Goal: Task Accomplishment & Management: Manage account settings

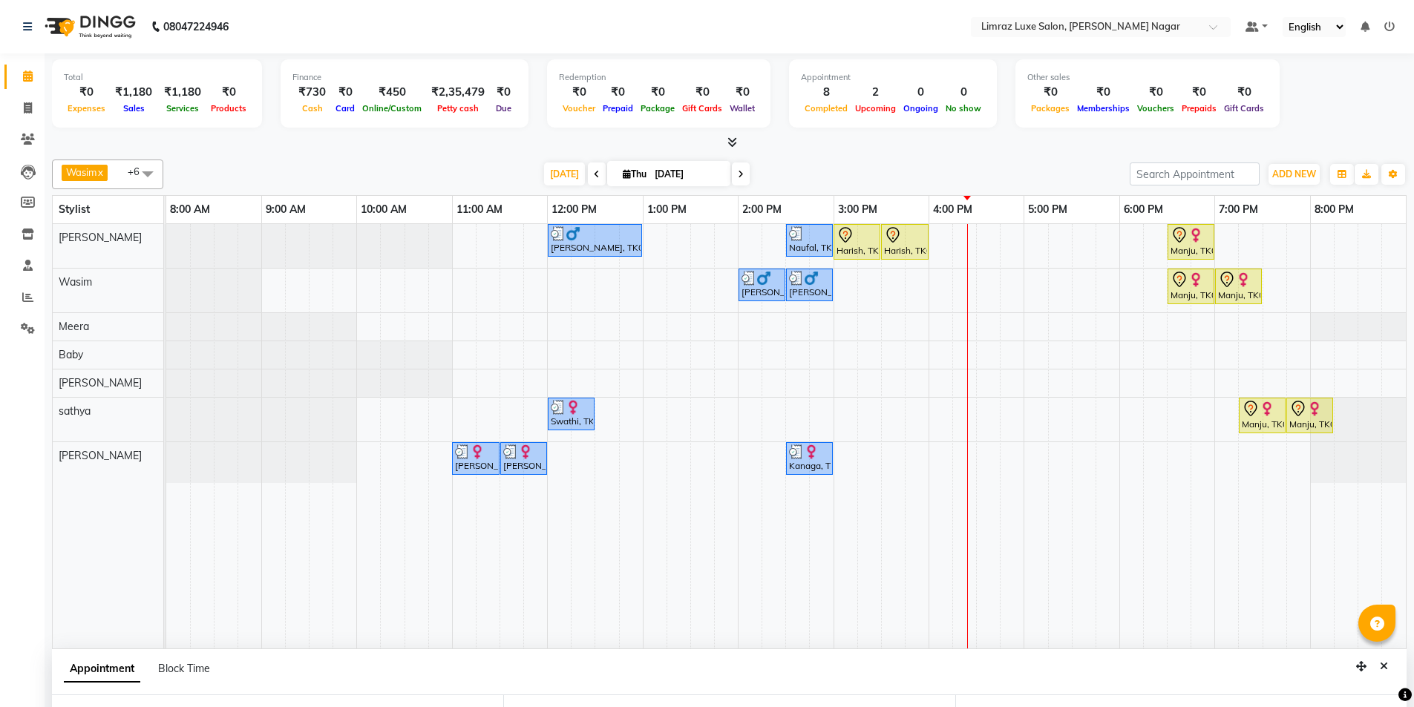
select select "88182"
select select "1110"
select select "tentative"
click at [967, 412] on div "[PERSON_NAME], TK02, 12:00 PM-01:00 PM, Men's Combo Naufal, TK06, 02:30 PM-03:0…" at bounding box center [785, 436] width 1239 height 424
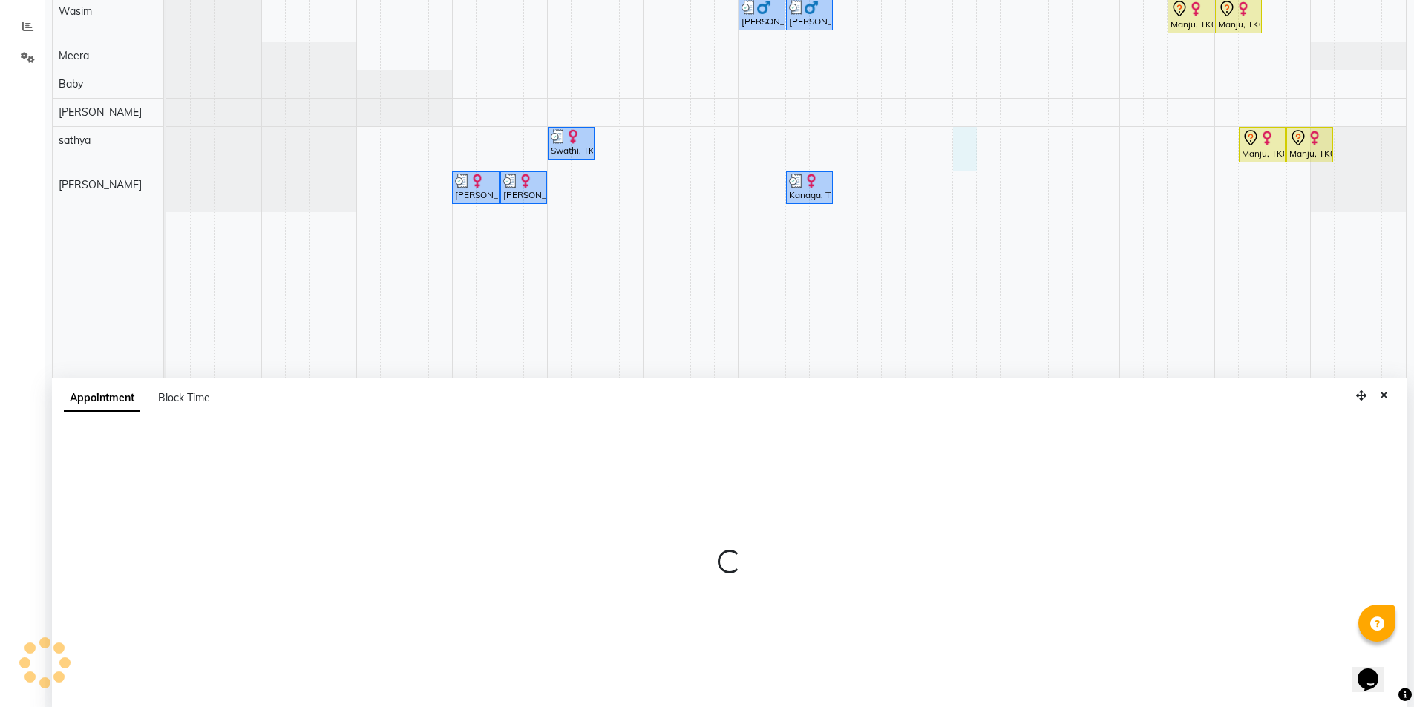
scroll to position [280, 0]
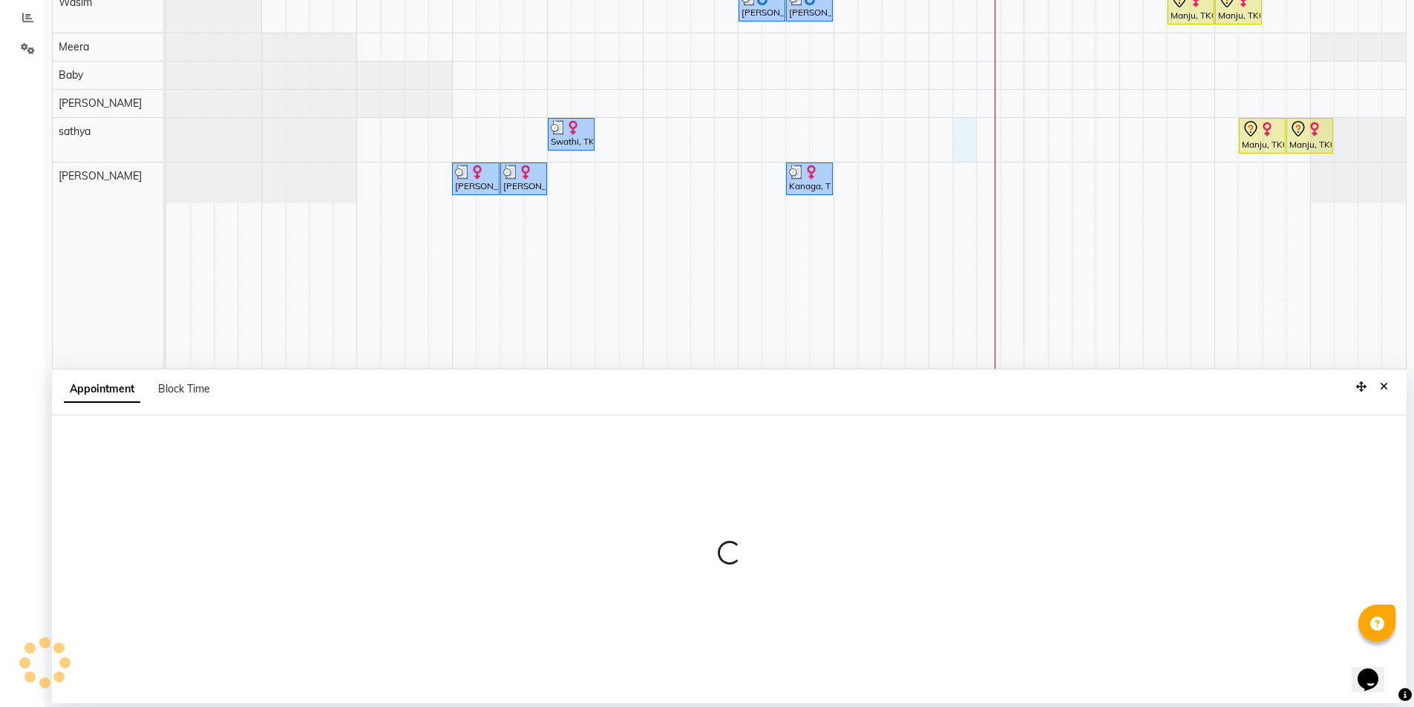
select select "88182"
select select "975"
select select "tentative"
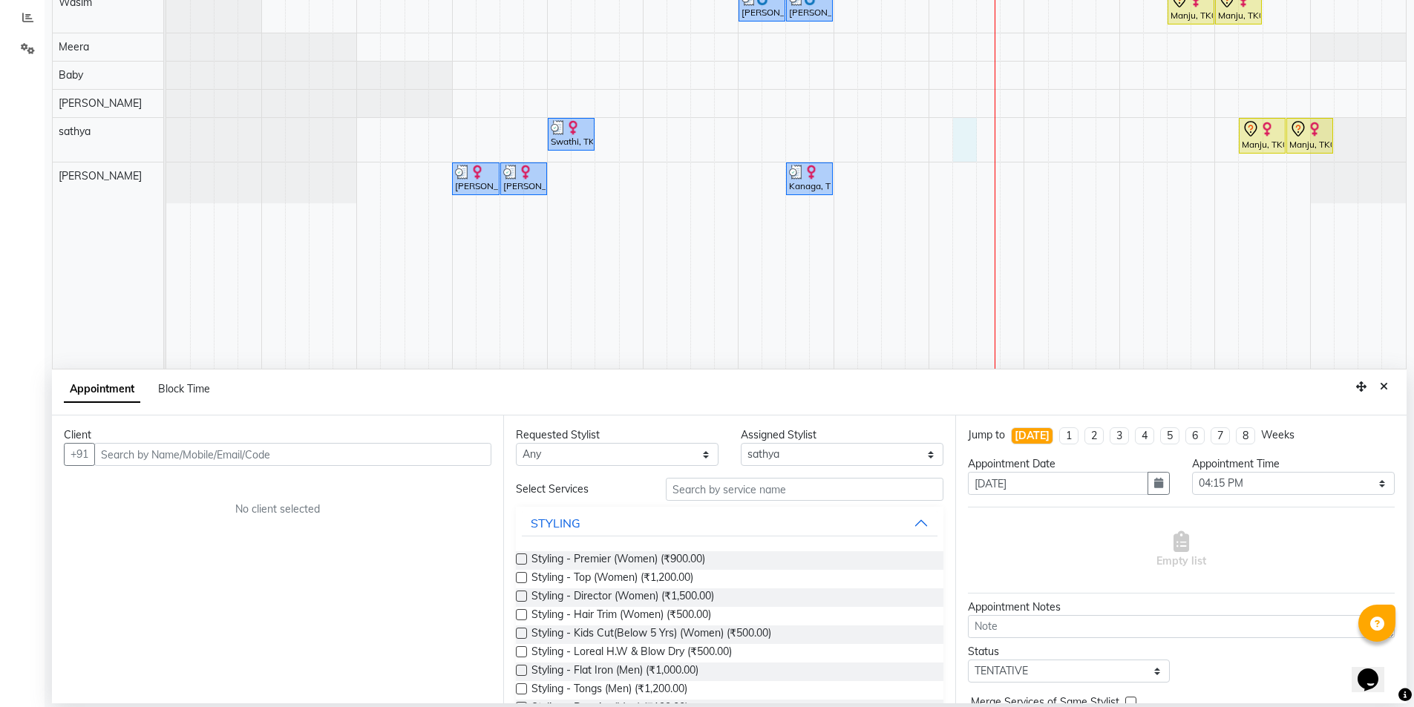
click at [296, 457] on input "text" at bounding box center [292, 454] width 397 height 23
type input "6369533184"
click at [473, 452] on span "Add Client" at bounding box center [461, 453] width 50 height 13
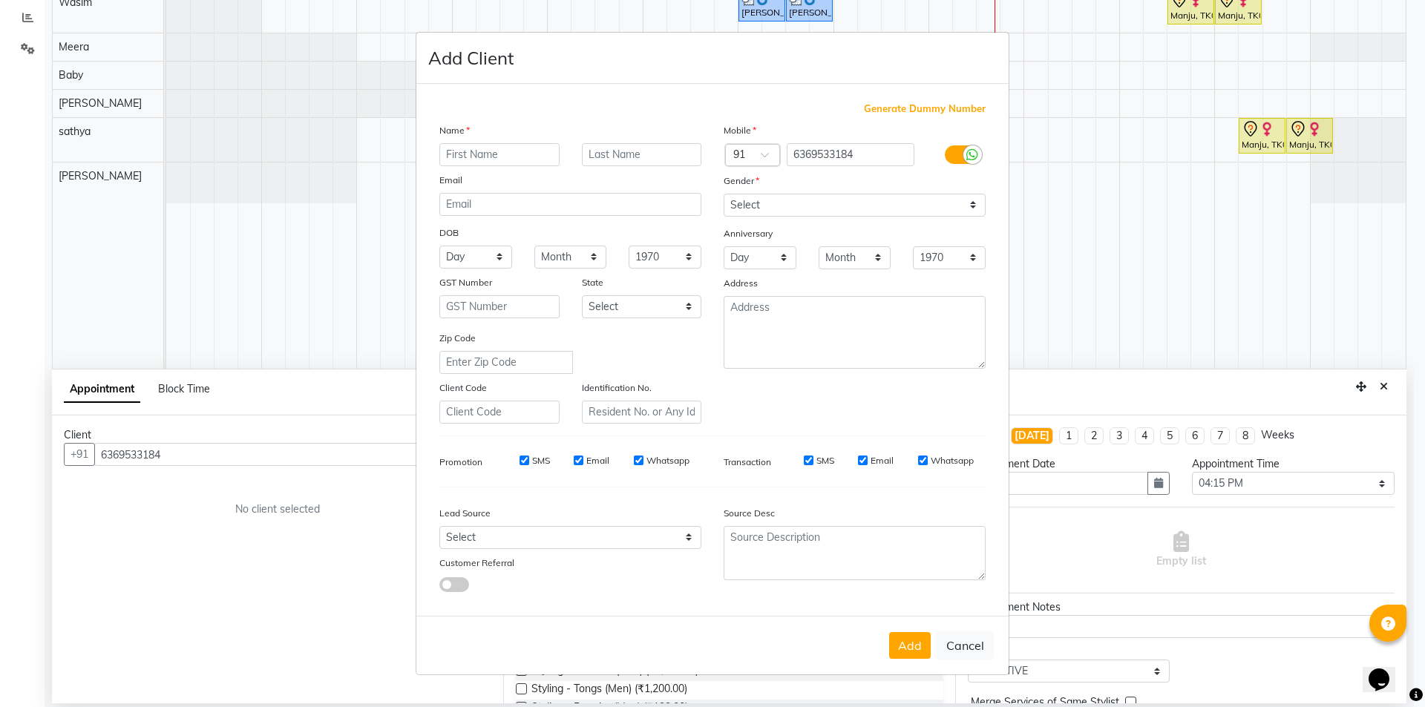
click at [536, 154] on input "text" at bounding box center [499, 154] width 120 height 23
type input "Ramya"
click at [725, 206] on select "Select [DEMOGRAPHIC_DATA] [DEMOGRAPHIC_DATA] Other Prefer Not To Say" at bounding box center [854, 205] width 262 height 23
select select "[DEMOGRAPHIC_DATA]"
click at [723, 194] on select "Select [DEMOGRAPHIC_DATA] [DEMOGRAPHIC_DATA] Other Prefer Not To Say" at bounding box center [854, 205] width 262 height 23
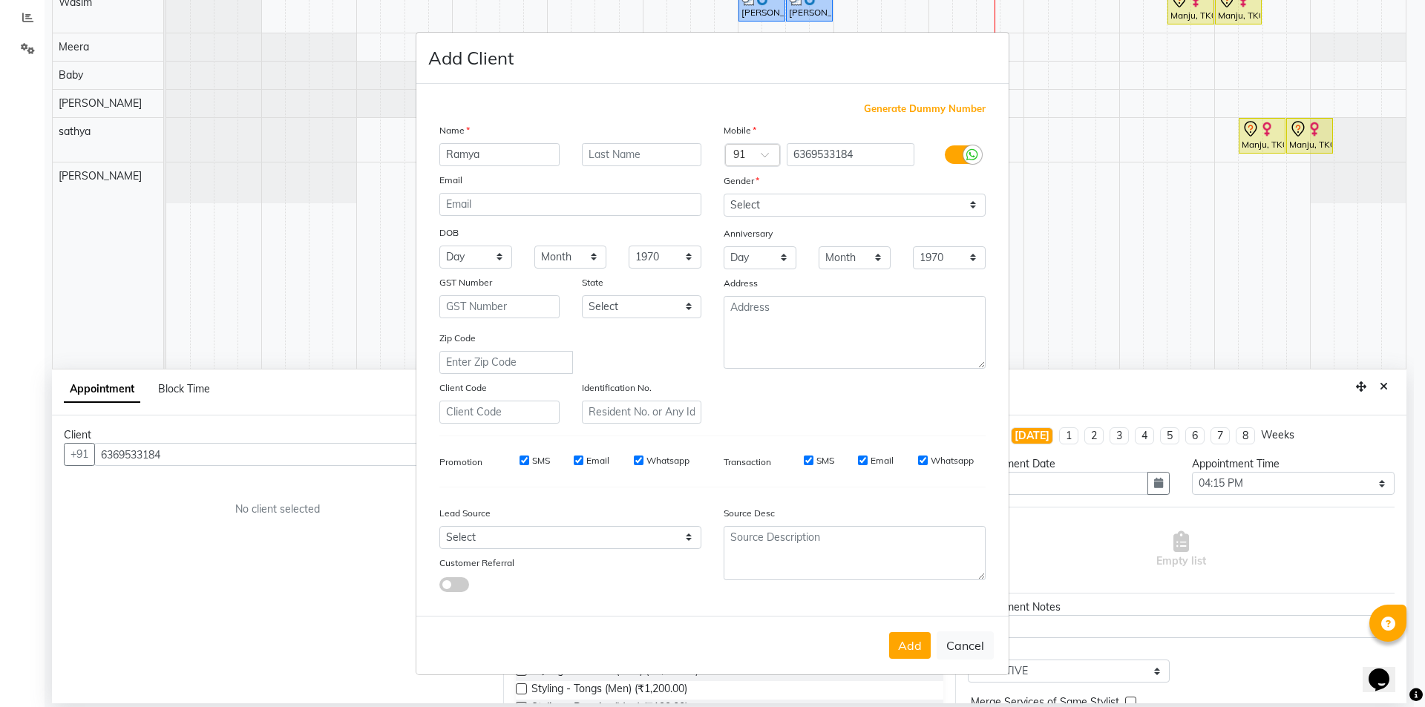
click at [523, 457] on input "SMS" at bounding box center [524, 461] width 10 height 10
checkbox input "false"
click at [577, 462] on input "Email" at bounding box center [579, 461] width 10 height 10
checkbox input "false"
drag, startPoint x: 636, startPoint y: 459, endPoint x: 664, endPoint y: 477, distance: 33.4
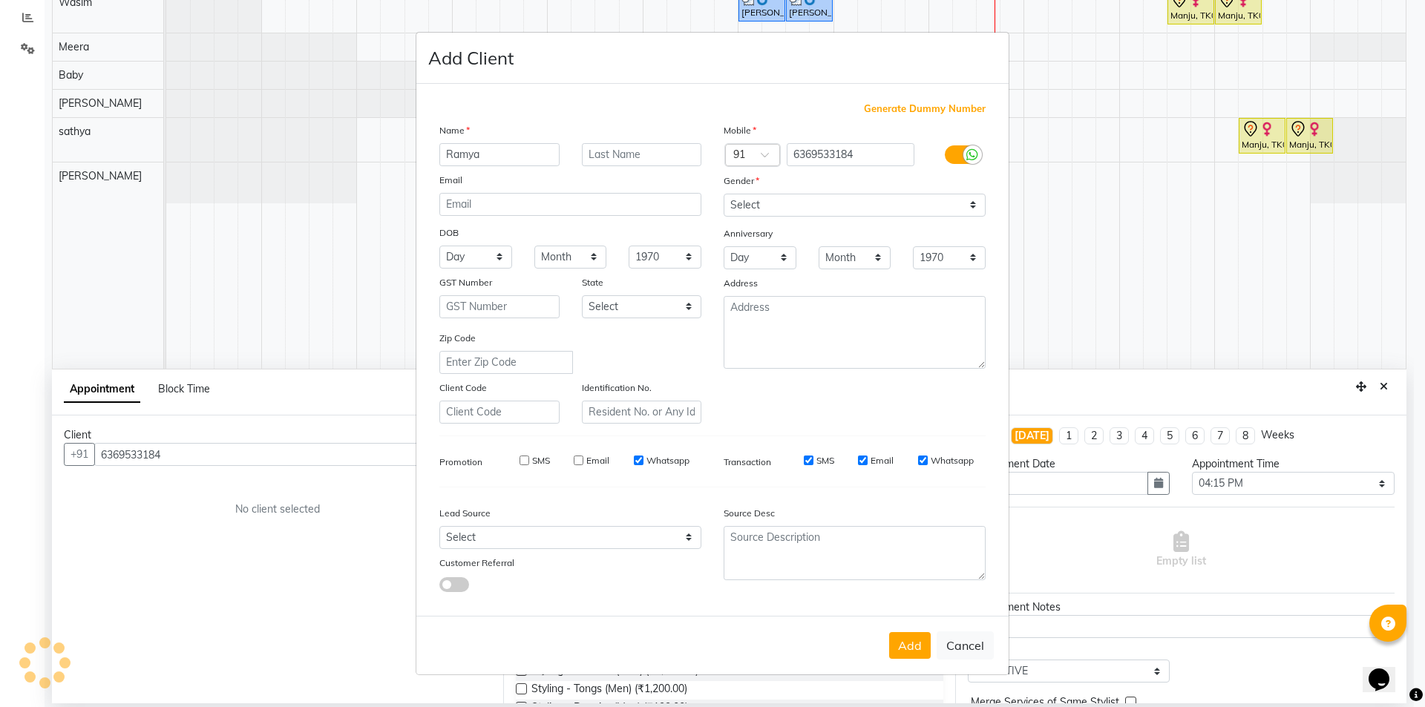
click at [638, 459] on input "Whatsapp" at bounding box center [639, 461] width 10 height 10
checkbox input "false"
click at [808, 459] on input "SMS" at bounding box center [809, 461] width 10 height 10
checkbox input "false"
click at [864, 462] on input "Email" at bounding box center [863, 461] width 10 height 10
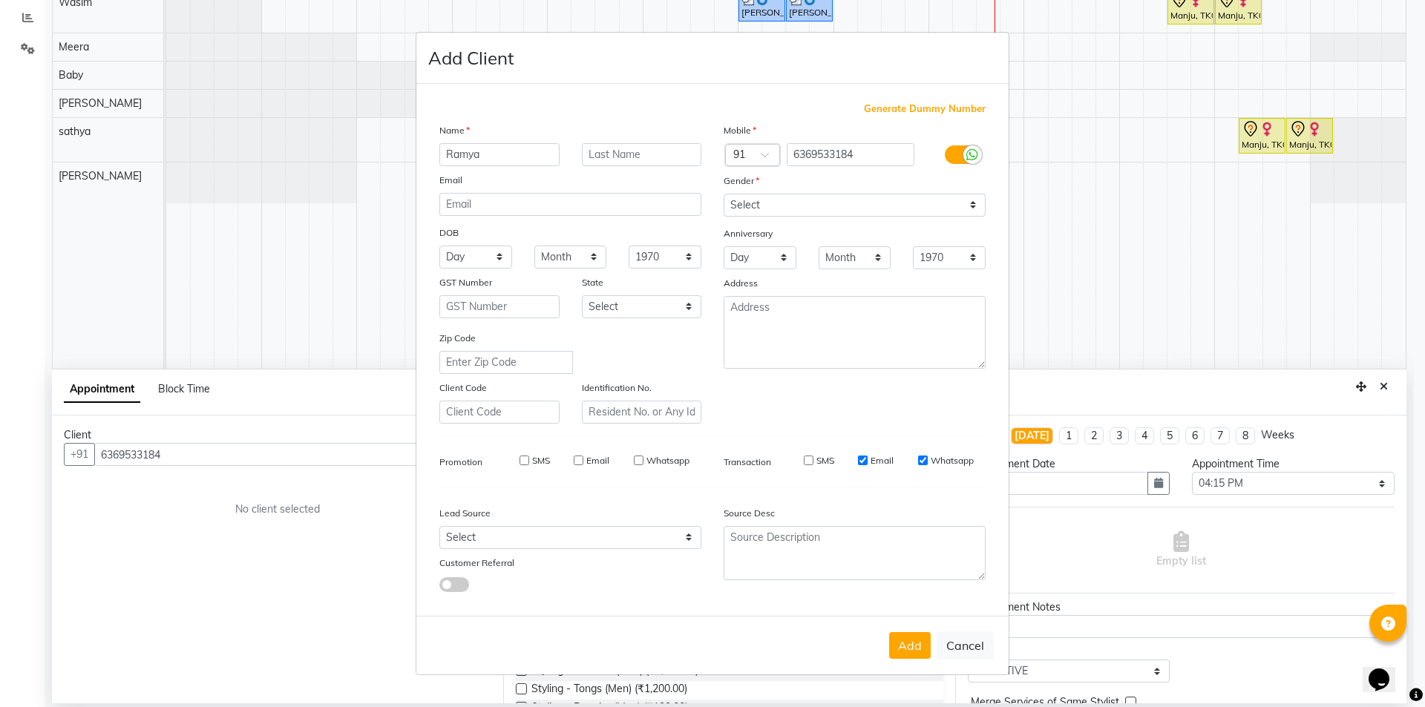
checkbox input "false"
click at [918, 459] on input "Whatsapp" at bounding box center [923, 461] width 10 height 10
checkbox input "false"
drag, startPoint x: 903, startPoint y: 651, endPoint x: 814, endPoint y: 654, distance: 89.1
click at [904, 649] on button "Add" at bounding box center [910, 645] width 42 height 27
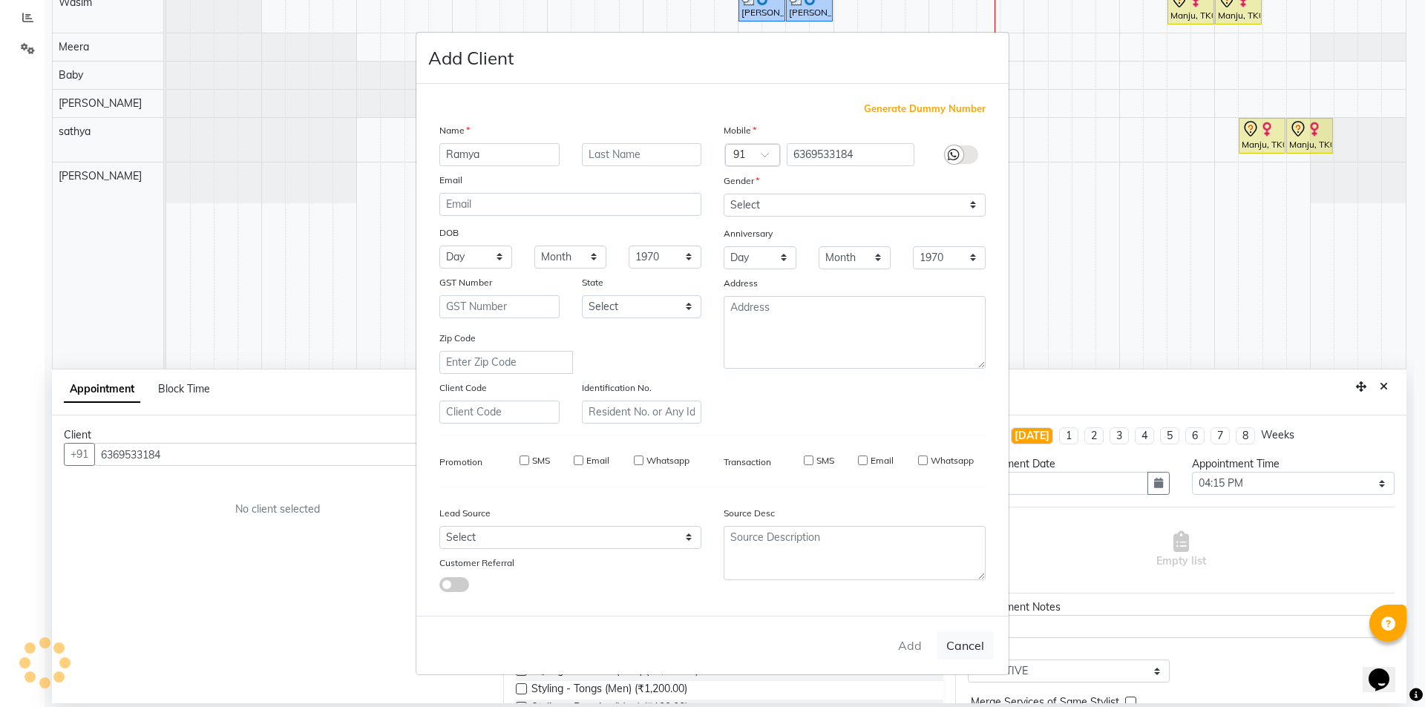
type input "63******84"
select select
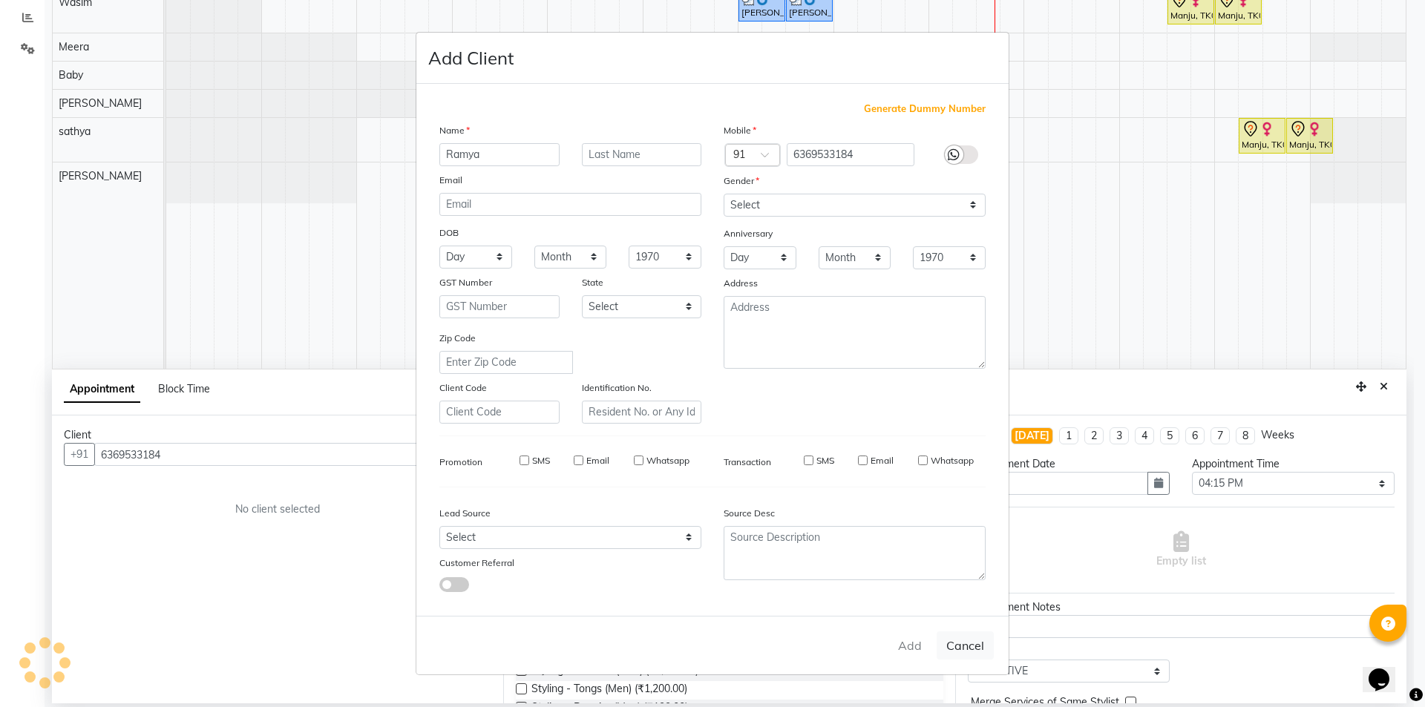
select select
checkbox input "false"
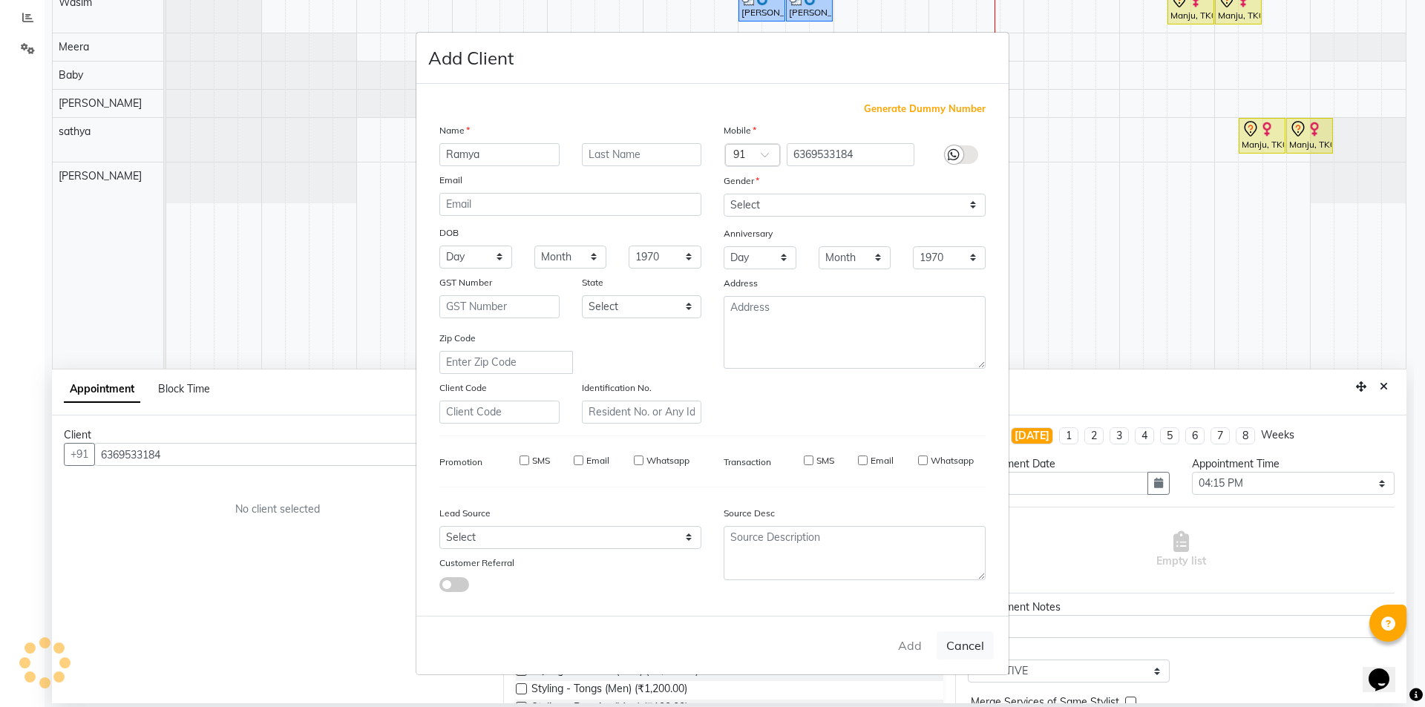
checkbox input "false"
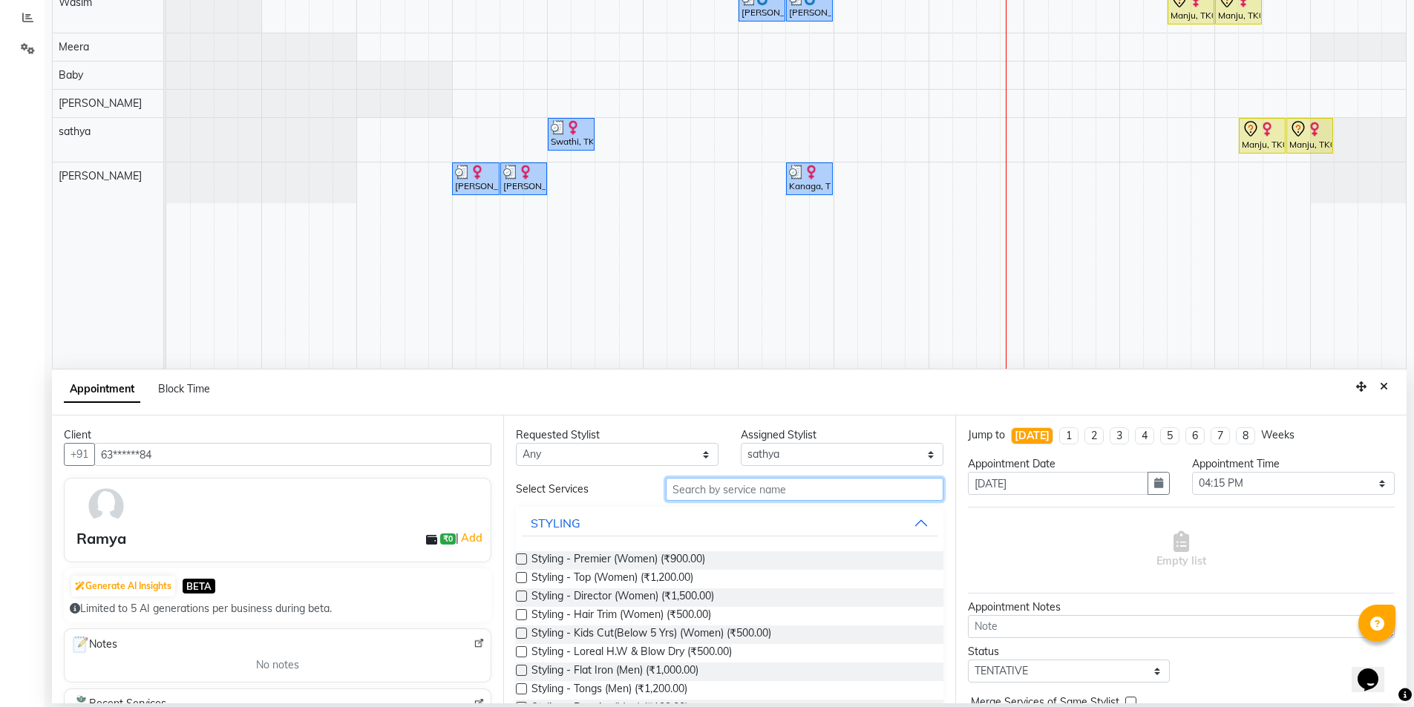
click at [703, 492] on input "text" at bounding box center [805, 489] width 278 height 23
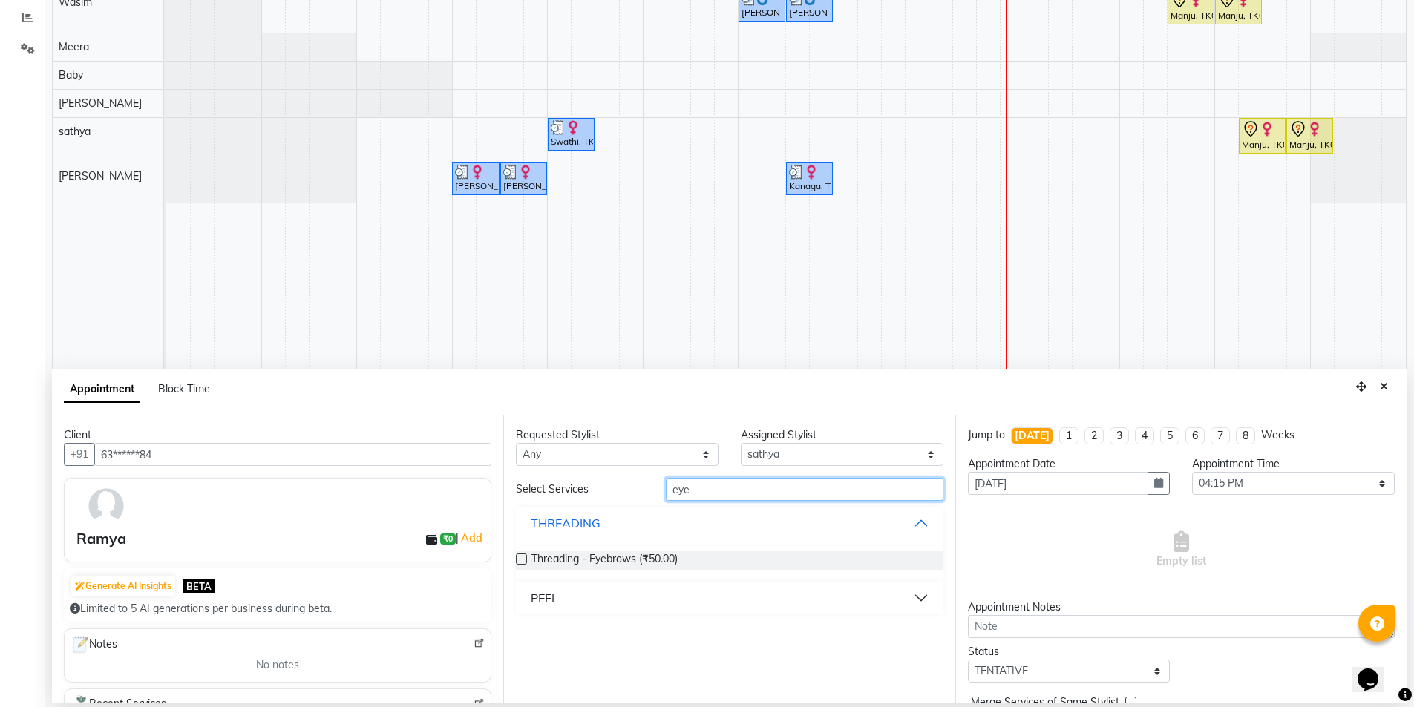
type input "eye"
click at [522, 560] on label at bounding box center [521, 559] width 11 height 11
click at [522, 560] on input "checkbox" at bounding box center [521, 561] width 10 height 10
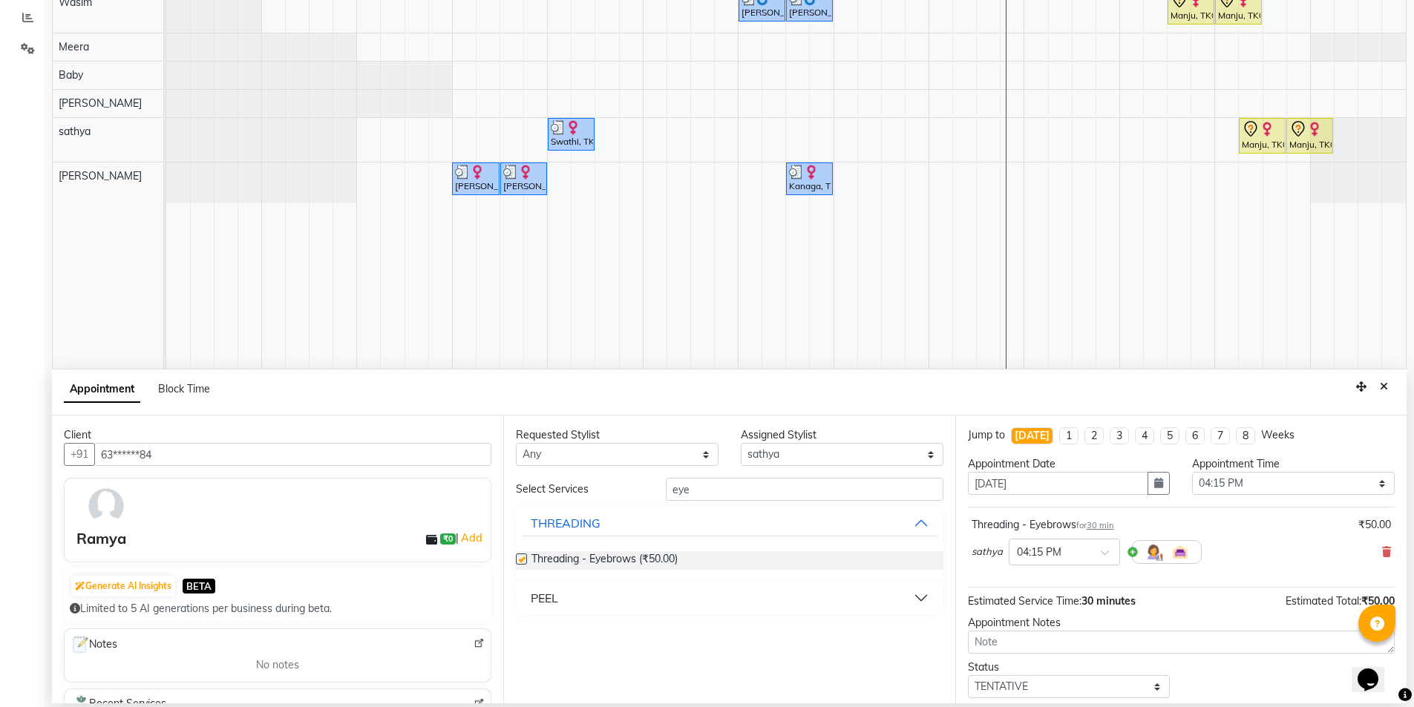
checkbox input "false"
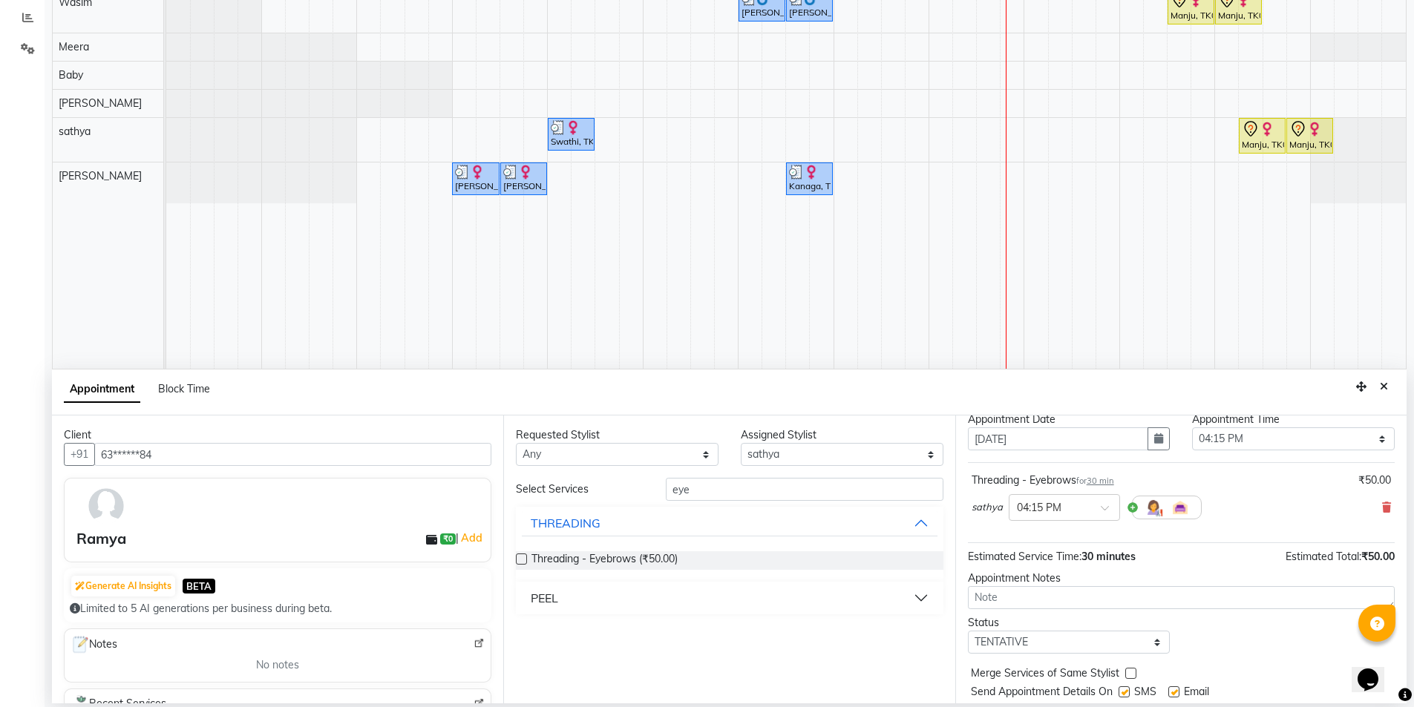
scroll to position [88, 0]
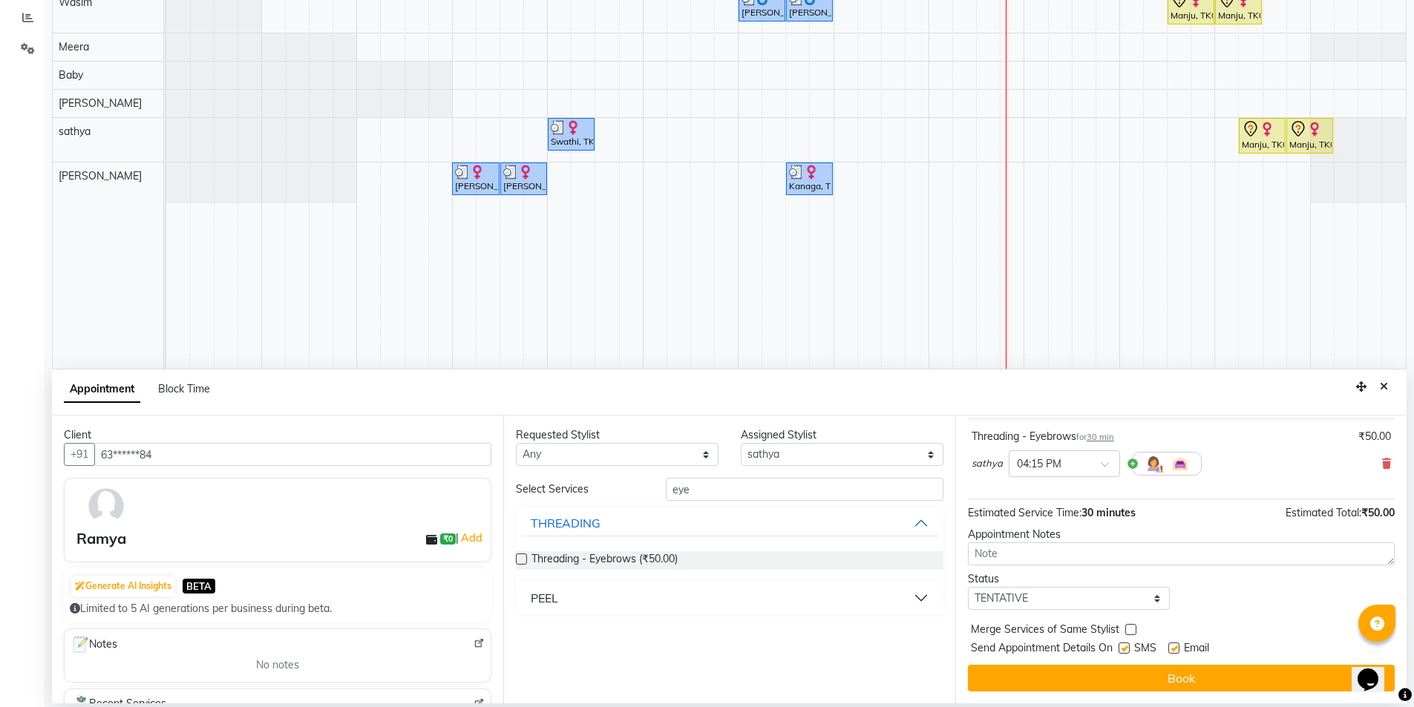
click at [1046, 611] on div "Jump to [DATE] 1 2 3 4 5 6 7 8 Weeks Appointment Date [DATE] Appointment Time S…" at bounding box center [1180, 560] width 451 height 288
click at [1043, 606] on select "Select TENTATIVE CONFIRM CHECK-IN UPCOMING" at bounding box center [1069, 598] width 203 height 23
select select "check-in"
click at [968, 587] on select "Select TENTATIVE CONFIRM CHECK-IN UPCOMING" at bounding box center [1069, 598] width 203 height 23
click at [1123, 649] on label at bounding box center [1123, 648] width 11 height 11
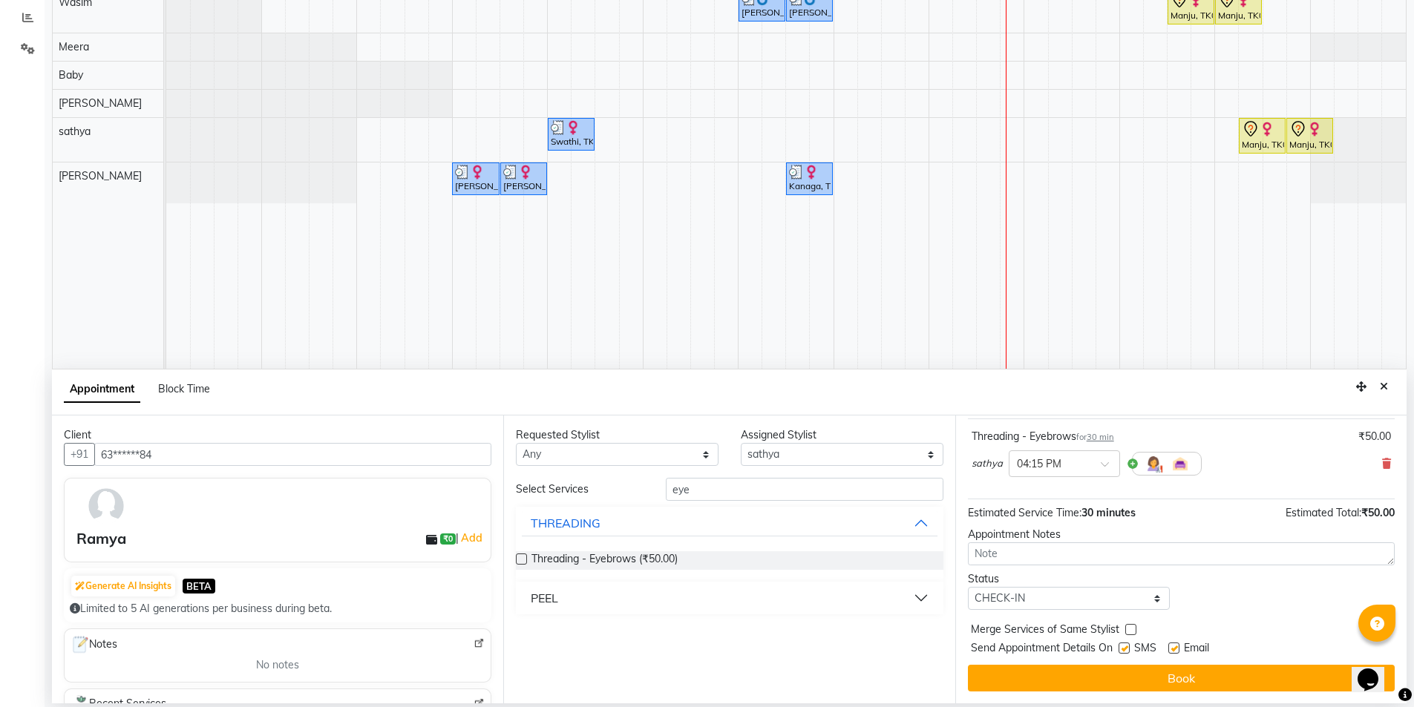
click at [1123, 649] on input "checkbox" at bounding box center [1123, 650] width 10 height 10
checkbox input "false"
click at [1176, 649] on label at bounding box center [1173, 648] width 11 height 11
click at [1176, 649] on input "checkbox" at bounding box center [1173, 650] width 10 height 10
checkbox input "false"
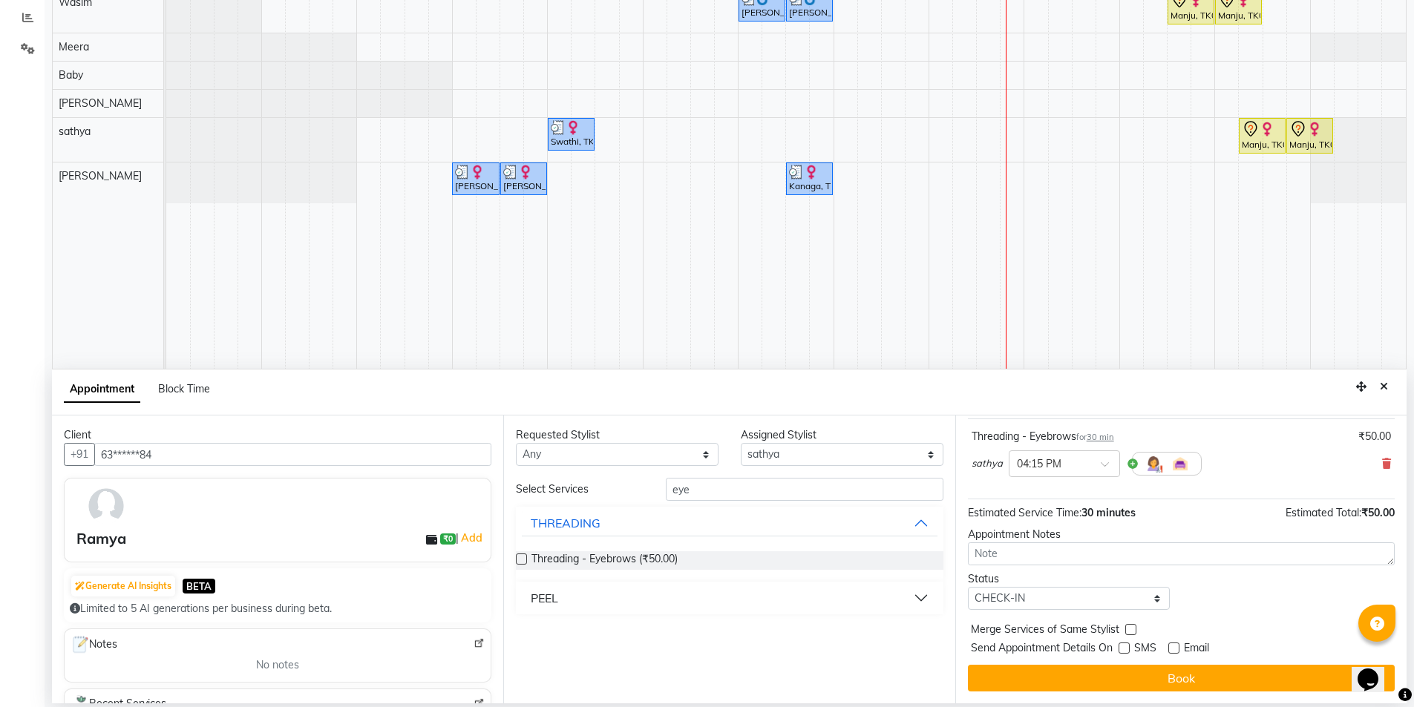
click at [1169, 669] on button "Book" at bounding box center [1181, 678] width 427 height 27
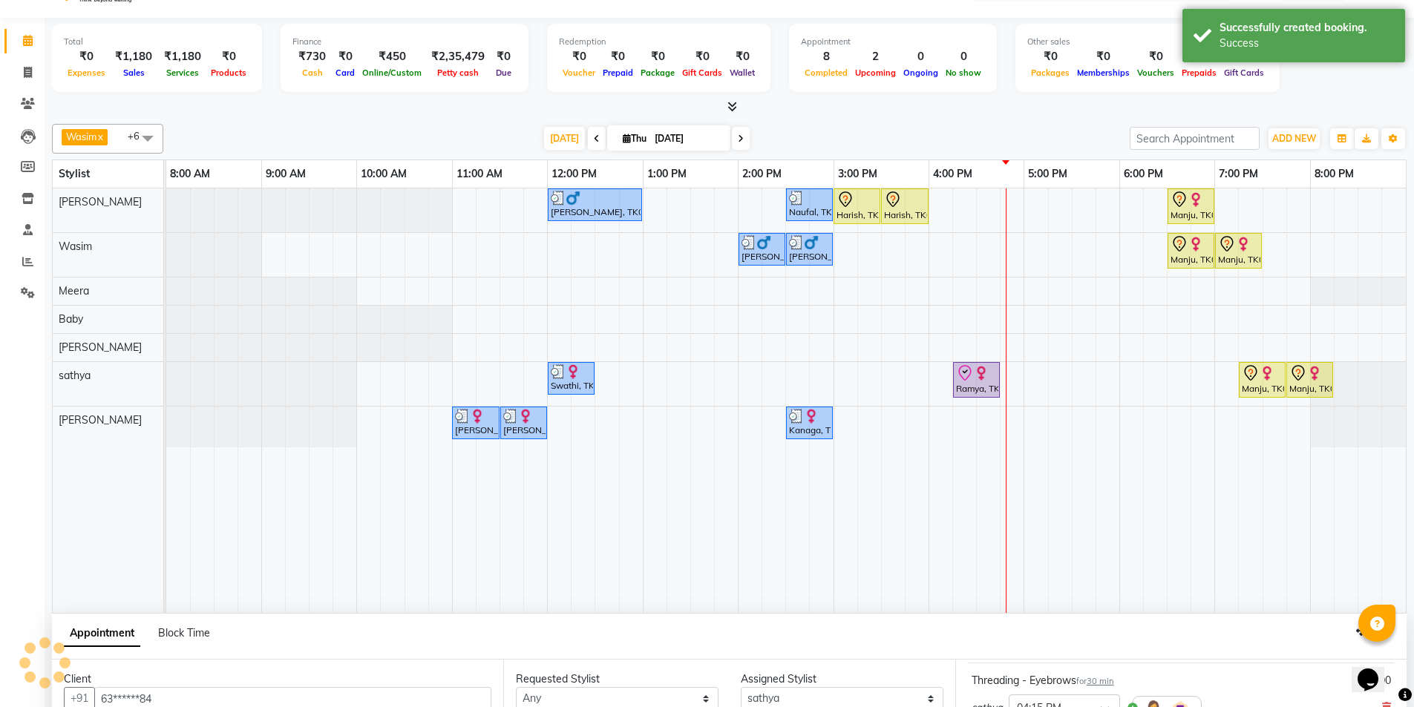
scroll to position [0, 0]
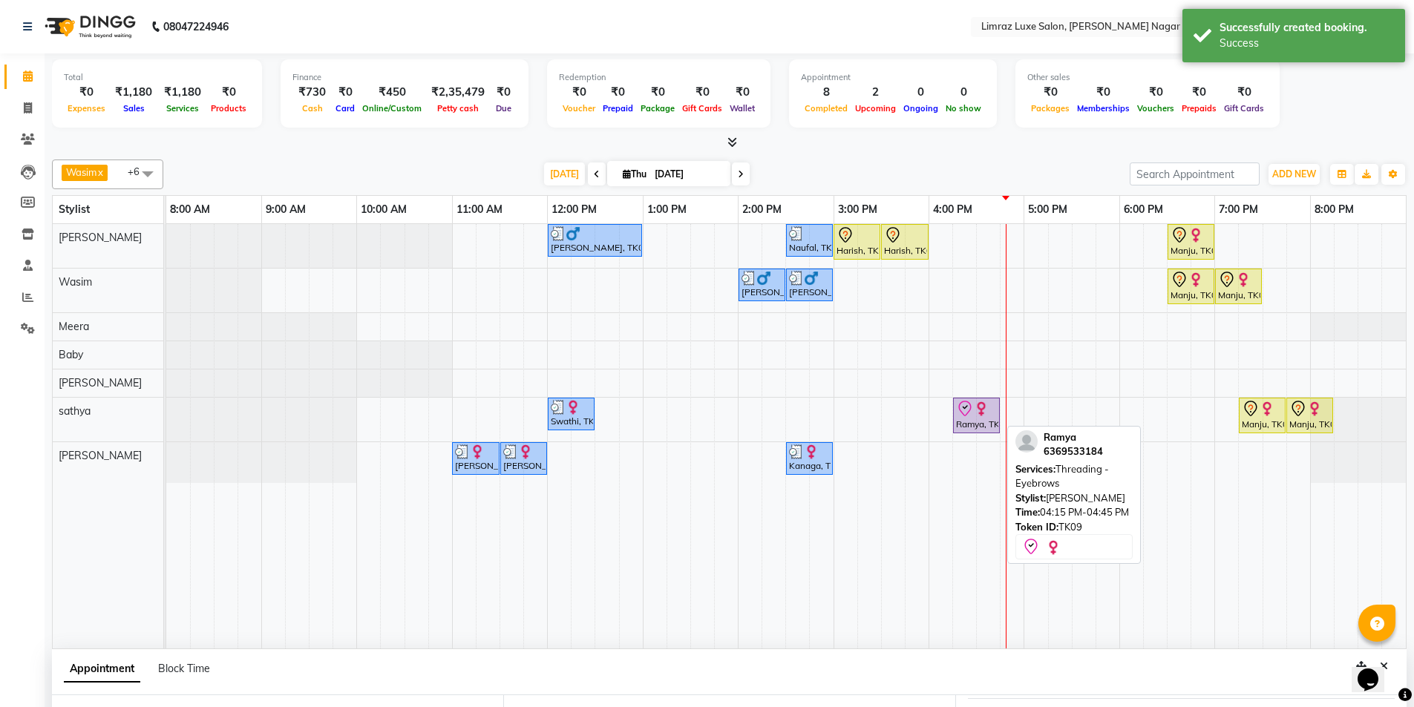
click at [962, 410] on icon at bounding box center [965, 409] width 18 height 18
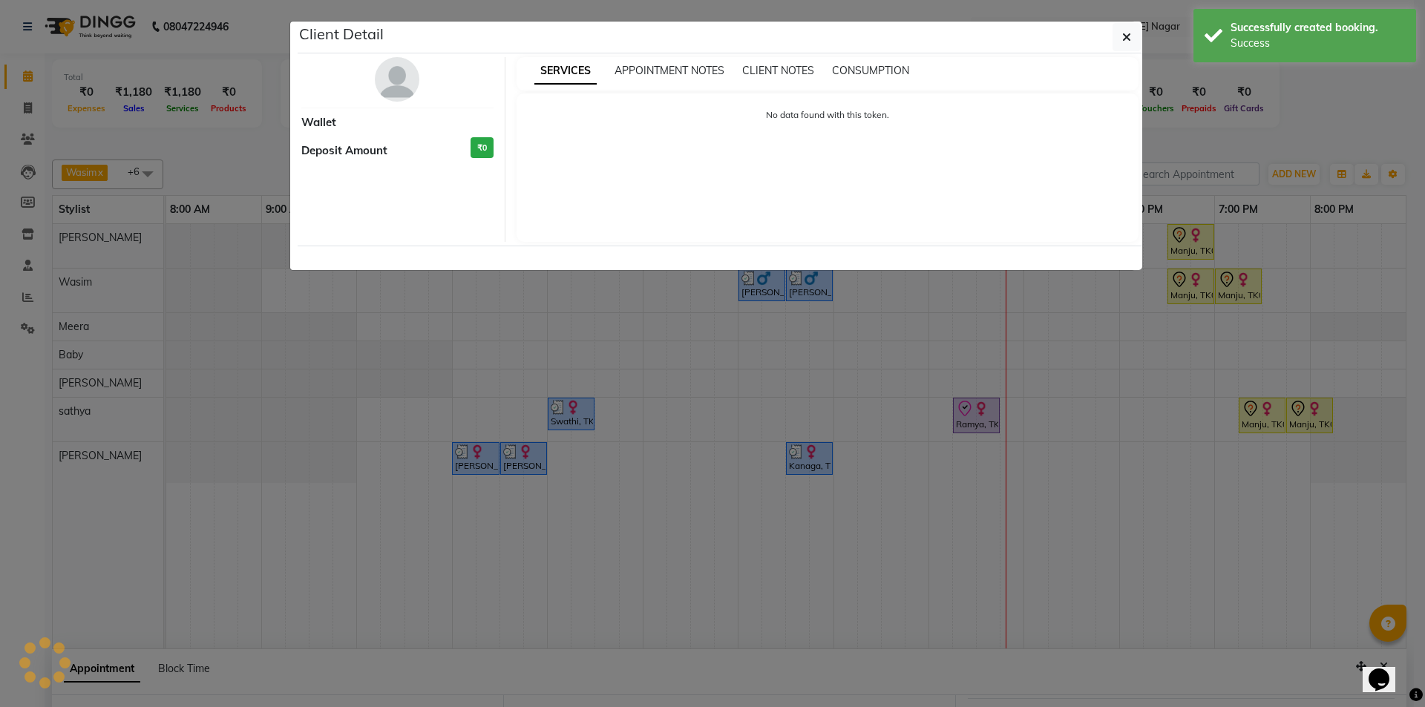
select select "8"
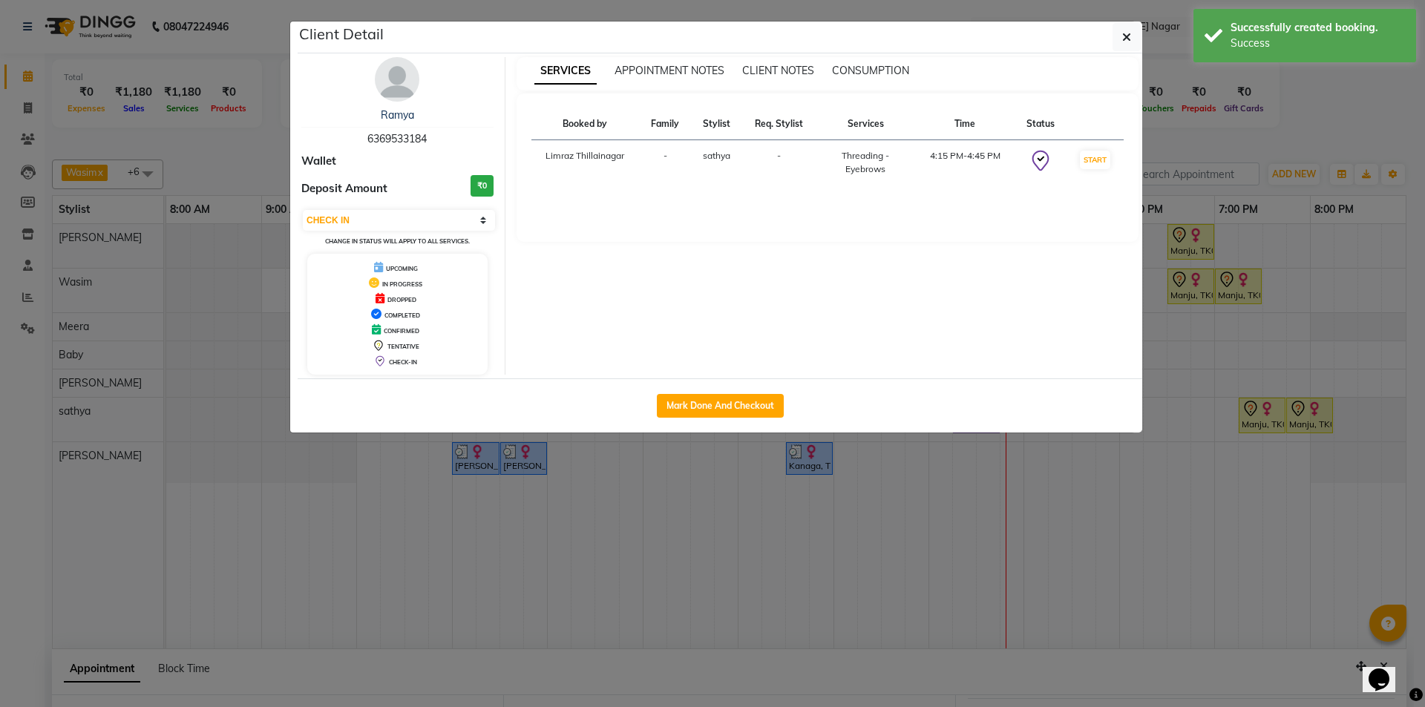
click at [681, 404] on button "Mark Done And Checkout" at bounding box center [720, 406] width 127 height 24
select select "service"
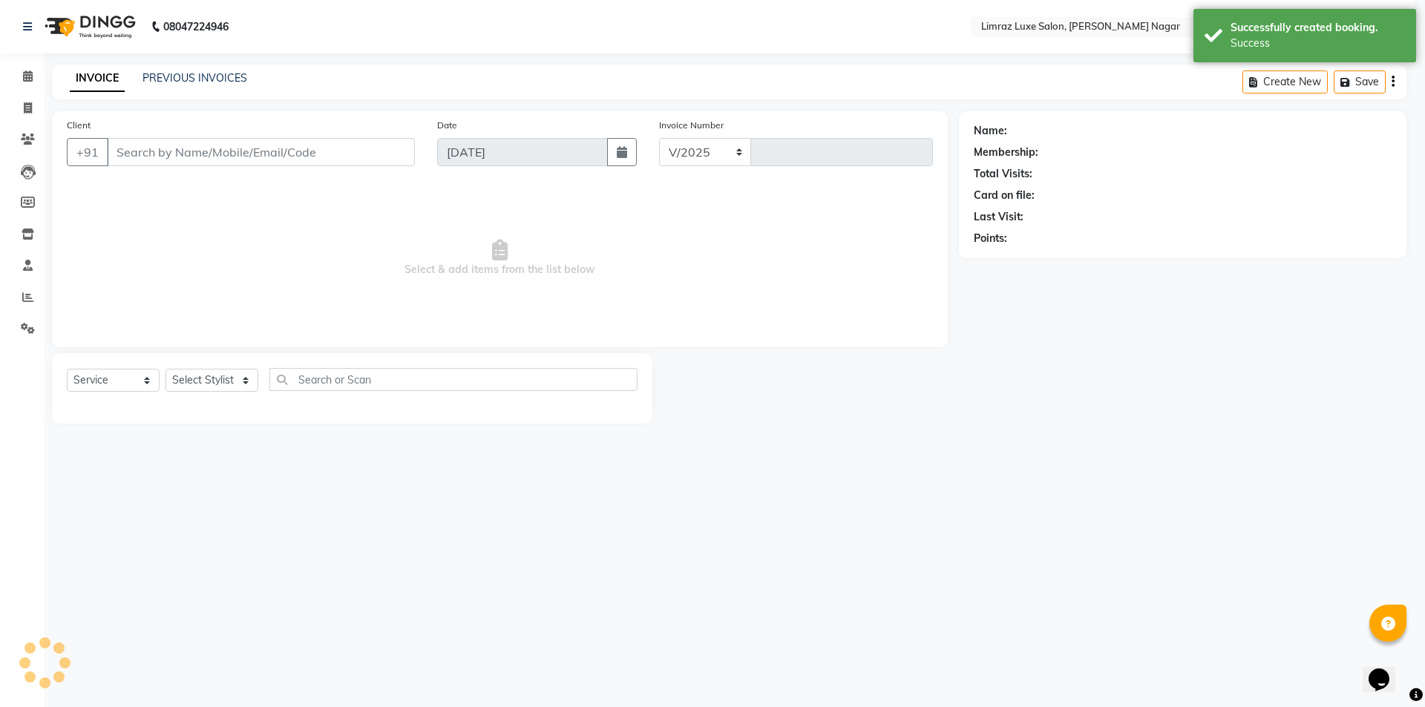
select select "7280"
type input "0430"
type input "63******84"
select select "88182"
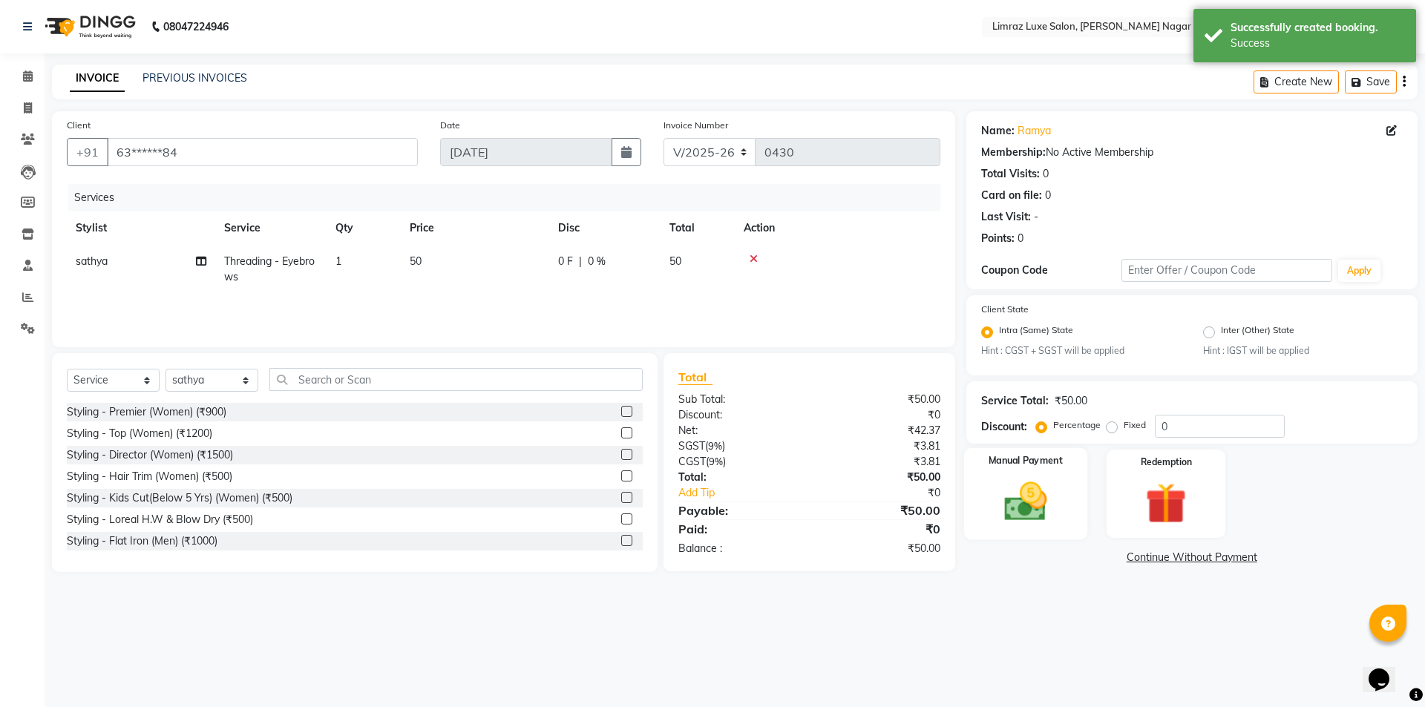
click at [1022, 485] on img at bounding box center [1025, 502] width 69 height 49
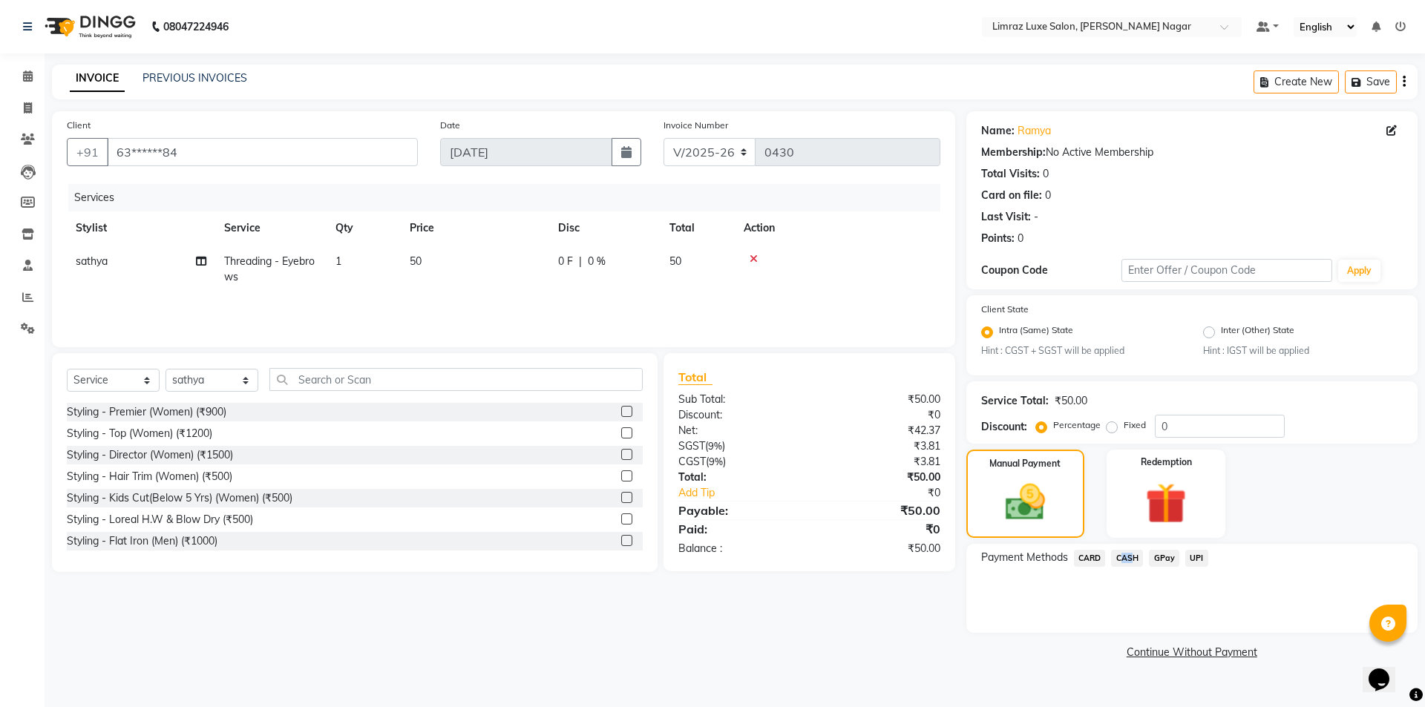
drag, startPoint x: 1126, startPoint y: 552, endPoint x: 1142, endPoint y: 573, distance: 26.4
click at [1126, 553] on span "CASH" at bounding box center [1127, 558] width 32 height 17
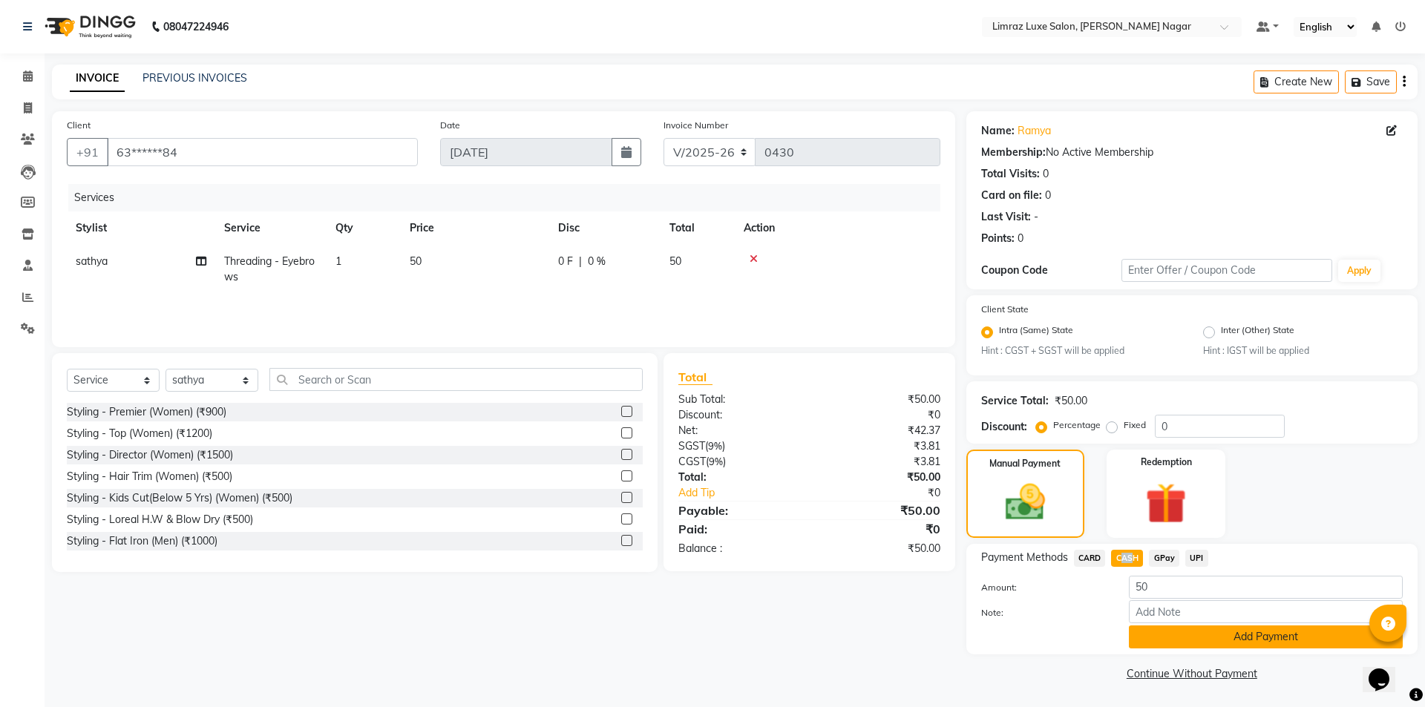
click at [1193, 637] on button "Add Payment" at bounding box center [1266, 637] width 274 height 23
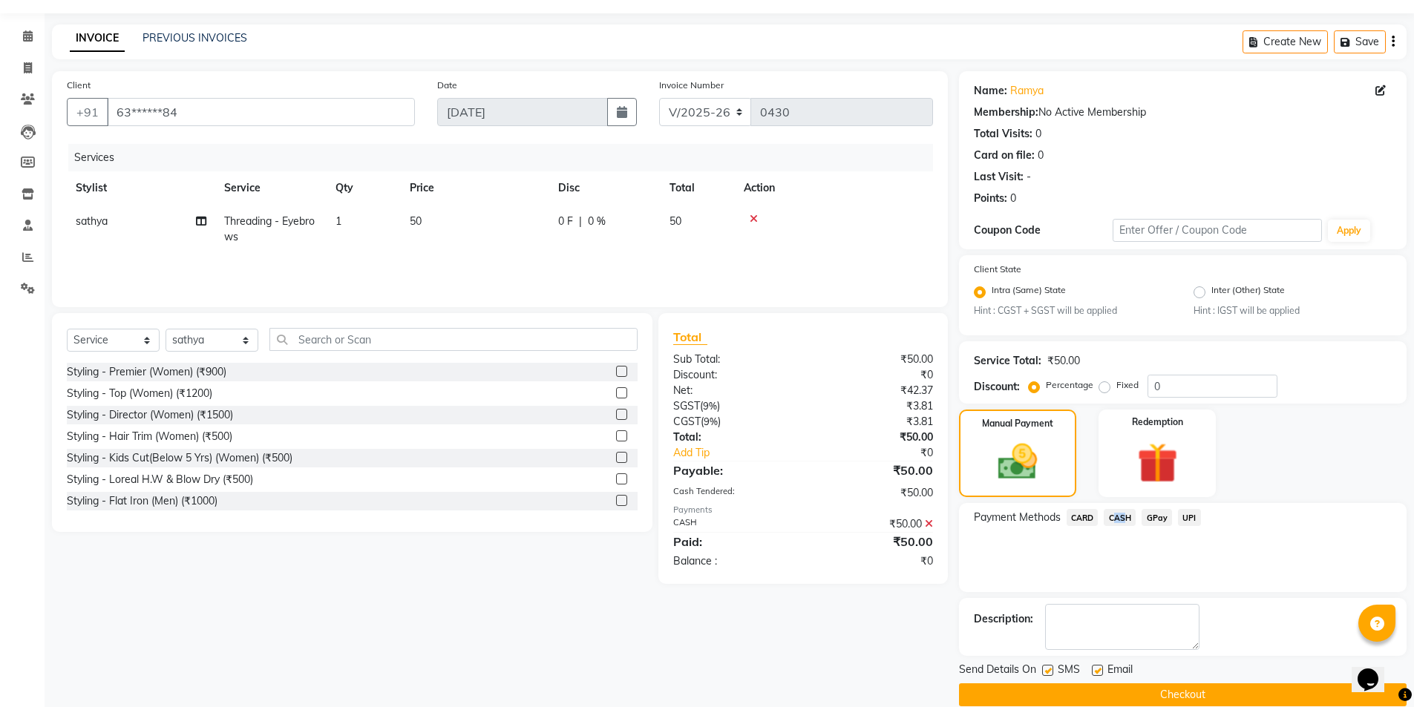
scroll to position [62, 0]
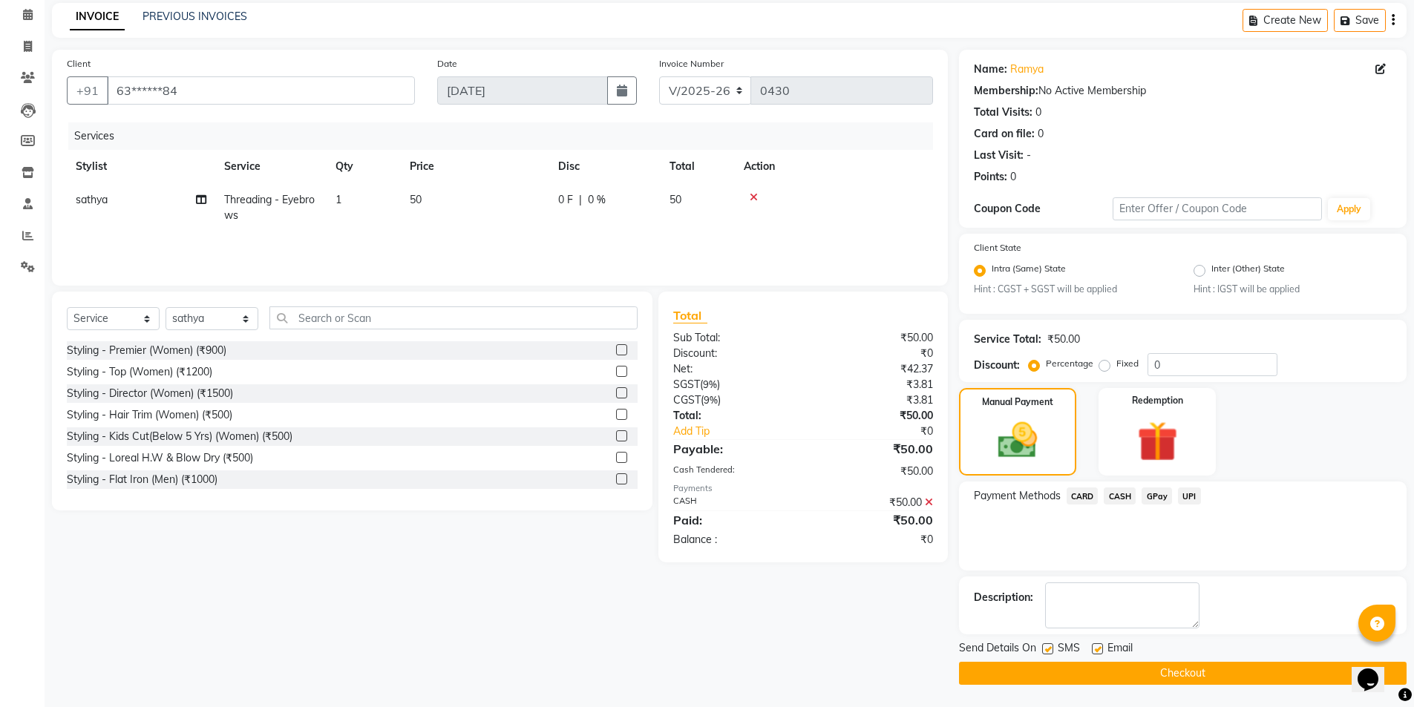
click at [1045, 646] on label at bounding box center [1047, 648] width 11 height 11
click at [1045, 646] on input "checkbox" at bounding box center [1047, 650] width 10 height 10
checkbox input "false"
click at [1097, 649] on label at bounding box center [1097, 648] width 11 height 11
click at [1097, 649] on input "checkbox" at bounding box center [1097, 650] width 10 height 10
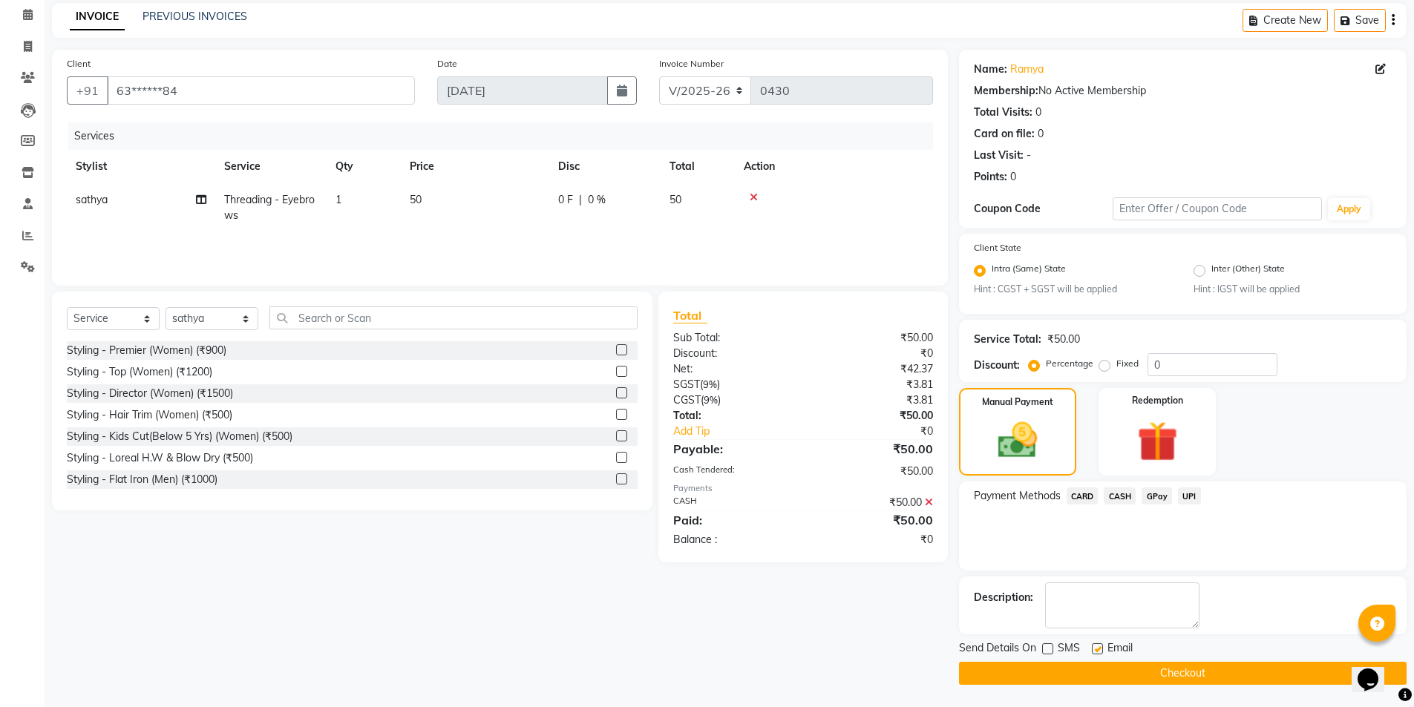
checkbox input "false"
click at [1105, 669] on button "Checkout" at bounding box center [1182, 673] width 447 height 23
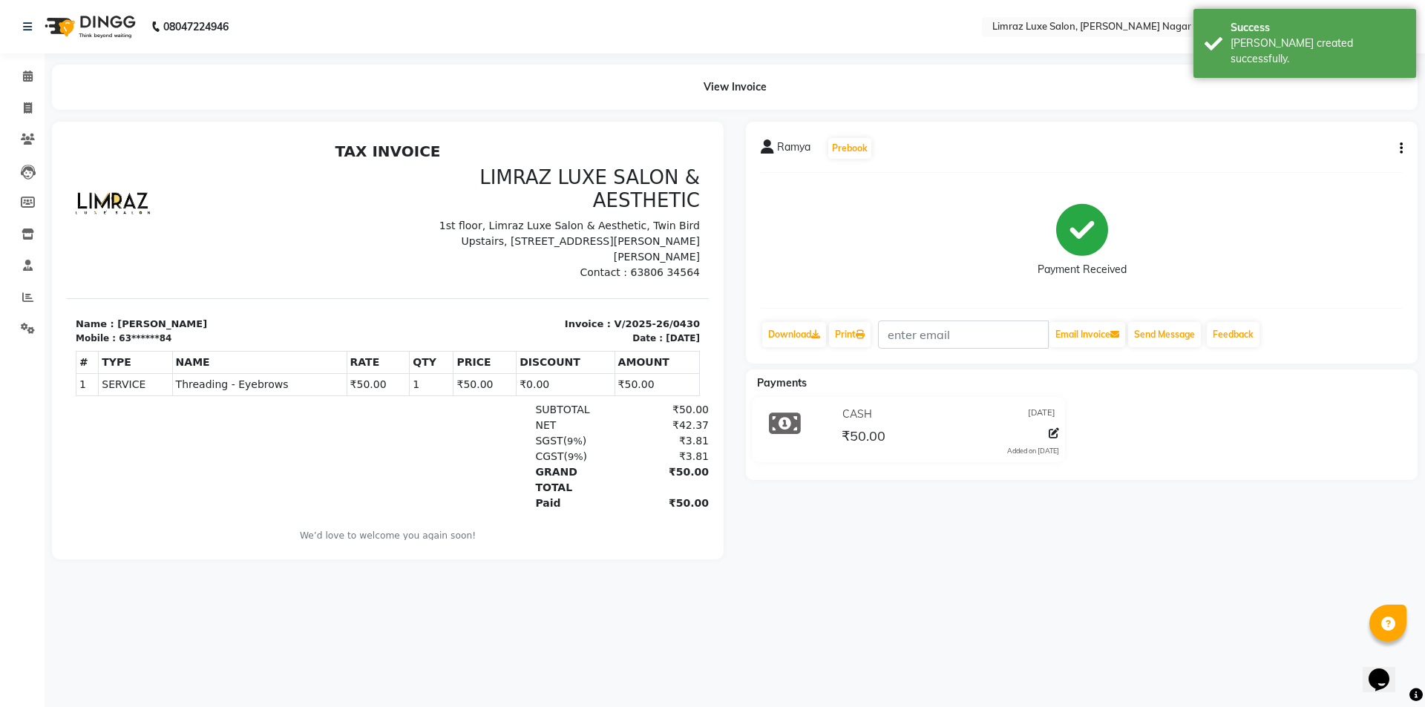
click at [114, 18] on img at bounding box center [89, 27] width 102 height 42
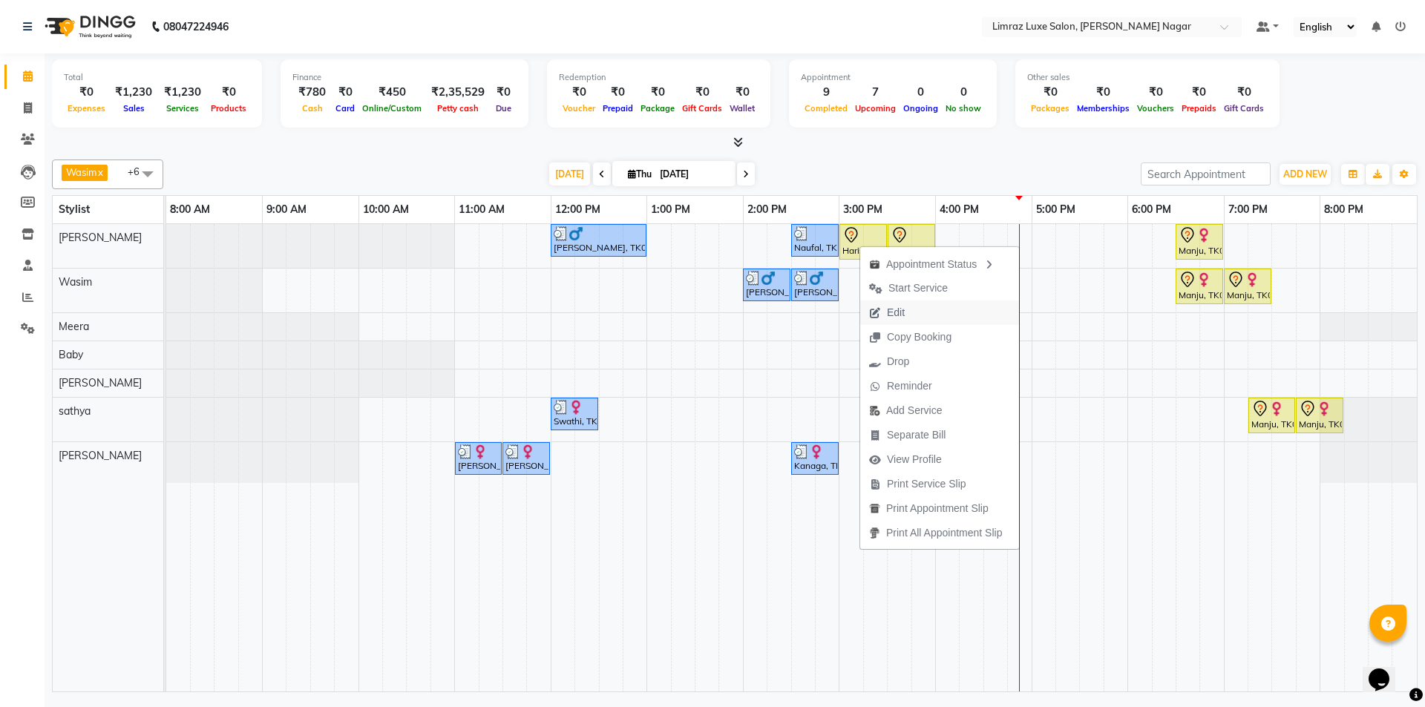
click at [891, 312] on span "Edit" at bounding box center [896, 313] width 18 height 16
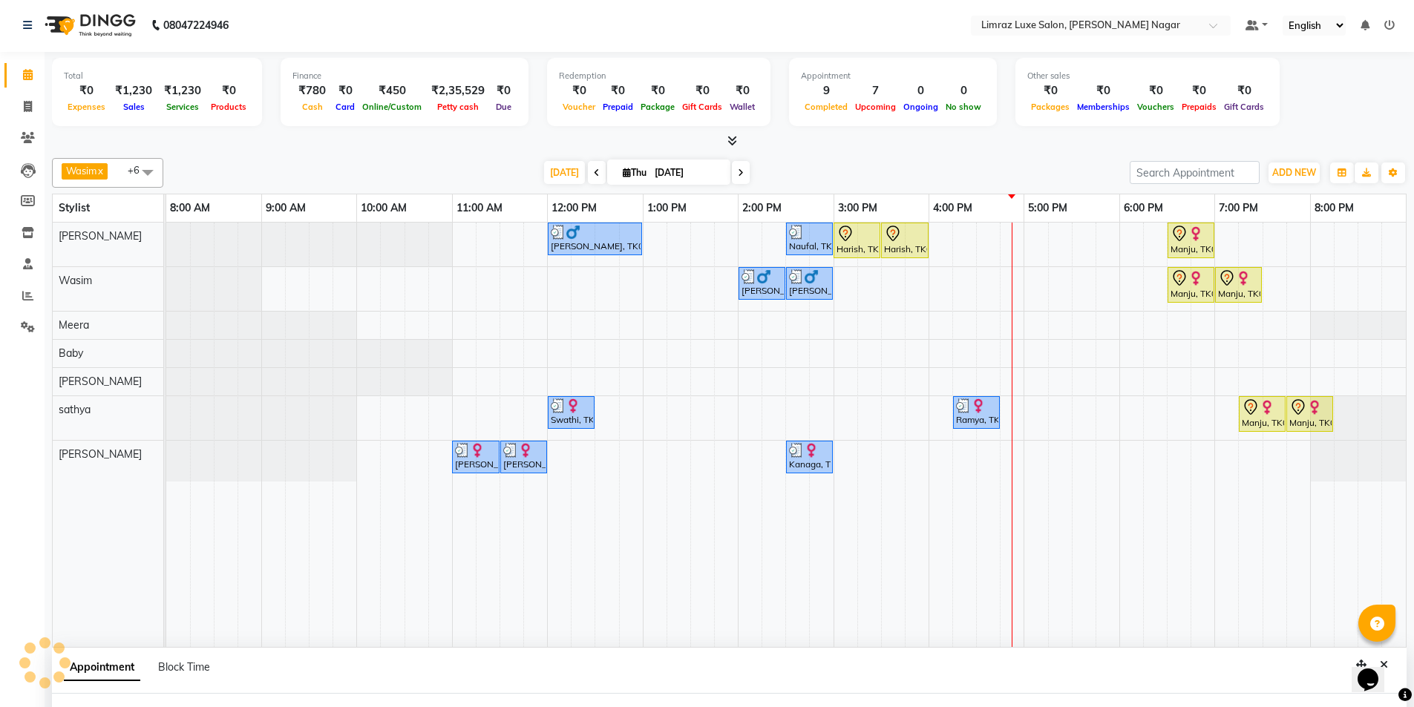
select select "tentative"
type input "[DATE]"
select select "900"
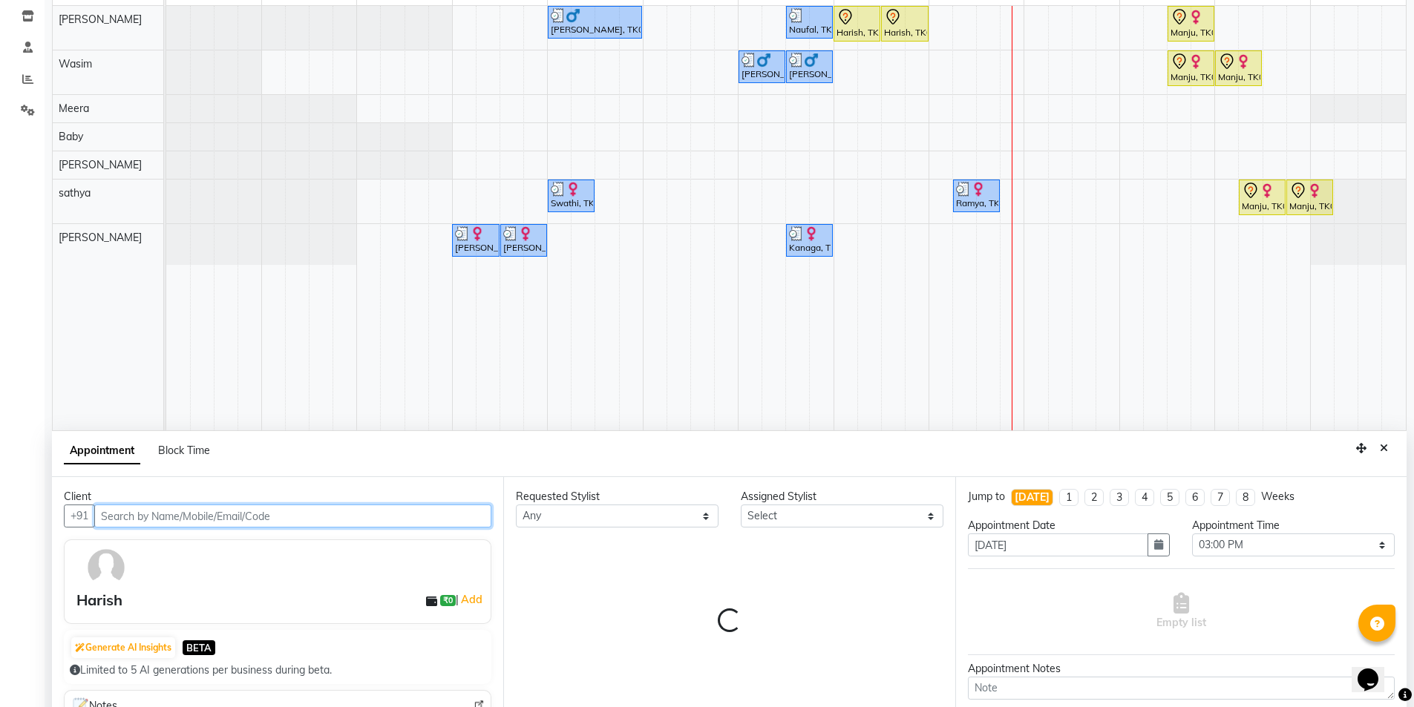
select select "76495"
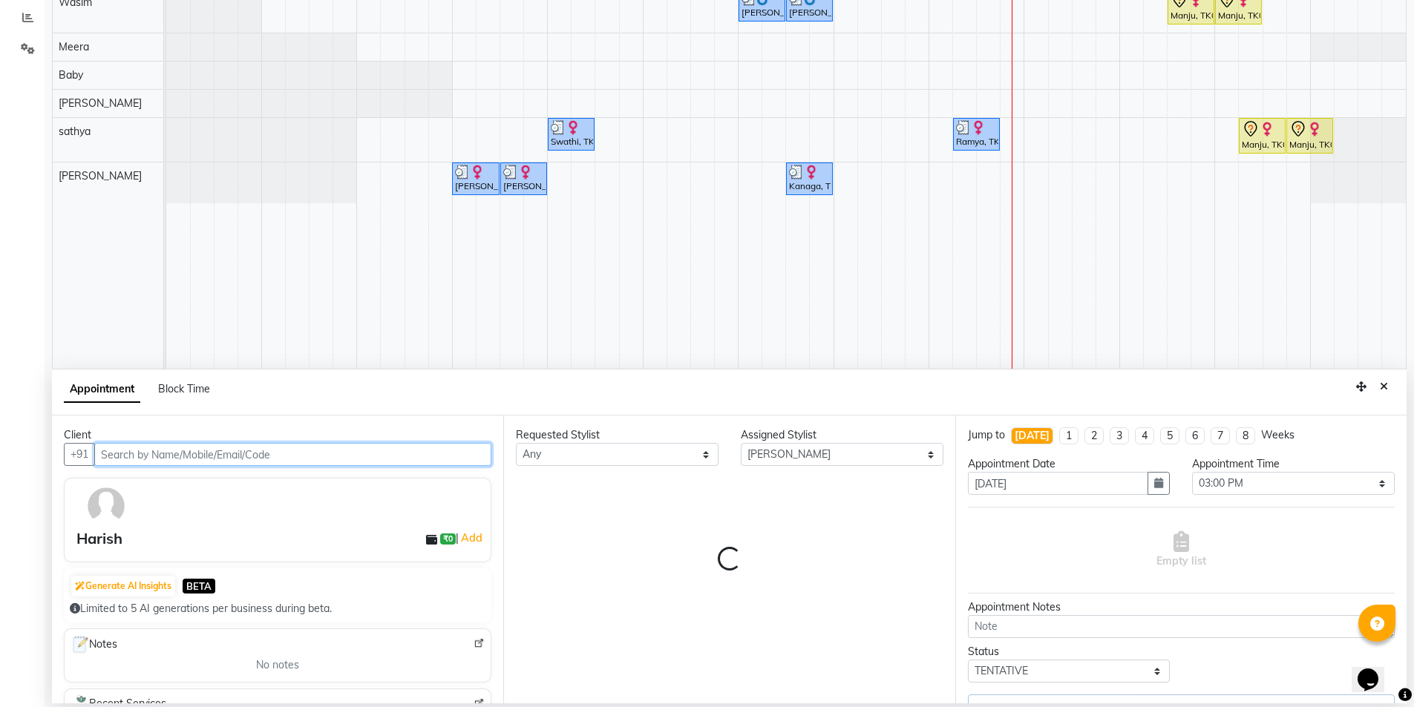
select select "3648"
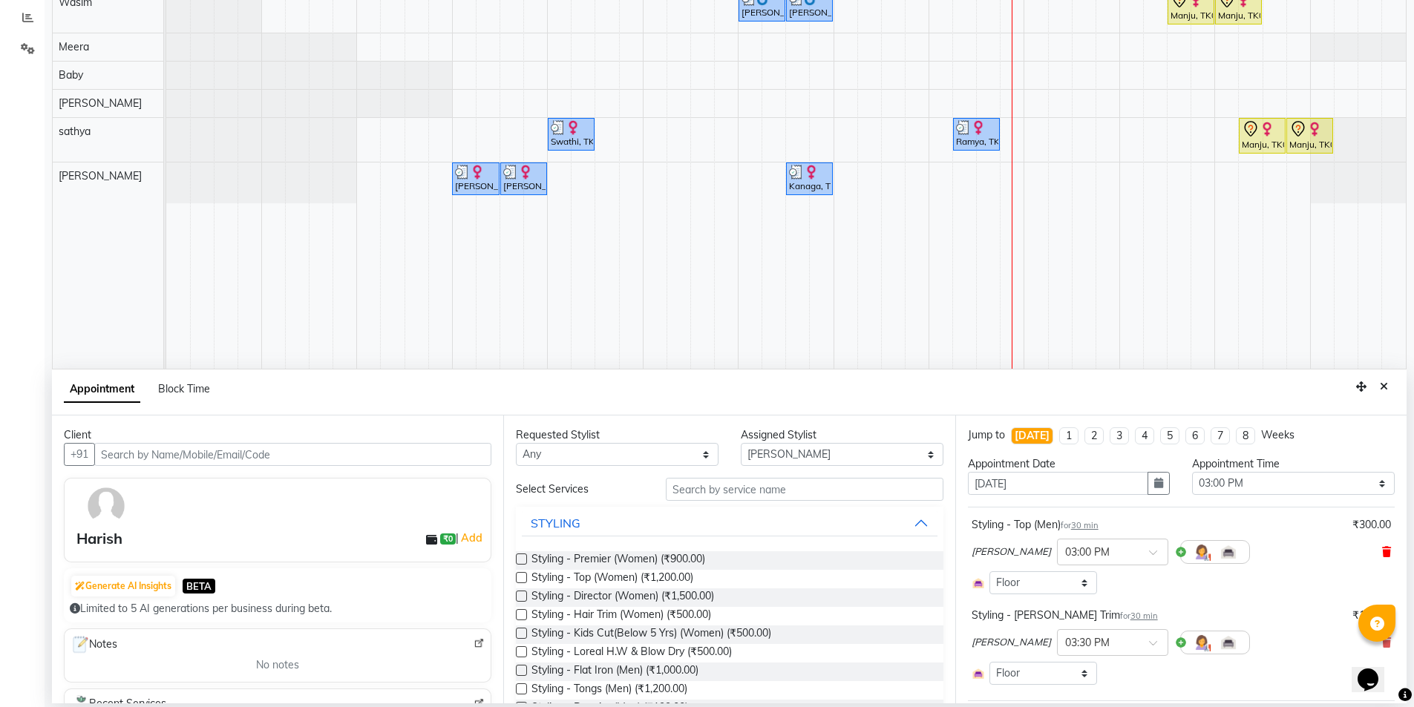
click at [1382, 554] on icon at bounding box center [1386, 552] width 9 height 10
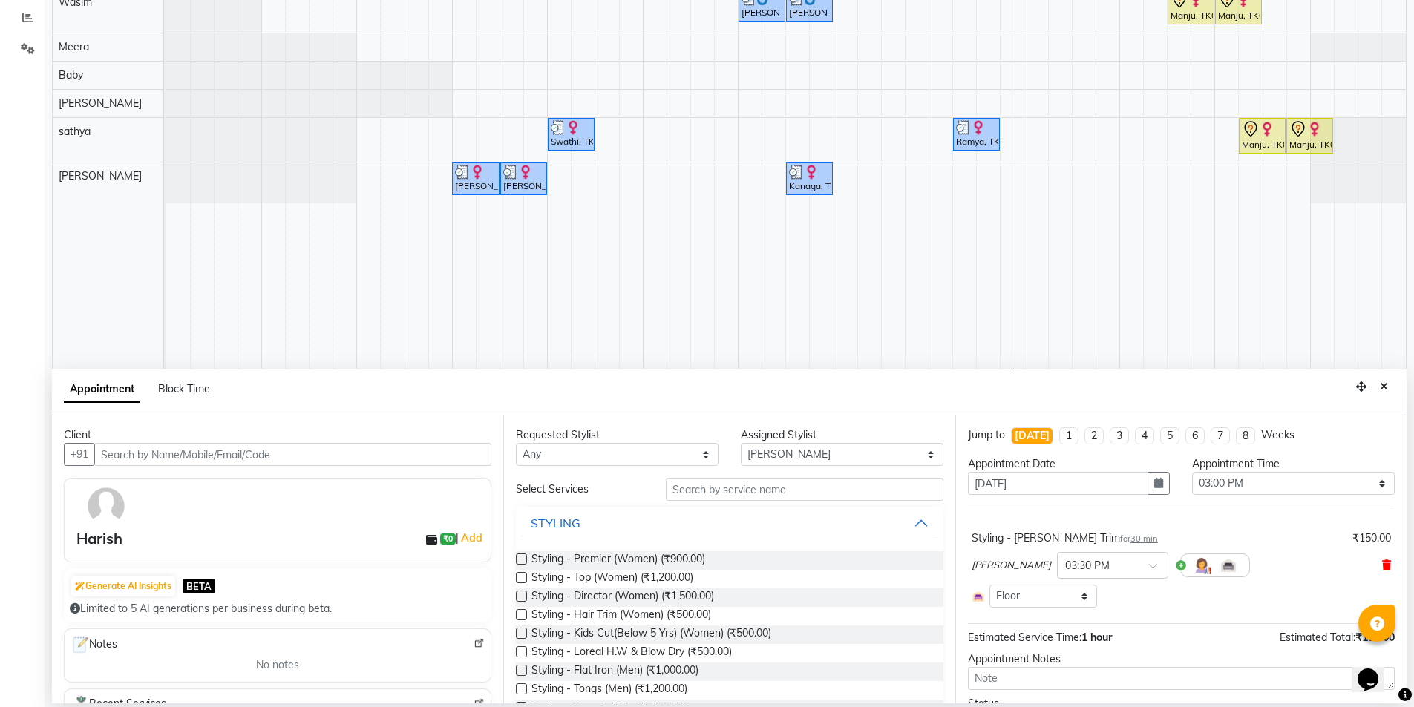
click at [1382, 565] on icon at bounding box center [1386, 565] width 9 height 10
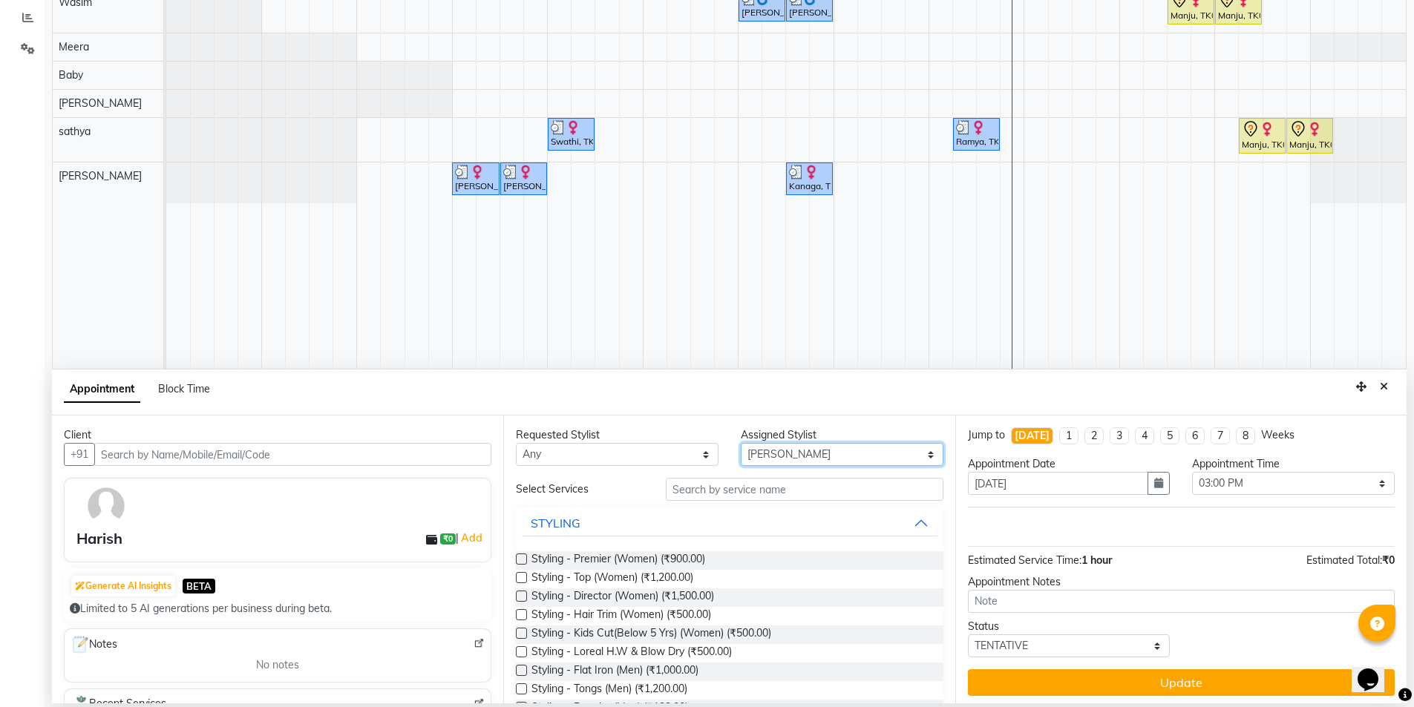
click at [793, 457] on select "Select [PERSON_NAME] [PERSON_NAME] Baby [PERSON_NAME] [PERSON_NAME] [PERSON_NAM…" at bounding box center [842, 454] width 203 height 23
select select "74165"
click at [741, 443] on select "Select [PERSON_NAME] [PERSON_NAME] Baby [PERSON_NAME] [PERSON_NAME] [PERSON_NAM…" at bounding box center [842, 454] width 203 height 23
click at [716, 488] on input "text" at bounding box center [805, 489] width 278 height 23
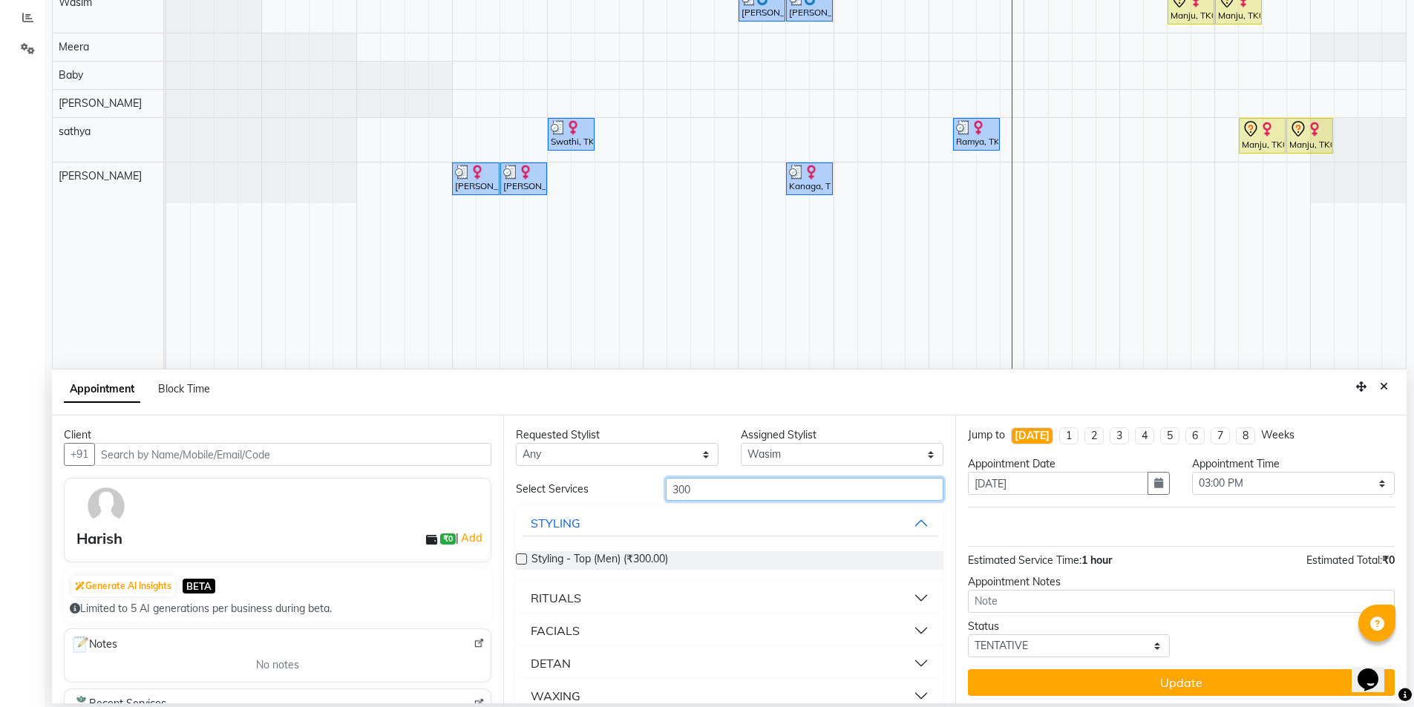
type input "300"
click at [520, 562] on label at bounding box center [521, 559] width 11 height 11
click at [520, 562] on input "checkbox" at bounding box center [521, 561] width 10 height 10
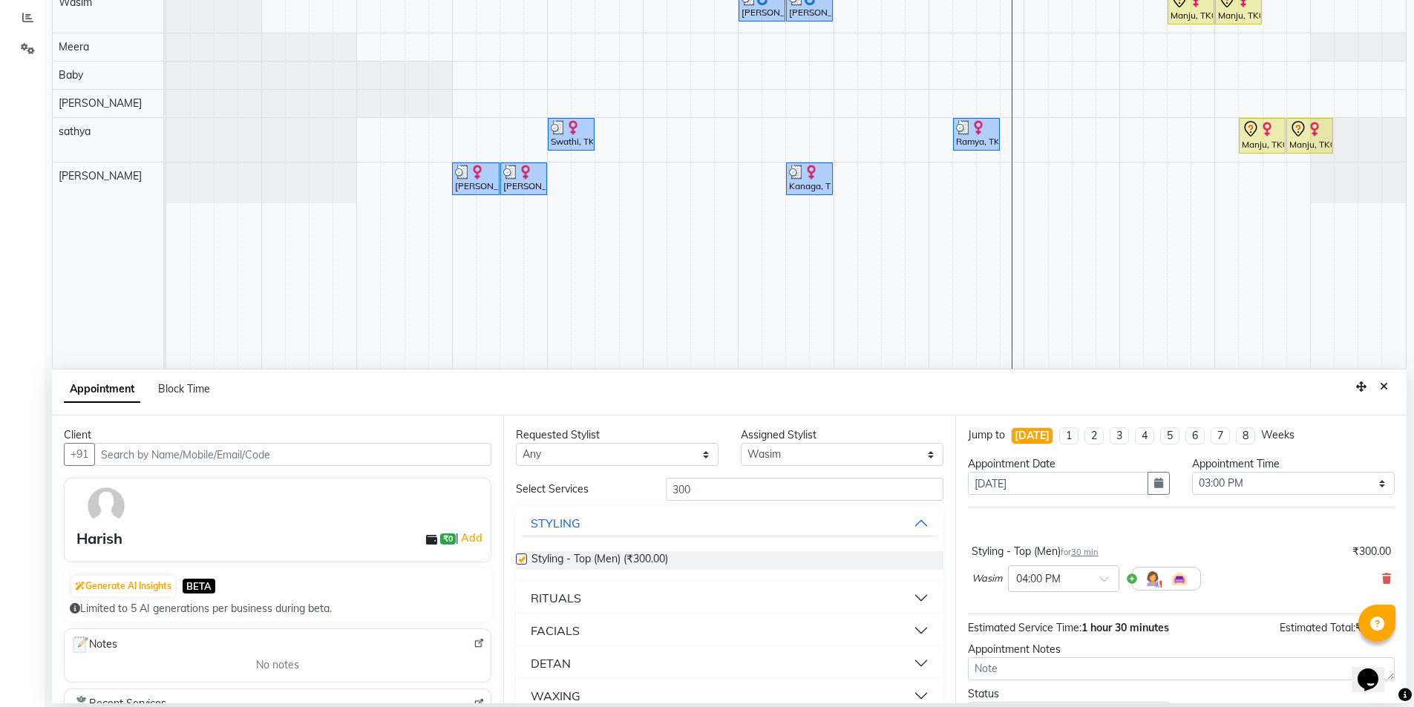
checkbox input "false"
drag, startPoint x: 695, startPoint y: 492, endPoint x: 643, endPoint y: 493, distance: 51.9
click at [643, 493] on div "Select Services 300" at bounding box center [729, 489] width 449 height 23
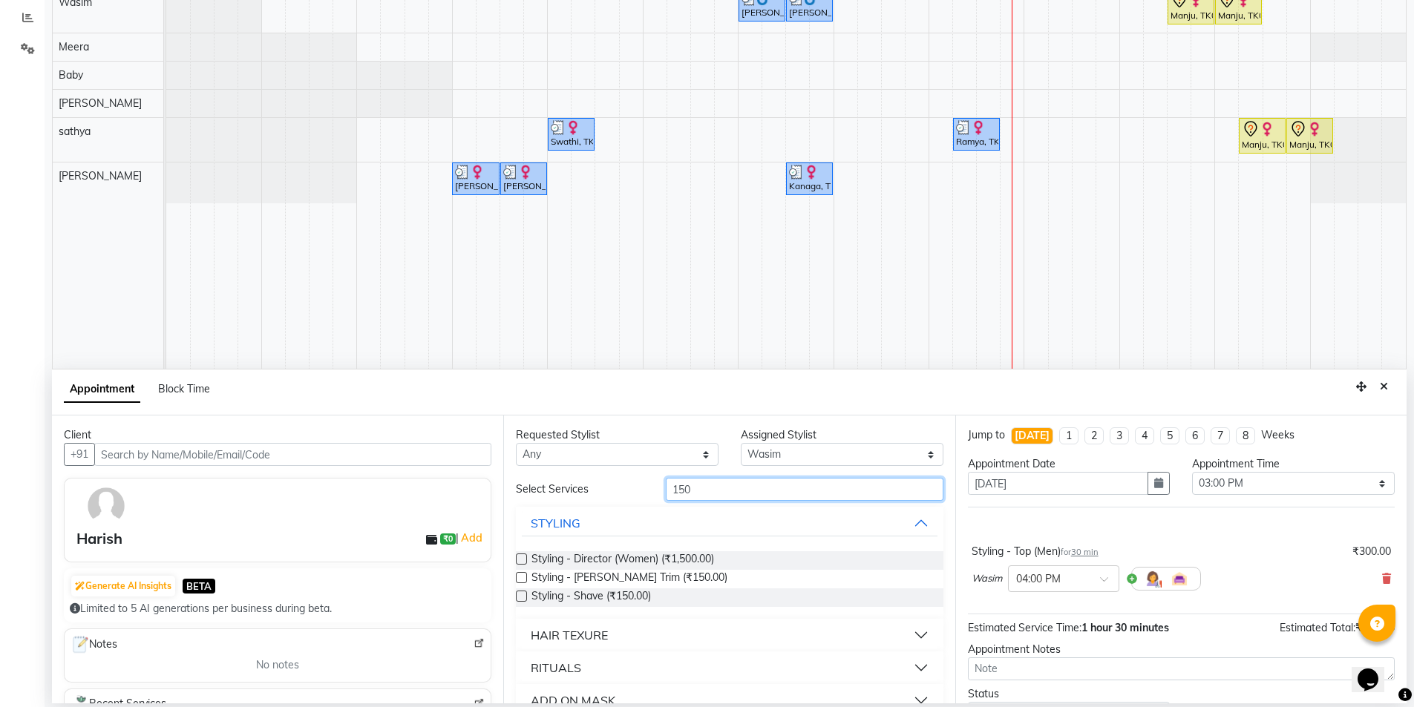
type input "150"
click at [521, 577] on label at bounding box center [521, 577] width 11 height 11
click at [521, 577] on input "checkbox" at bounding box center [521, 579] width 10 height 10
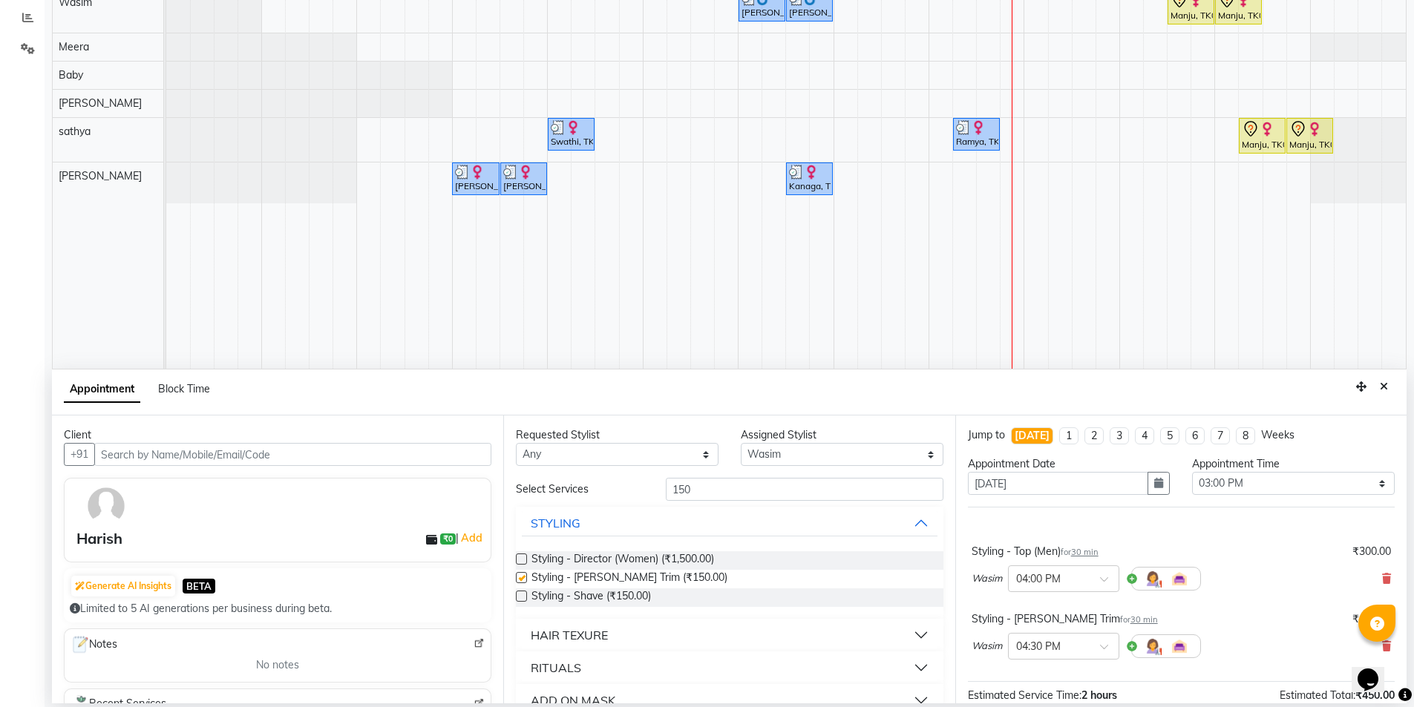
checkbox input "false"
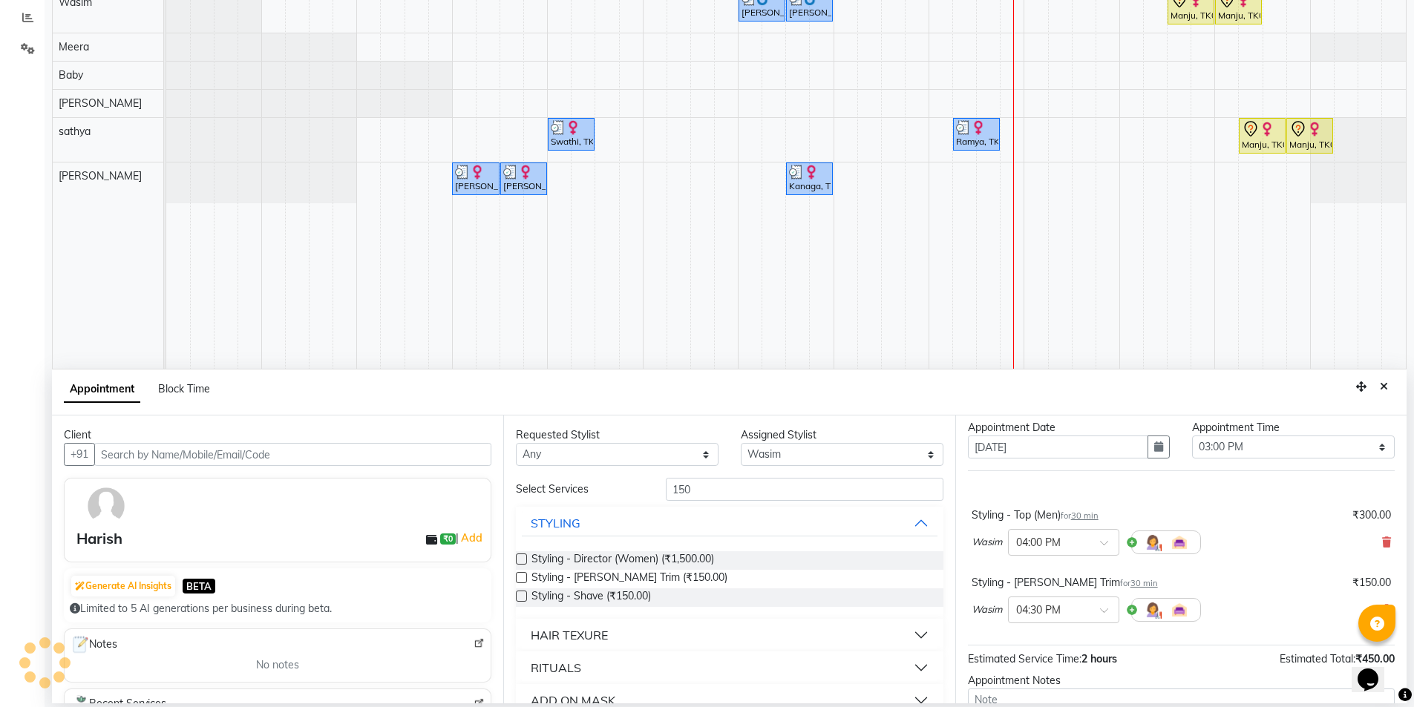
scroll to position [0, 0]
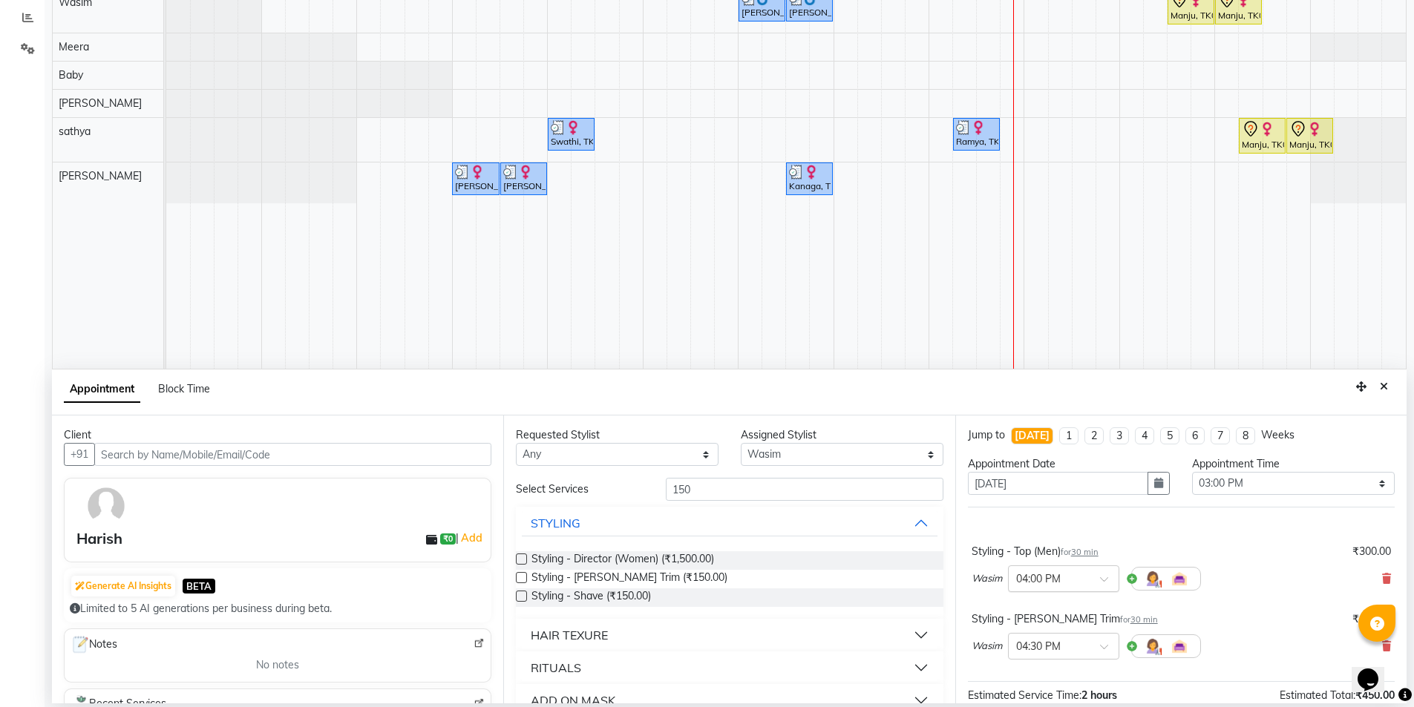
click at [1103, 577] on span at bounding box center [1109, 584] width 19 height 16
click at [1055, 625] on div "05:15 PM" at bounding box center [1063, 624] width 110 height 27
click at [1105, 649] on span at bounding box center [1109, 651] width 19 height 16
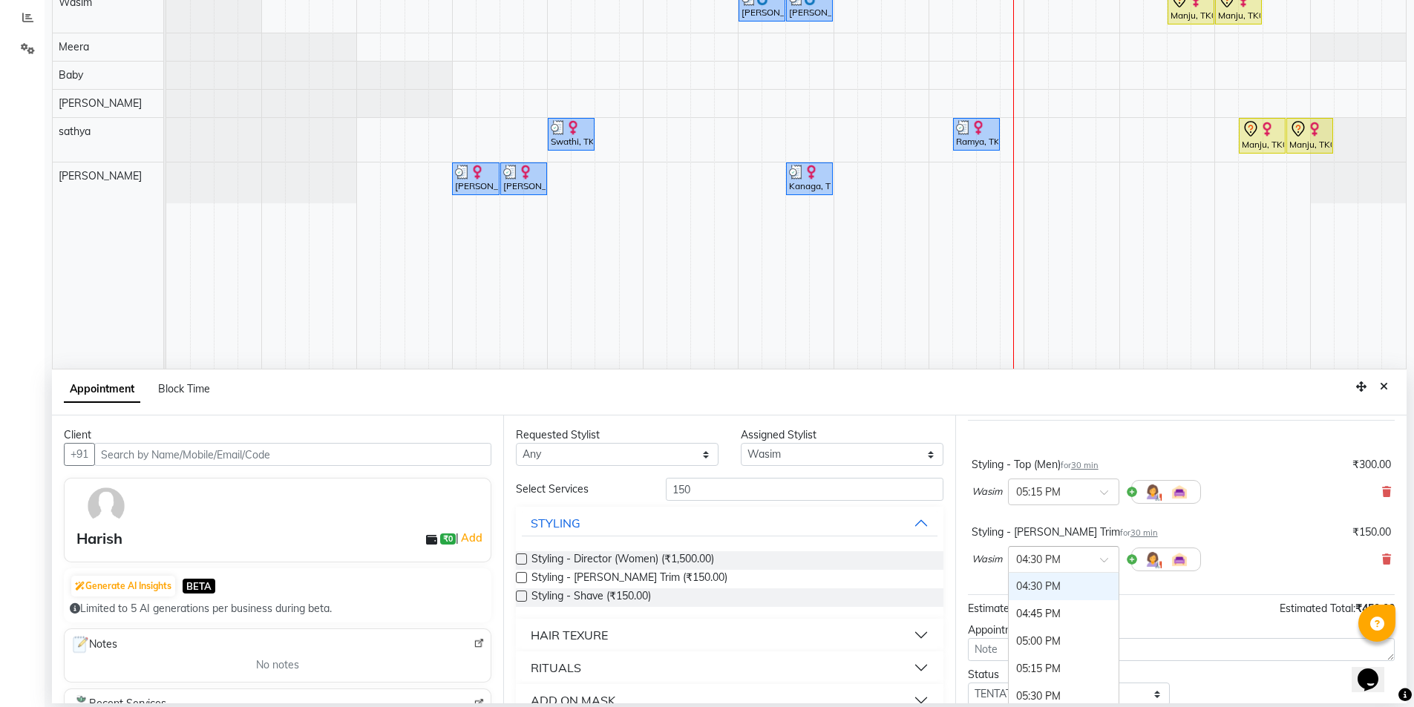
scroll to position [140, 0]
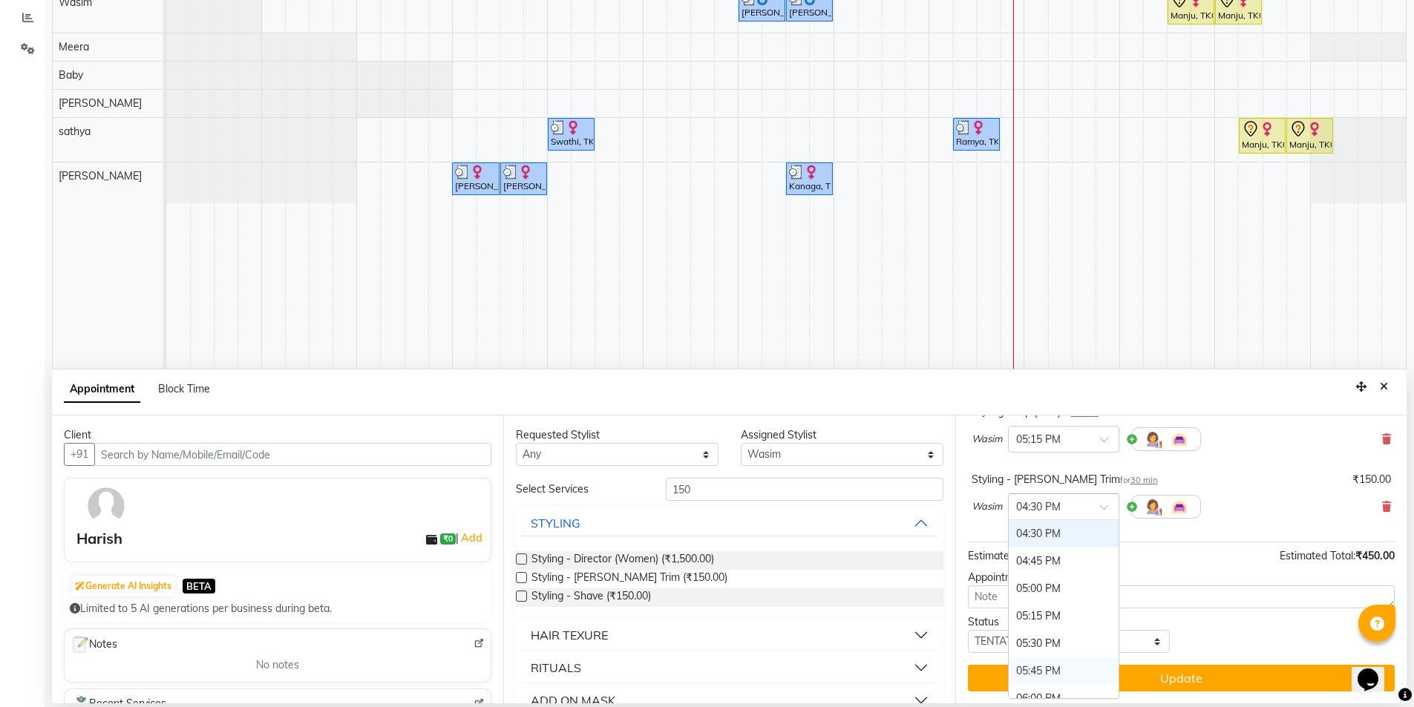
click at [1050, 666] on div "05:45 PM" at bounding box center [1063, 670] width 110 height 27
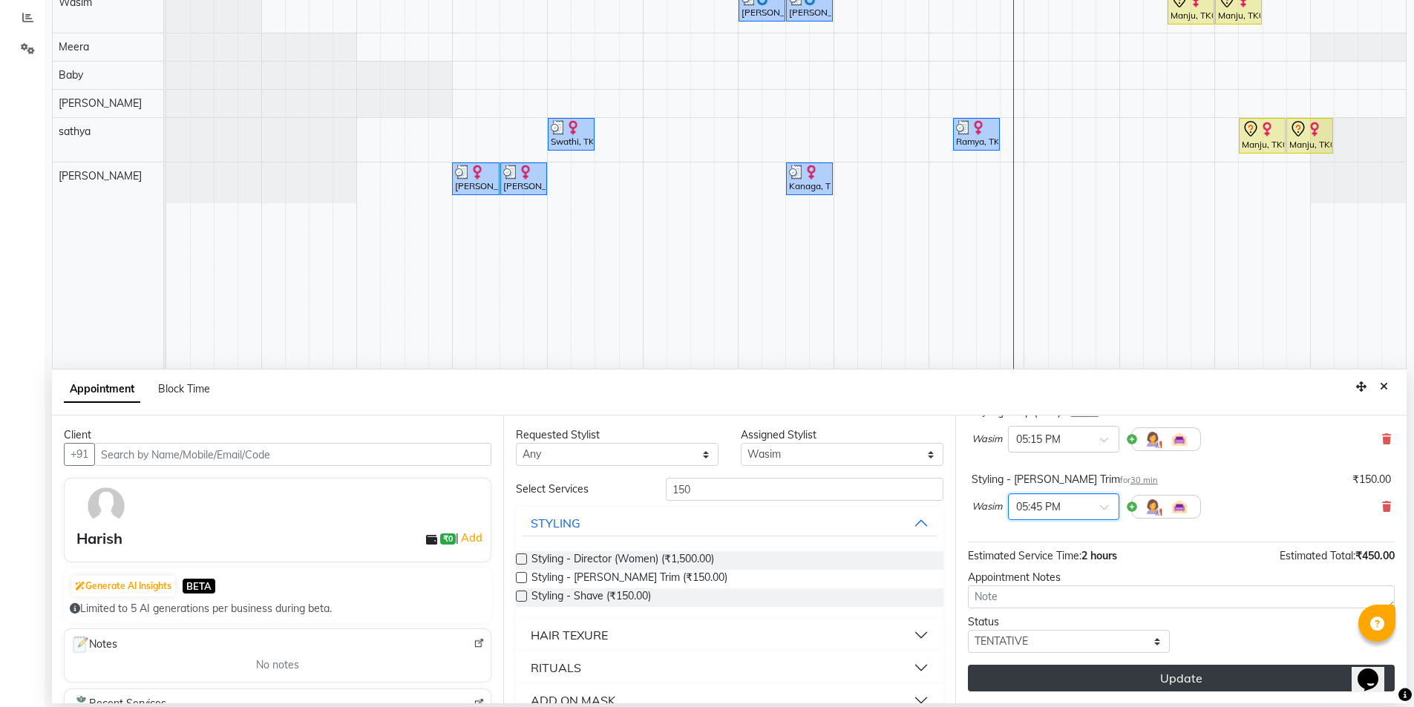
click at [1092, 680] on button "Update" at bounding box center [1181, 678] width 427 height 27
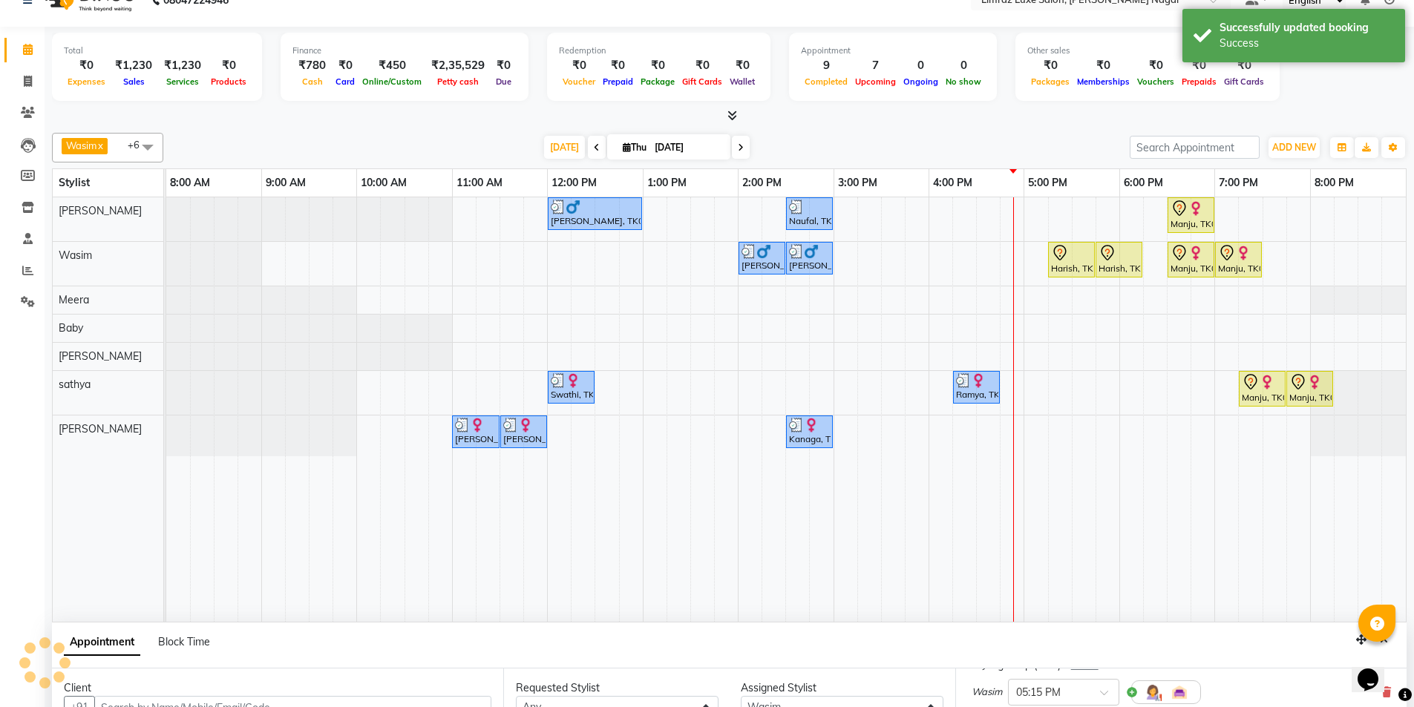
scroll to position [0, 0]
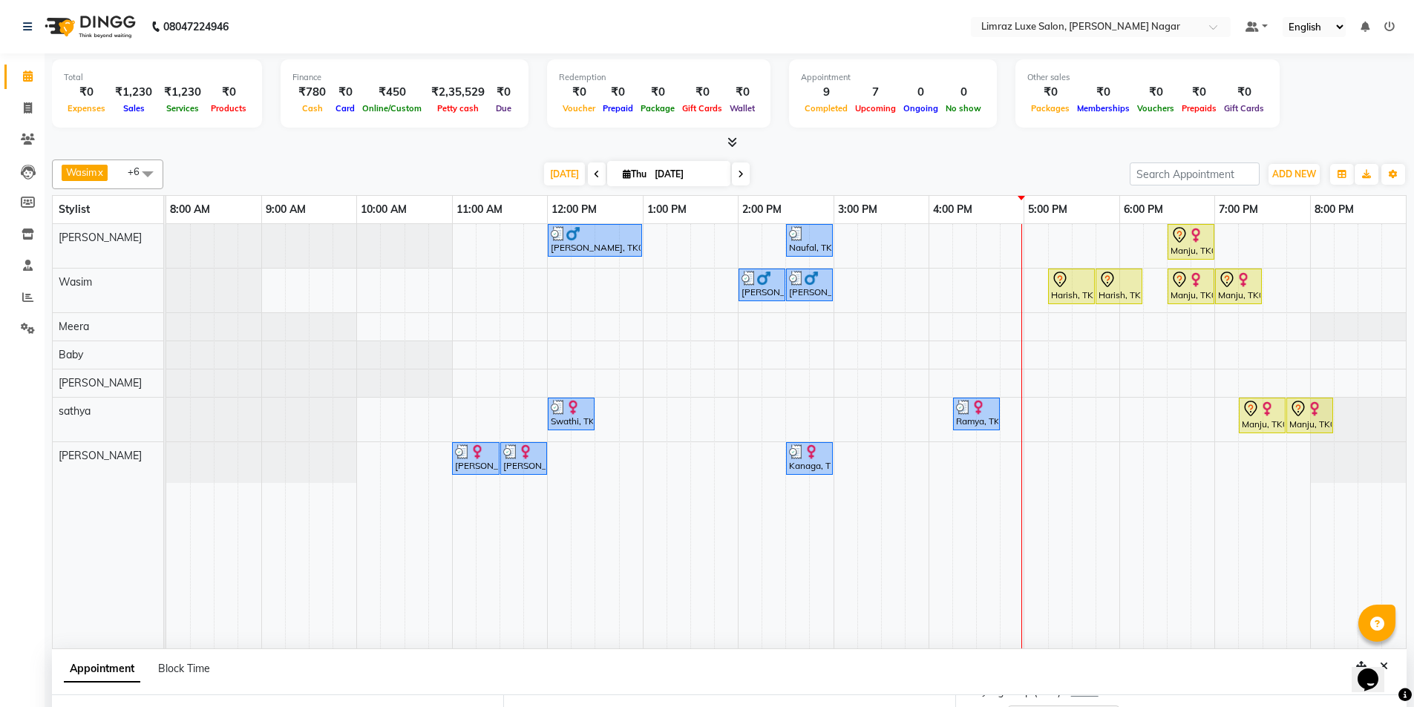
click at [816, 405] on div "[PERSON_NAME], TK02, 12:00 PM-01:00 PM, Men's Combo Naufal, TK06, 02:30 PM-03:0…" at bounding box center [785, 436] width 1239 height 424
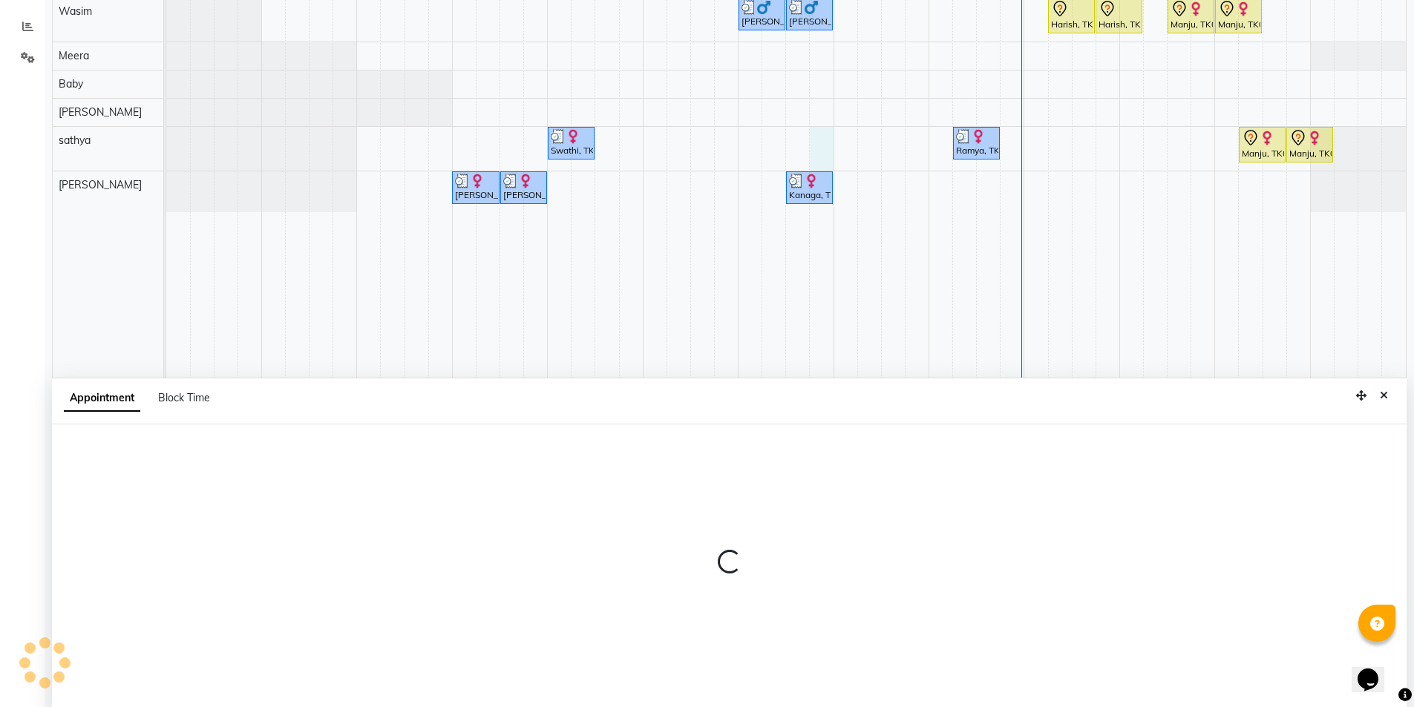
scroll to position [280, 0]
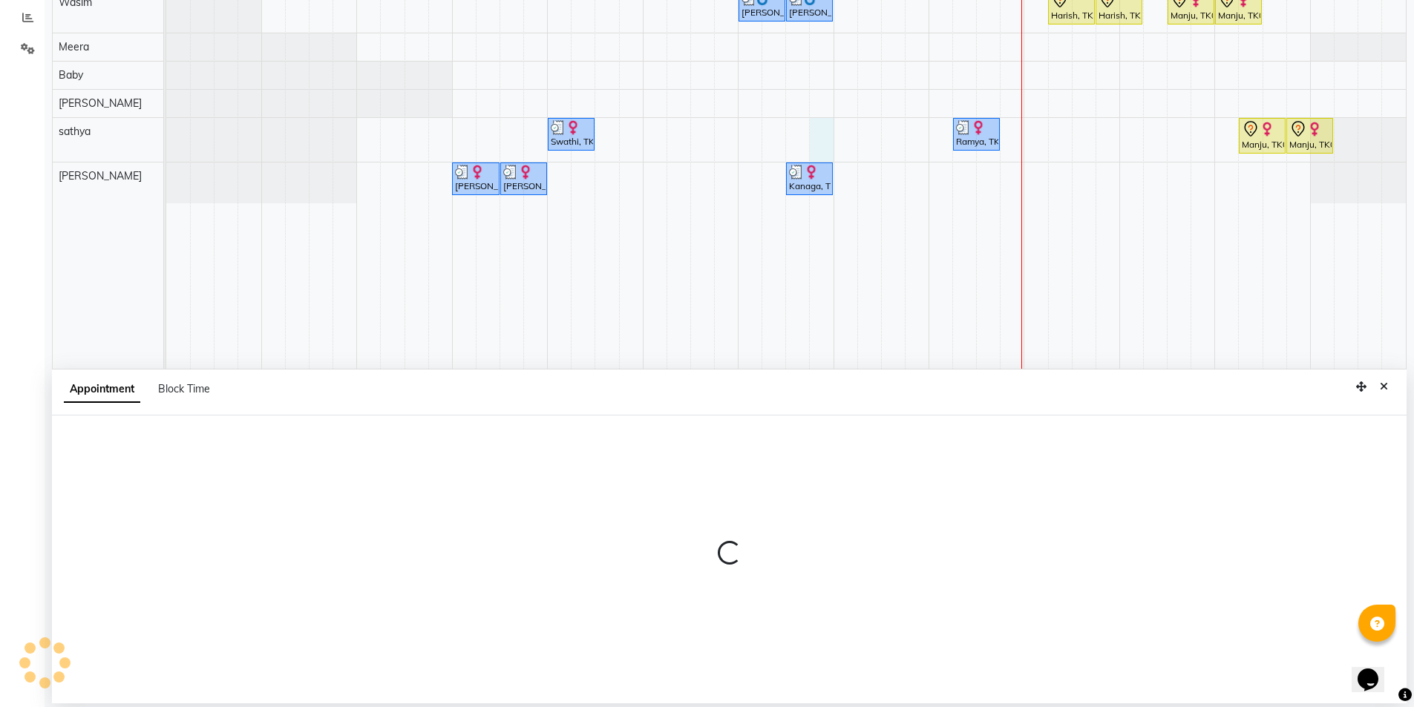
select select "88182"
select select "tentative"
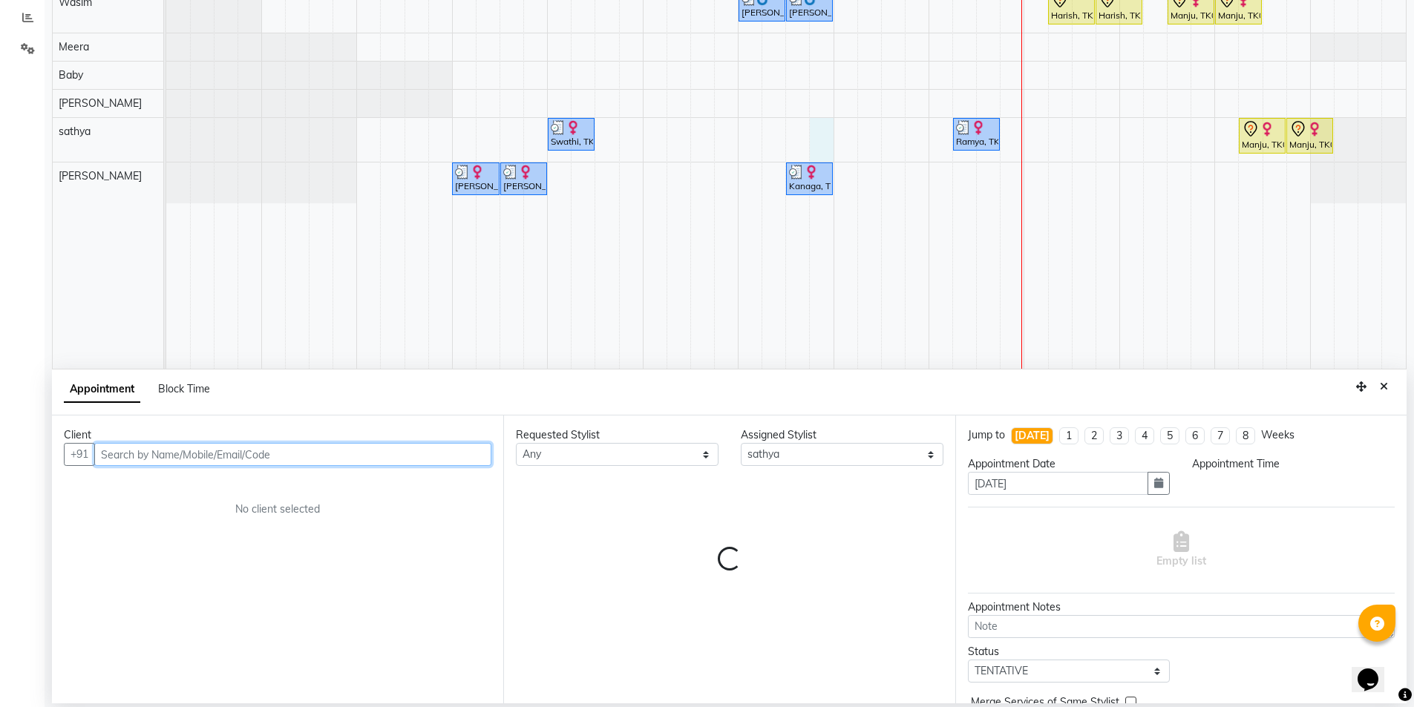
select select "885"
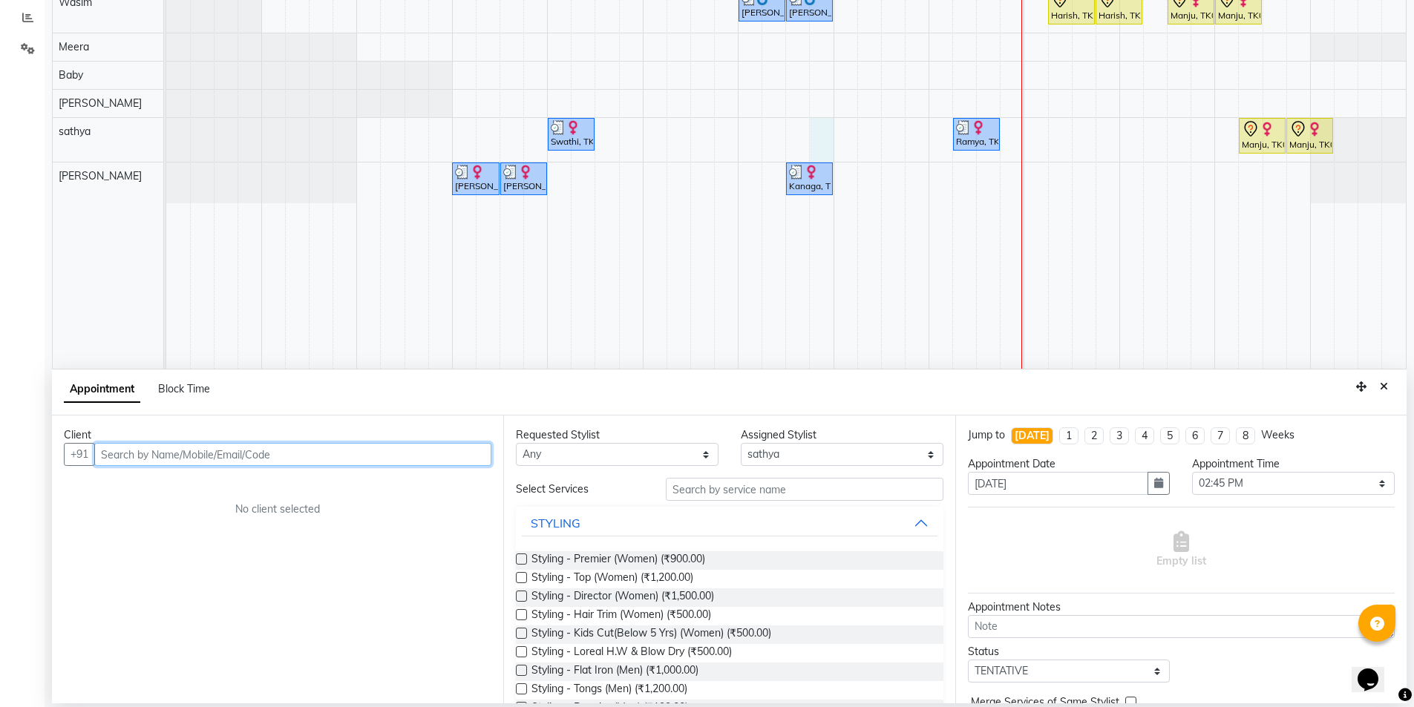
click at [145, 453] on input "text" at bounding box center [292, 454] width 397 height 23
type input "9384129132"
click at [454, 456] on span "Add Client" at bounding box center [461, 453] width 50 height 13
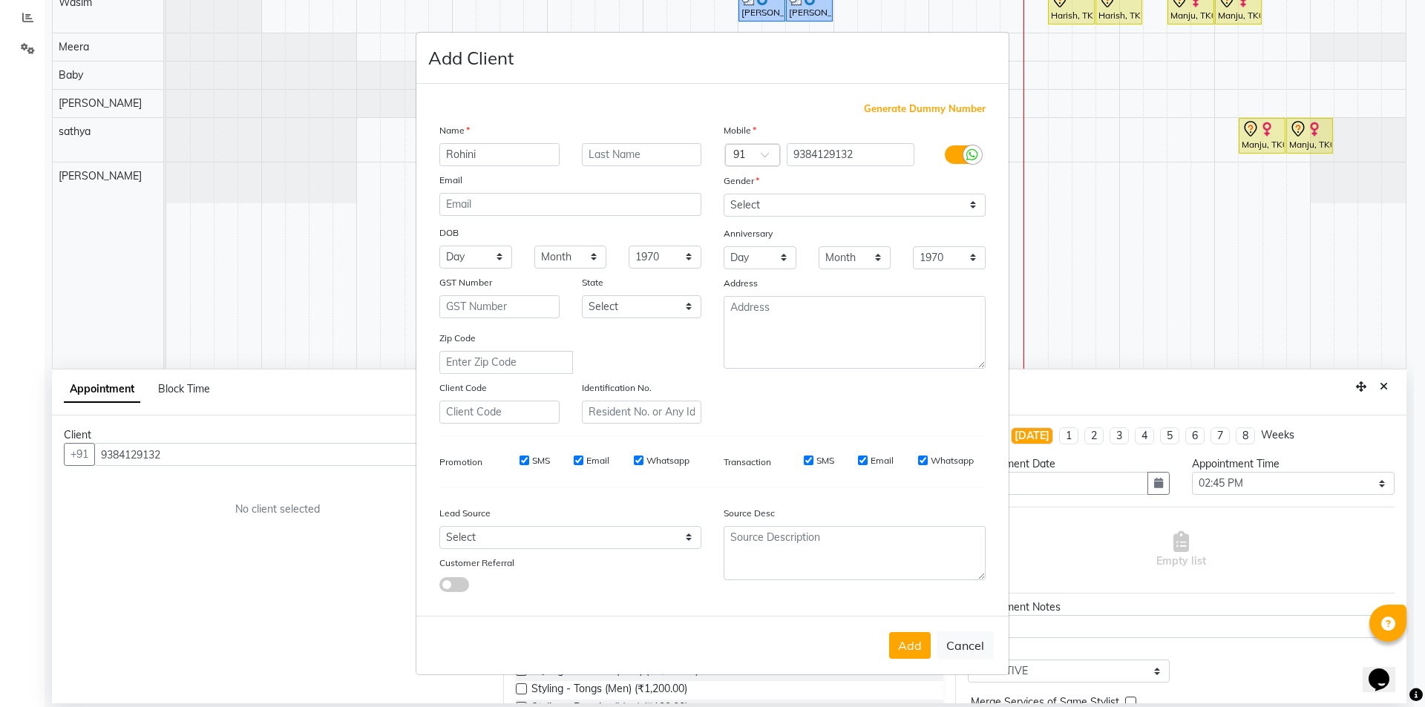
type input "Rohini"
click at [813, 202] on select "Select [DEMOGRAPHIC_DATA] [DEMOGRAPHIC_DATA] Other Prefer Not To Say" at bounding box center [854, 205] width 262 height 23
select select "[DEMOGRAPHIC_DATA]"
click at [723, 194] on select "Select [DEMOGRAPHIC_DATA] [DEMOGRAPHIC_DATA] Other Prefer Not To Say" at bounding box center [854, 205] width 262 height 23
click at [526, 462] on input "SMS" at bounding box center [524, 461] width 10 height 10
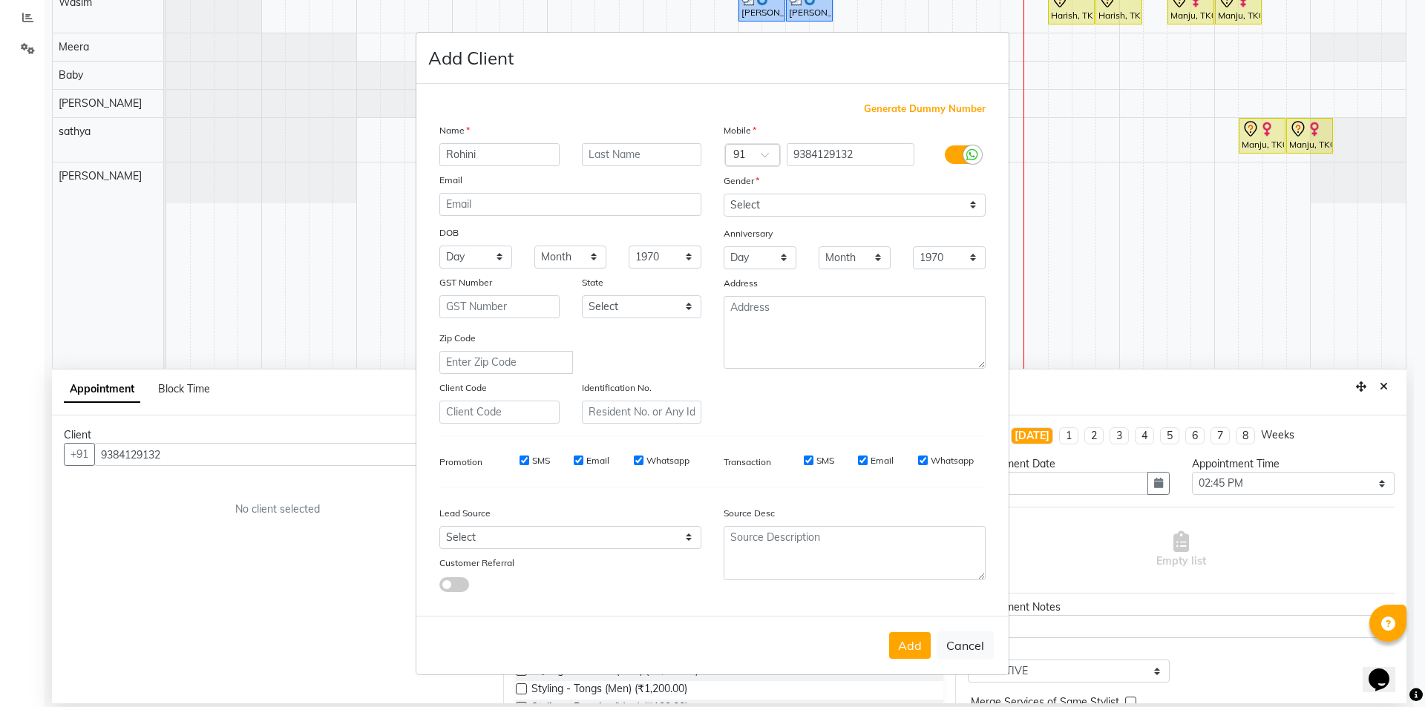
checkbox input "false"
click at [580, 461] on input "Email" at bounding box center [579, 461] width 10 height 10
checkbox input "false"
click at [637, 458] on input "Whatsapp" at bounding box center [639, 461] width 10 height 10
checkbox input "false"
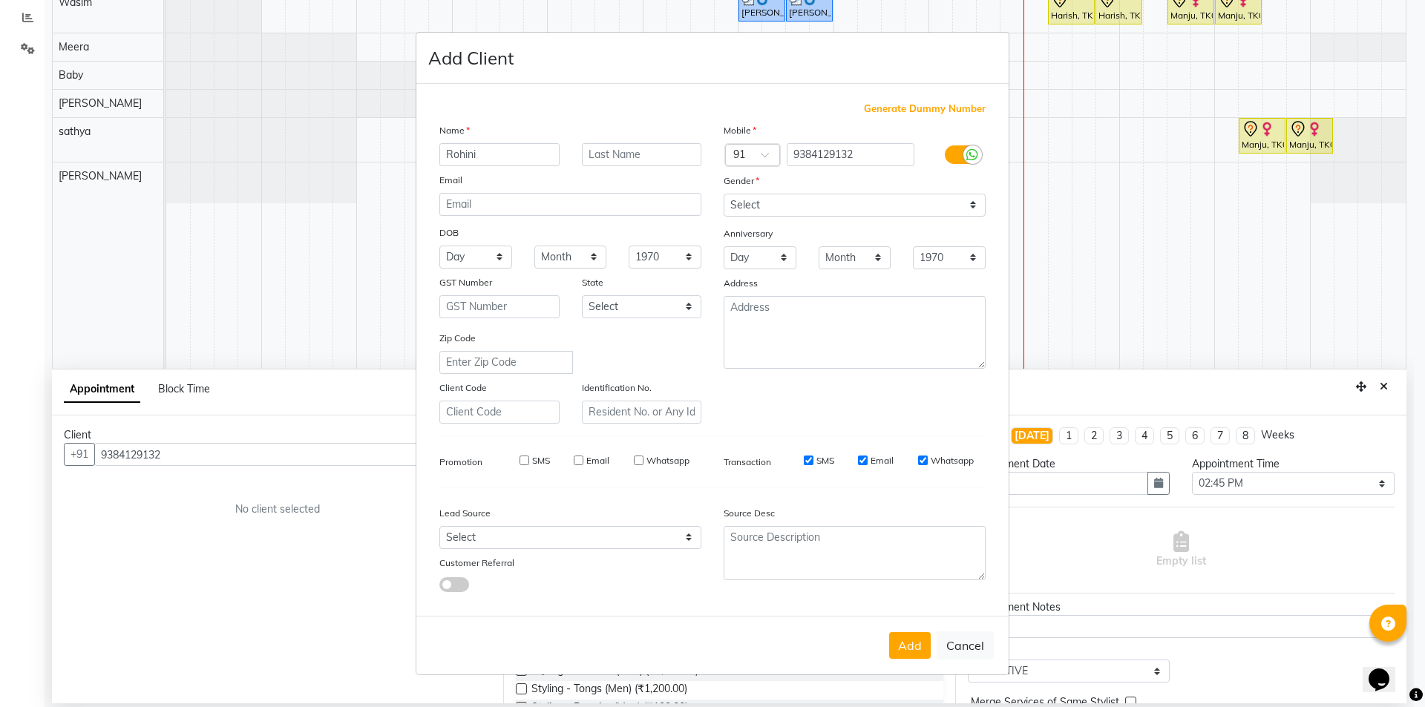
click at [809, 461] on input "SMS" at bounding box center [809, 461] width 10 height 10
checkbox input "false"
drag, startPoint x: 864, startPoint y: 463, endPoint x: 899, endPoint y: 472, distance: 36.0
click at [865, 465] on input "Email" at bounding box center [863, 461] width 10 height 10
checkbox input "false"
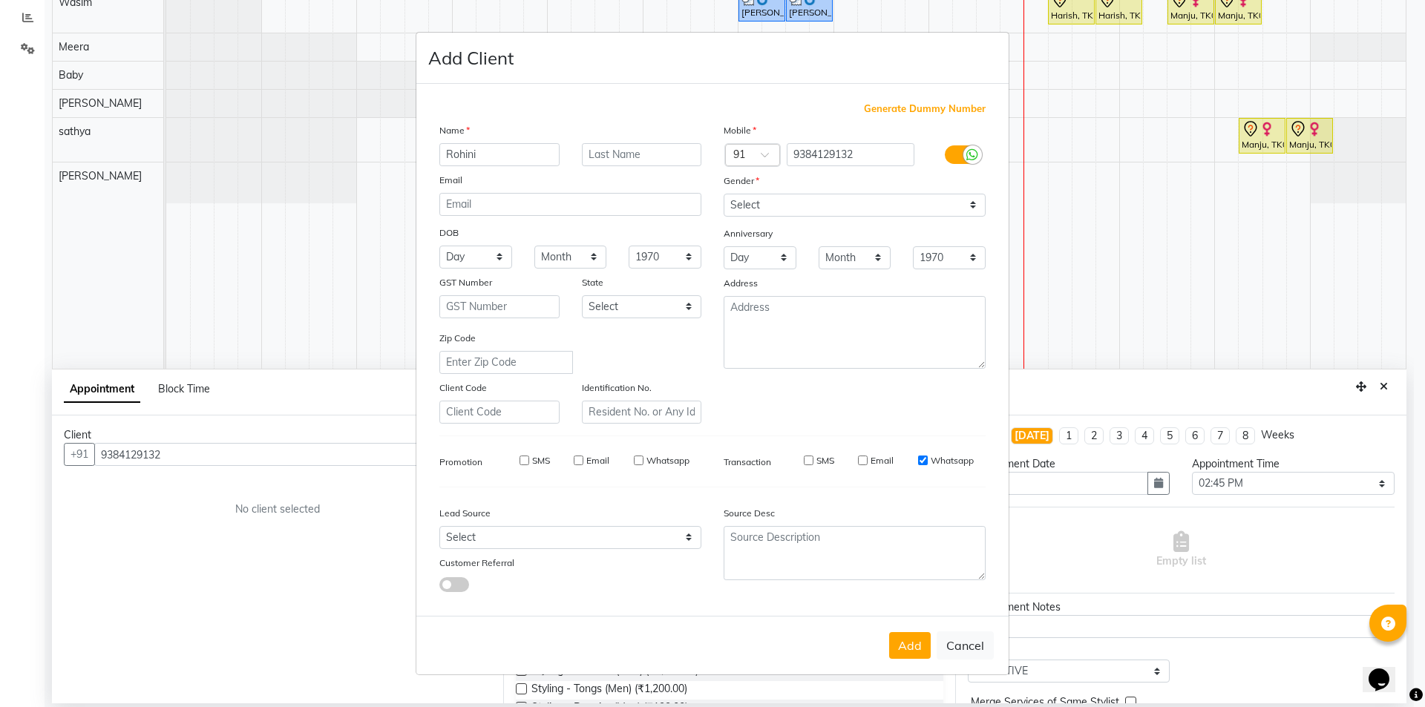
drag, startPoint x: 923, startPoint y: 460, endPoint x: 940, endPoint y: 557, distance: 98.0
click at [923, 461] on input "Whatsapp" at bounding box center [923, 461] width 10 height 10
checkbox input "false"
click at [925, 641] on button "Add" at bounding box center [910, 645] width 42 height 27
type input "93******32"
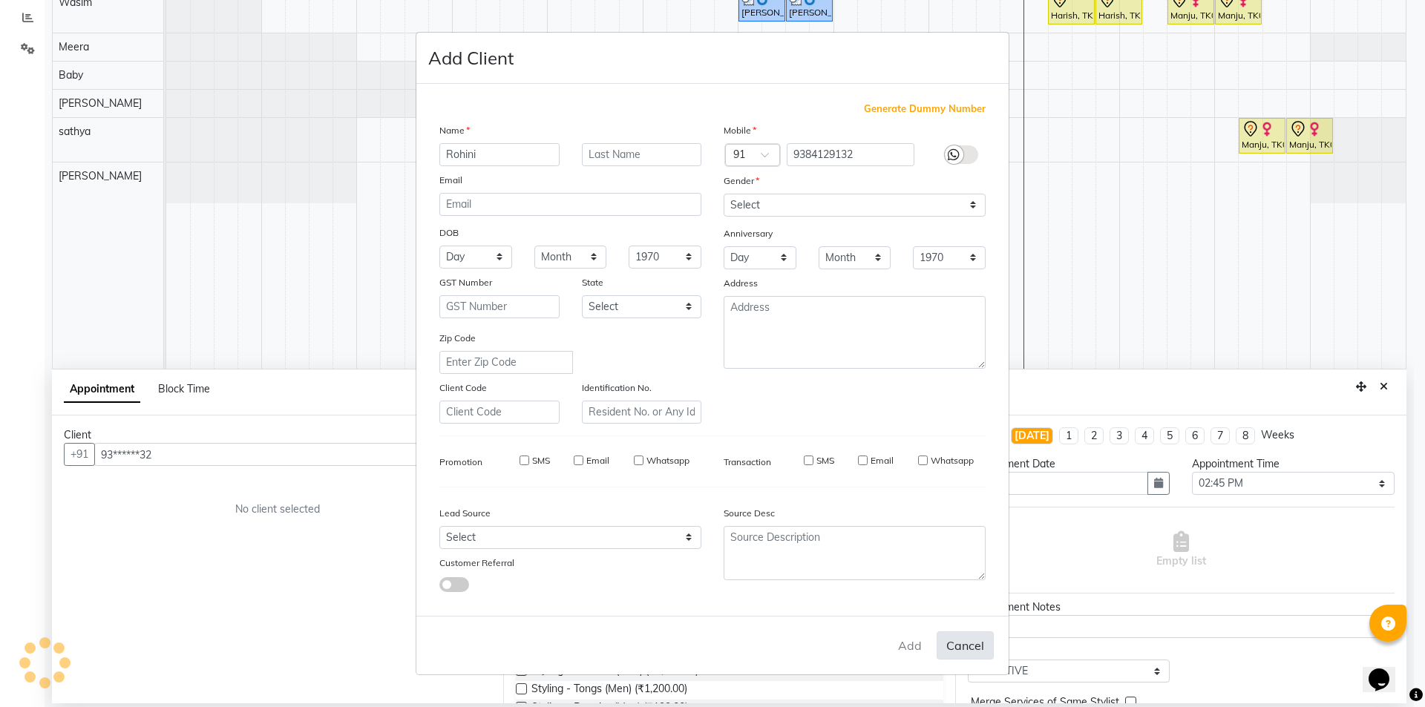
select select
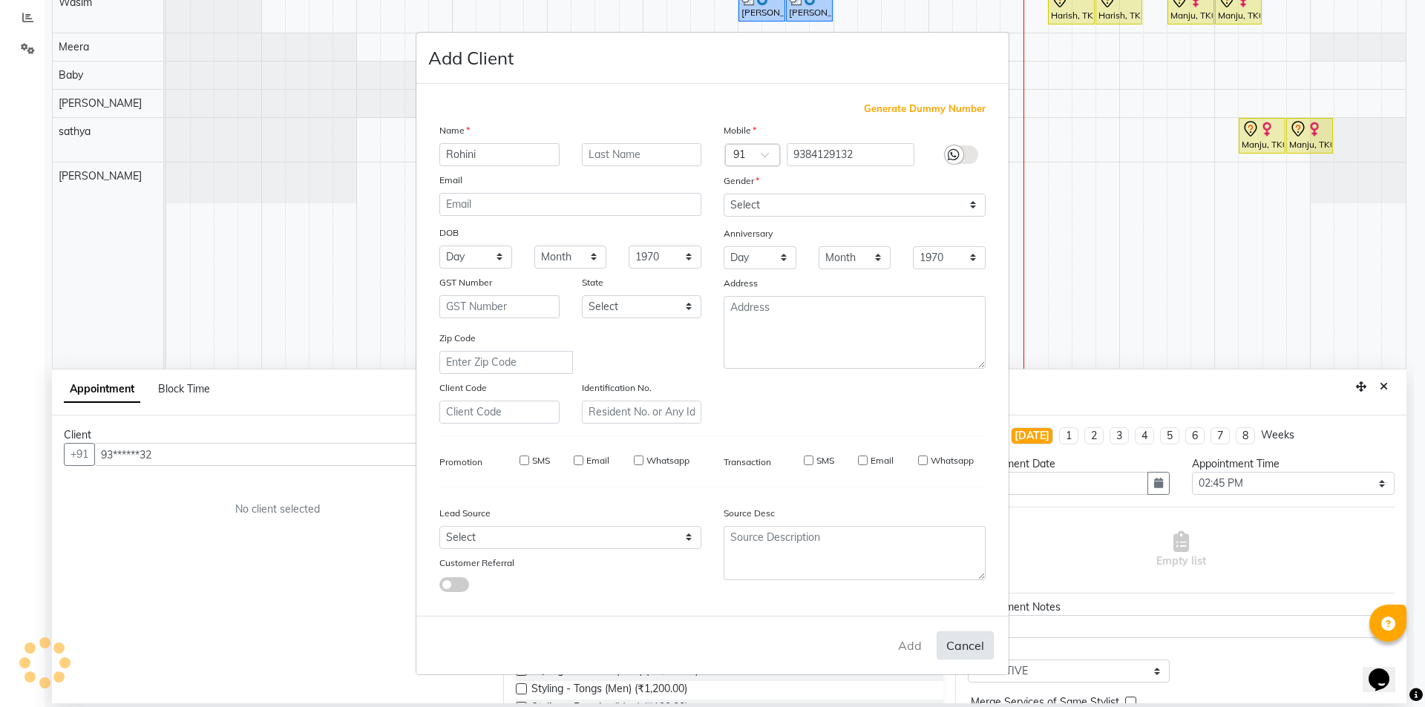
select select
checkbox input "false"
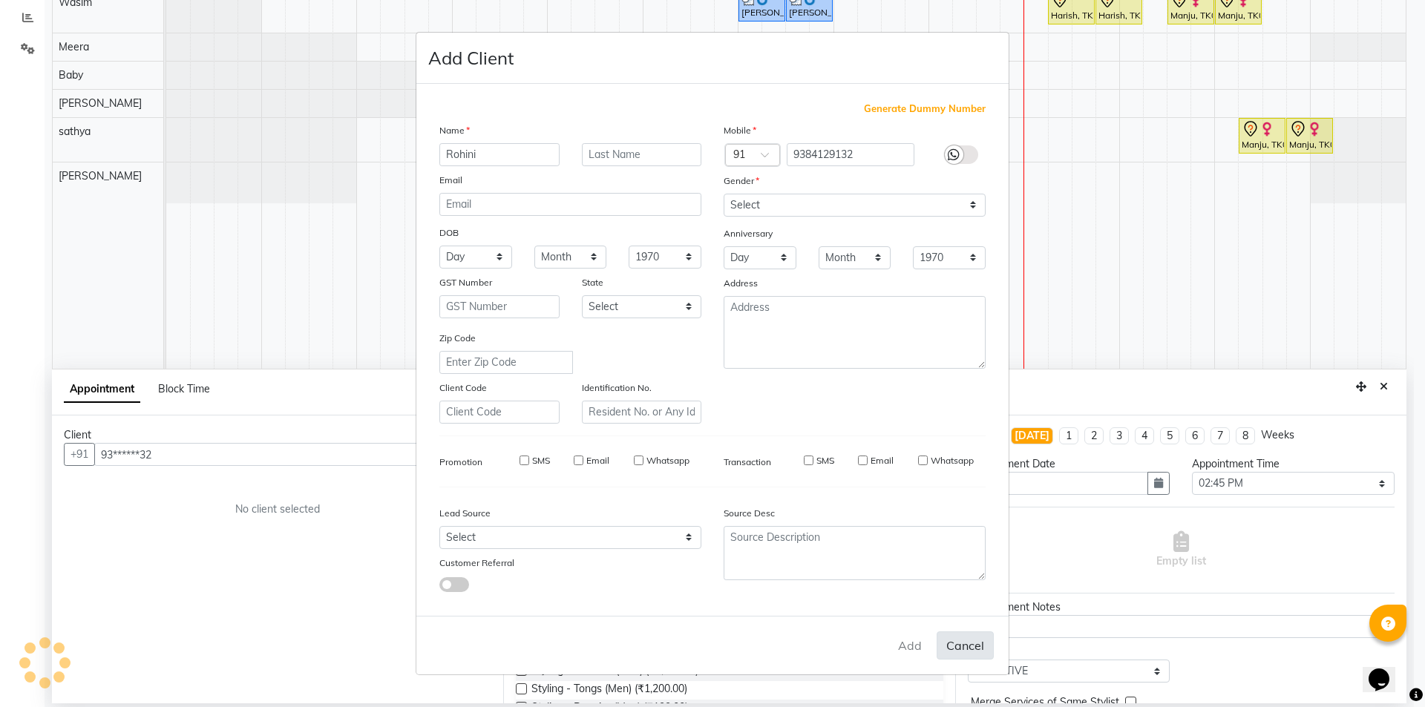
checkbox input "false"
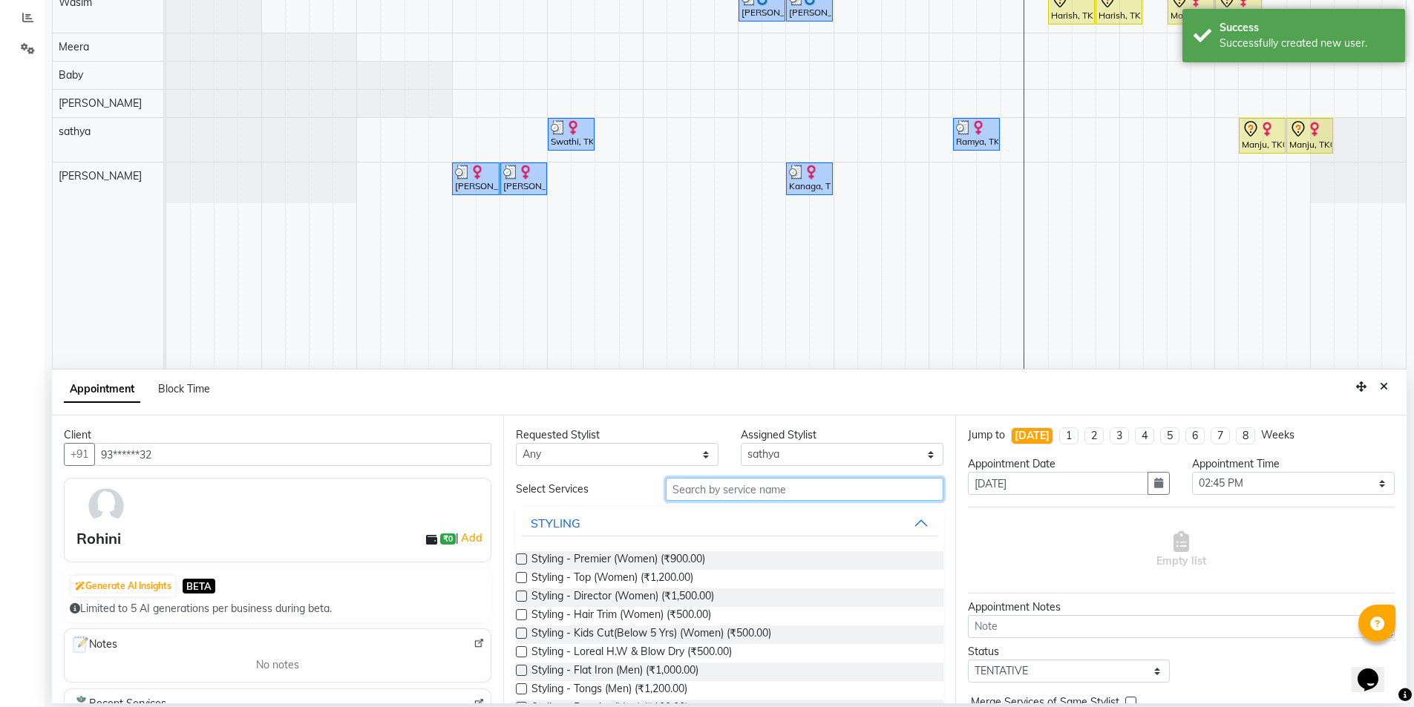
click at [698, 490] on input "text" at bounding box center [805, 489] width 278 height 23
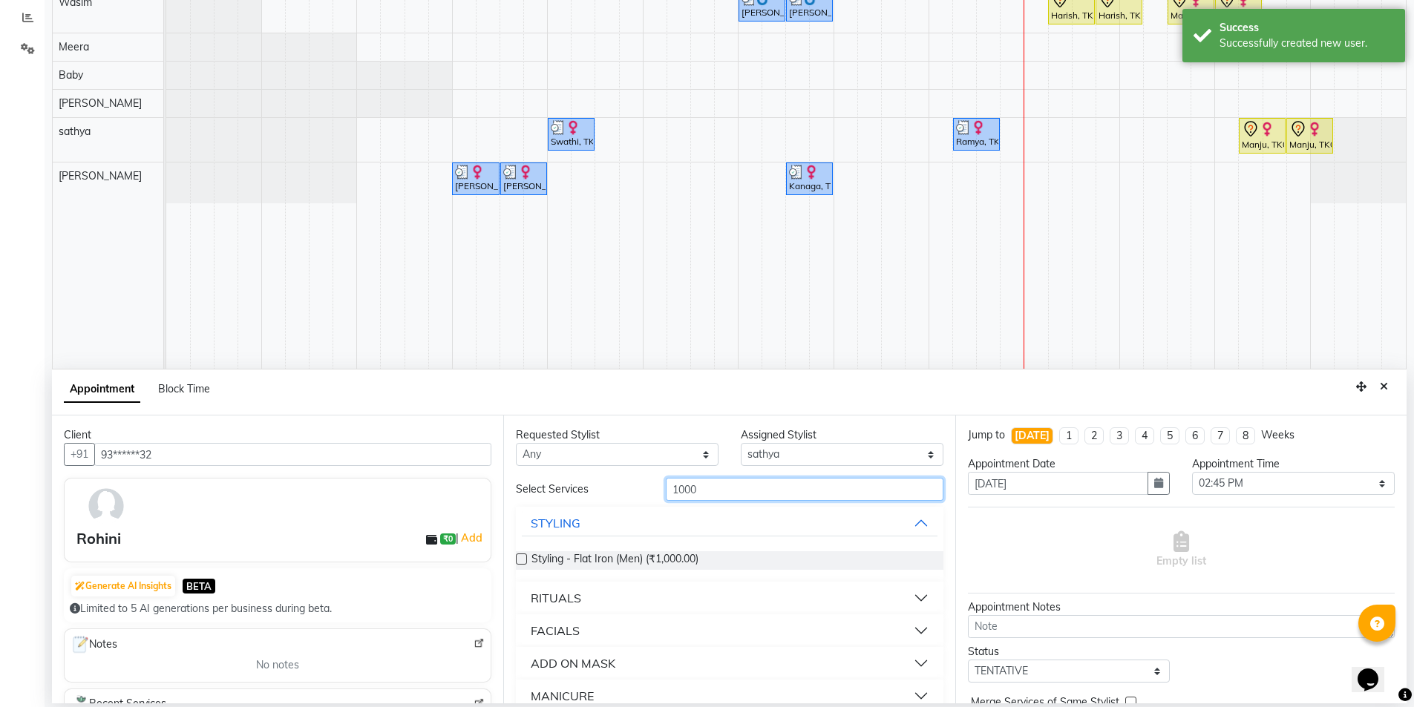
type input "1000"
click at [909, 626] on button "FACIALS" at bounding box center [729, 630] width 415 height 27
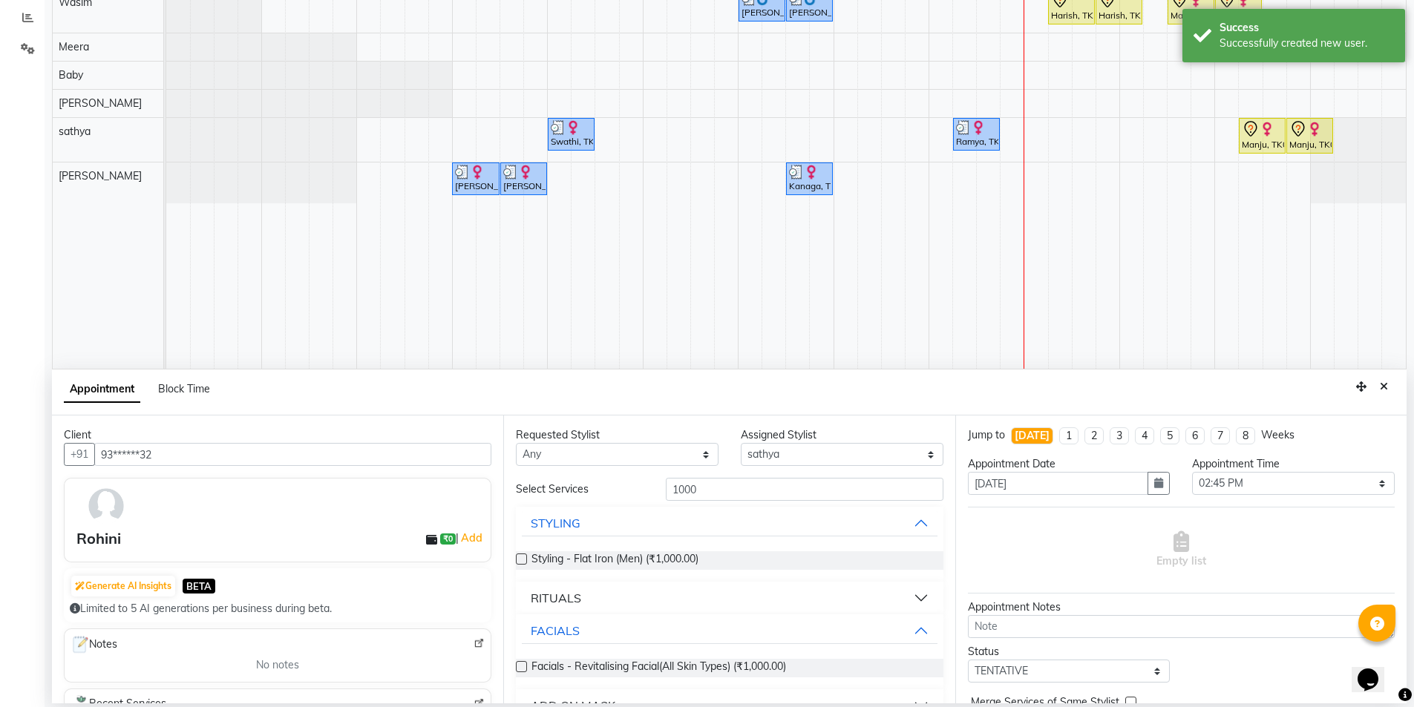
click at [525, 669] on label at bounding box center [521, 666] width 11 height 11
click at [525, 669] on input "checkbox" at bounding box center [521, 668] width 10 height 10
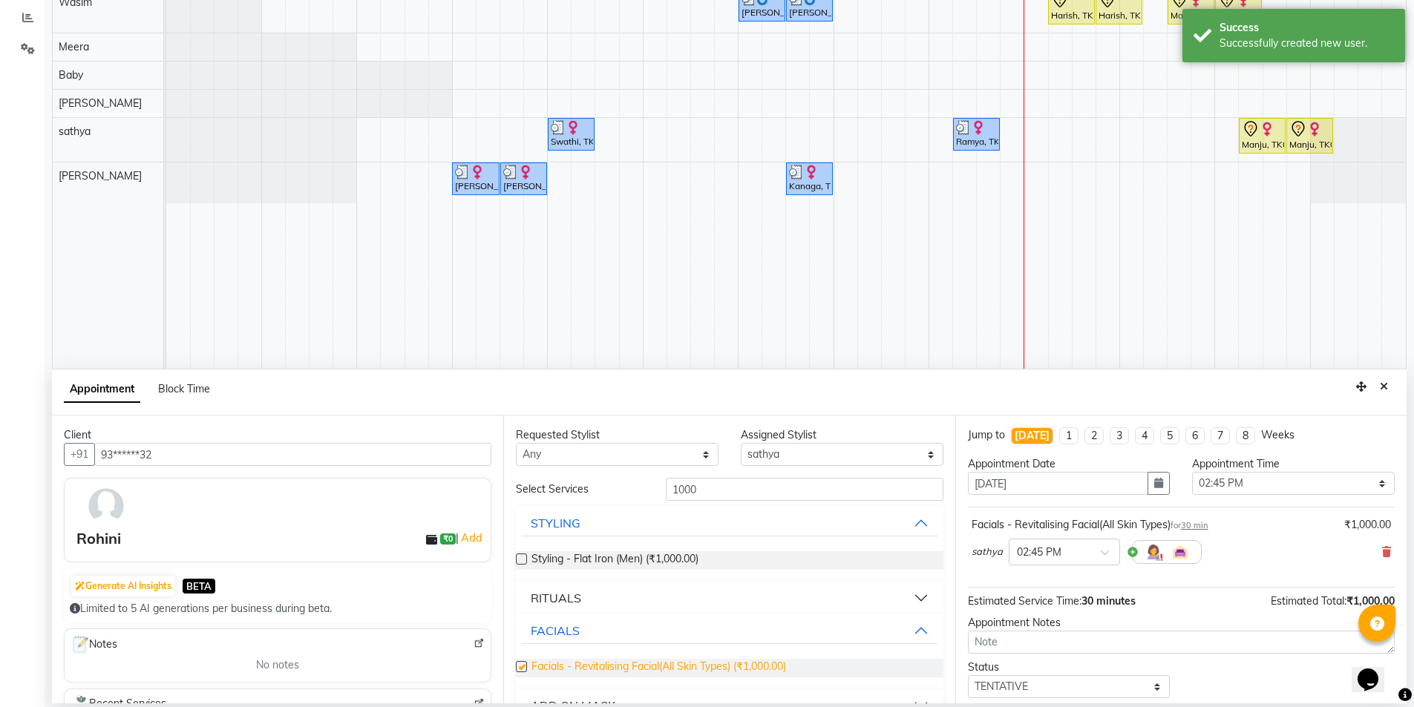
checkbox input "false"
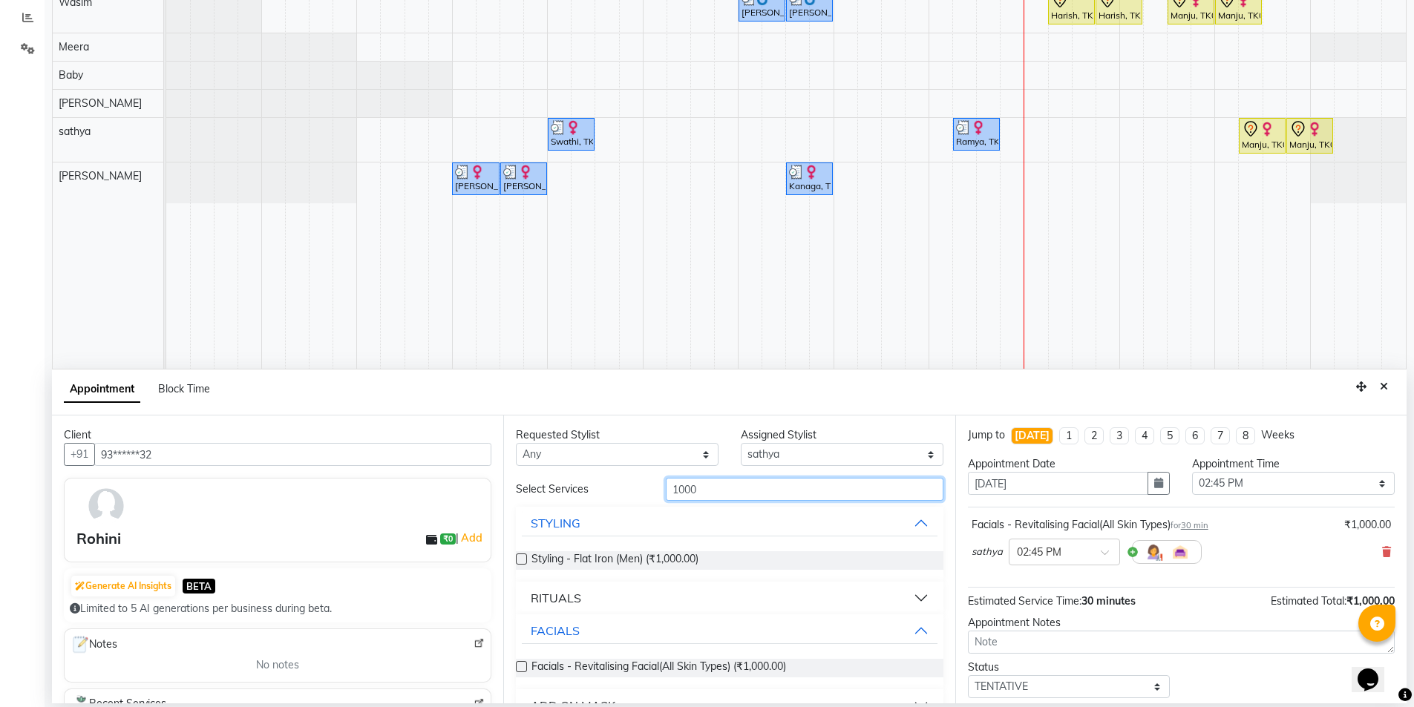
drag, startPoint x: 583, startPoint y: 519, endPoint x: 562, endPoint y: 521, distance: 21.6
click at [562, 520] on div "Select Services 1000 STYLING Styling - Flat Iron (Men) (₹1,000.00) RITUALS FACI…" at bounding box center [729, 665] width 427 height 375
type input "eye"
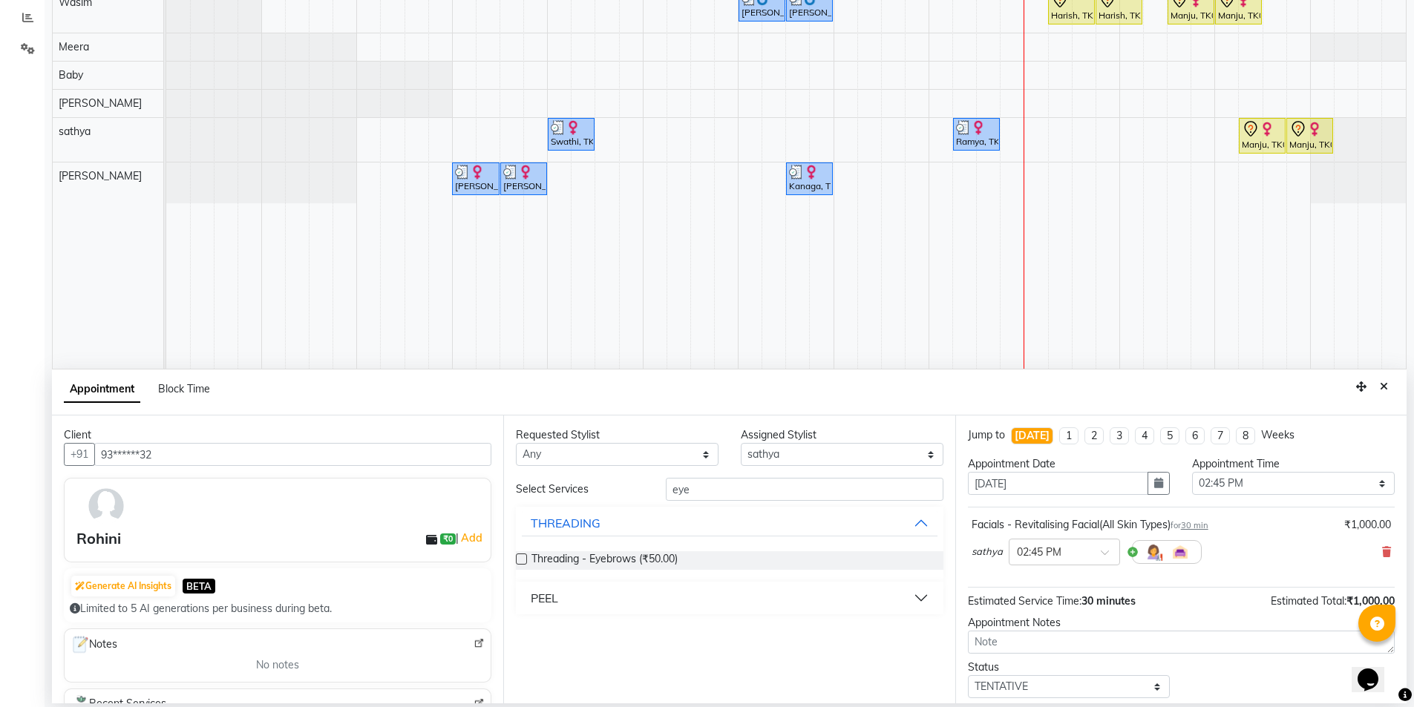
click at [517, 559] on label at bounding box center [521, 559] width 11 height 11
click at [517, 559] on input "checkbox" at bounding box center [521, 561] width 10 height 10
checkbox input "false"
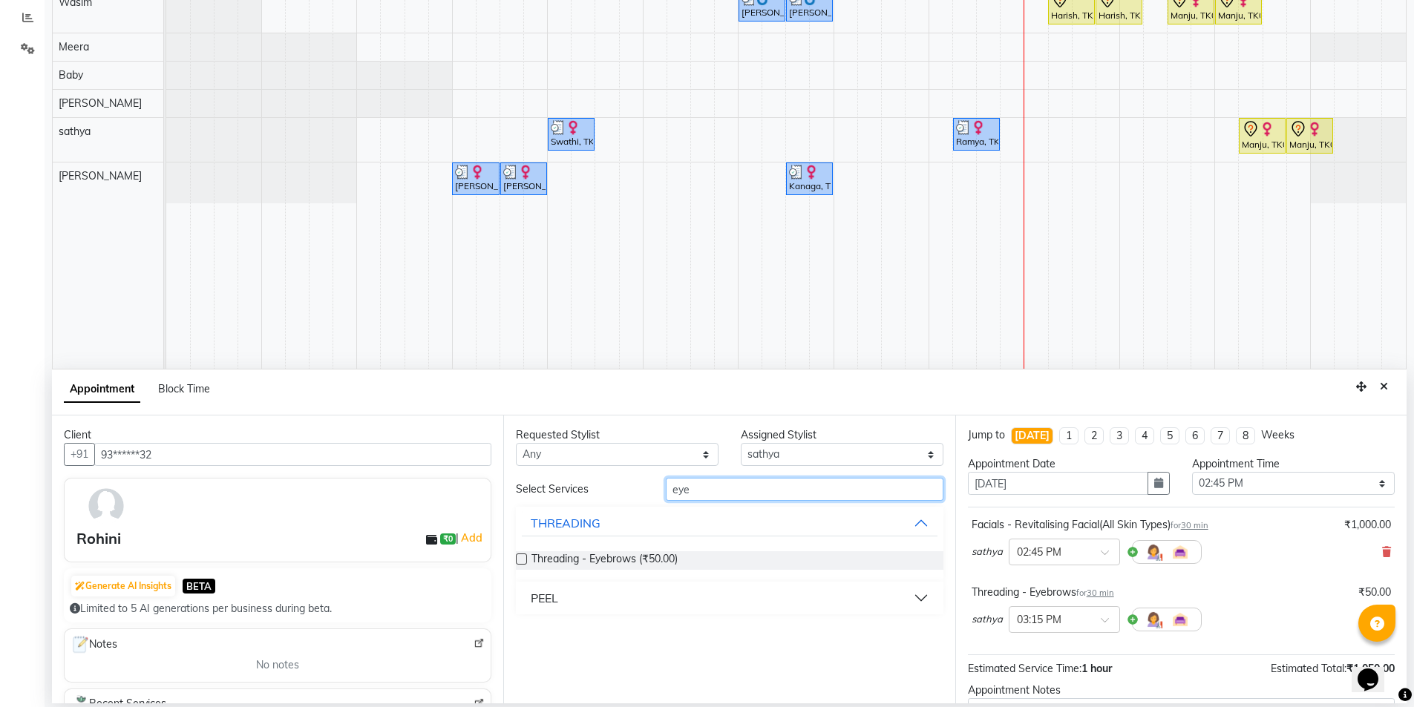
drag, startPoint x: 698, startPoint y: 496, endPoint x: 610, endPoint y: 497, distance: 87.6
click at [610, 497] on div "Select Services eye" at bounding box center [729, 489] width 449 height 23
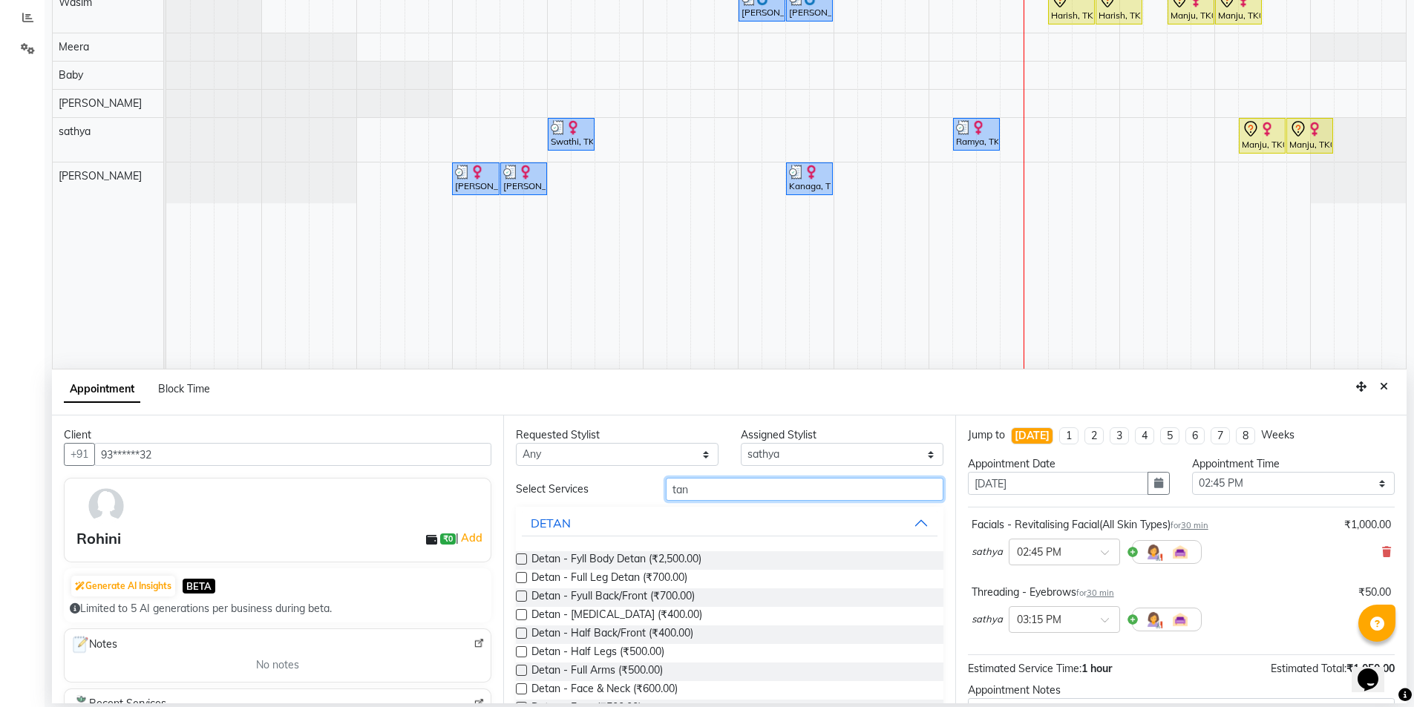
type input "tan"
click at [522, 671] on label at bounding box center [521, 670] width 11 height 11
click at [522, 671] on input "checkbox" at bounding box center [521, 672] width 10 height 10
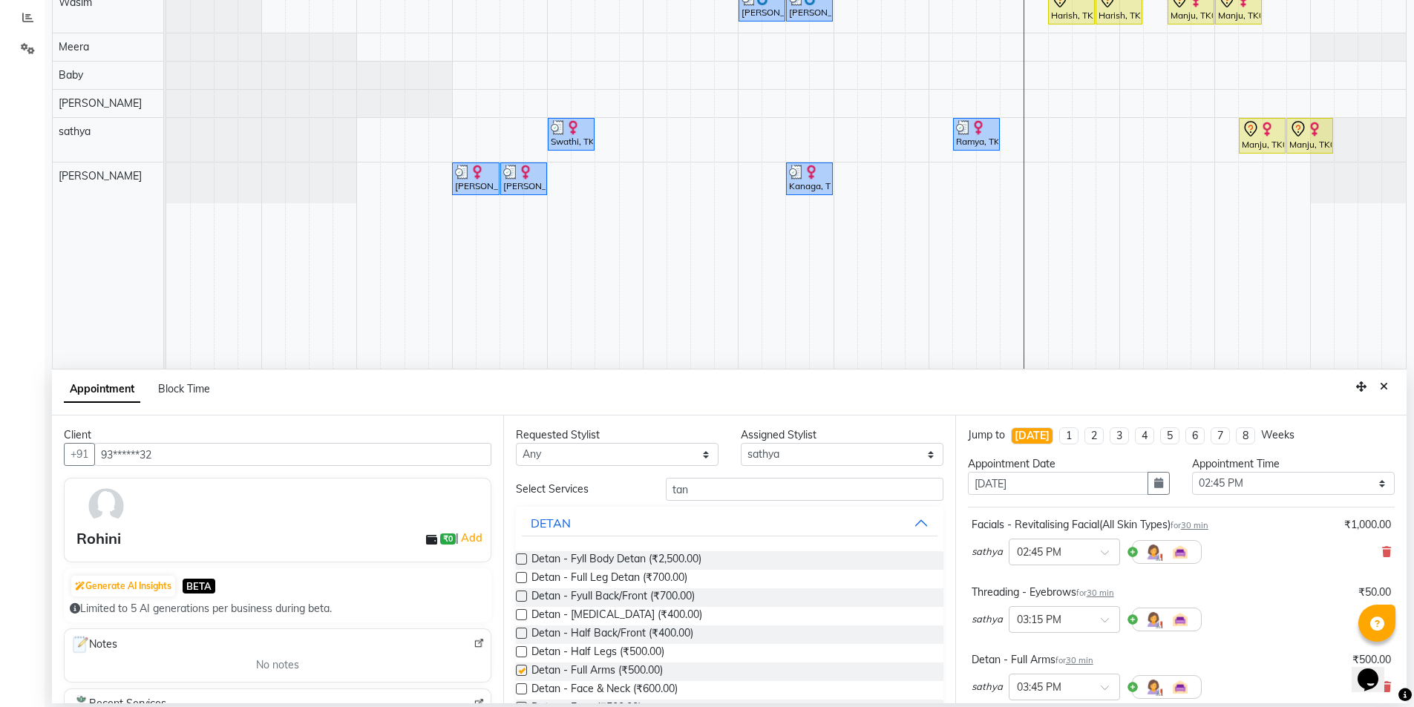
checkbox input "false"
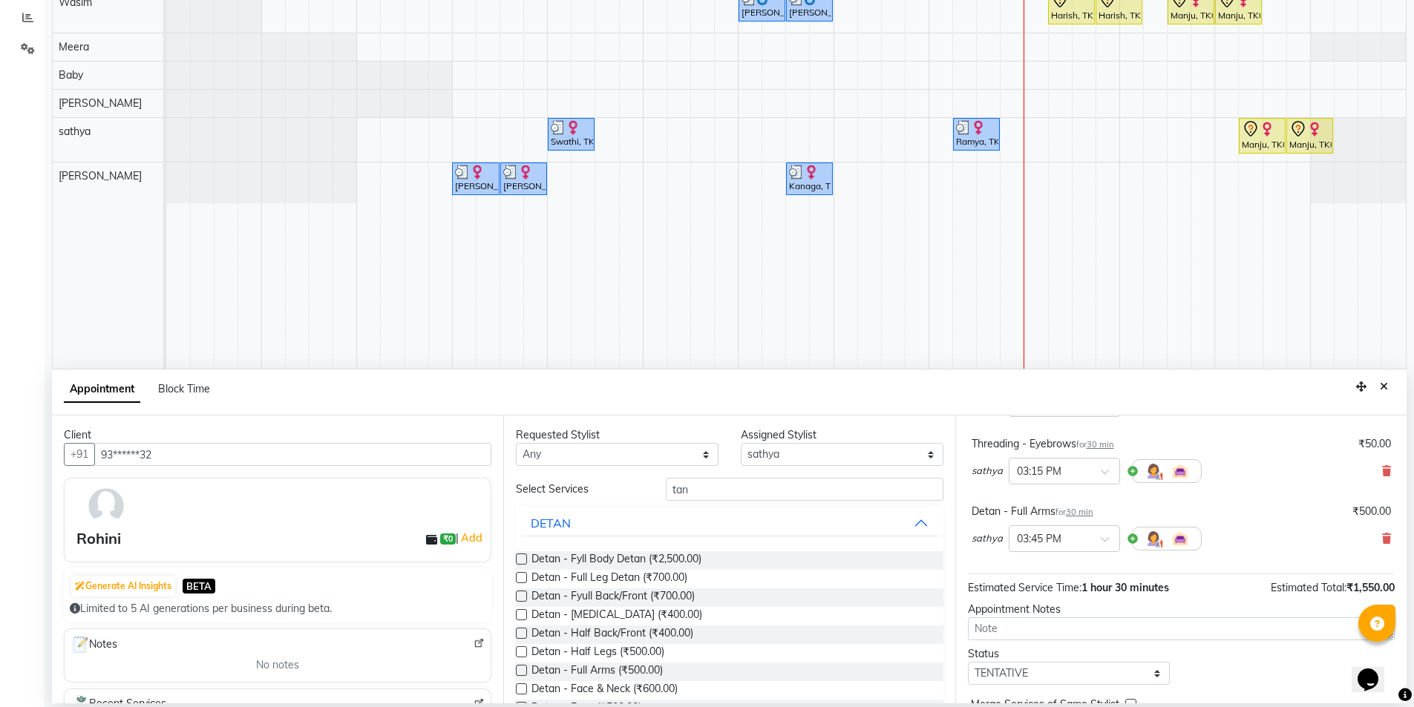
scroll to position [0, 0]
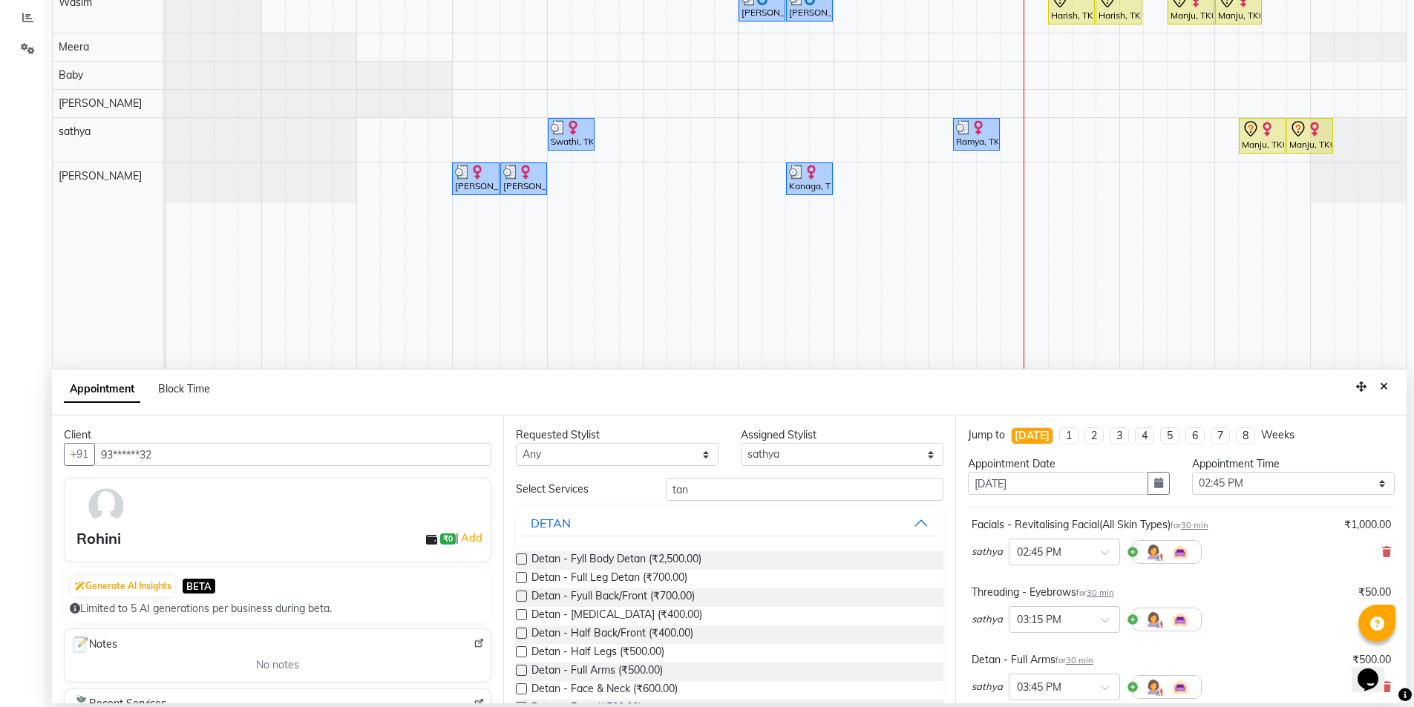
click at [792, 467] on div "Requested Stylist Any [PERSON_NAME] [PERSON_NAME] Baby [PERSON_NAME] [PERSON_NA…" at bounding box center [728, 560] width 451 height 288
click at [784, 456] on select "Select [PERSON_NAME] [PERSON_NAME] Baby [PERSON_NAME] [PERSON_NAME] [PERSON_NAM…" at bounding box center [842, 454] width 203 height 23
select select "74168"
click at [741, 443] on select "Select [PERSON_NAME] [PERSON_NAME] Baby [PERSON_NAME] [PERSON_NAME] [PERSON_NAM…" at bounding box center [842, 454] width 203 height 23
drag, startPoint x: 693, startPoint y: 493, endPoint x: 594, endPoint y: 493, distance: 98.7
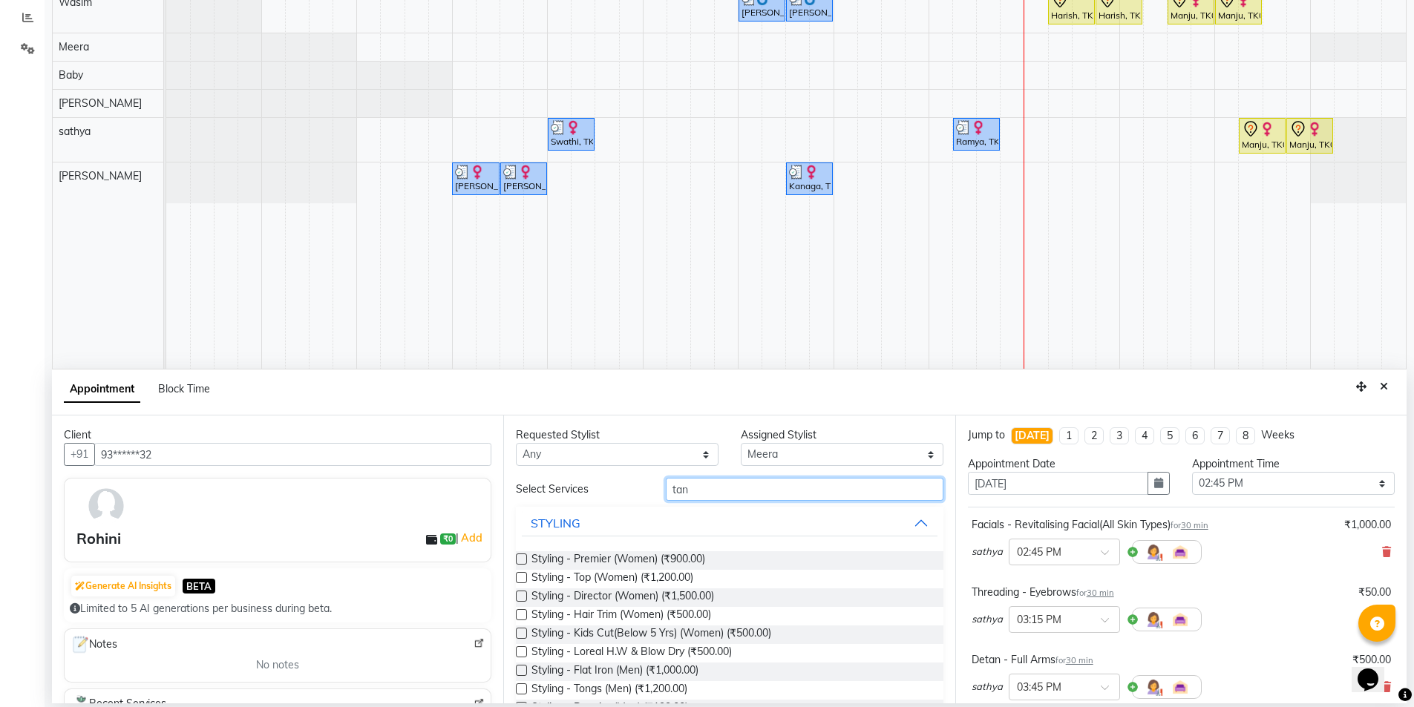
click at [595, 493] on div "Select Services tan" at bounding box center [729, 489] width 449 height 23
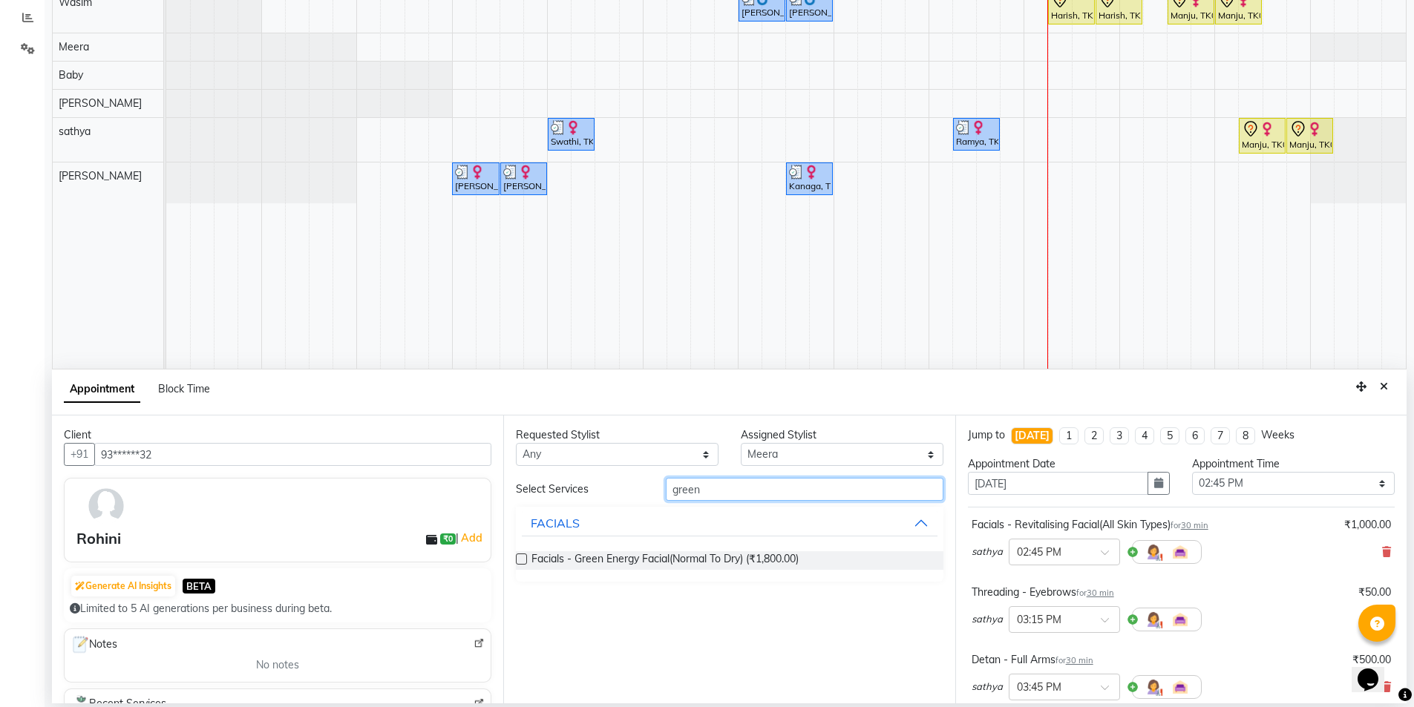
type input "green"
click at [513, 560] on div "Requested Stylist Any [PERSON_NAME] [PERSON_NAME] Baby [PERSON_NAME] [PERSON_NA…" at bounding box center [728, 560] width 451 height 288
click at [511, 561] on div "Requested Stylist Any [PERSON_NAME] [PERSON_NAME] Baby [PERSON_NAME] [PERSON_NA…" at bounding box center [728, 560] width 451 height 288
click at [521, 559] on label at bounding box center [521, 559] width 11 height 11
click at [521, 559] on input "checkbox" at bounding box center [521, 561] width 10 height 10
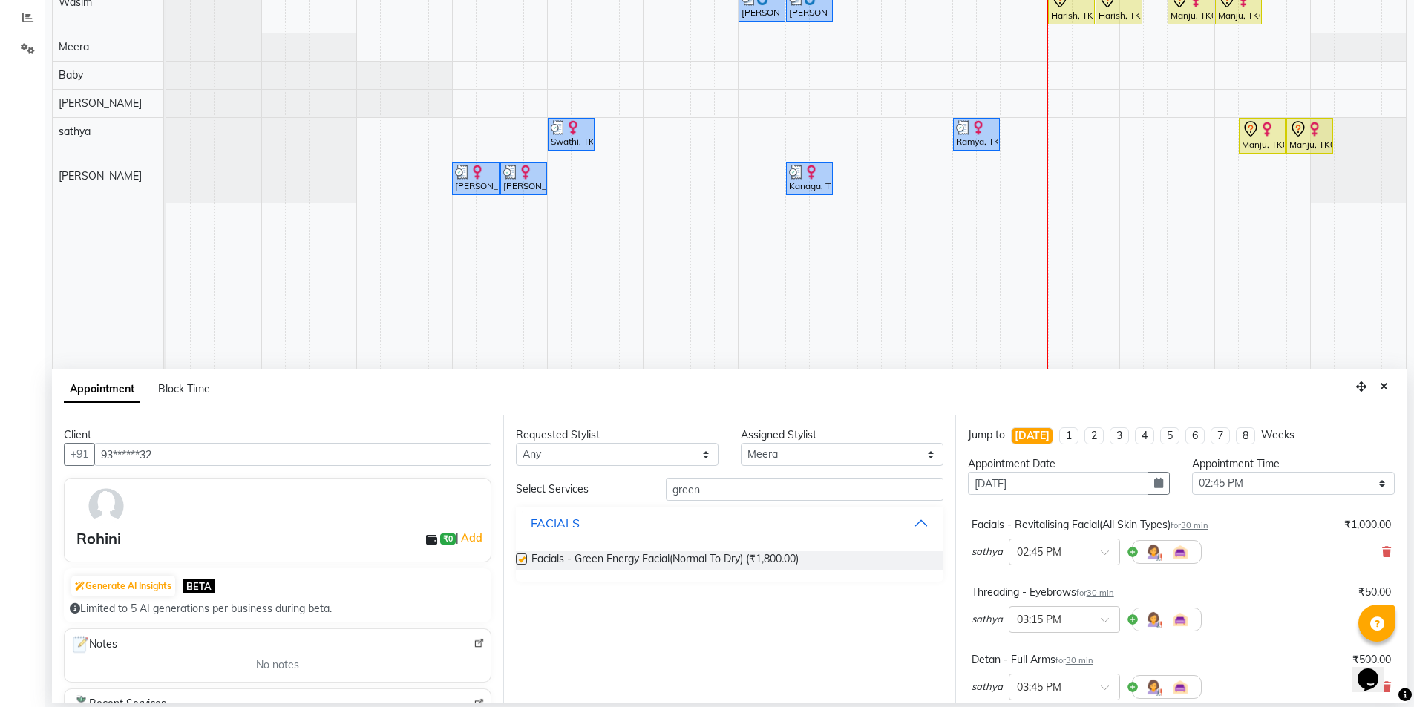
checkbox input "false"
drag, startPoint x: 726, startPoint y: 485, endPoint x: 456, endPoint y: 508, distance: 270.3
click at [456, 508] on div "Client +91 93******32 Rohini ₹0 | Add Generate AI Insights BETA Limited to 5 AI…" at bounding box center [729, 560] width 1354 height 288
click at [911, 612] on button "DETAN" at bounding box center [729, 616] width 415 height 27
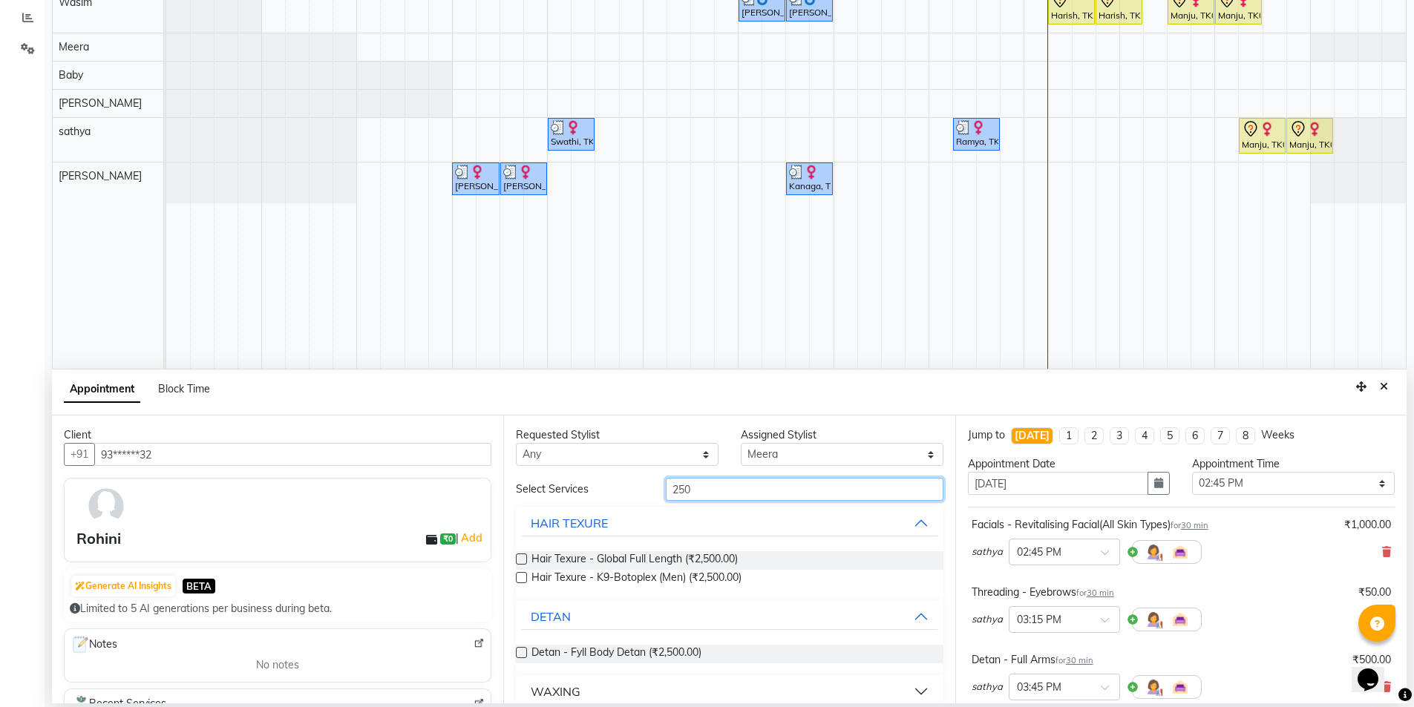
drag, startPoint x: 687, startPoint y: 489, endPoint x: 548, endPoint y: 464, distance: 141.8
click at [548, 464] on div "Requested Stylist Any [PERSON_NAME] [PERSON_NAME] Baby [PERSON_NAME] [PERSON_NA…" at bounding box center [728, 560] width 451 height 288
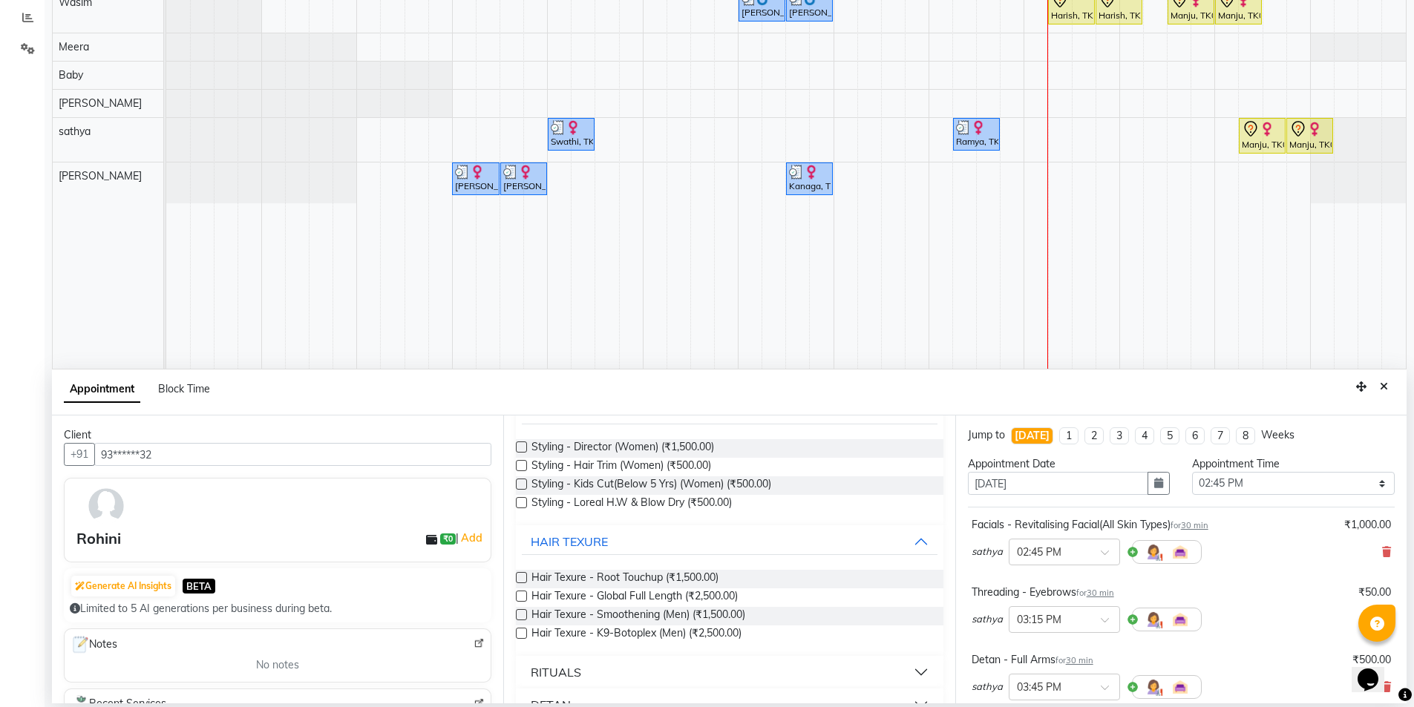
scroll to position [148, 0]
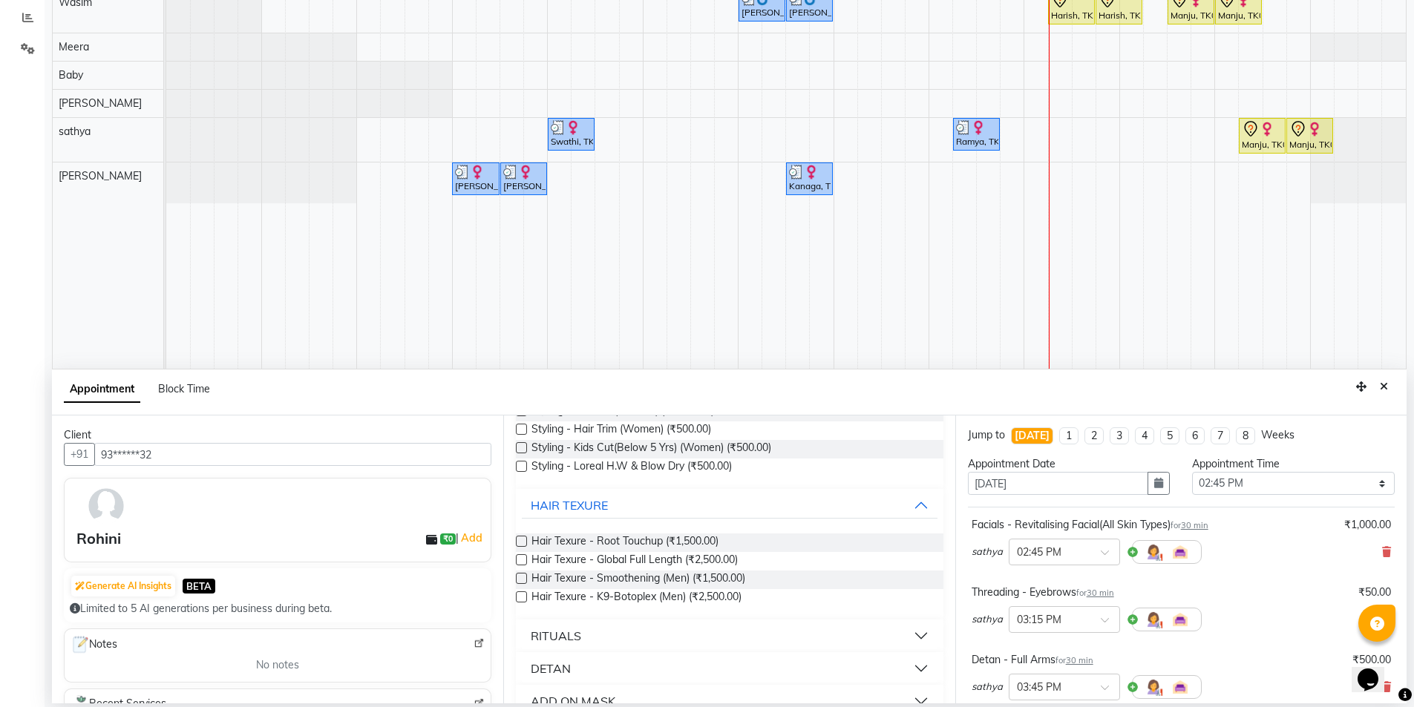
type input "500"
click at [904, 663] on button "DETAN" at bounding box center [729, 668] width 415 height 27
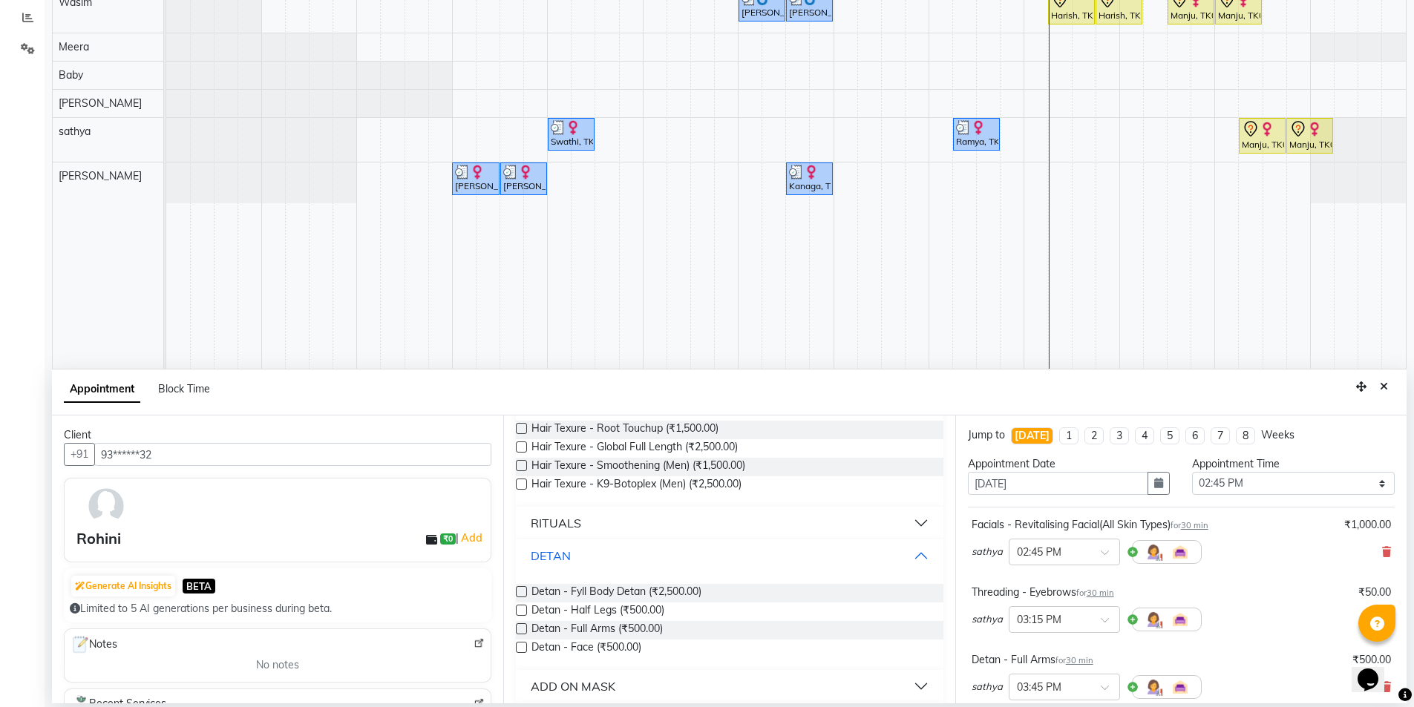
scroll to position [297, 0]
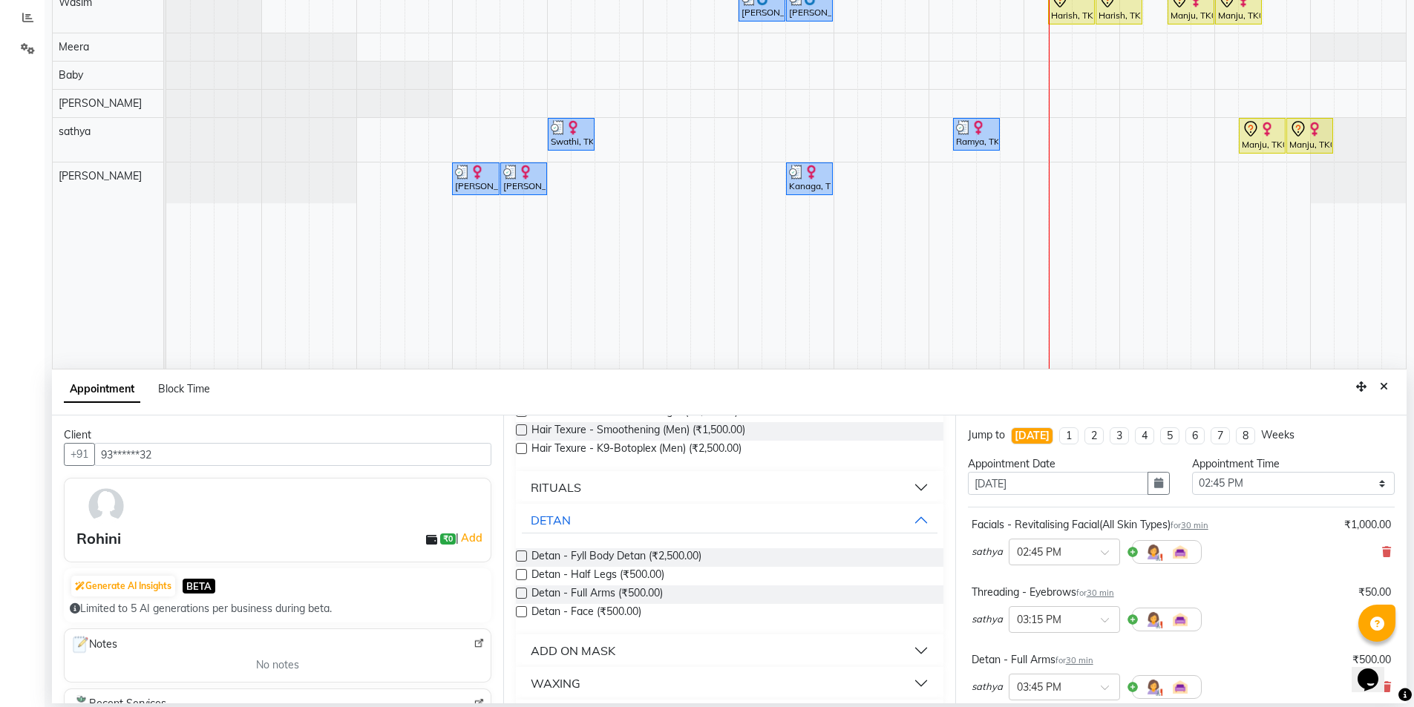
click at [518, 592] on label at bounding box center [521, 593] width 11 height 11
click at [518, 592] on input "checkbox" at bounding box center [521, 595] width 10 height 10
checkbox input "false"
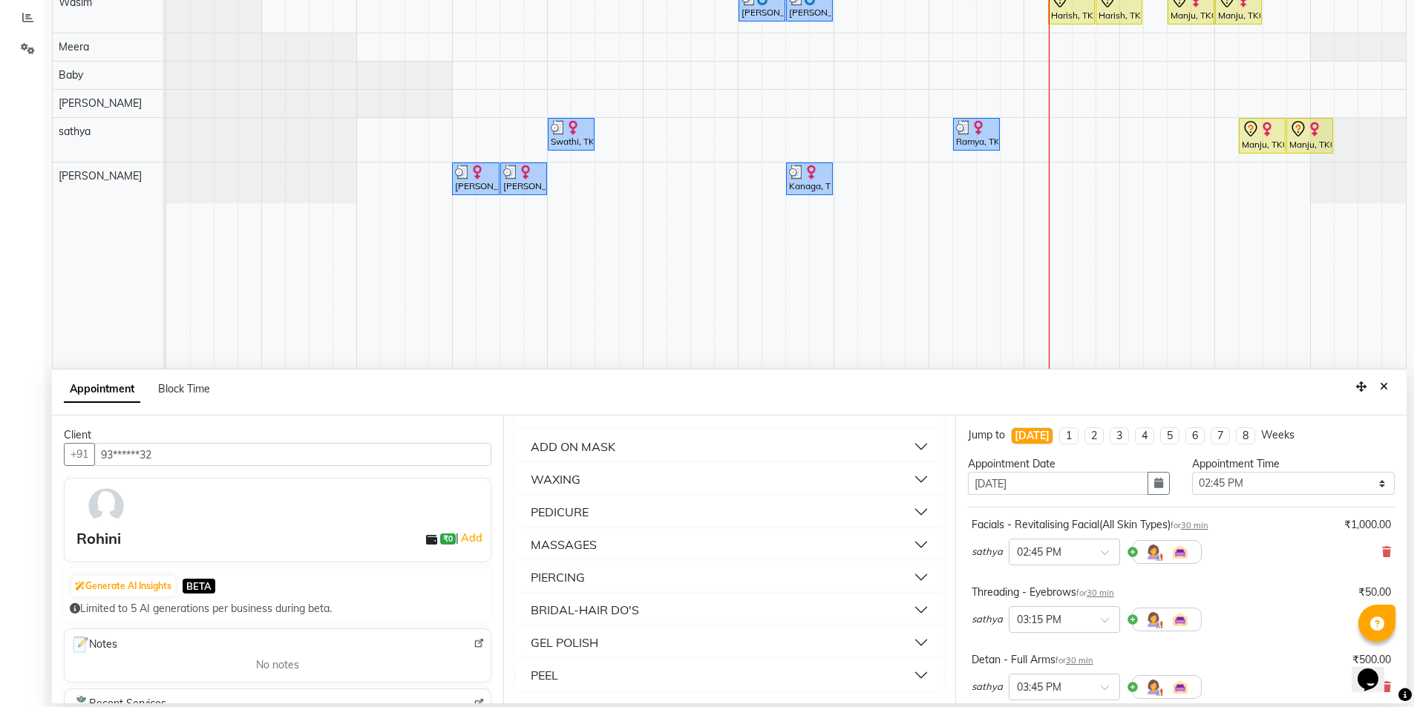
scroll to position [148, 0]
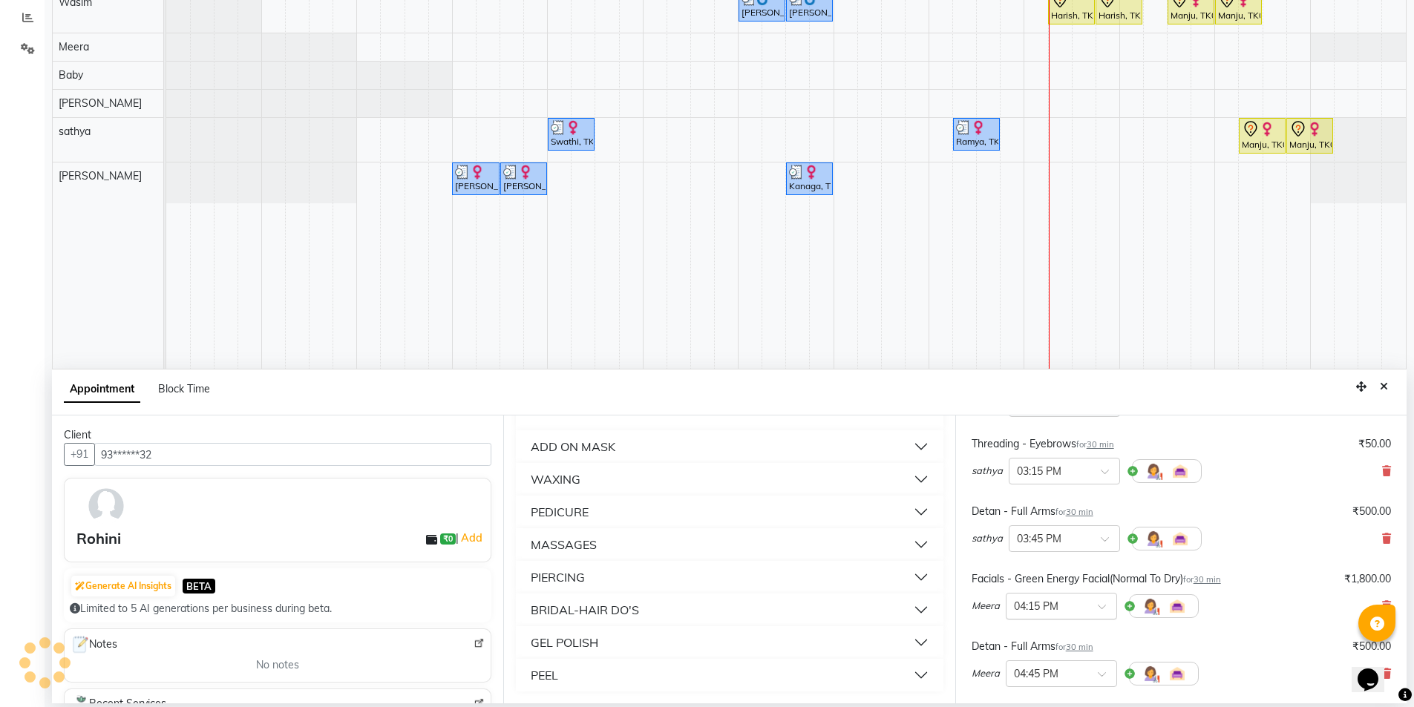
click at [1098, 610] on span at bounding box center [1106, 611] width 19 height 16
click at [1054, 643] on div "02:45 PM" at bounding box center [1061, 646] width 110 height 27
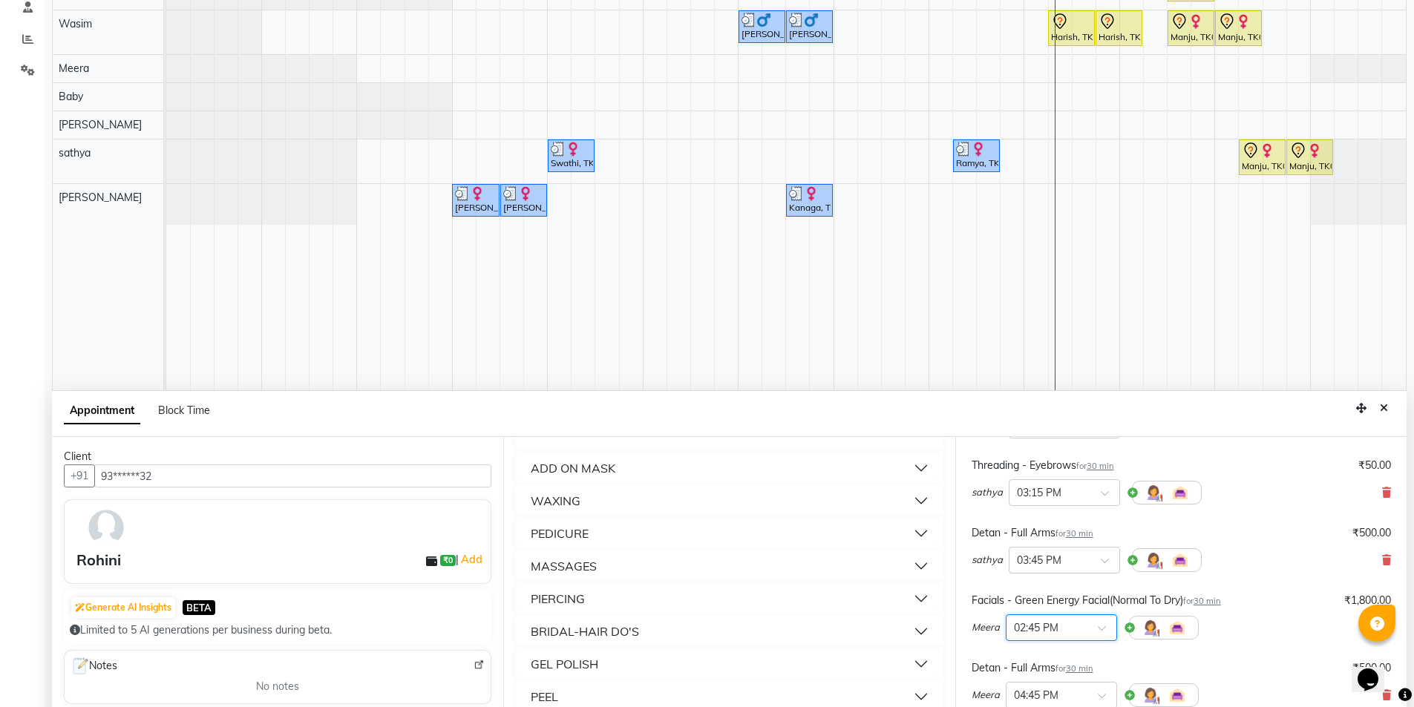
scroll to position [280, 0]
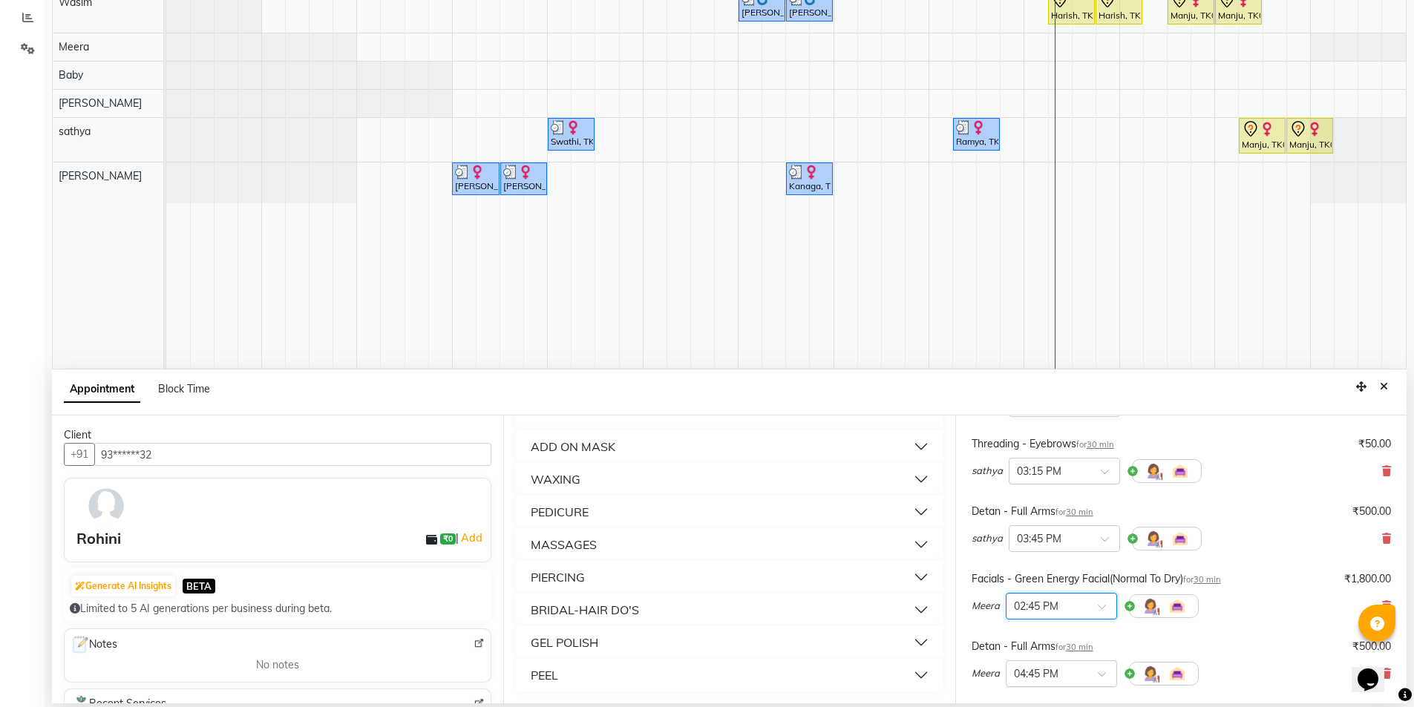
click at [1098, 675] on span at bounding box center [1106, 679] width 19 height 16
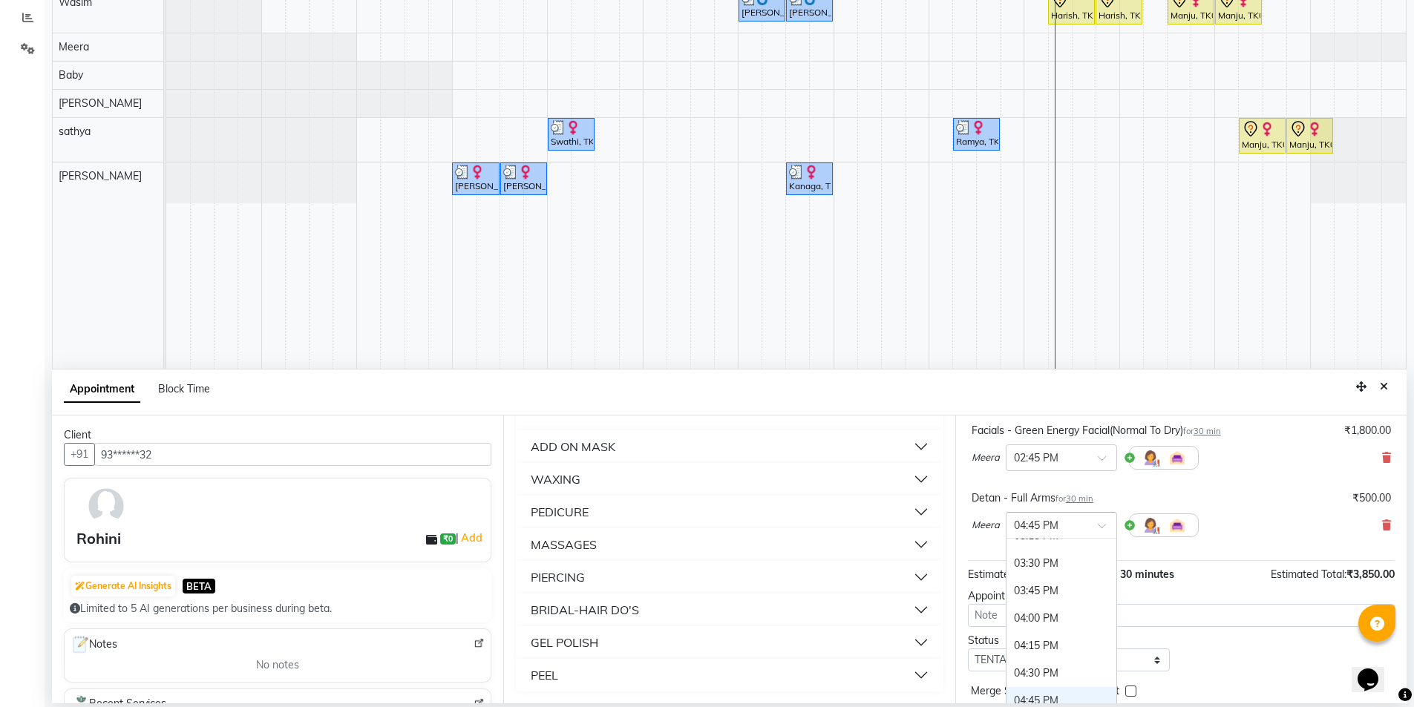
scroll to position [679, 0]
click at [1054, 561] on div "03:15 PM" at bounding box center [1061, 565] width 110 height 27
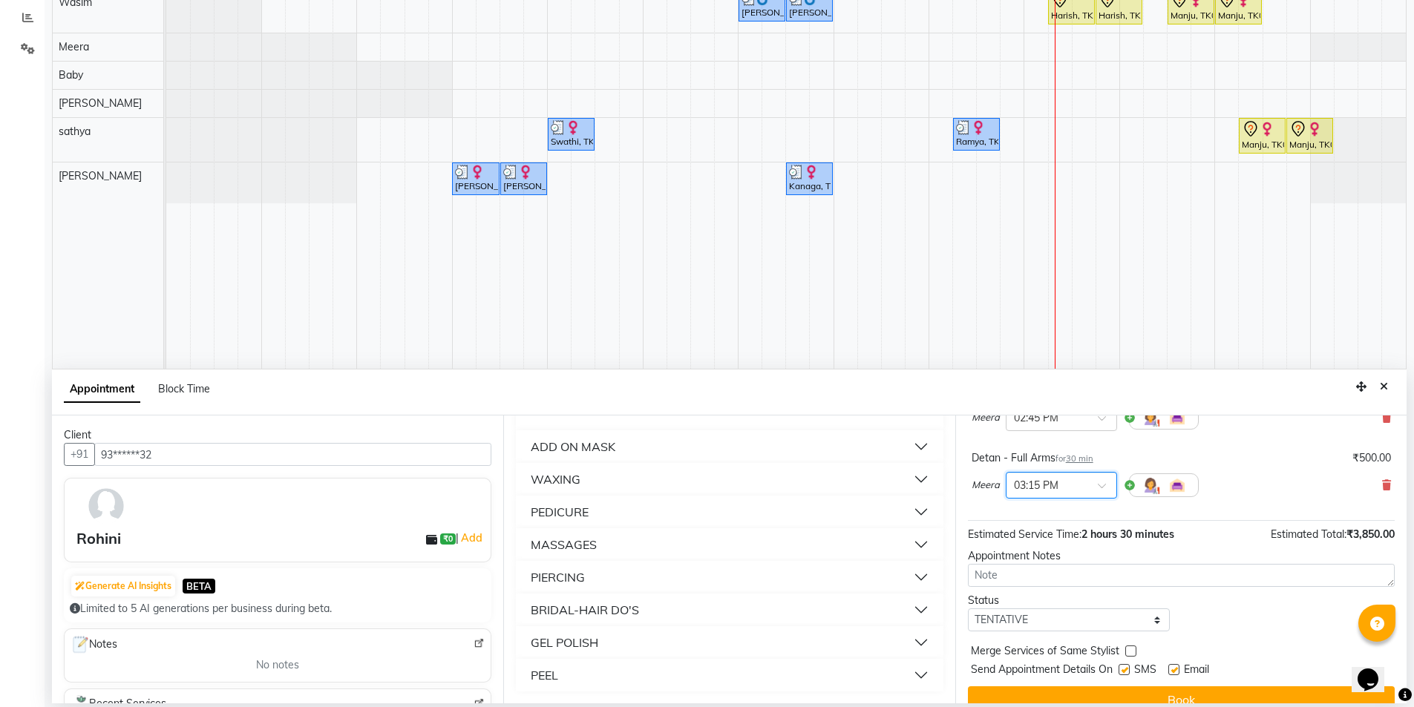
scroll to position [374, 0]
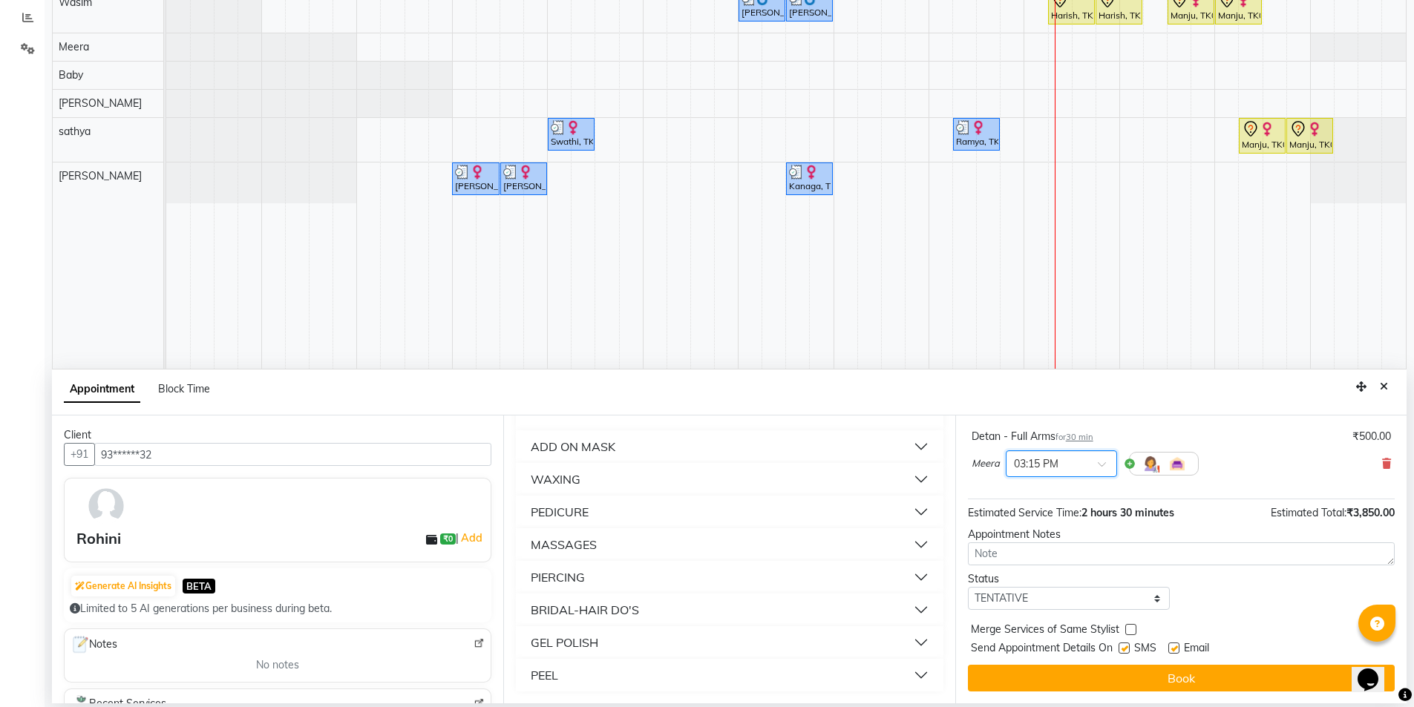
click at [1125, 649] on label at bounding box center [1123, 648] width 11 height 11
click at [1125, 649] on input "checkbox" at bounding box center [1123, 650] width 10 height 10
checkbox input "false"
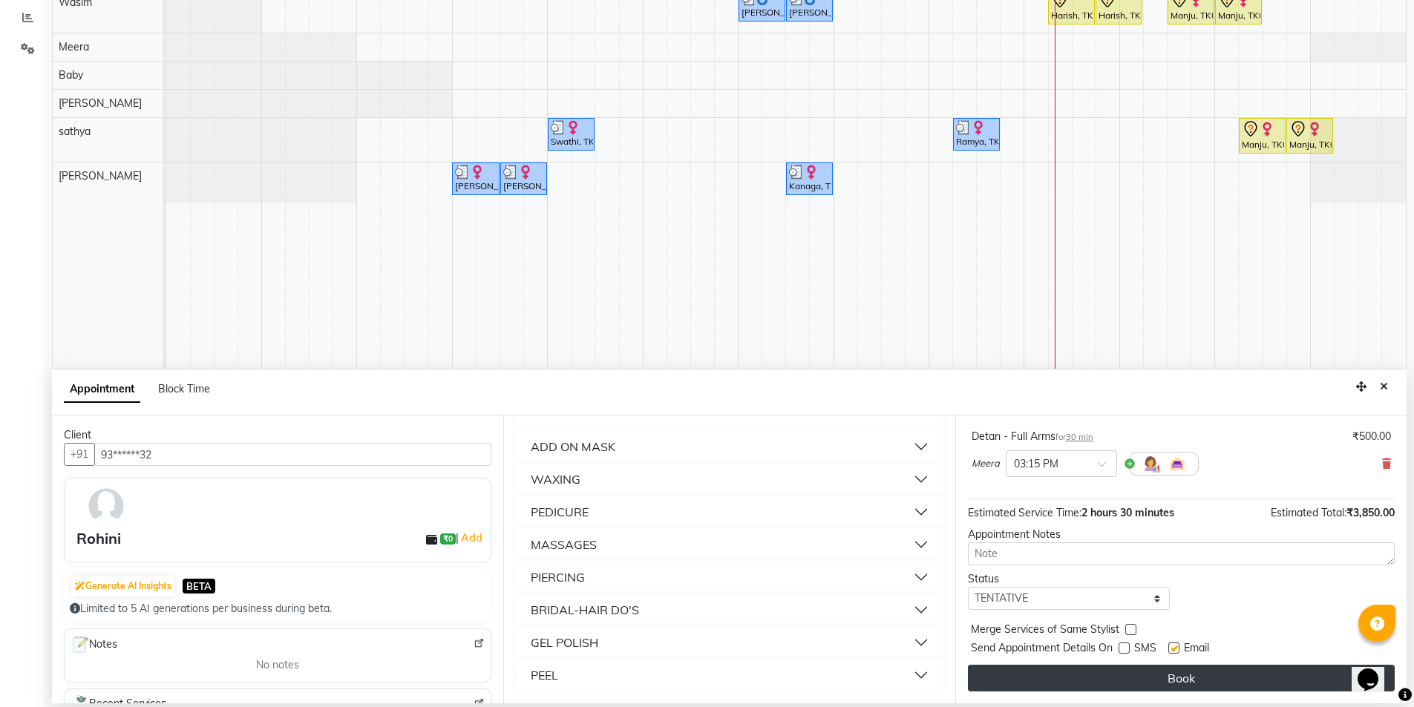
drag, startPoint x: 1172, startPoint y: 650, endPoint x: 1171, endPoint y: 670, distance: 20.0
click at [1172, 650] on label at bounding box center [1173, 648] width 11 height 11
click at [1172, 650] on input "checkbox" at bounding box center [1173, 650] width 10 height 10
checkbox input "false"
click at [1172, 680] on button "Book" at bounding box center [1181, 678] width 427 height 27
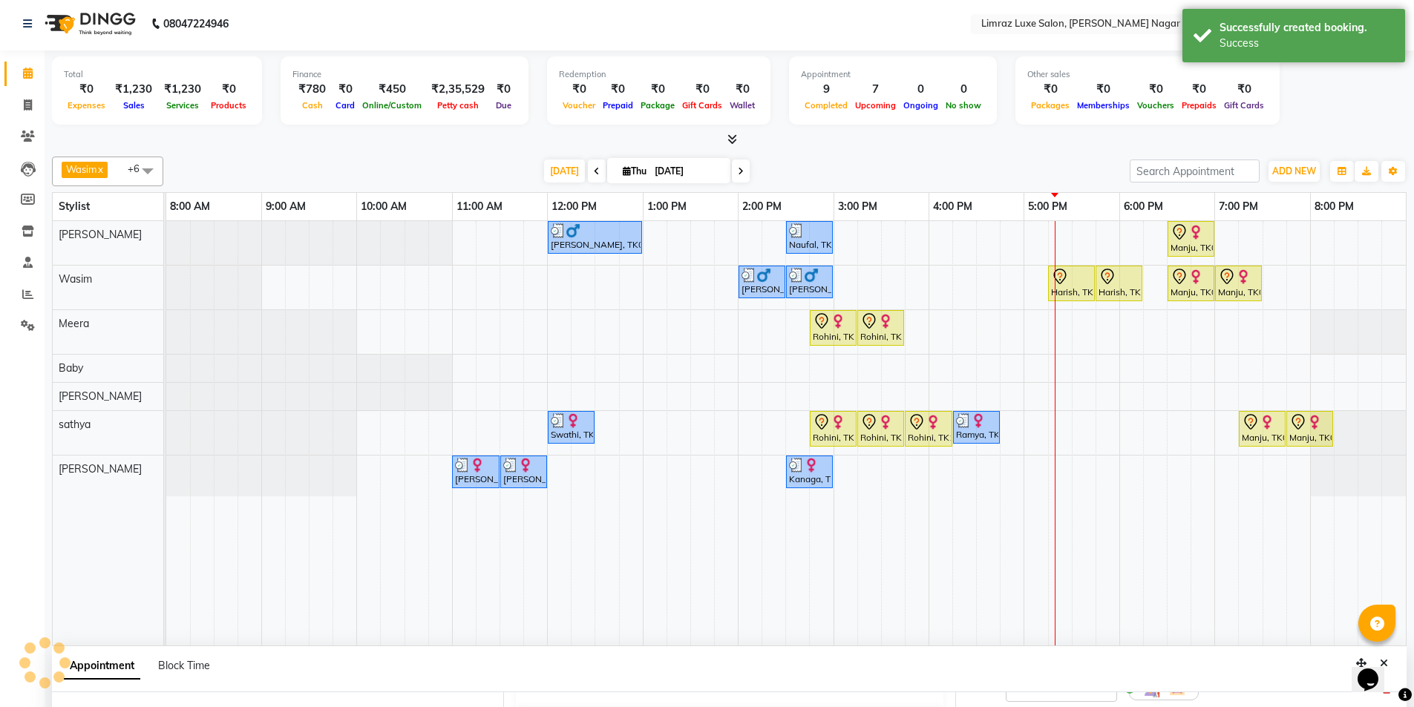
scroll to position [0, 0]
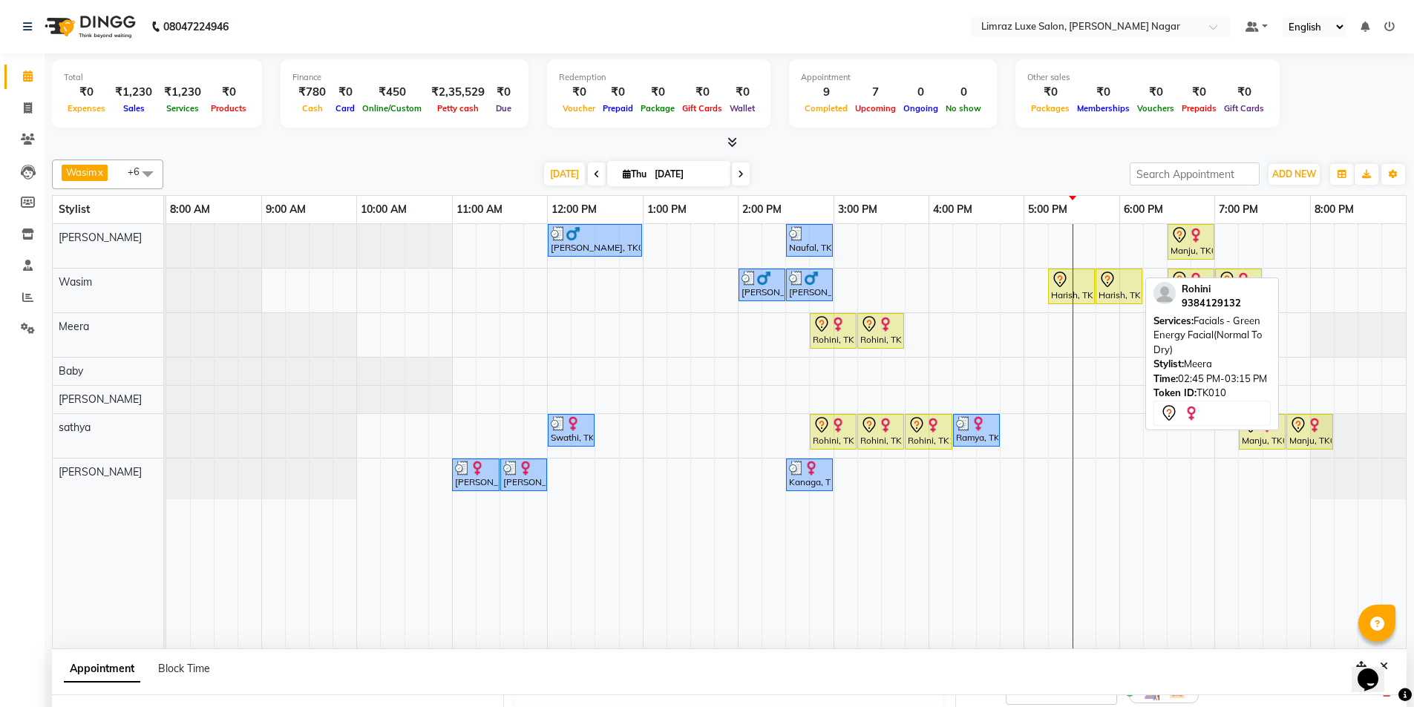
click at [821, 335] on div "Rohini, TK10, 02:45 PM-03:15 PM, Facials - Green Energy Facial(Normal To Dry)" at bounding box center [833, 330] width 44 height 31
select select "7"
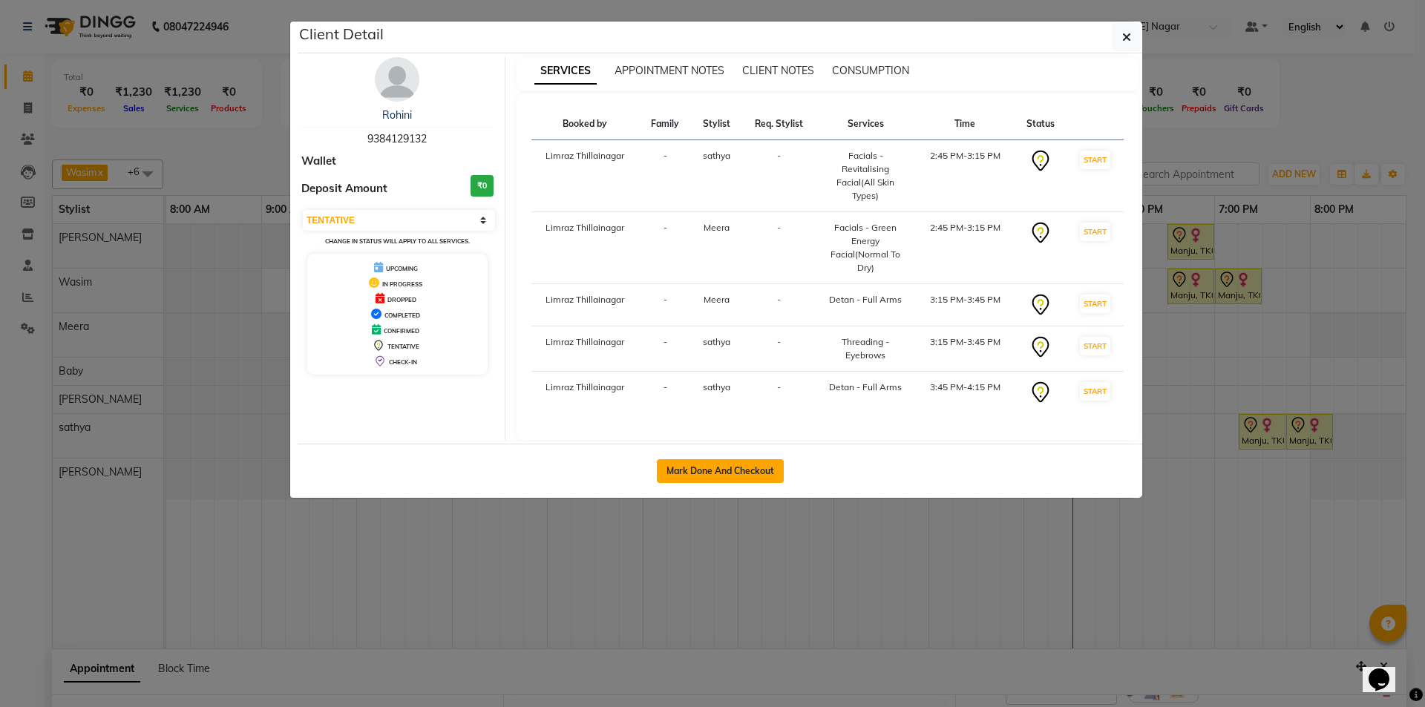
click at [729, 470] on button "Mark Done And Checkout" at bounding box center [720, 471] width 127 height 24
select select "service"
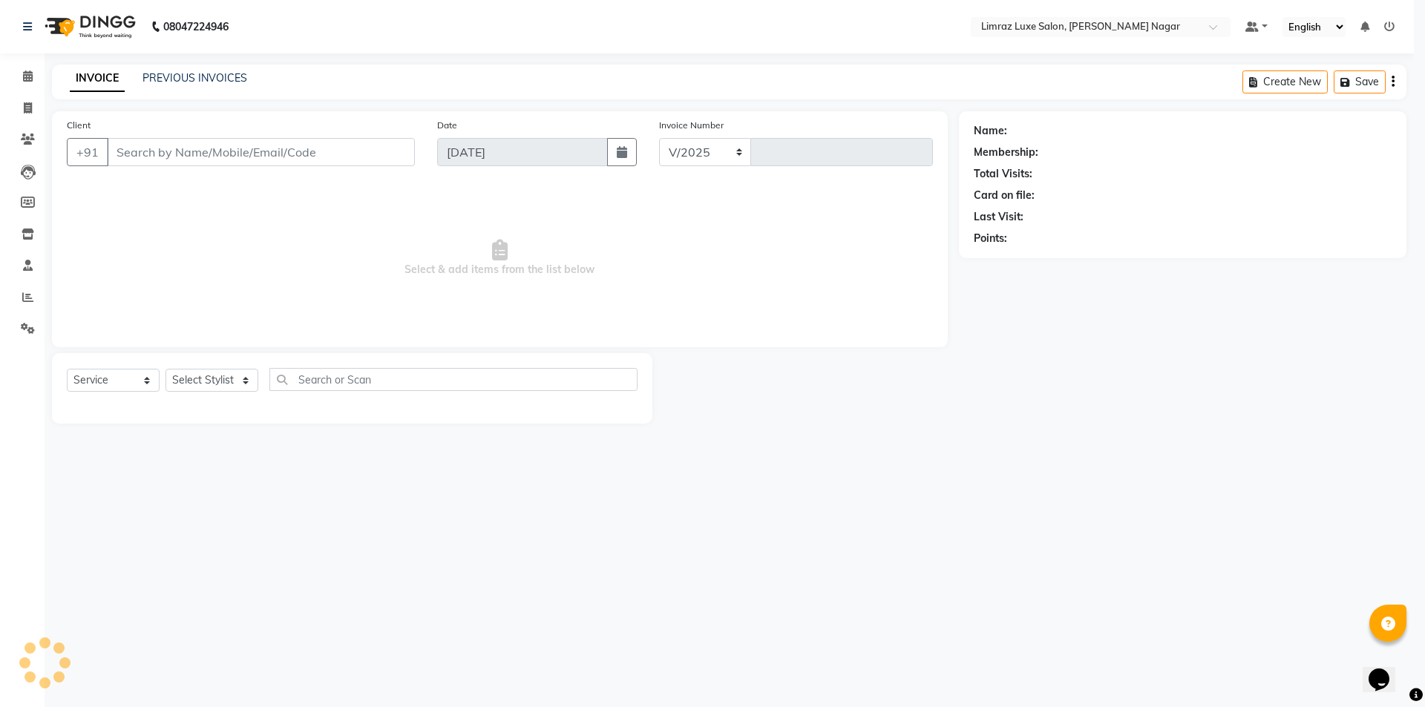
select select "7280"
type input "0431"
type input "93******32"
select select "88182"
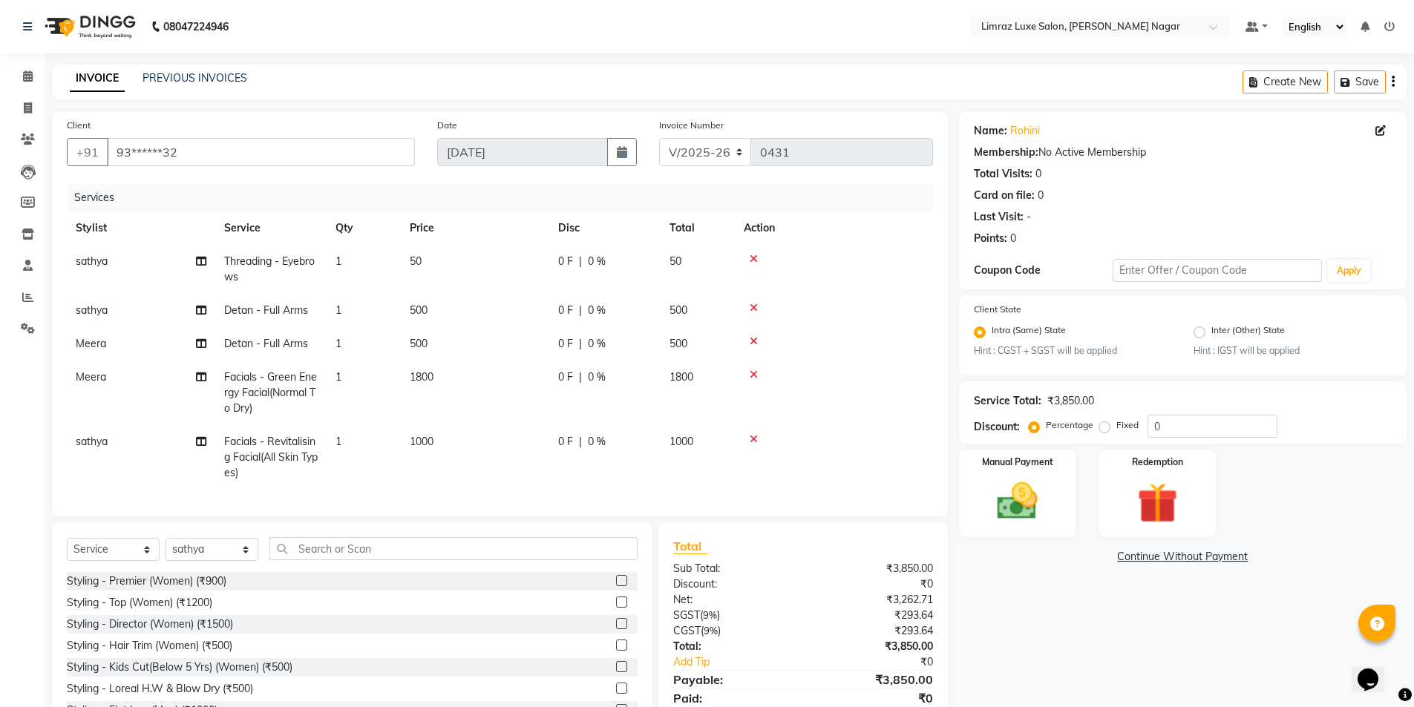
click at [637, 346] on div "0 F | 0 %" at bounding box center [604, 344] width 93 height 16
select select "74168"
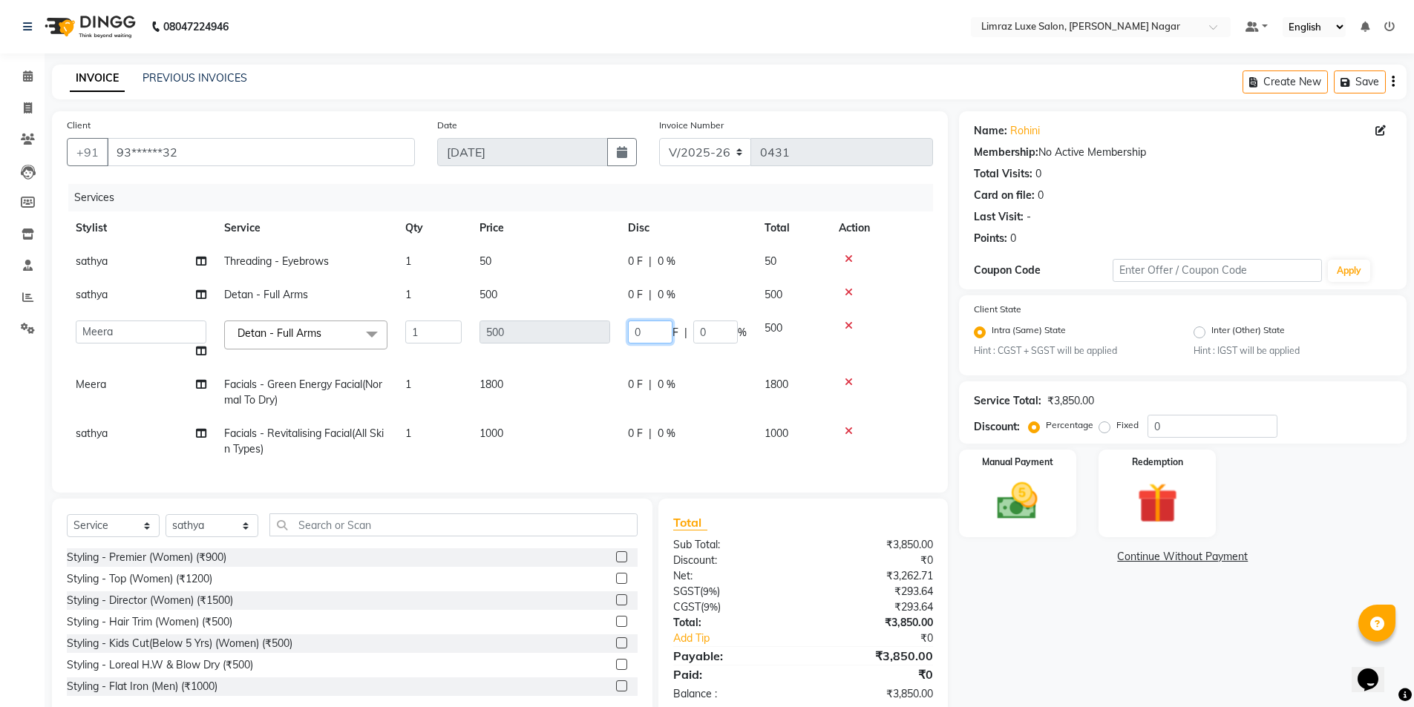
click at [591, 340] on tr "[PERSON_NAME] [PERSON_NAME] Baby [PERSON_NAME] [PERSON_NAME] [PERSON_NAME] Limr…" at bounding box center [500, 340] width 866 height 56
type input "250"
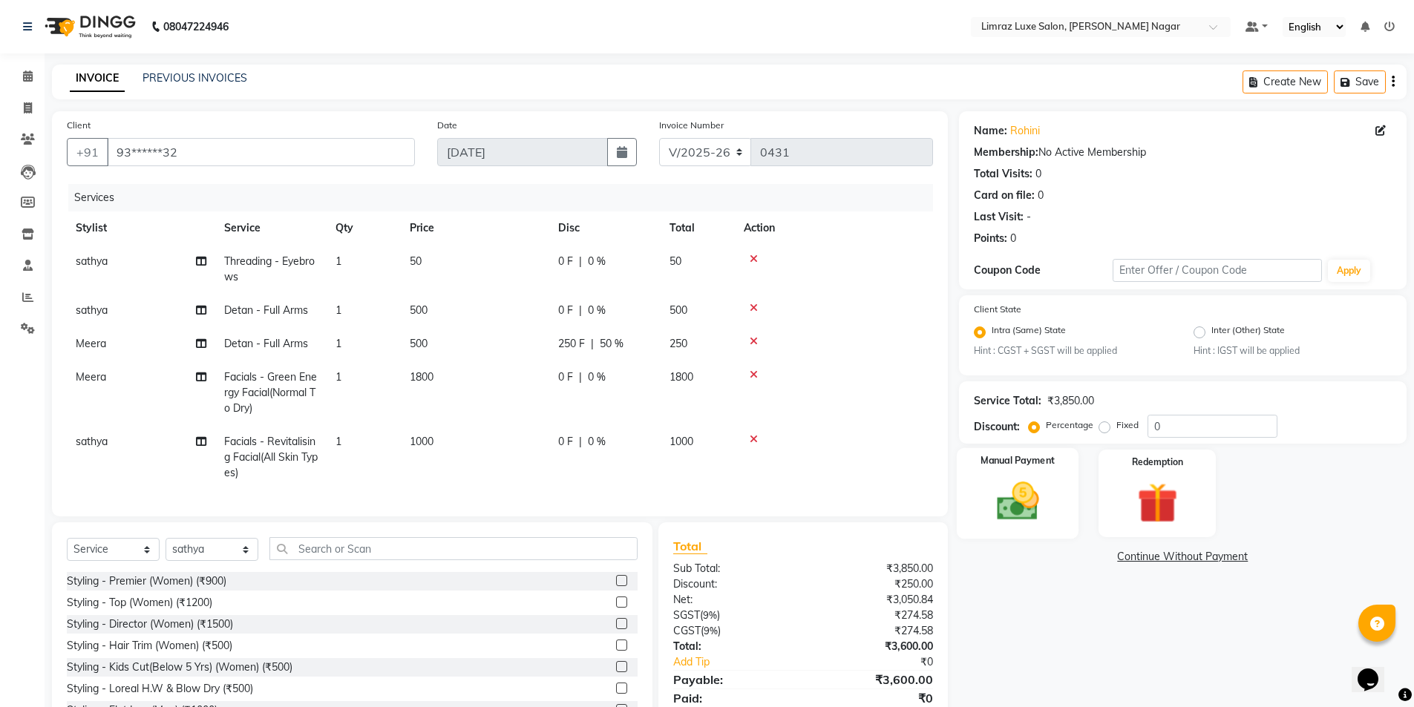
click at [1026, 493] on img at bounding box center [1017, 502] width 68 height 48
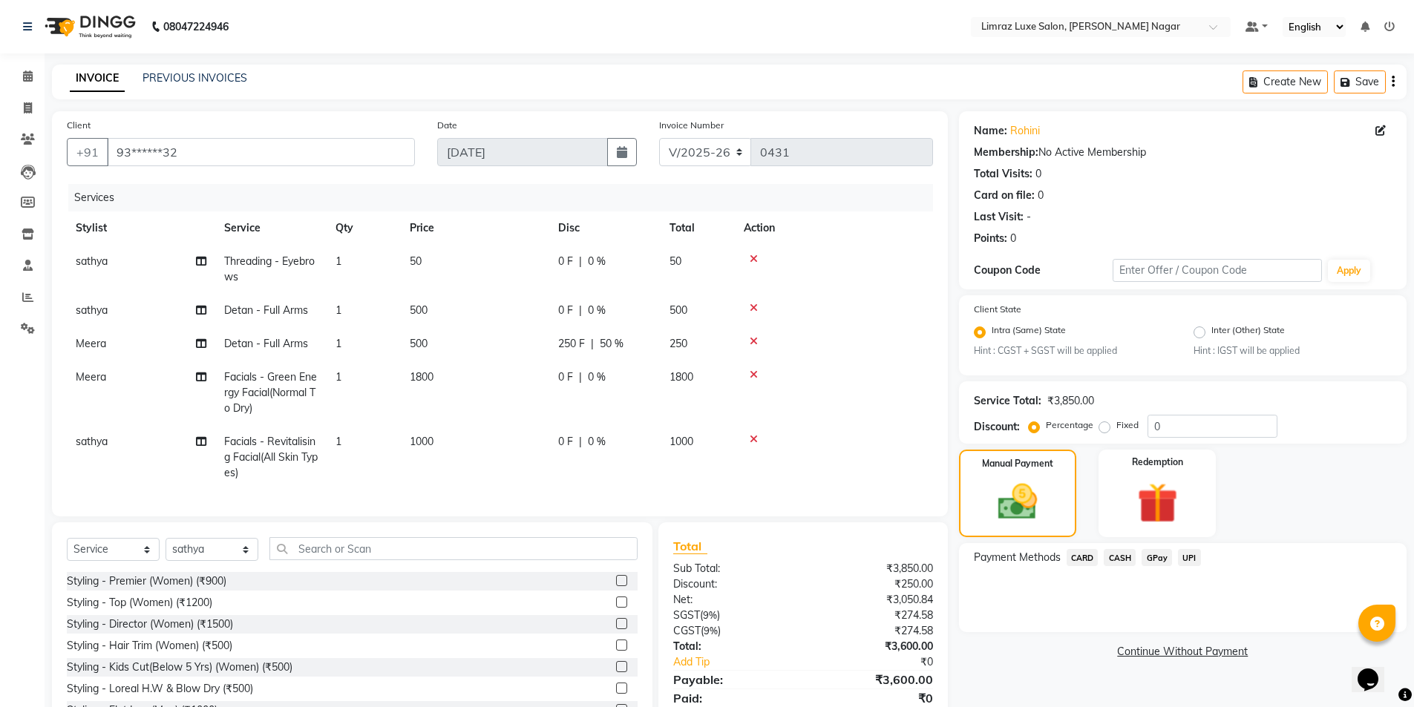
click at [1166, 560] on span "GPay" at bounding box center [1156, 557] width 30 height 17
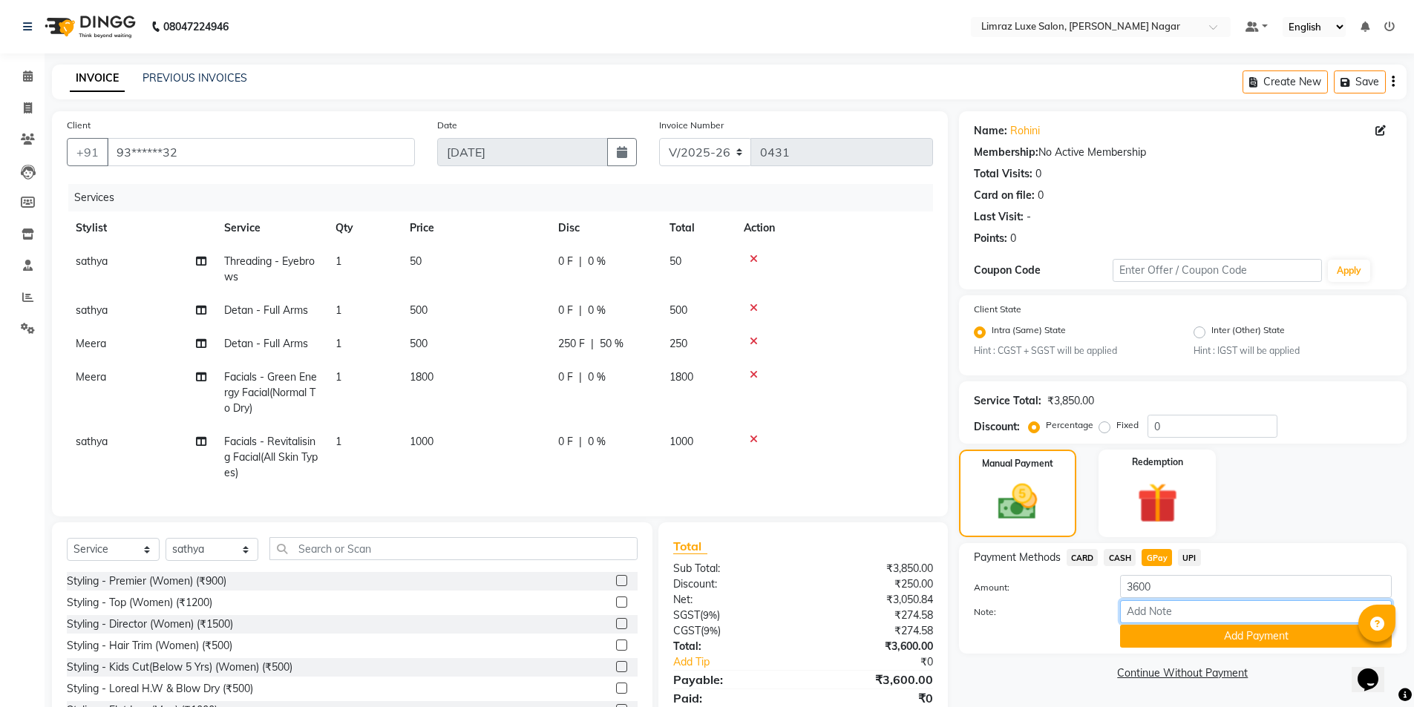
click at [1152, 616] on input "Note:" at bounding box center [1256, 611] width 272 height 23
type input "gpay af\ac"
click at [1167, 632] on button "Add Payment" at bounding box center [1256, 636] width 272 height 23
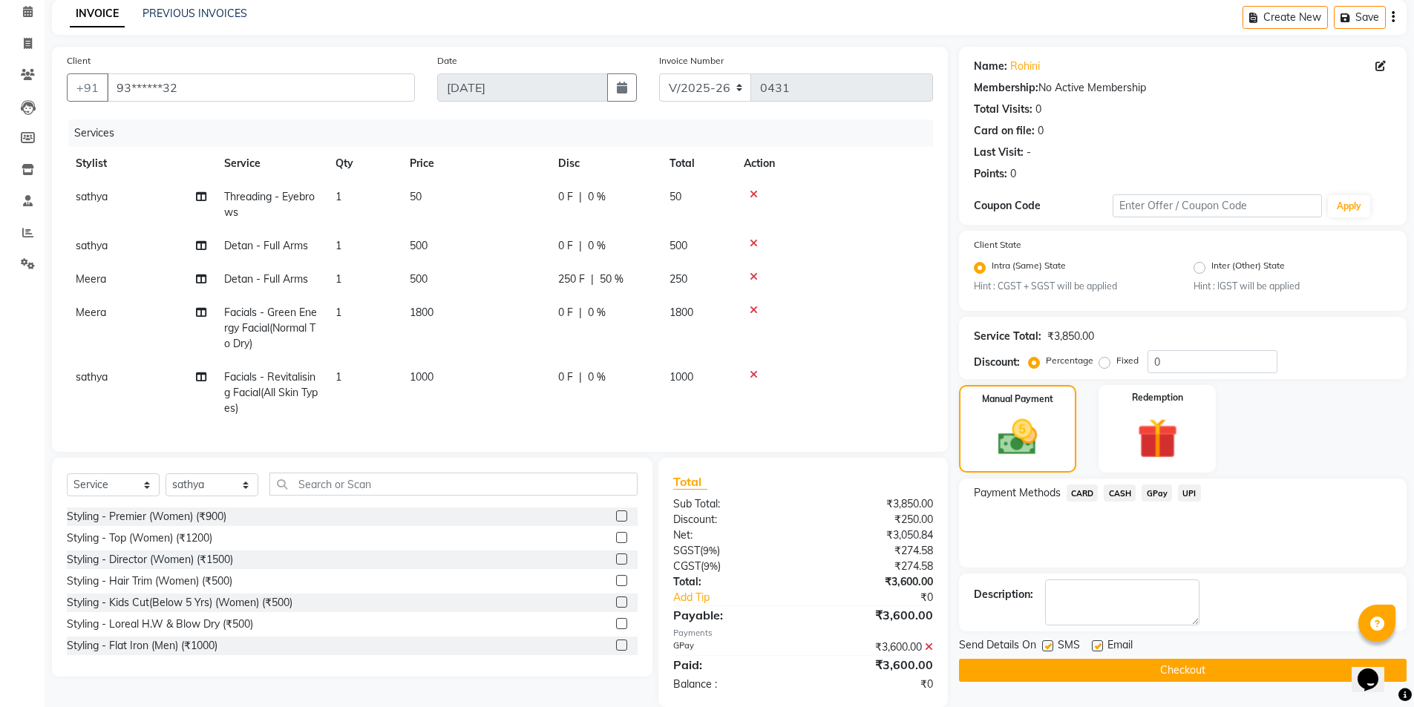
scroll to position [98, 0]
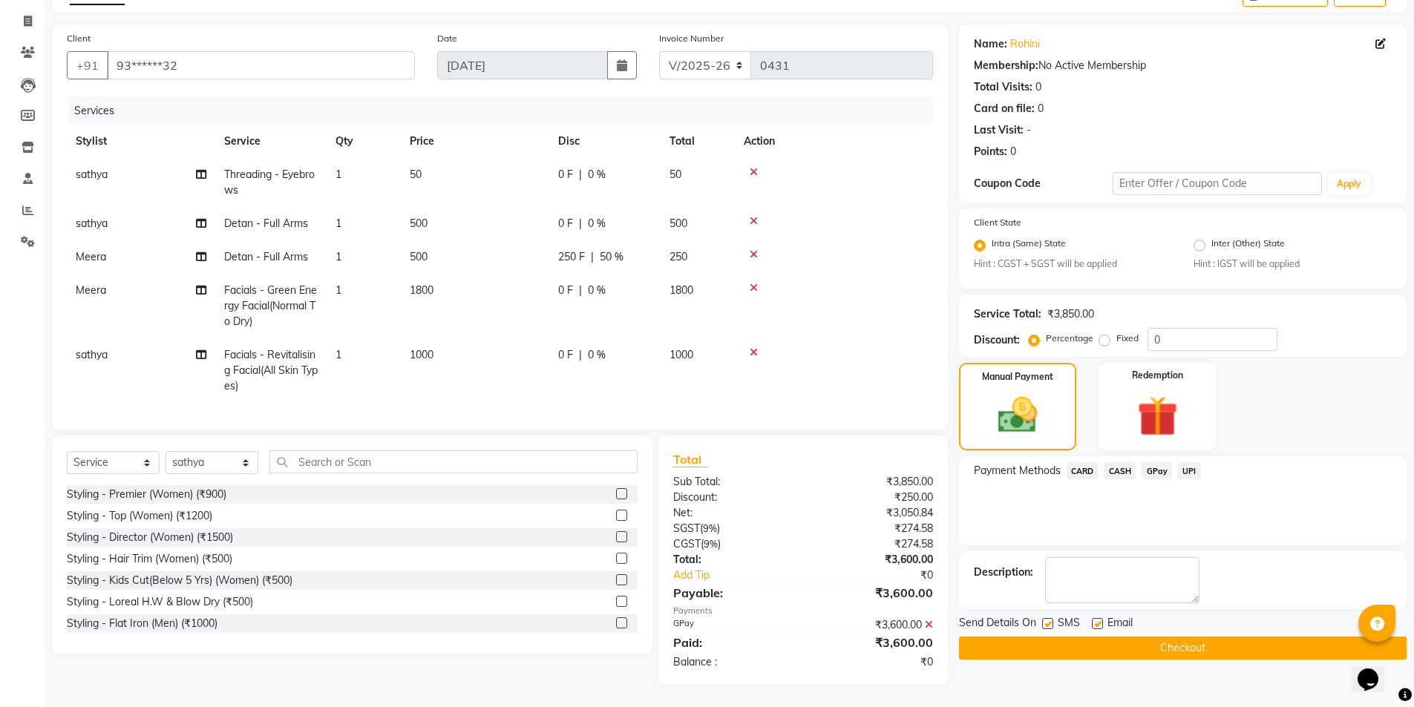
click at [1046, 618] on label at bounding box center [1047, 623] width 11 height 11
click at [1046, 620] on input "checkbox" at bounding box center [1047, 625] width 10 height 10
checkbox input "false"
click at [1096, 618] on label at bounding box center [1097, 623] width 11 height 11
click at [1096, 620] on input "checkbox" at bounding box center [1097, 625] width 10 height 10
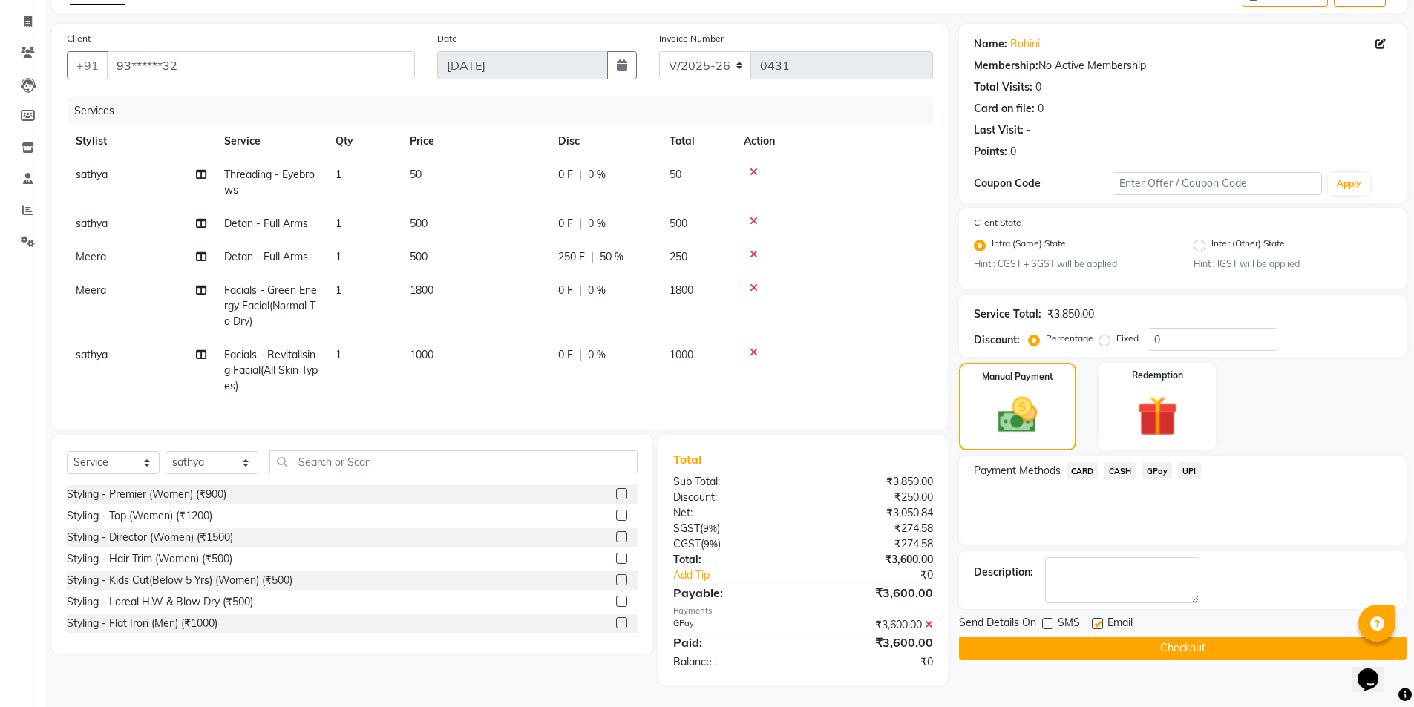
checkbox input "false"
click at [1088, 639] on button "Checkout" at bounding box center [1182, 648] width 447 height 23
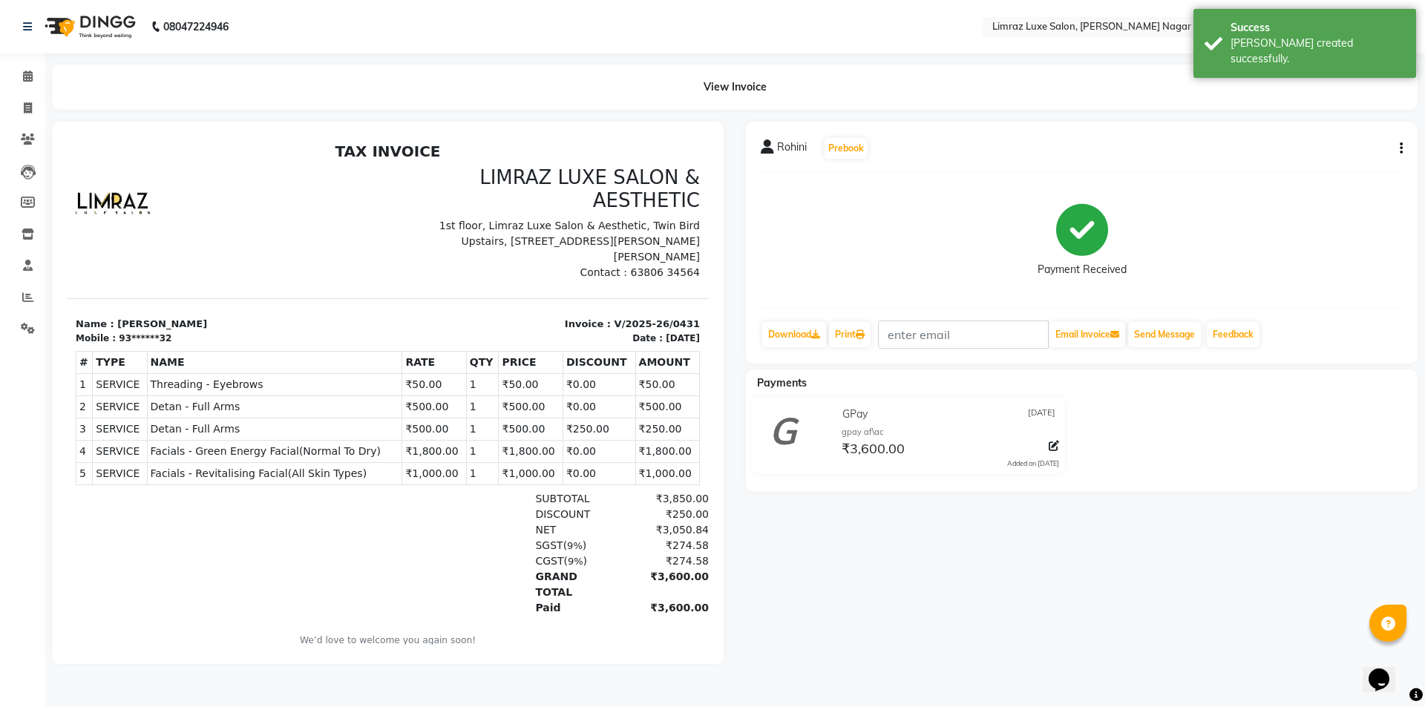
click at [105, 22] on img at bounding box center [89, 27] width 102 height 42
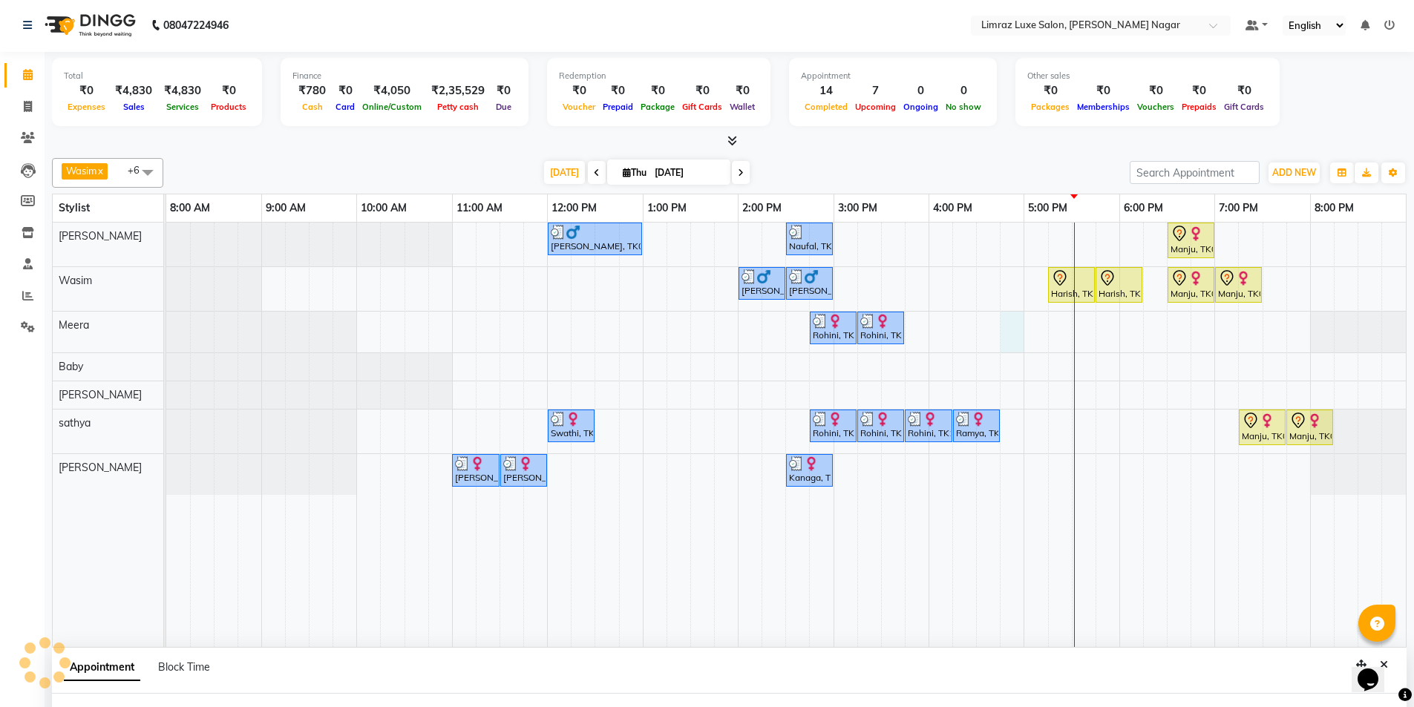
select select "74168"
select select "tentative"
select select "1005"
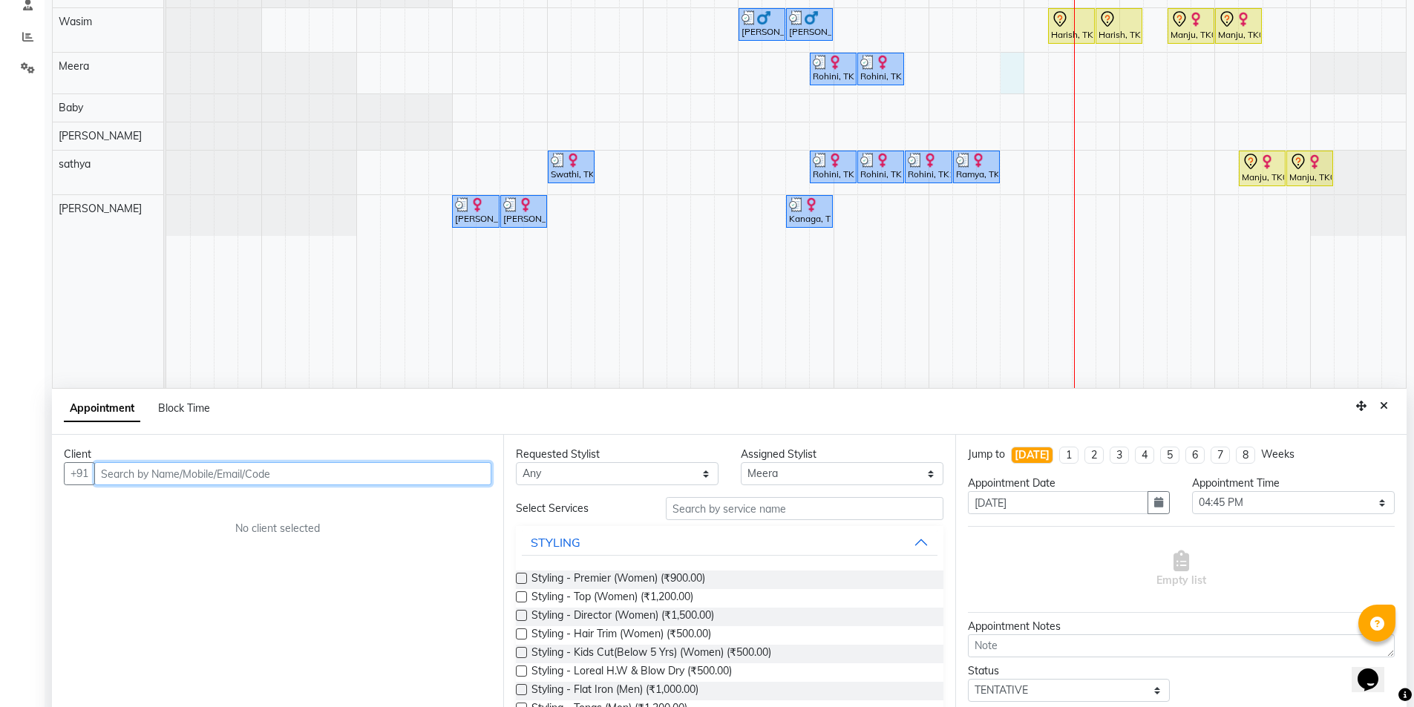
scroll to position [280, 0]
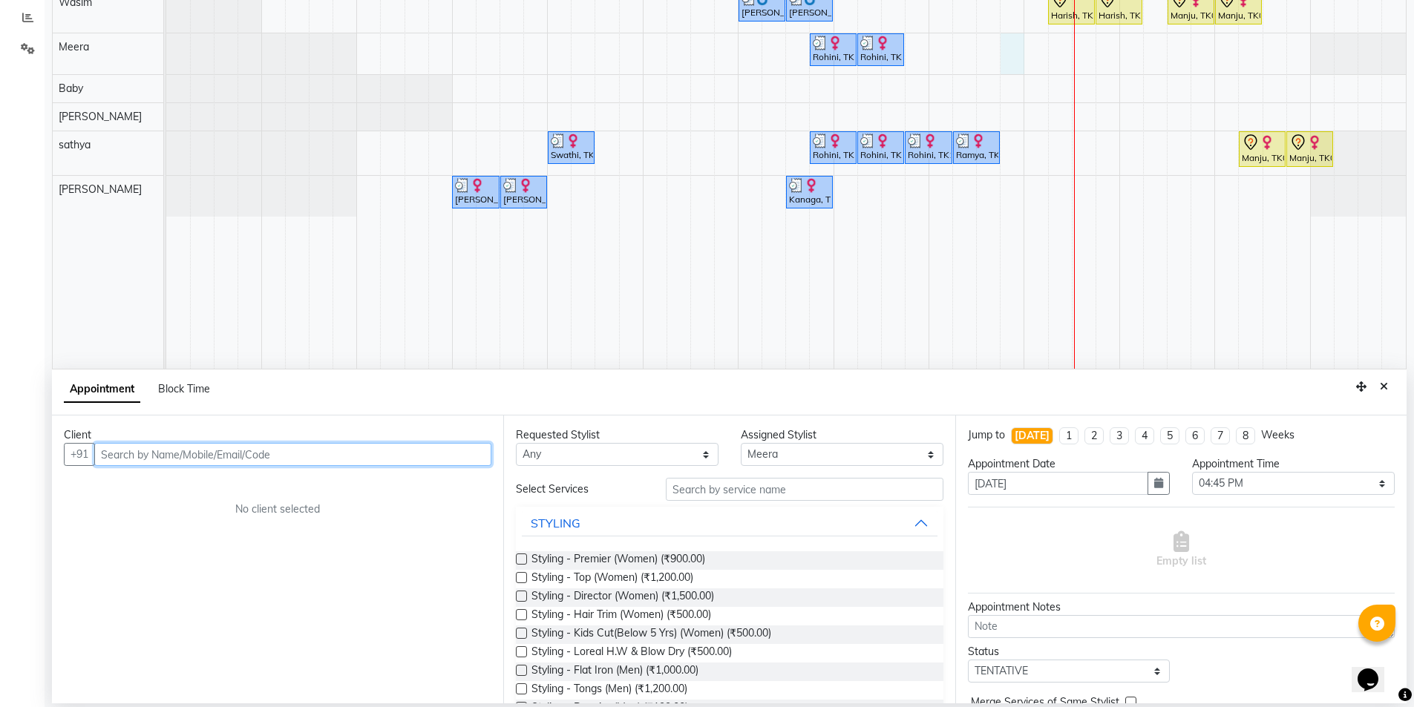
click at [207, 456] on input "text" at bounding box center [292, 454] width 397 height 23
type input "9003887141"
click at [451, 462] on button "Add Client" at bounding box center [461, 454] width 62 height 23
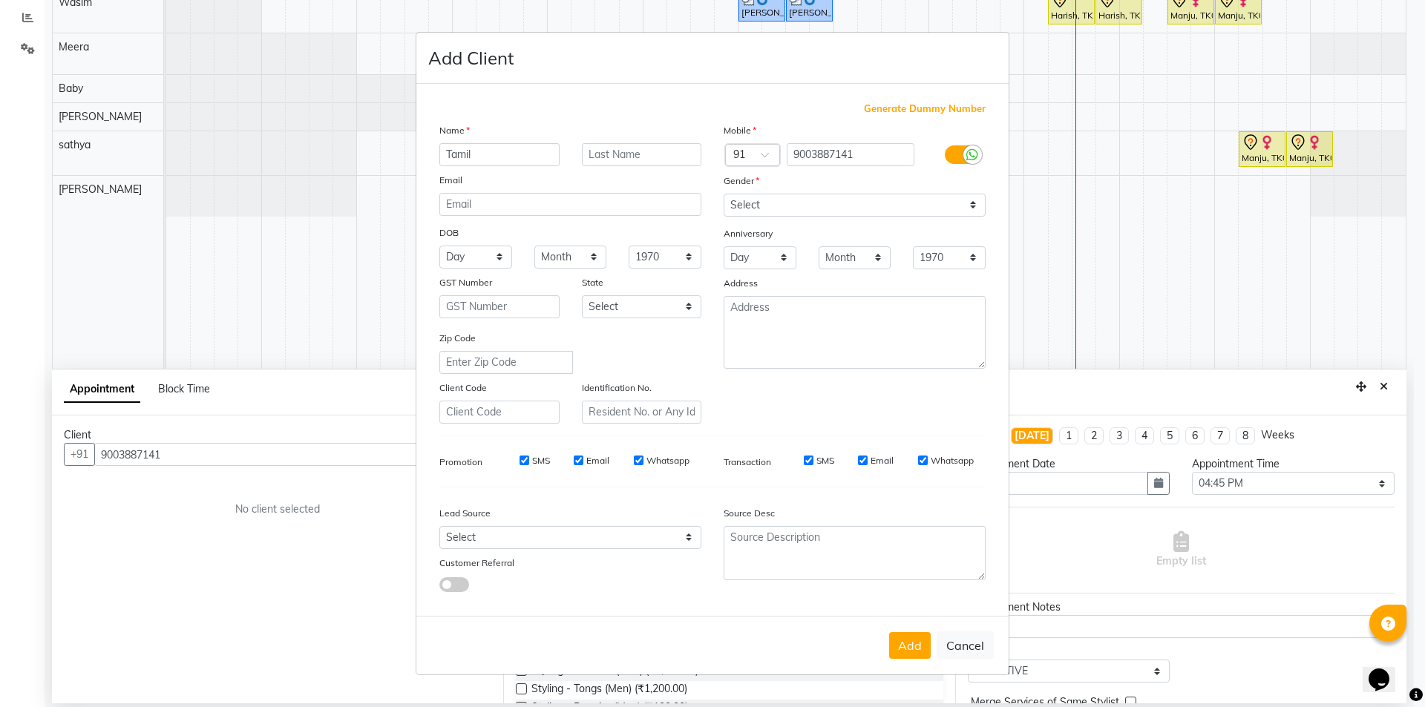
type input "Tamil"
drag, startPoint x: 1401, startPoint y: 447, endPoint x: 1399, endPoint y: 413, distance: 34.2
click at [1399, 413] on ngb-modal-window "Add Client Generate Dummy Number Name Tamil Email DOB Day 01 02 03 04 05 06 07 …" at bounding box center [712, 353] width 1425 height 707
drag, startPoint x: 790, startPoint y: 207, endPoint x: 787, endPoint y: 200, distance: 8.3
click at [787, 204] on select "Select [DEMOGRAPHIC_DATA] [DEMOGRAPHIC_DATA] Other Prefer Not To Say" at bounding box center [854, 205] width 262 height 23
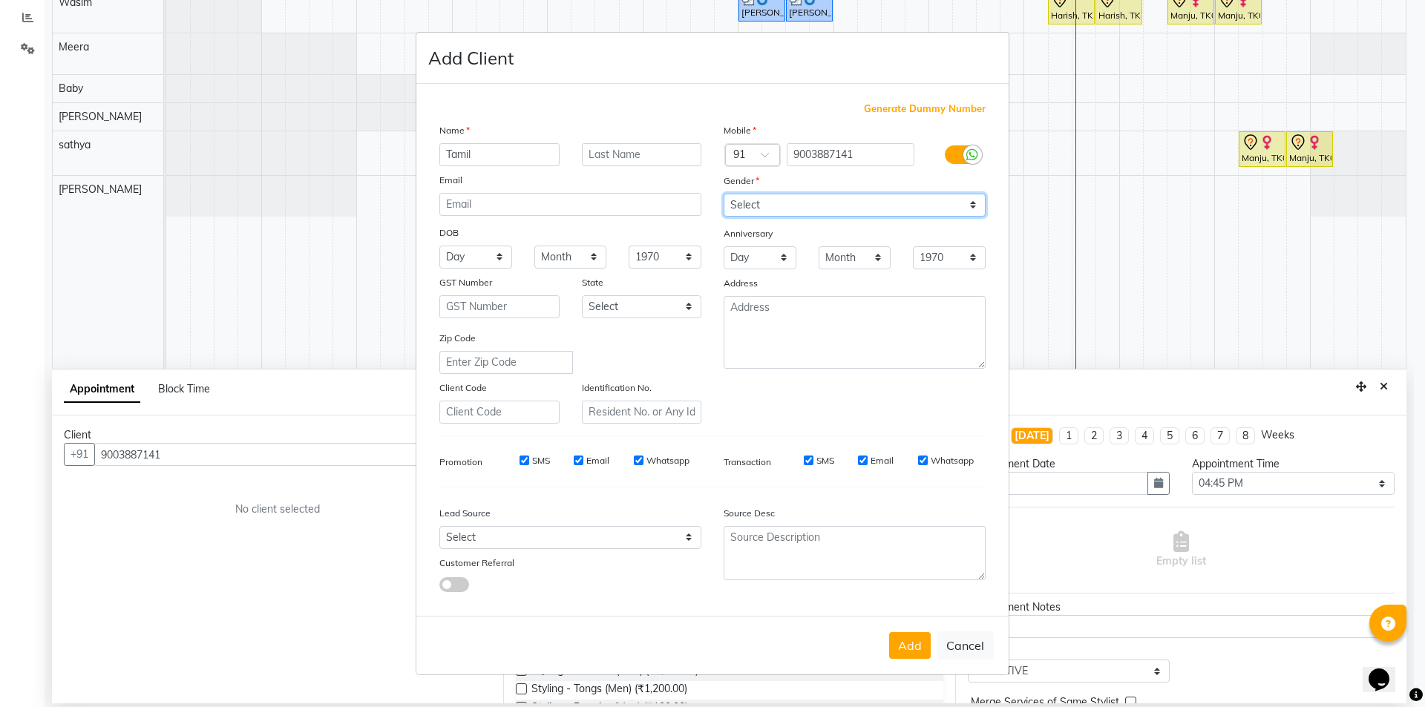
select select "[DEMOGRAPHIC_DATA]"
click at [723, 194] on select "Select [DEMOGRAPHIC_DATA] [DEMOGRAPHIC_DATA] Other Prefer Not To Say" at bounding box center [854, 205] width 262 height 23
click at [524, 462] on input "SMS" at bounding box center [524, 461] width 10 height 10
checkbox input "false"
click at [577, 461] on input "Email" at bounding box center [579, 461] width 10 height 10
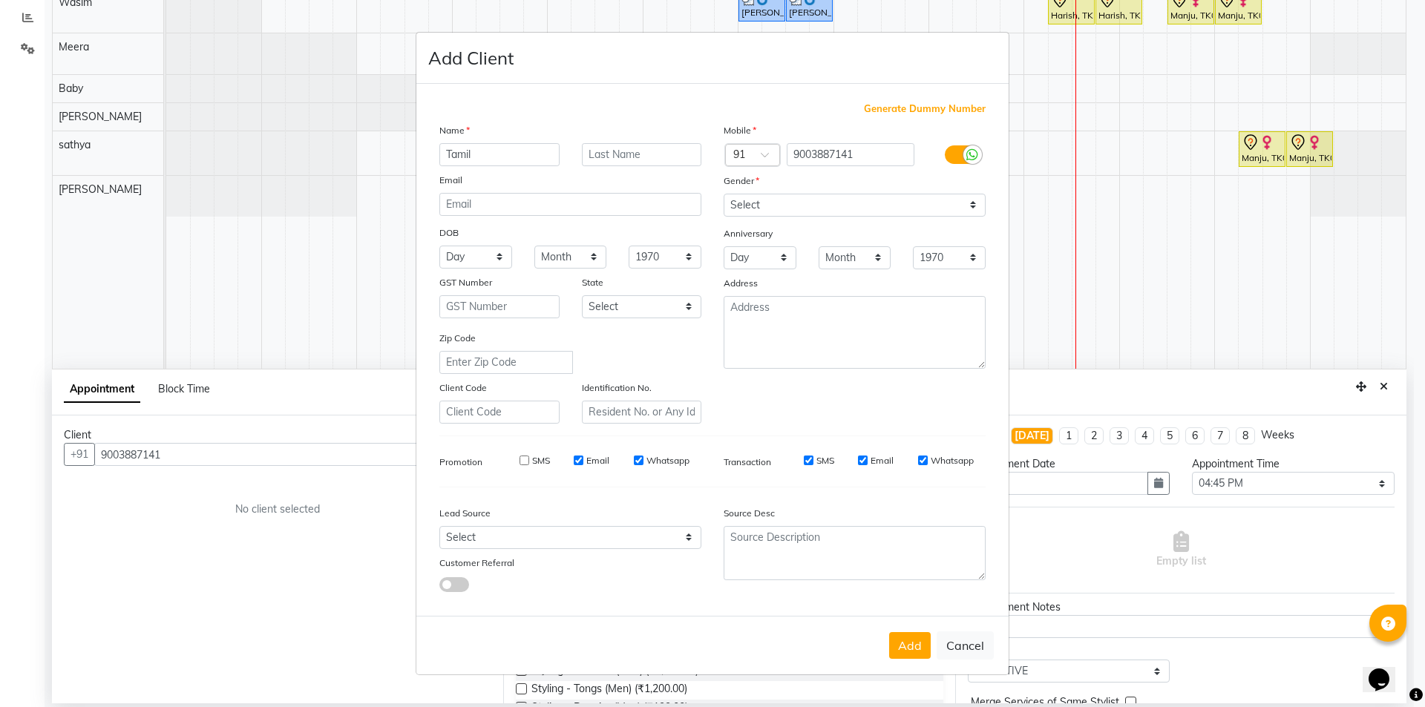
checkbox input "false"
click at [636, 461] on input "Whatsapp" at bounding box center [639, 461] width 10 height 10
checkbox input "false"
click at [807, 459] on input "SMS" at bounding box center [809, 461] width 10 height 10
checkbox input "false"
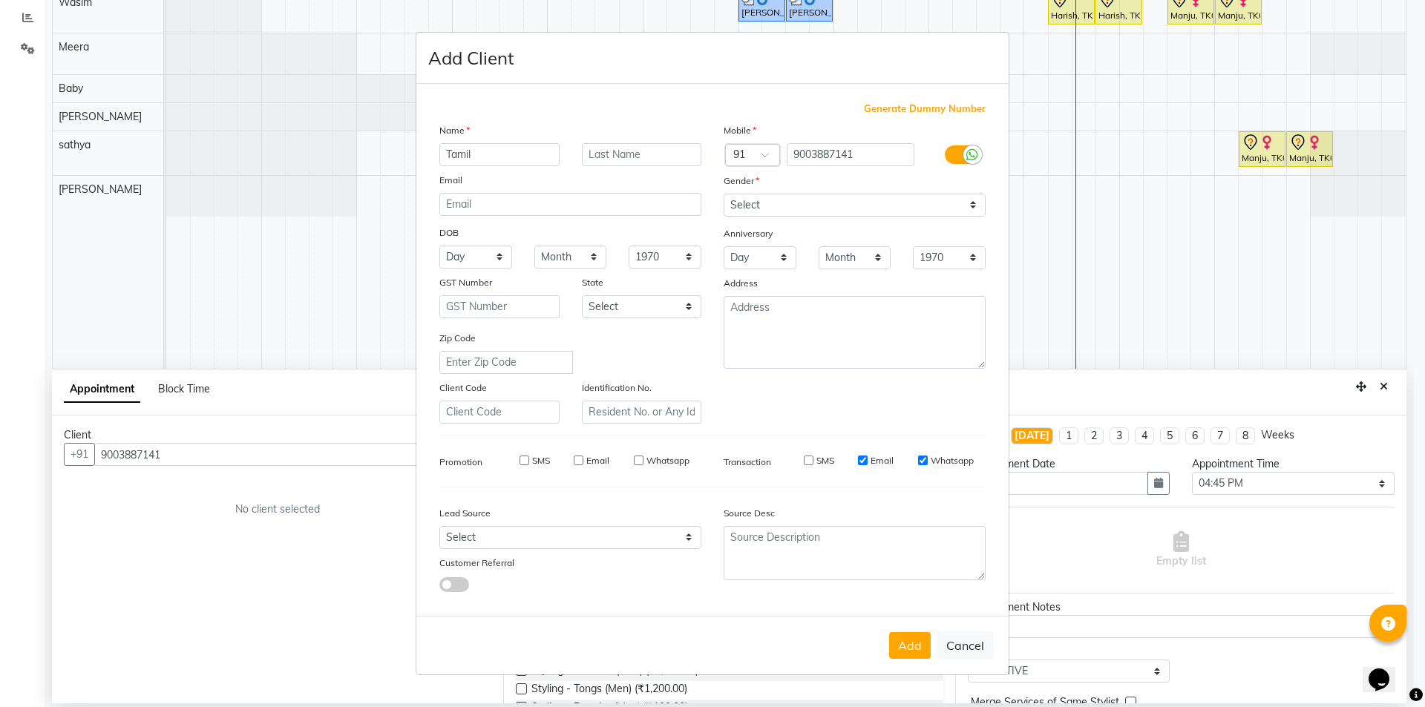
click at [866, 462] on input "Email" at bounding box center [863, 461] width 10 height 10
checkbox input "false"
click at [921, 462] on input "Whatsapp" at bounding box center [923, 461] width 10 height 10
checkbox input "false"
click at [915, 643] on button "Add" at bounding box center [910, 645] width 42 height 27
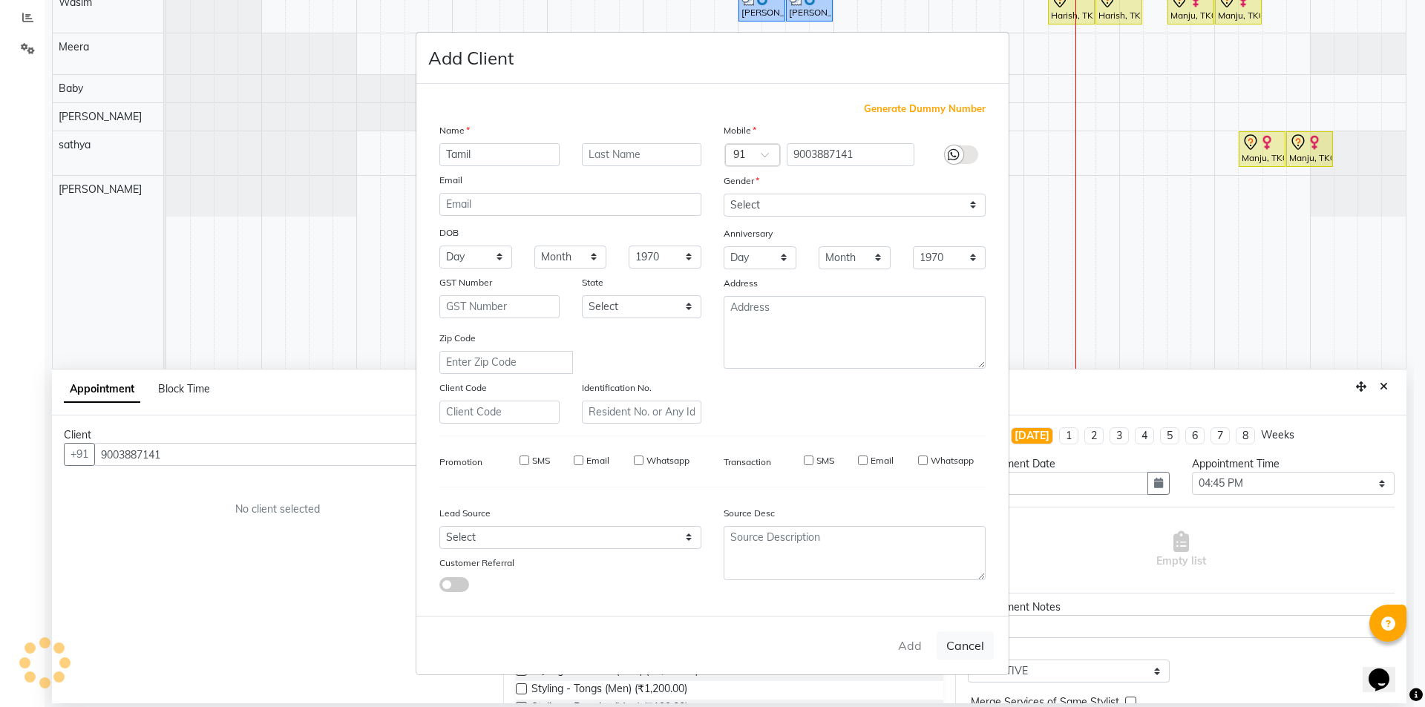
type input "90******41"
select select
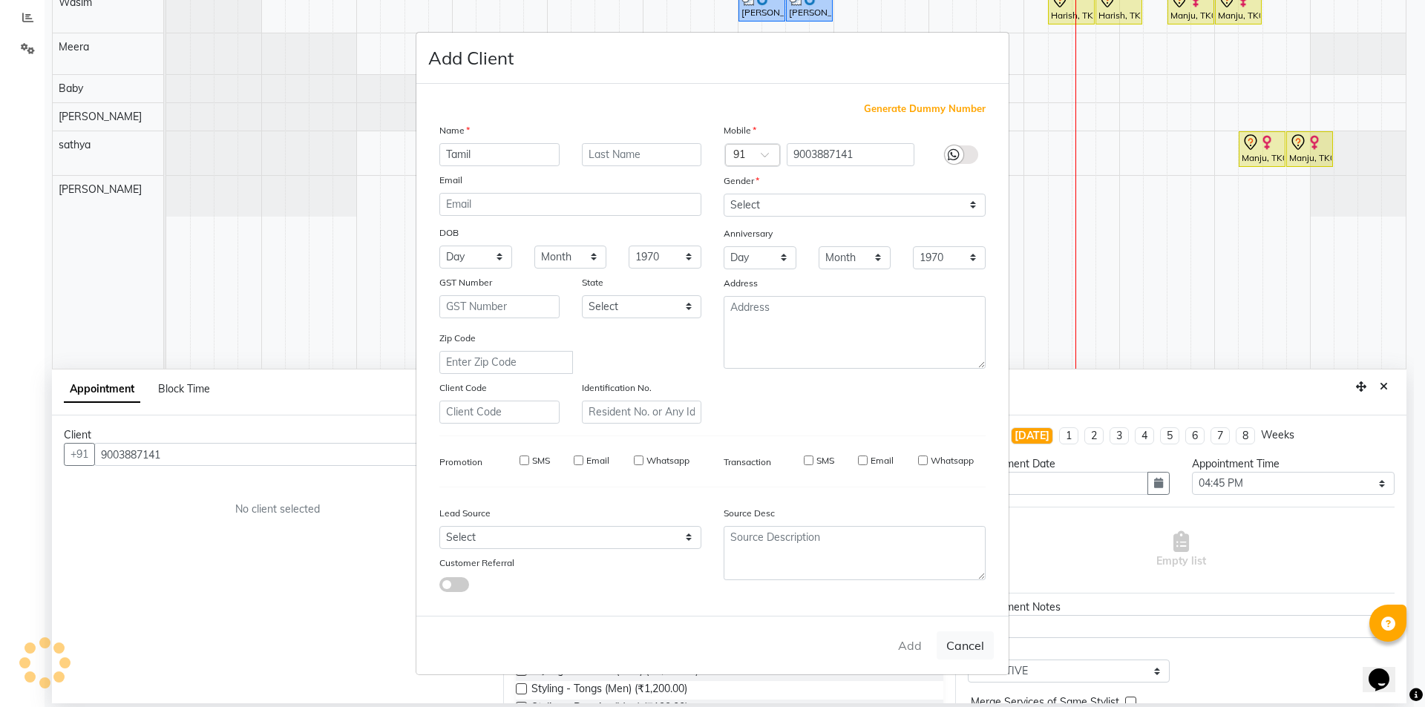
select select
checkbox input "false"
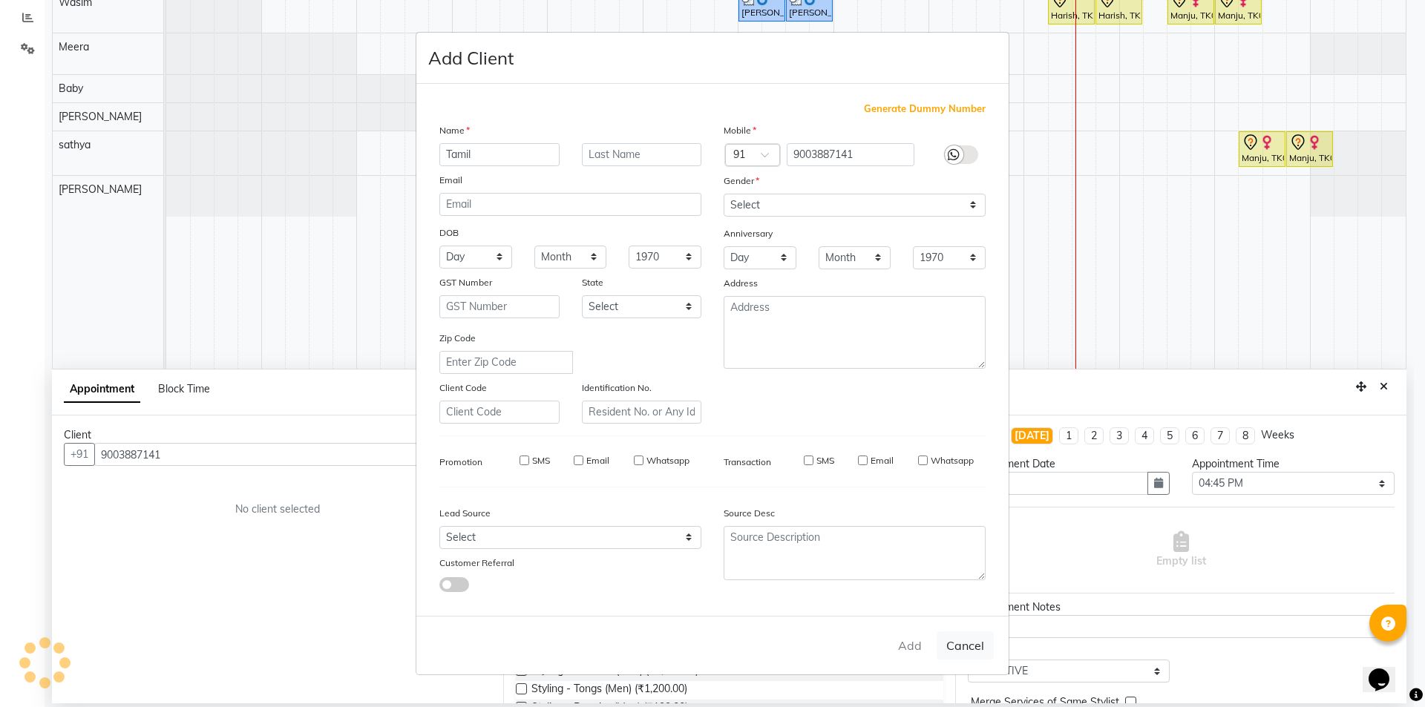
checkbox input "false"
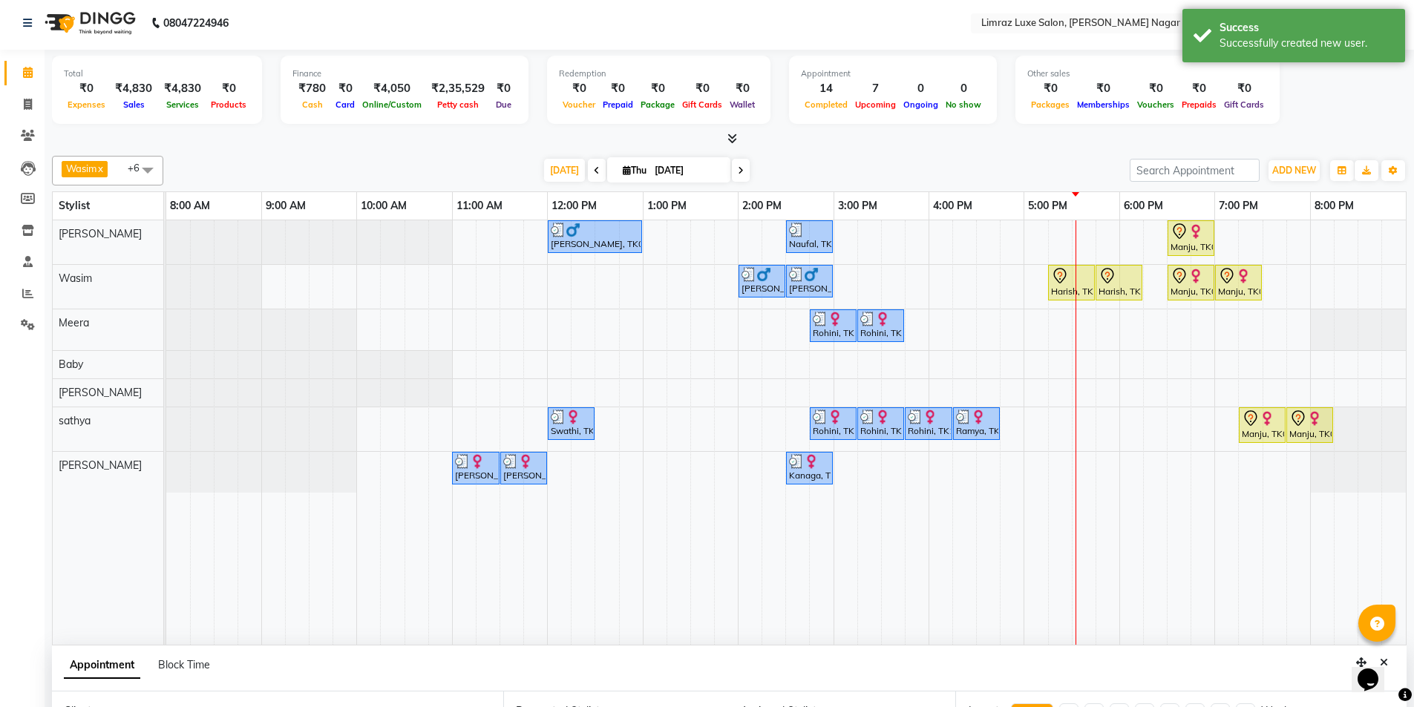
scroll to position [0, 0]
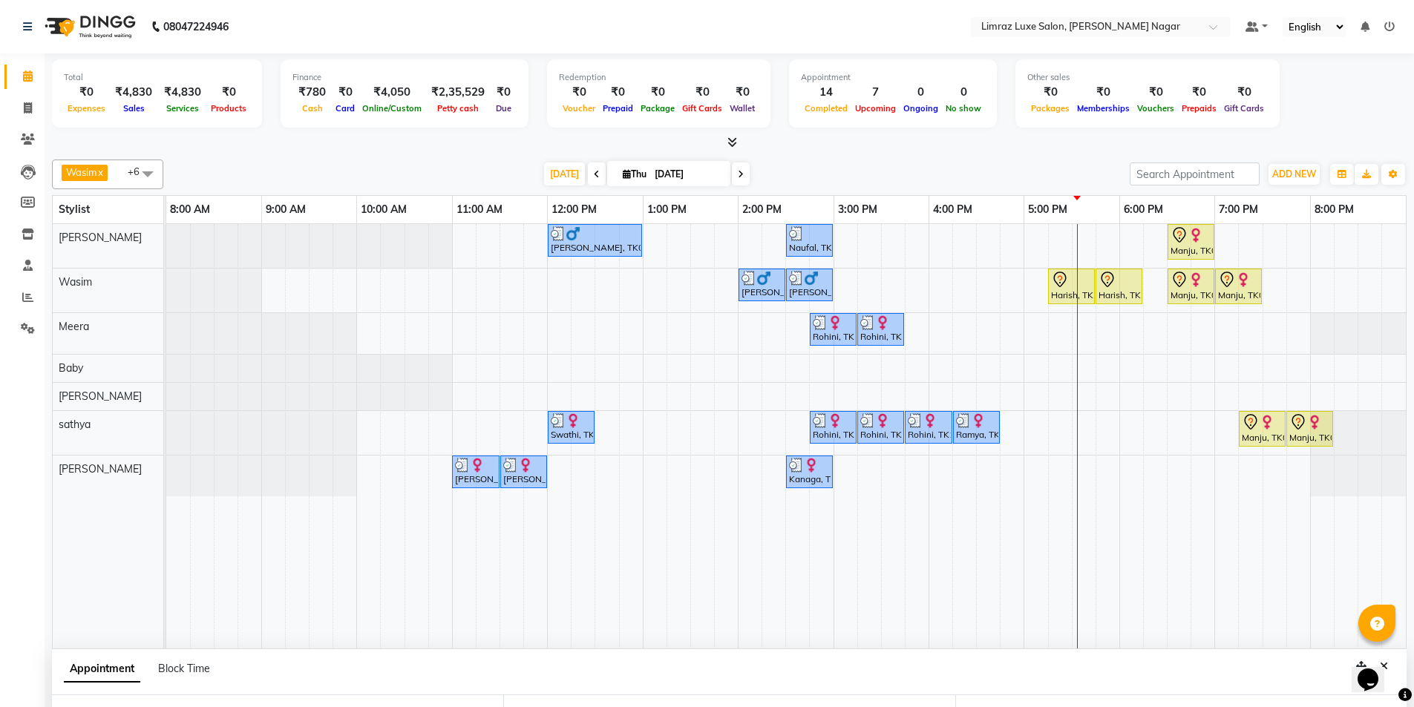
click at [1293, 238] on div "[PERSON_NAME], TK02, 12:00 PM-01:00 PM, Men's Combo Naufal, TK06, 02:30 PM-03:0…" at bounding box center [785, 436] width 1239 height 424
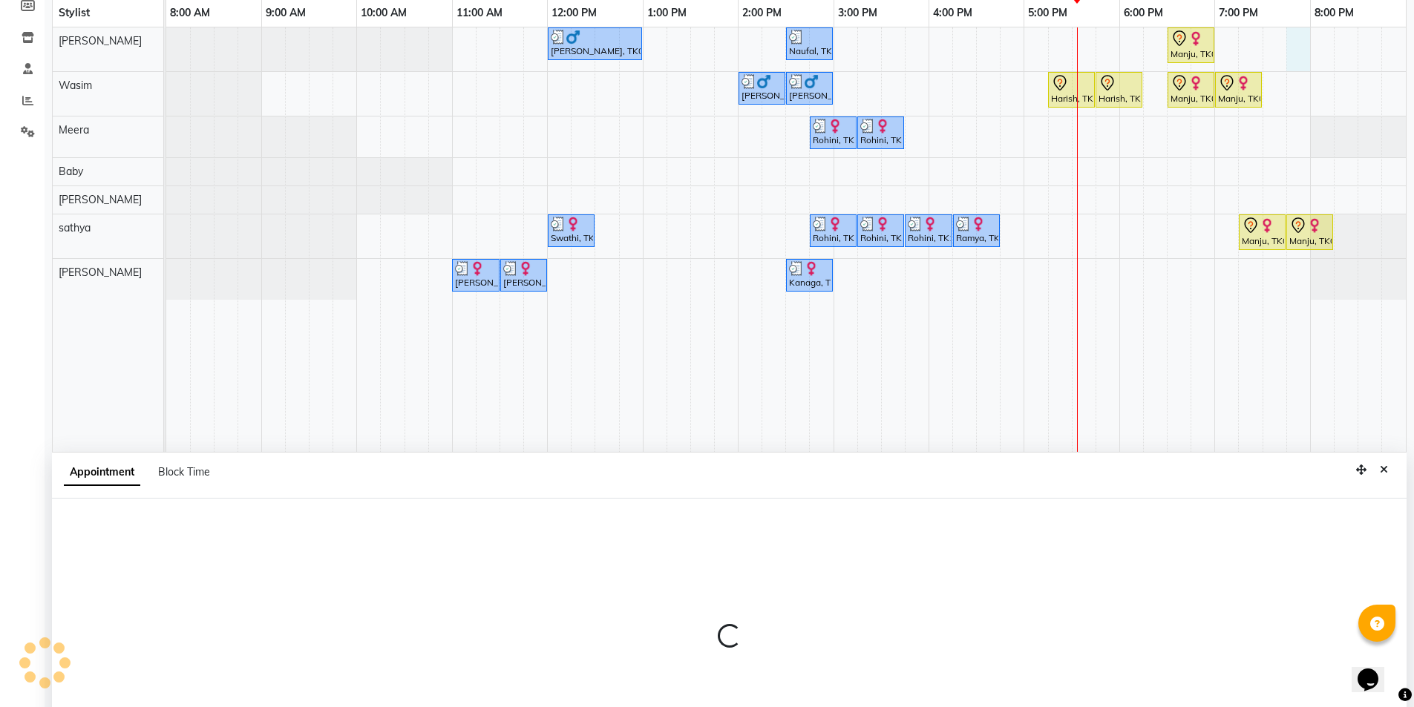
select select "76495"
select select "1185"
select select "tentative"
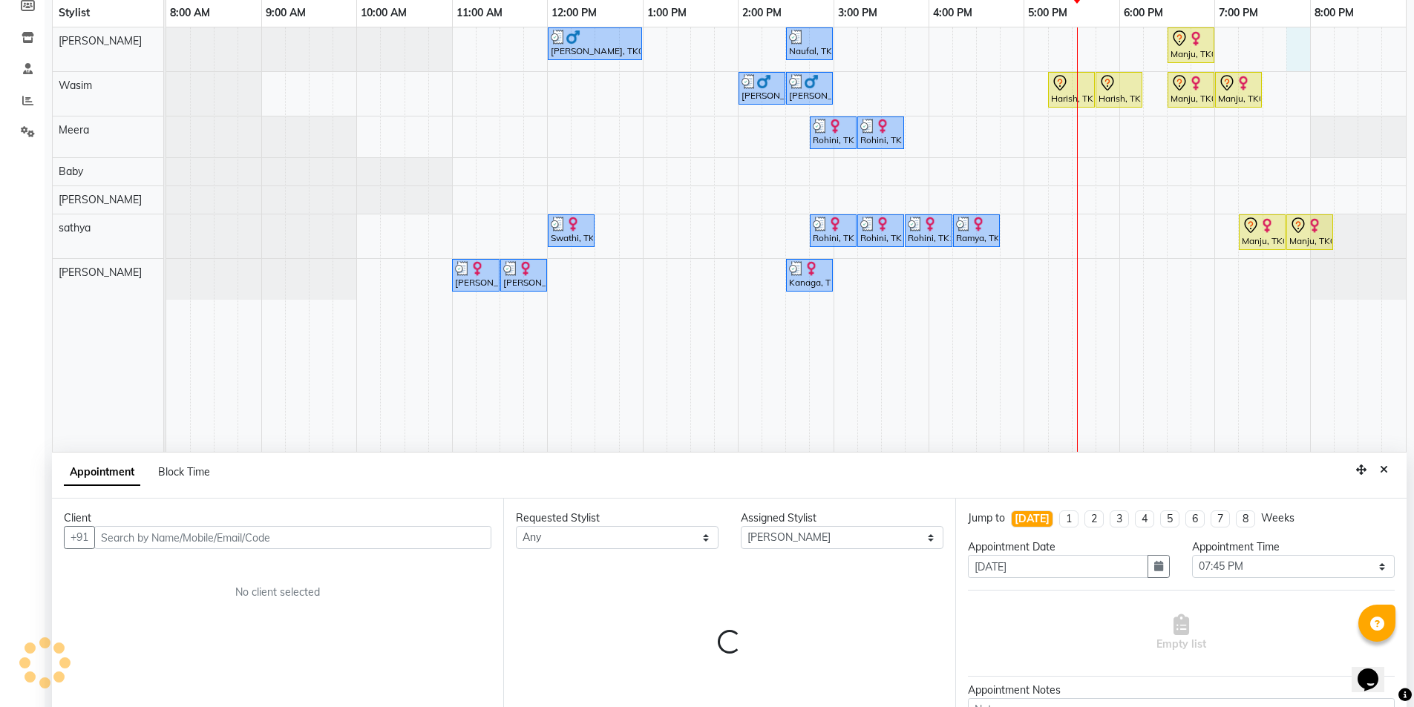
scroll to position [280, 0]
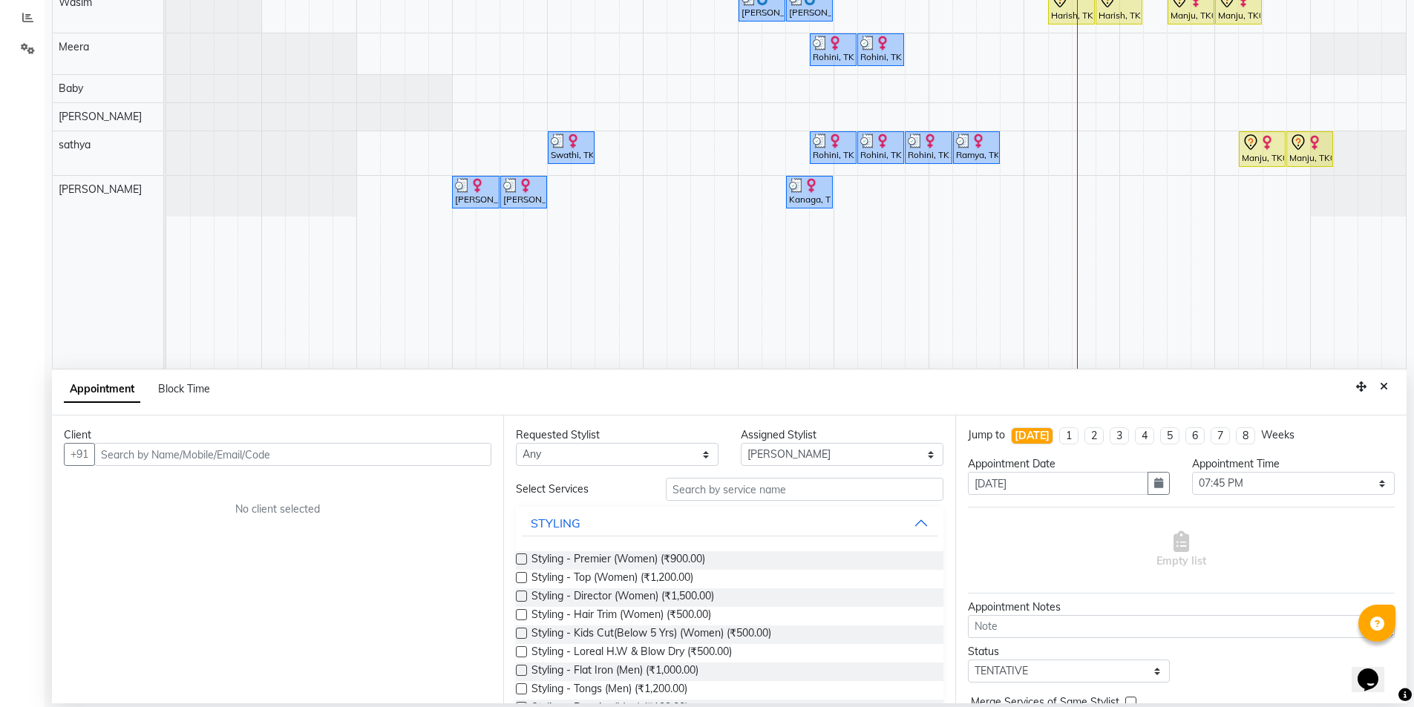
click at [243, 455] on input "text" at bounding box center [292, 454] width 397 height 23
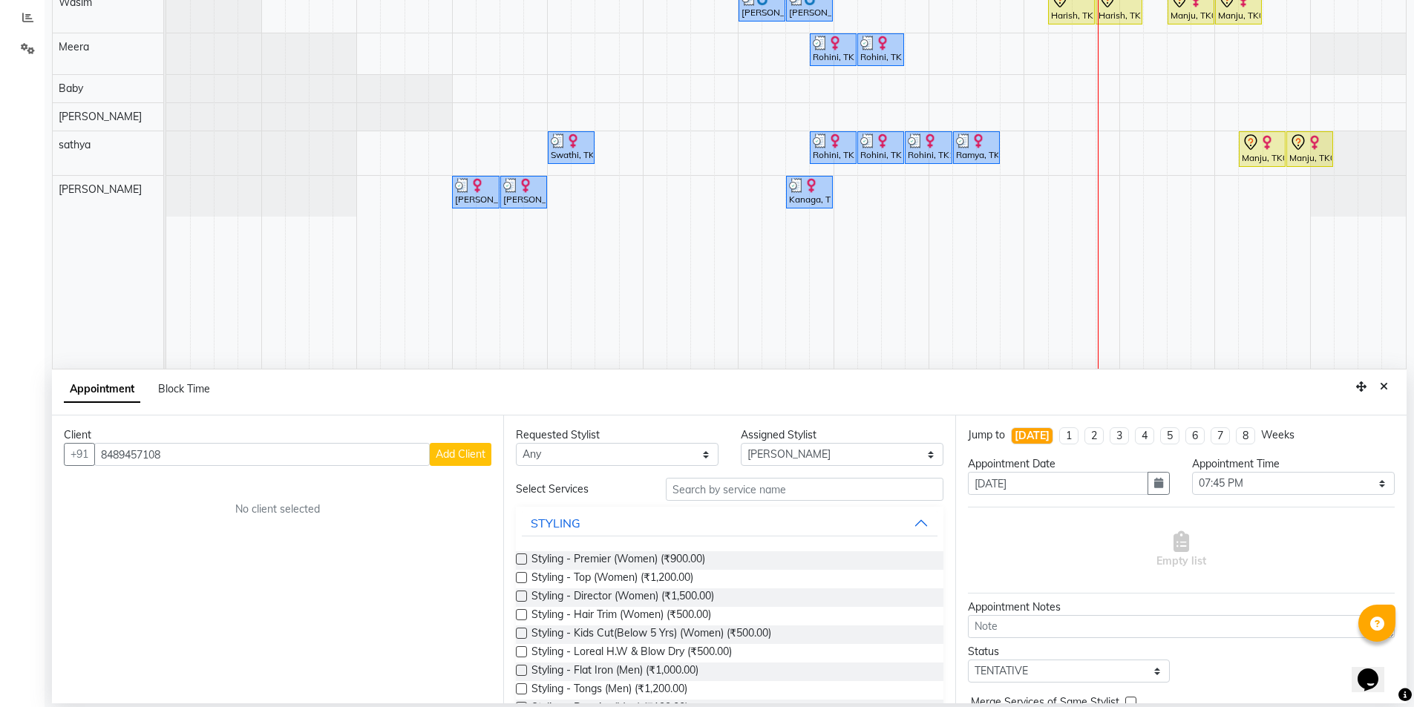
type input "8489457108"
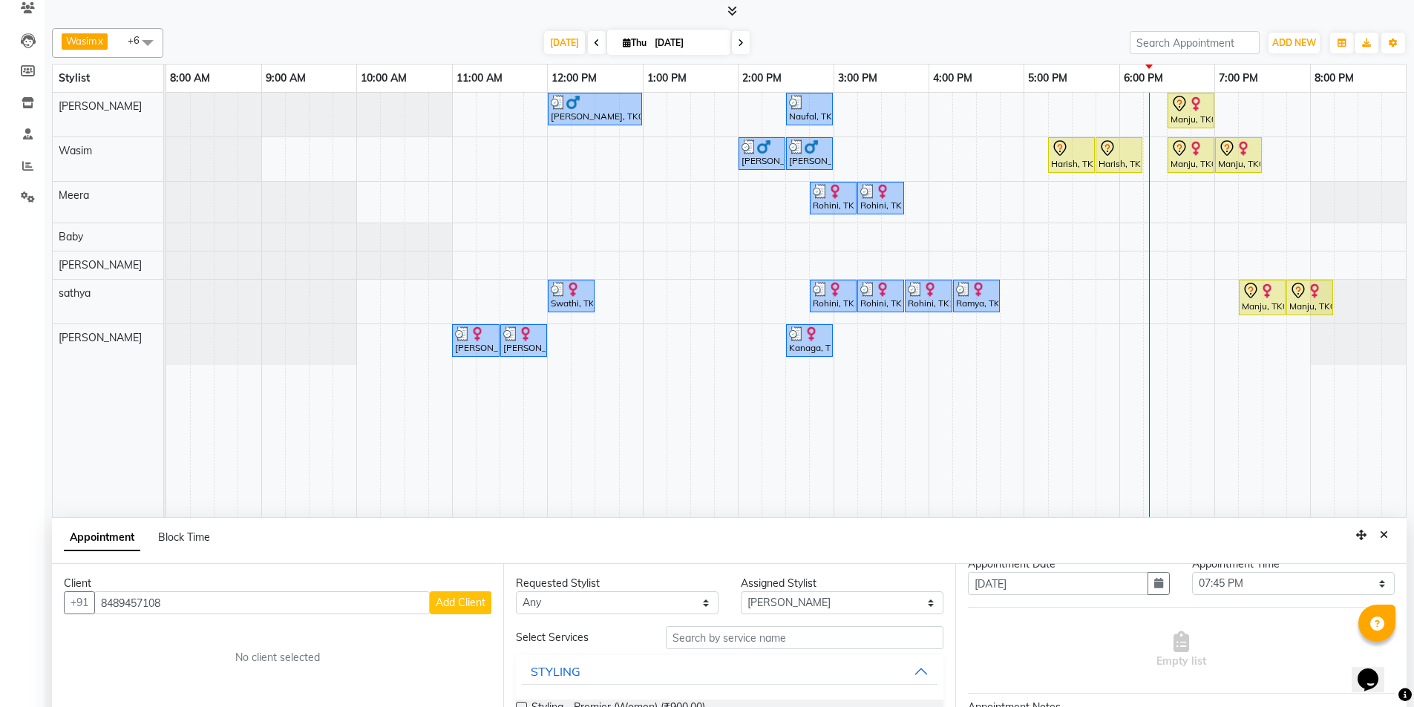
scroll to position [74, 0]
drag, startPoint x: 1383, startPoint y: 536, endPoint x: 1380, endPoint y: 549, distance: 13.7
click at [1383, 536] on icon "Close" at bounding box center [1383, 535] width 8 height 10
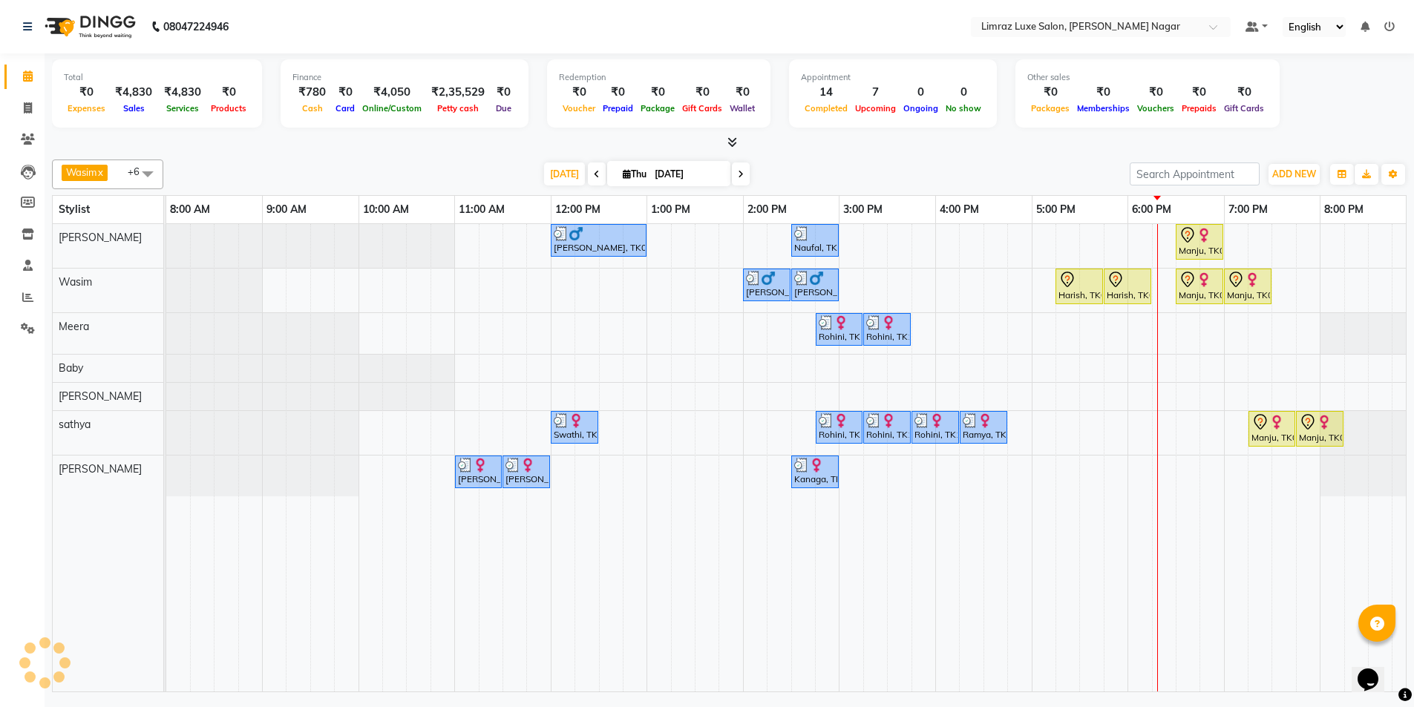
scroll to position [0, 0]
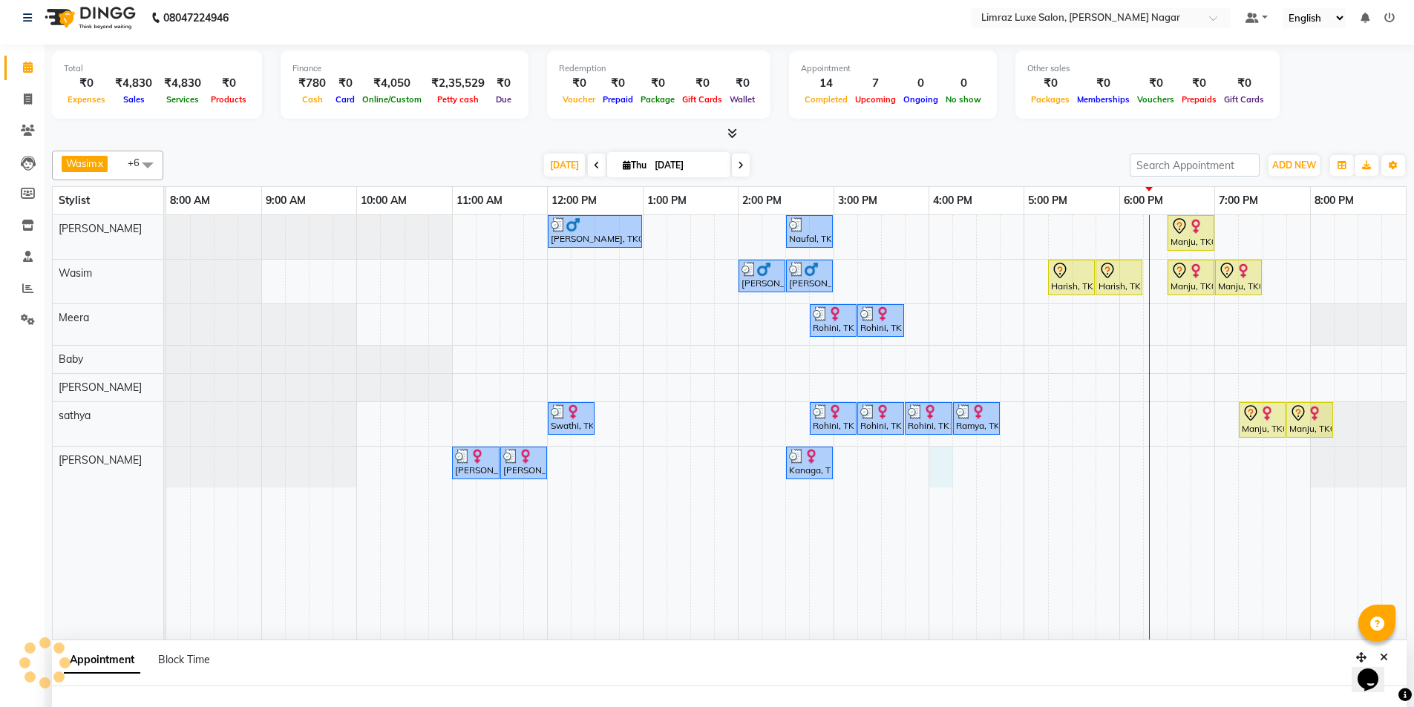
select select "89894"
select select "tentative"
select select "960"
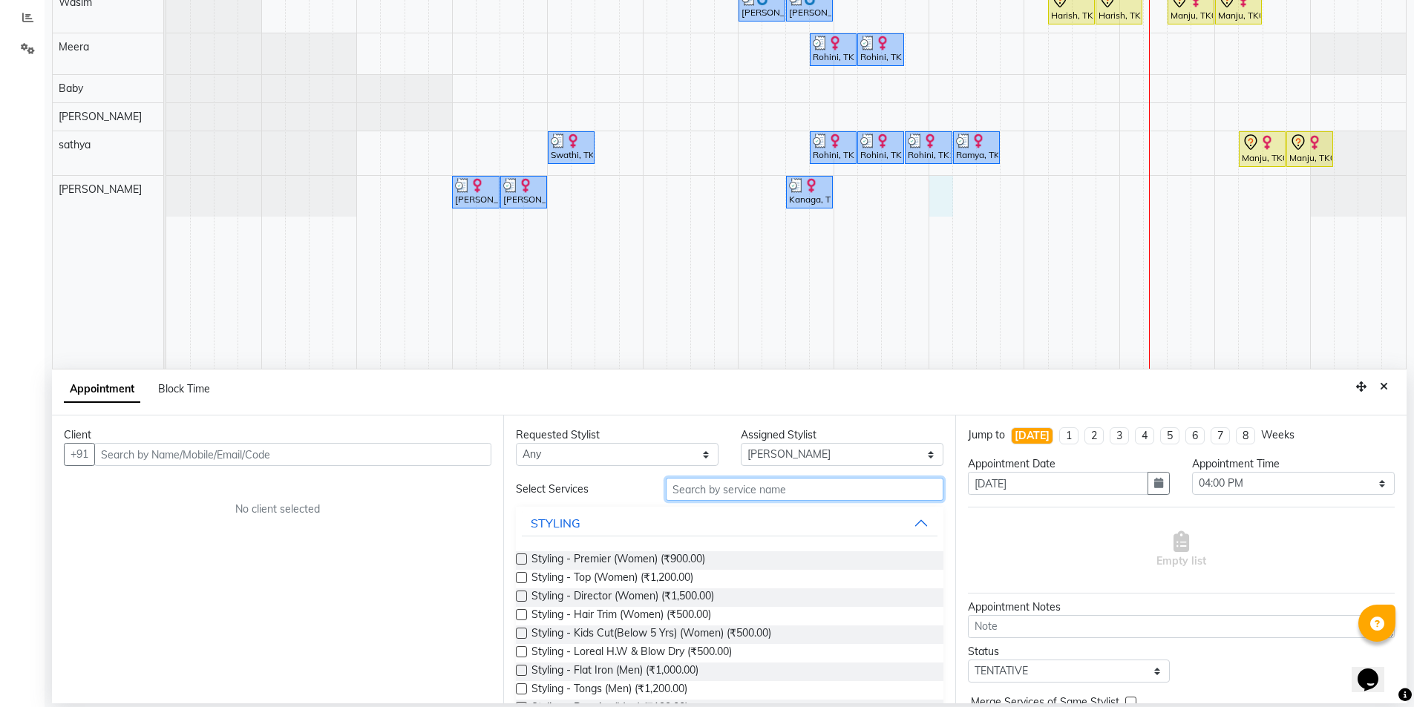
drag, startPoint x: 705, startPoint y: 490, endPoint x: 744, endPoint y: 513, distance: 44.5
click at [705, 490] on input "text" at bounding box center [805, 489] width 278 height 23
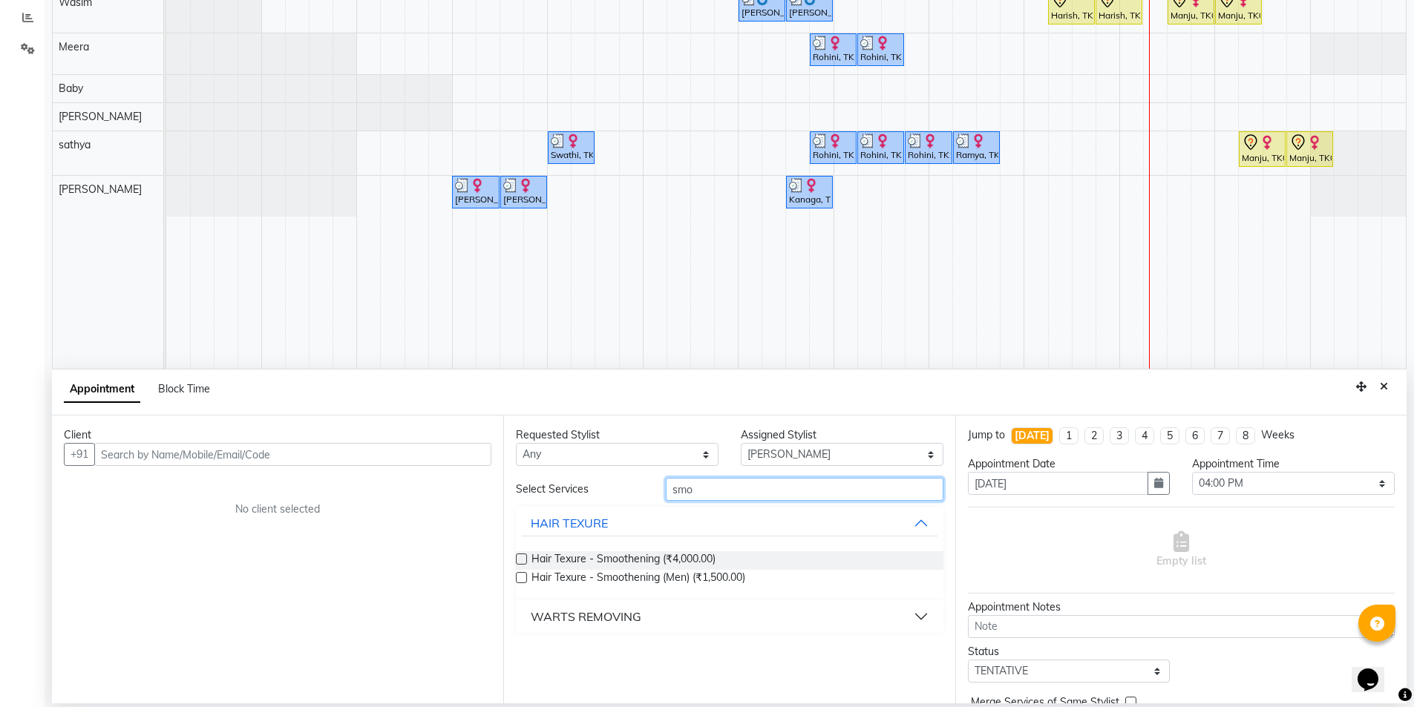
type input "smoo"
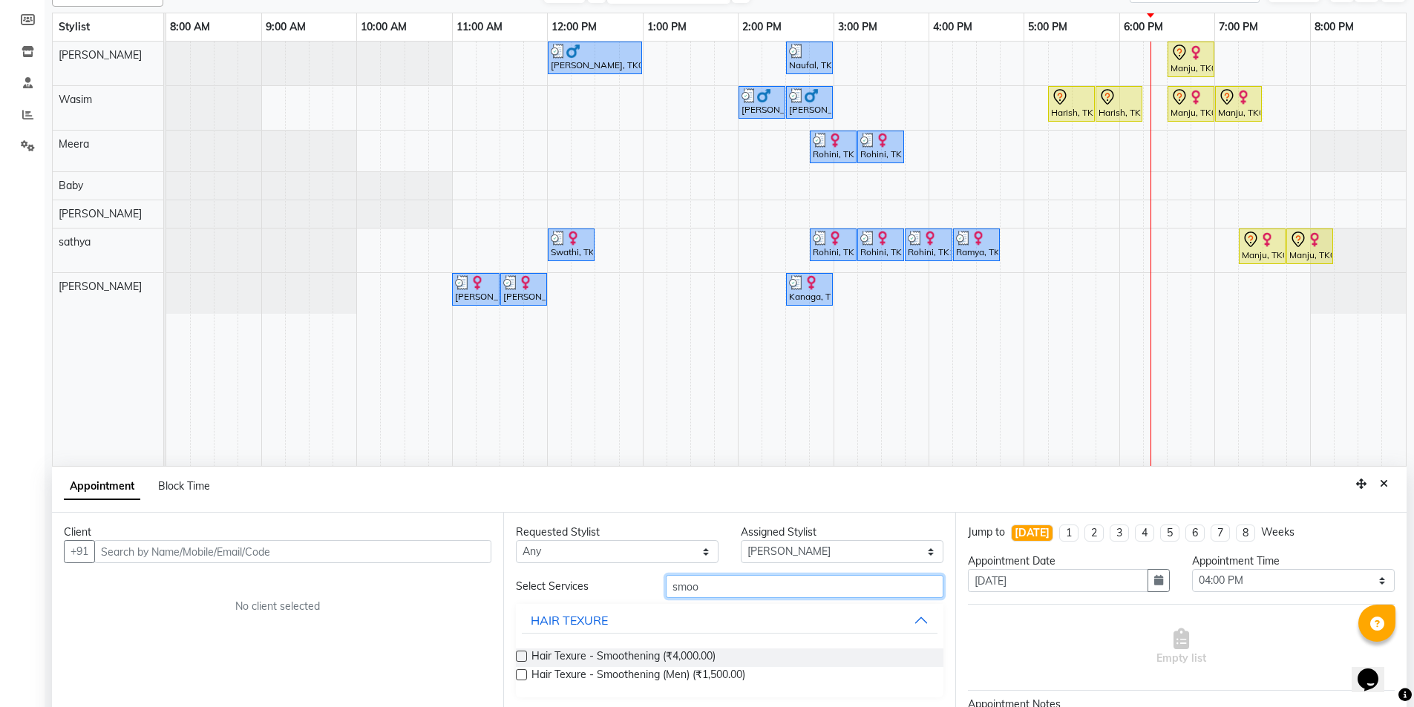
scroll to position [131, 0]
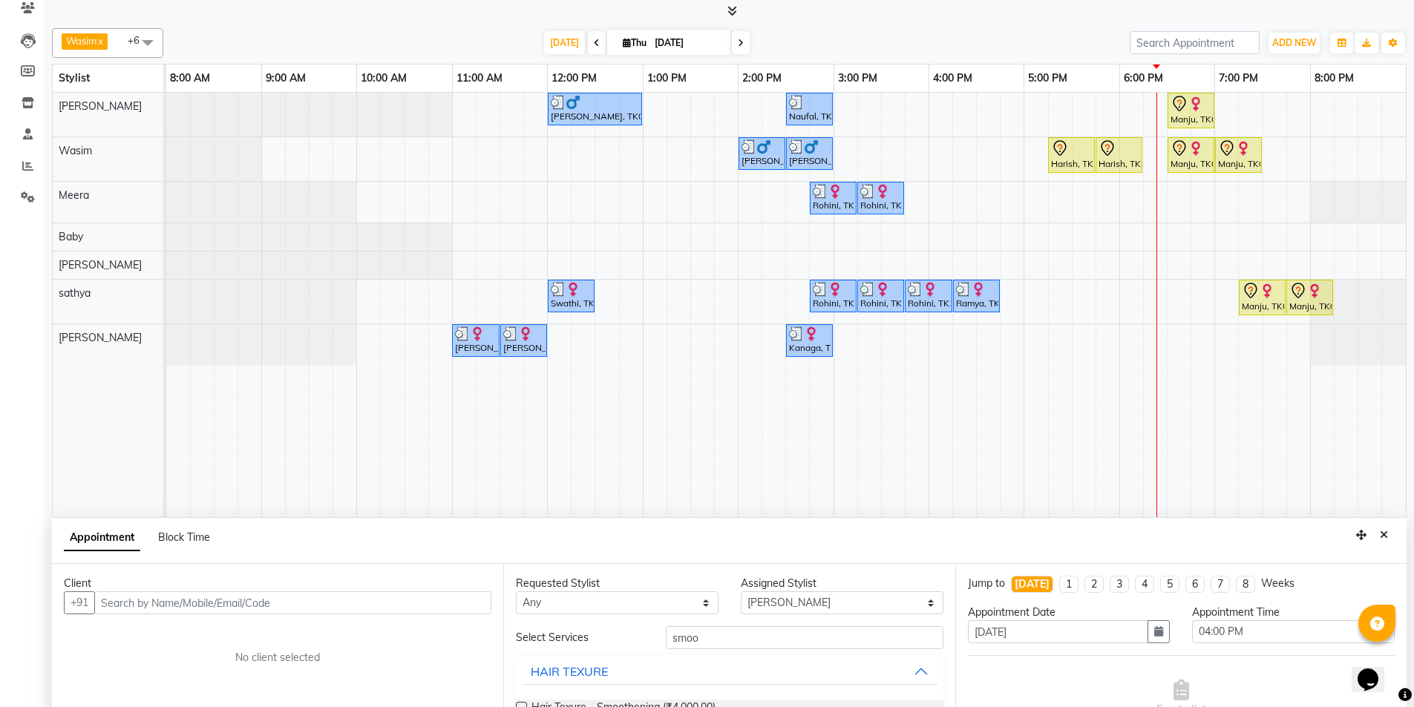
click at [1384, 533] on icon "Close" at bounding box center [1383, 535] width 8 height 10
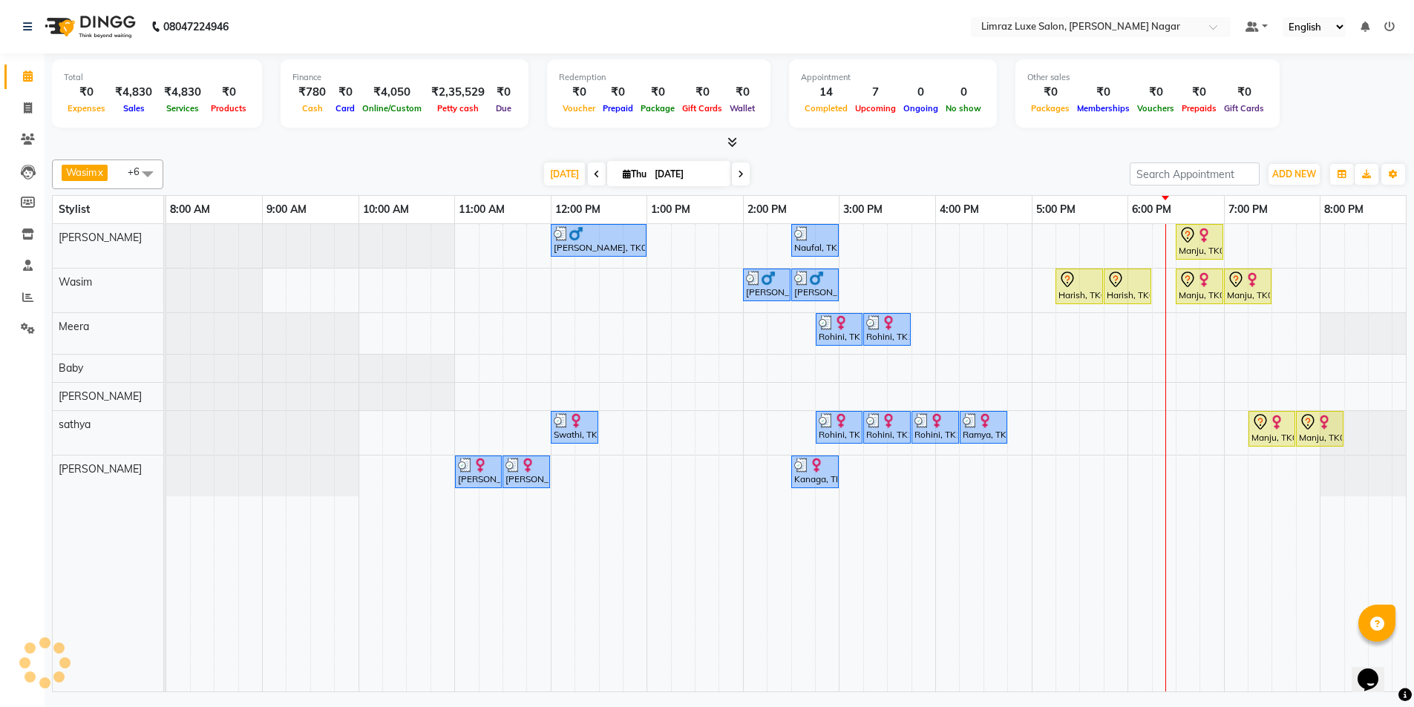
scroll to position [0, 0]
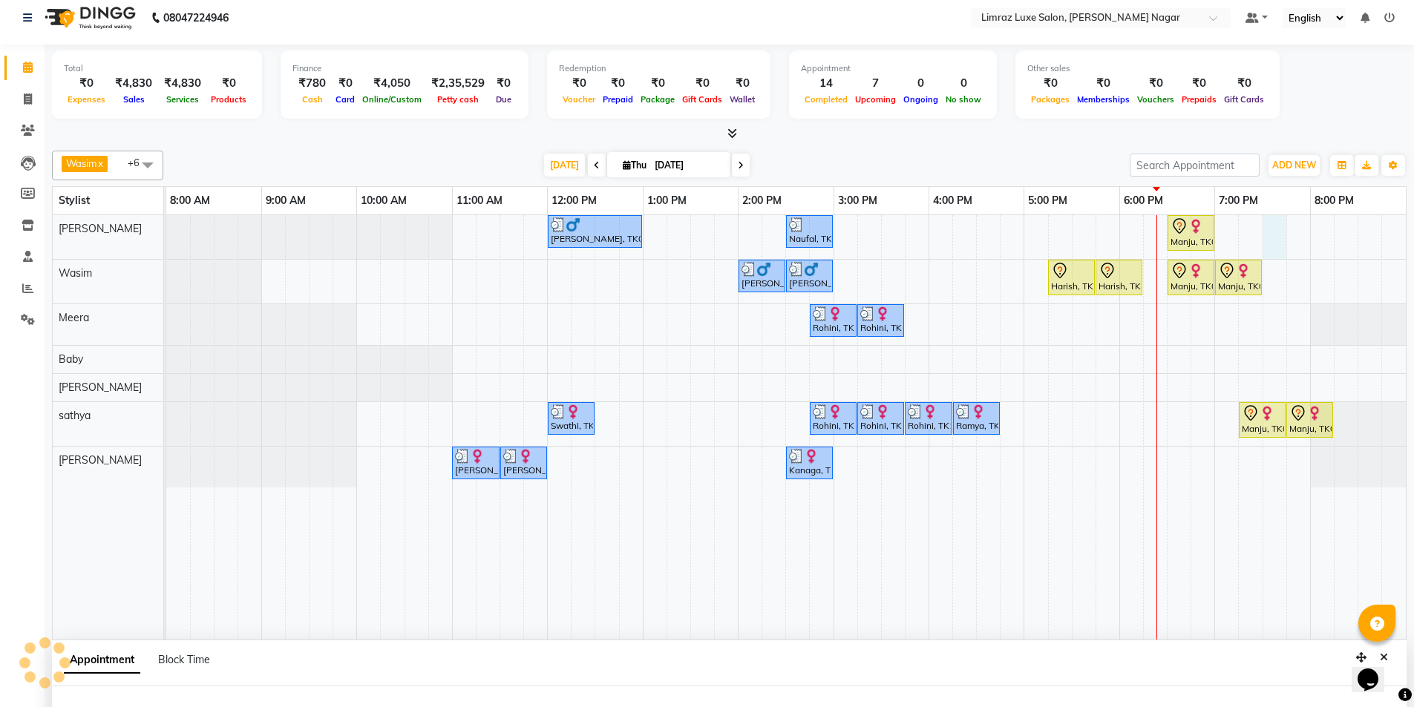
select select "76495"
select select "1170"
select select "tentative"
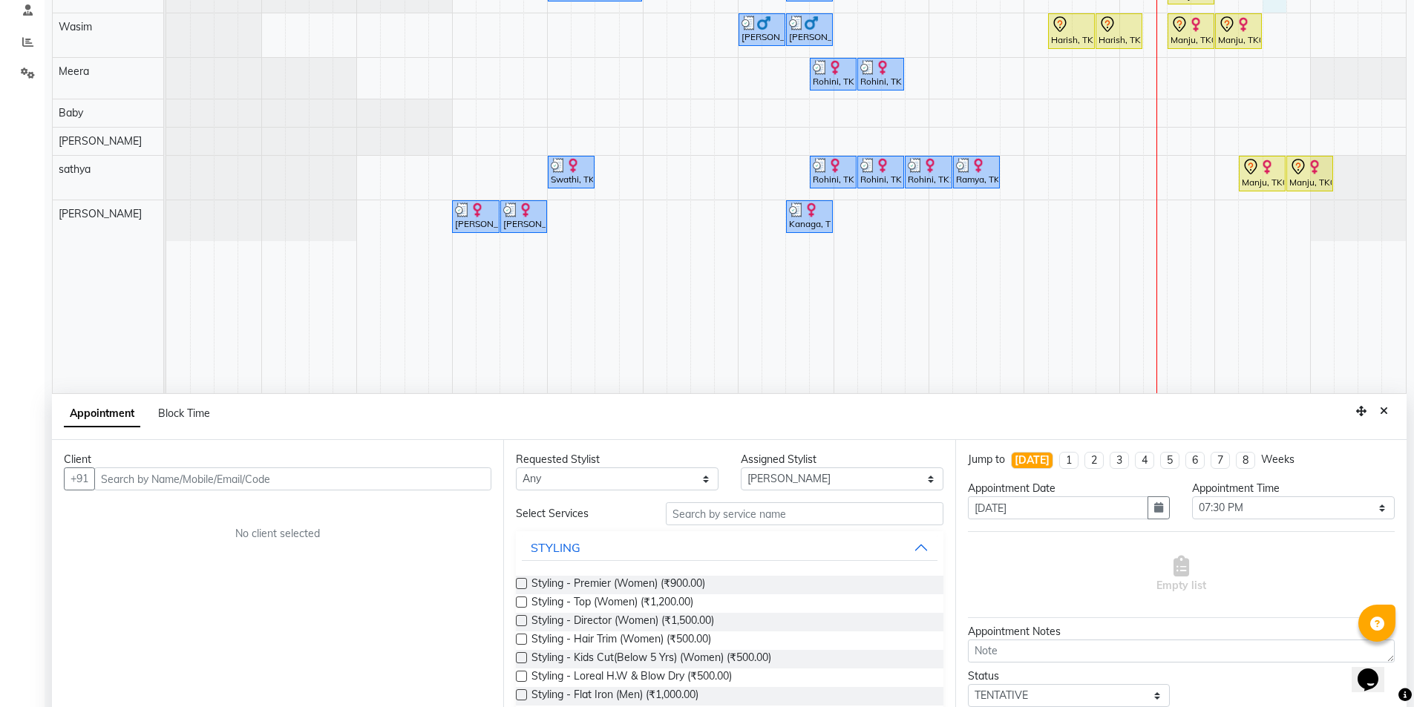
scroll to position [280, 0]
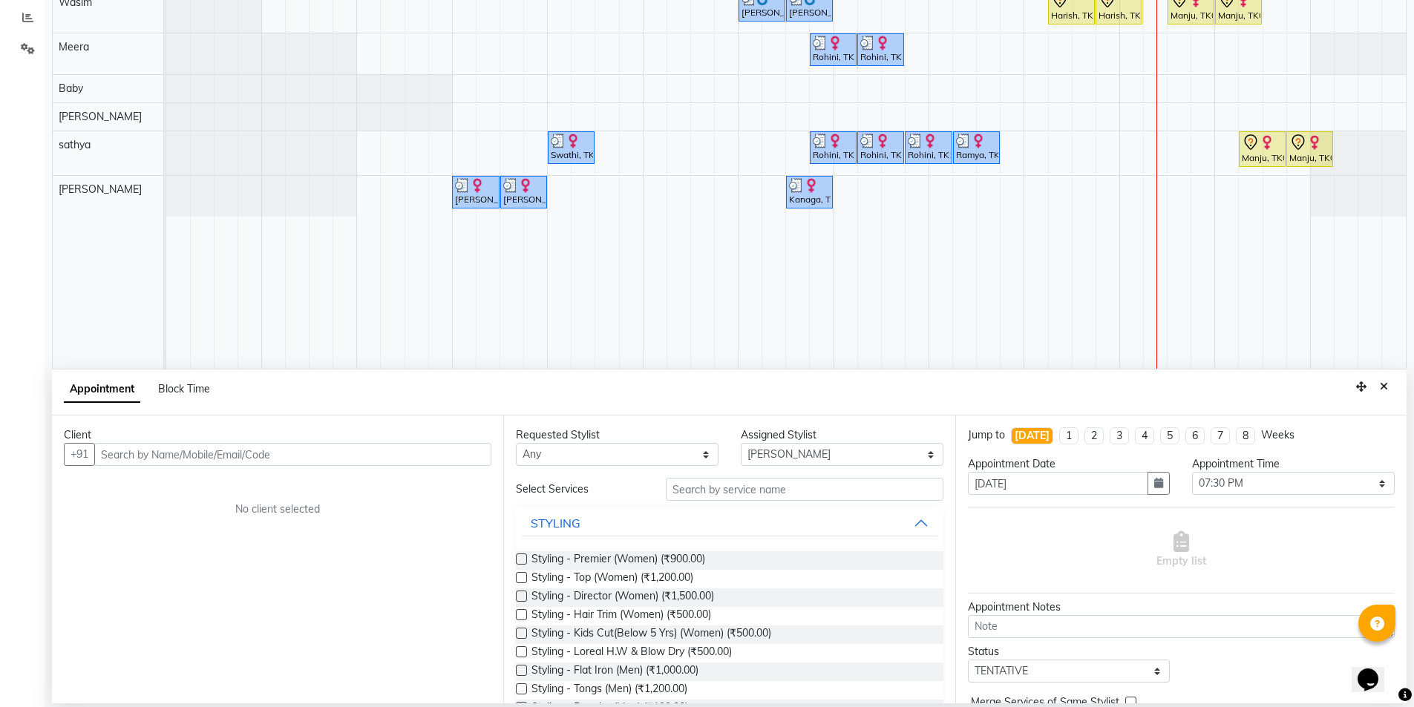
click at [189, 457] on input "text" at bounding box center [292, 454] width 397 height 23
type input "8489457108"
click at [442, 465] on button "Add Client" at bounding box center [461, 454] width 62 height 23
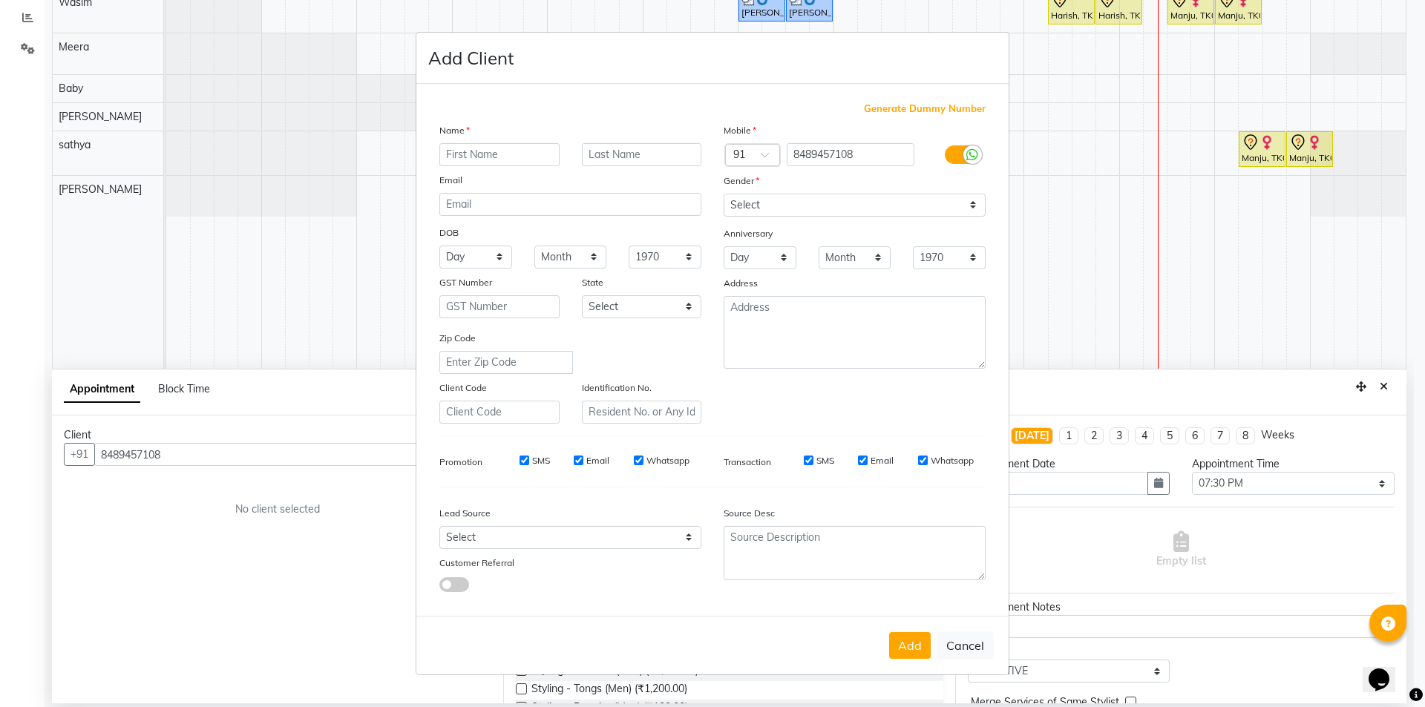
click at [493, 161] on input "text" at bounding box center [499, 154] width 120 height 23
type input "Rahul"
click at [782, 203] on select "Select [DEMOGRAPHIC_DATA] [DEMOGRAPHIC_DATA] Other Prefer Not To Say" at bounding box center [854, 205] width 262 height 23
select select "[DEMOGRAPHIC_DATA]"
click at [723, 194] on select "Select [DEMOGRAPHIC_DATA] [DEMOGRAPHIC_DATA] Other Prefer Not To Say" at bounding box center [854, 205] width 262 height 23
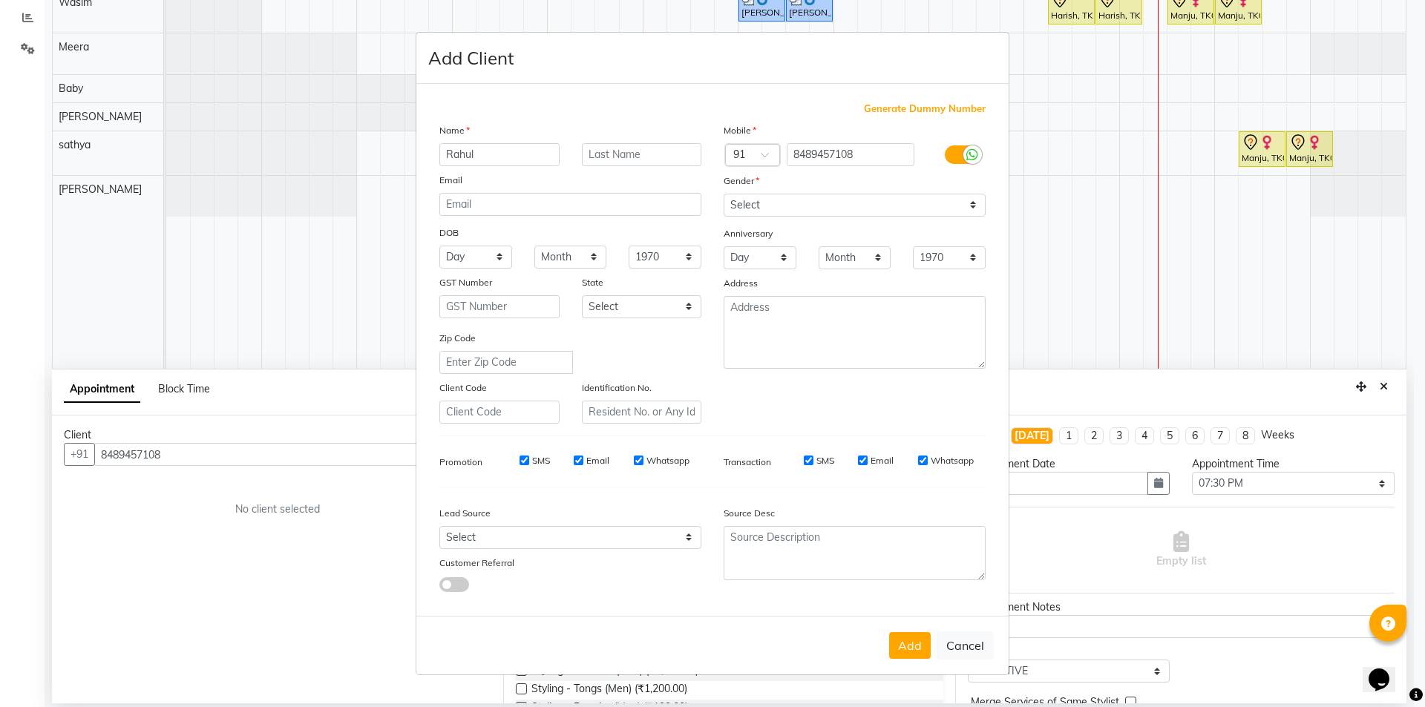
click at [520, 462] on input "SMS" at bounding box center [524, 461] width 10 height 10
checkbox input "false"
click at [580, 459] on input "Email" at bounding box center [579, 461] width 10 height 10
checkbox input "false"
click at [637, 462] on input "Whatsapp" at bounding box center [639, 461] width 10 height 10
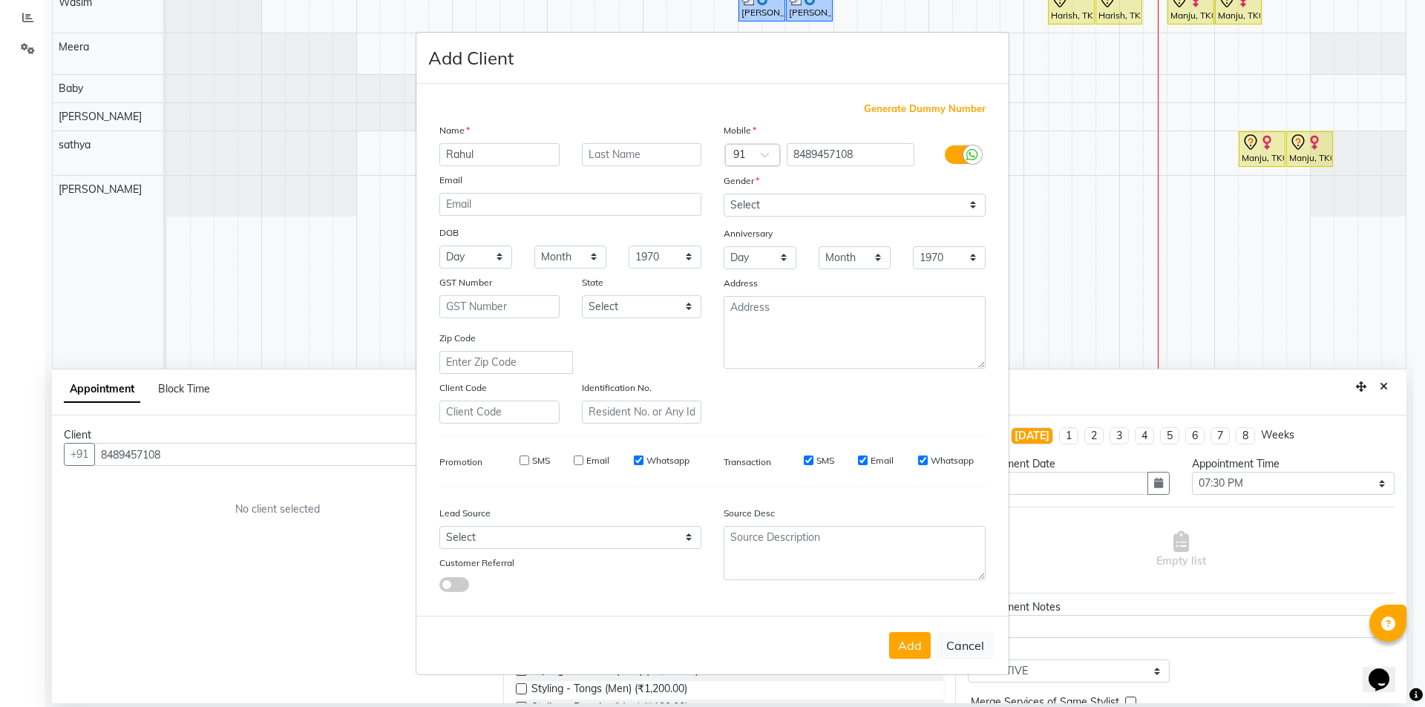
checkbox input "false"
click at [812, 459] on input "SMS" at bounding box center [809, 461] width 10 height 10
checkbox input "false"
click at [865, 462] on input "Email" at bounding box center [863, 461] width 10 height 10
checkbox input "false"
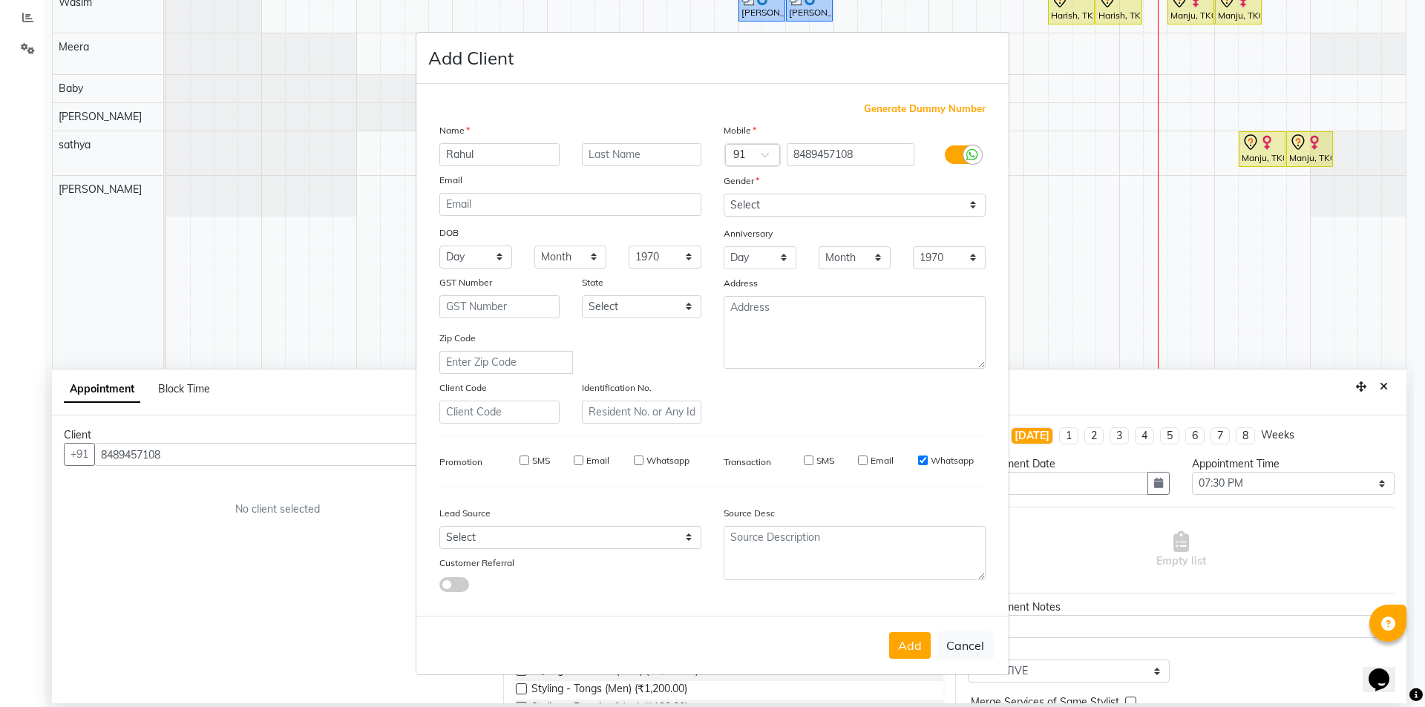
drag, startPoint x: 923, startPoint y: 459, endPoint x: 917, endPoint y: 499, distance: 39.8
click at [923, 462] on input "Whatsapp" at bounding box center [923, 461] width 10 height 10
checkbox input "false"
click at [909, 646] on button "Add" at bounding box center [910, 645] width 42 height 27
type input "84******08"
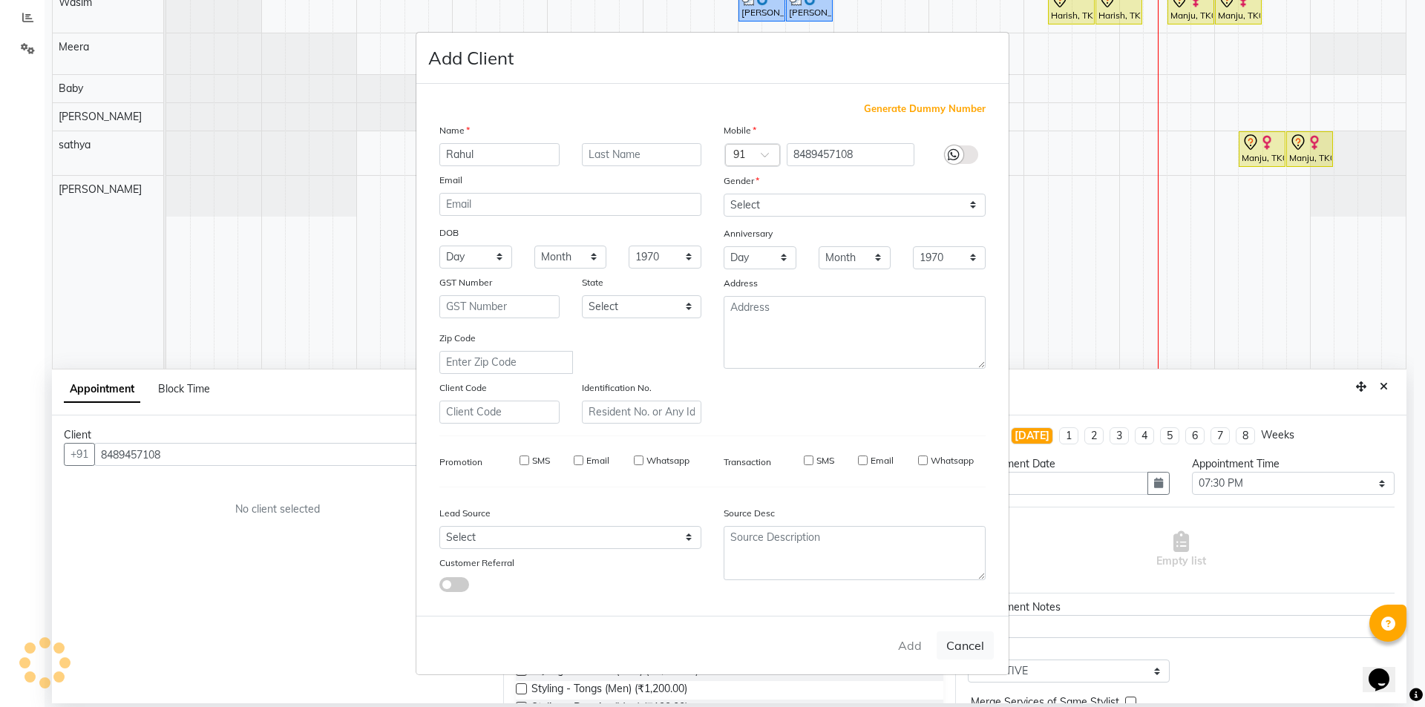
select select
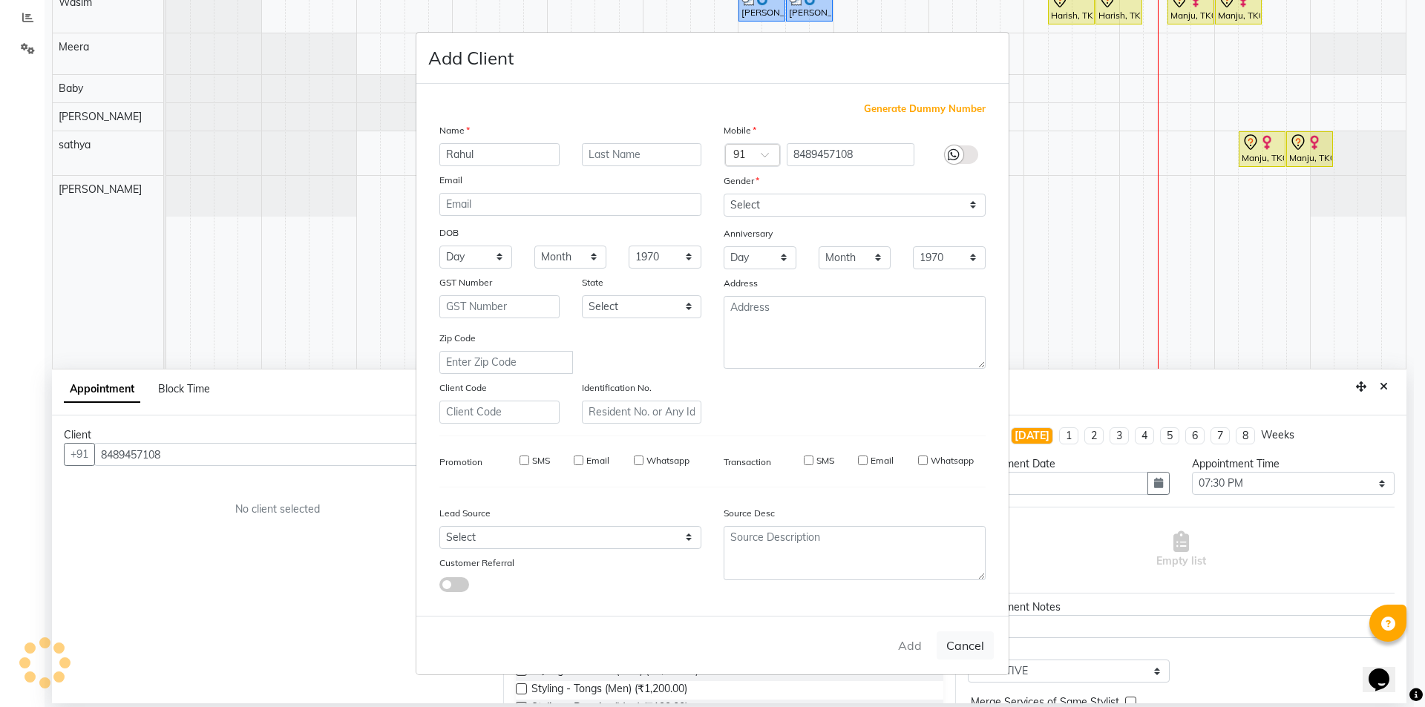
select select
checkbox input "false"
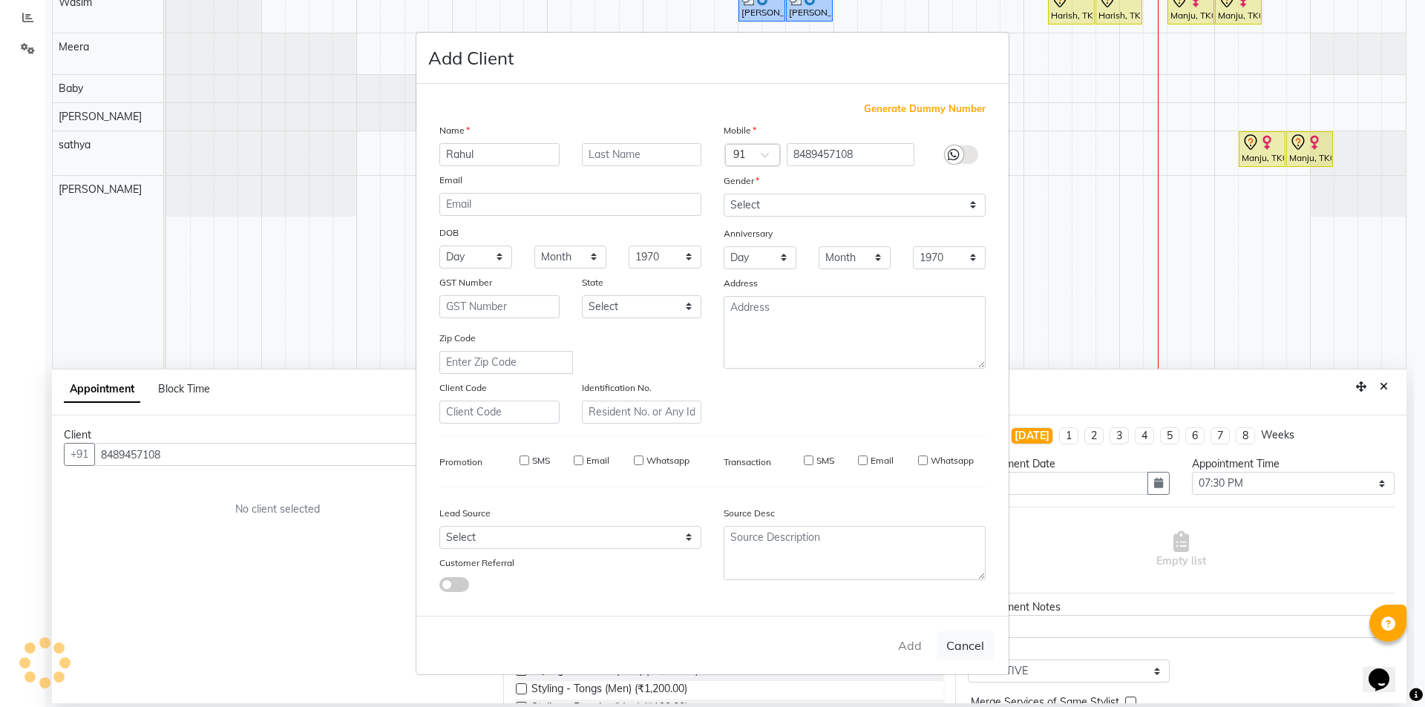
checkbox input "false"
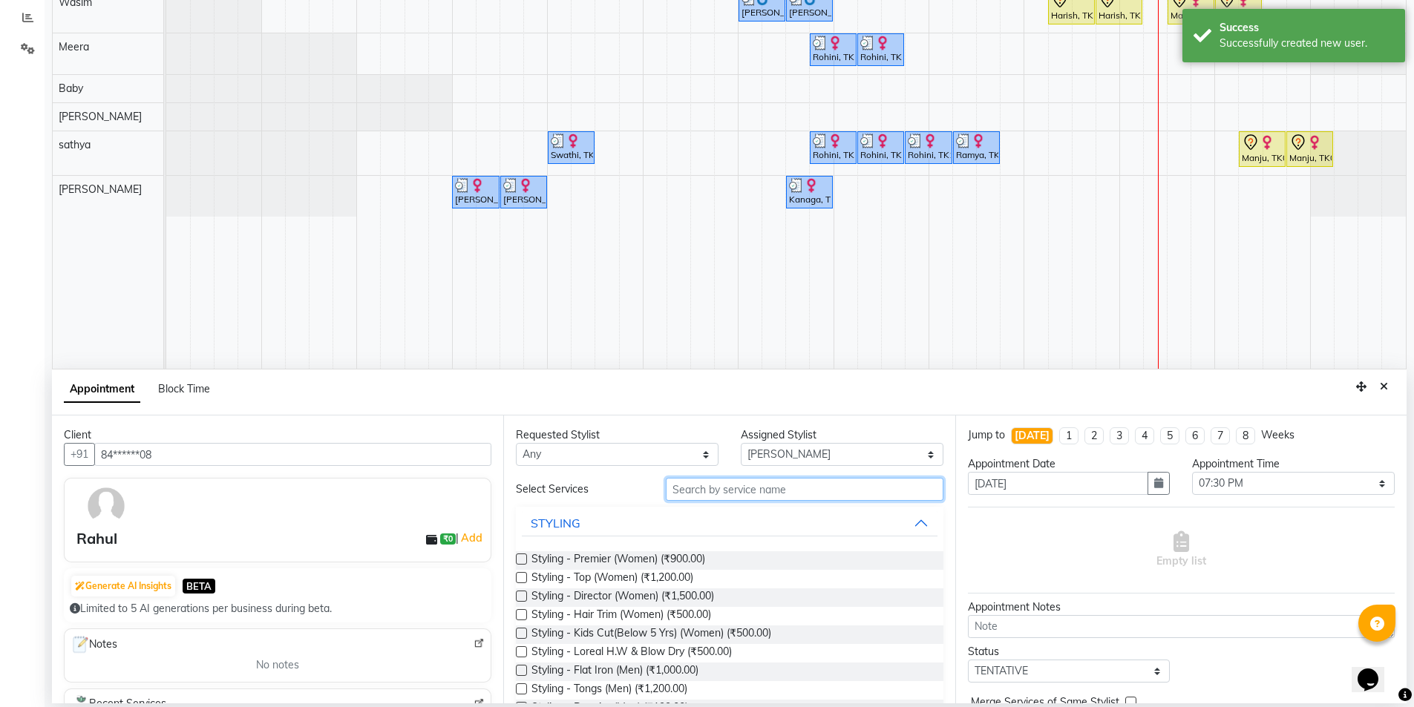
click at [728, 488] on input "text" at bounding box center [805, 489] width 278 height 23
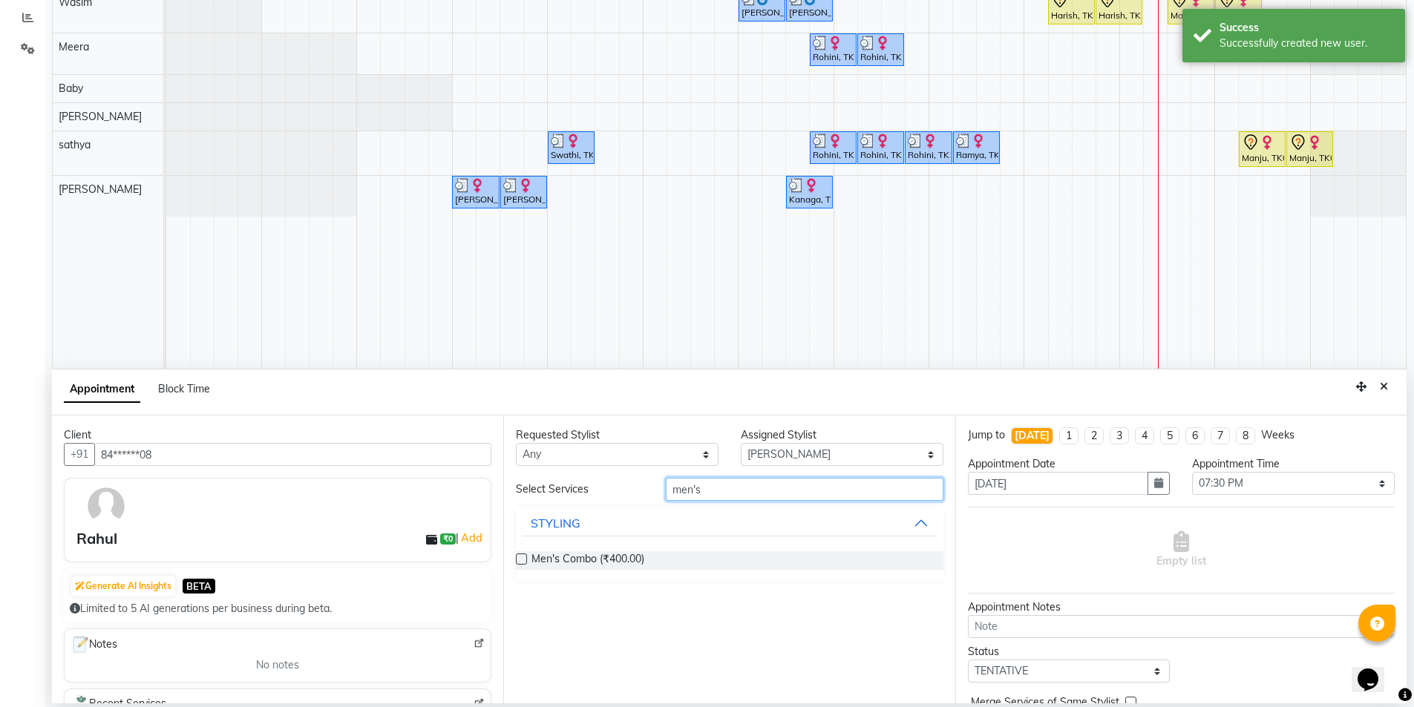
type input "men's"
click at [525, 558] on label at bounding box center [521, 559] width 11 height 11
click at [525, 558] on input "checkbox" at bounding box center [521, 561] width 10 height 10
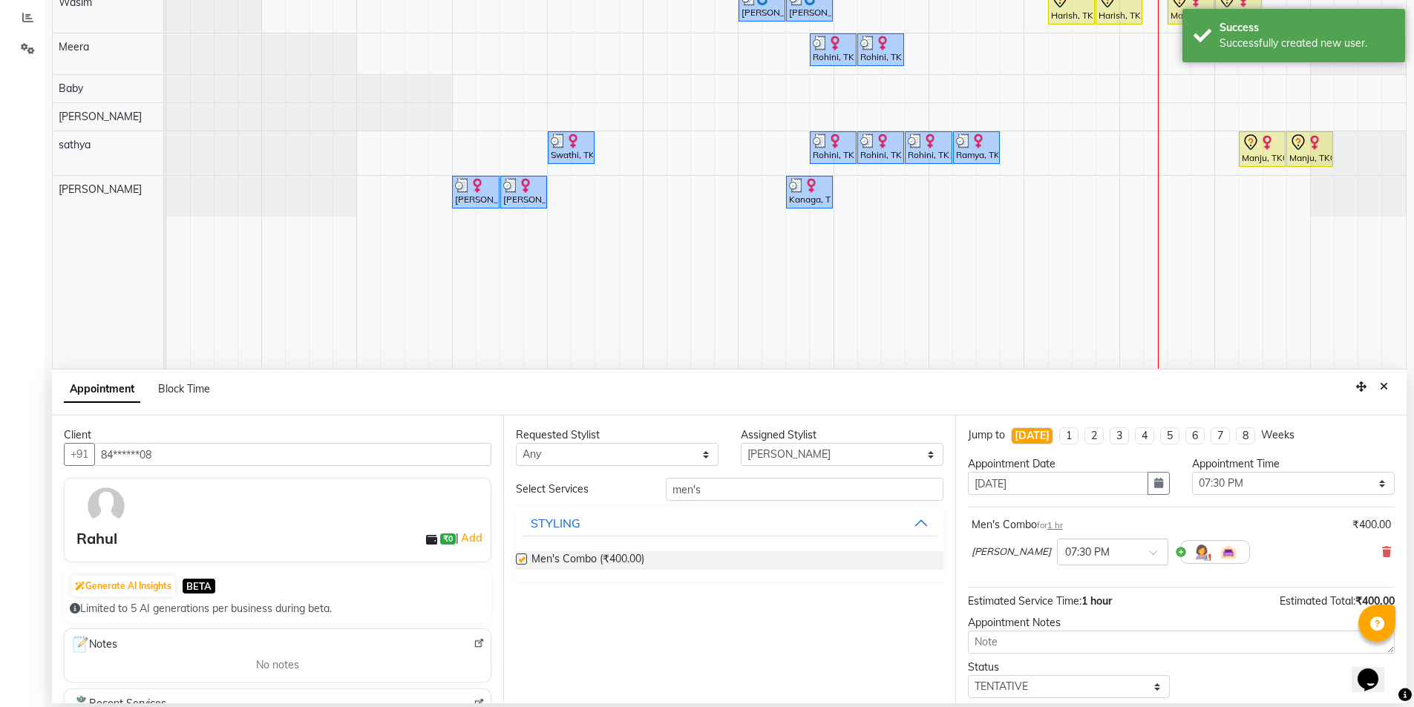
checkbox input "false"
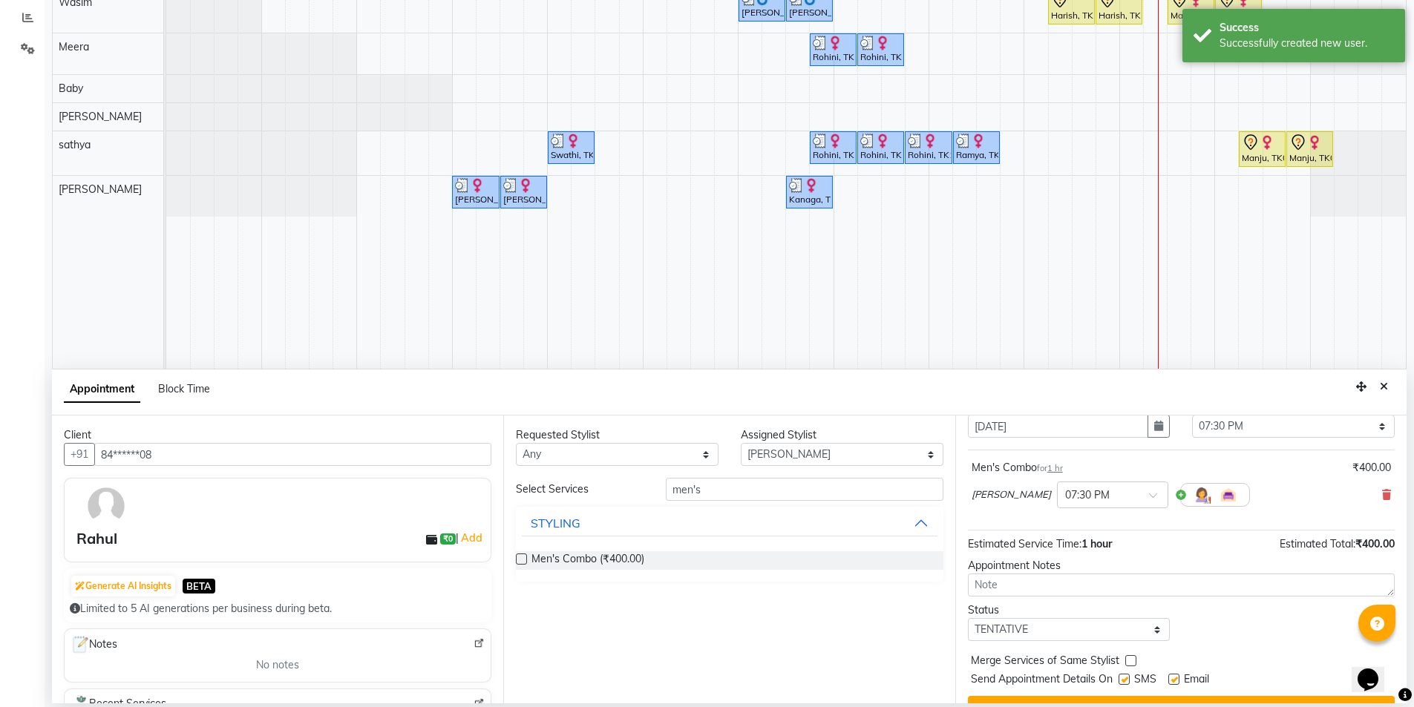
scroll to position [88, 0]
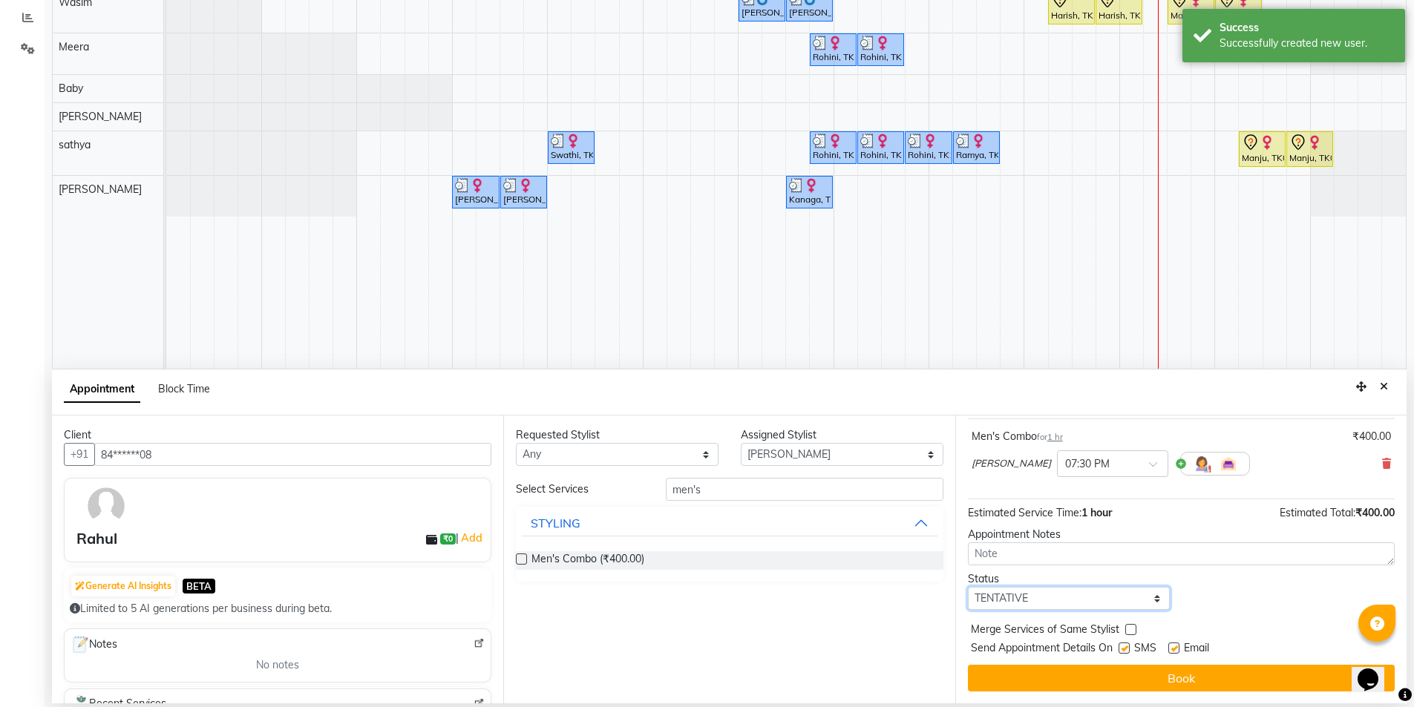
click at [1063, 595] on select "Select TENTATIVE CONFIRM CHECK-IN UPCOMING" at bounding box center [1069, 598] width 203 height 23
click at [968, 587] on select "Select TENTATIVE CONFIRM CHECK-IN UPCOMING" at bounding box center [1069, 598] width 203 height 23
click at [1120, 647] on label at bounding box center [1123, 648] width 11 height 11
click at [1120, 647] on input "checkbox" at bounding box center [1123, 650] width 10 height 10
checkbox input "false"
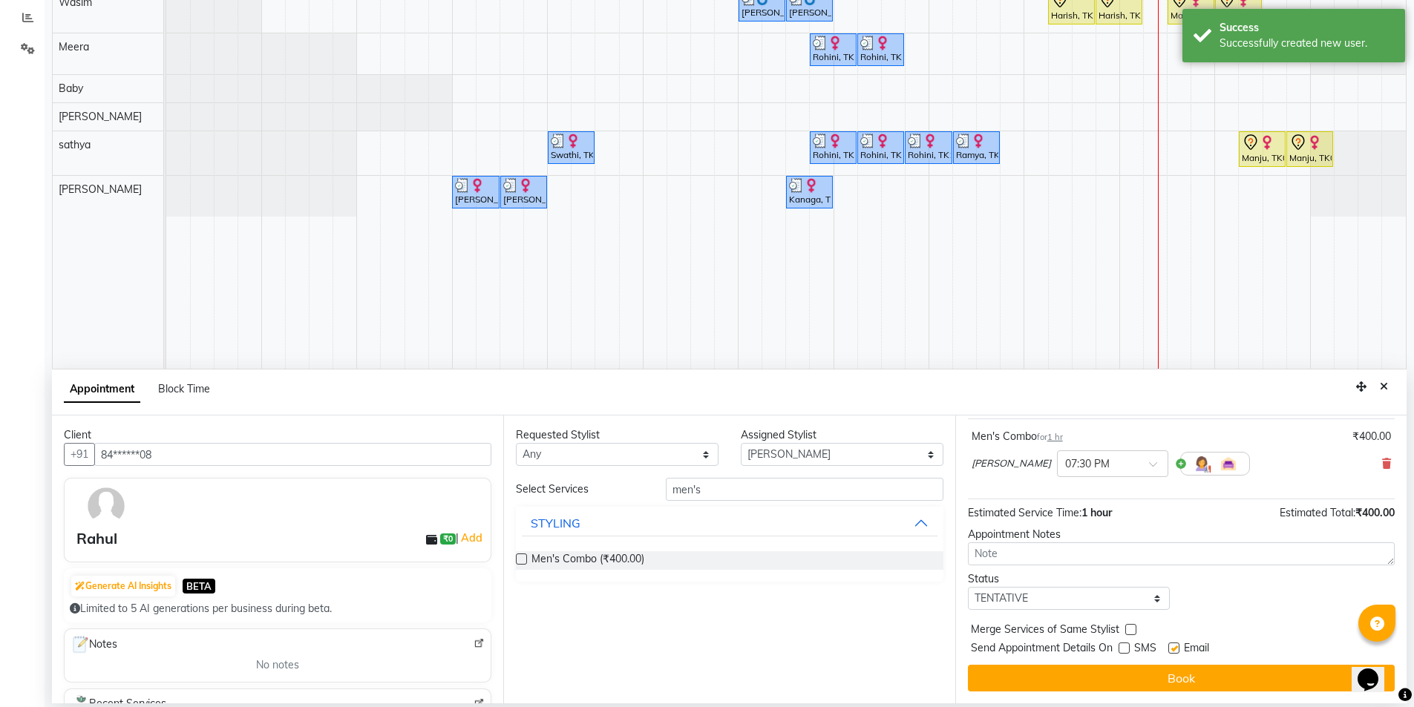
click at [1173, 648] on label at bounding box center [1173, 648] width 11 height 11
click at [1173, 648] on input "checkbox" at bounding box center [1173, 650] width 10 height 10
checkbox input "false"
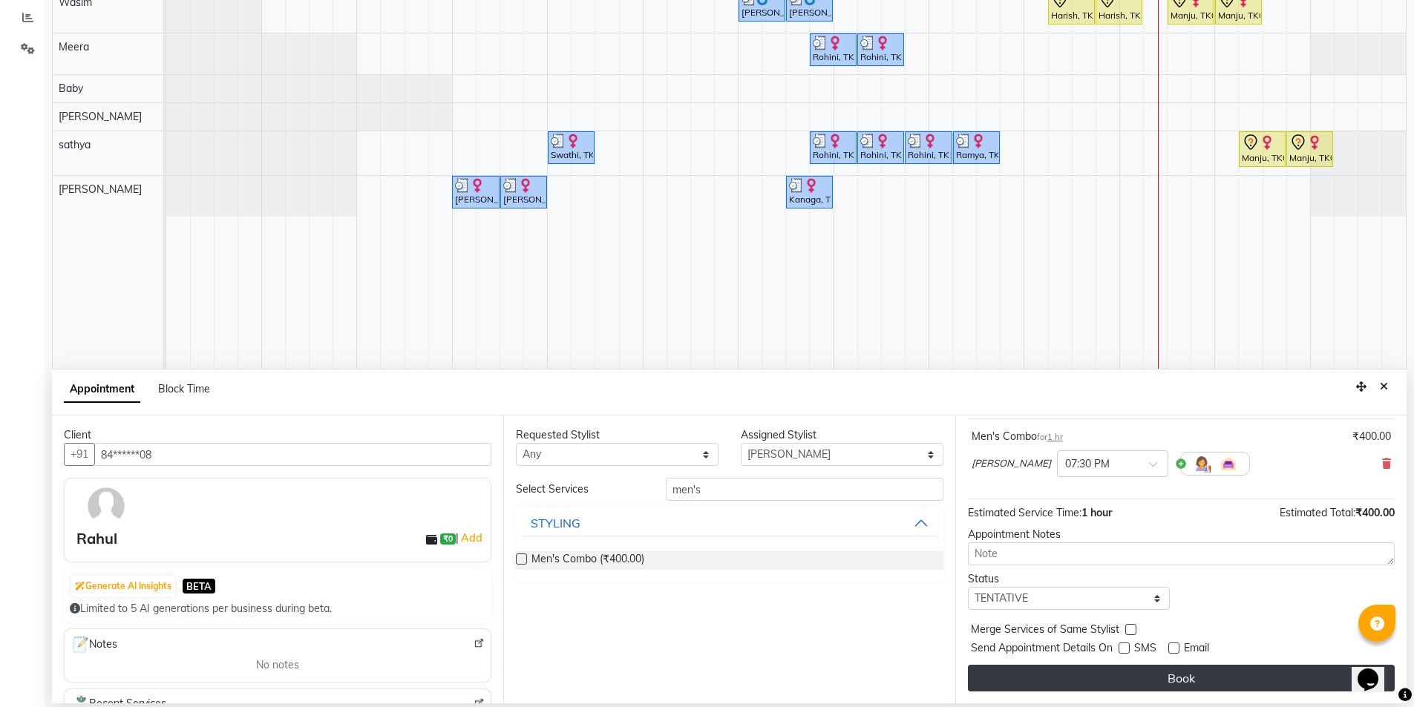
click at [1159, 674] on button "Book" at bounding box center [1181, 678] width 427 height 27
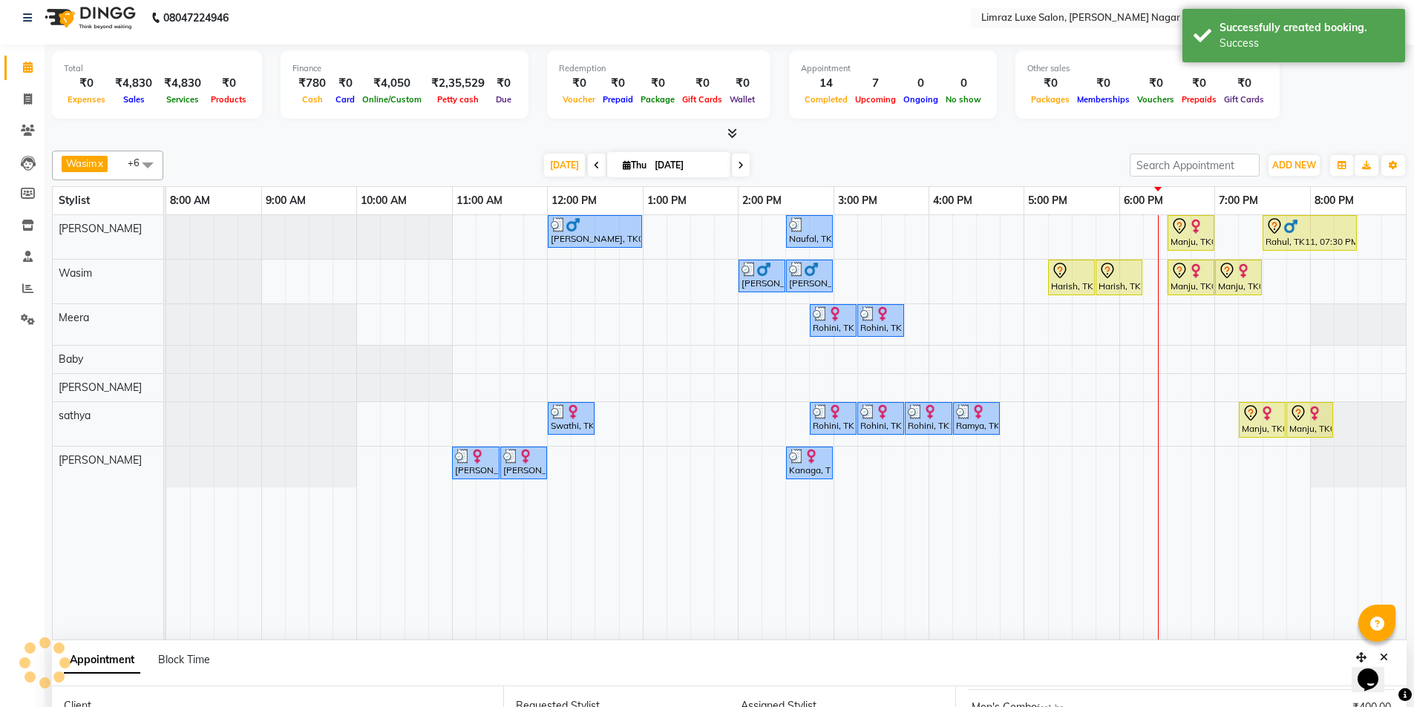
scroll to position [0, 0]
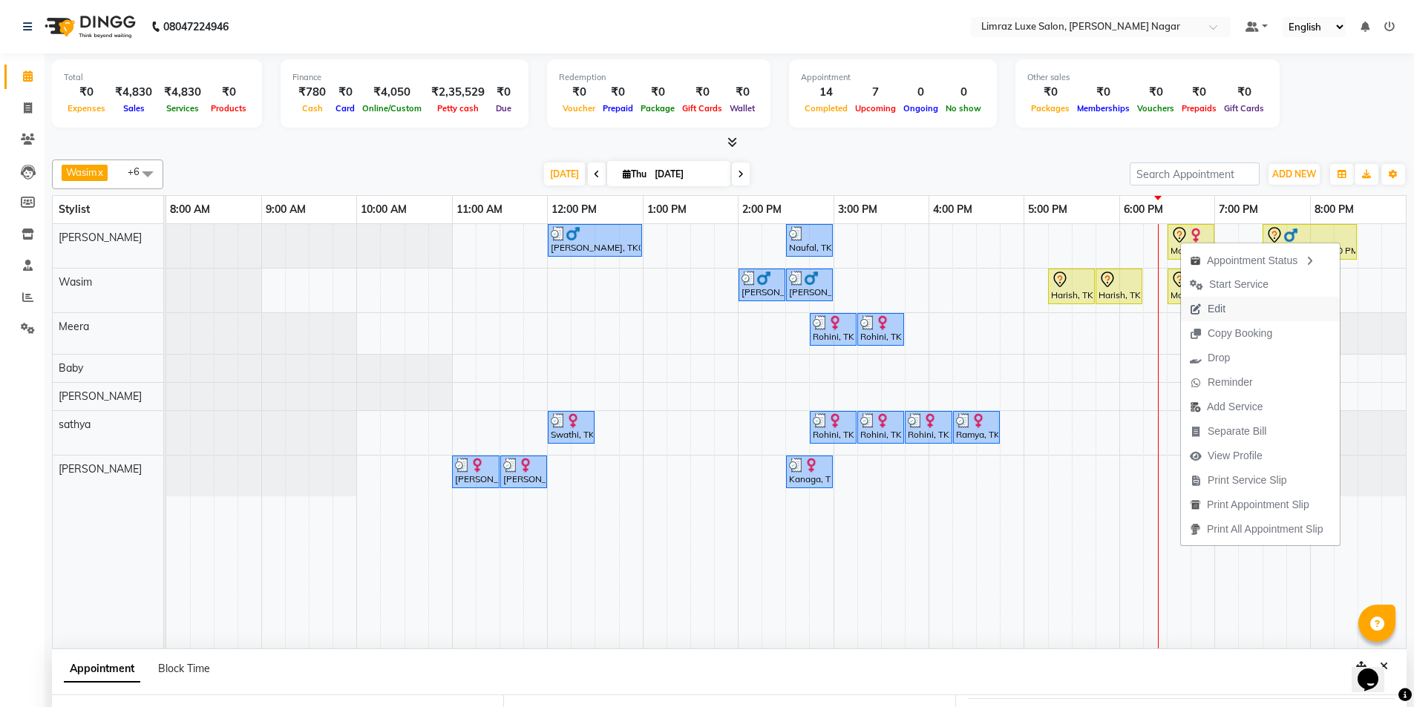
click at [1212, 311] on span "Edit" at bounding box center [1216, 309] width 18 height 16
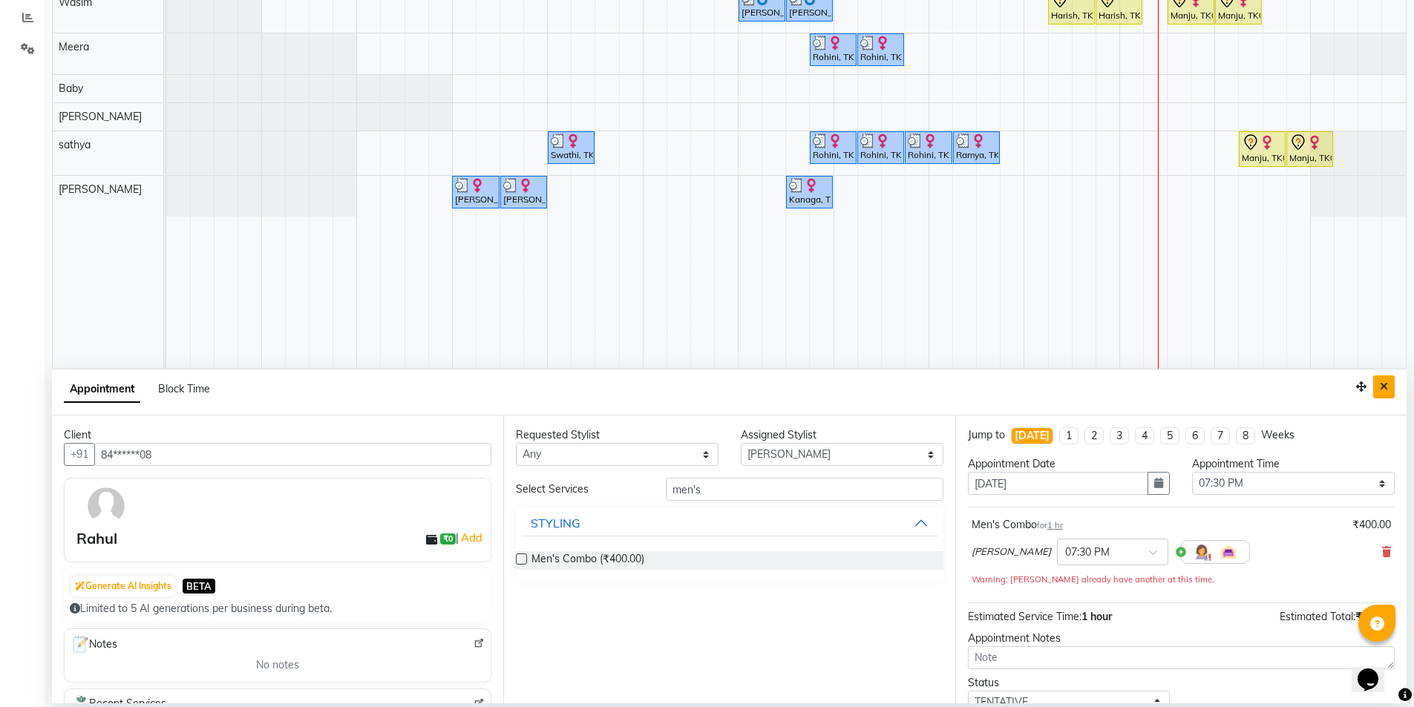
click at [1385, 387] on icon "Close" at bounding box center [1383, 386] width 8 height 10
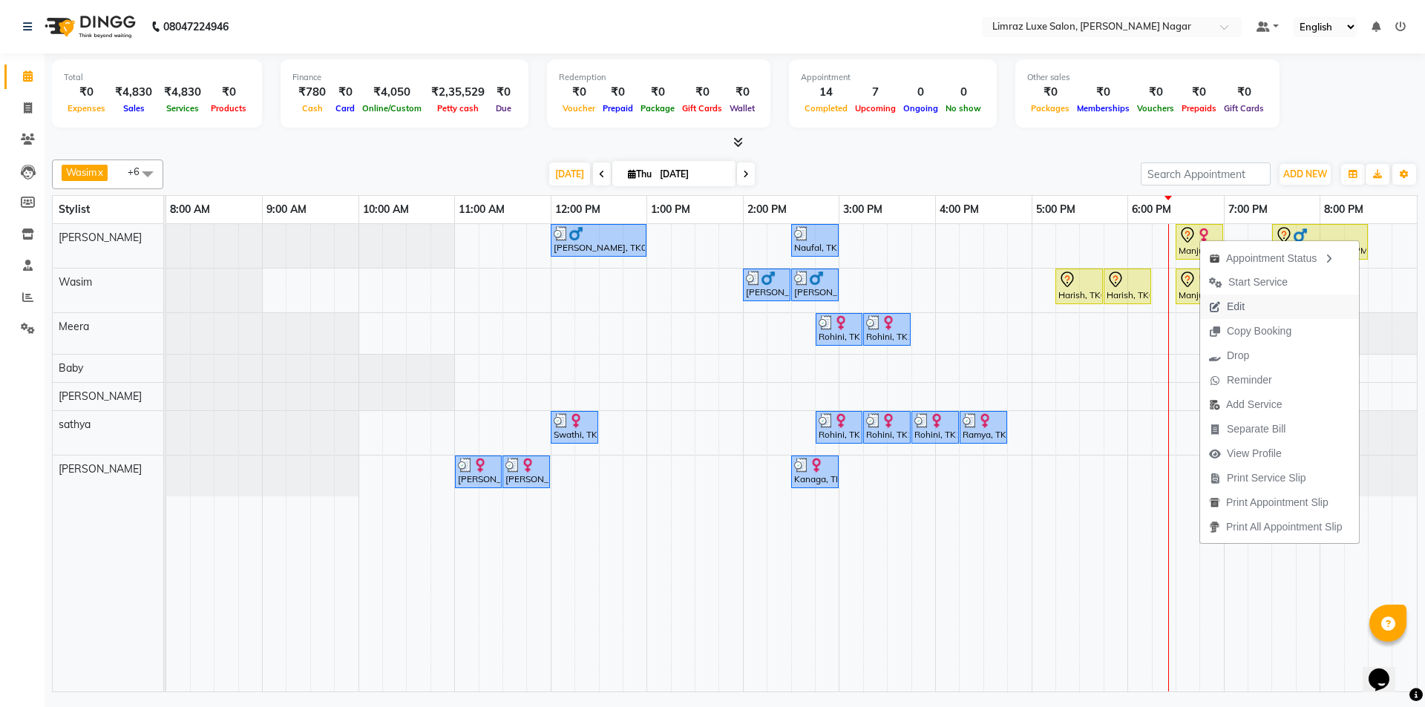
click at [1229, 306] on span "Edit" at bounding box center [1236, 307] width 18 height 16
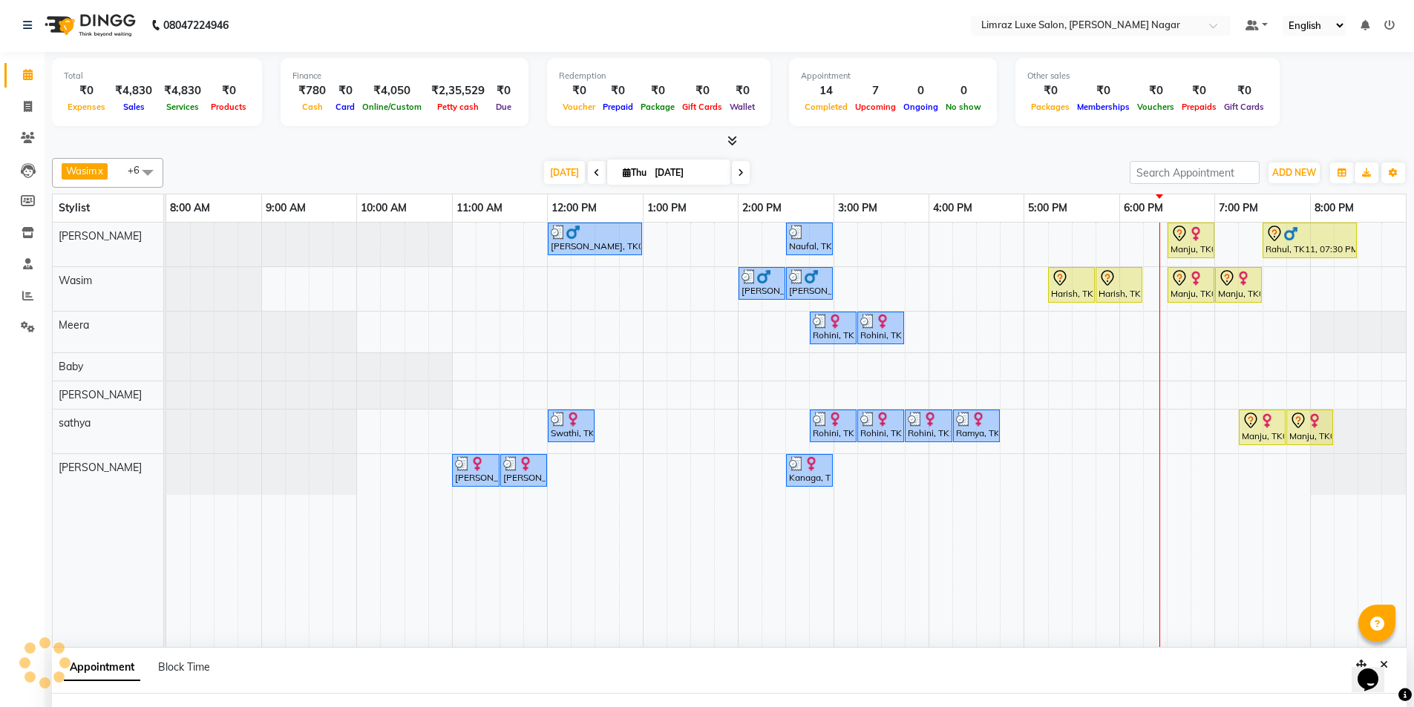
select select "tentative"
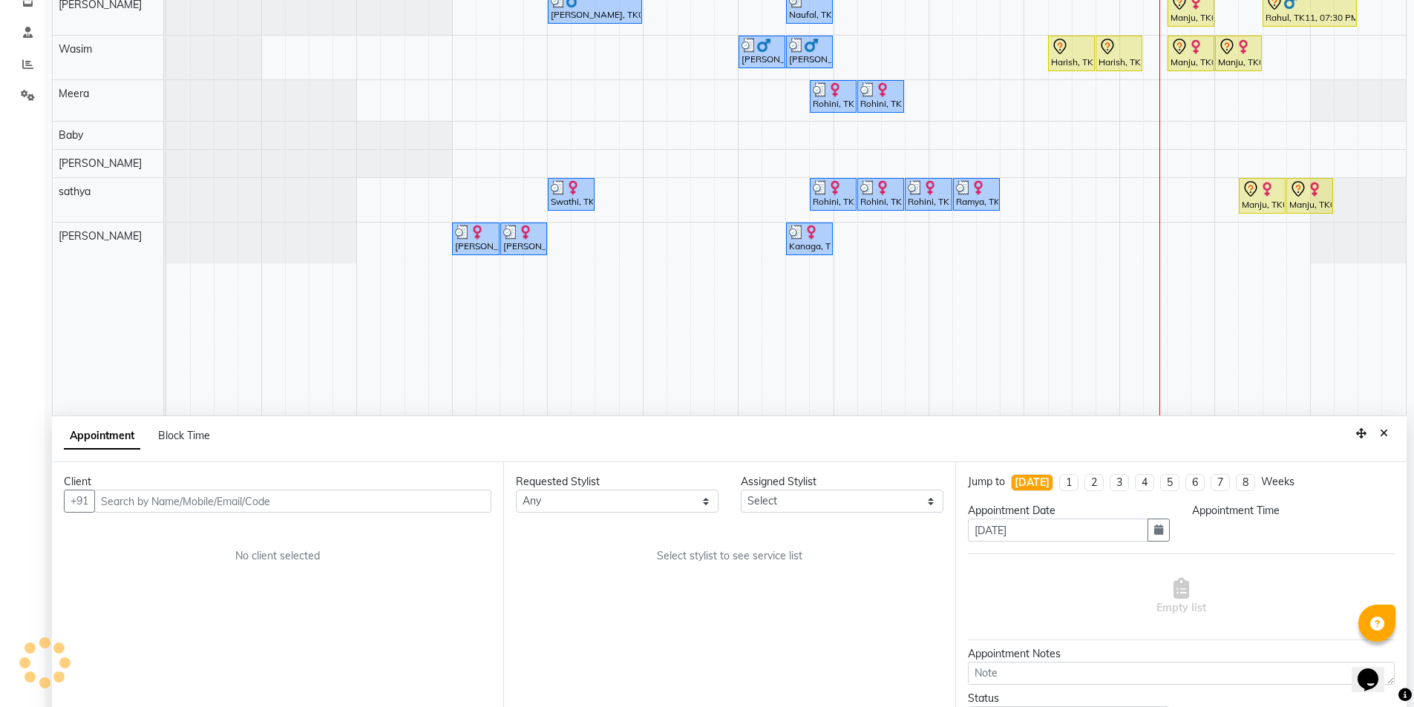
select select "88182"
select select "1110"
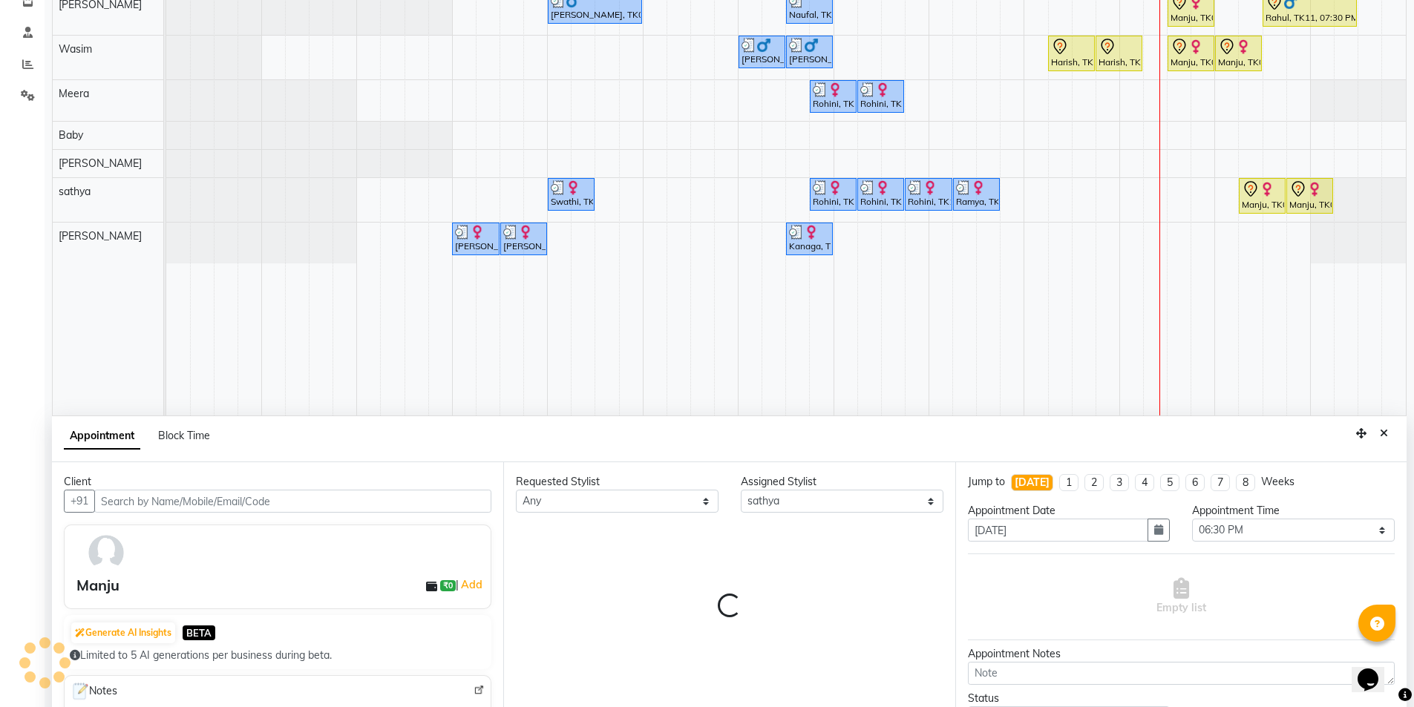
select select "3648"
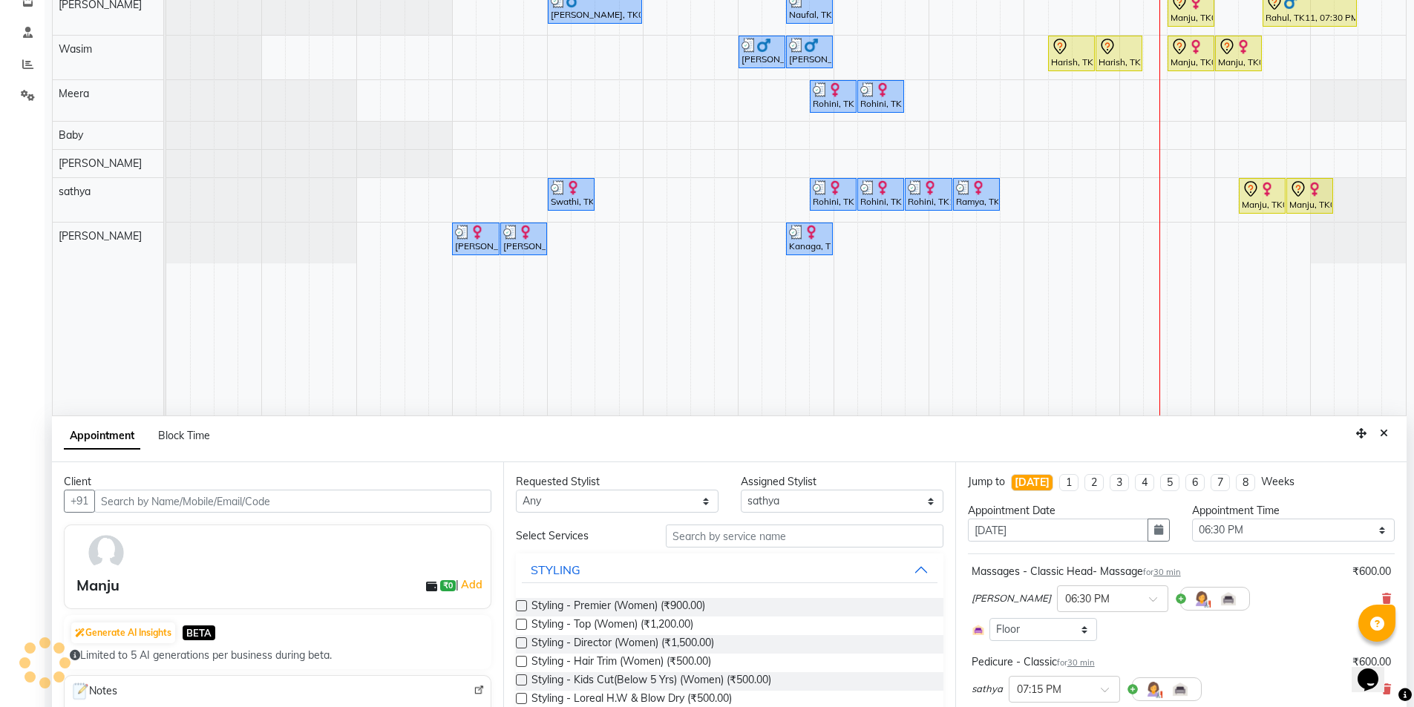
scroll to position [280, 0]
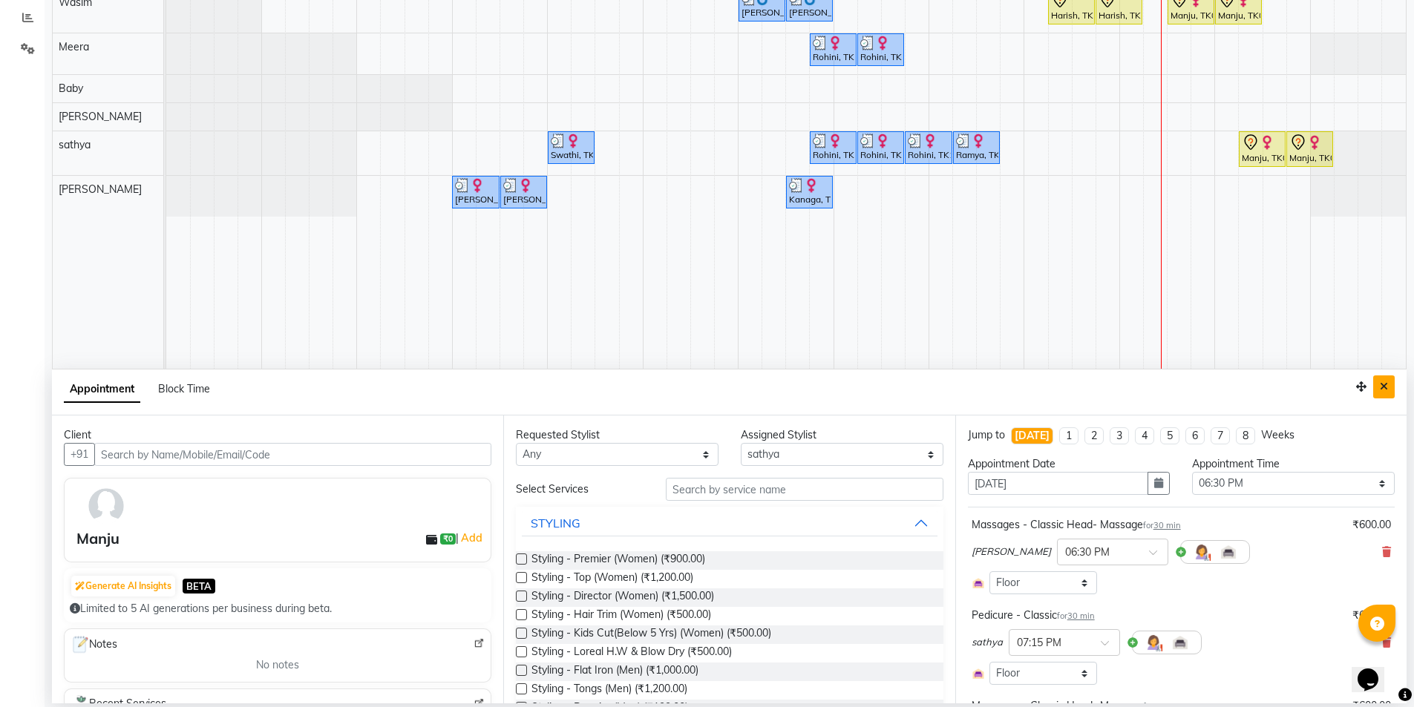
click at [1386, 387] on icon "Close" at bounding box center [1383, 386] width 8 height 10
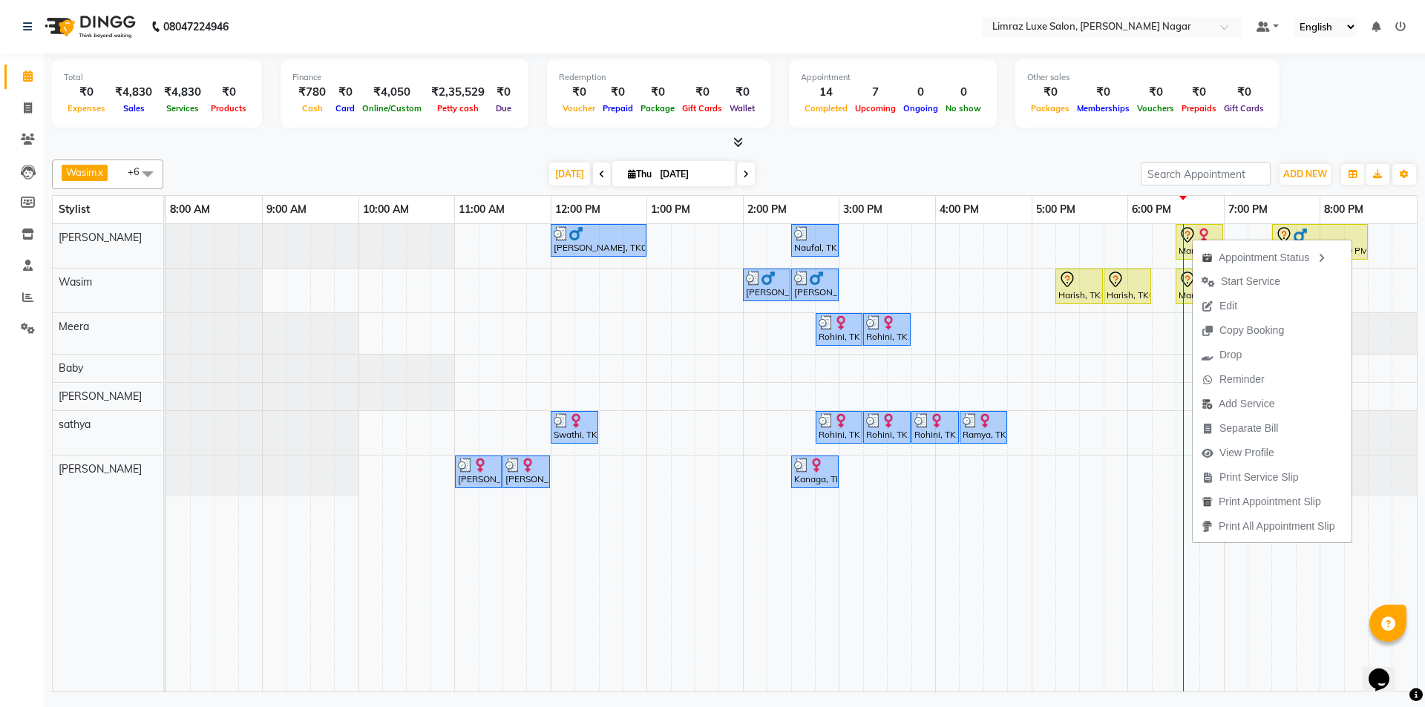
click at [1230, 308] on span "Edit" at bounding box center [1228, 306] width 18 height 16
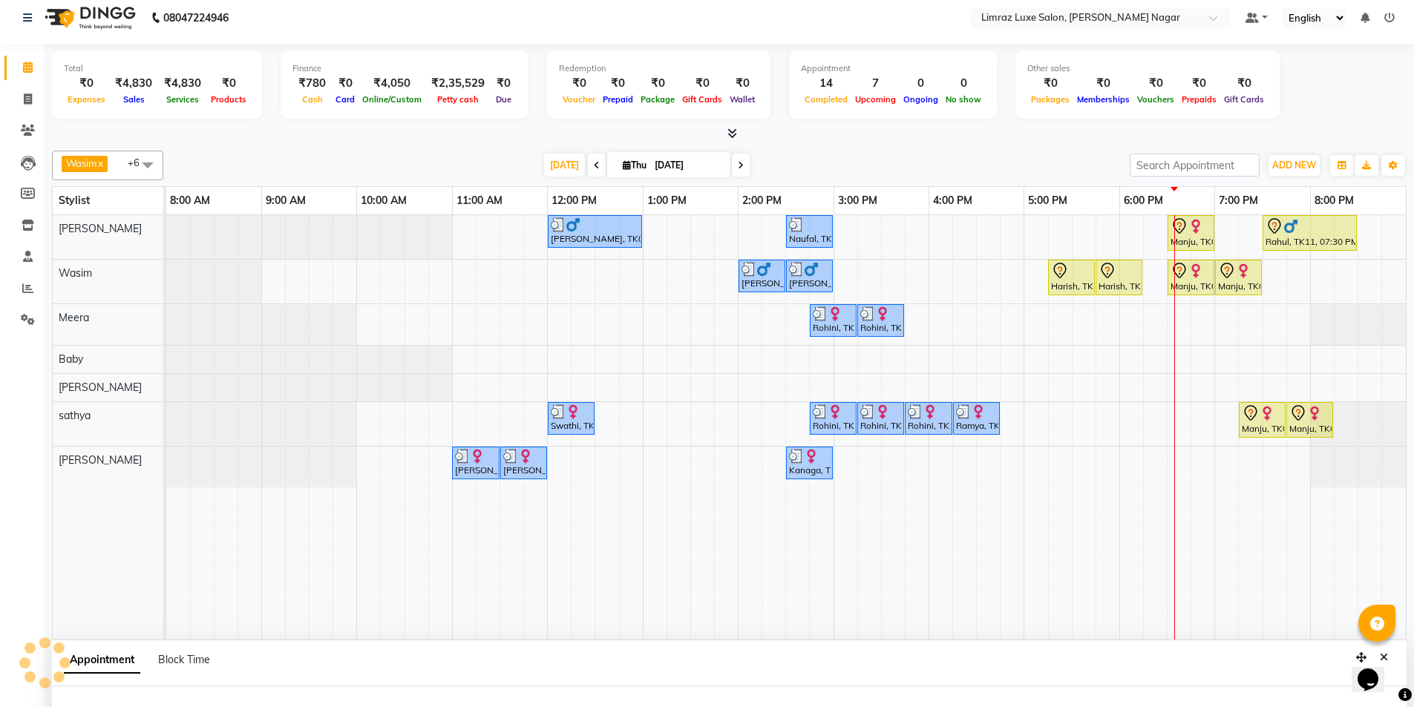
select select "tentative"
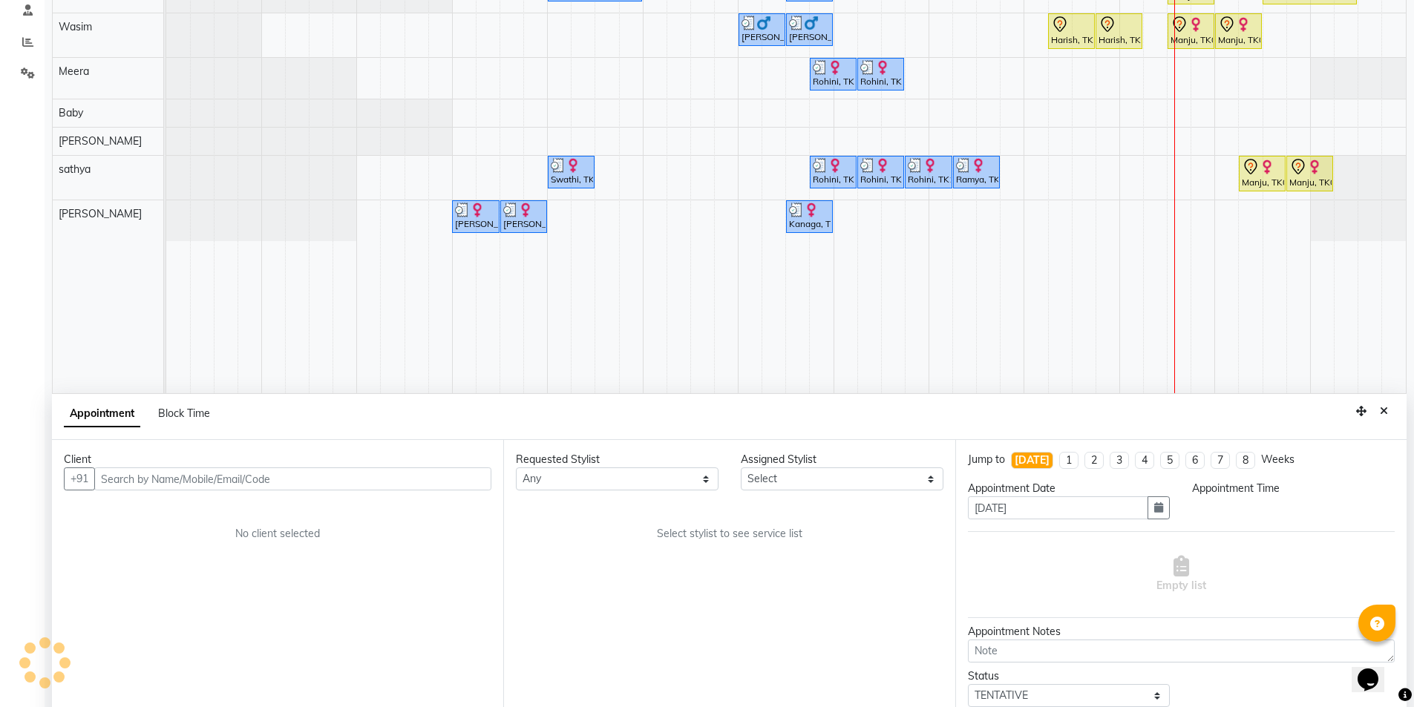
select select "88182"
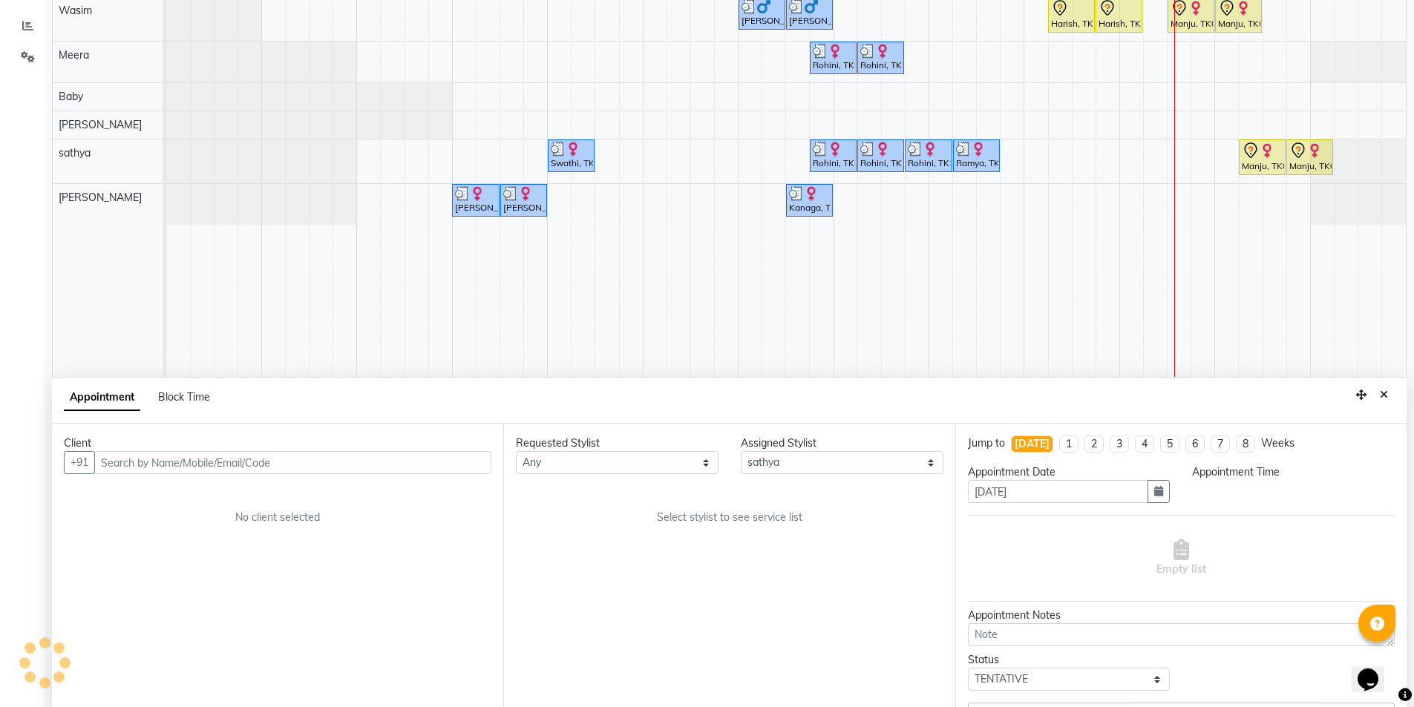
select select "1110"
select select "3648"
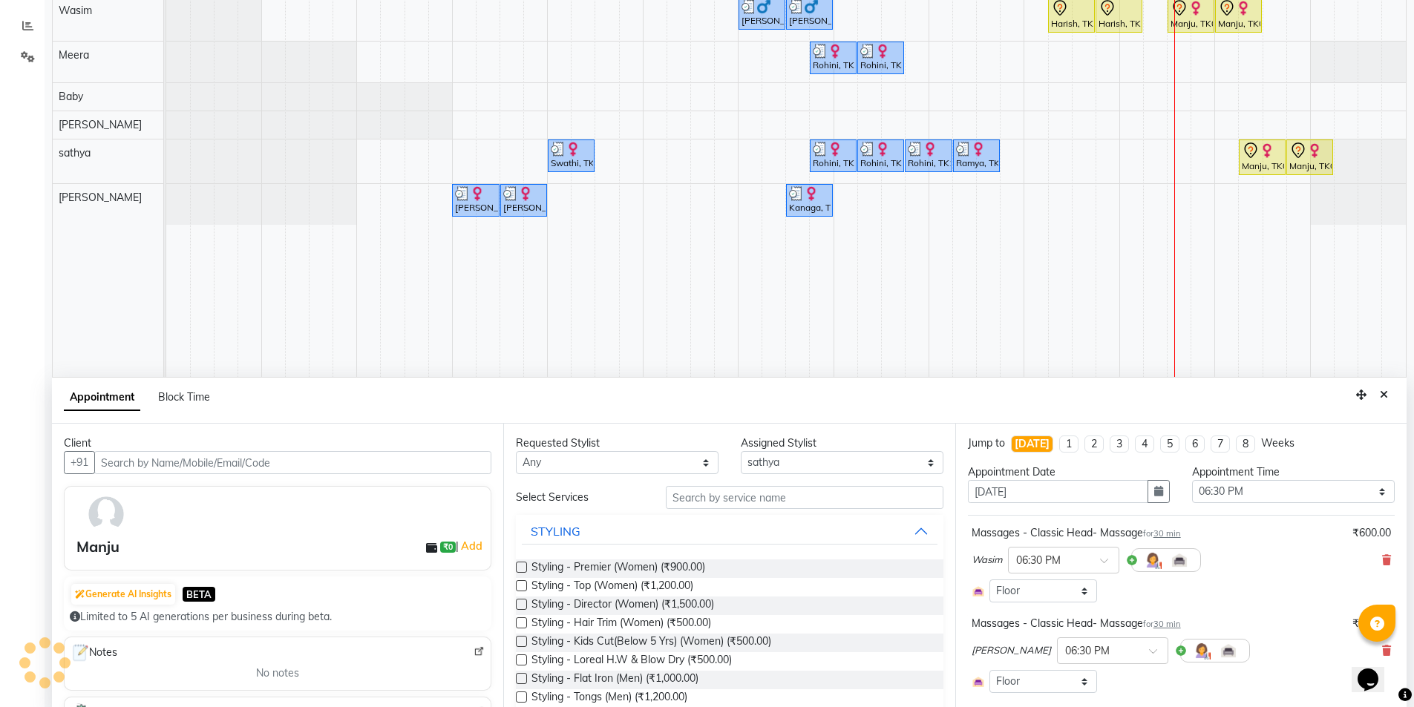
select select "3648"
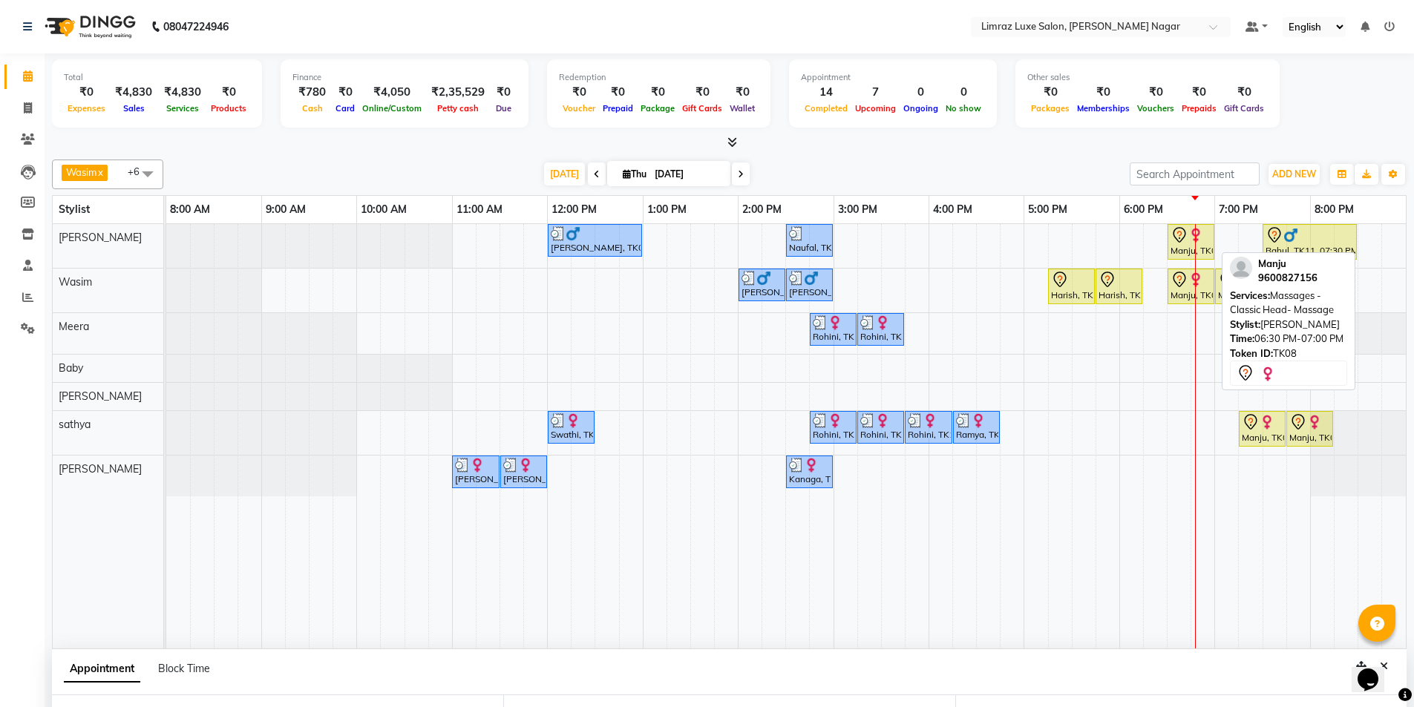
click at [1178, 236] on icon at bounding box center [1179, 235] width 18 height 18
select select "7"
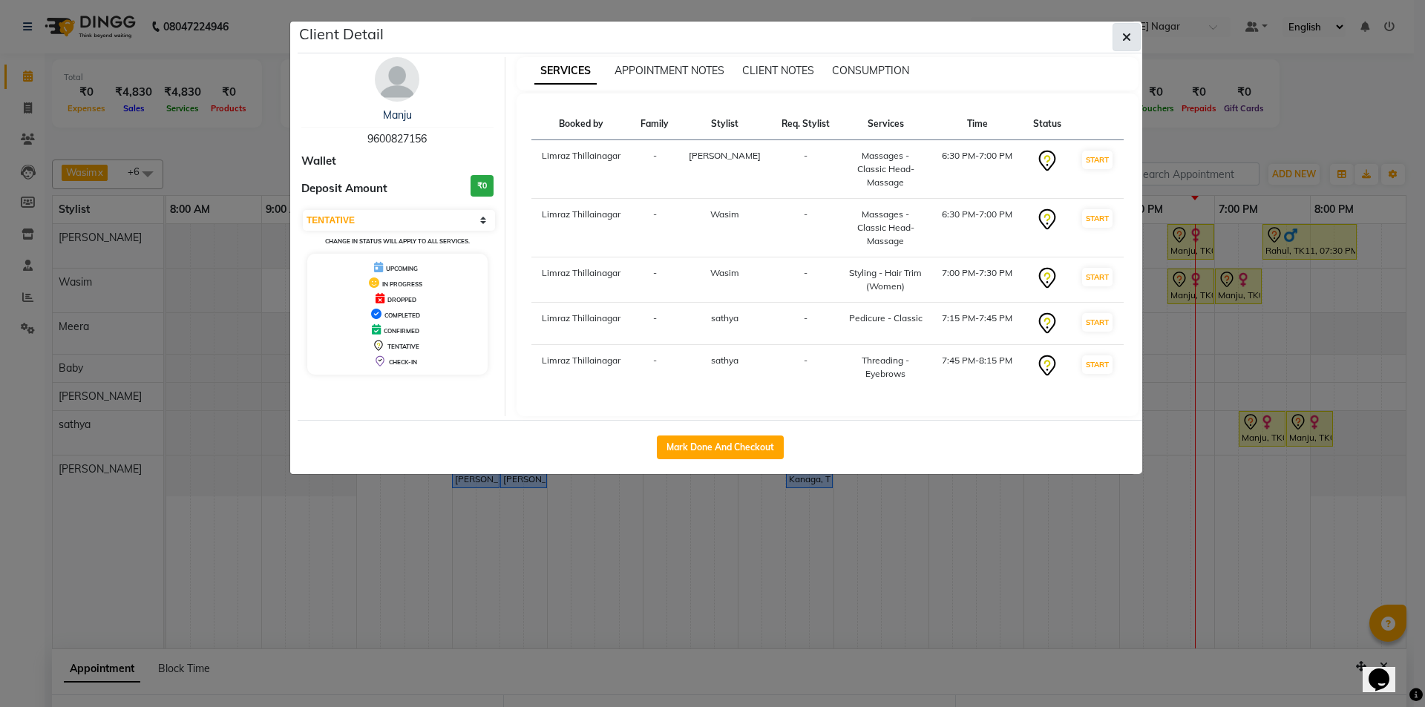
click at [1113, 33] on button "button" at bounding box center [1126, 37] width 28 height 28
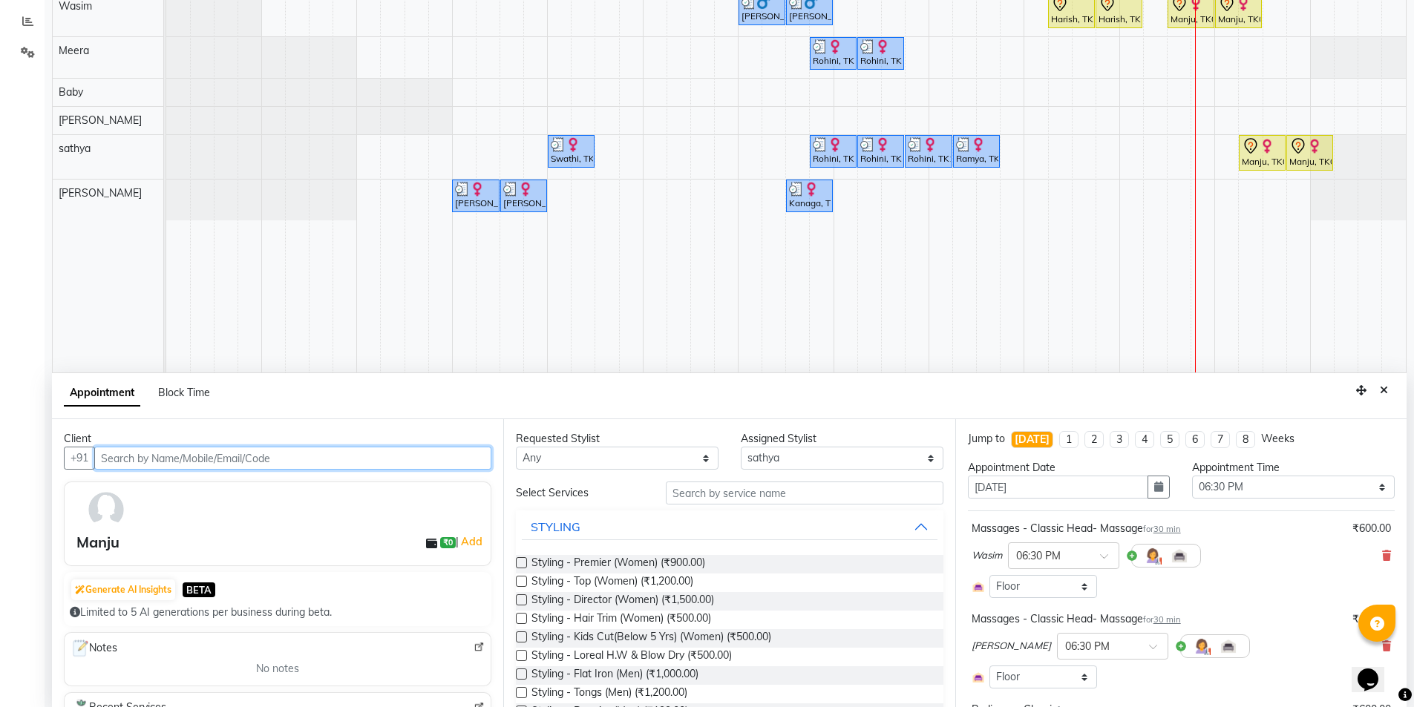
scroll to position [280, 0]
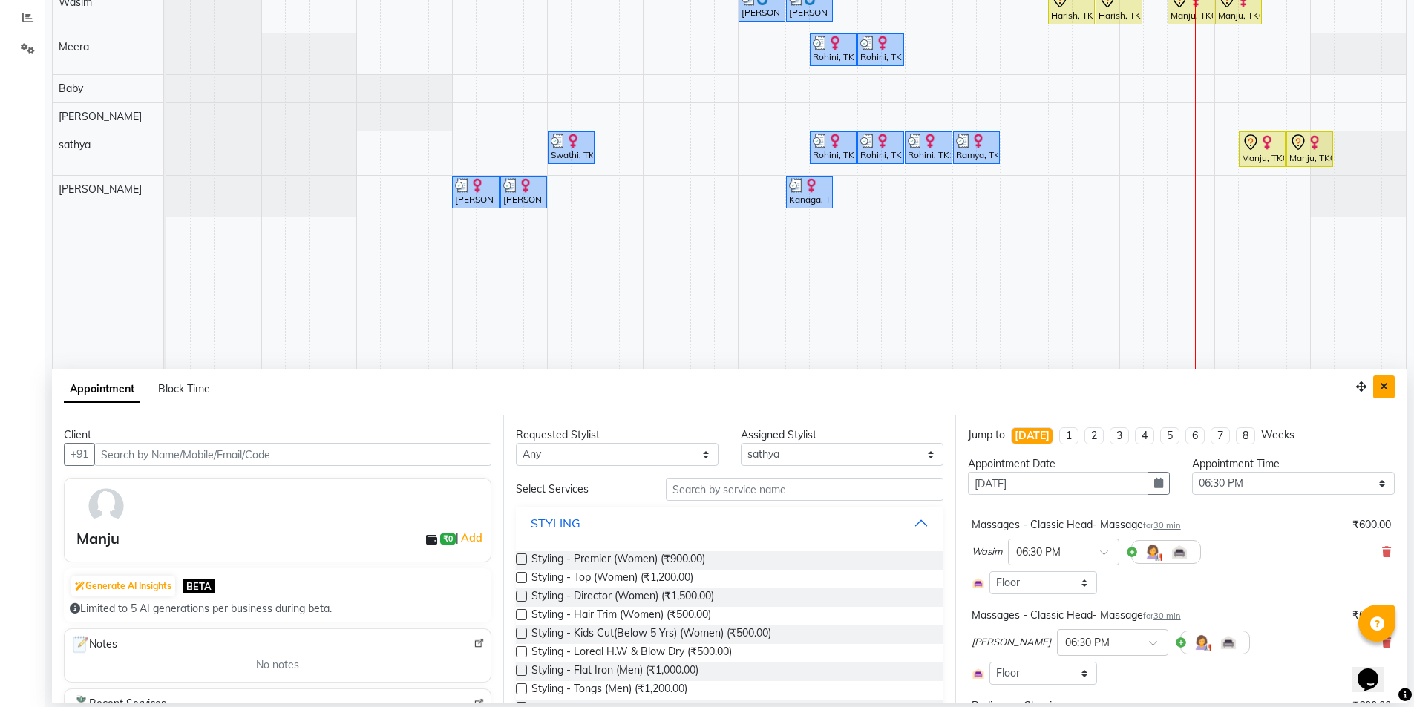
click at [1381, 394] on button "Close" at bounding box center [1384, 386] width 22 height 23
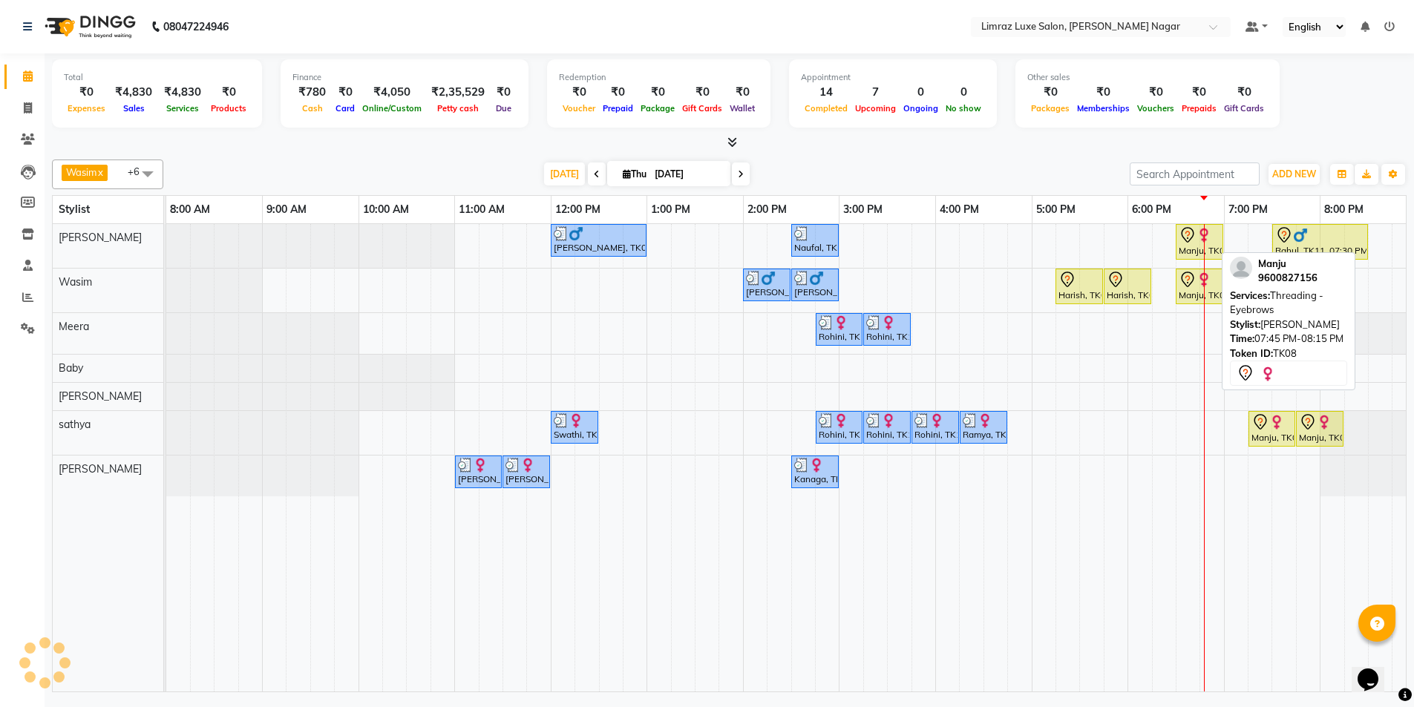
scroll to position [0, 0]
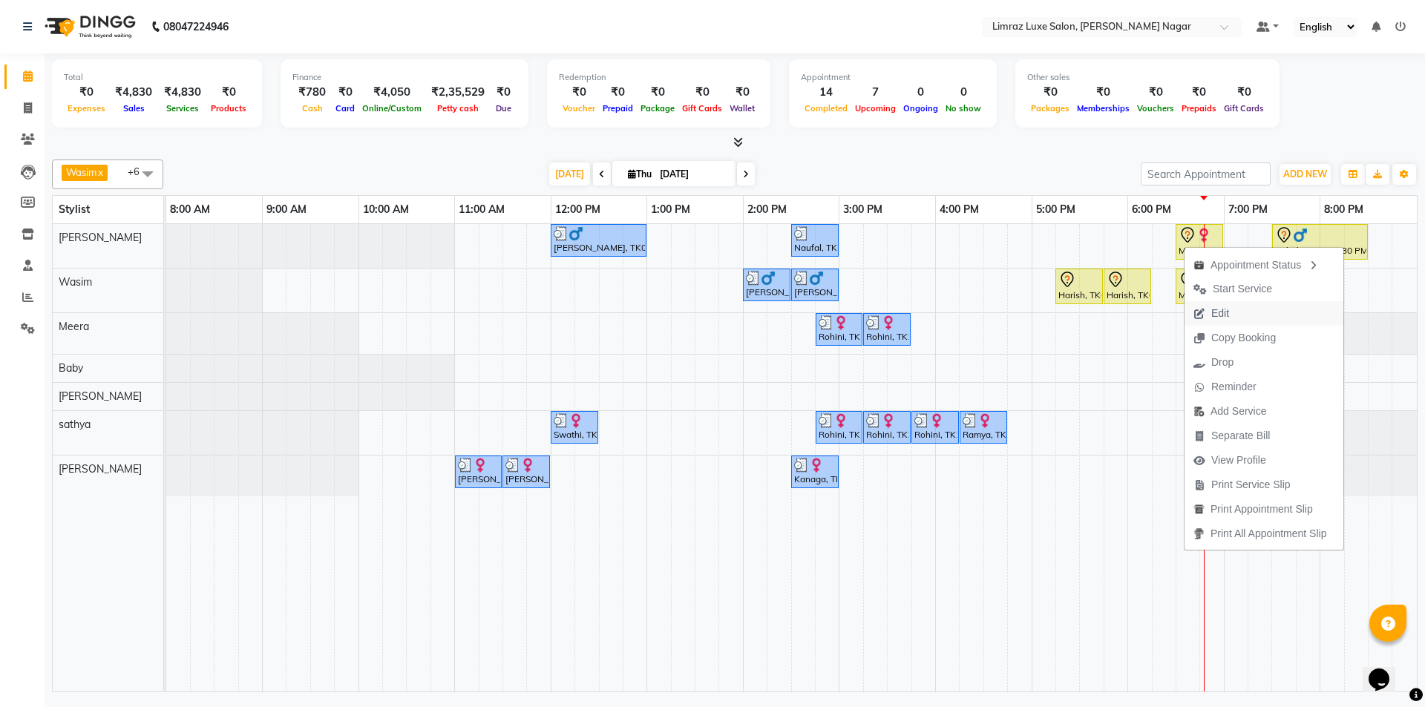
click at [1214, 315] on span "Edit" at bounding box center [1220, 314] width 18 height 16
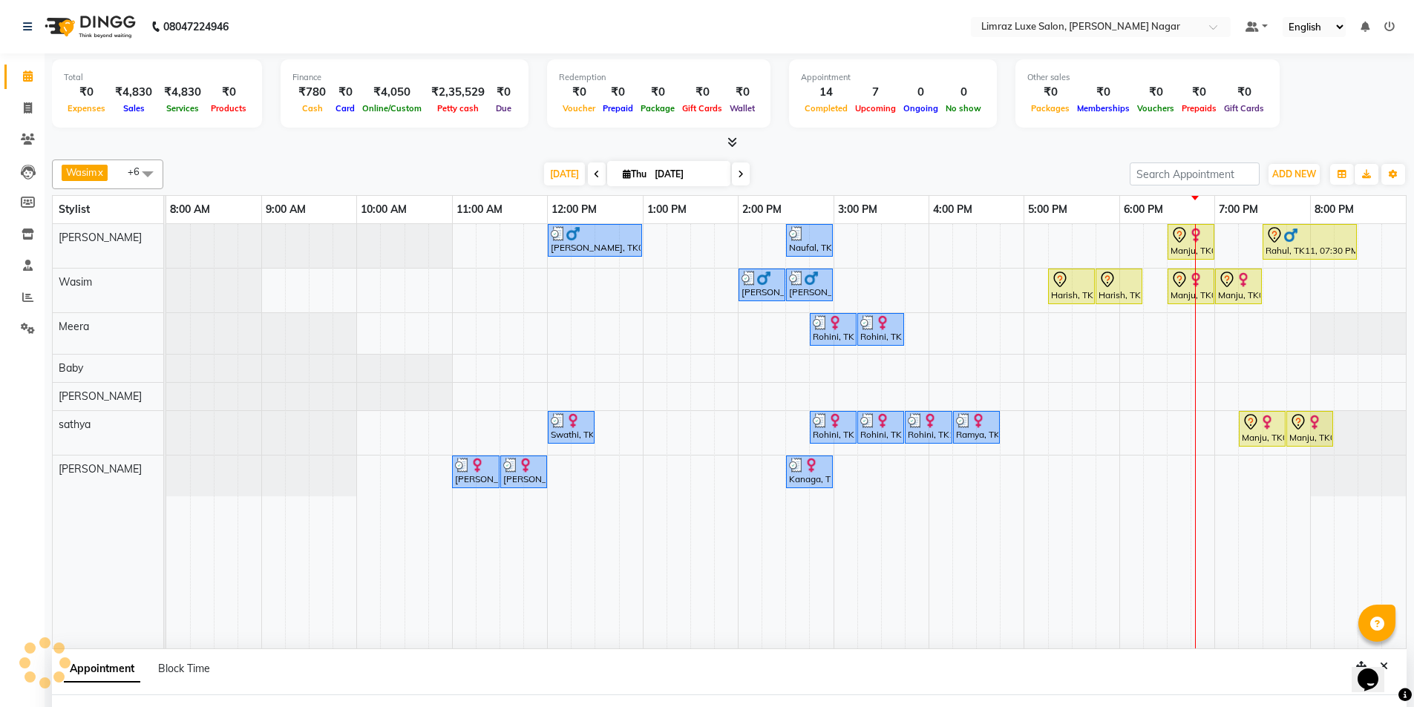
select select "tentative"
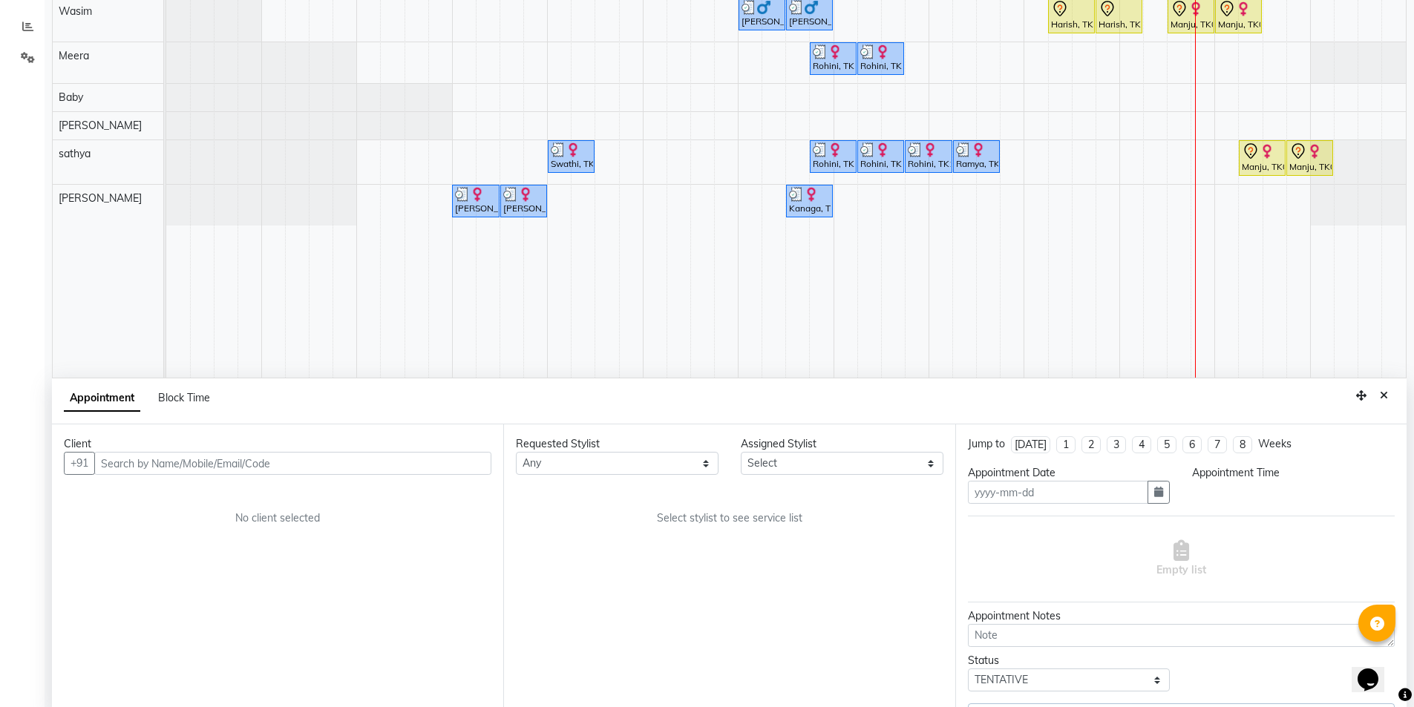
scroll to position [280, 0]
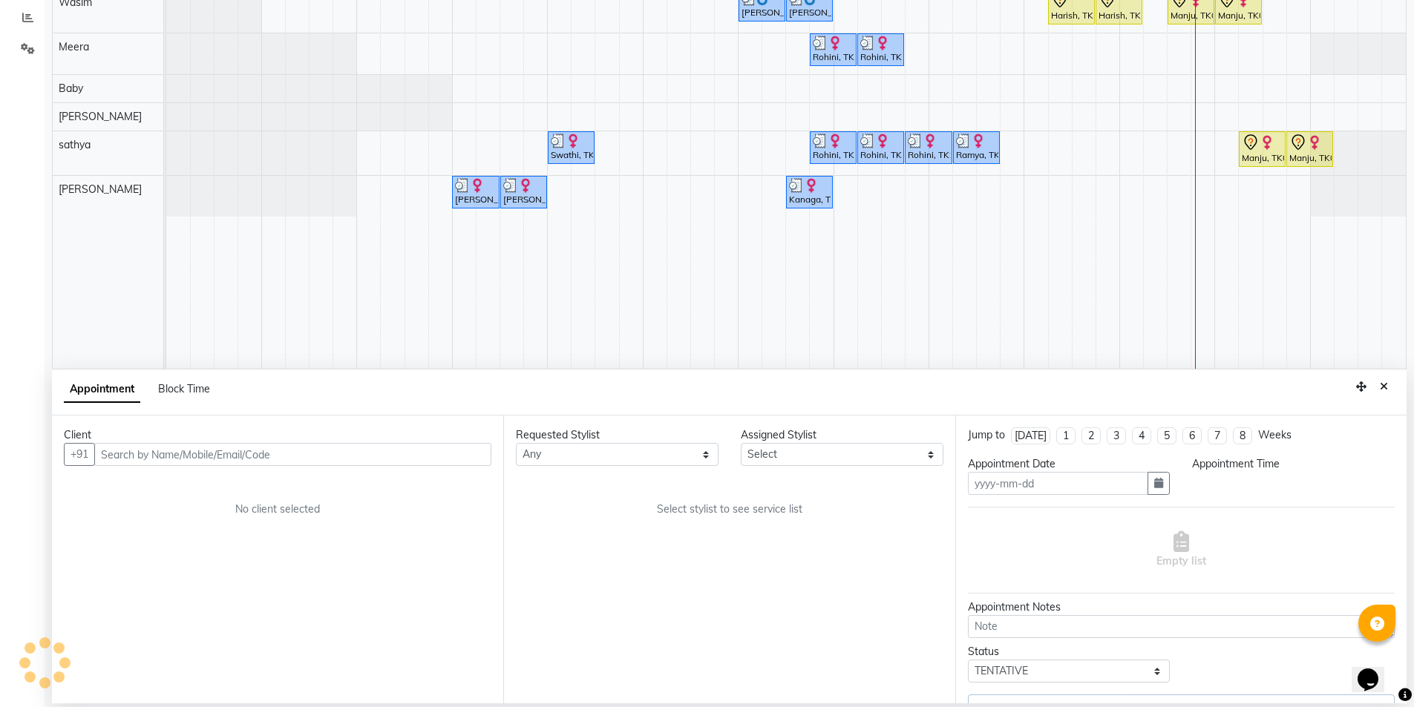
type input "[DATE]"
select select "1110"
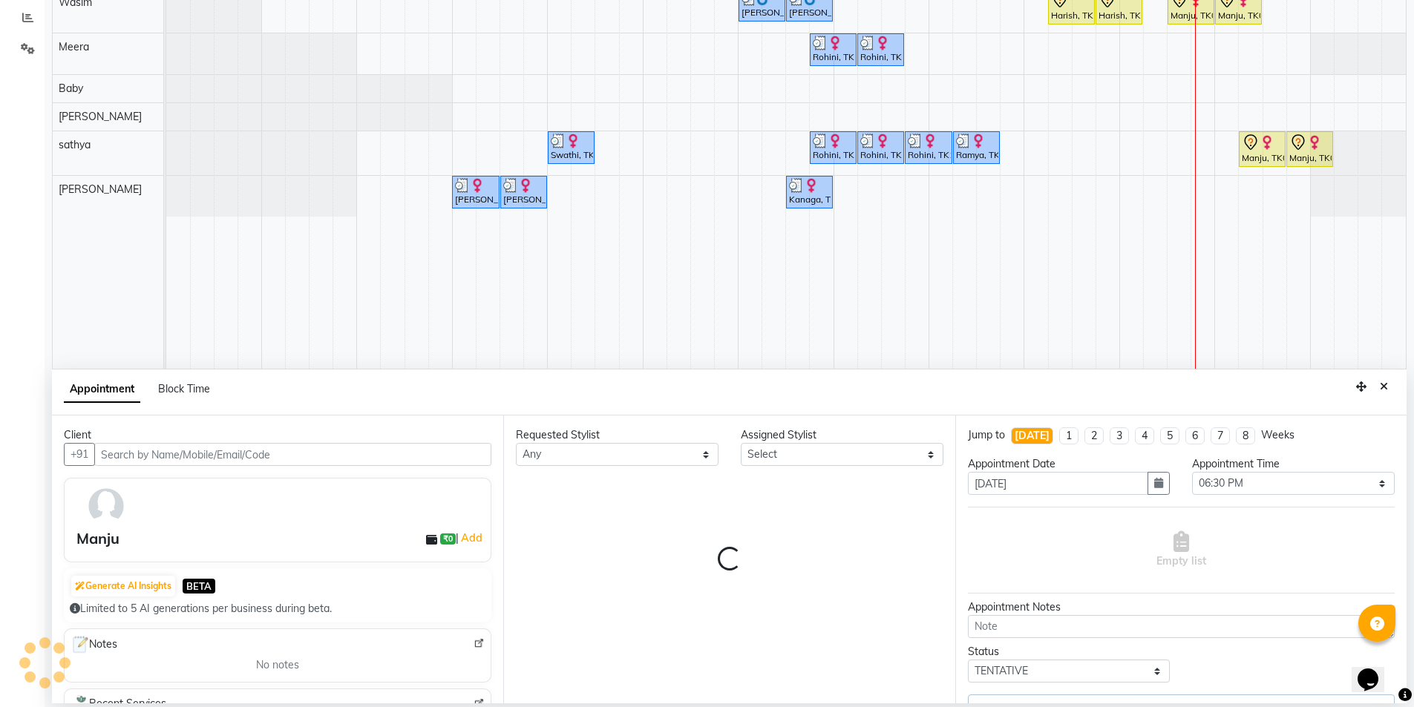
select select "88182"
select select "3648"
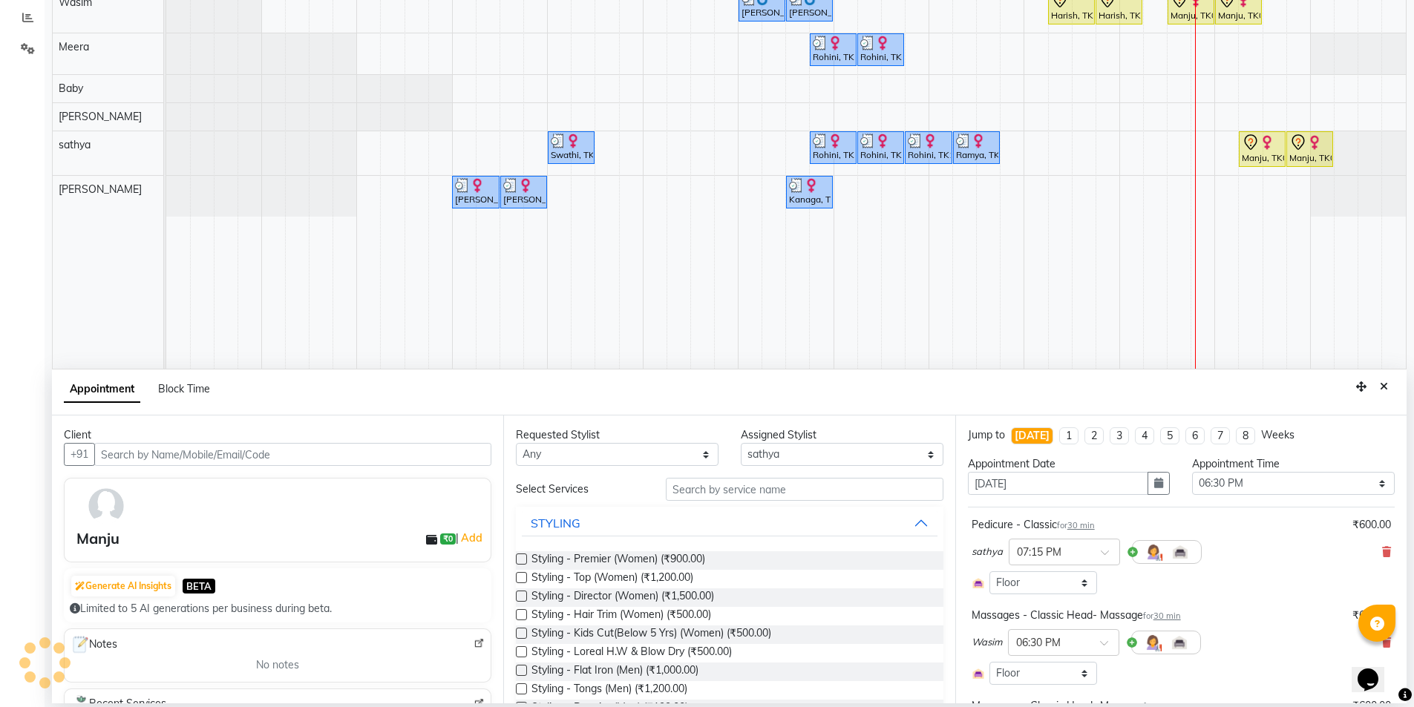
select select "3648"
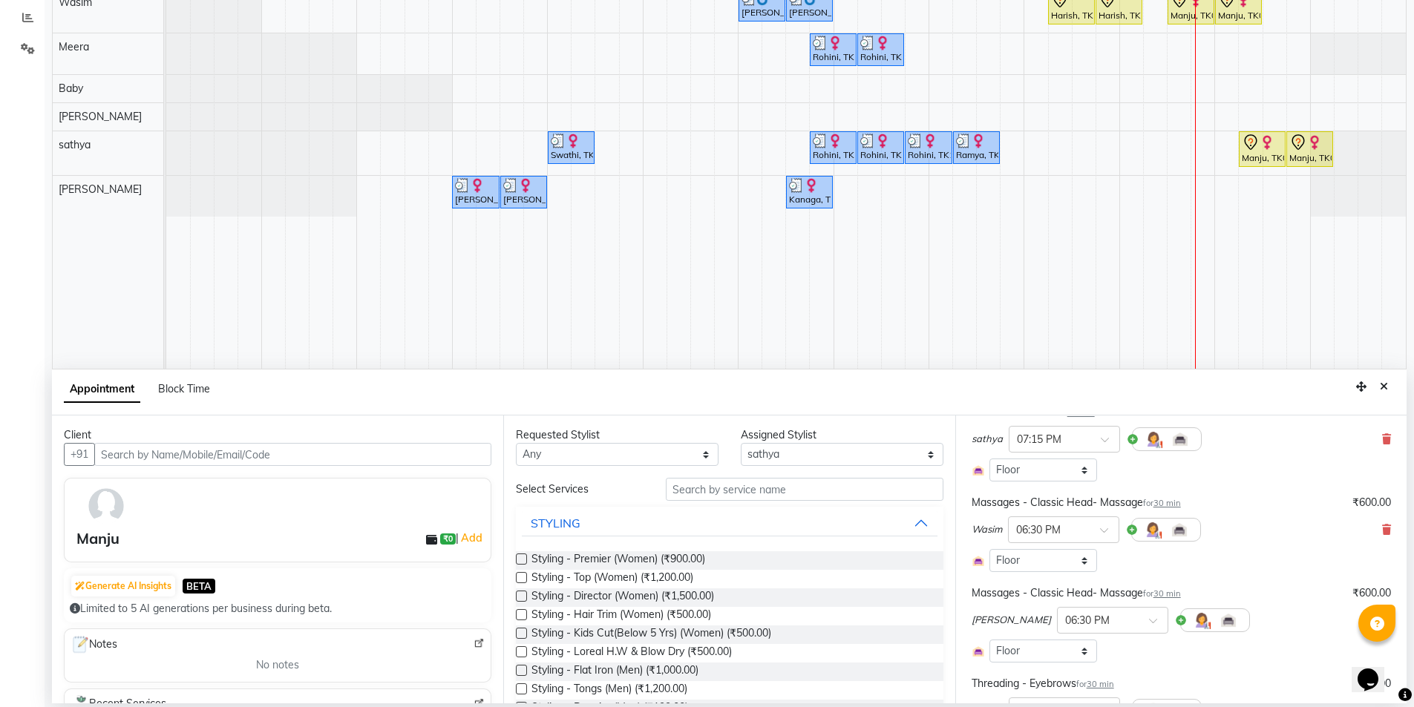
scroll to position [148, 0]
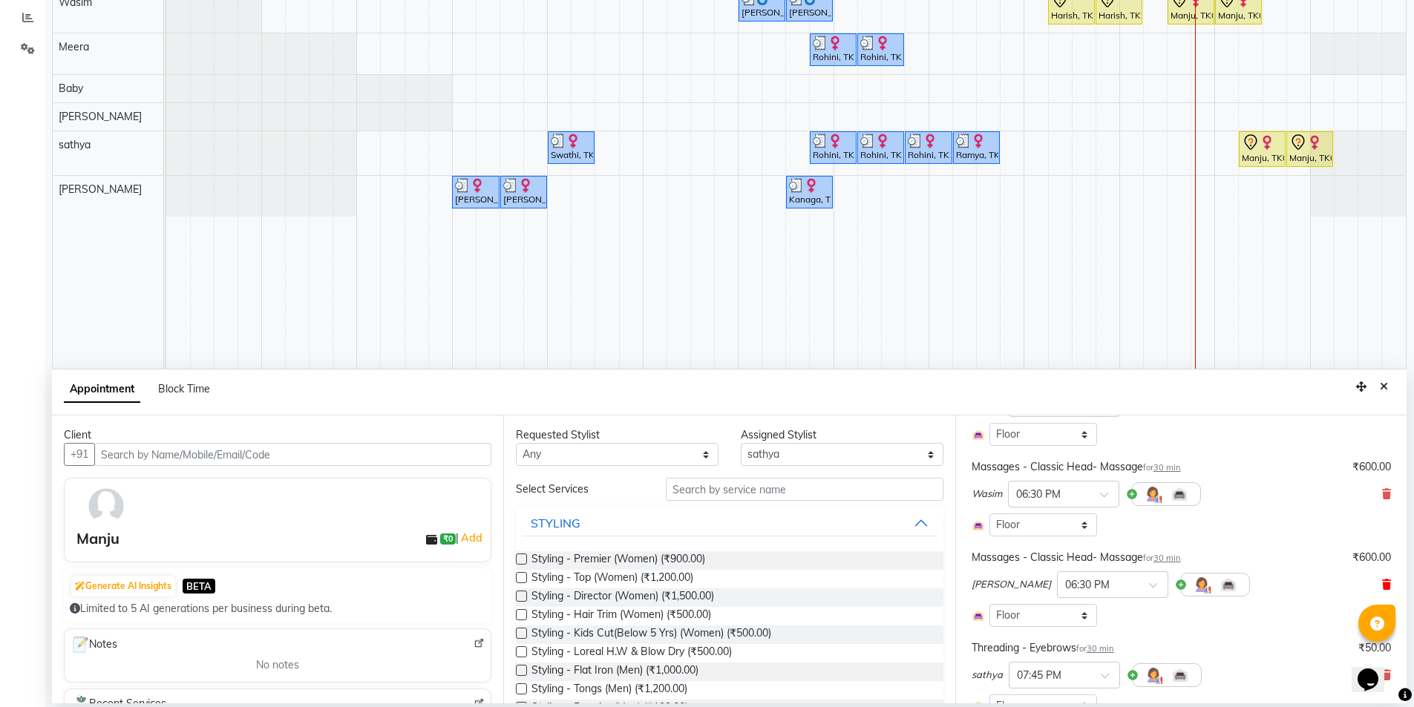
click at [1382, 583] on icon at bounding box center [1386, 585] width 9 height 10
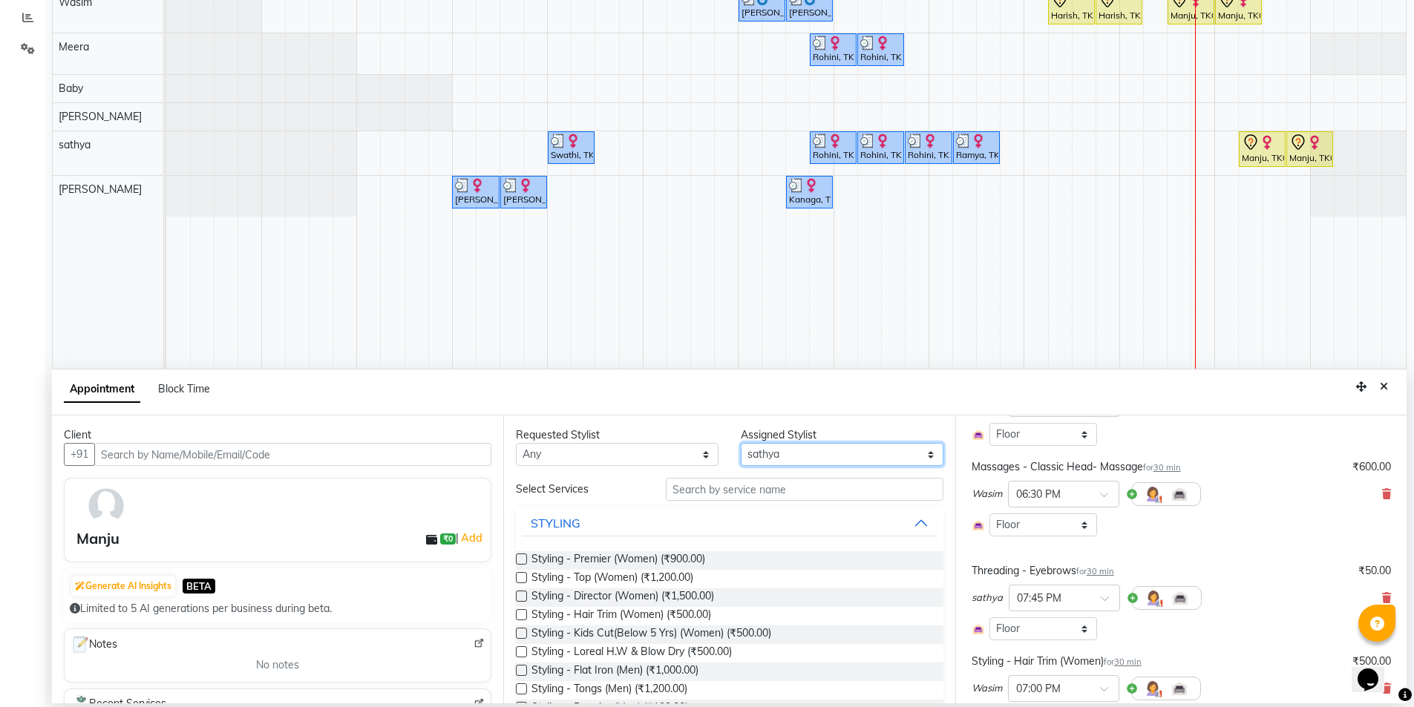
click at [761, 464] on select "Select [PERSON_NAME] [PERSON_NAME] Baby [PERSON_NAME] [PERSON_NAME] [PERSON_NAM…" at bounding box center [842, 454] width 203 height 23
click at [725, 490] on input "text" at bounding box center [805, 489] width 278 height 23
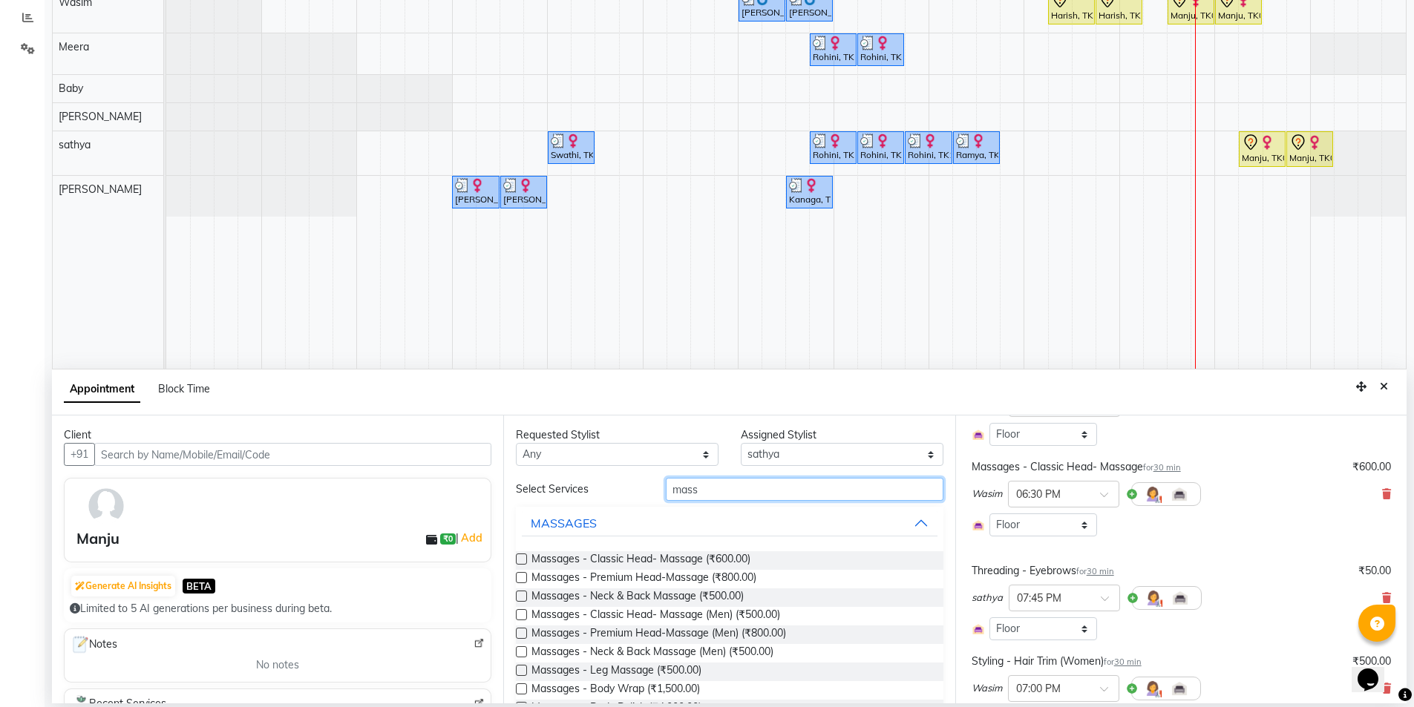
type input "mass"
click at [519, 560] on label at bounding box center [521, 559] width 11 height 11
click at [519, 560] on input "checkbox" at bounding box center [521, 561] width 10 height 10
checkbox input "false"
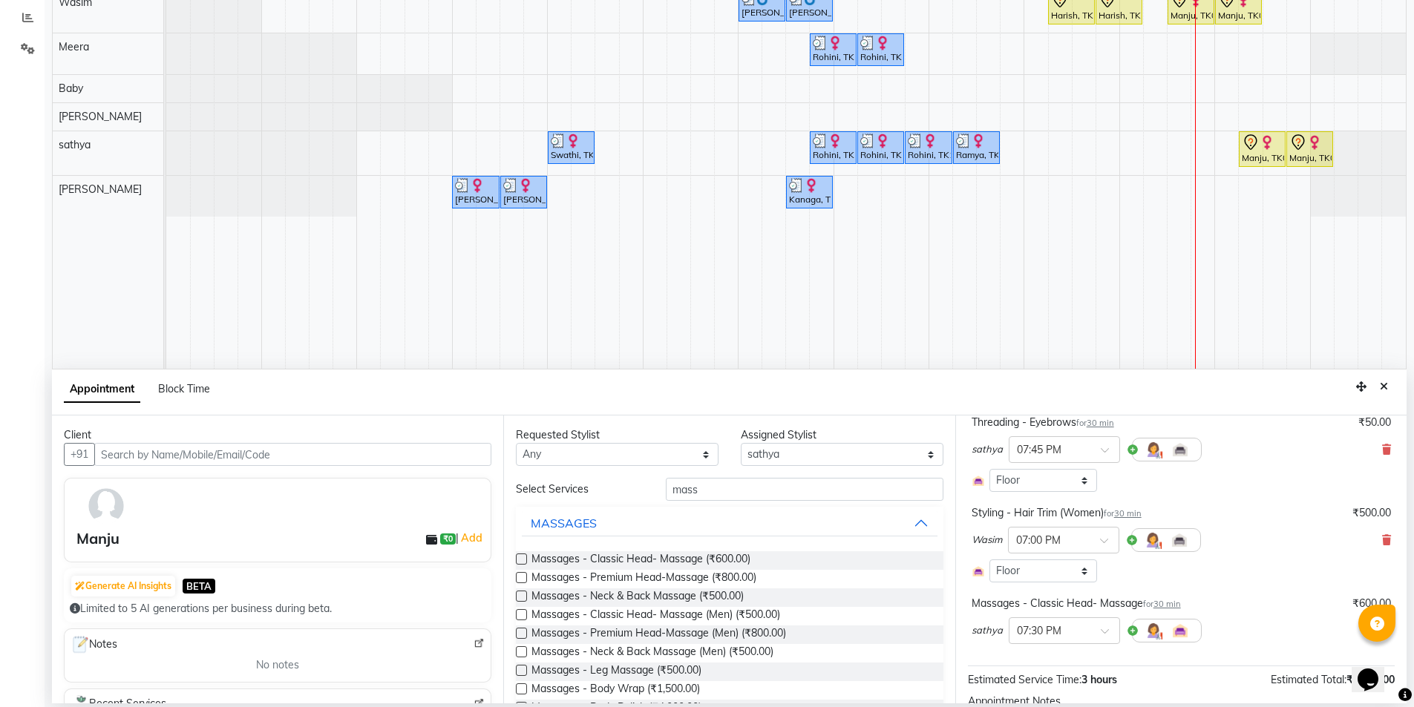
scroll to position [421, 0]
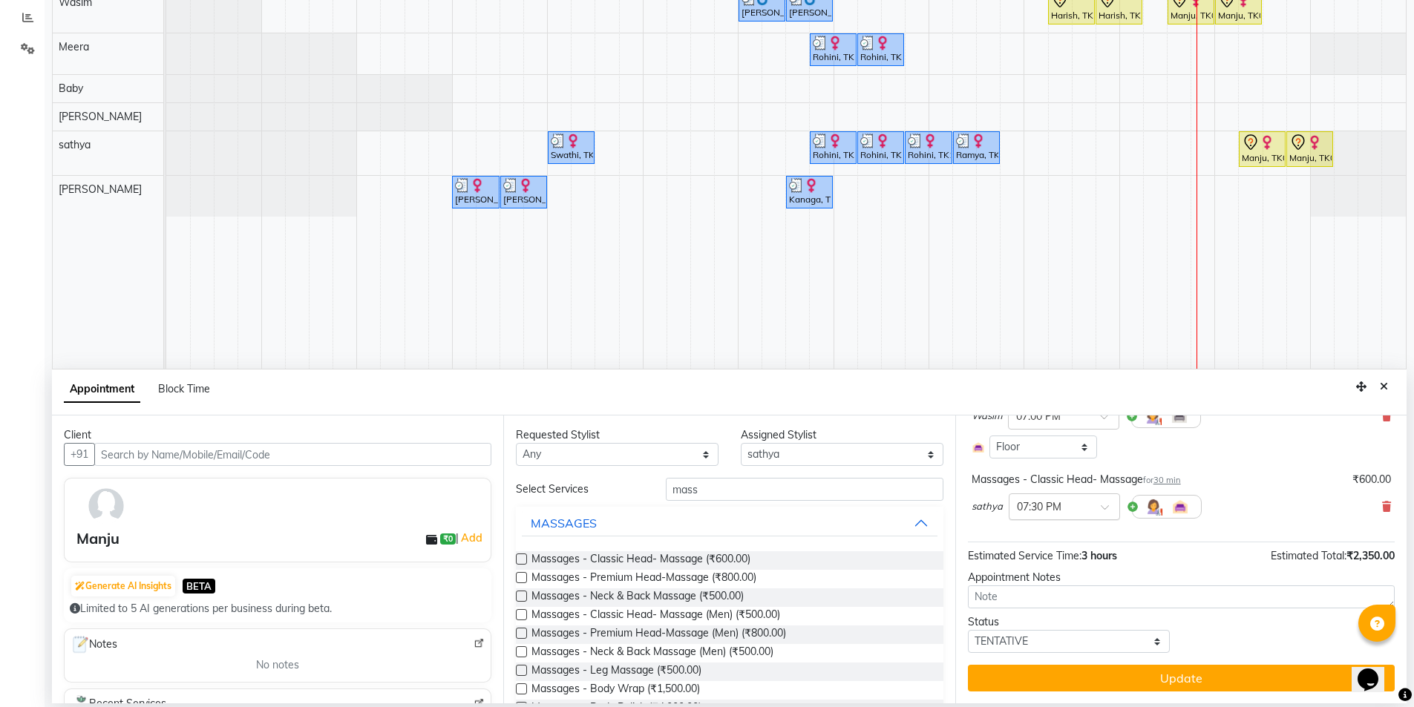
click at [1106, 509] on span at bounding box center [1109, 512] width 19 height 16
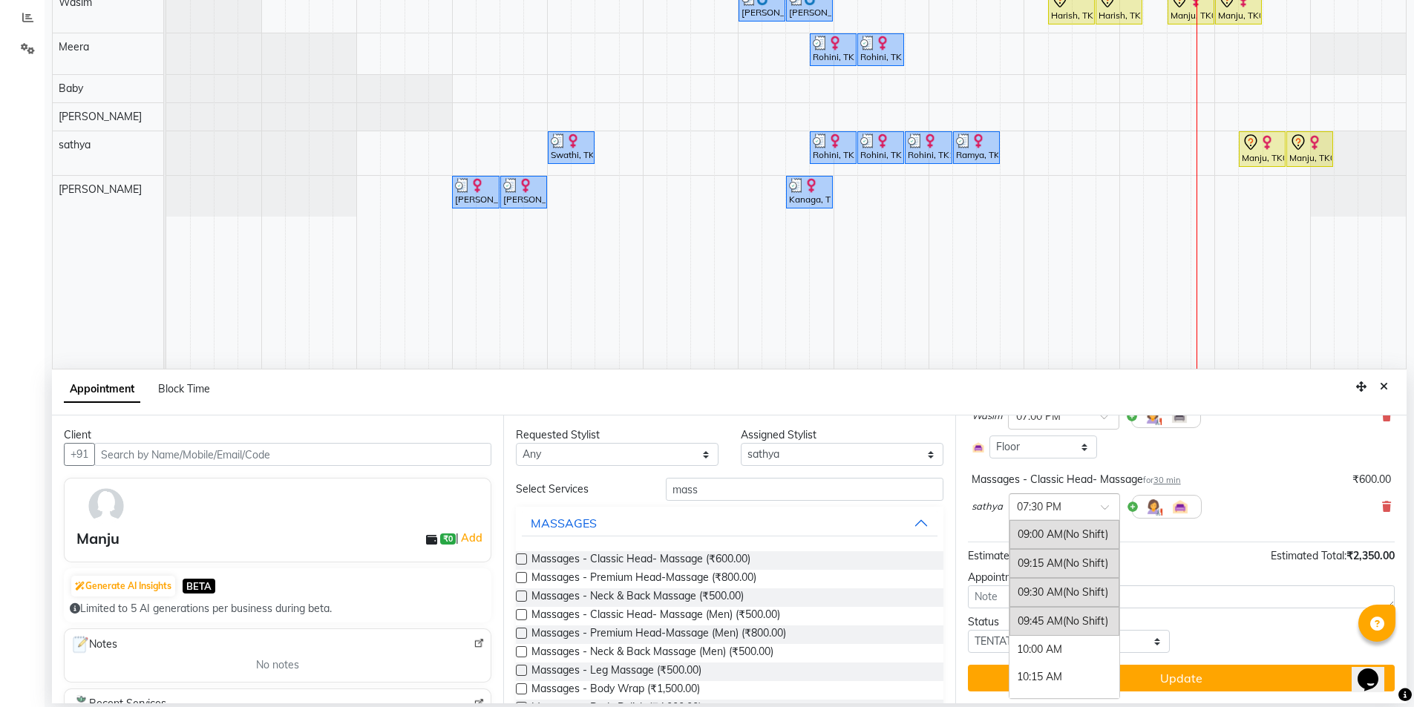
scroll to position [1080, 0]
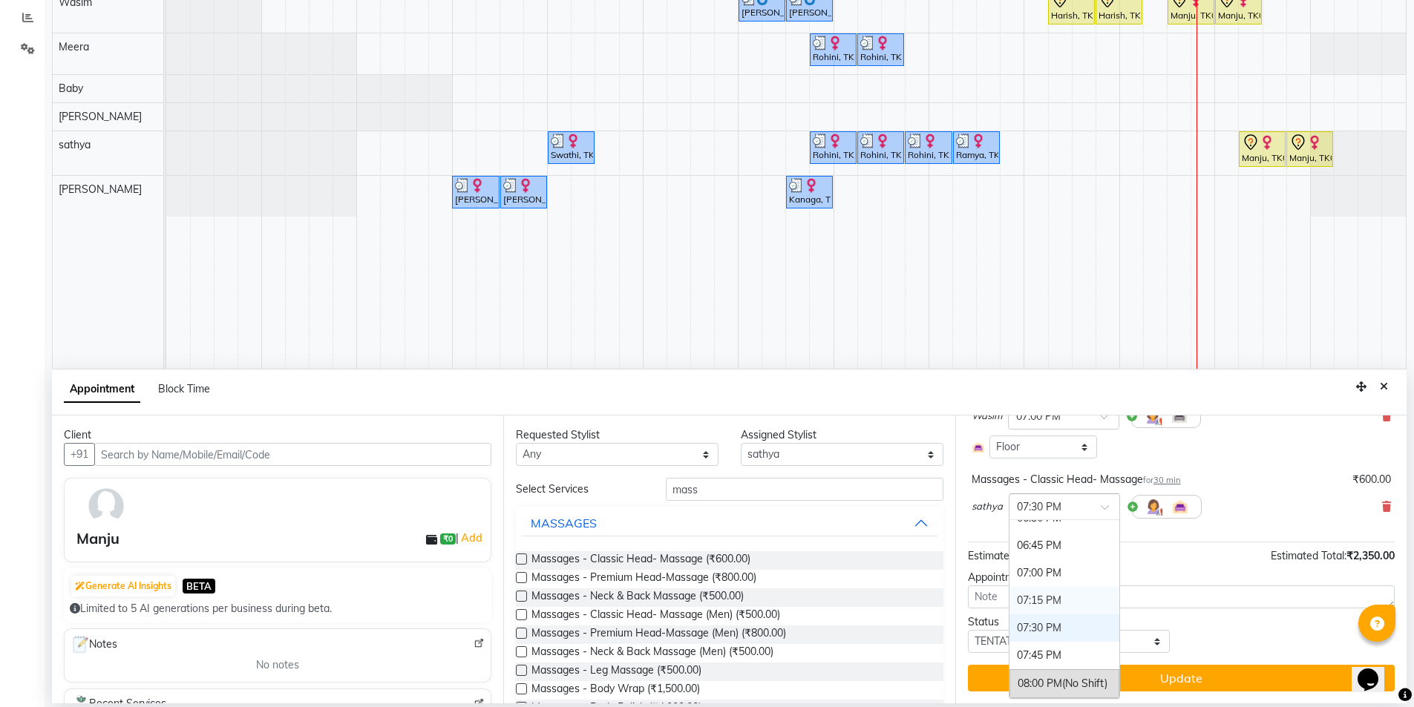
click at [1081, 594] on div "07:15 PM" at bounding box center [1064, 600] width 110 height 27
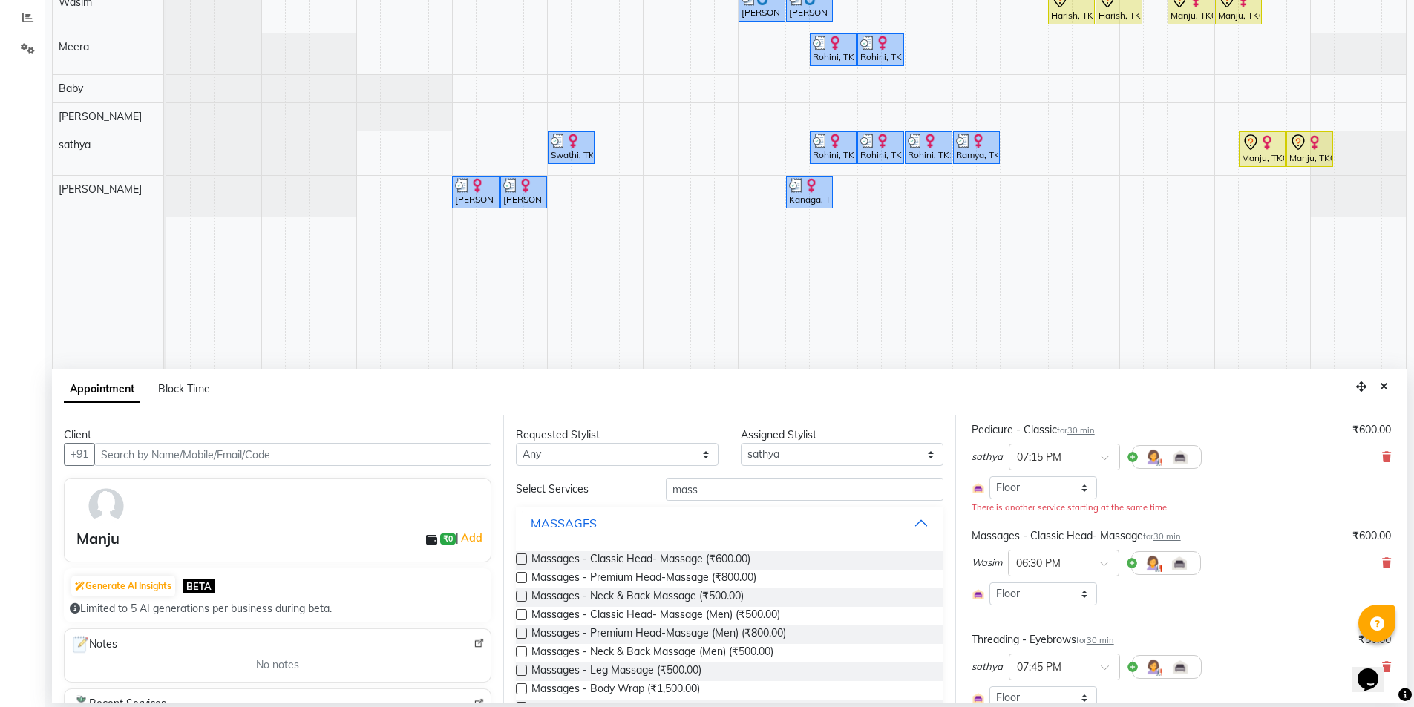
scroll to position [148, 0]
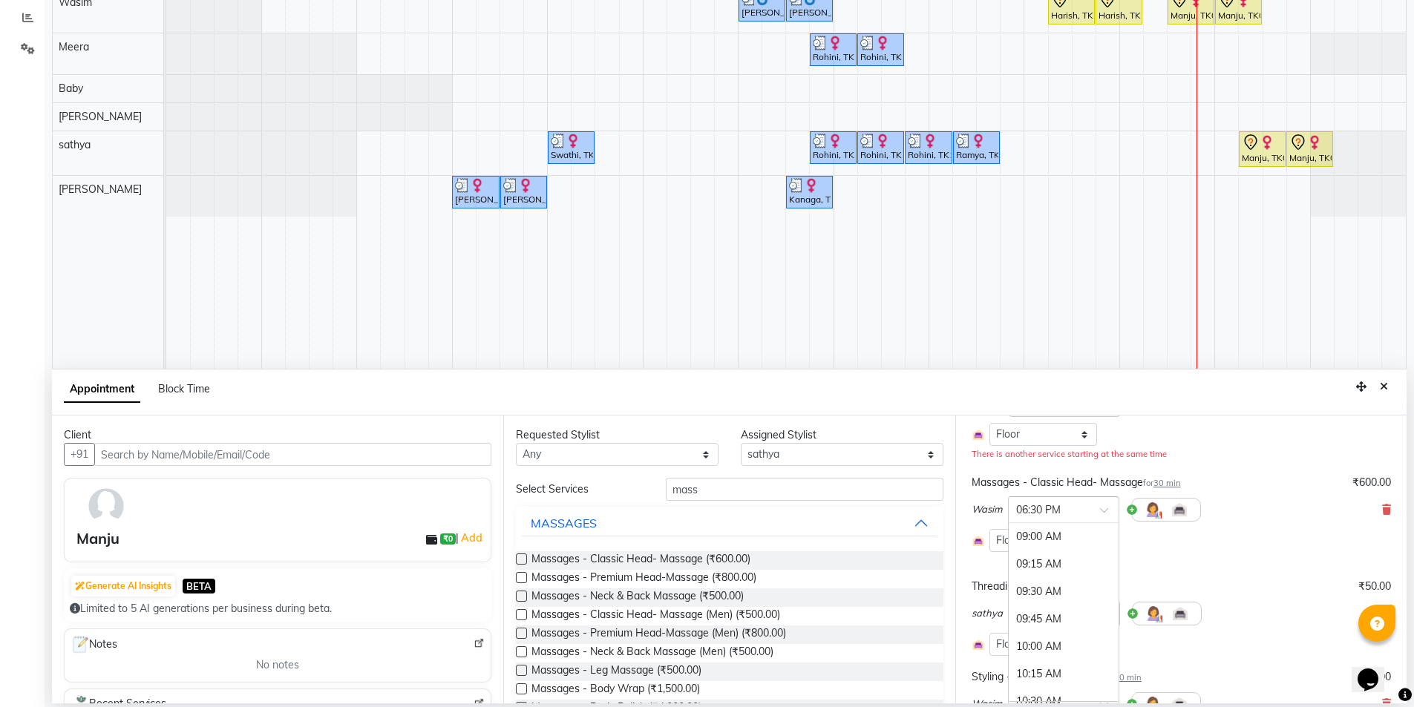
click at [1103, 513] on span at bounding box center [1109, 515] width 19 height 16
click at [1046, 621] on div "07:15 PM" at bounding box center [1063, 618] width 110 height 27
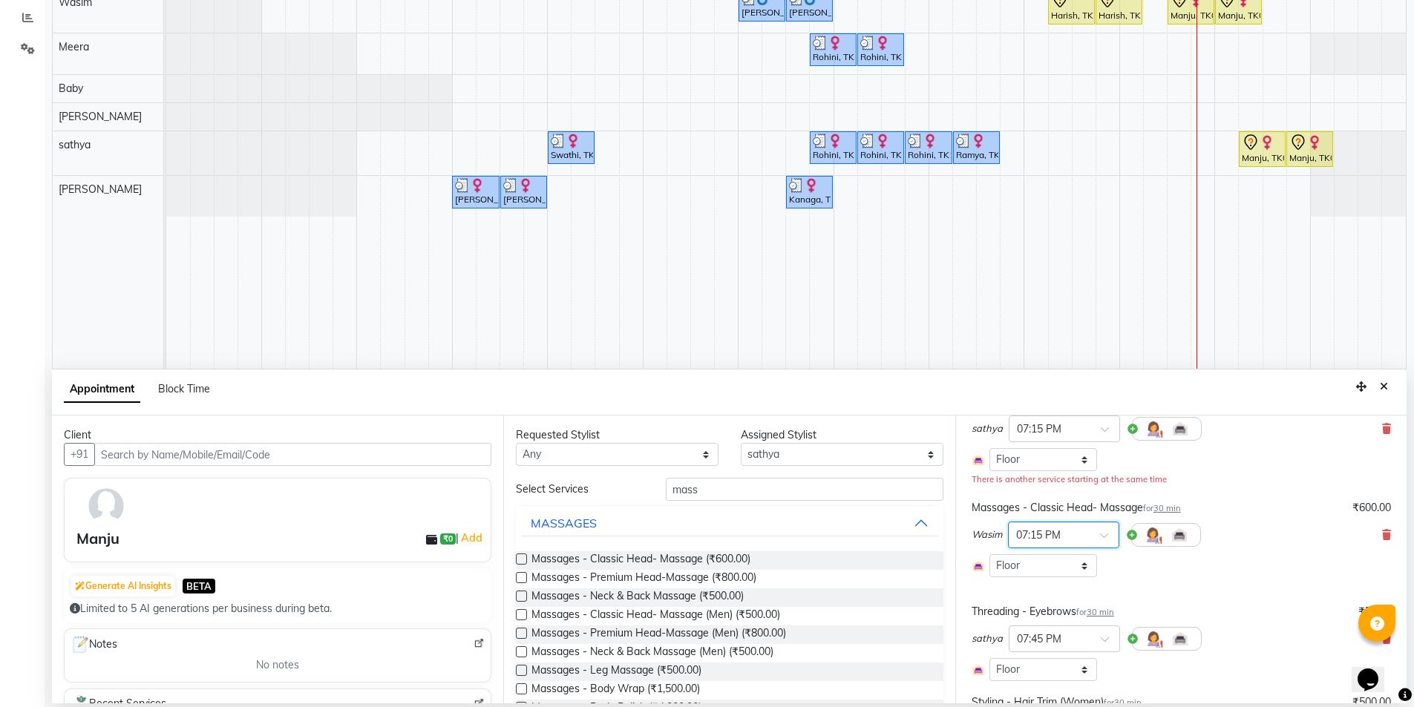
scroll to position [0, 0]
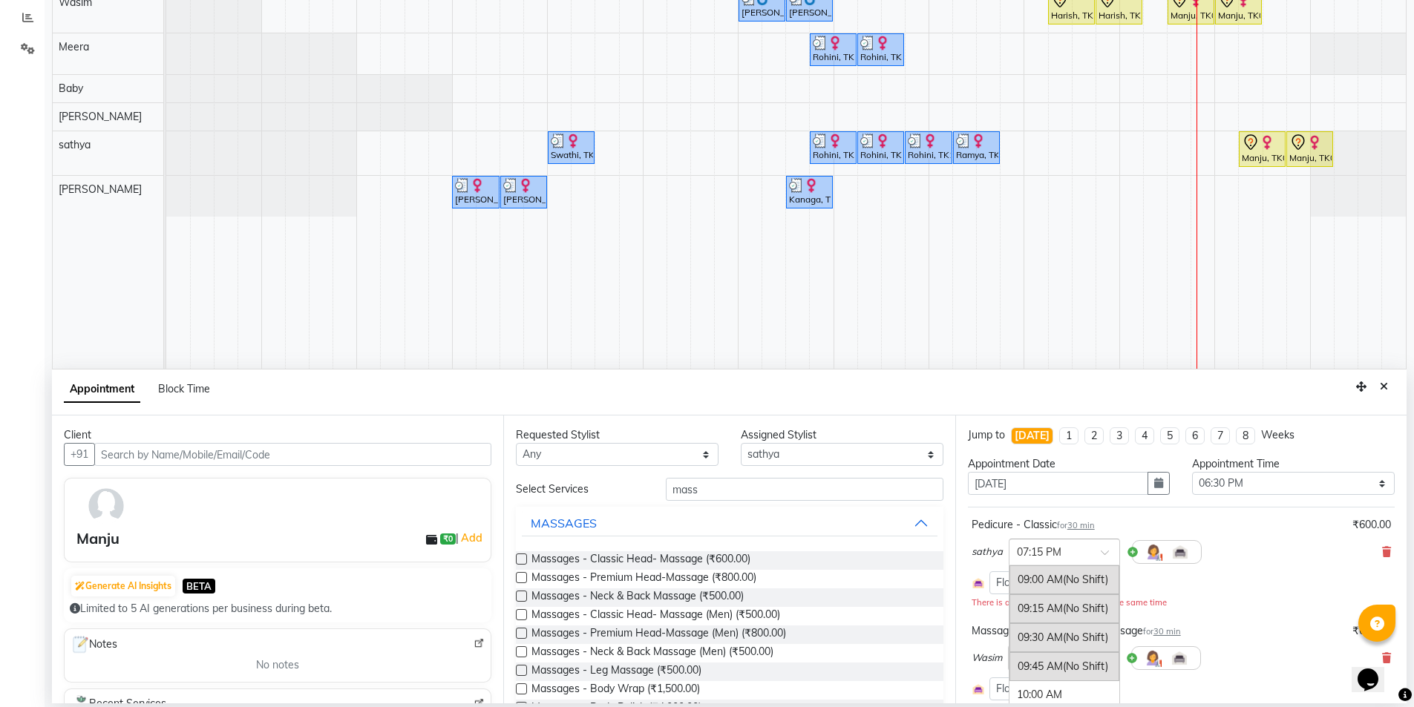
click at [1104, 549] on span at bounding box center [1109, 557] width 19 height 16
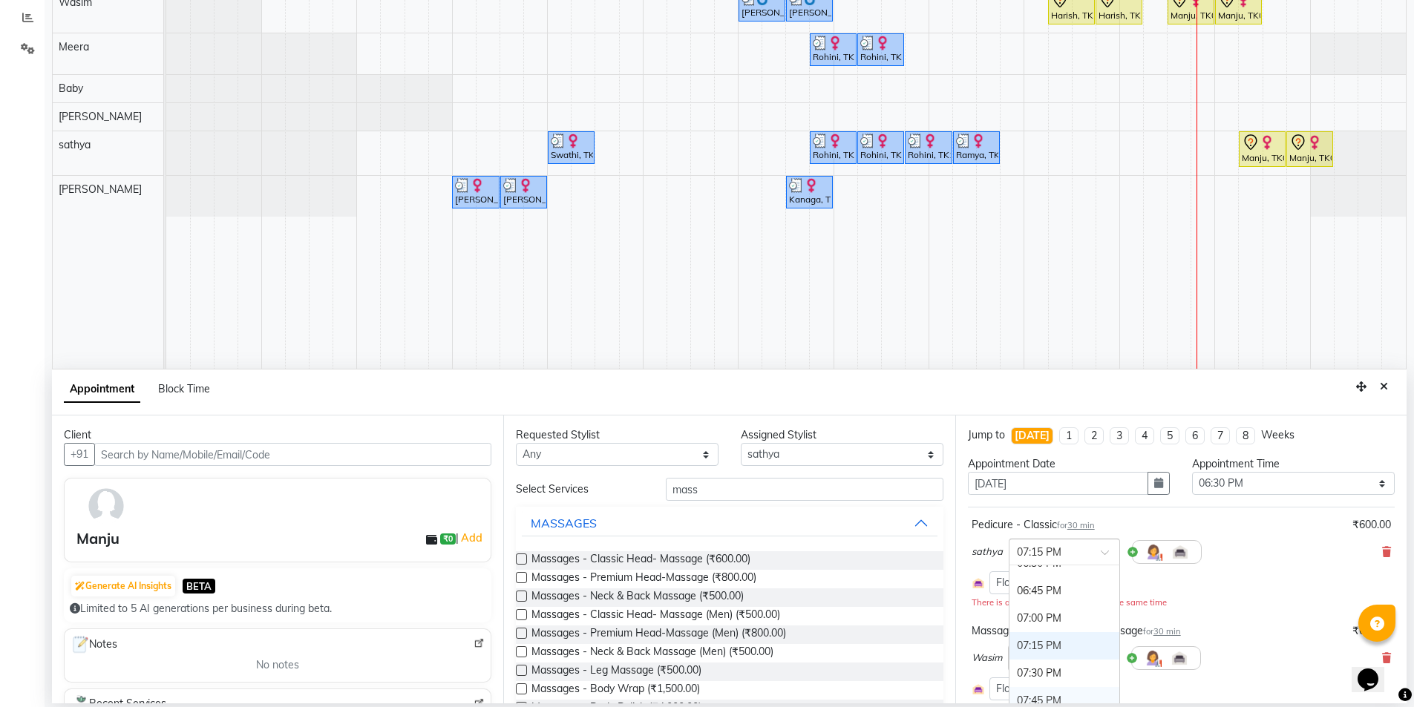
click at [1040, 698] on div "07:45 PM" at bounding box center [1064, 700] width 110 height 27
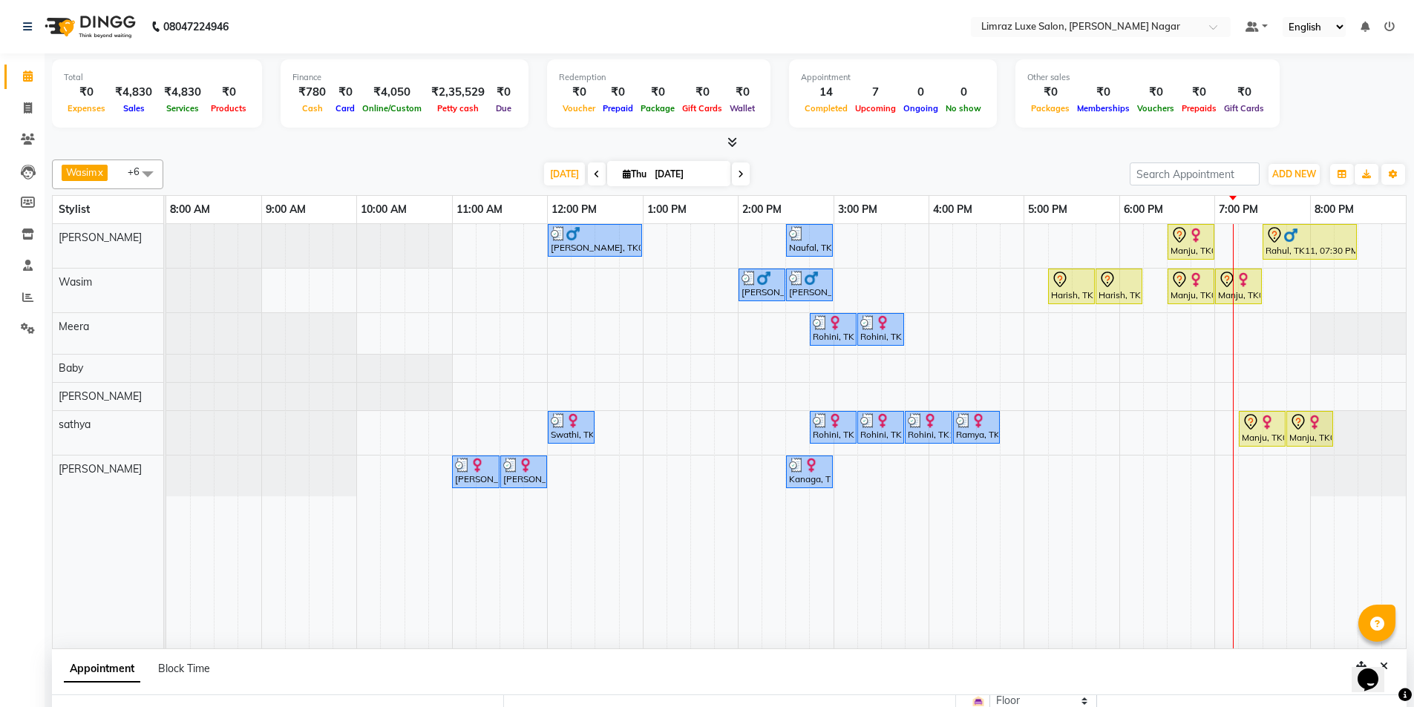
scroll to position [297, 0]
click at [166, 295] on div "[PERSON_NAME], TK05, 02:00 PM-02:30 PM, Styling - Top (Men) [PERSON_NAME], TK05…" at bounding box center [166, 291] width 0 height 44
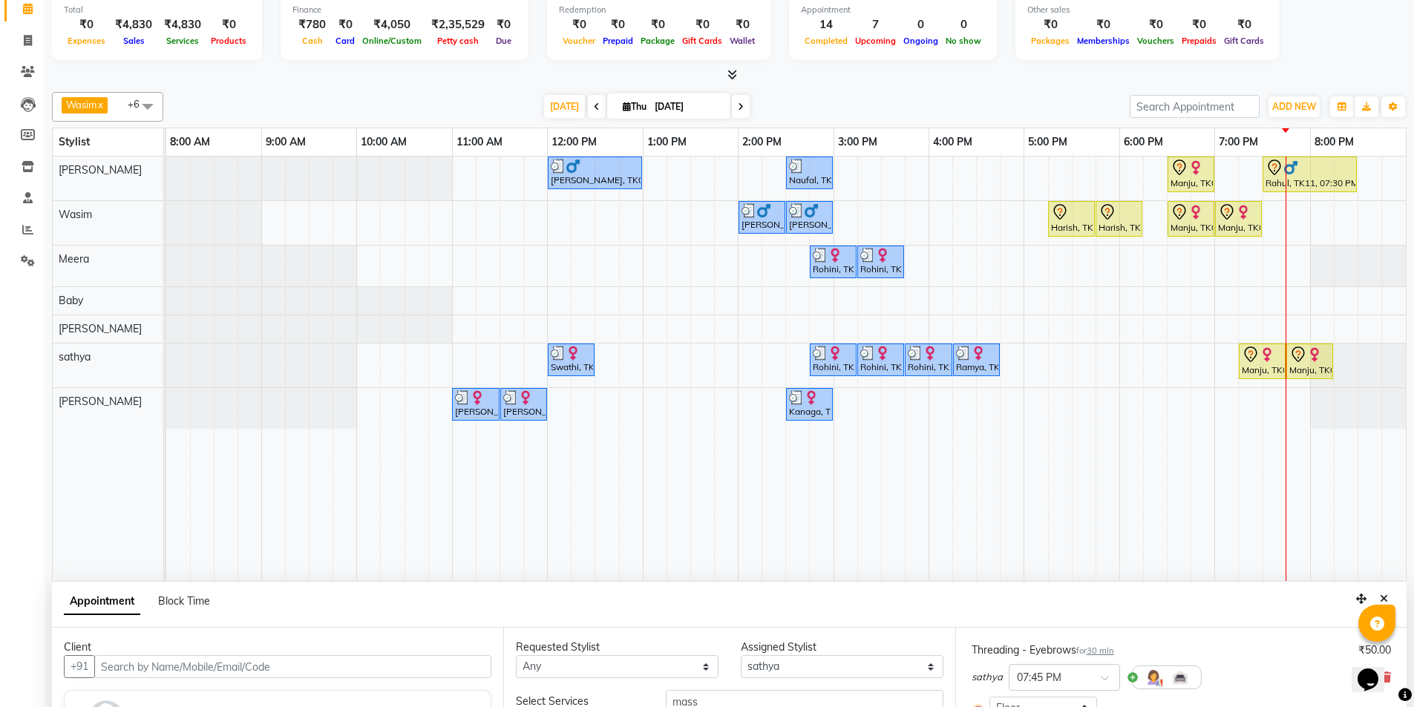
scroll to position [119, 0]
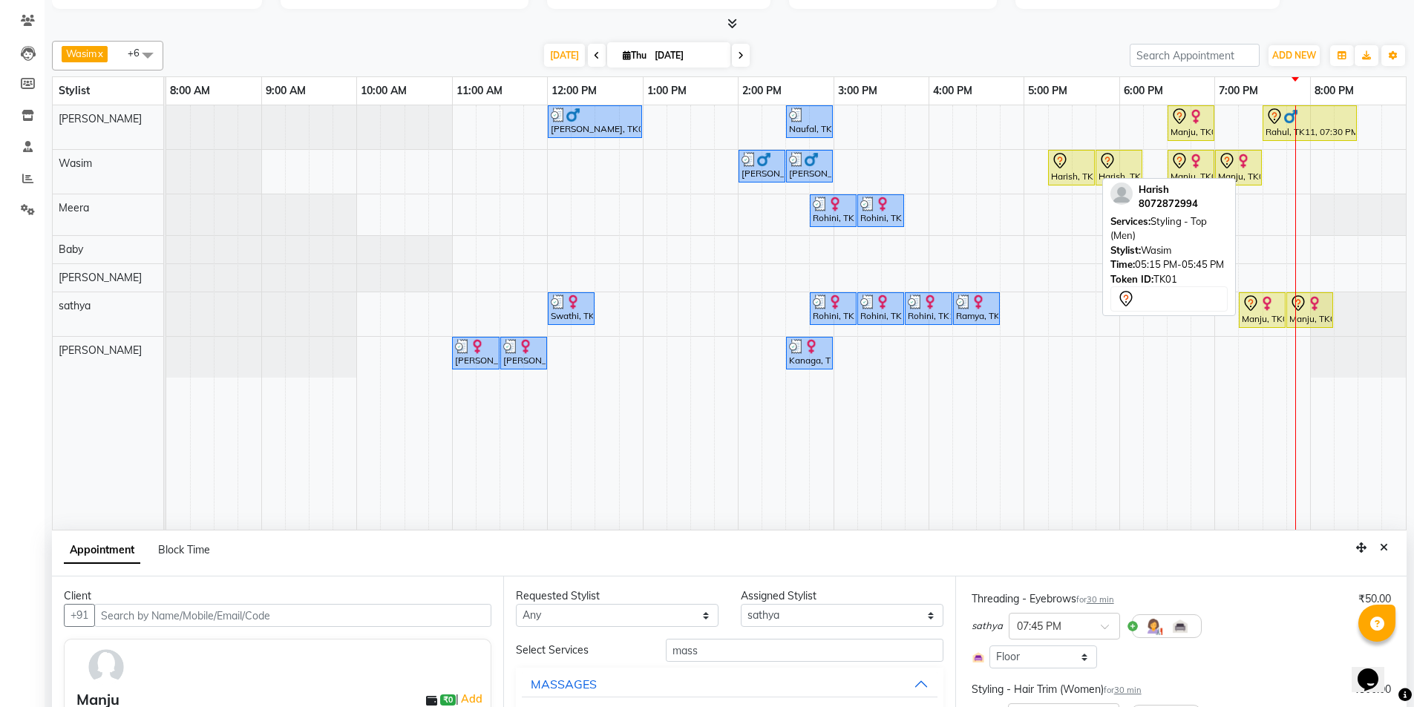
click at [1064, 164] on icon at bounding box center [1060, 161] width 18 height 18
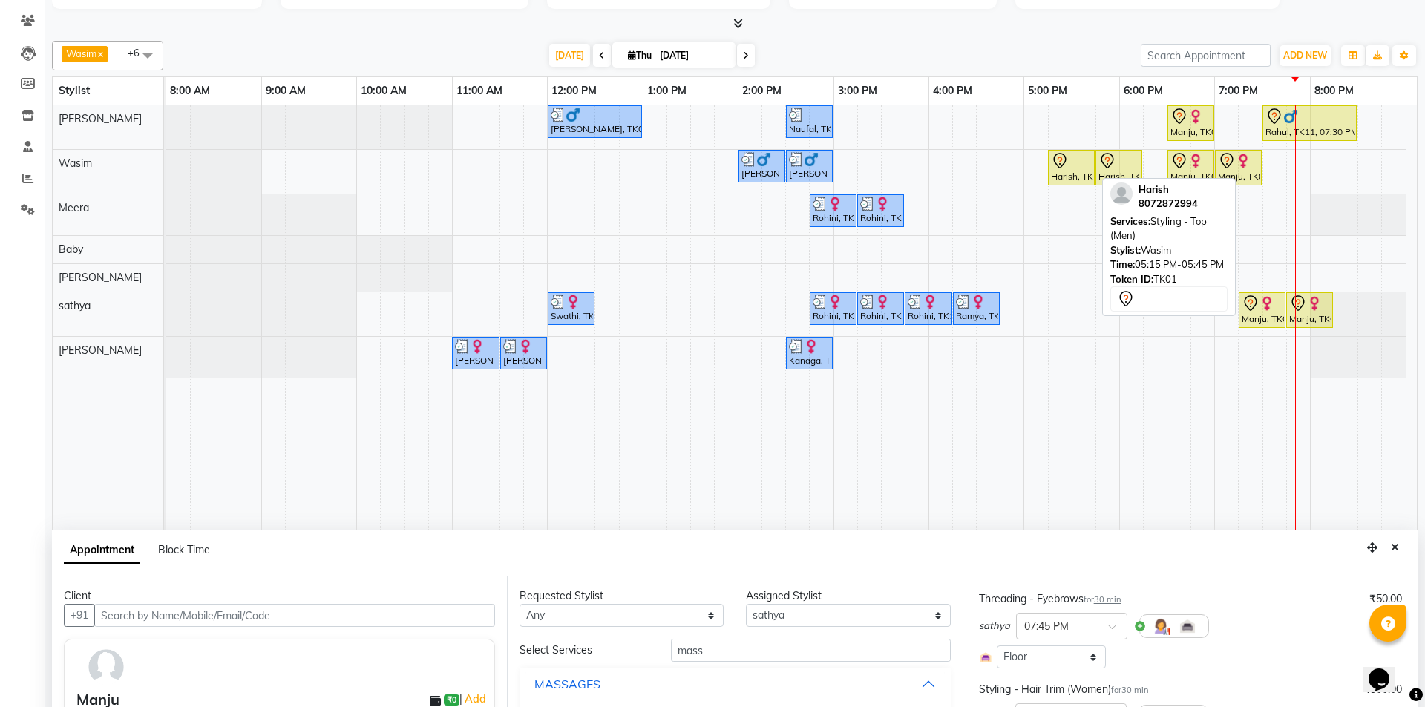
select select "7"
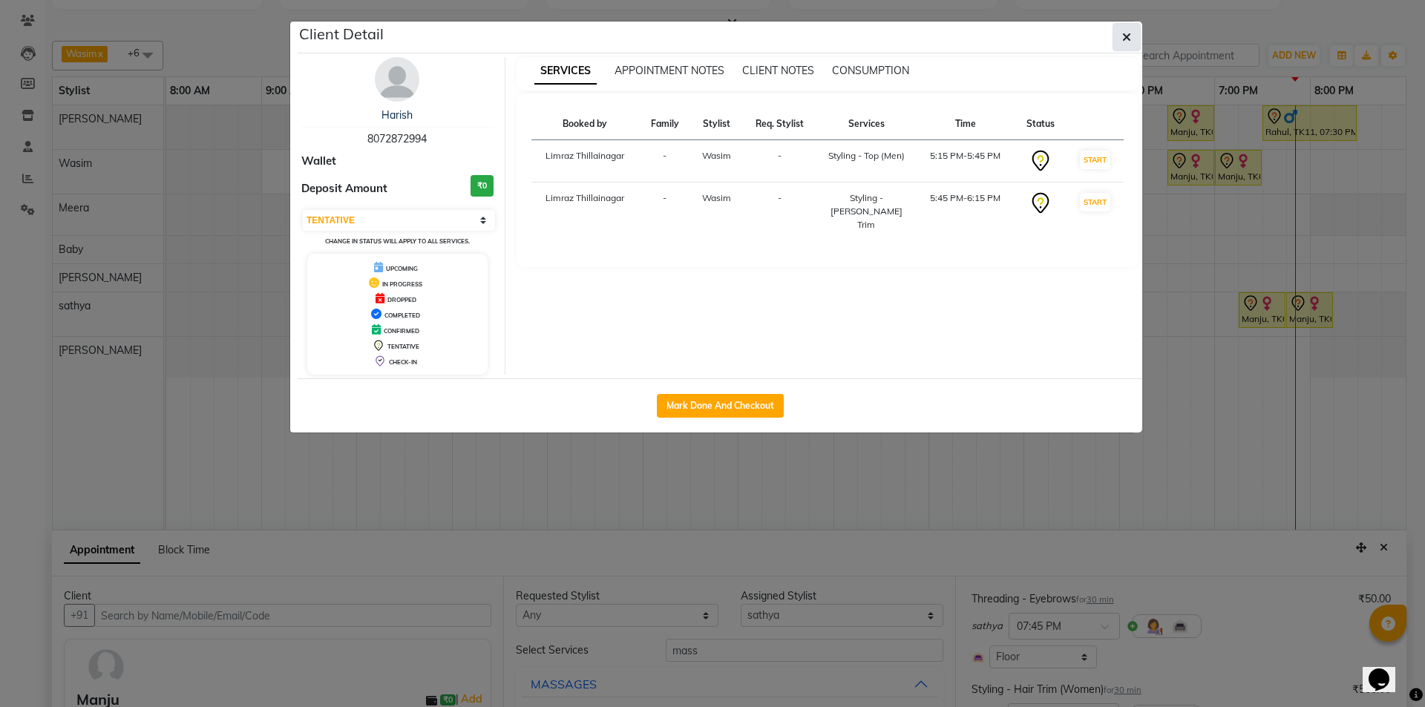
click at [1125, 42] on span "button" at bounding box center [1126, 37] width 9 height 15
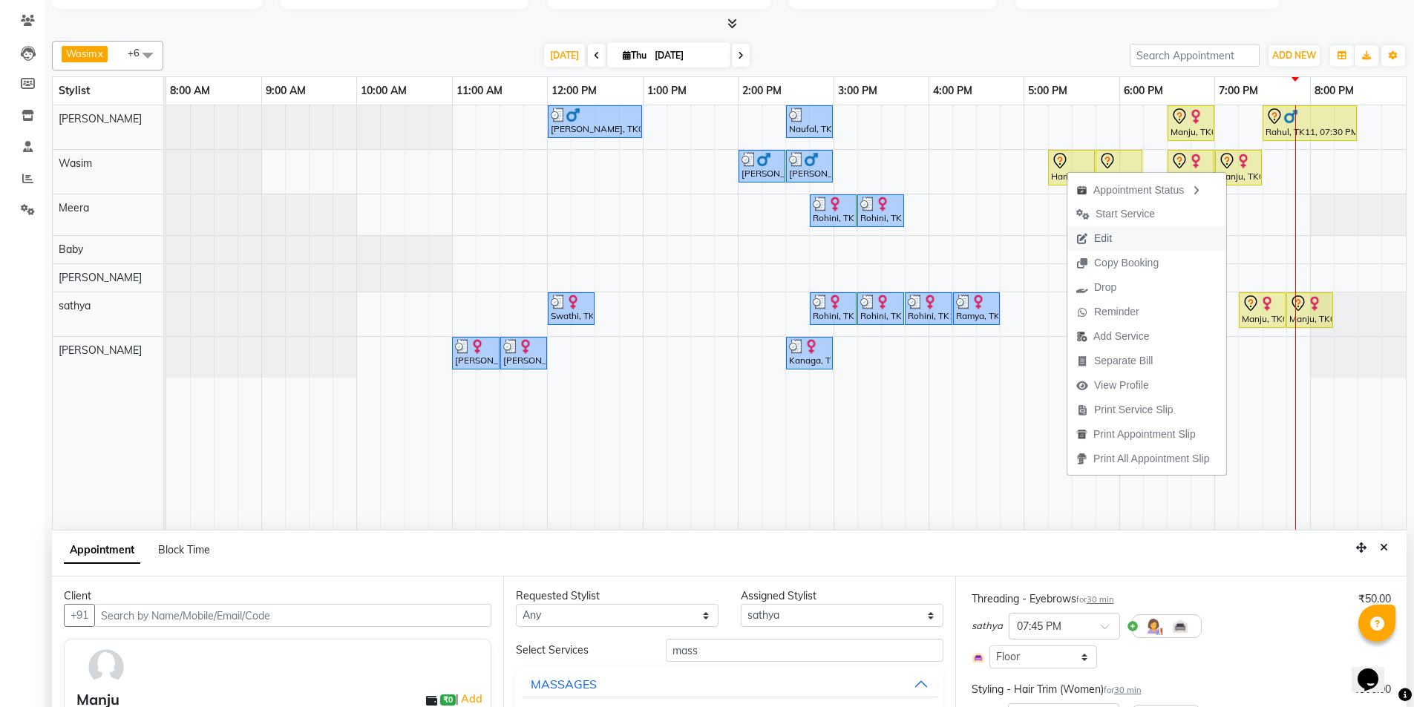
click at [1094, 243] on span "Edit" at bounding box center [1103, 239] width 18 height 16
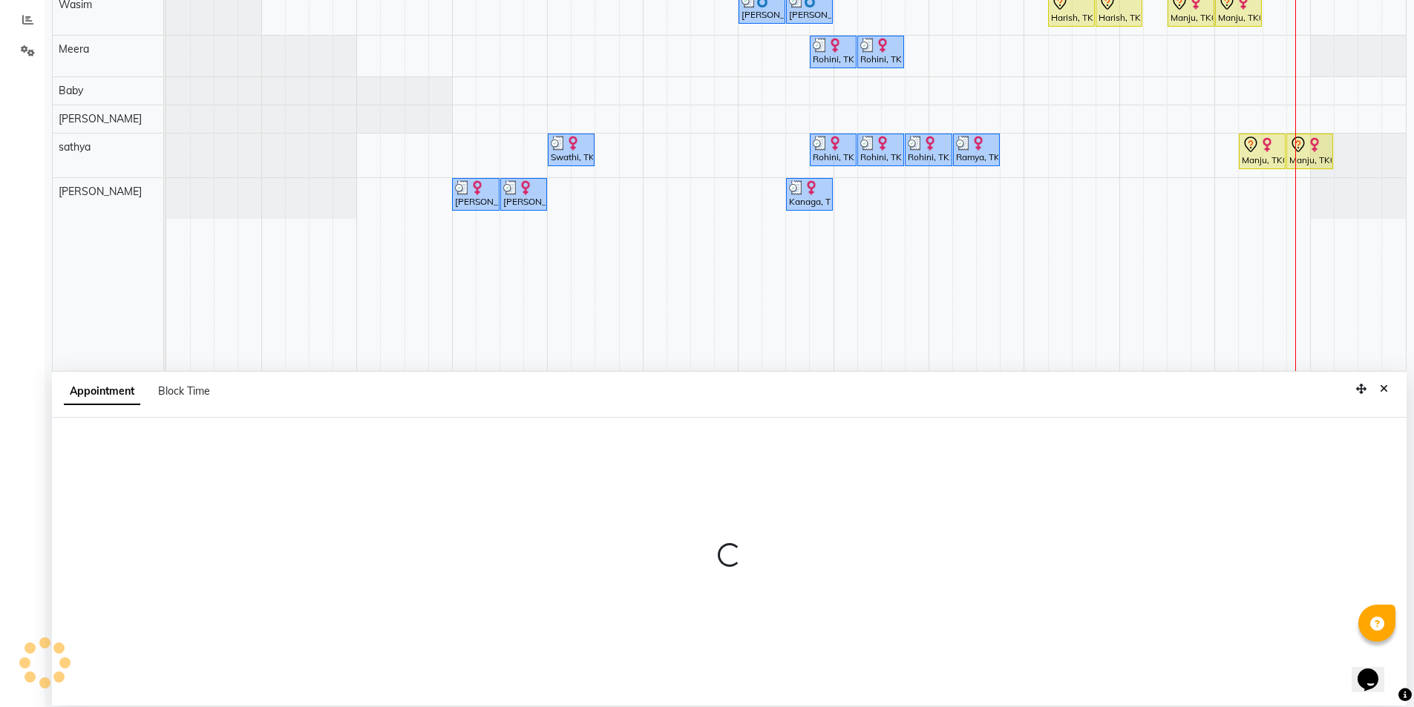
scroll to position [280, 0]
select select "tentative"
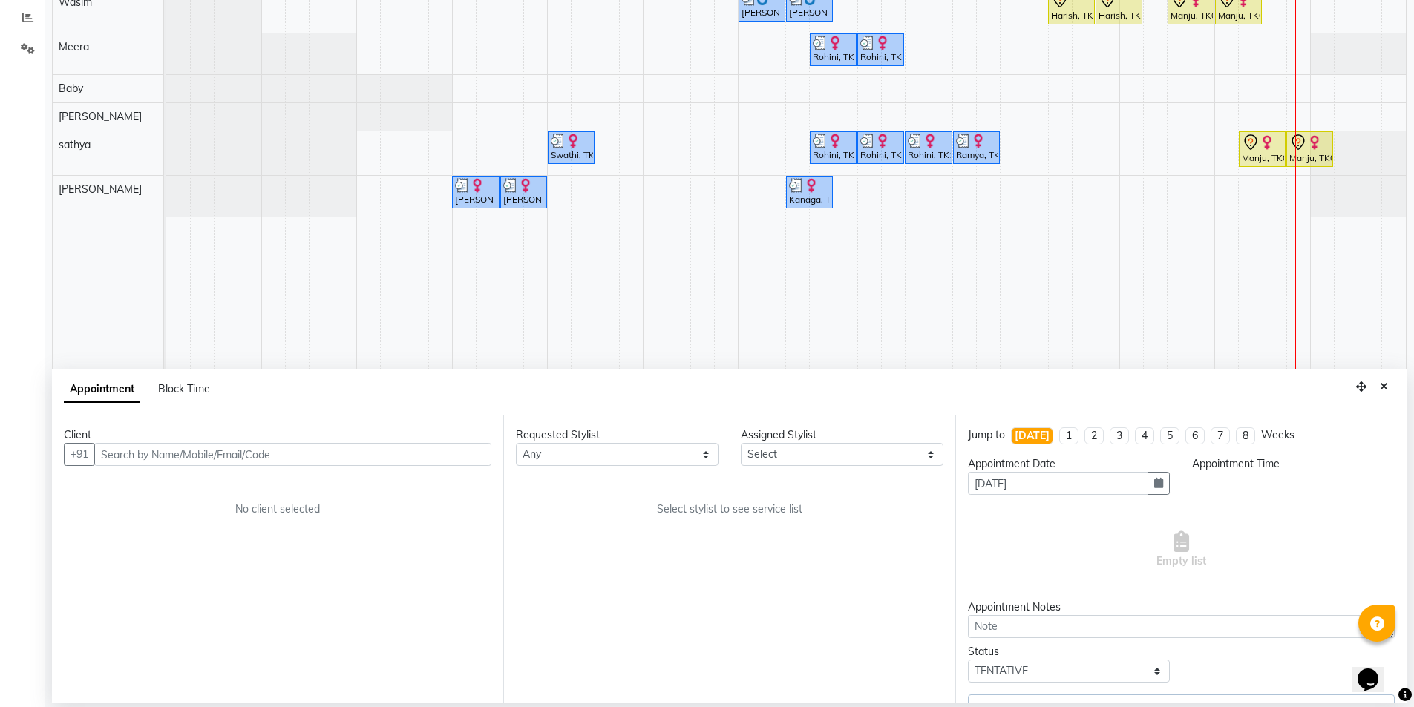
select select "1035"
select select "74165"
select select "3648"
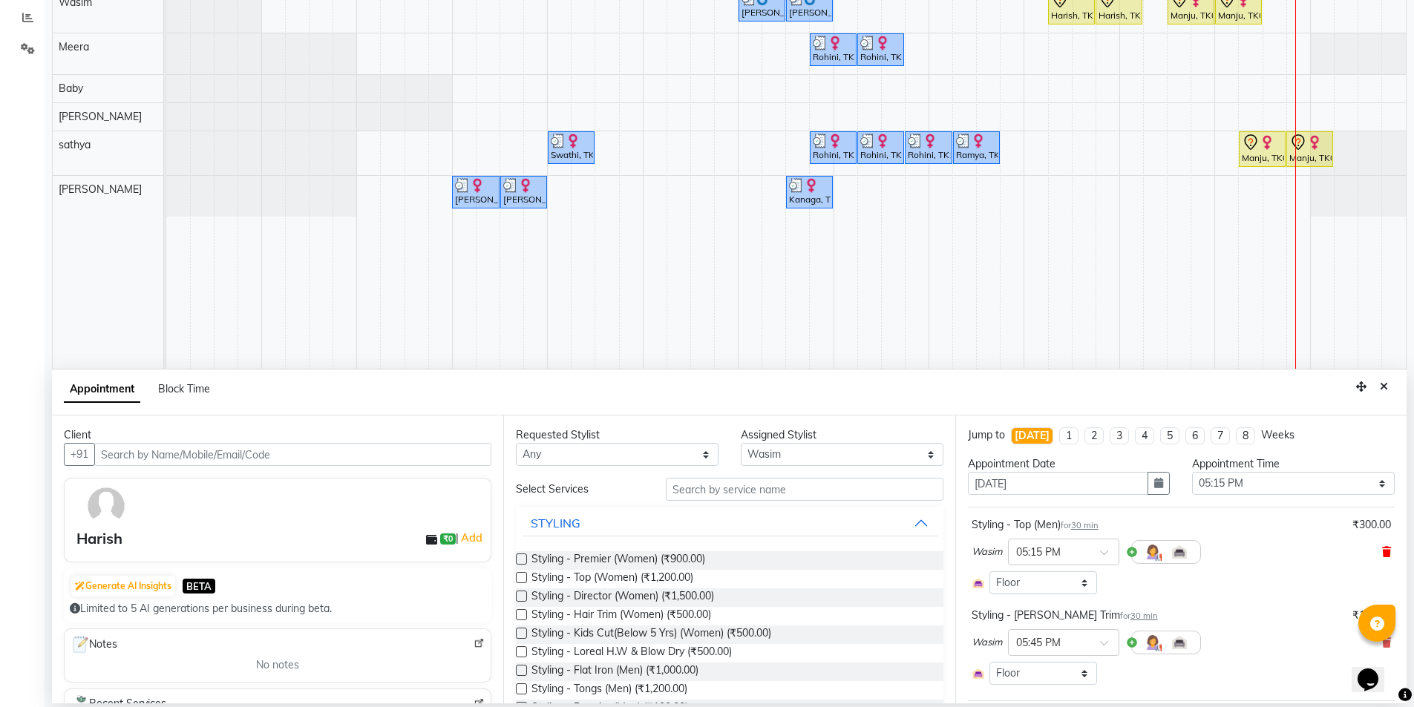
click at [1382, 551] on icon at bounding box center [1386, 552] width 9 height 10
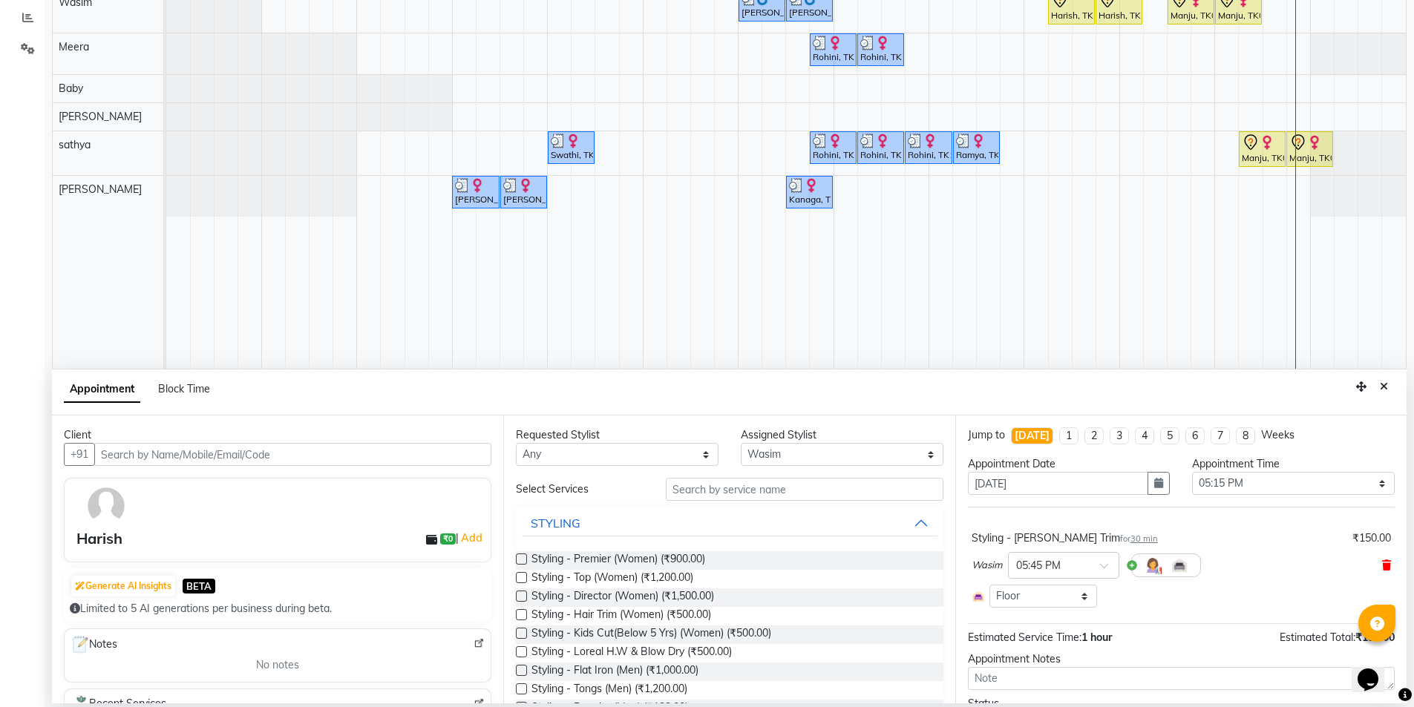
click at [1382, 563] on icon at bounding box center [1386, 565] width 9 height 10
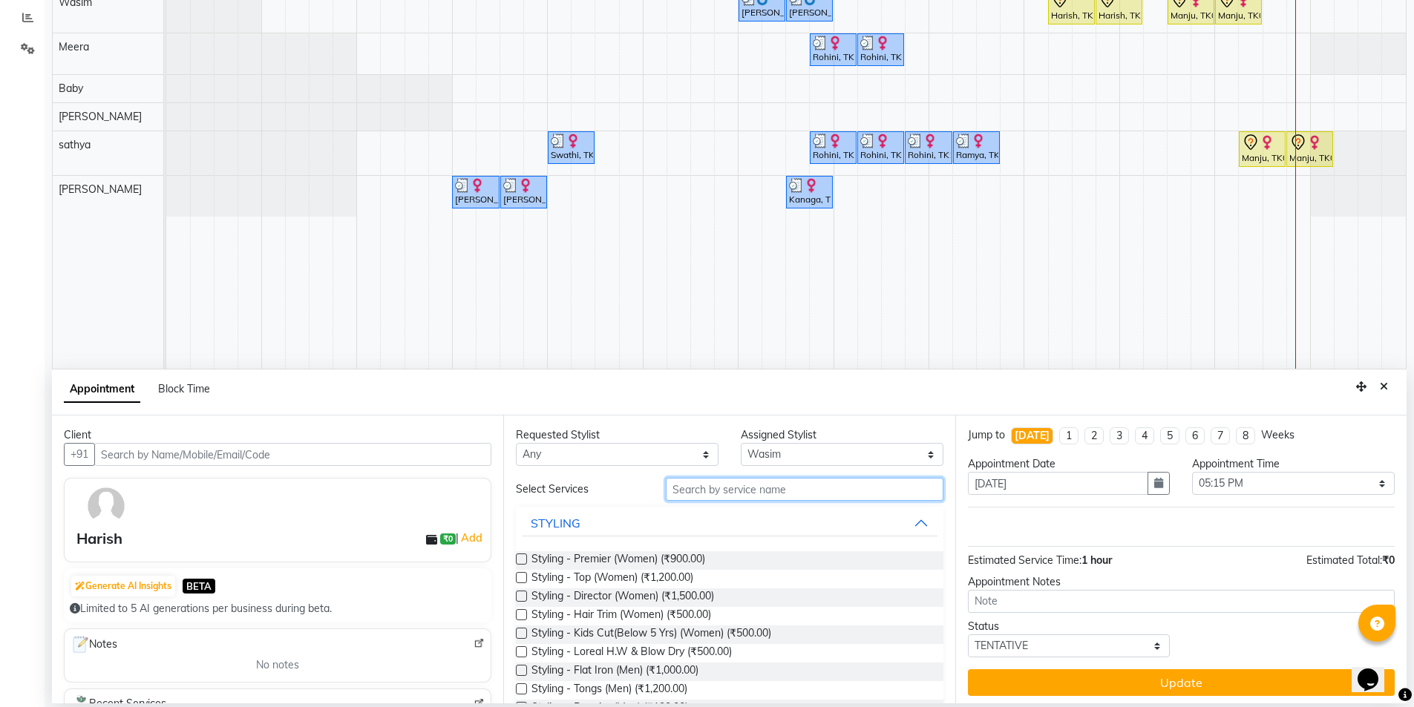
click at [729, 488] on input "text" at bounding box center [805, 489] width 278 height 23
click at [769, 455] on select "Select [PERSON_NAME] [PERSON_NAME] Baby [PERSON_NAME] [PERSON_NAME] [PERSON_NAM…" at bounding box center [842, 454] width 203 height 23
click at [741, 443] on select "Select [PERSON_NAME] [PERSON_NAME] Baby [PERSON_NAME] [PERSON_NAME] [PERSON_NAM…" at bounding box center [842, 454] width 203 height 23
click at [703, 486] on input "text" at bounding box center [805, 489] width 278 height 23
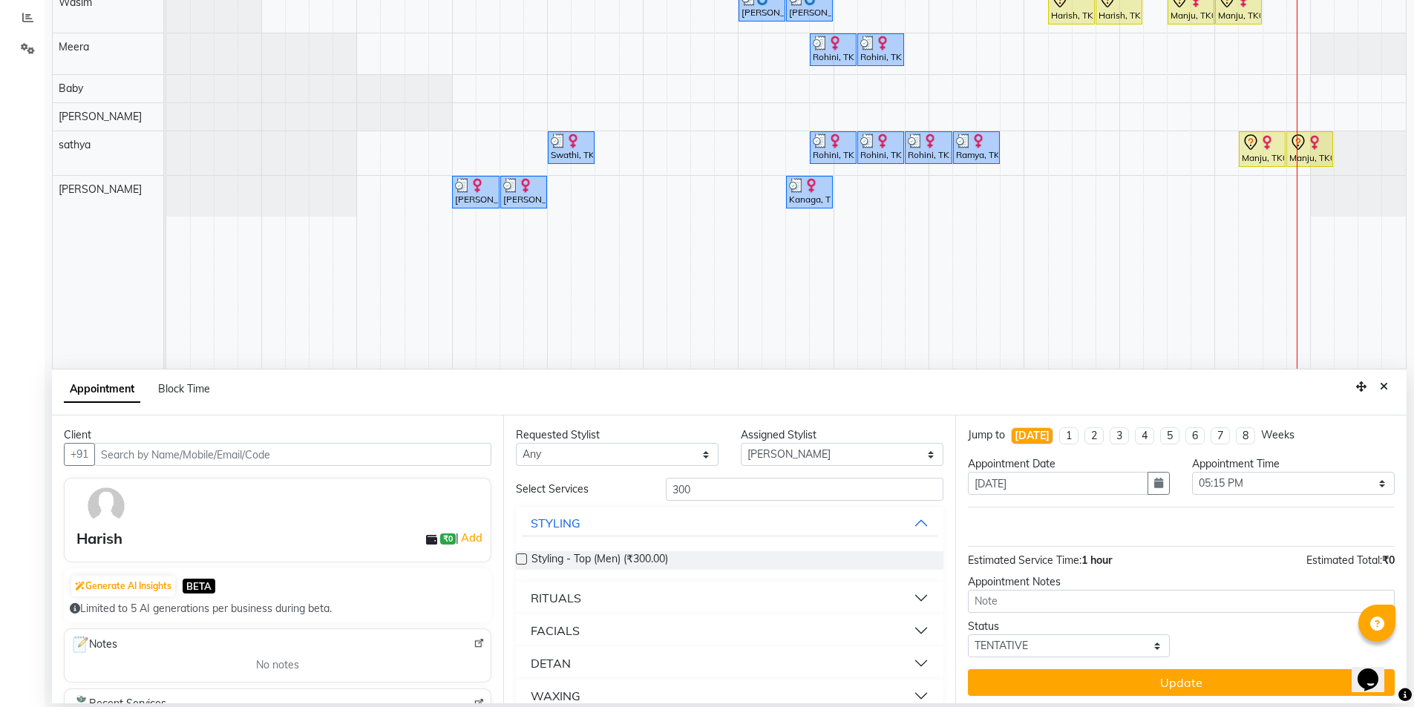
click at [521, 562] on label at bounding box center [521, 559] width 11 height 11
click at [521, 562] on input "checkbox" at bounding box center [521, 561] width 10 height 10
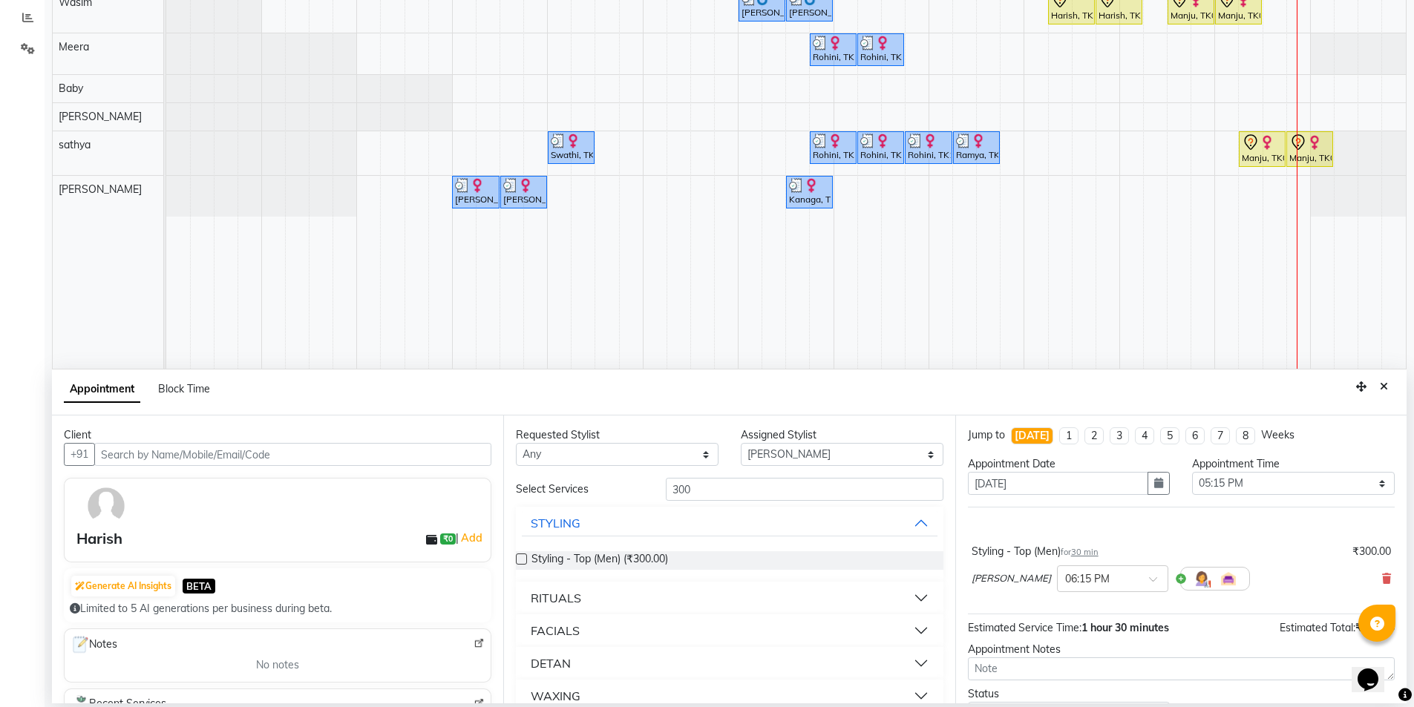
click at [519, 559] on label at bounding box center [521, 559] width 11 height 11
click at [519, 559] on input "checkbox" at bounding box center [521, 561] width 10 height 10
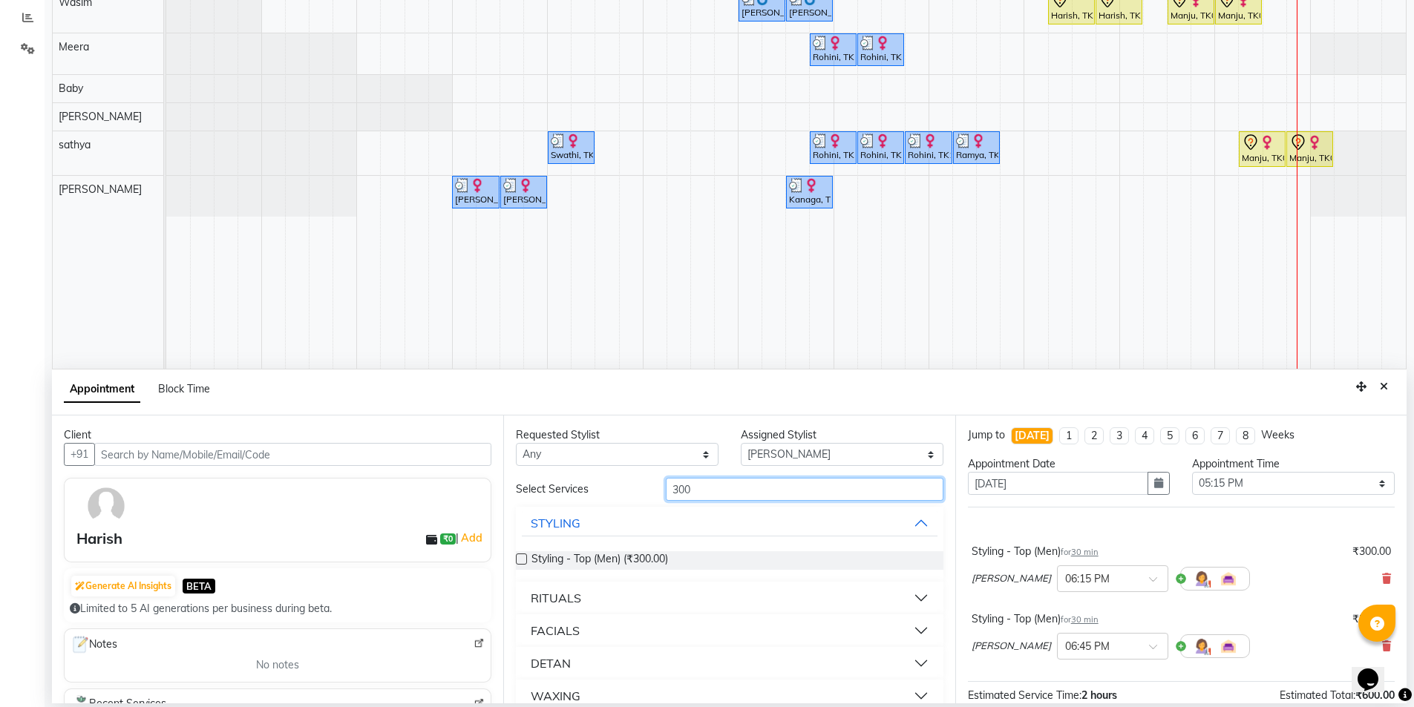
drag, startPoint x: 680, startPoint y: 486, endPoint x: 683, endPoint y: 503, distance: 17.2
click at [661, 483] on div "300" at bounding box center [804, 489] width 300 height 23
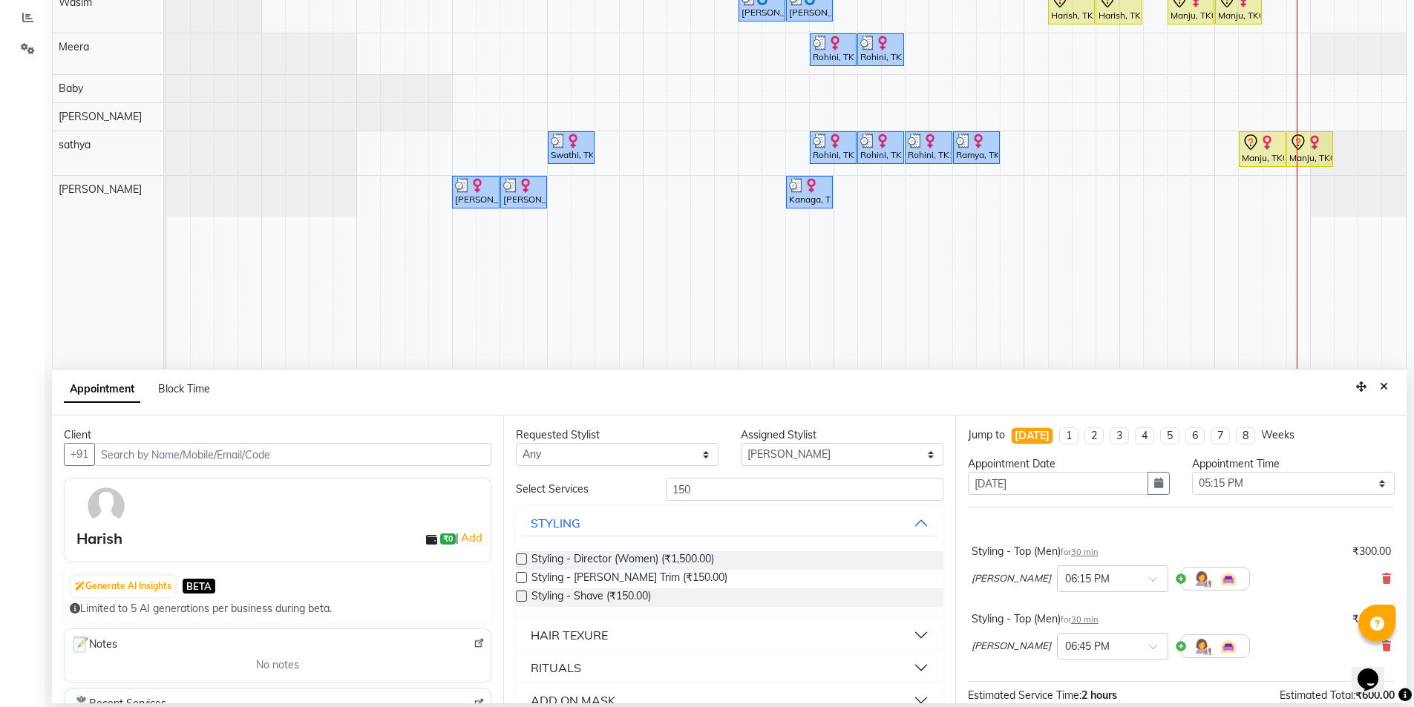
click at [519, 577] on label at bounding box center [521, 577] width 11 height 11
click at [519, 577] on input "checkbox" at bounding box center [521, 579] width 10 height 10
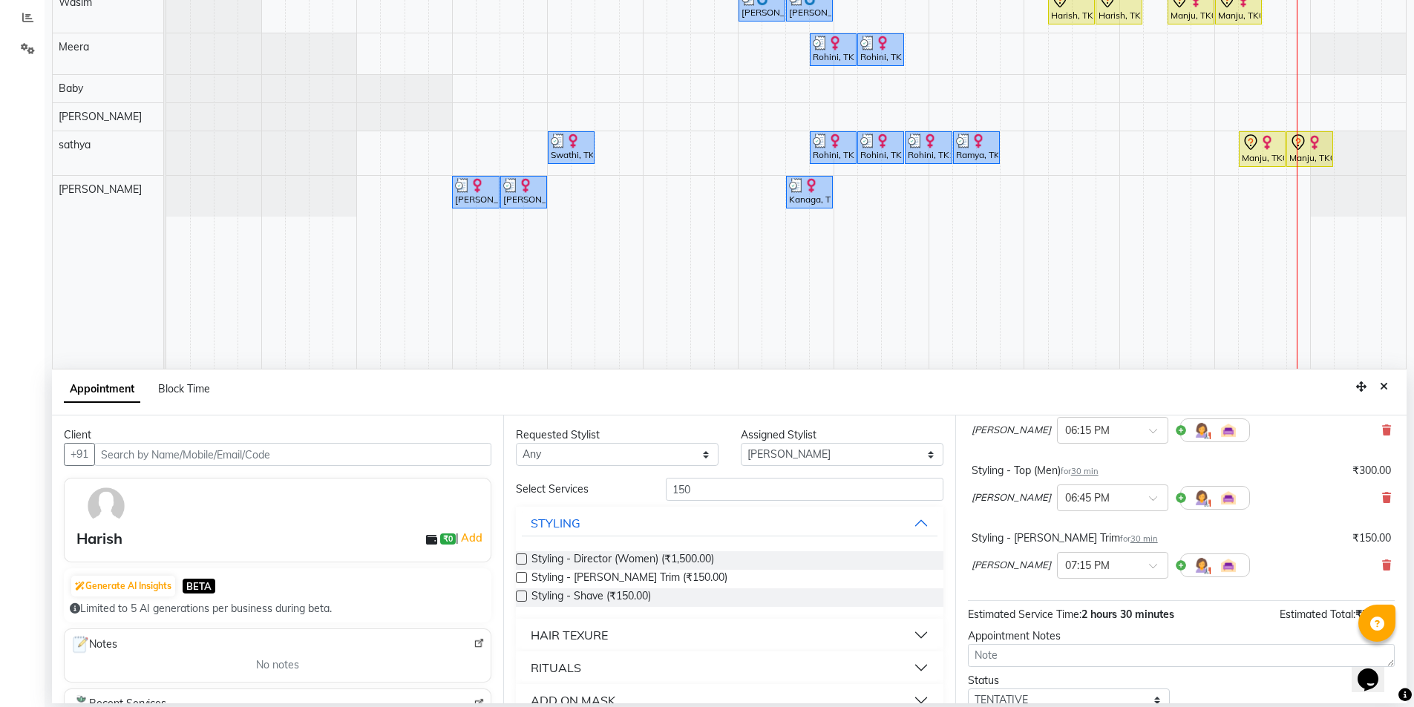
scroll to position [0, 0]
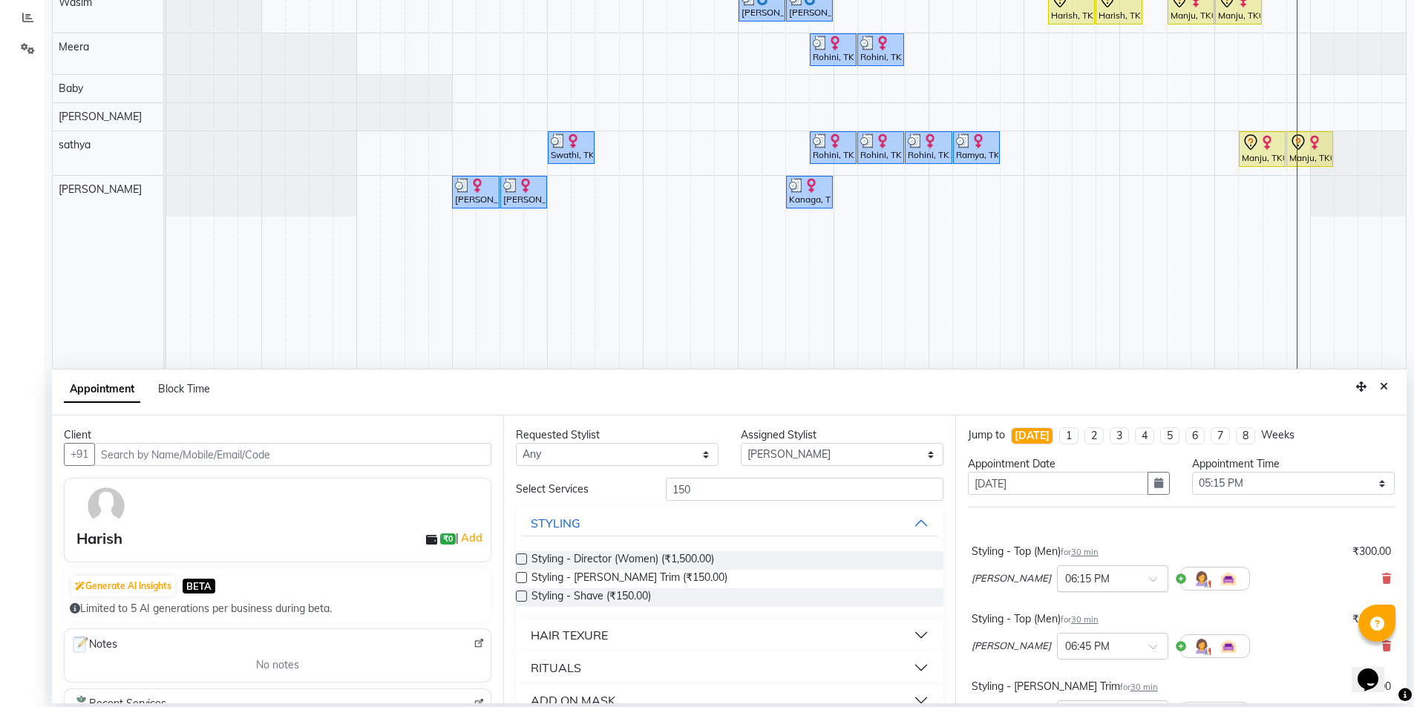
click at [1097, 581] on div at bounding box center [1112, 578] width 110 height 16
drag, startPoint x: 1054, startPoint y: 614, endPoint x: 1077, endPoint y: 629, distance: 28.0
click at [1057, 613] on div "05:15 PM" at bounding box center [1112, 614] width 110 height 27
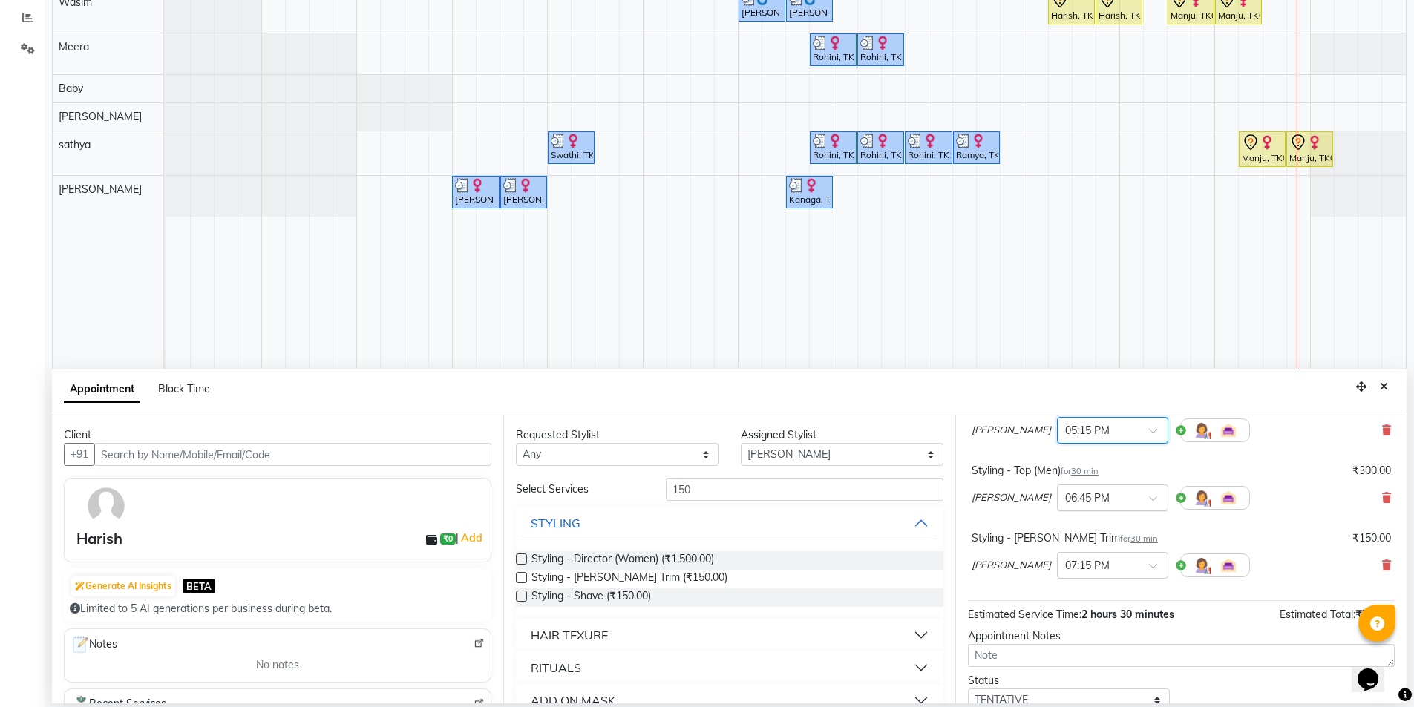
click at [1149, 497] on span at bounding box center [1158, 503] width 19 height 16
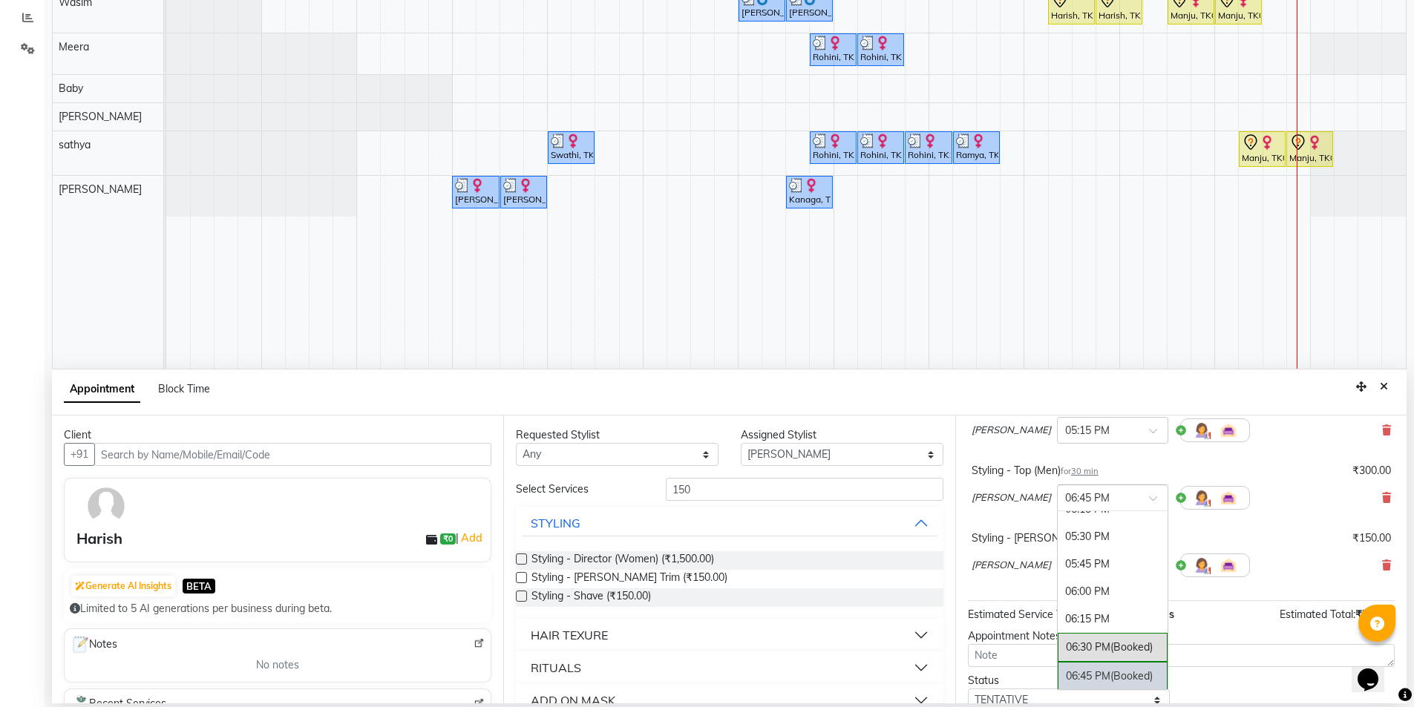
scroll to position [937, 0]
click at [1057, 565] on div "05:45 PM" at bounding box center [1112, 569] width 110 height 27
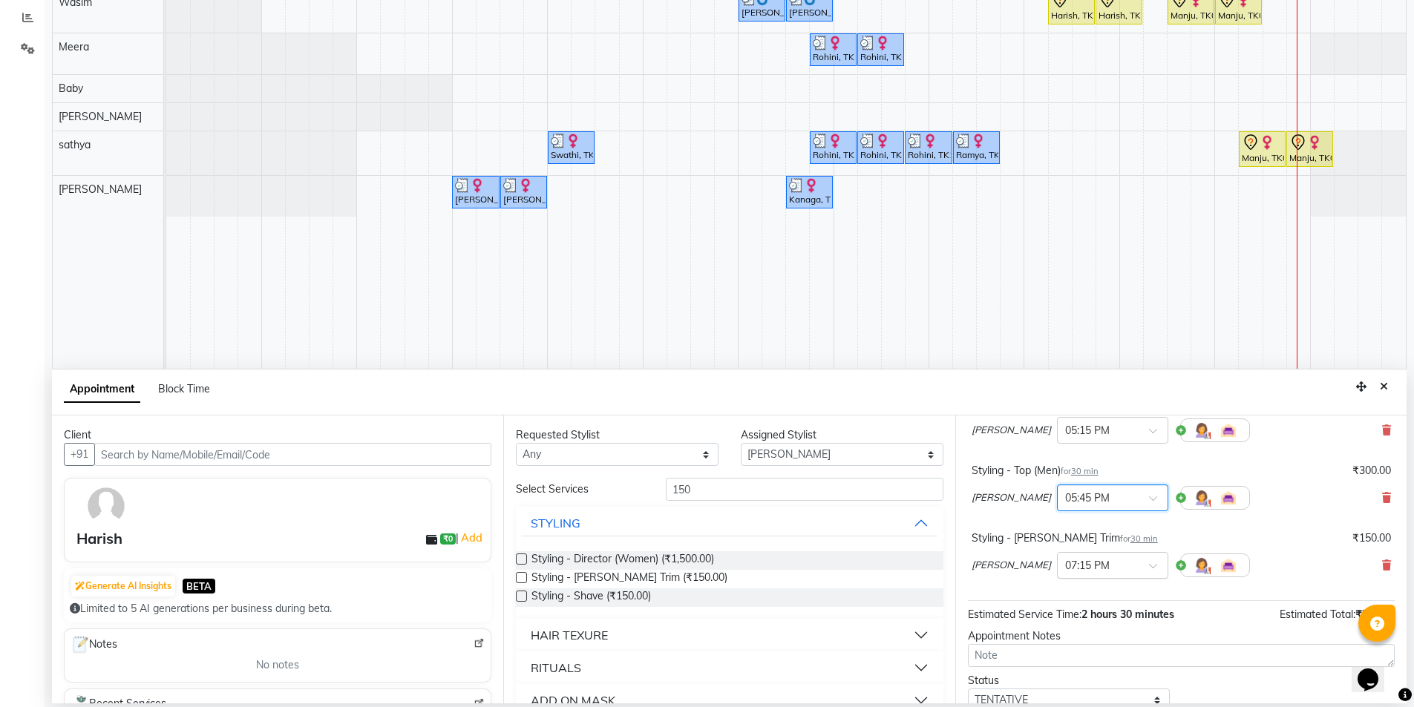
click at [1149, 568] on span at bounding box center [1158, 570] width 19 height 16
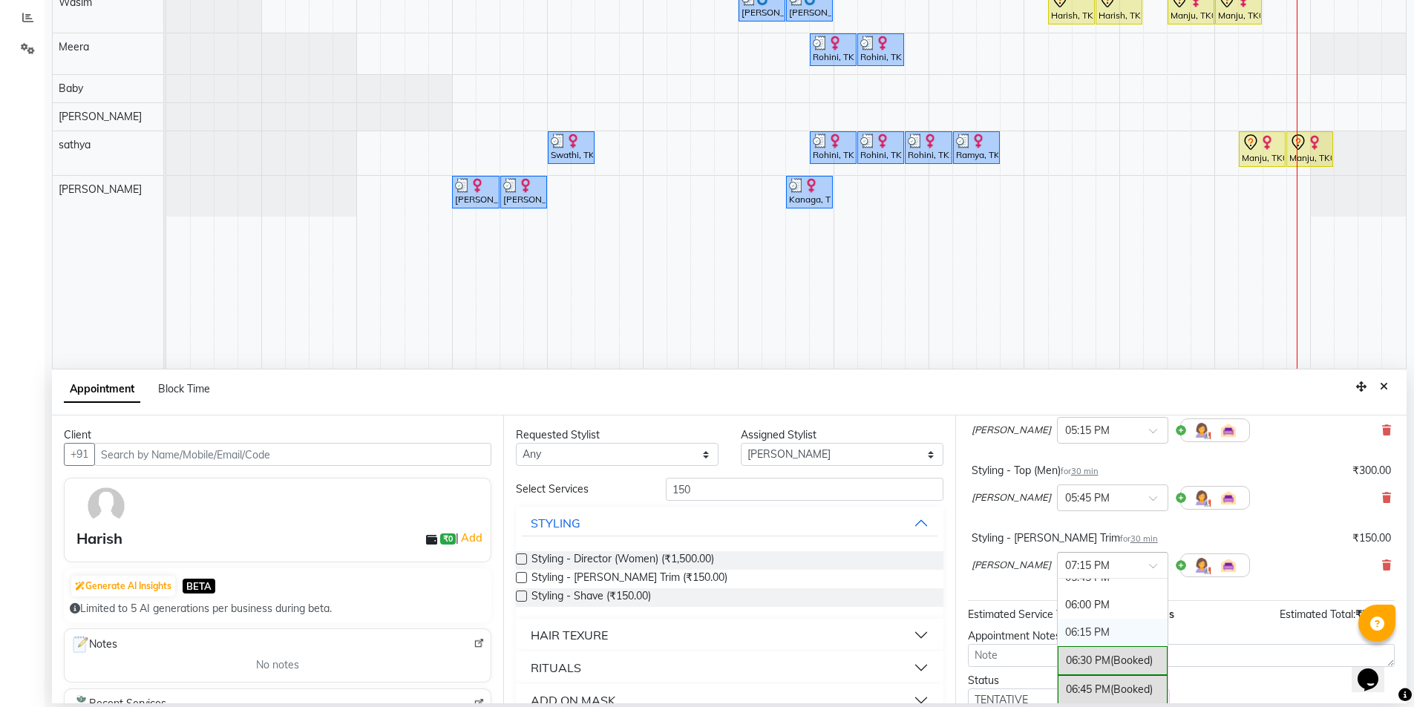
click at [1057, 631] on div "06:15 PM" at bounding box center [1112, 632] width 110 height 27
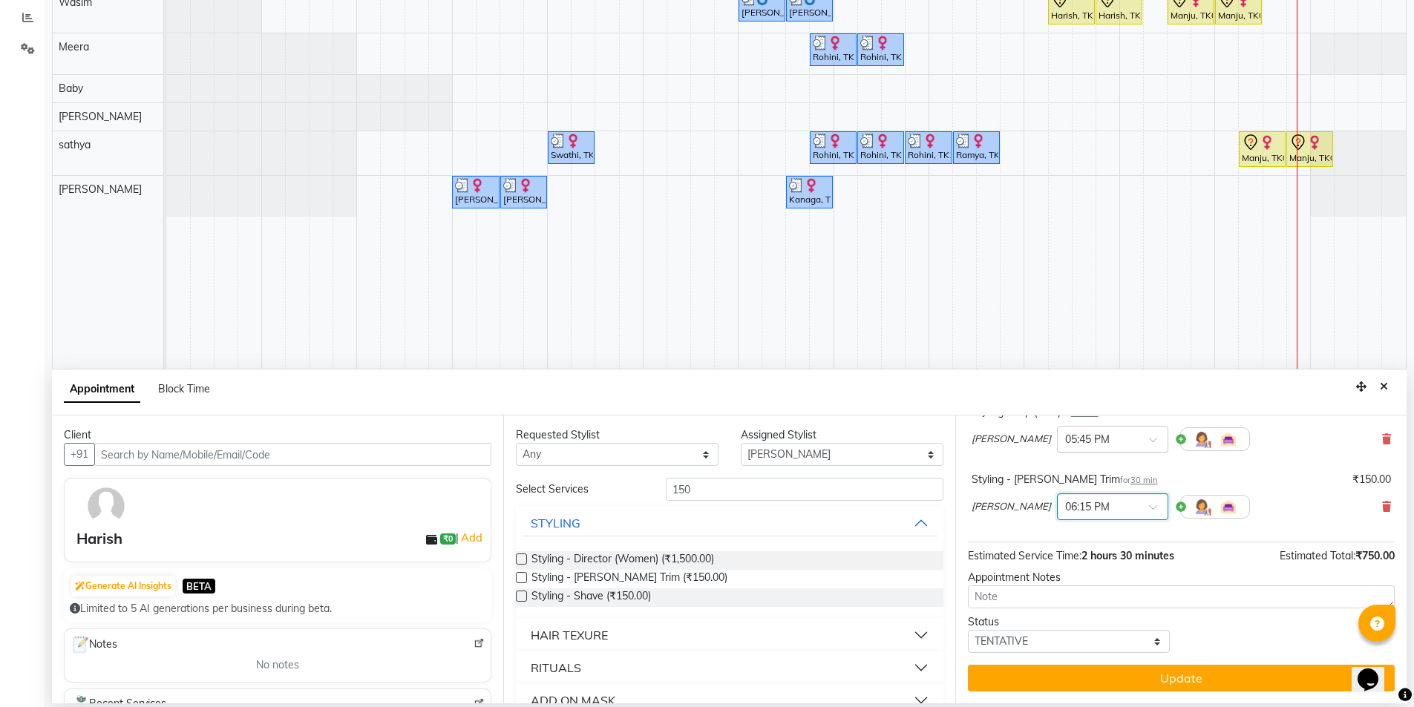
scroll to position [59, 0]
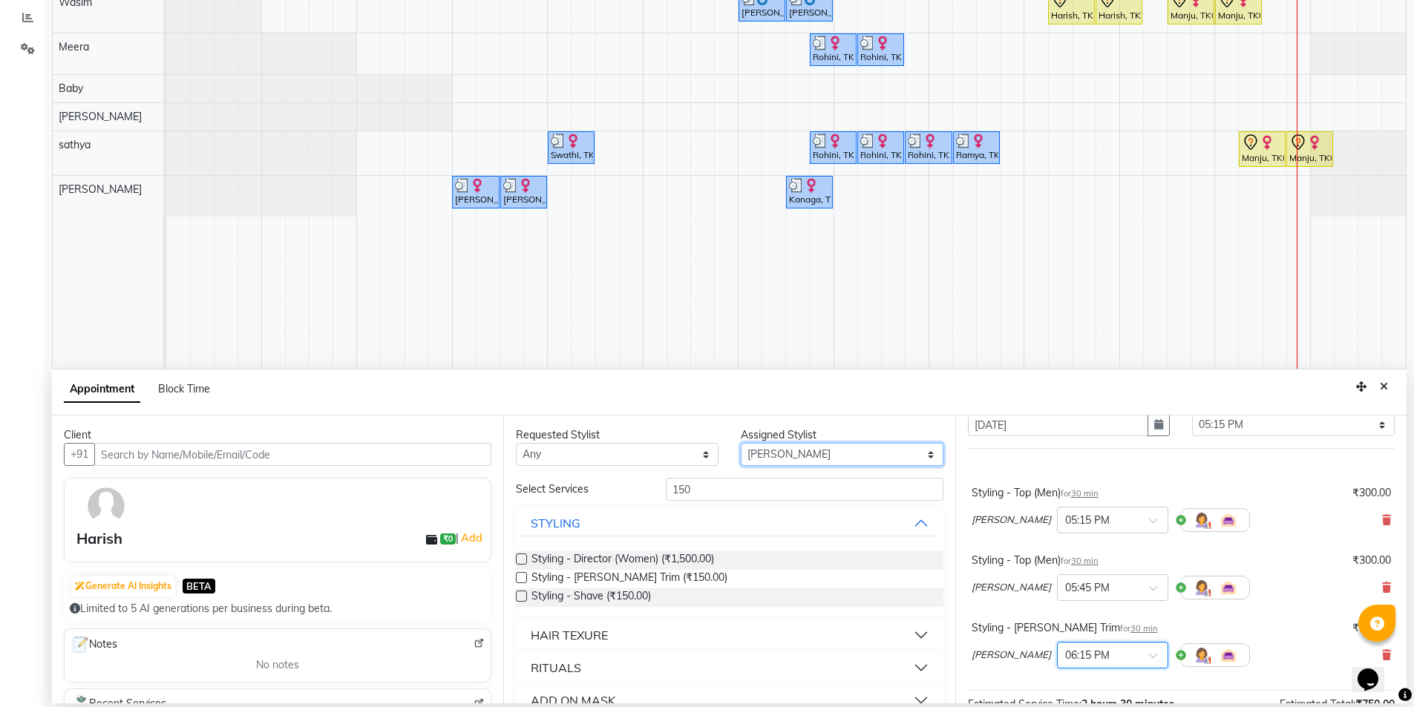
click at [769, 454] on select "Select [PERSON_NAME] [PERSON_NAME] Baby [PERSON_NAME] [PERSON_NAME] [PERSON_NAM…" at bounding box center [842, 454] width 203 height 23
click at [741, 443] on select "Select [PERSON_NAME] [PERSON_NAME] Baby [PERSON_NAME] [PERSON_NAME] [PERSON_NAM…" at bounding box center [842, 454] width 203 height 23
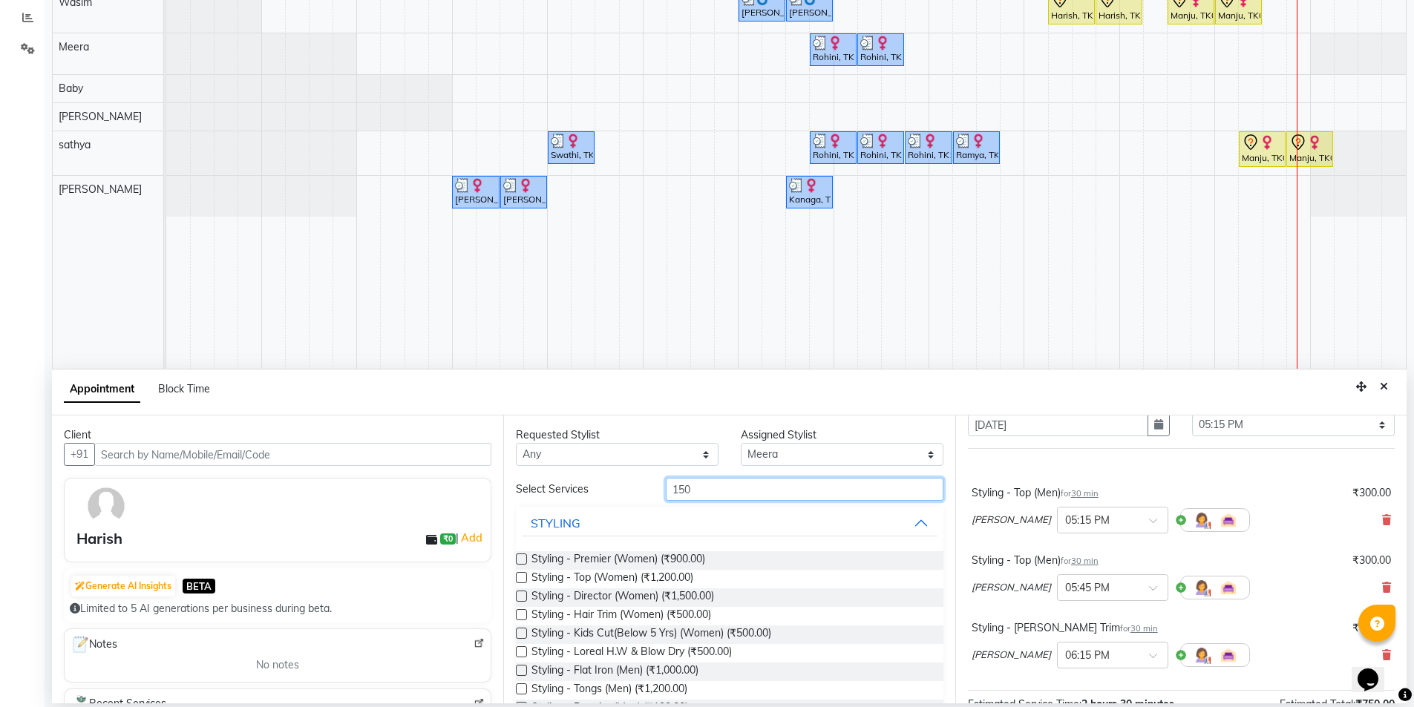
drag, startPoint x: 703, startPoint y: 492, endPoint x: 578, endPoint y: 491, distance: 124.7
click at [578, 491] on div "Select Services 150" at bounding box center [729, 489] width 449 height 23
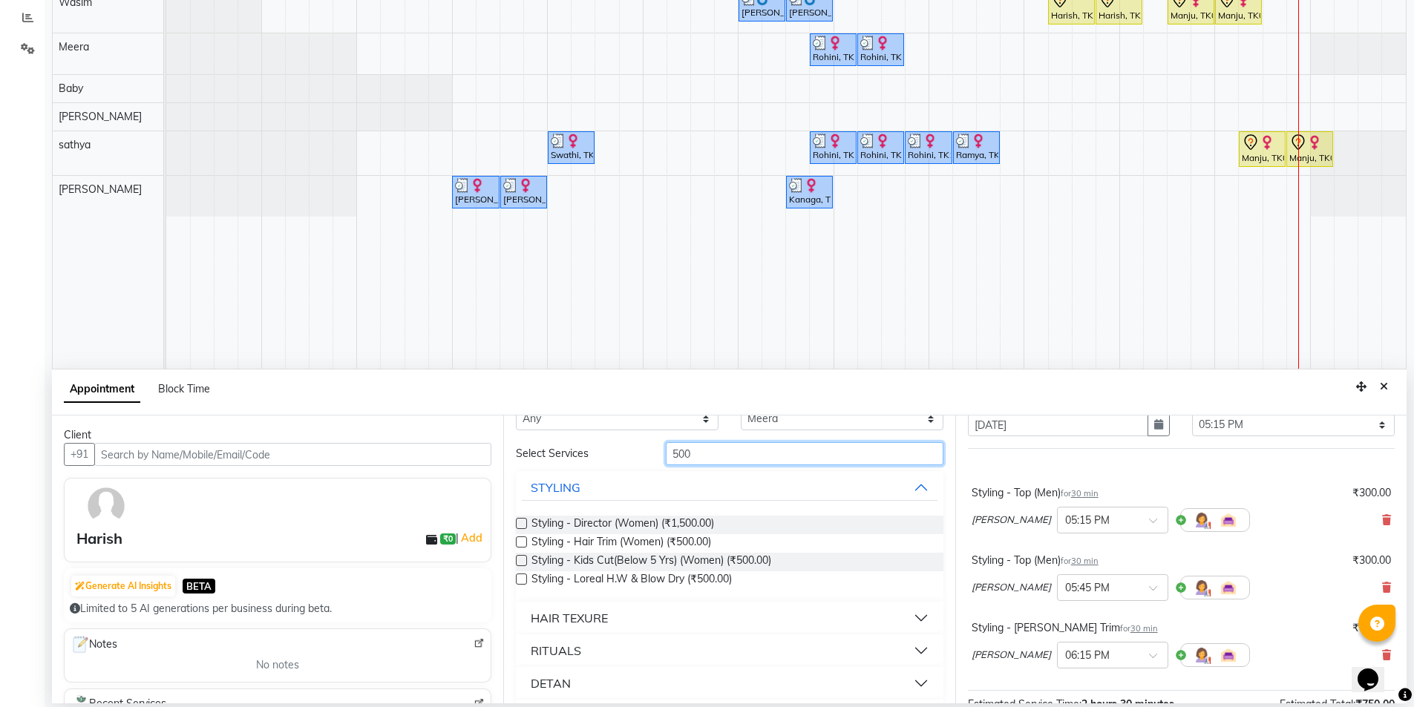
scroll to position [0, 0]
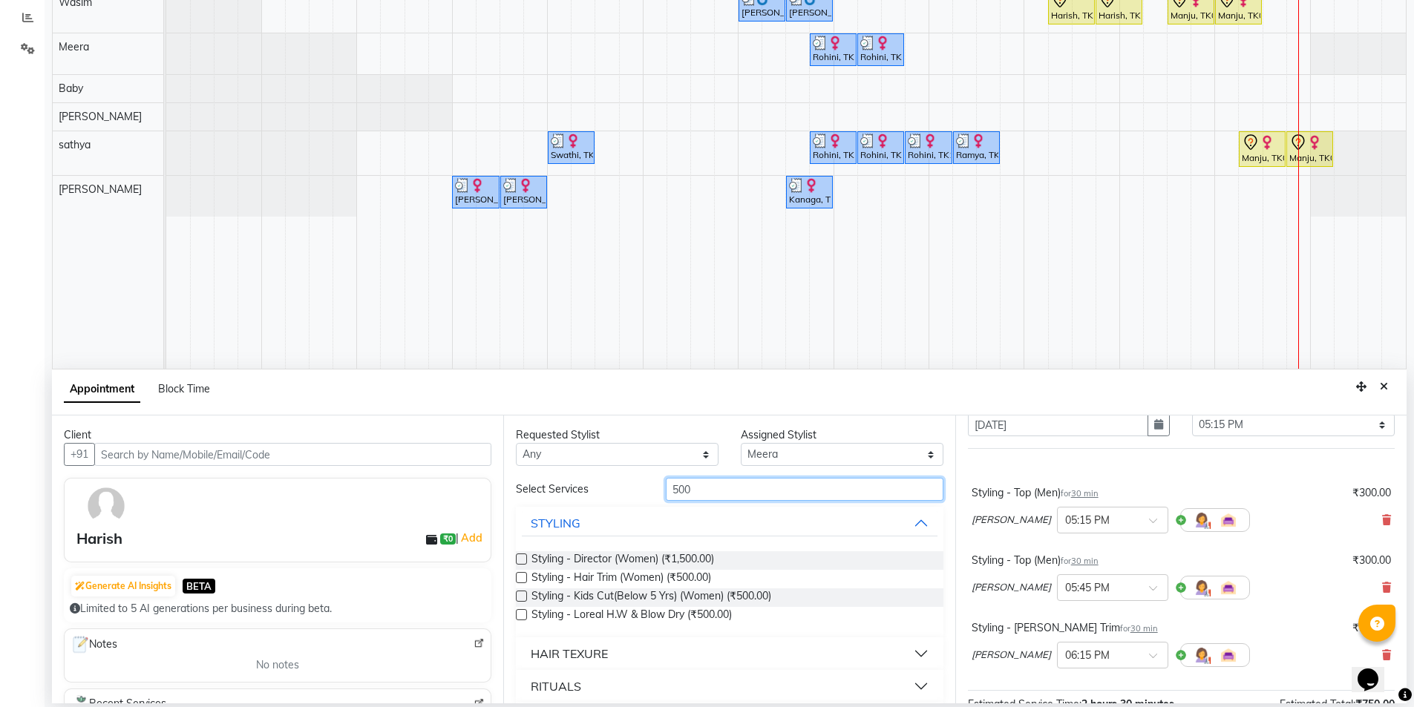
drag, startPoint x: 695, startPoint y: 484, endPoint x: 580, endPoint y: 479, distance: 115.1
click at [580, 479] on div "Select Services 500" at bounding box center [729, 489] width 449 height 23
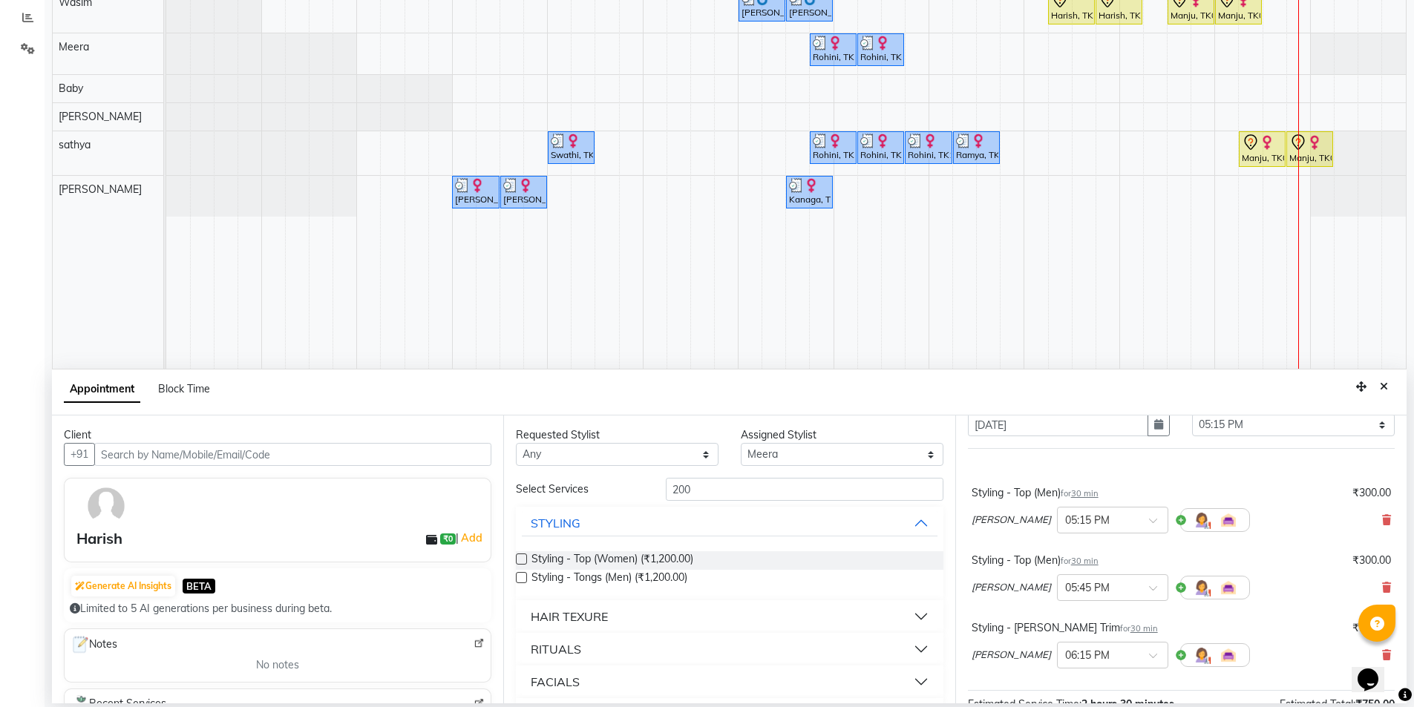
click at [910, 615] on button "HAIR TEXURE" at bounding box center [729, 616] width 415 height 27
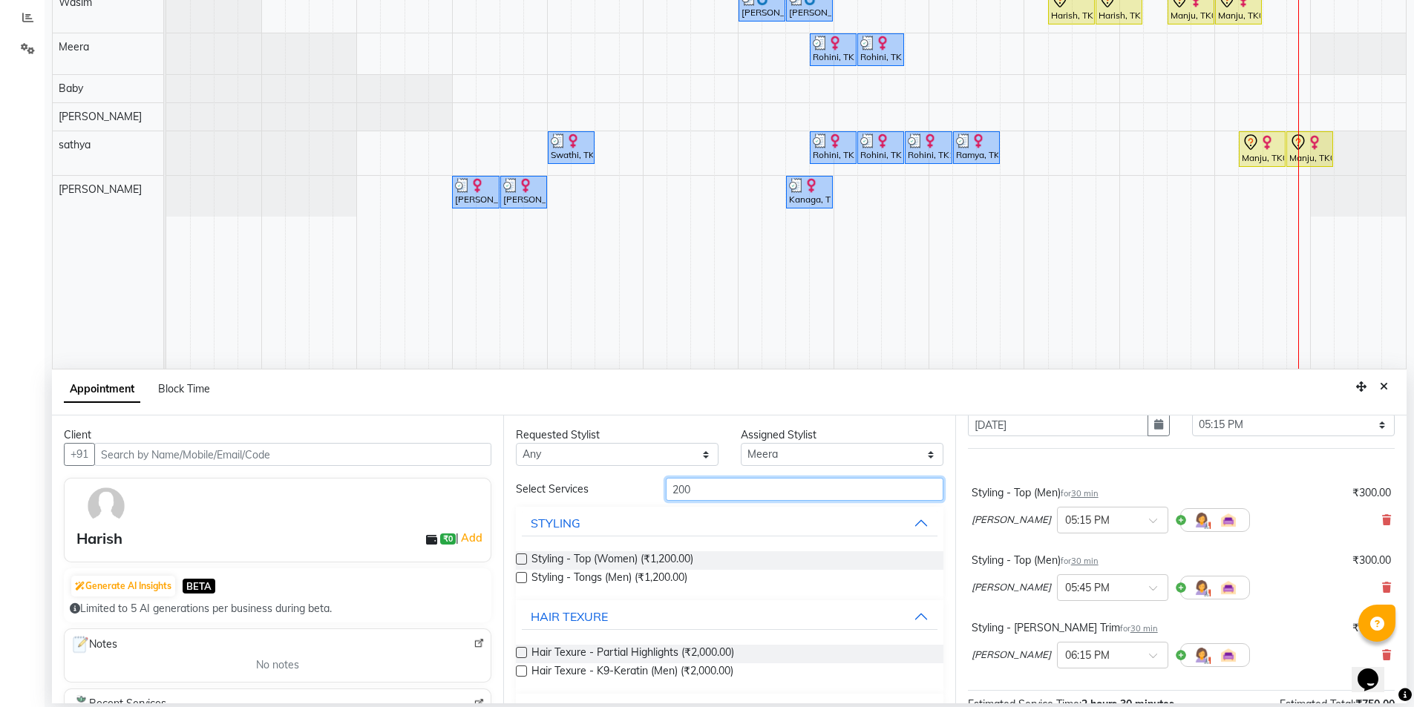
drag, startPoint x: 646, startPoint y: 492, endPoint x: 536, endPoint y: 492, distance: 110.6
click at [536, 492] on div "Select Services 200" at bounding box center [729, 489] width 449 height 23
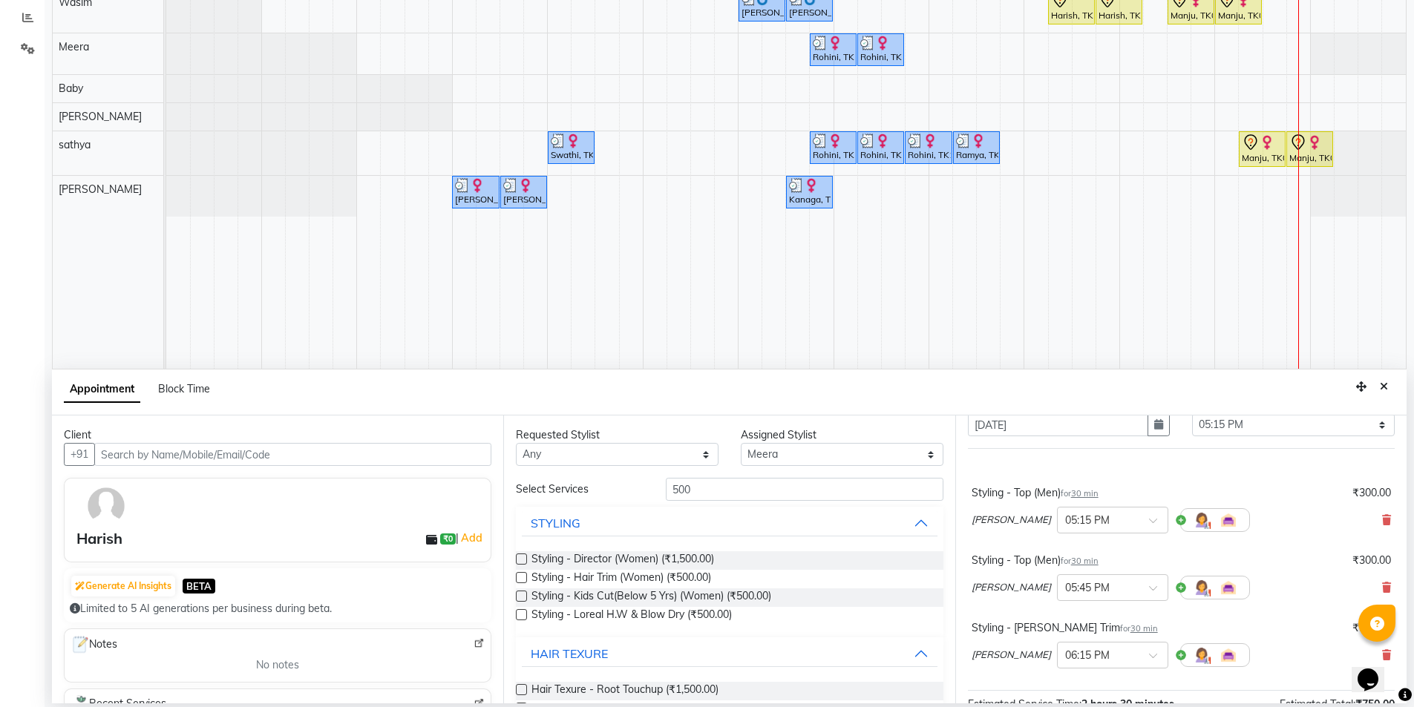
click at [519, 614] on label at bounding box center [521, 614] width 11 height 11
click at [519, 614] on input "checkbox" at bounding box center [521, 616] width 10 height 10
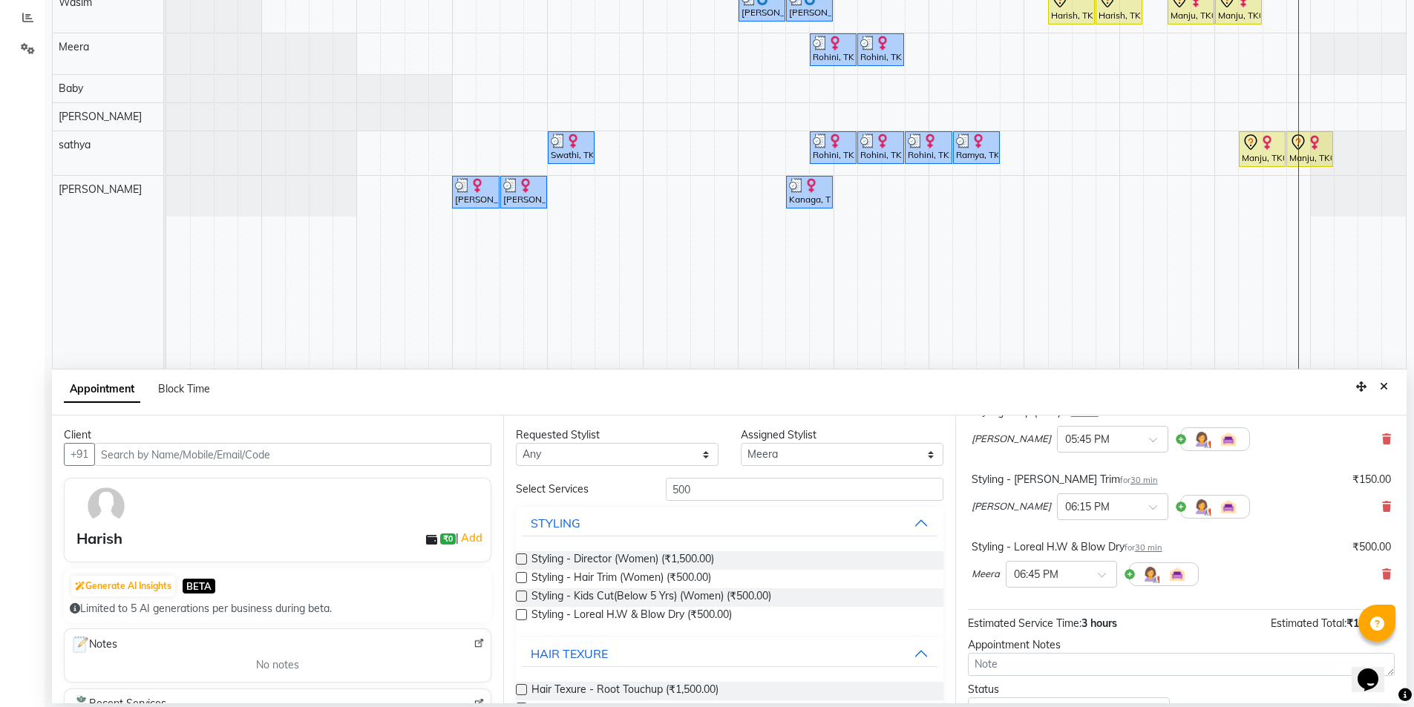
scroll to position [275, 0]
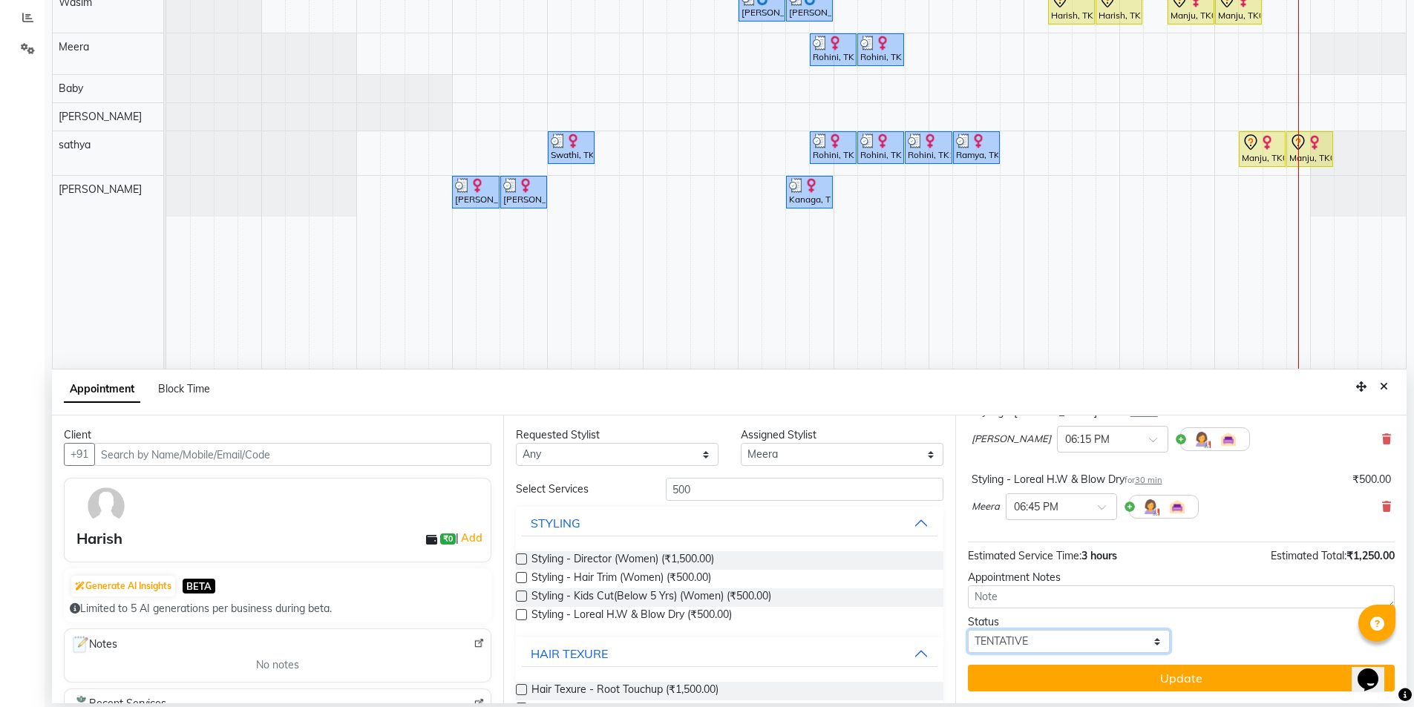
drag, startPoint x: 1071, startPoint y: 647, endPoint x: 1059, endPoint y: 652, distance: 13.6
click at [1071, 646] on select "Select TENTATIVE CONFIRM CHECK-IN UPCOMING" at bounding box center [1069, 641] width 203 height 23
click at [968, 630] on select "Select TENTATIVE CONFIRM CHECK-IN UPCOMING" at bounding box center [1069, 641] width 203 height 23
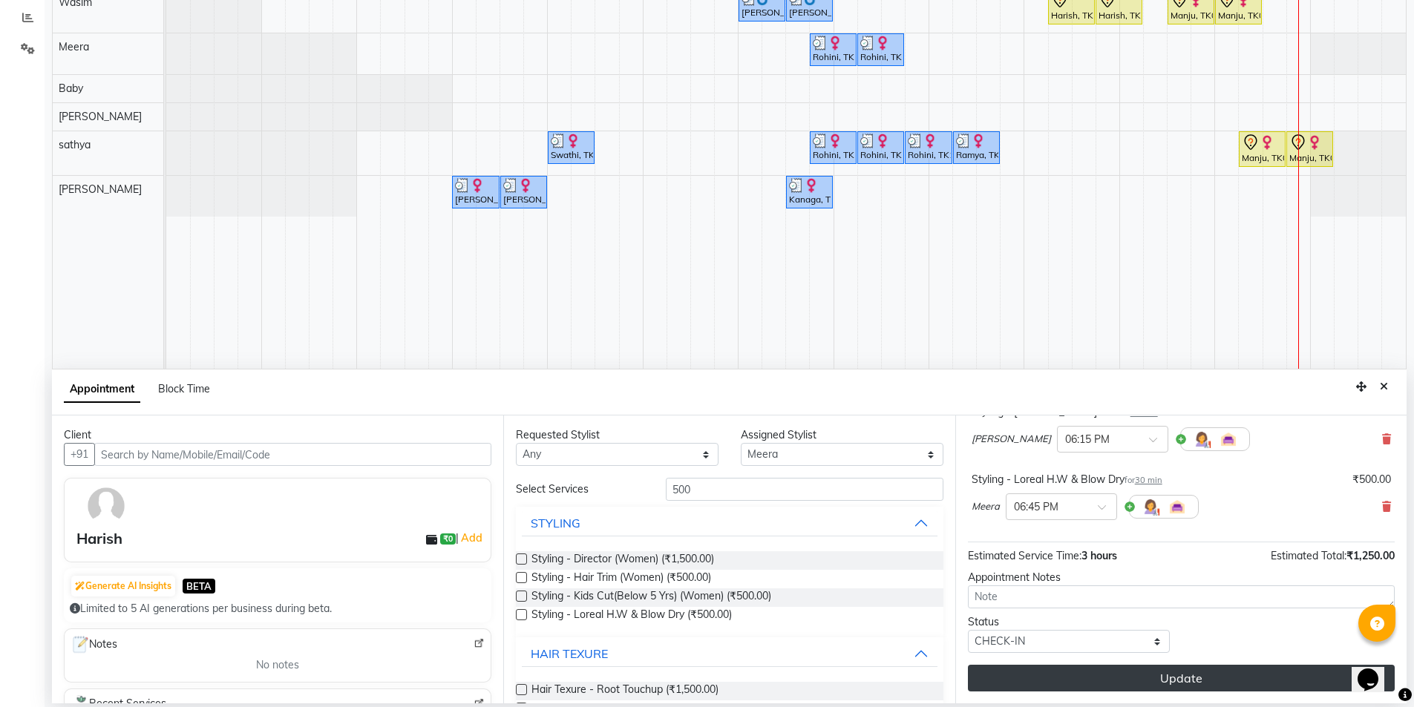
click at [1069, 682] on button "Update" at bounding box center [1181, 678] width 427 height 27
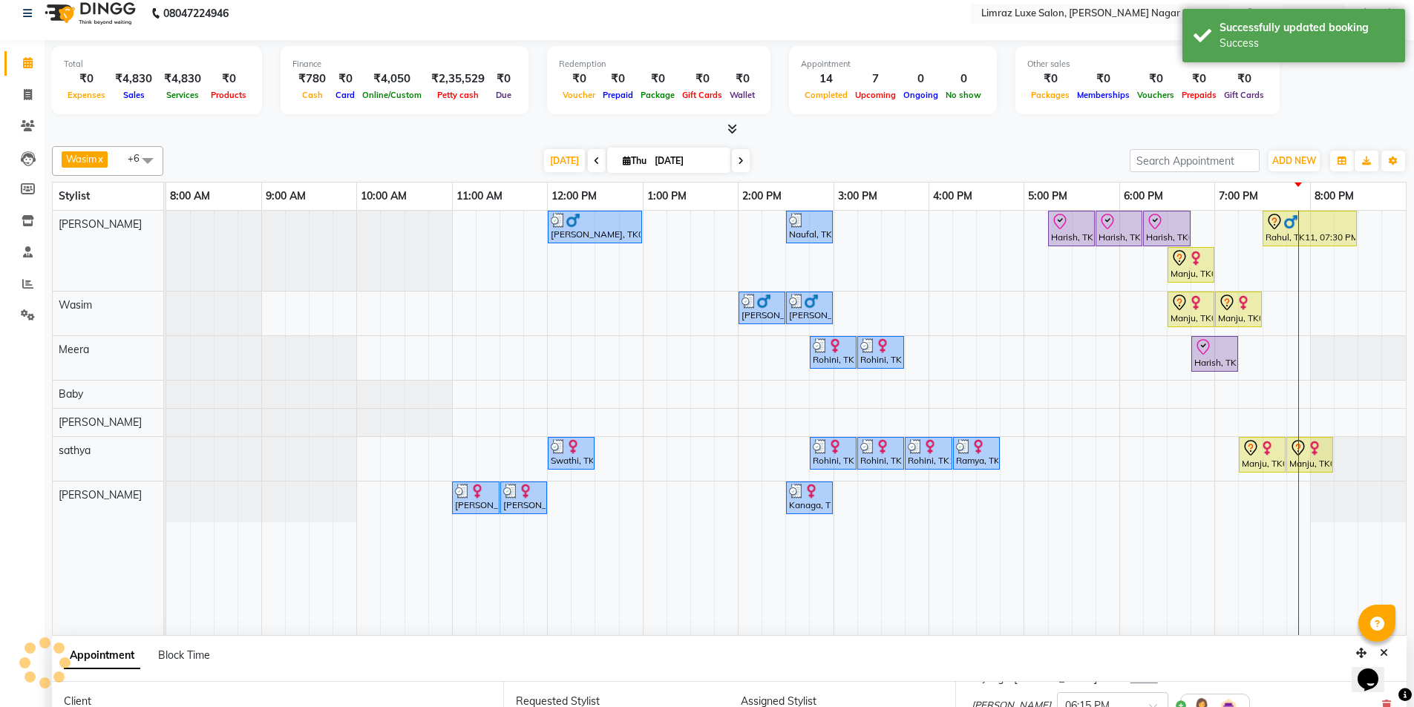
scroll to position [0, 0]
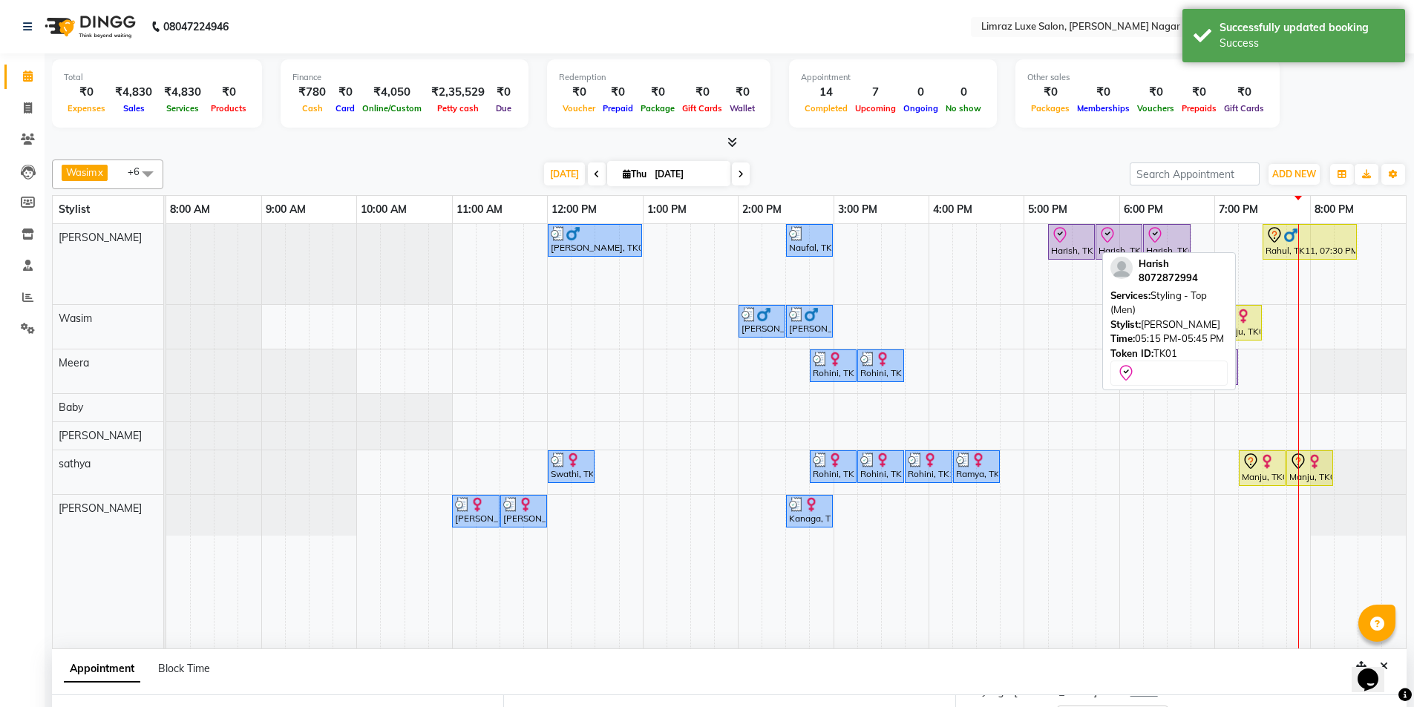
click at [1073, 241] on div at bounding box center [1071, 235] width 41 height 18
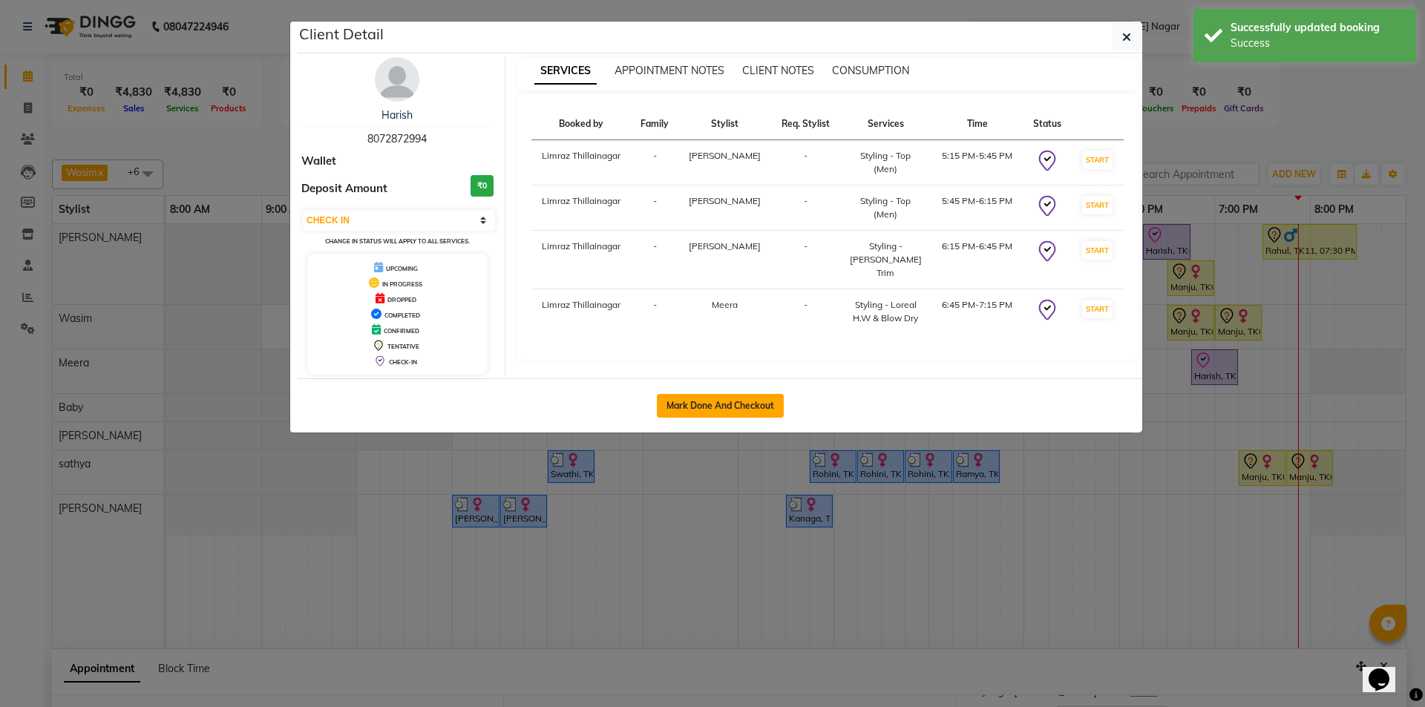
click at [752, 405] on button "Mark Done And Checkout" at bounding box center [720, 406] width 127 height 24
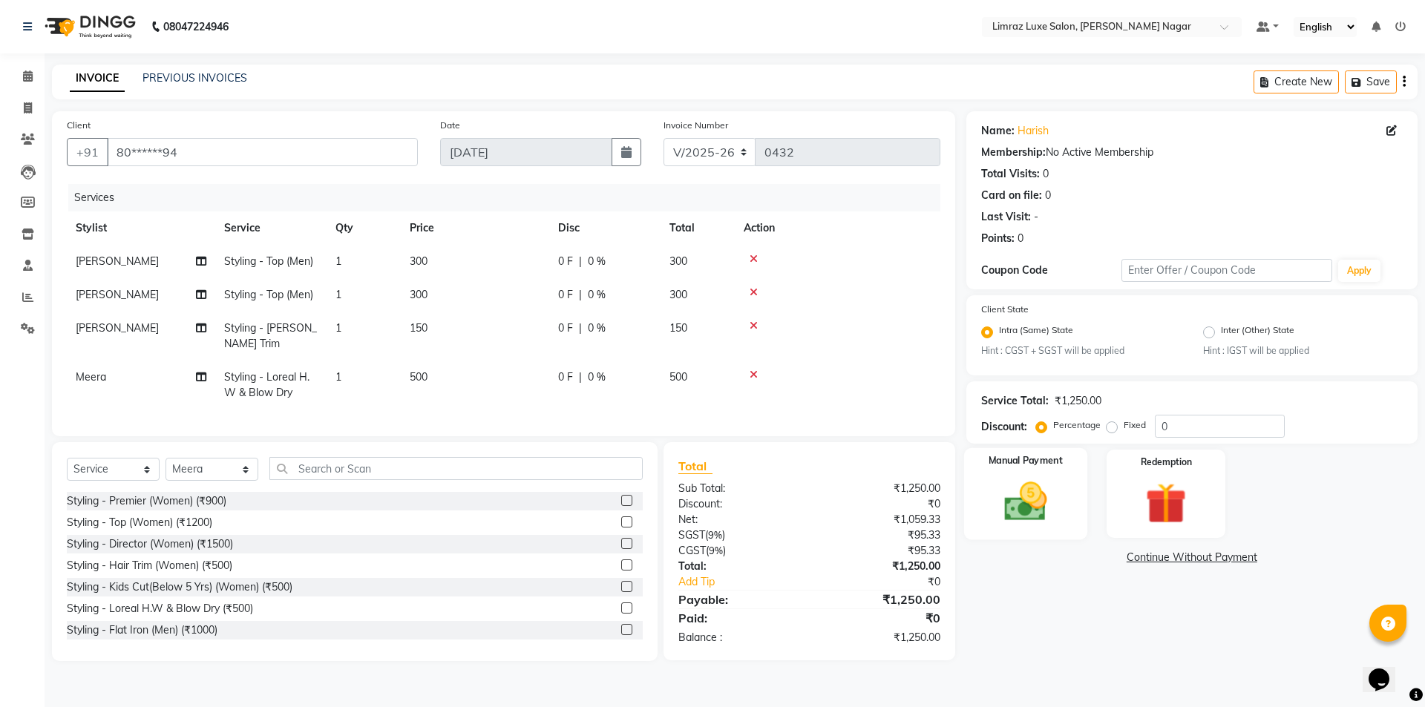
click at [1004, 490] on img at bounding box center [1025, 502] width 69 height 49
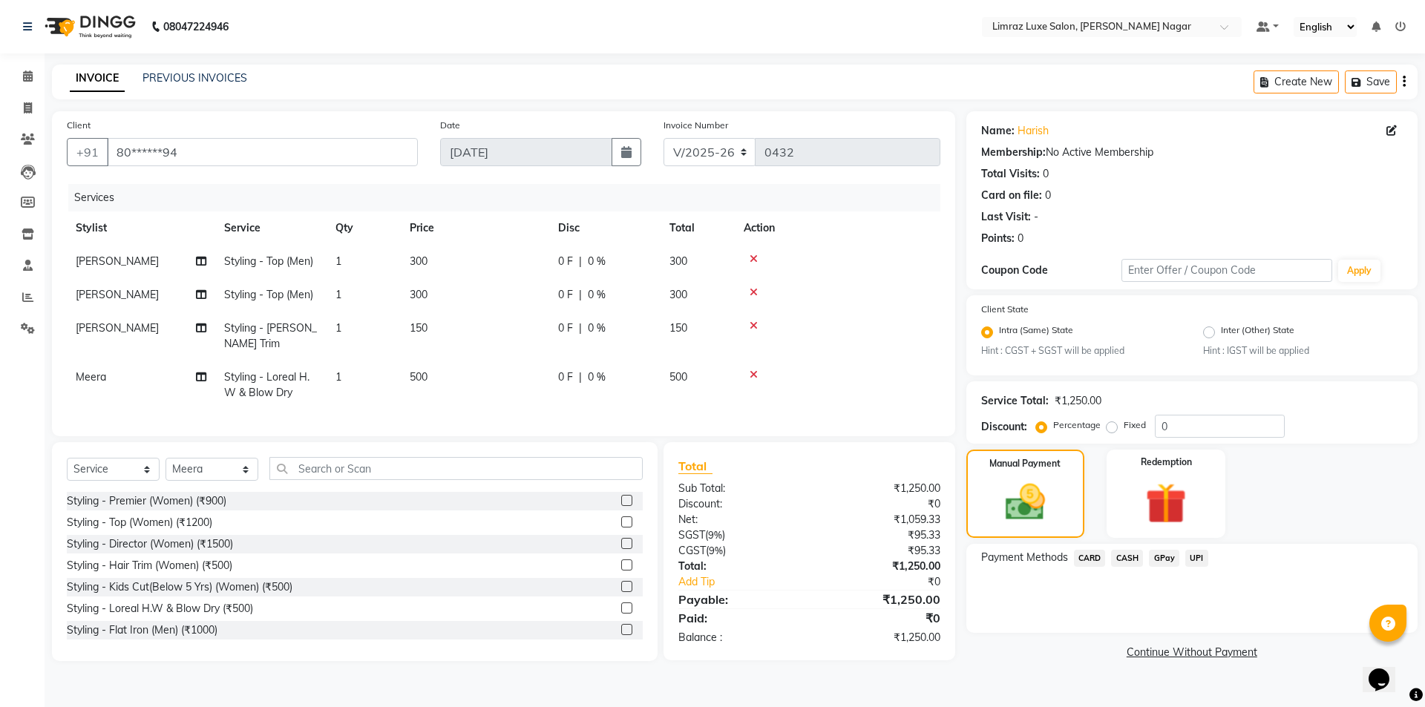
click at [1161, 558] on span "GPay" at bounding box center [1164, 558] width 30 height 17
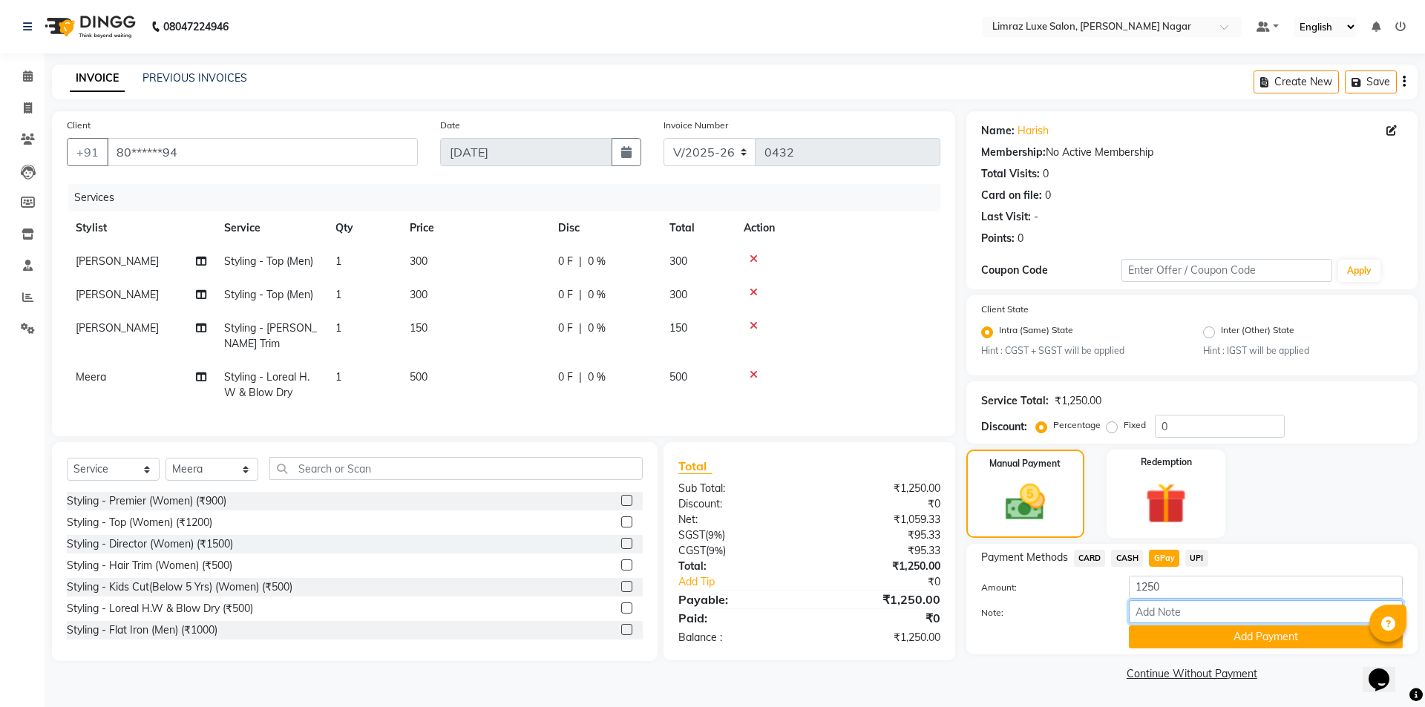
drag, startPoint x: 1161, startPoint y: 605, endPoint x: 1154, endPoint y: 618, distance: 14.3
click at [1161, 605] on input "Note:" at bounding box center [1266, 611] width 274 height 23
click at [1244, 637] on button "Add Payment" at bounding box center [1266, 637] width 274 height 23
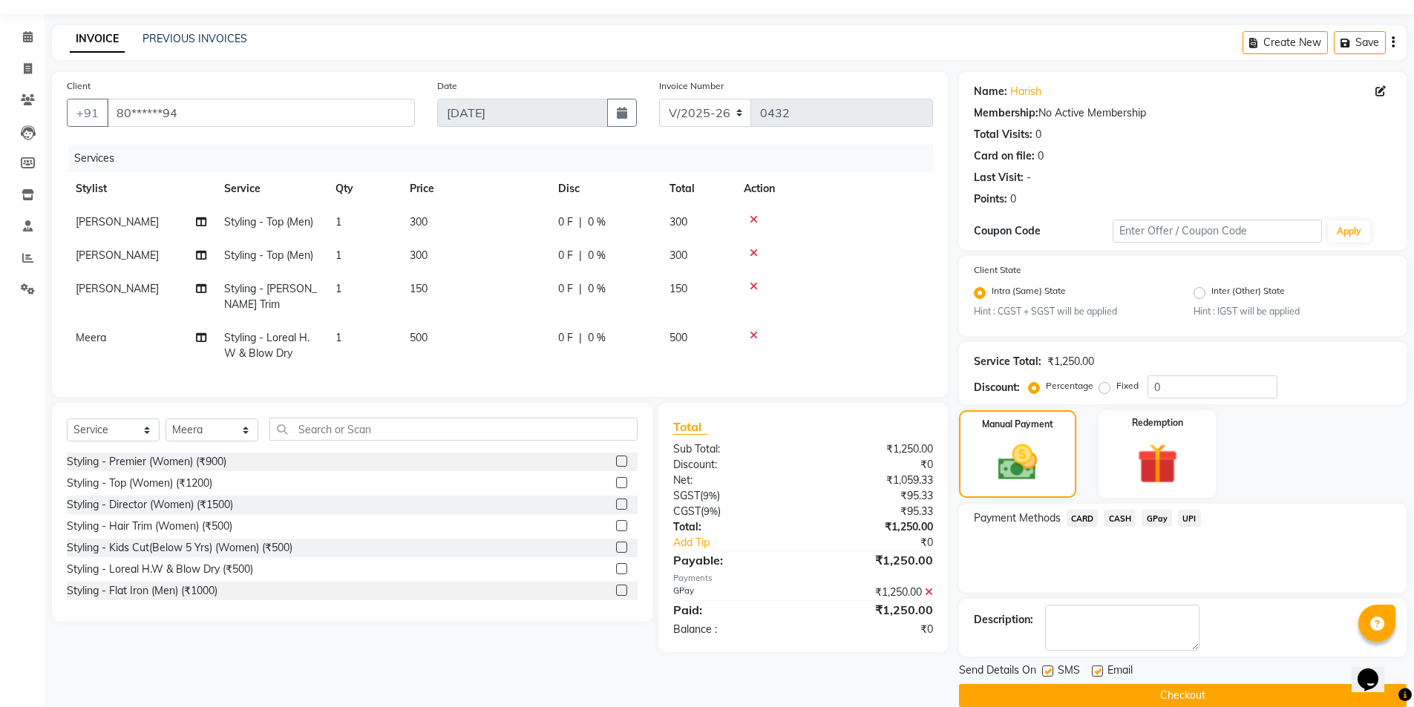
scroll to position [62, 0]
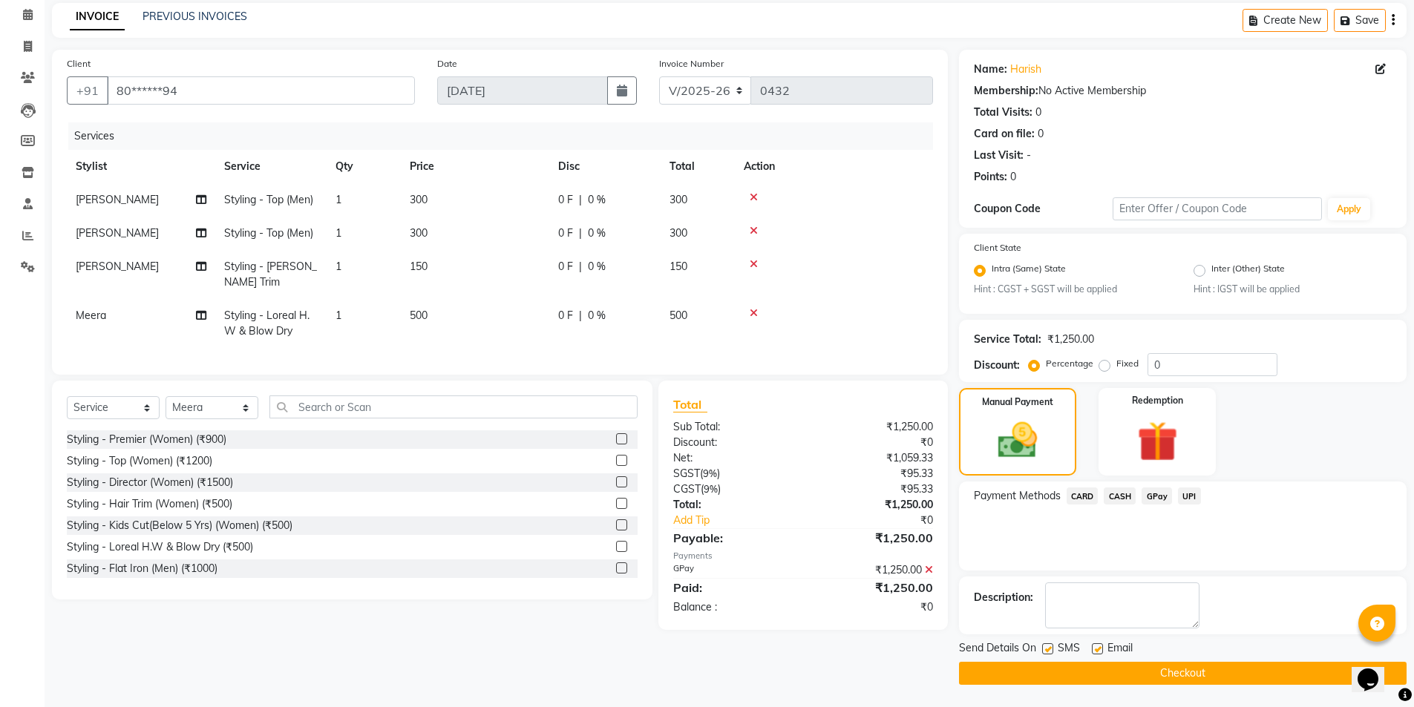
click at [1046, 652] on label at bounding box center [1047, 648] width 11 height 11
click at [1046, 652] on input "checkbox" at bounding box center [1047, 650] width 10 height 10
click at [1093, 648] on label at bounding box center [1097, 648] width 11 height 11
click at [1093, 648] on input "checkbox" at bounding box center [1097, 650] width 10 height 10
click at [1083, 669] on button "Checkout" at bounding box center [1182, 673] width 447 height 23
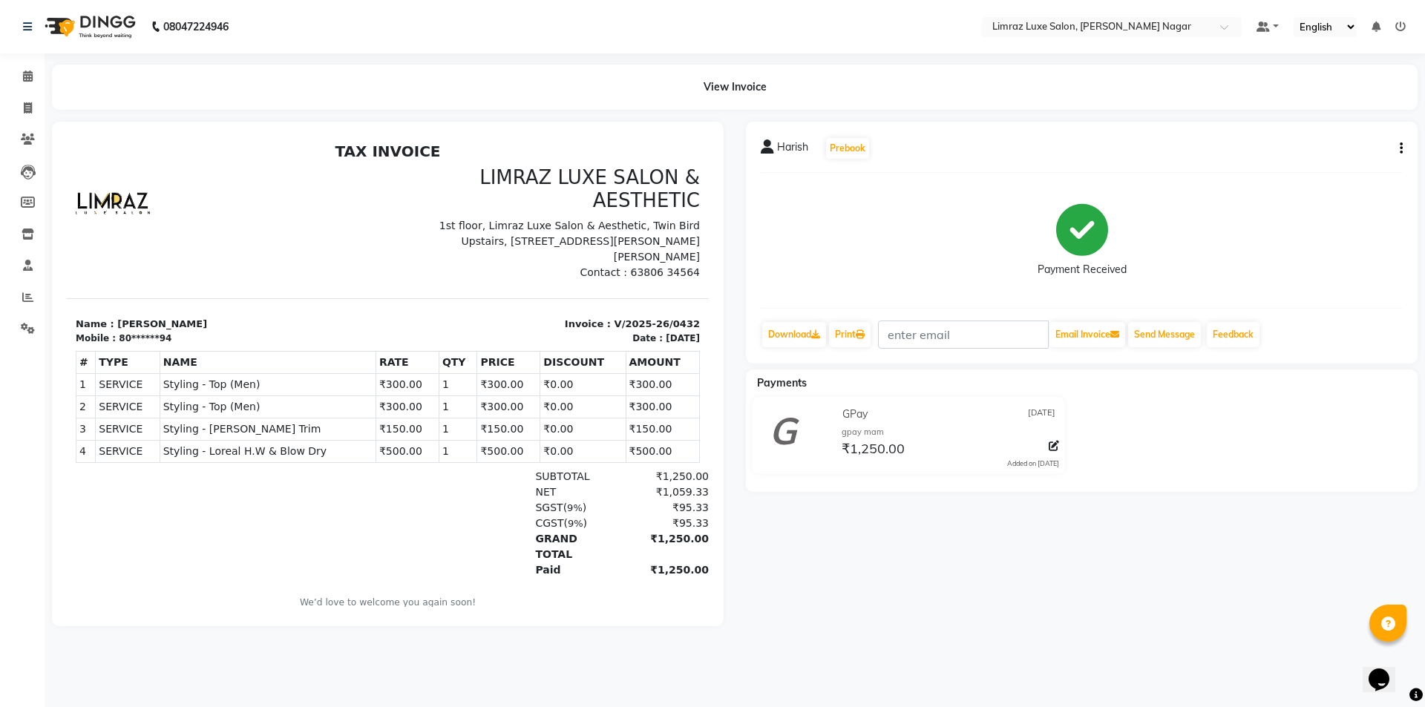
click at [83, 5] on nav "08047224946 Select Location × Limraz Luxe Salon, [PERSON_NAME] Nagar Default Pa…" at bounding box center [712, 26] width 1425 height 53
click at [101, 22] on img at bounding box center [89, 27] width 102 height 42
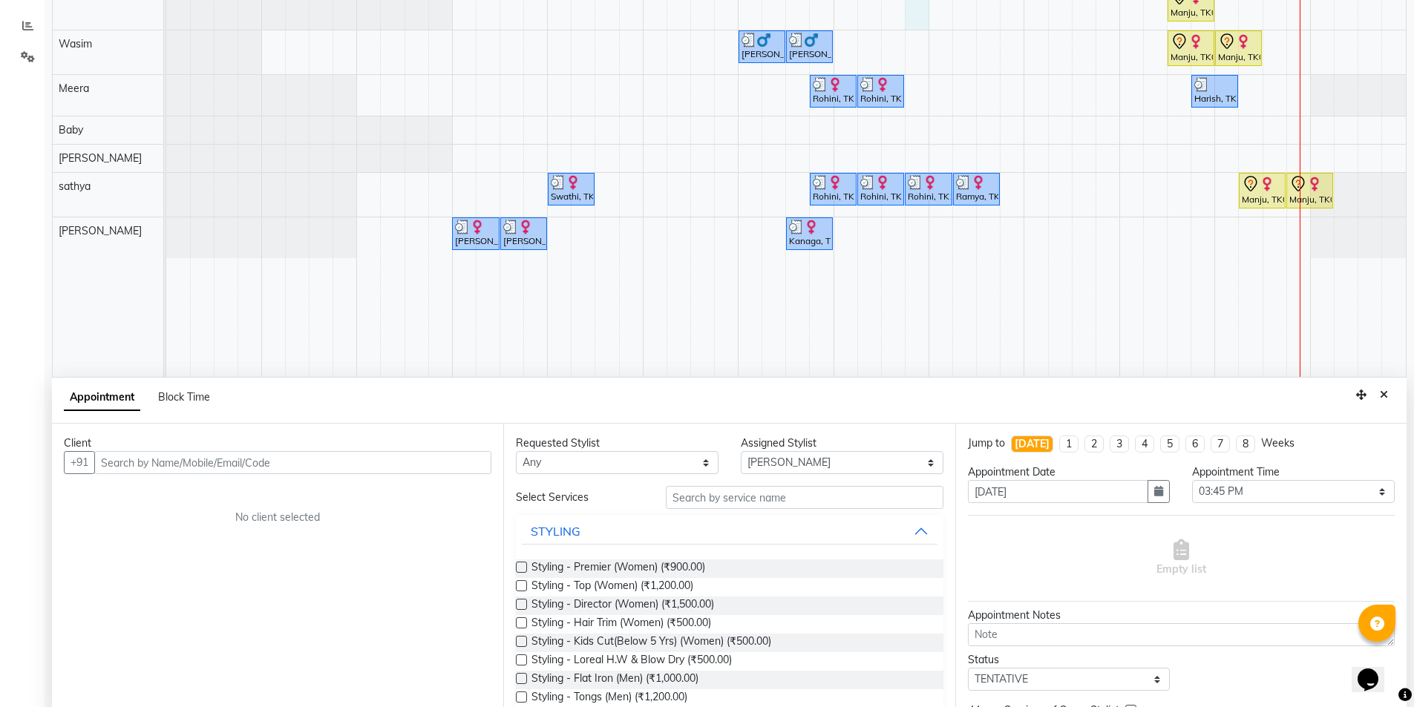
scroll to position [280, 0]
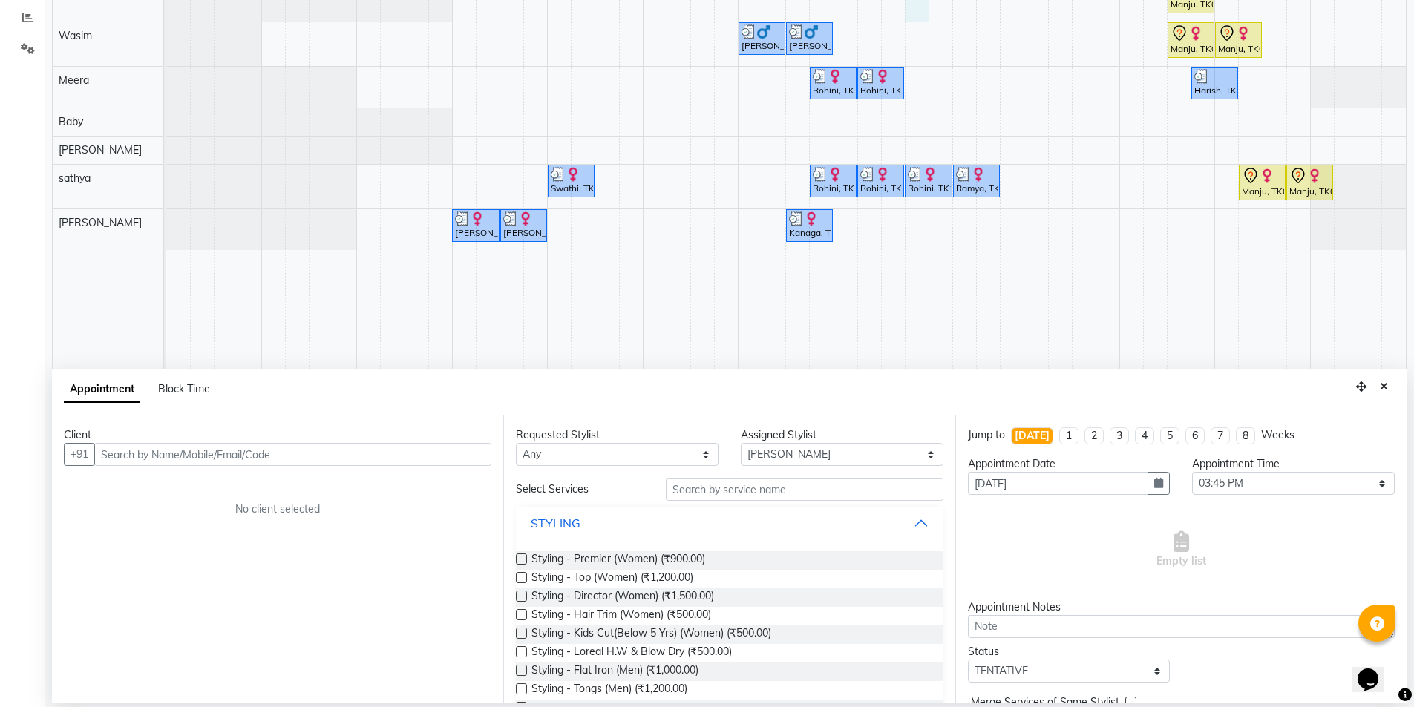
click at [256, 453] on input "text" at bounding box center [292, 454] width 397 height 23
click at [585, 465] on select "Any [PERSON_NAME] [PERSON_NAME] Baby [PERSON_NAME] [PERSON_NAME] [PERSON_NAME] …" at bounding box center [617, 454] width 203 height 23
click at [461, 459] on span "Add Client" at bounding box center [461, 453] width 50 height 13
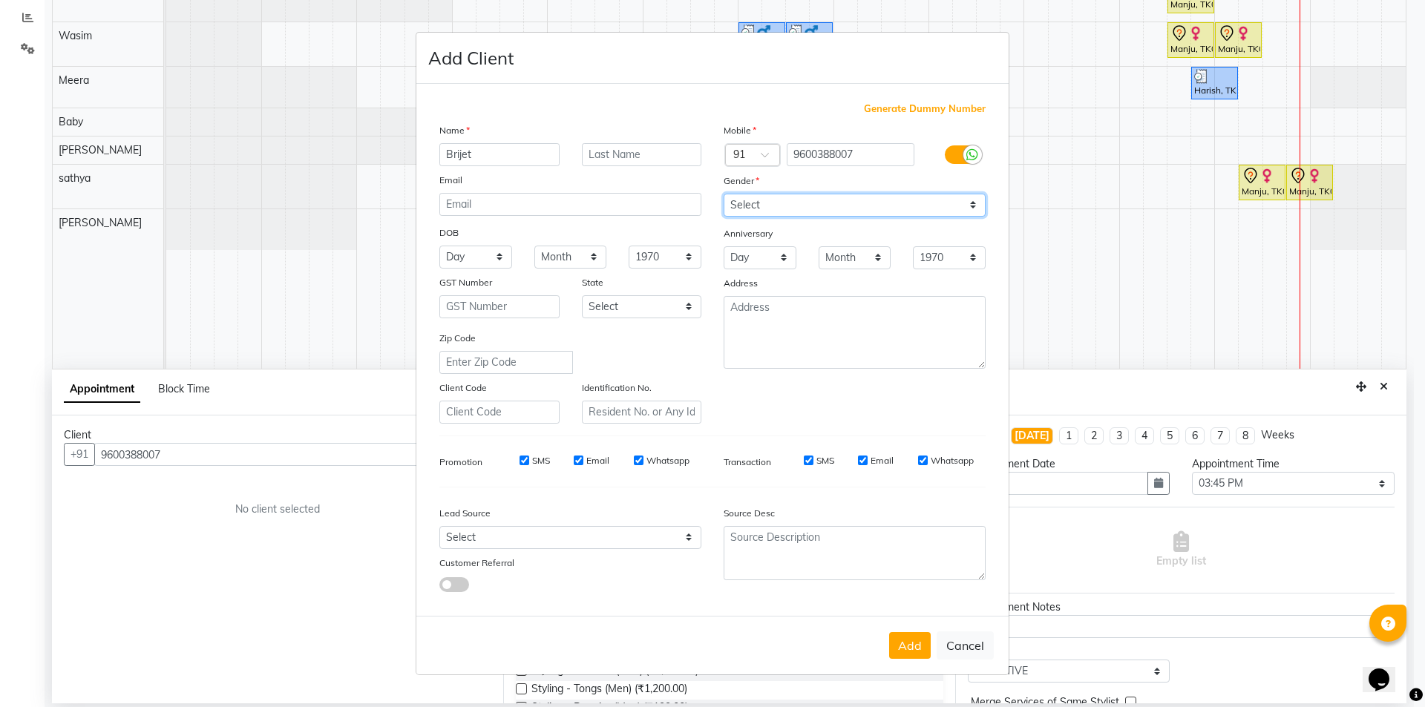
click at [781, 210] on select "Select [DEMOGRAPHIC_DATA] [DEMOGRAPHIC_DATA] Other Prefer Not To Say" at bounding box center [854, 205] width 262 height 23
click at [723, 194] on select "Select [DEMOGRAPHIC_DATA] [DEMOGRAPHIC_DATA] Other Prefer Not To Say" at bounding box center [854, 205] width 262 height 23
drag, startPoint x: 519, startPoint y: 458, endPoint x: 526, endPoint y: 462, distance: 8.0
click at [521, 459] on input "SMS" at bounding box center [524, 461] width 10 height 10
click at [580, 460] on input "Email" at bounding box center [579, 461] width 10 height 10
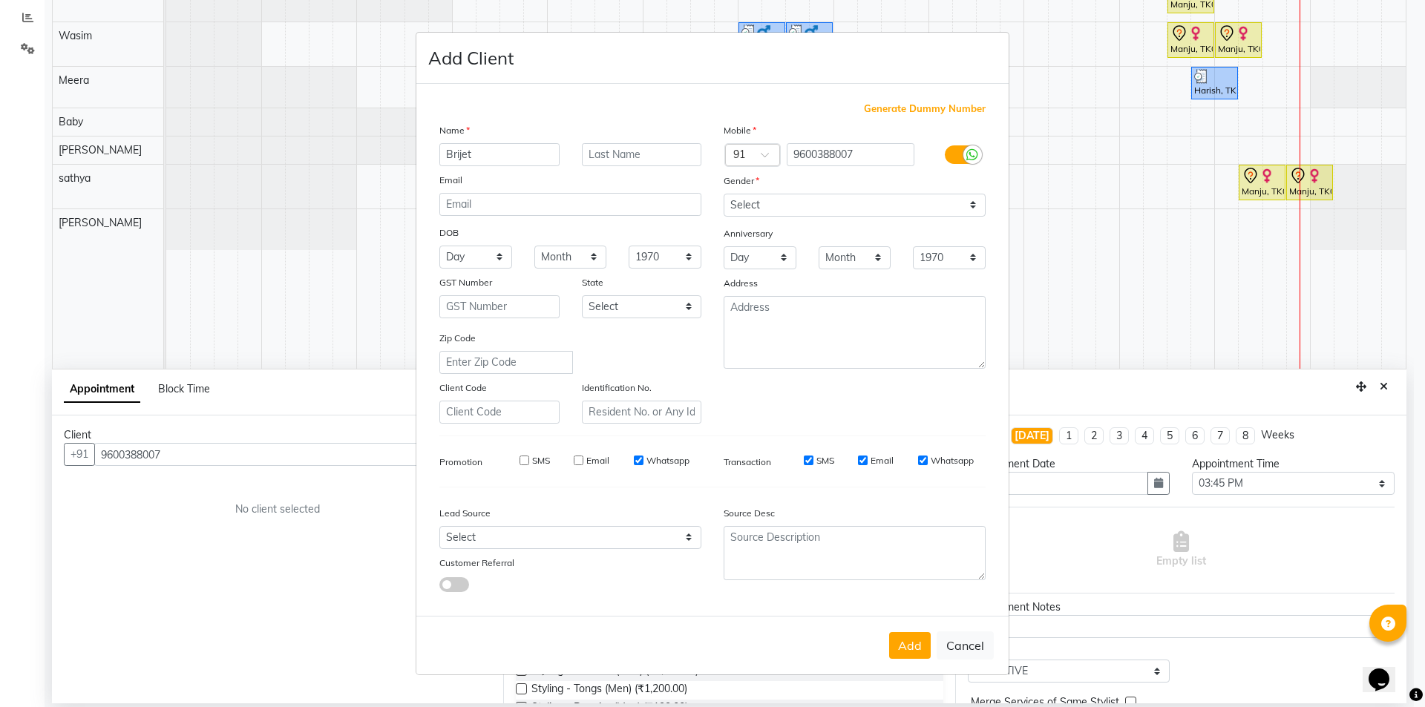
click at [640, 459] on input "Whatsapp" at bounding box center [639, 461] width 10 height 10
click at [808, 462] on input "SMS" at bounding box center [809, 461] width 10 height 10
click at [861, 459] on input "Email" at bounding box center [863, 461] width 10 height 10
click at [925, 460] on input "Whatsapp" at bounding box center [923, 461] width 10 height 10
click at [922, 648] on button "Add" at bounding box center [910, 645] width 42 height 27
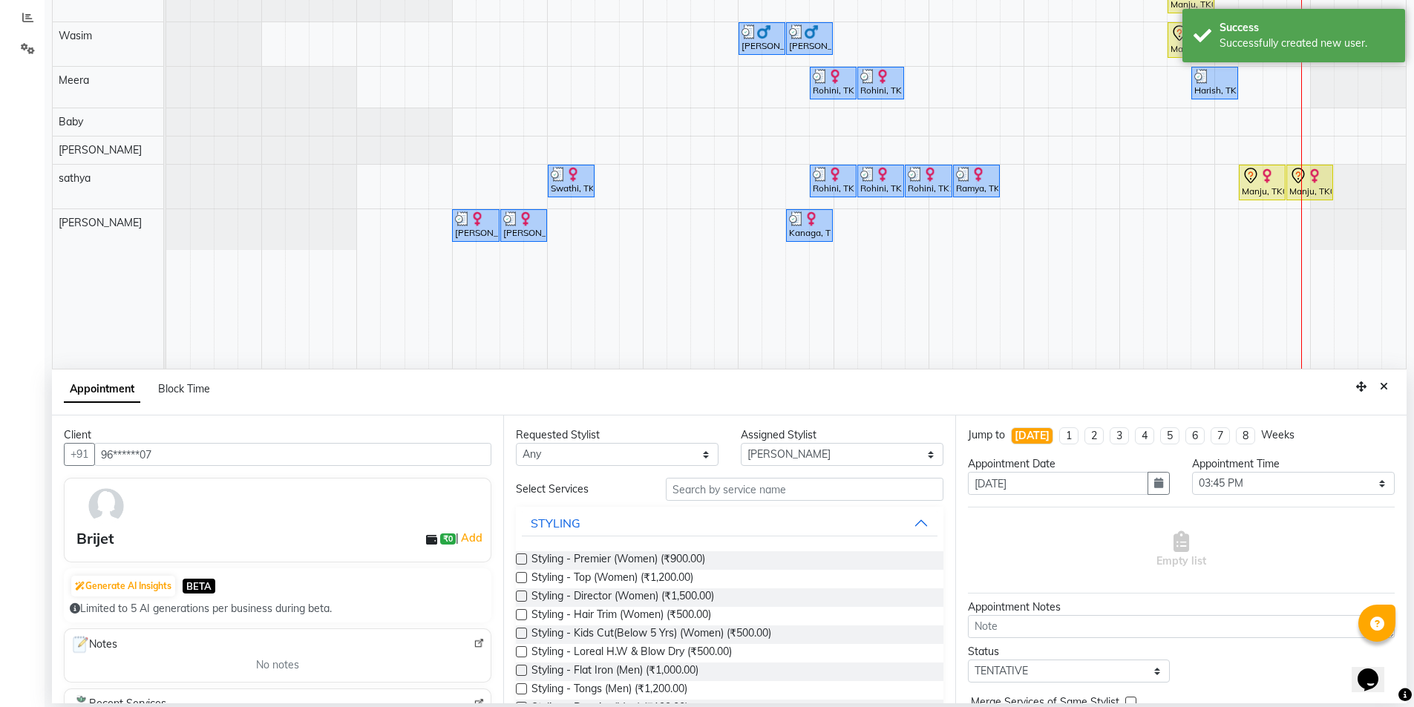
scroll to position [74, 0]
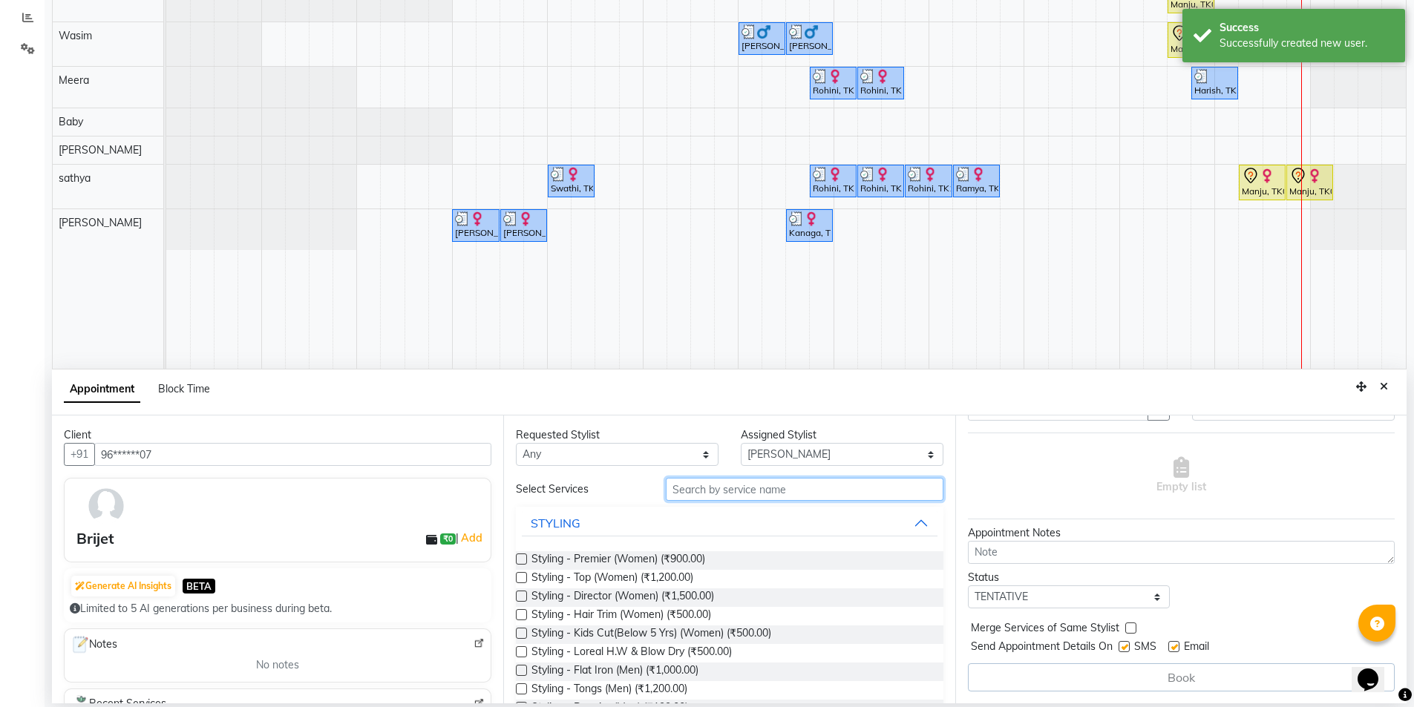
click at [778, 492] on input "text" at bounding box center [805, 489] width 278 height 23
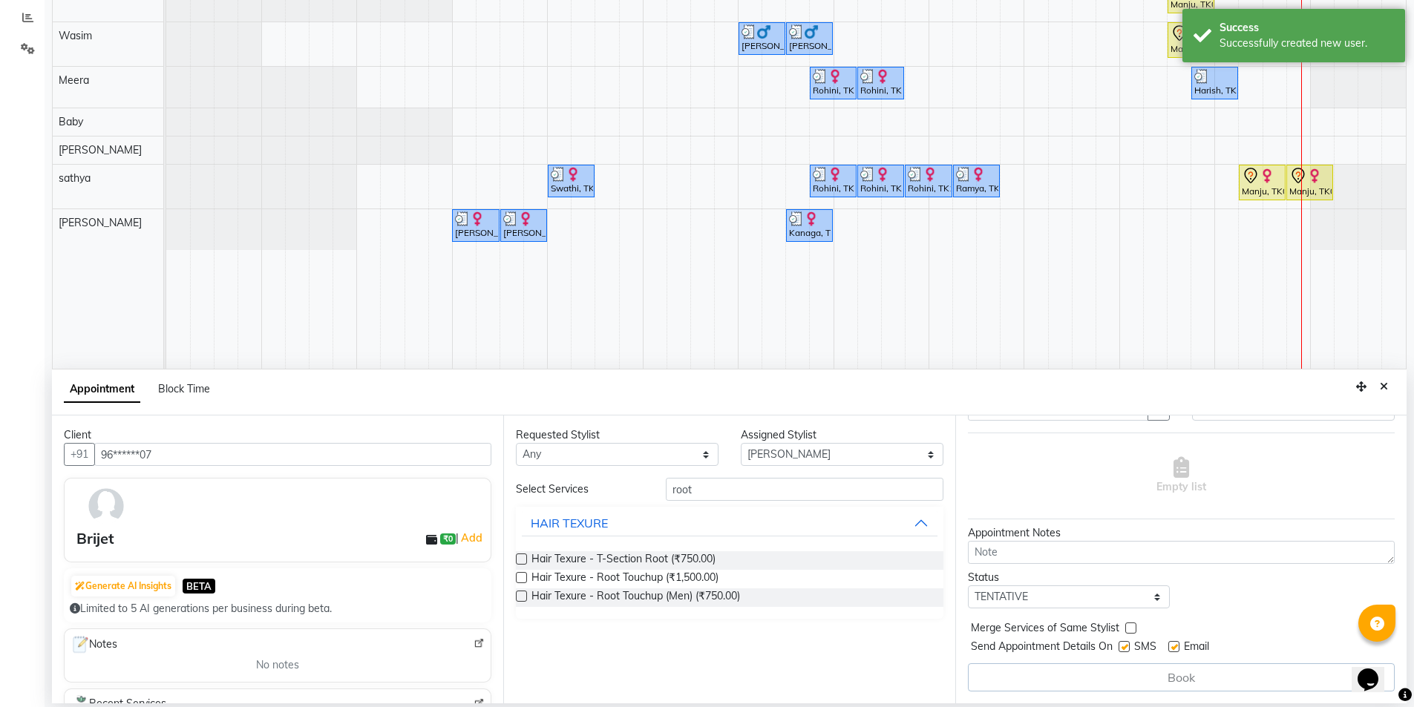
click at [517, 575] on label at bounding box center [521, 577] width 11 height 11
click at [517, 575] on input "checkbox" at bounding box center [521, 579] width 10 height 10
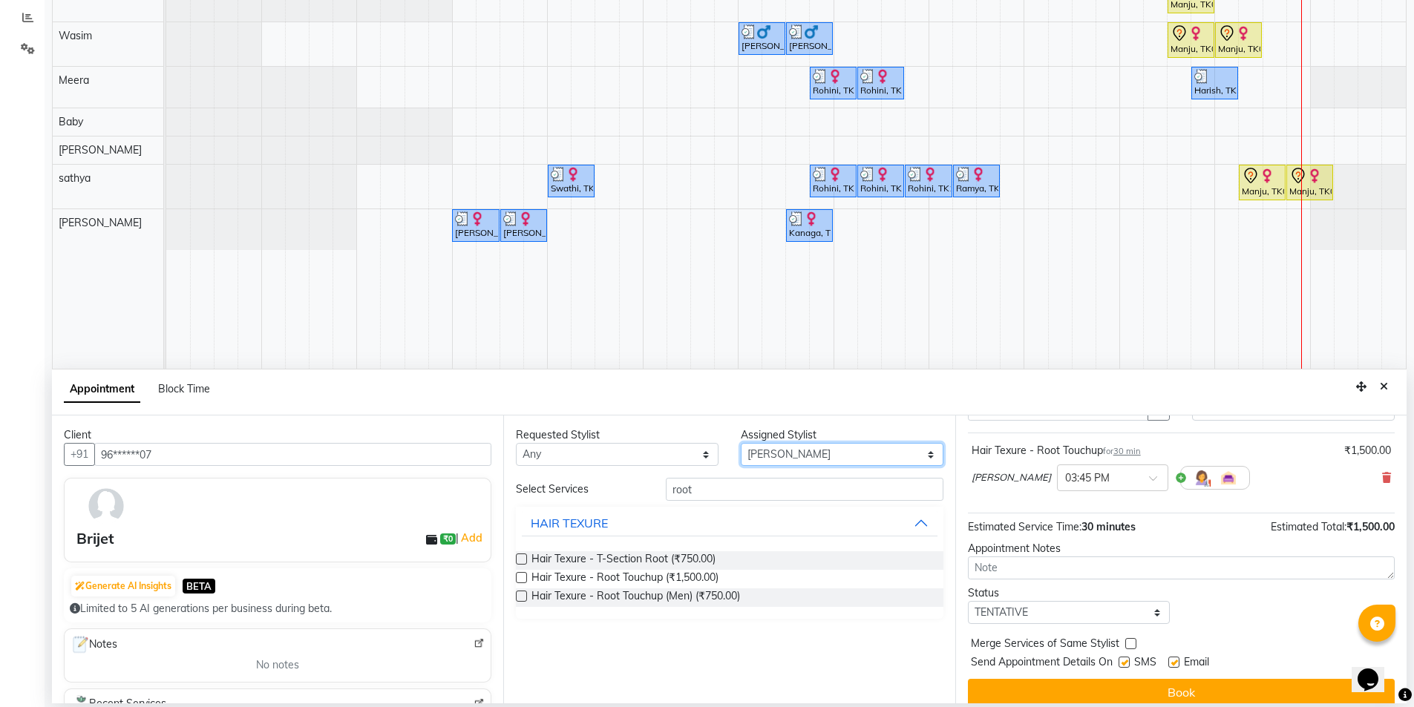
click at [778, 458] on select "Select [PERSON_NAME] [PERSON_NAME] Baby [PERSON_NAME] [PERSON_NAME] [PERSON_NAM…" at bounding box center [842, 454] width 203 height 23
click at [741, 443] on select "Select [PERSON_NAME] [PERSON_NAME] Baby [PERSON_NAME] [PERSON_NAME] [PERSON_NAM…" at bounding box center [842, 454] width 203 height 23
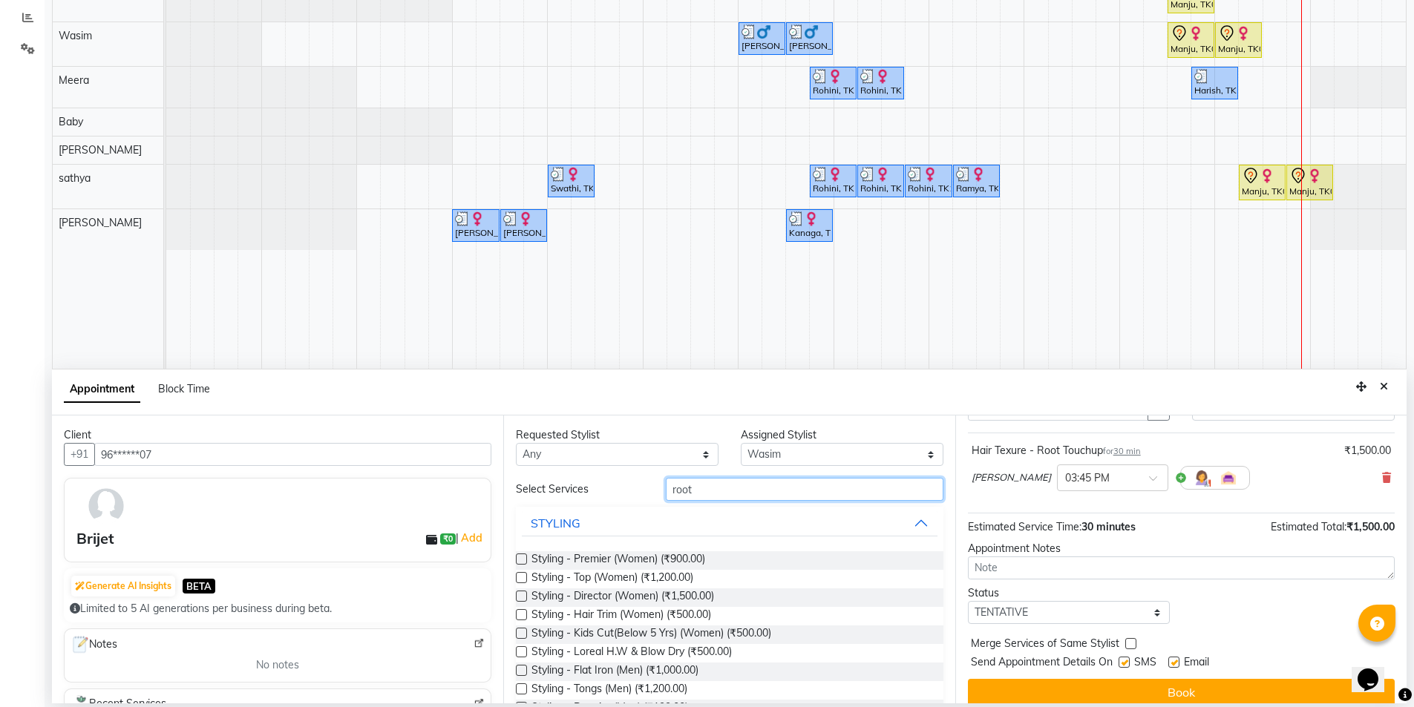
click at [707, 490] on input "root" at bounding box center [805, 489] width 278 height 23
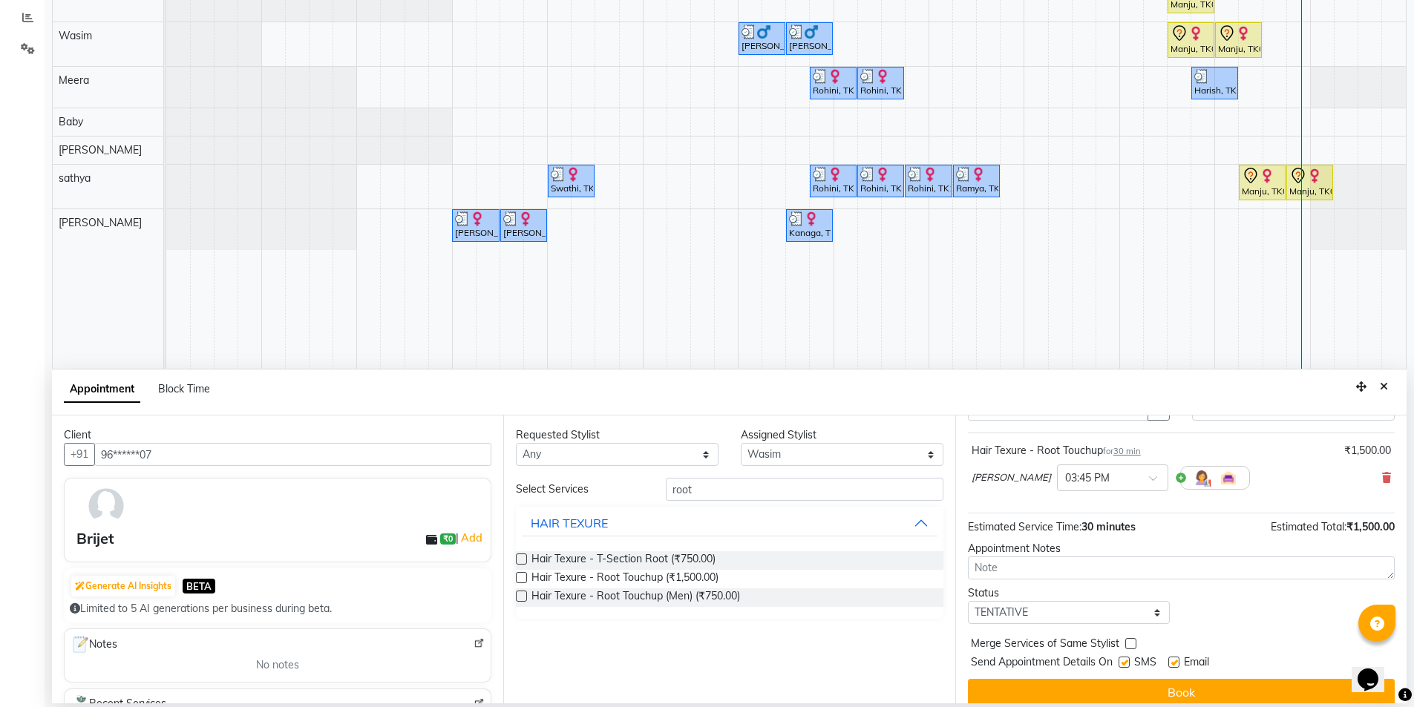
click at [522, 578] on label at bounding box center [521, 577] width 11 height 11
click at [522, 578] on input "checkbox" at bounding box center [521, 579] width 10 height 10
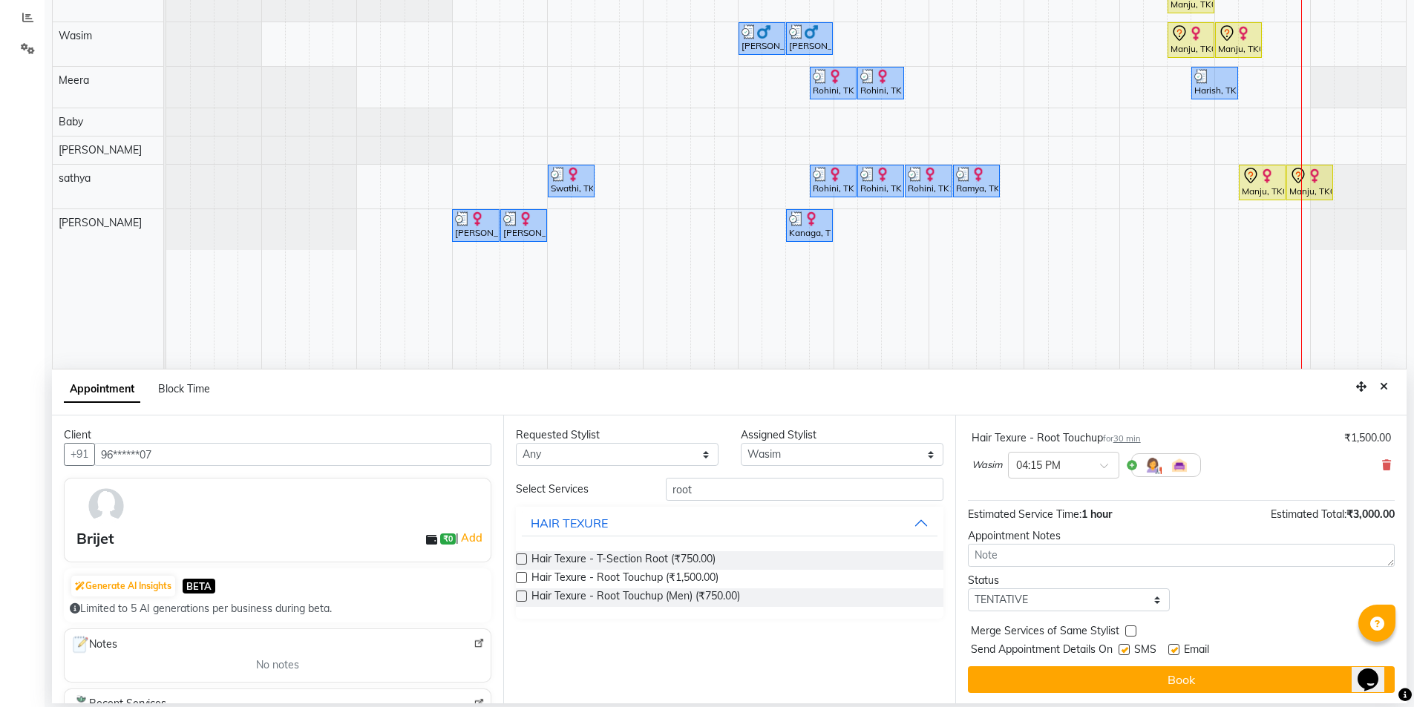
scroll to position [156, 0]
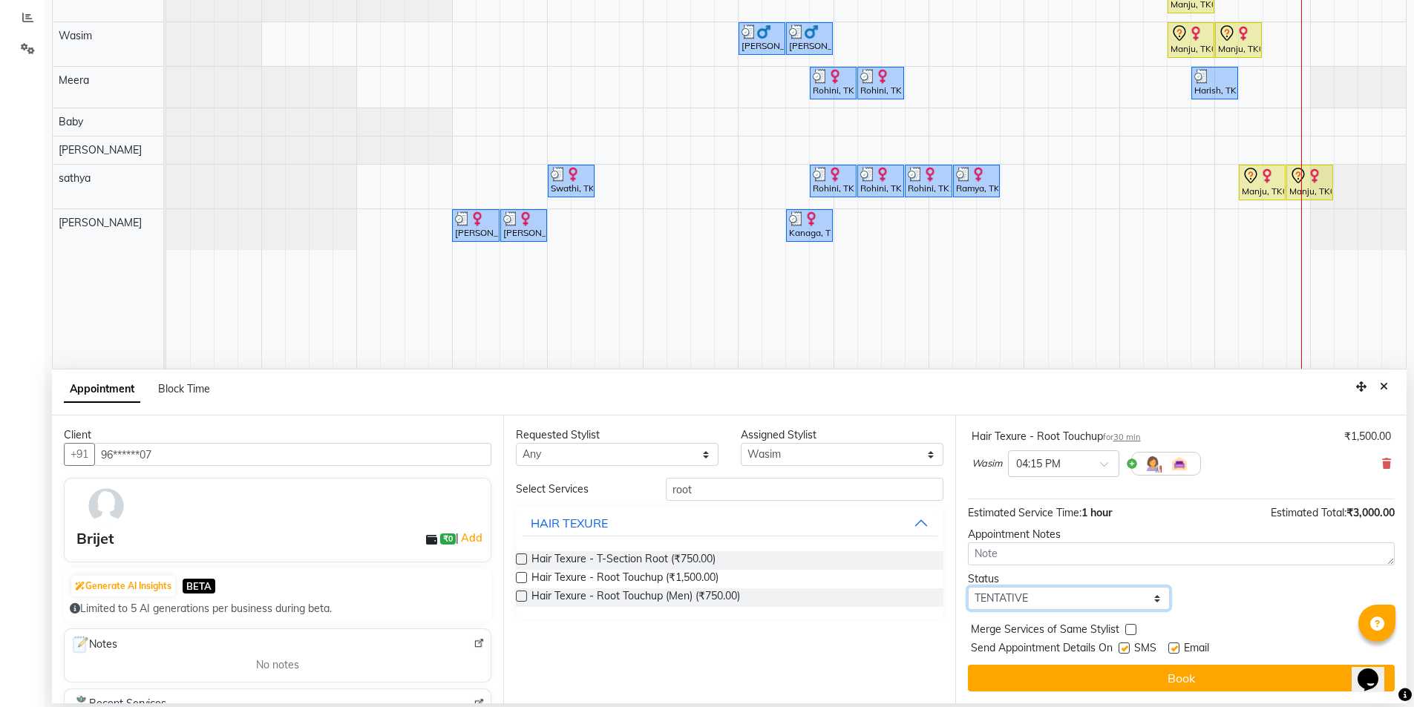
click at [1087, 595] on select "Select TENTATIVE CONFIRM CHECK-IN UPCOMING" at bounding box center [1069, 598] width 203 height 23
click at [968, 587] on select "Select TENTATIVE CONFIRM CHECK-IN UPCOMING" at bounding box center [1069, 598] width 203 height 23
click at [1121, 651] on label at bounding box center [1123, 648] width 11 height 11
click at [1121, 651] on input "checkbox" at bounding box center [1123, 650] width 10 height 10
click at [1176, 648] on label at bounding box center [1173, 648] width 11 height 11
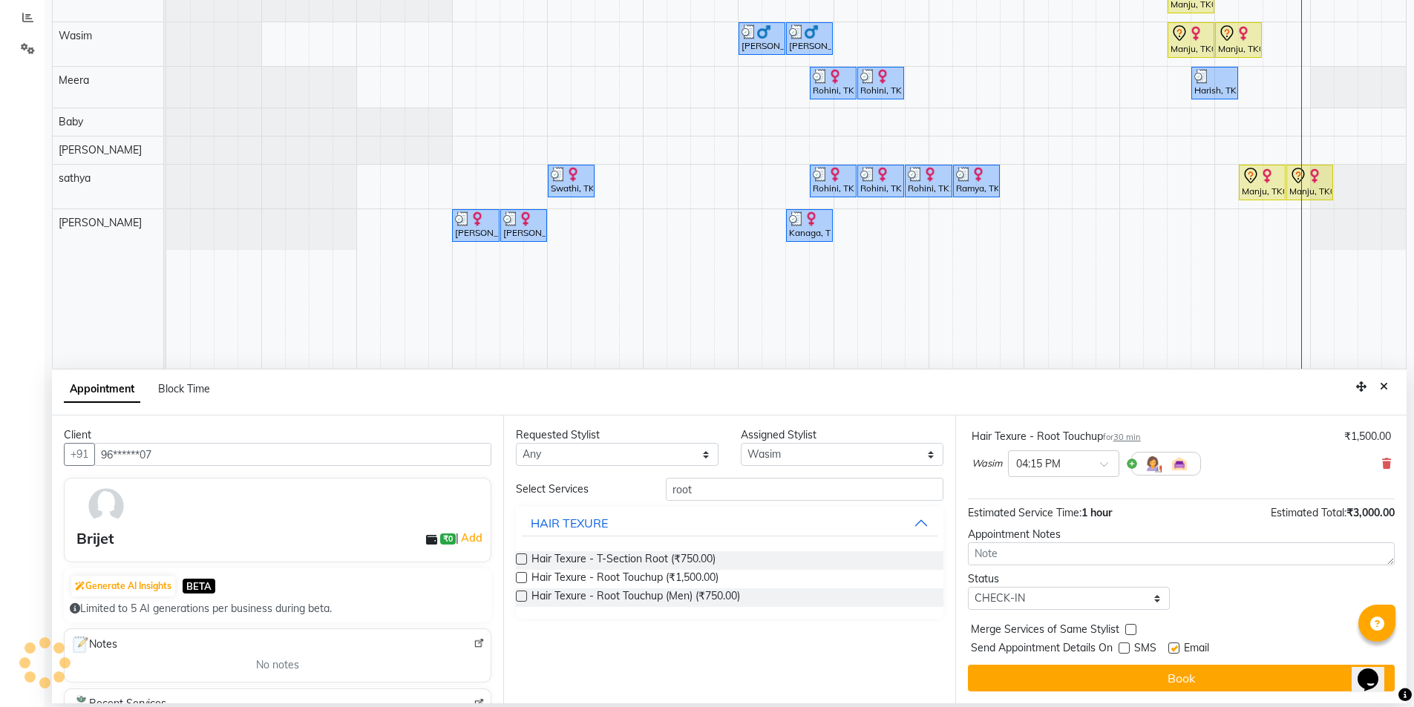
click at [1176, 648] on input "checkbox" at bounding box center [1173, 650] width 10 height 10
click at [1173, 677] on button "Book" at bounding box center [1181, 678] width 427 height 27
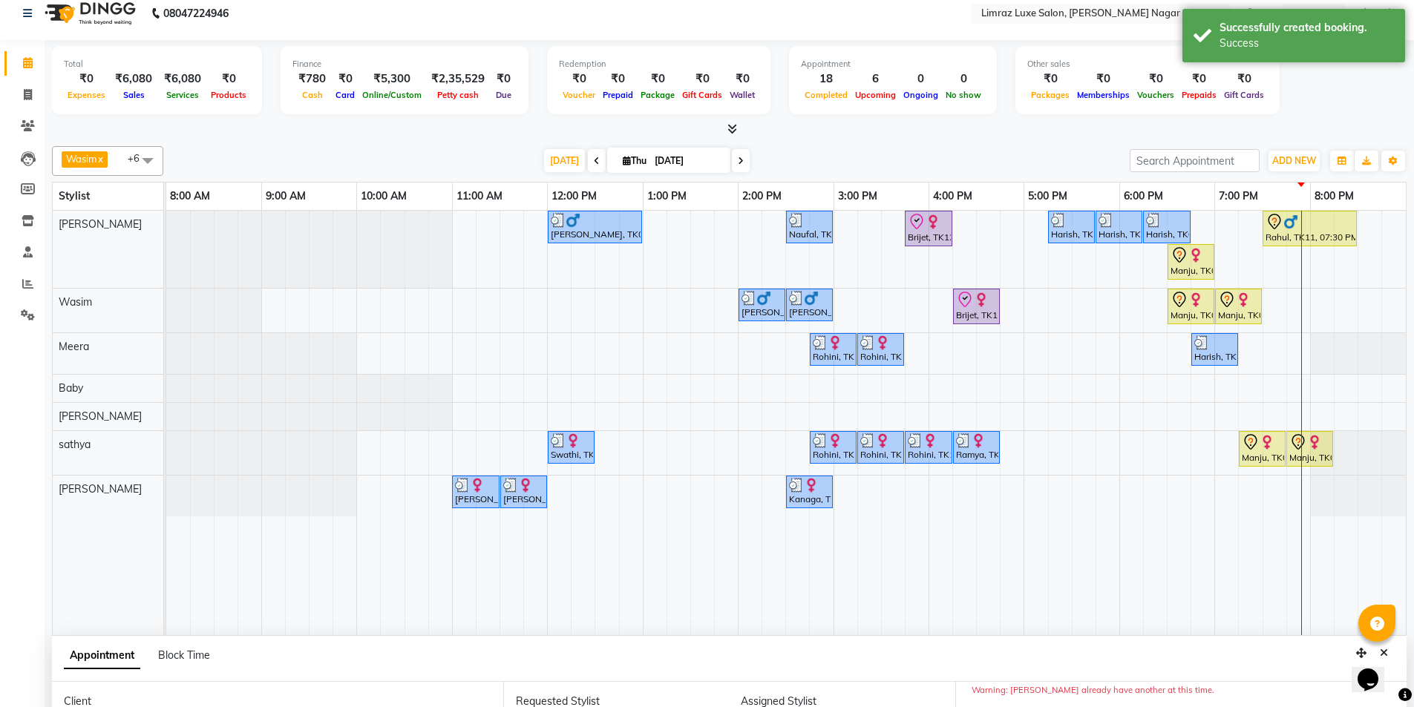
scroll to position [0, 0]
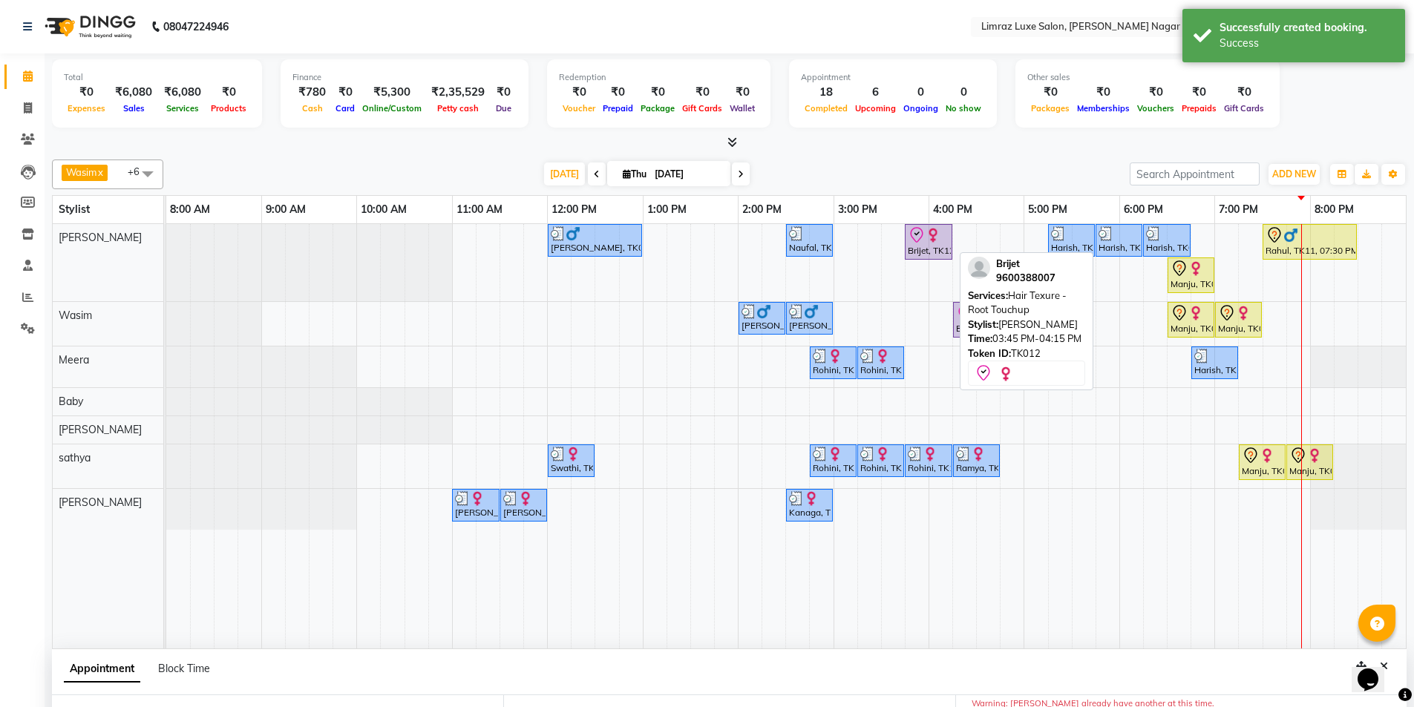
click at [919, 245] on div "Brijet, TK12, 03:45 PM-04:15 PM, Hair Texure - Root Touchup" at bounding box center [928, 241] width 45 height 31
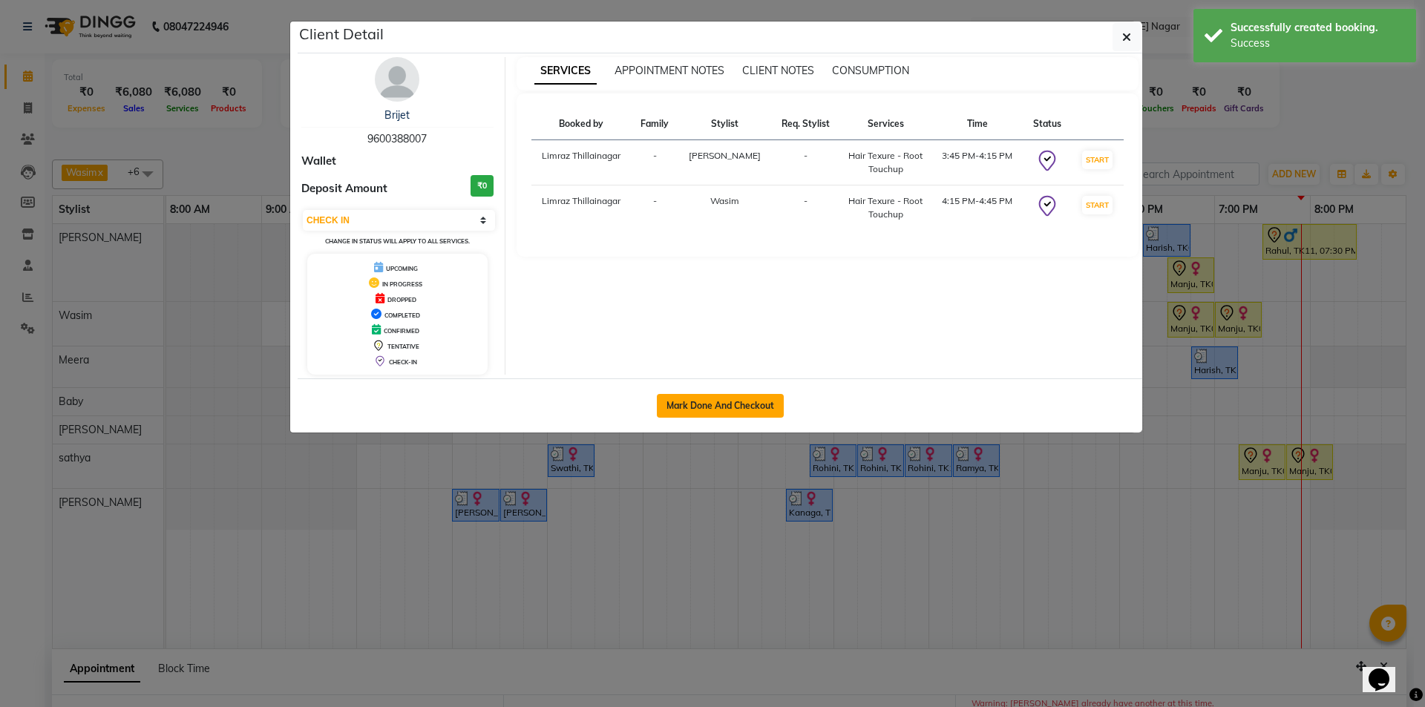
click at [774, 404] on button "Mark Done And Checkout" at bounding box center [720, 406] width 127 height 24
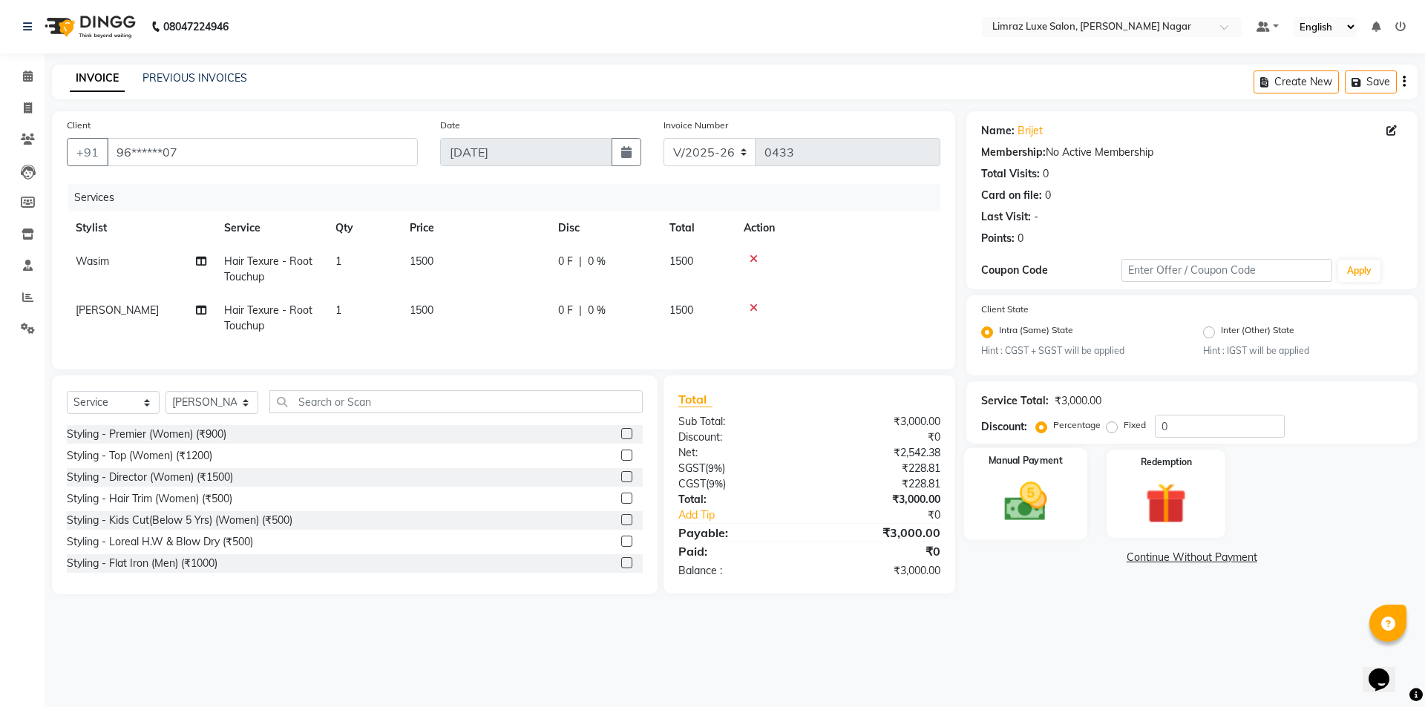
click at [1022, 497] on img at bounding box center [1025, 502] width 69 height 49
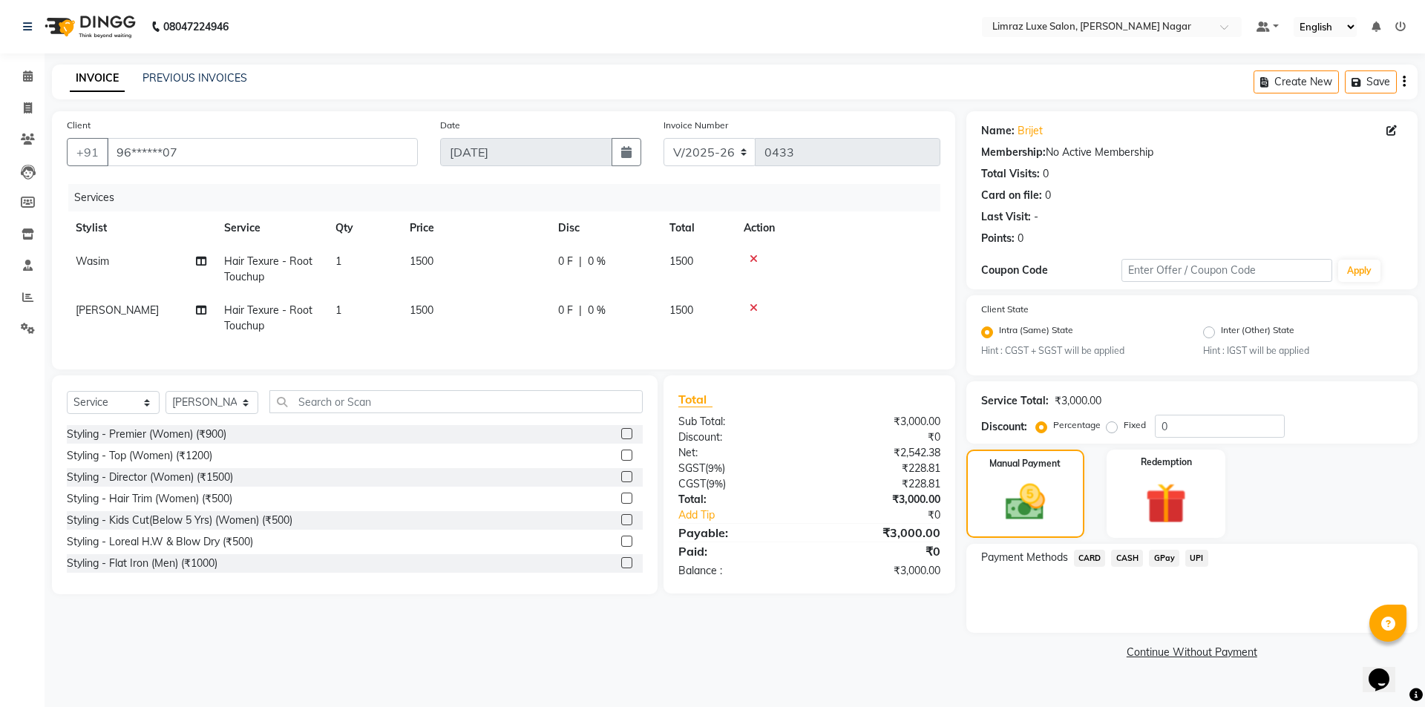
click at [1170, 559] on span "GPay" at bounding box center [1164, 558] width 30 height 17
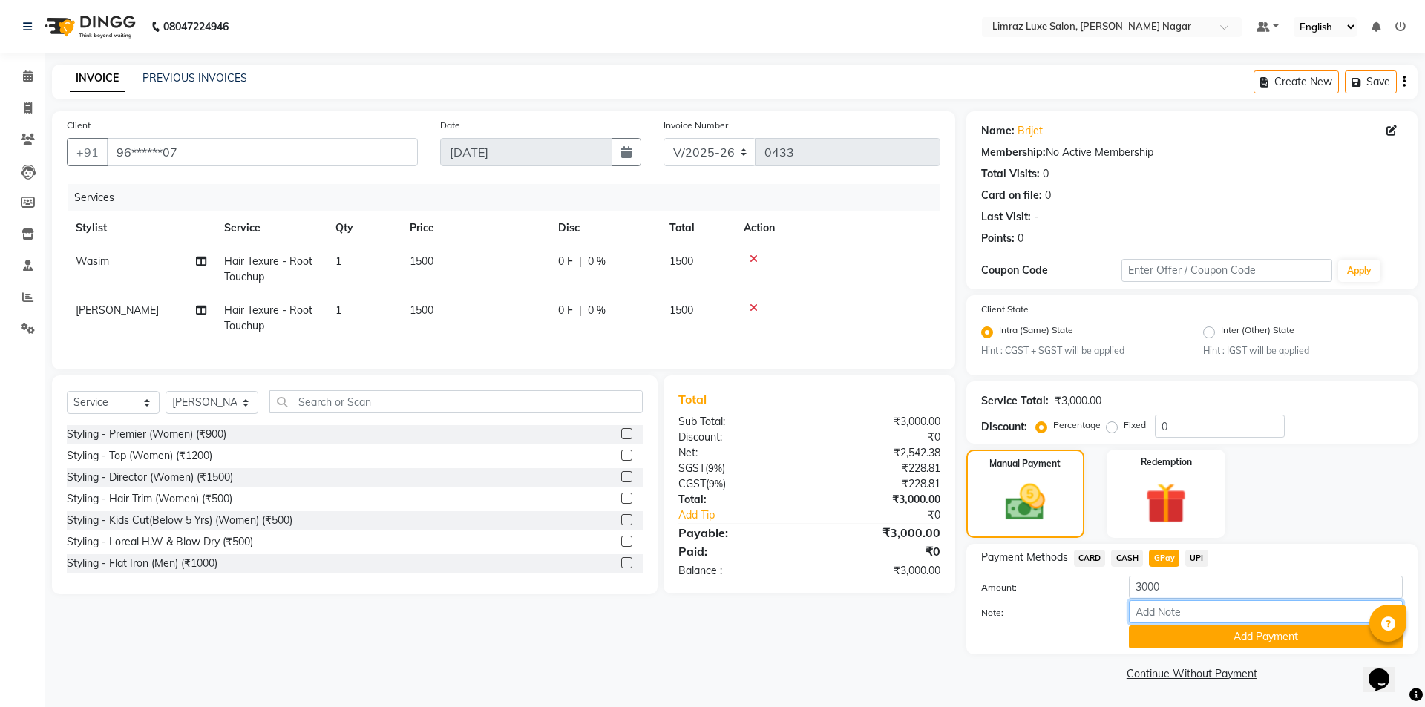
click at [1167, 618] on input "Note:" at bounding box center [1266, 611] width 274 height 23
click at [1210, 638] on button "Add Payment" at bounding box center [1266, 637] width 274 height 23
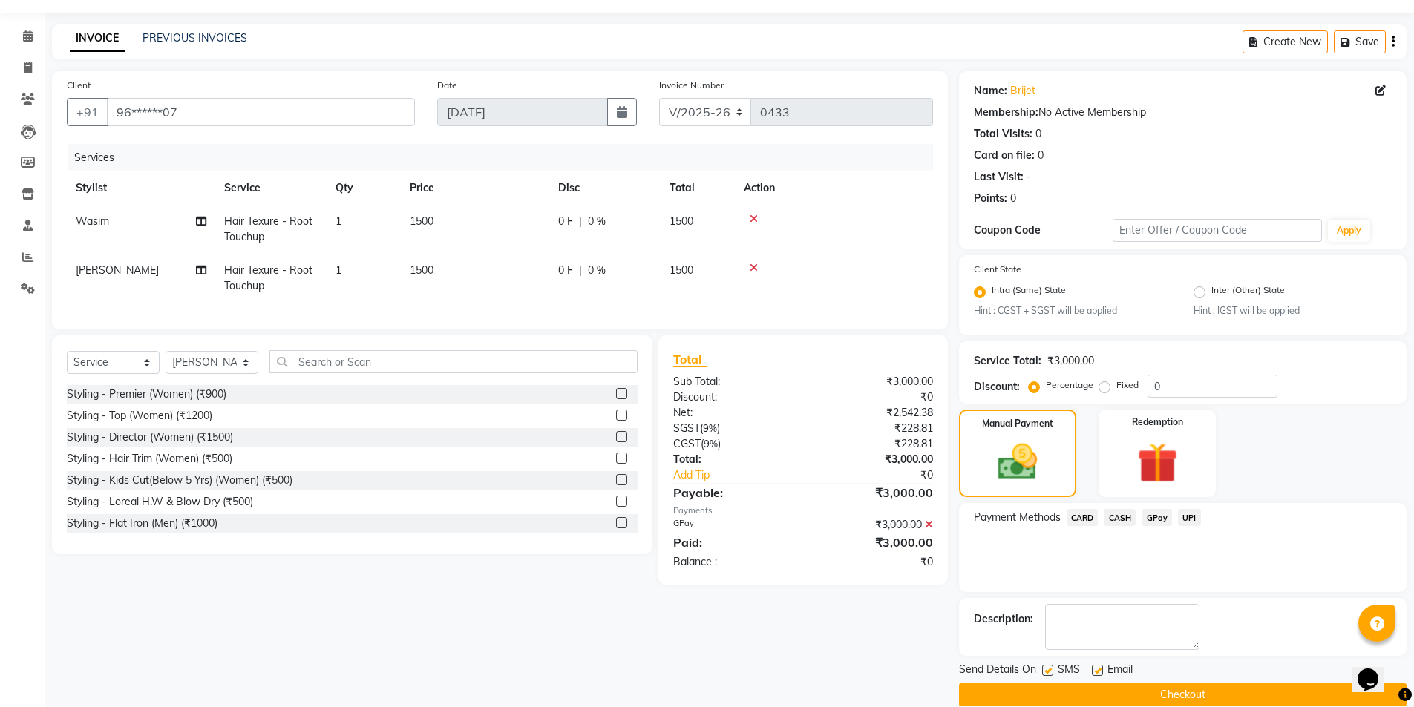
scroll to position [62, 0]
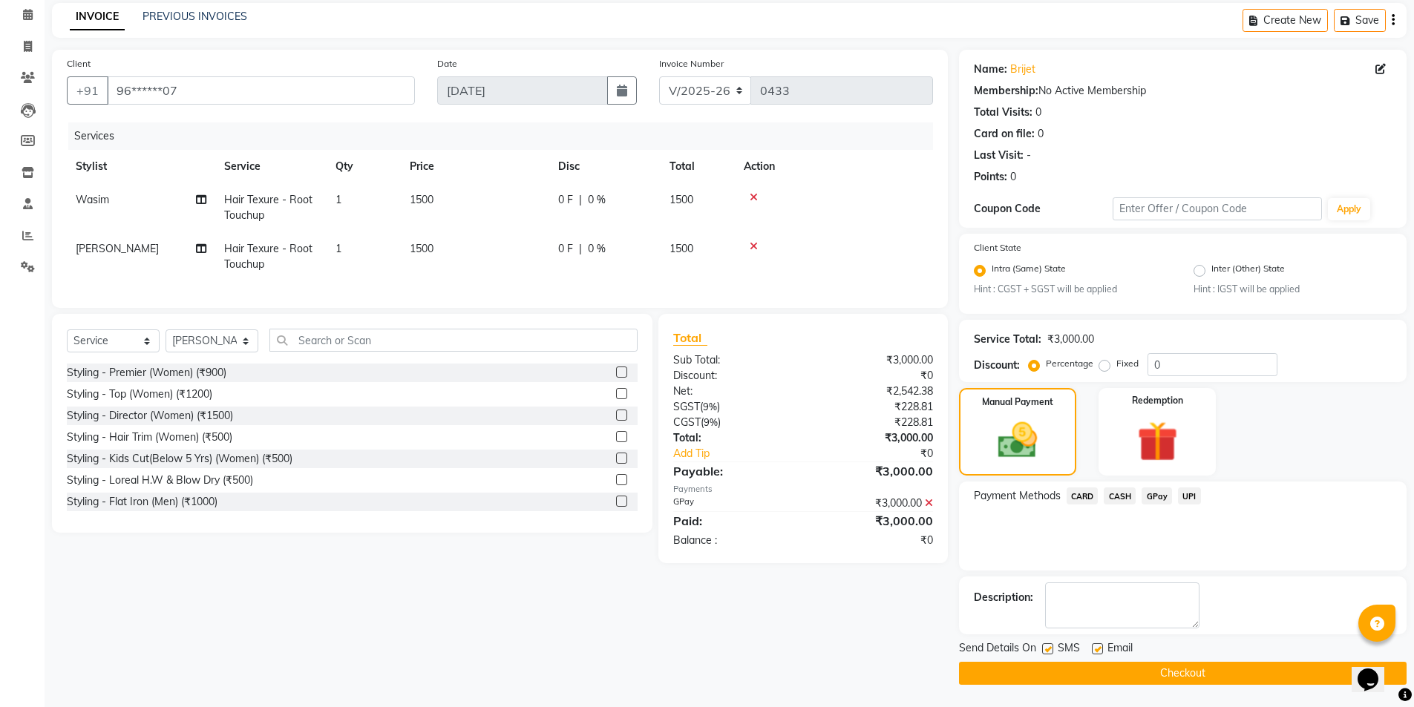
click at [1047, 649] on label at bounding box center [1047, 648] width 11 height 11
click at [1047, 649] on input "checkbox" at bounding box center [1047, 650] width 10 height 10
drag, startPoint x: 1094, startPoint y: 649, endPoint x: 1092, endPoint y: 663, distance: 14.3
click at [1094, 649] on label at bounding box center [1097, 648] width 11 height 11
click at [1094, 649] on input "checkbox" at bounding box center [1097, 650] width 10 height 10
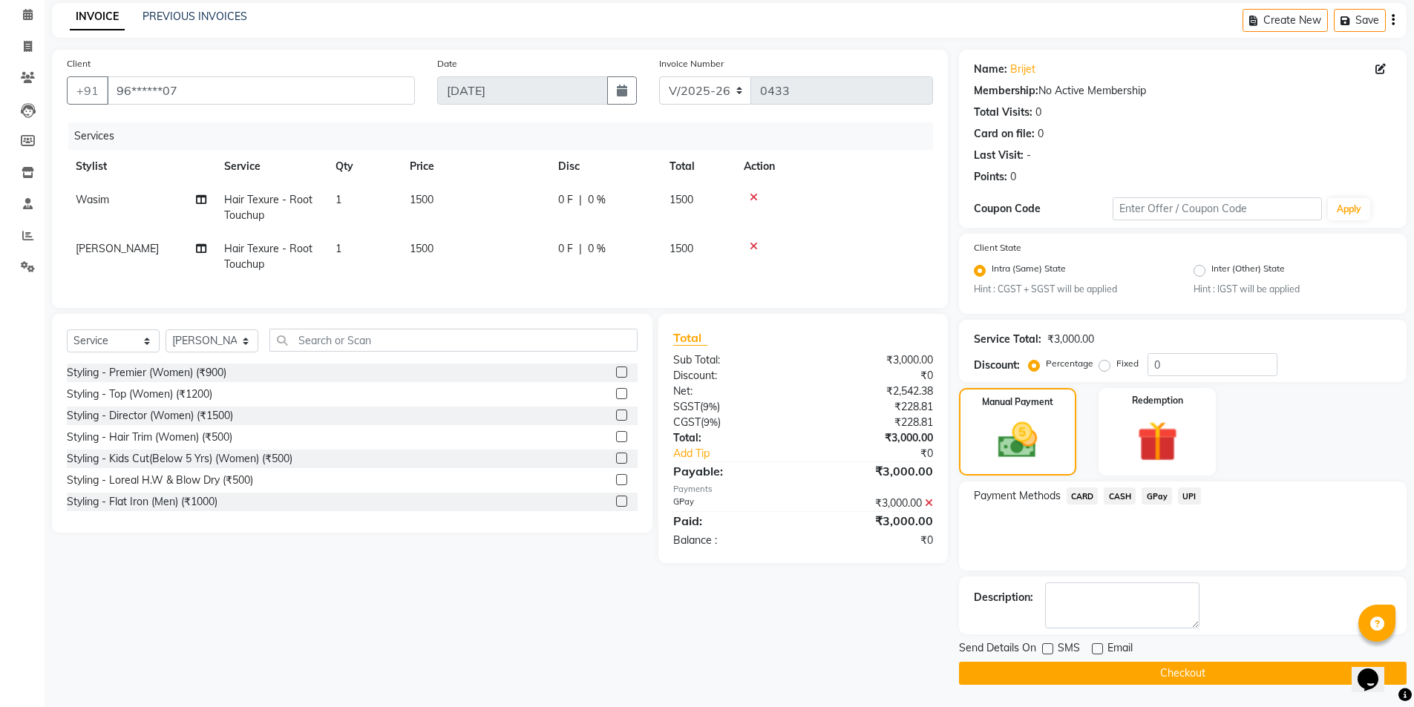
click at [1093, 668] on button "Checkout" at bounding box center [1182, 673] width 447 height 23
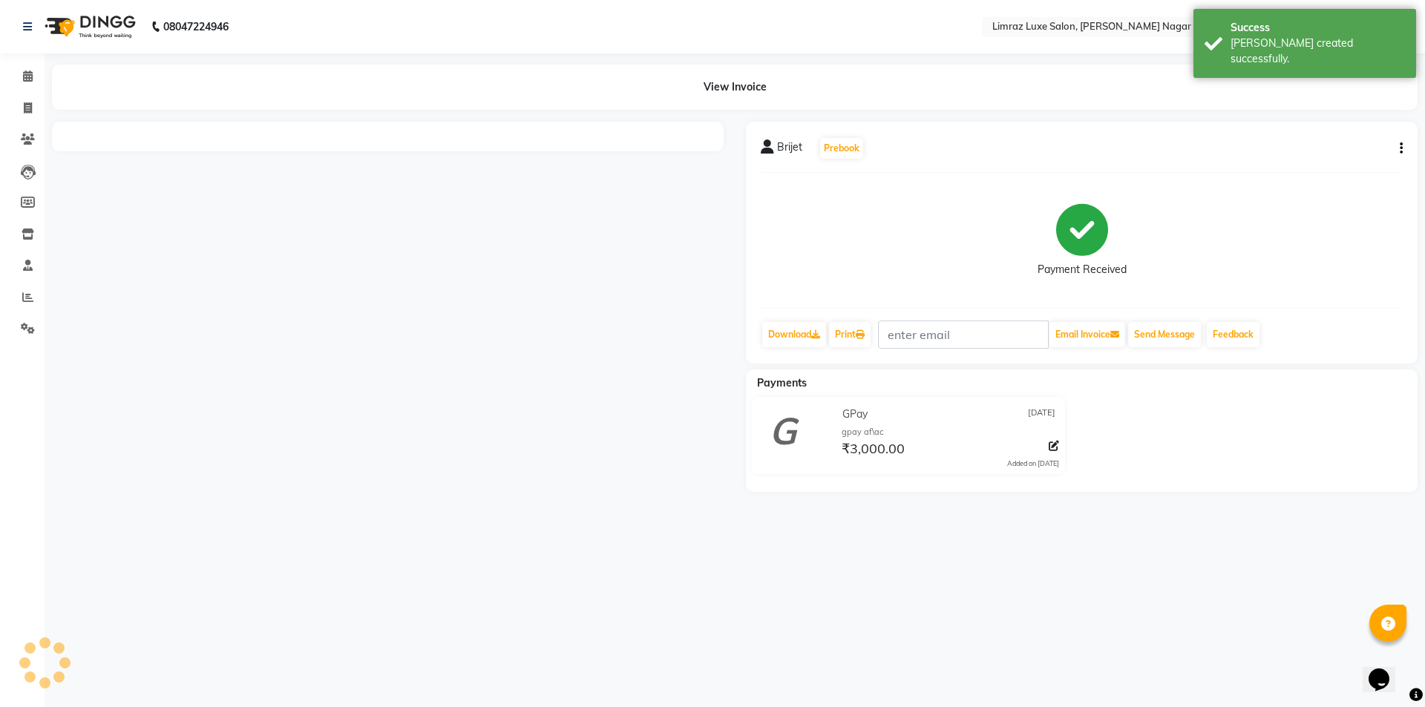
click at [107, 23] on img at bounding box center [89, 27] width 102 height 42
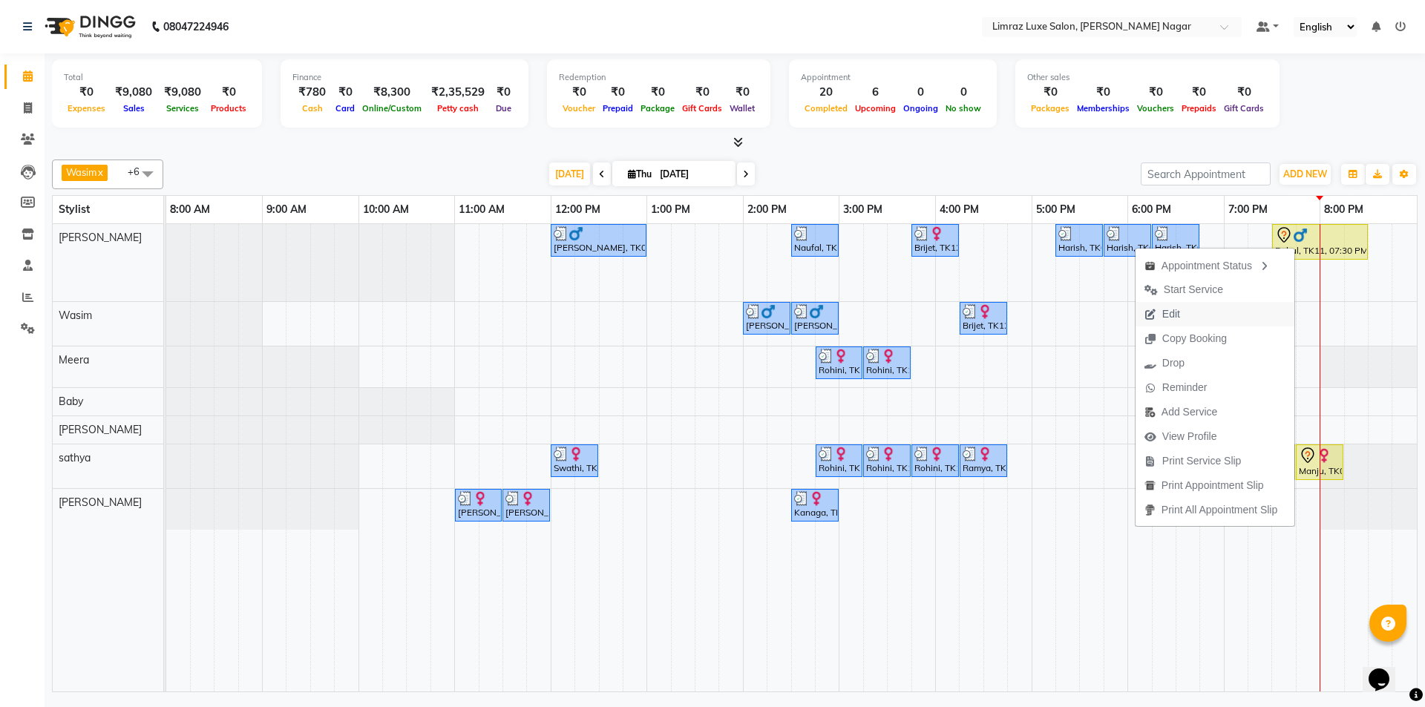
click at [1176, 315] on span "Edit" at bounding box center [1161, 314] width 53 height 24
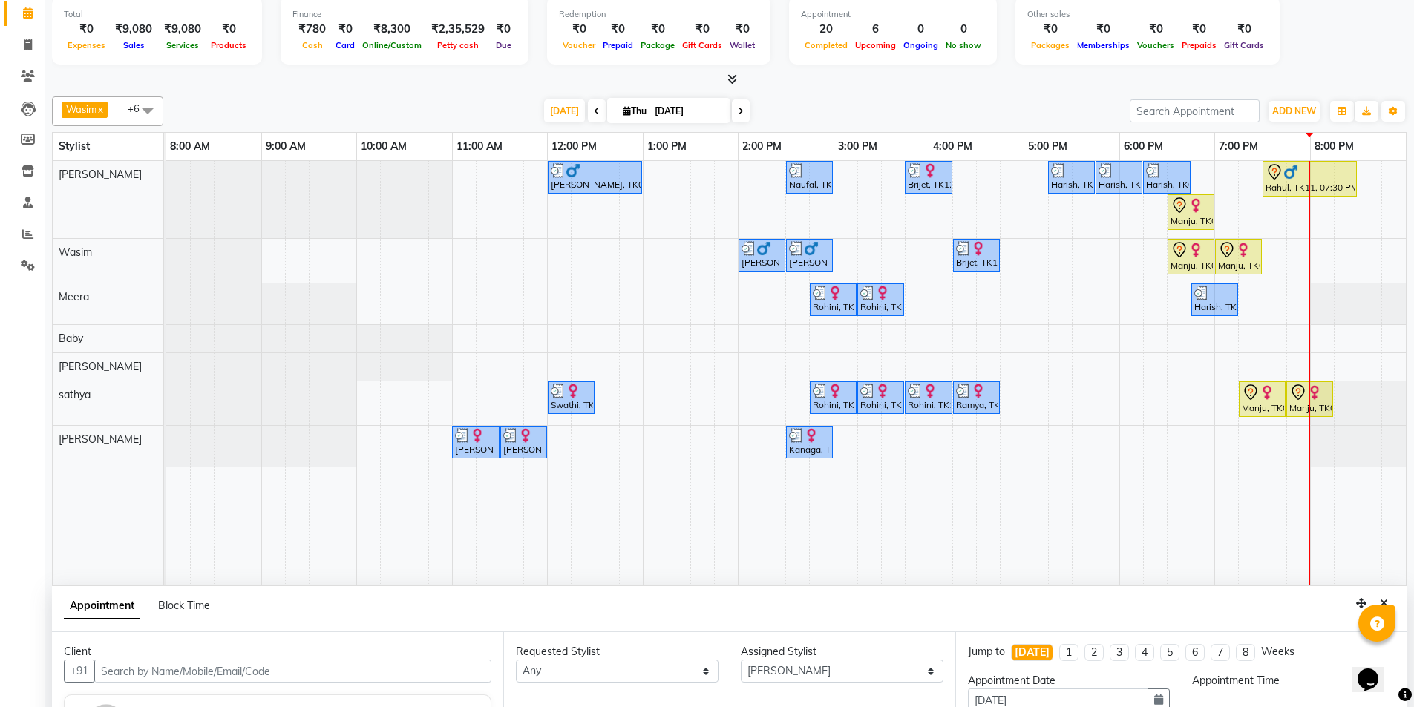
scroll to position [280, 0]
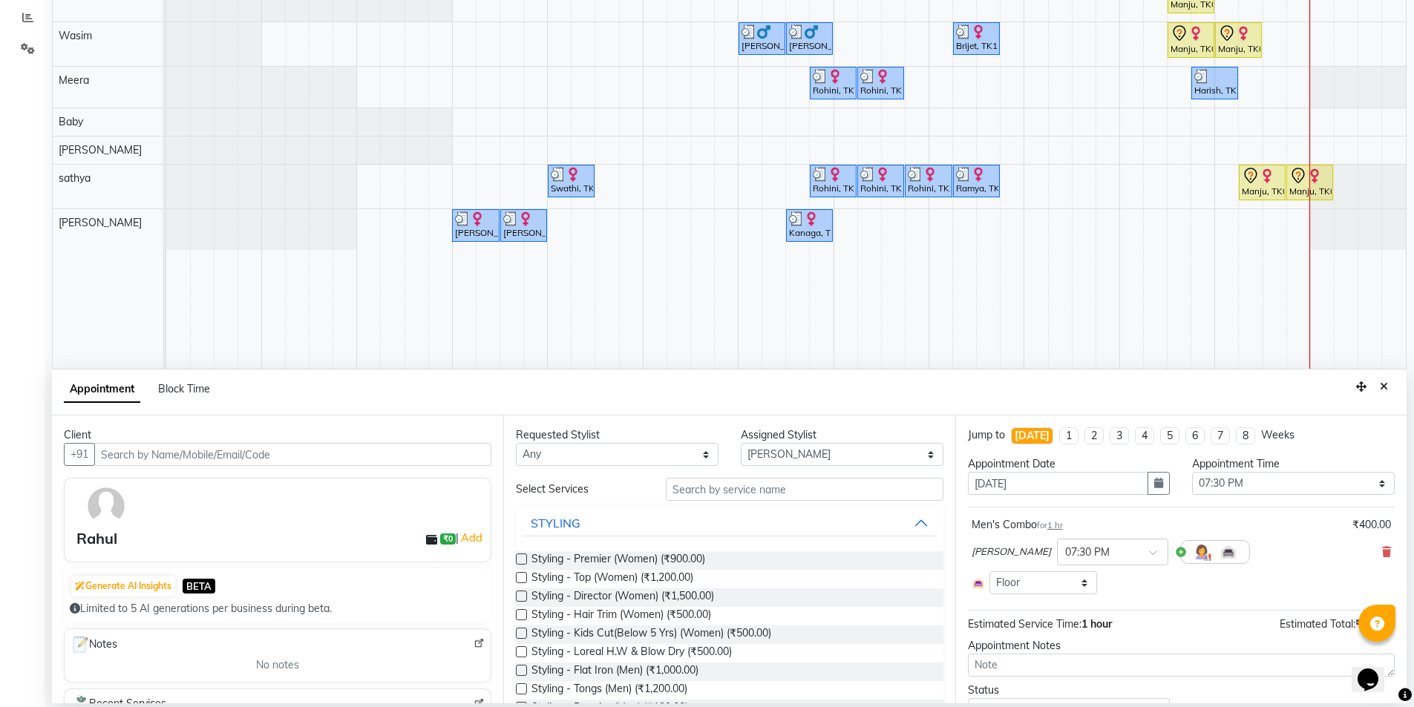
click at [107, 508] on img at bounding box center [106, 506] width 43 height 43
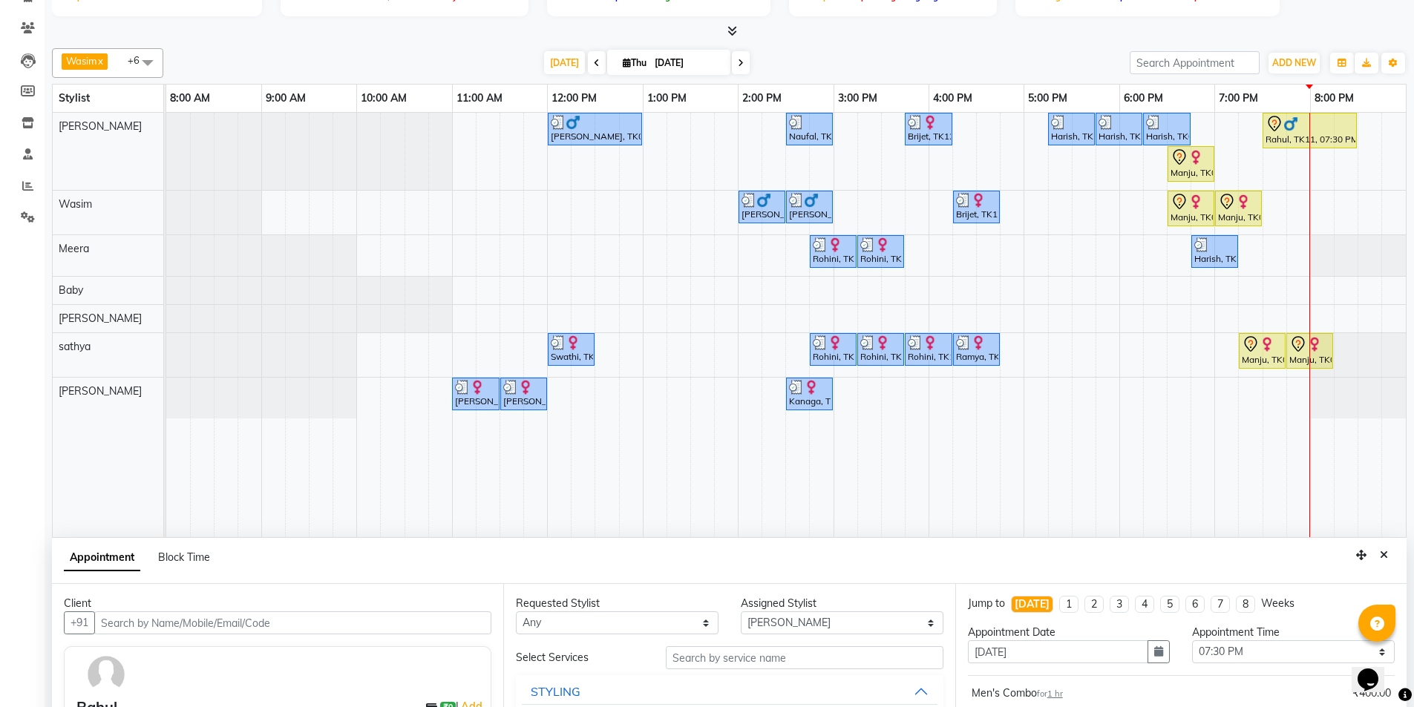
scroll to position [0, 0]
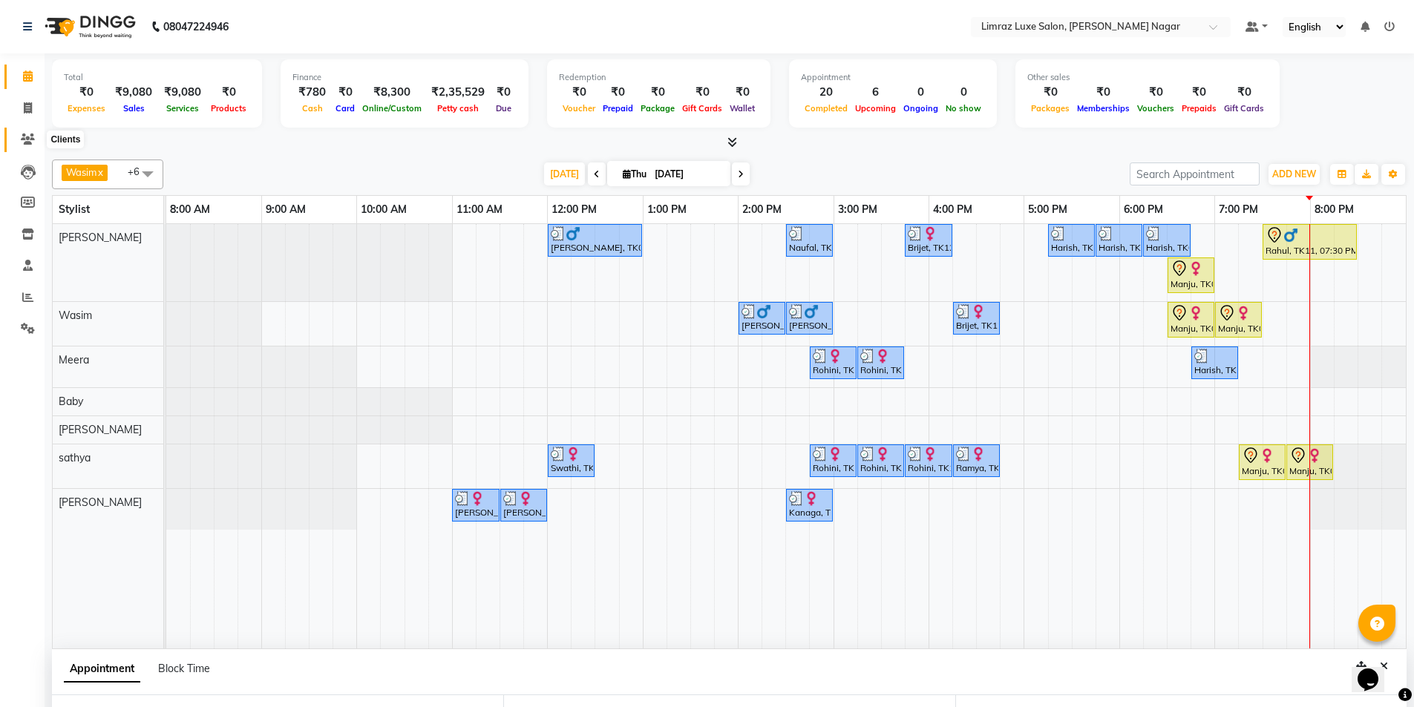
click at [27, 140] on icon at bounding box center [28, 139] width 14 height 11
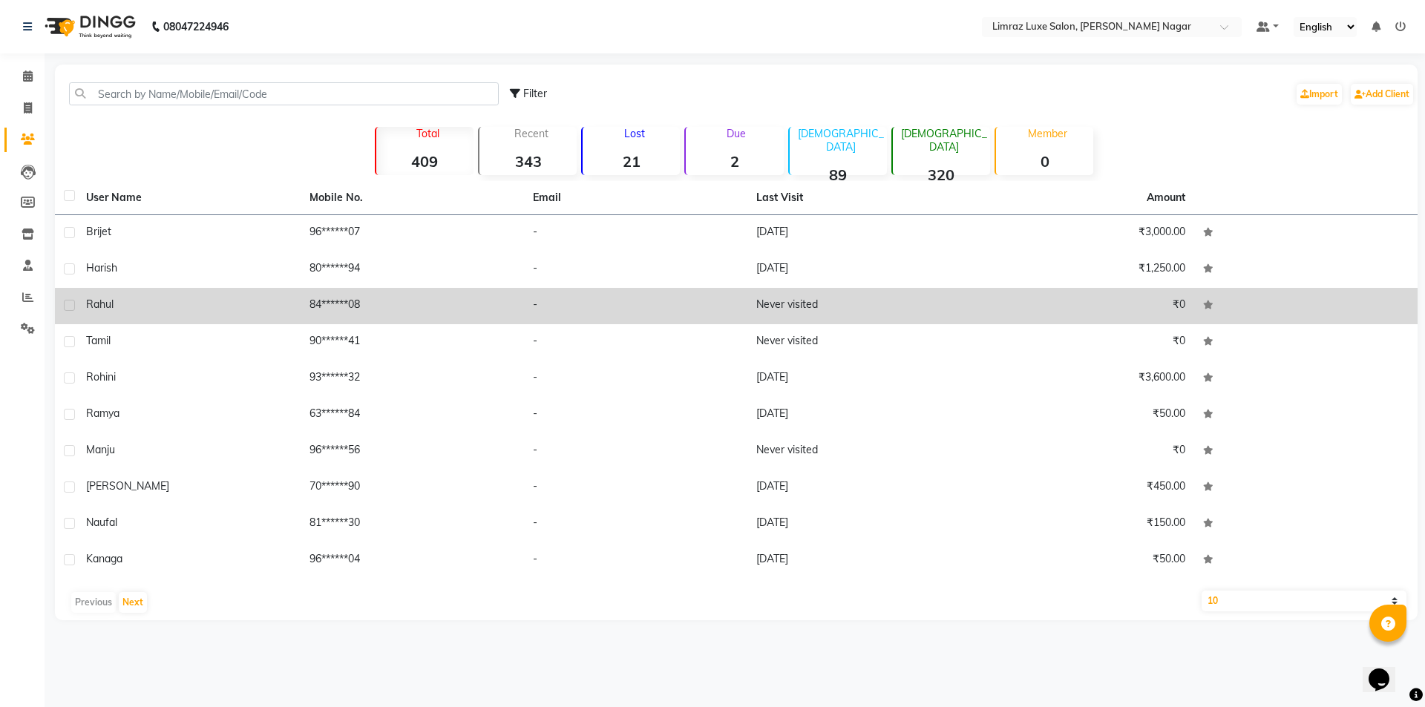
click at [286, 308] on div "Rahul" at bounding box center [189, 305] width 206 height 16
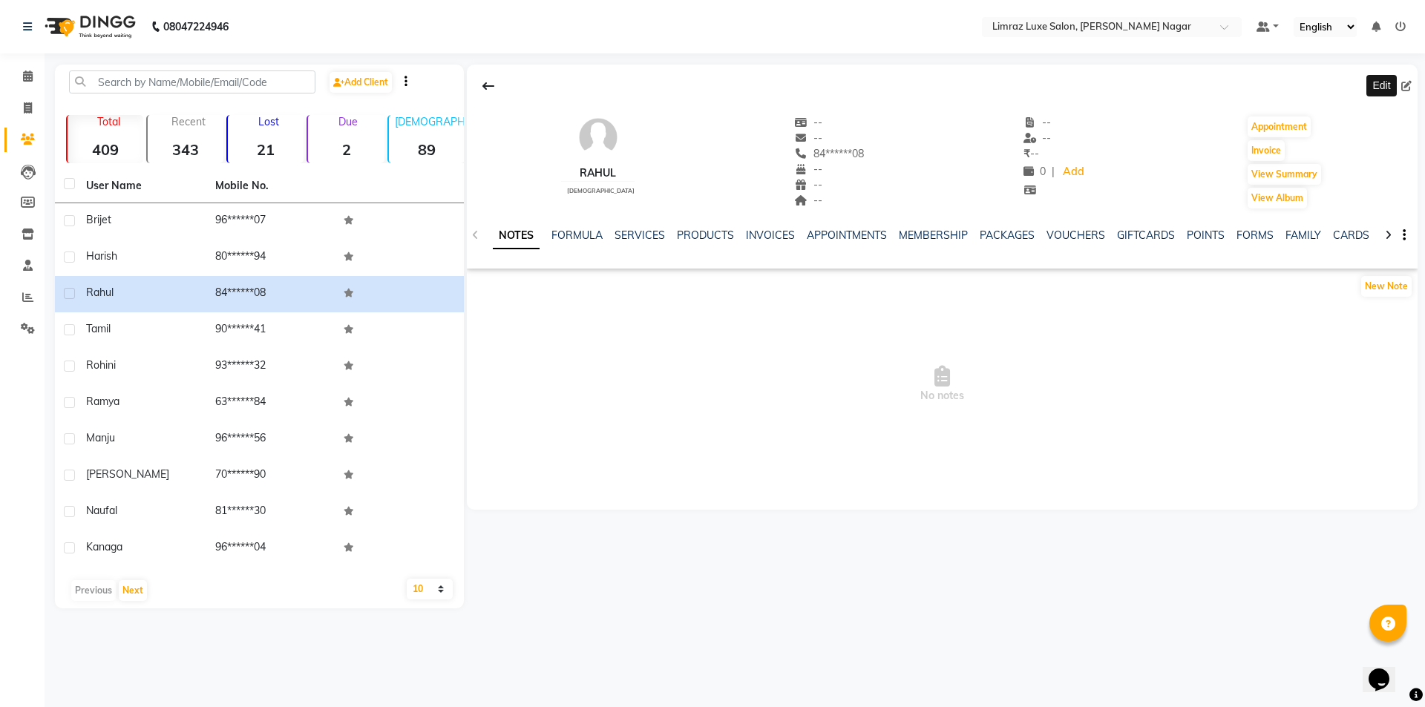
click at [1410, 85] on icon at bounding box center [1406, 86] width 10 height 10
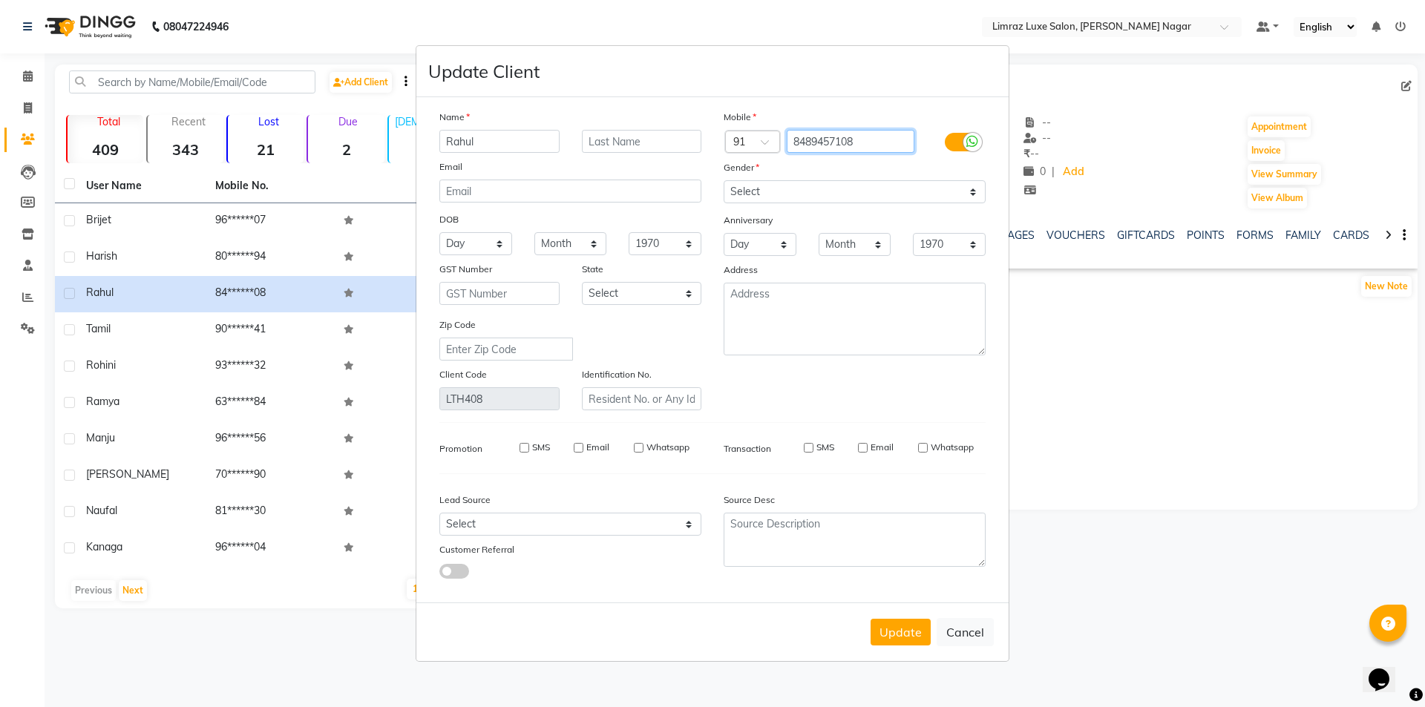
click at [844, 140] on input "8489457108" at bounding box center [851, 141] width 128 height 23
click at [916, 630] on button "Update" at bounding box center [900, 632] width 60 height 27
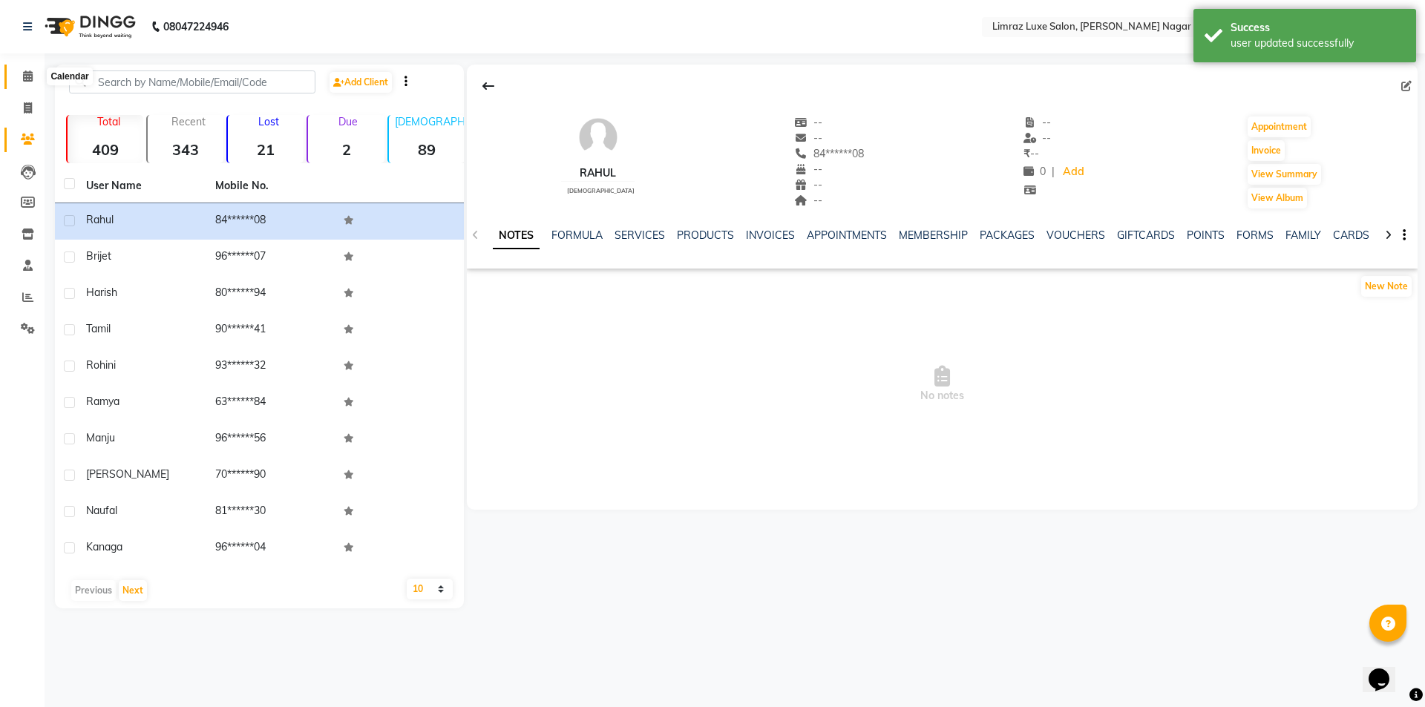
click at [26, 76] on icon at bounding box center [28, 75] width 10 height 11
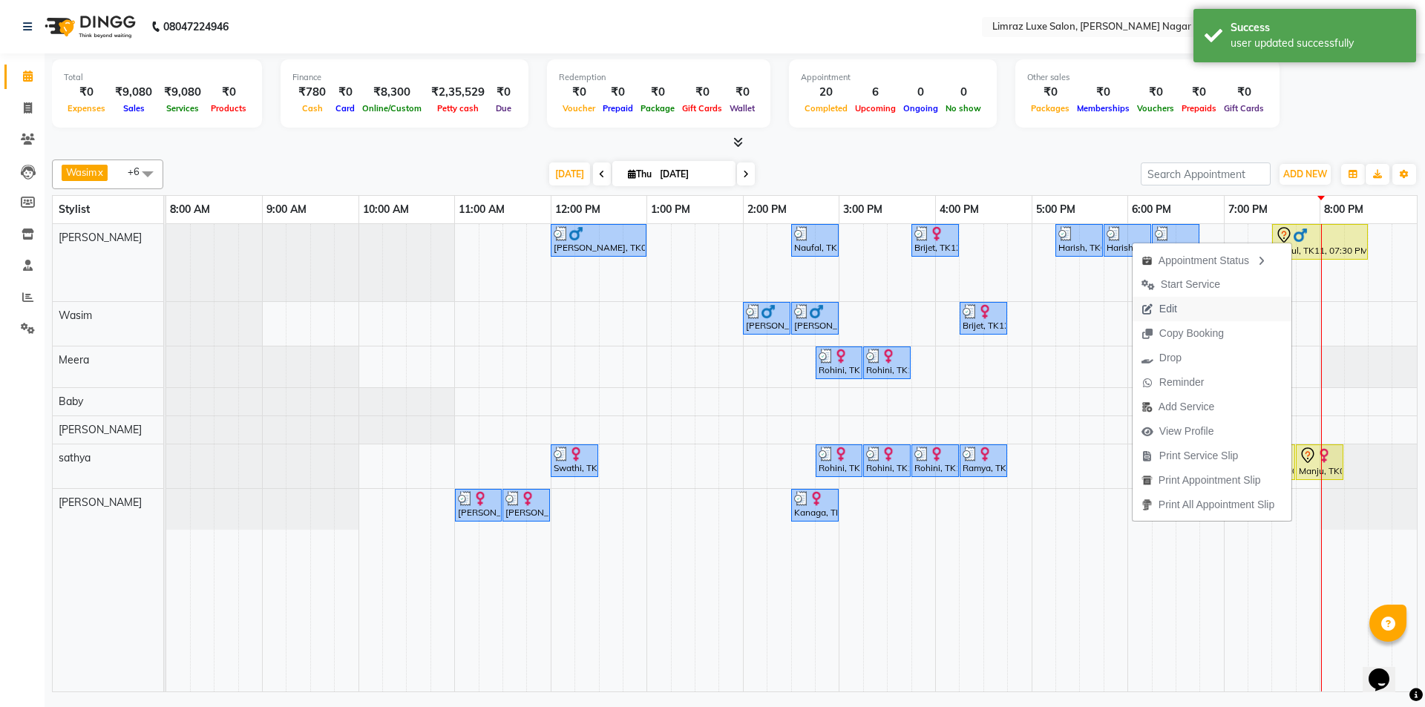
click at [1175, 304] on span "Edit" at bounding box center [1158, 309] width 53 height 24
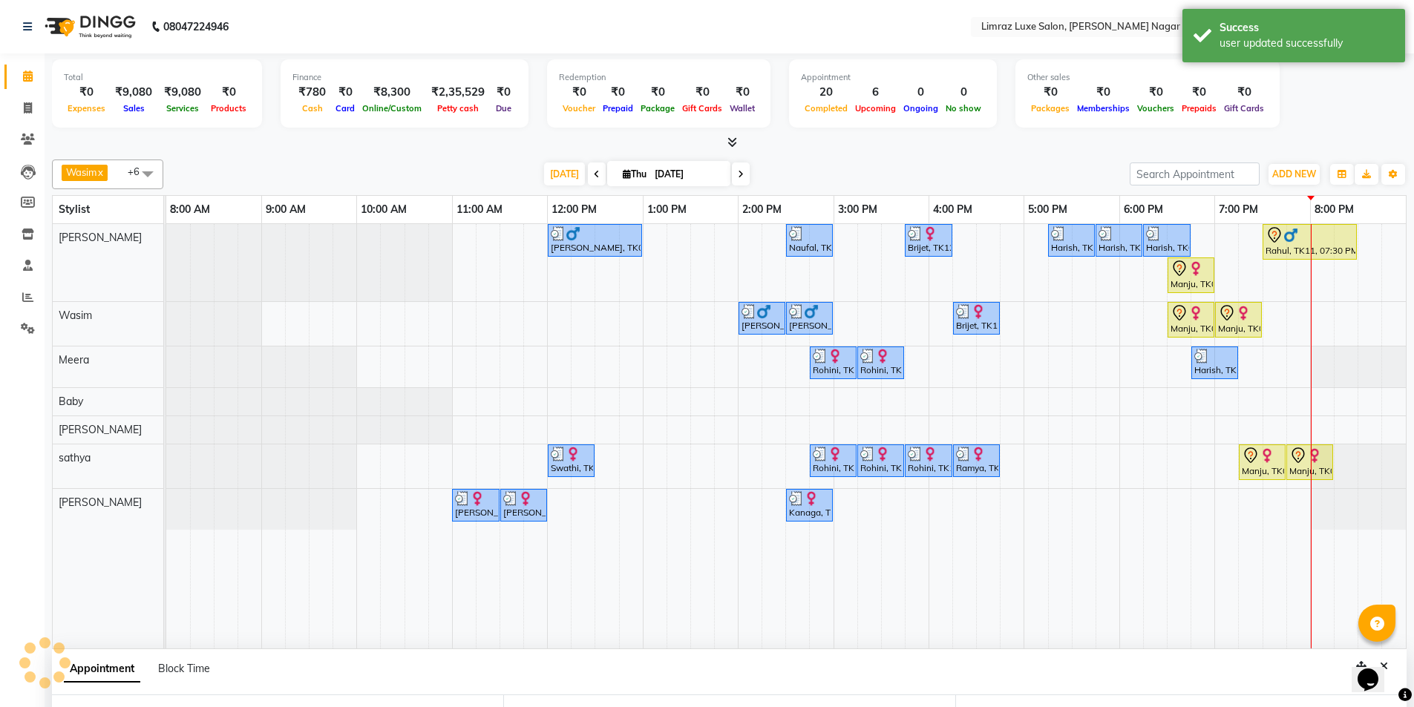
scroll to position [280, 0]
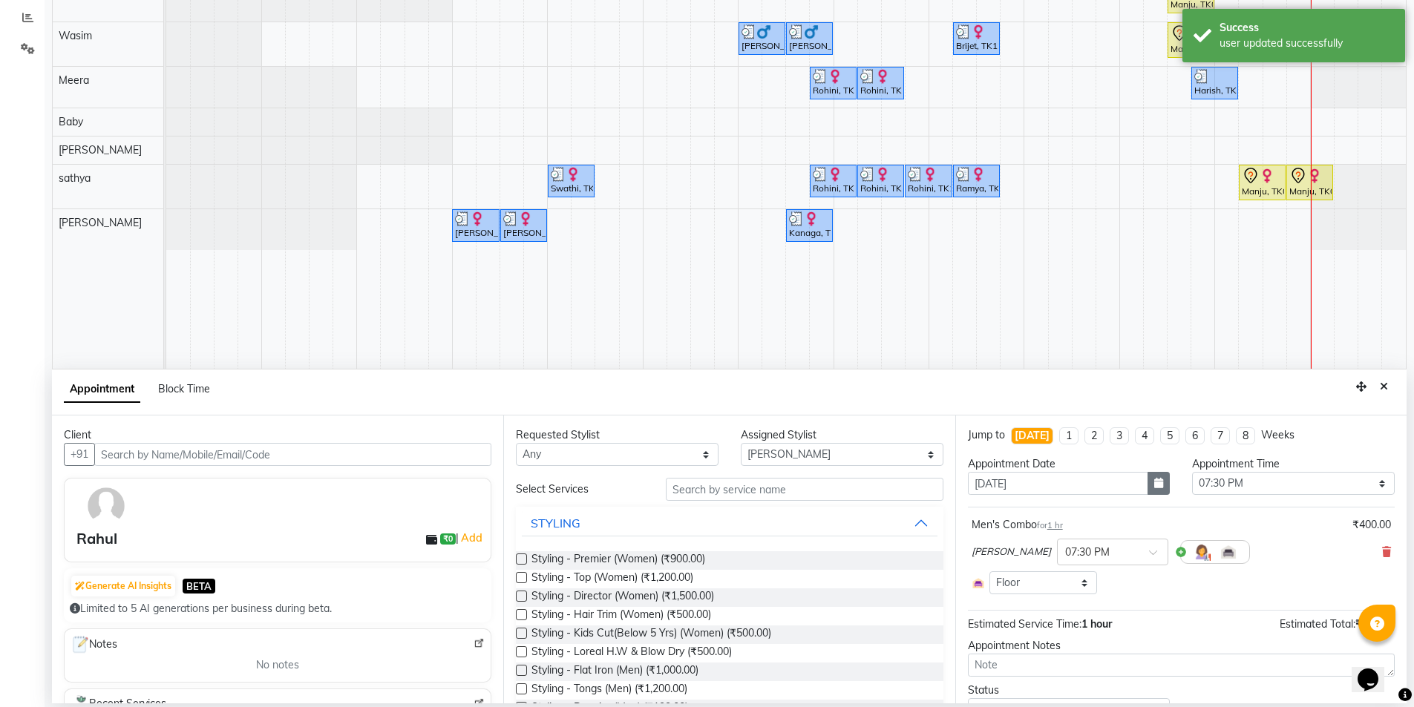
click at [1154, 486] on icon "button" at bounding box center [1158, 483] width 9 height 10
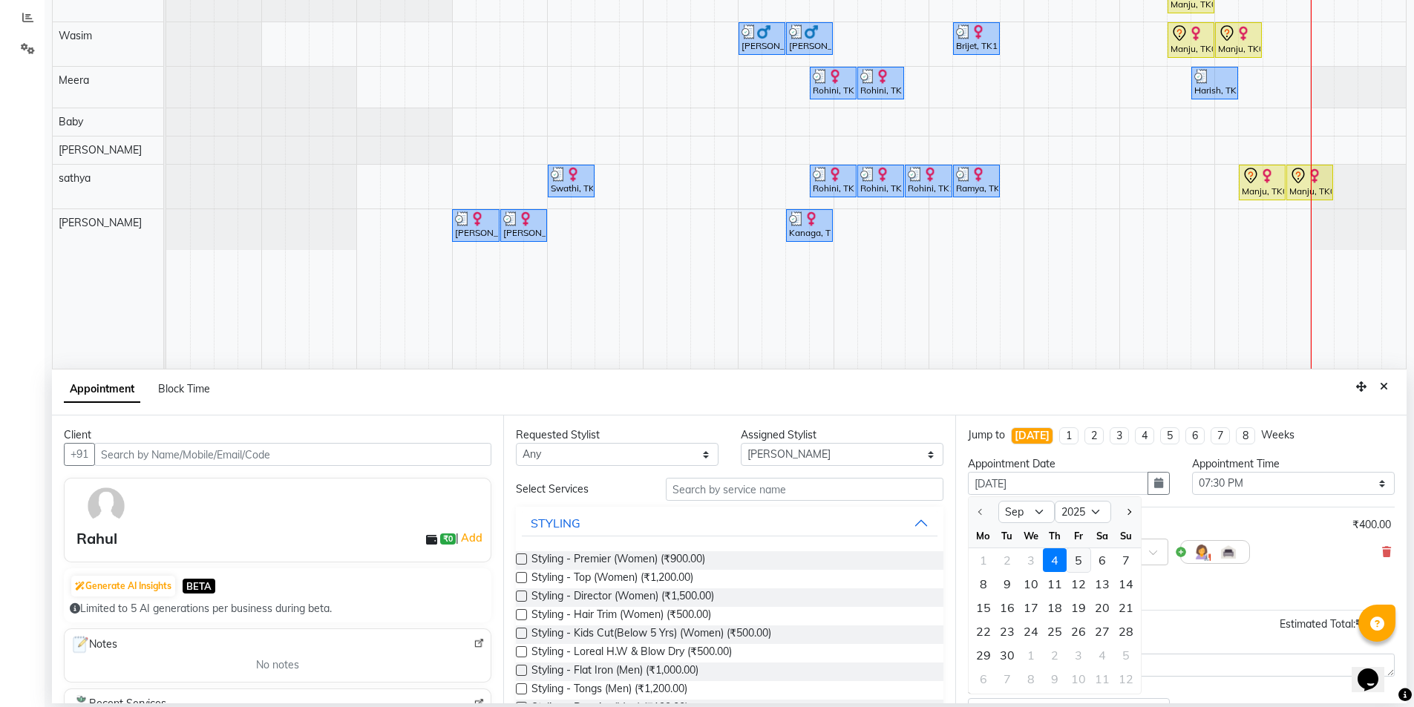
click at [1081, 556] on div "5" at bounding box center [1078, 560] width 24 height 24
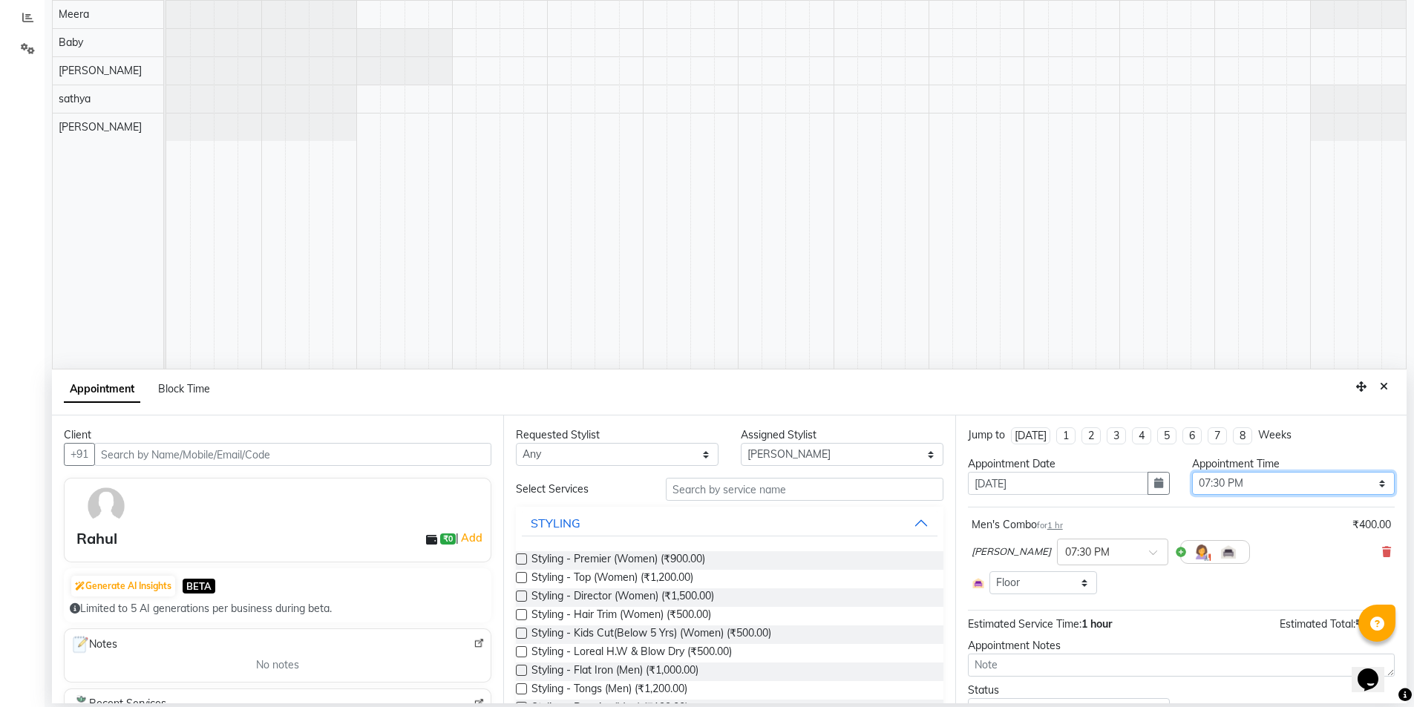
click at [1340, 484] on select "Select 09:00 AM 09:15 AM 09:30 AM 09:45 AM 10:00 AM 10:15 AM 10:30 AM 10:45 AM …" at bounding box center [1293, 483] width 203 height 23
click at [1192, 472] on select "Select 09:00 AM 09:15 AM 09:30 AM 09:45 AM 10:00 AM 10:15 AM 10:30 AM 10:45 AM …" at bounding box center [1293, 483] width 203 height 23
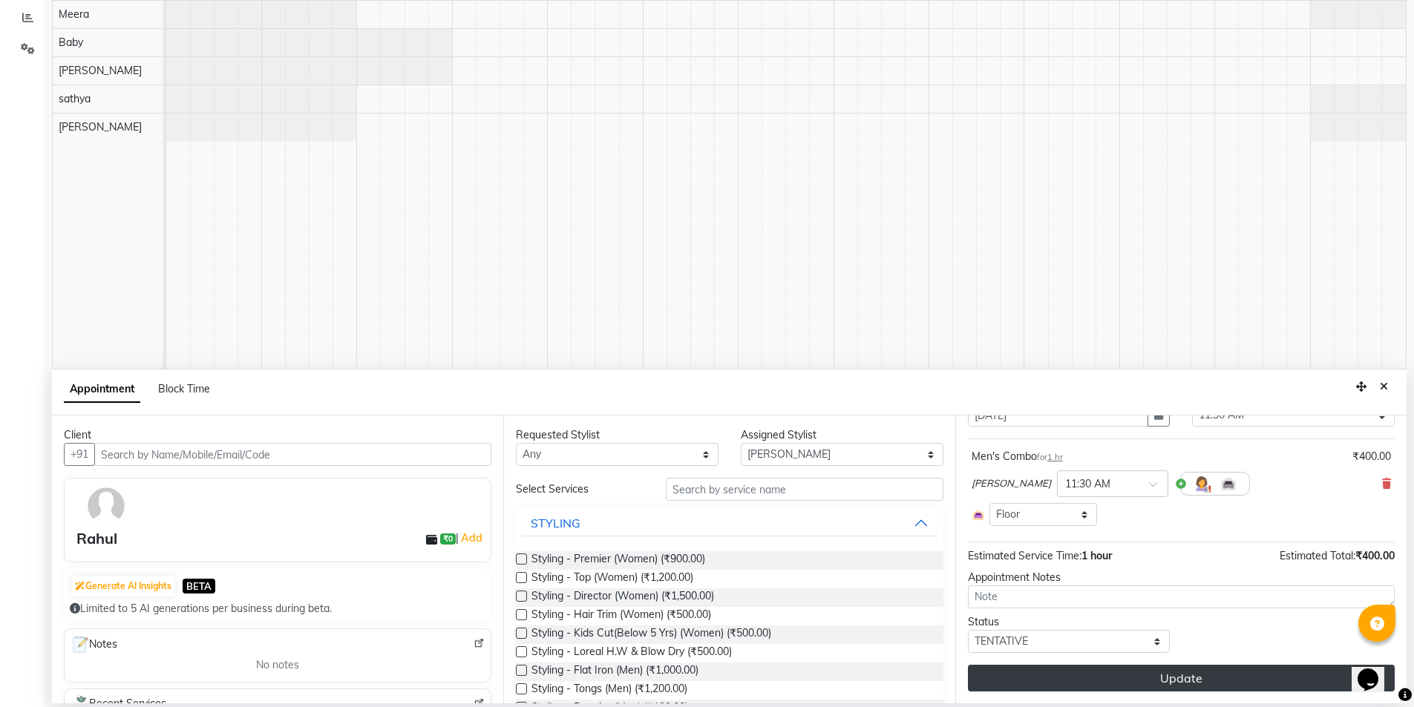
click at [1107, 683] on button "Update" at bounding box center [1181, 678] width 427 height 27
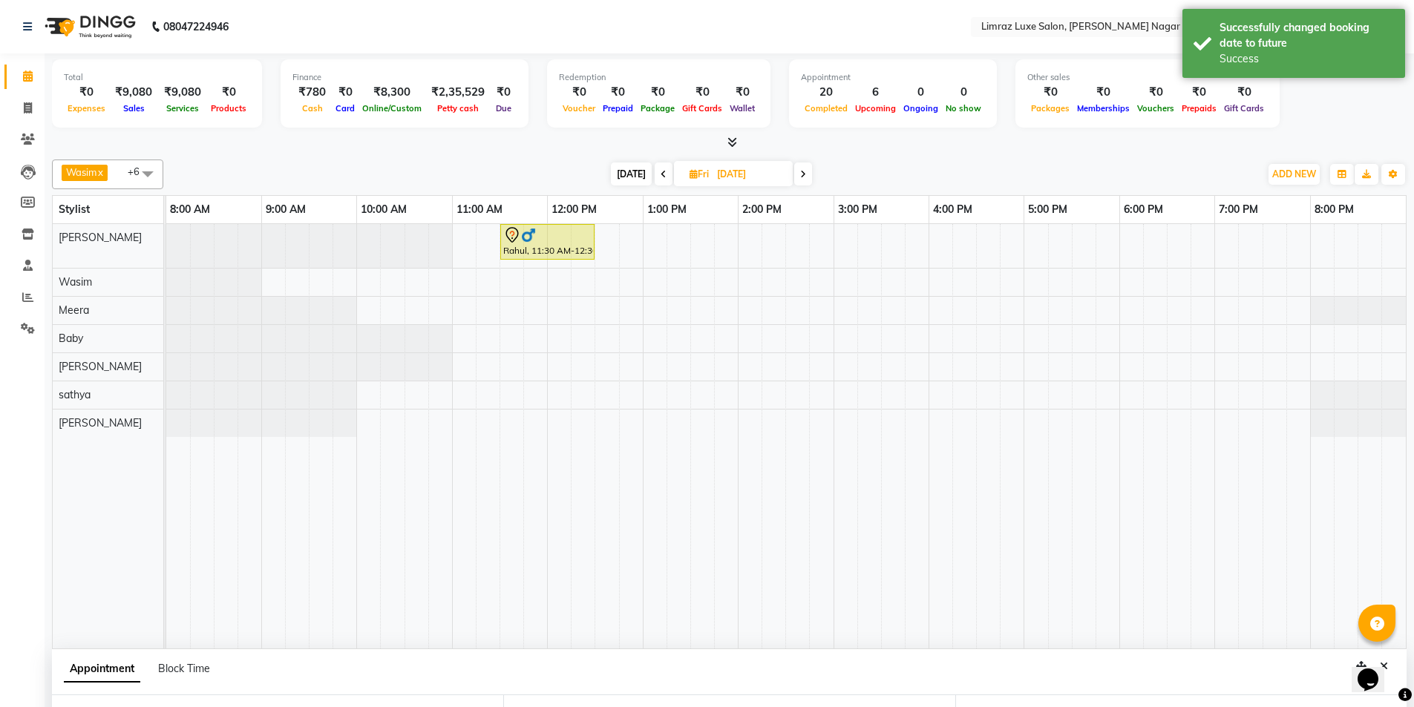
scroll to position [280, 0]
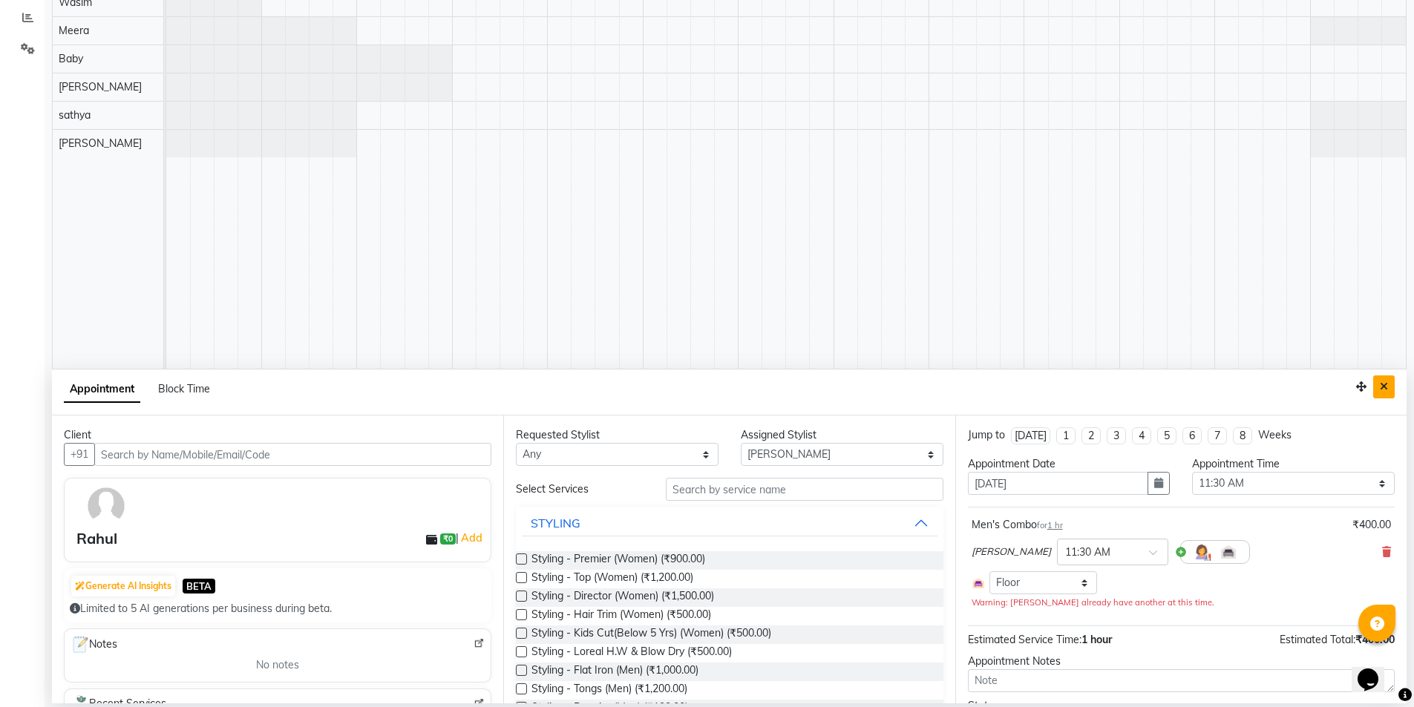
click at [1383, 390] on icon "Close" at bounding box center [1383, 386] width 8 height 10
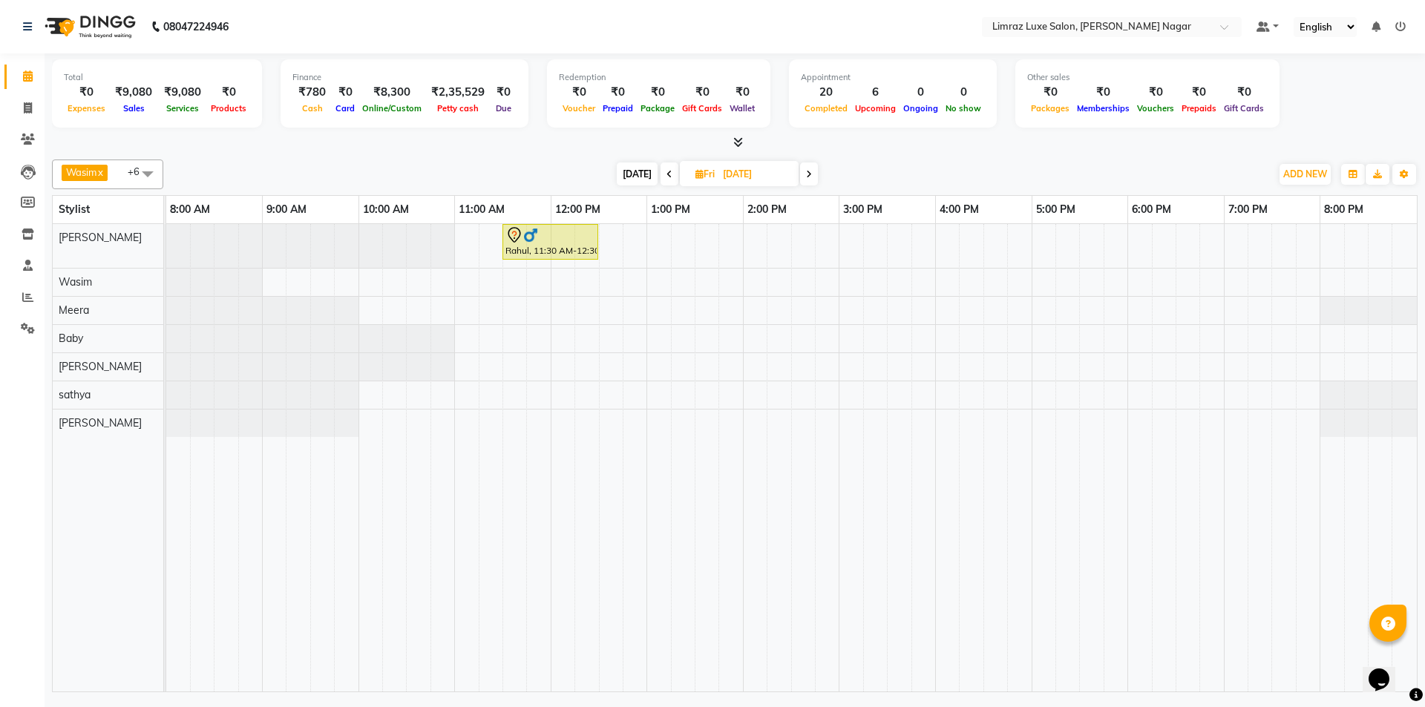
click at [666, 177] on icon at bounding box center [669, 174] width 6 height 9
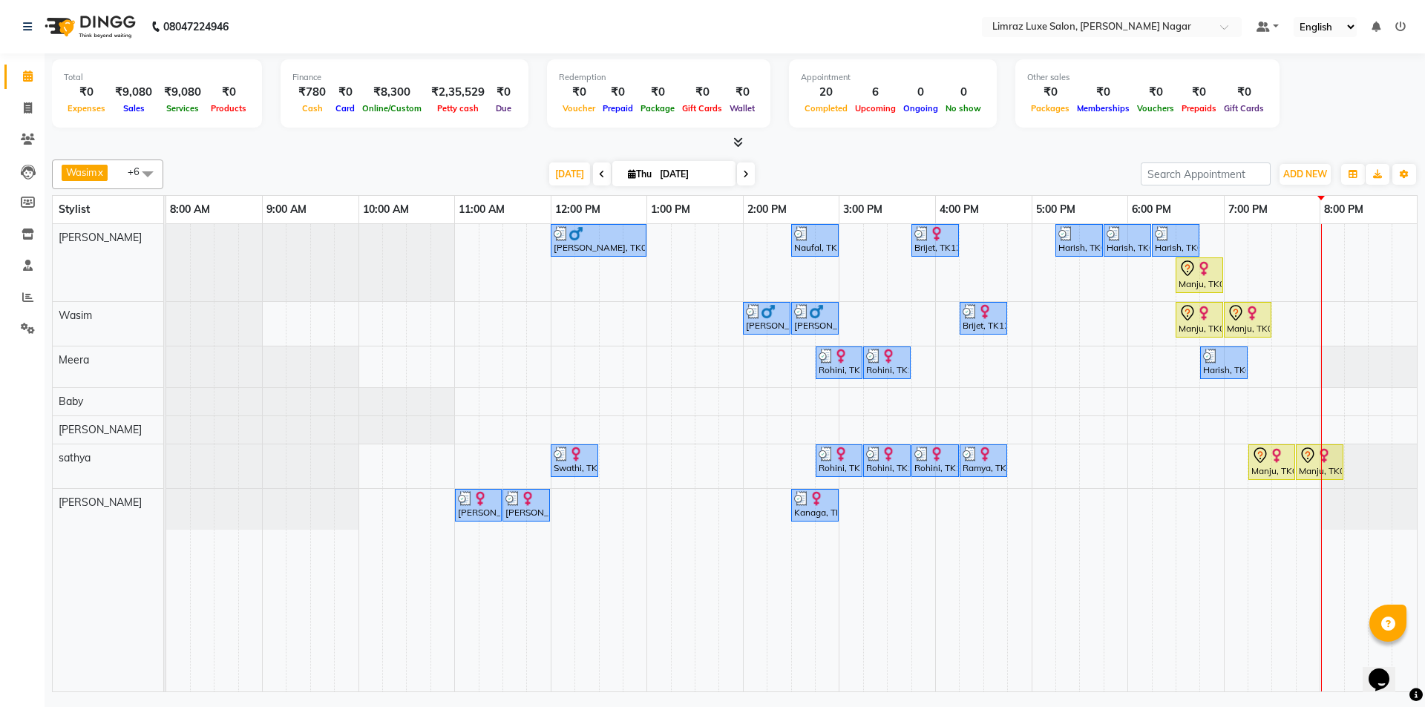
click at [745, 173] on icon at bounding box center [746, 174] width 6 height 9
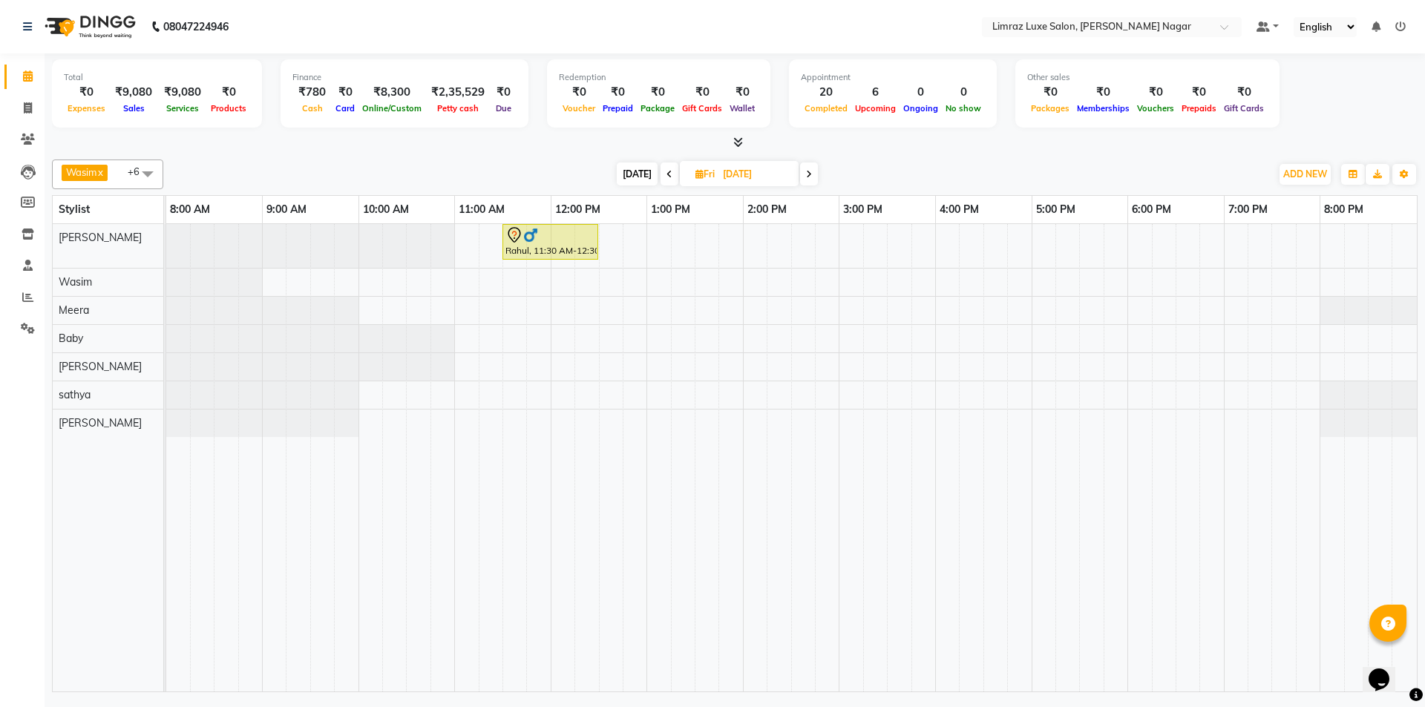
click at [669, 171] on span at bounding box center [669, 174] width 18 height 23
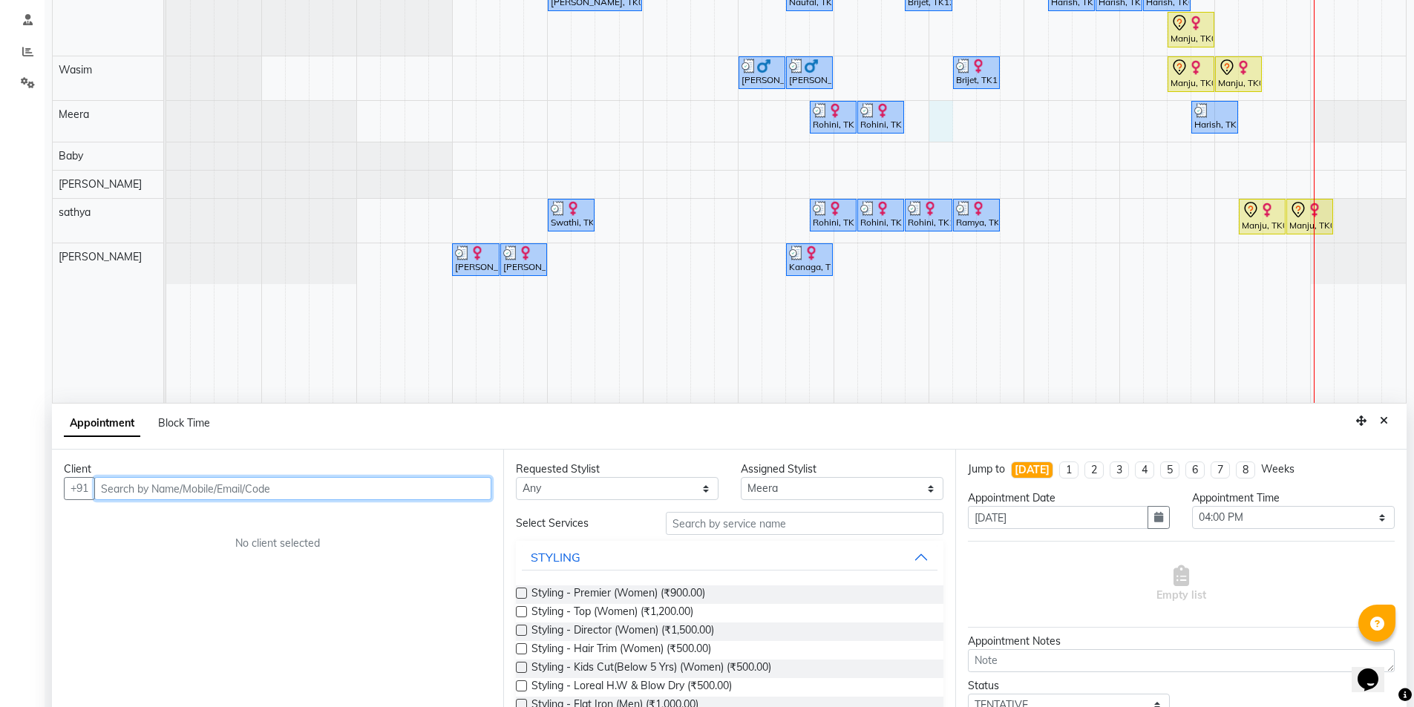
scroll to position [280, 0]
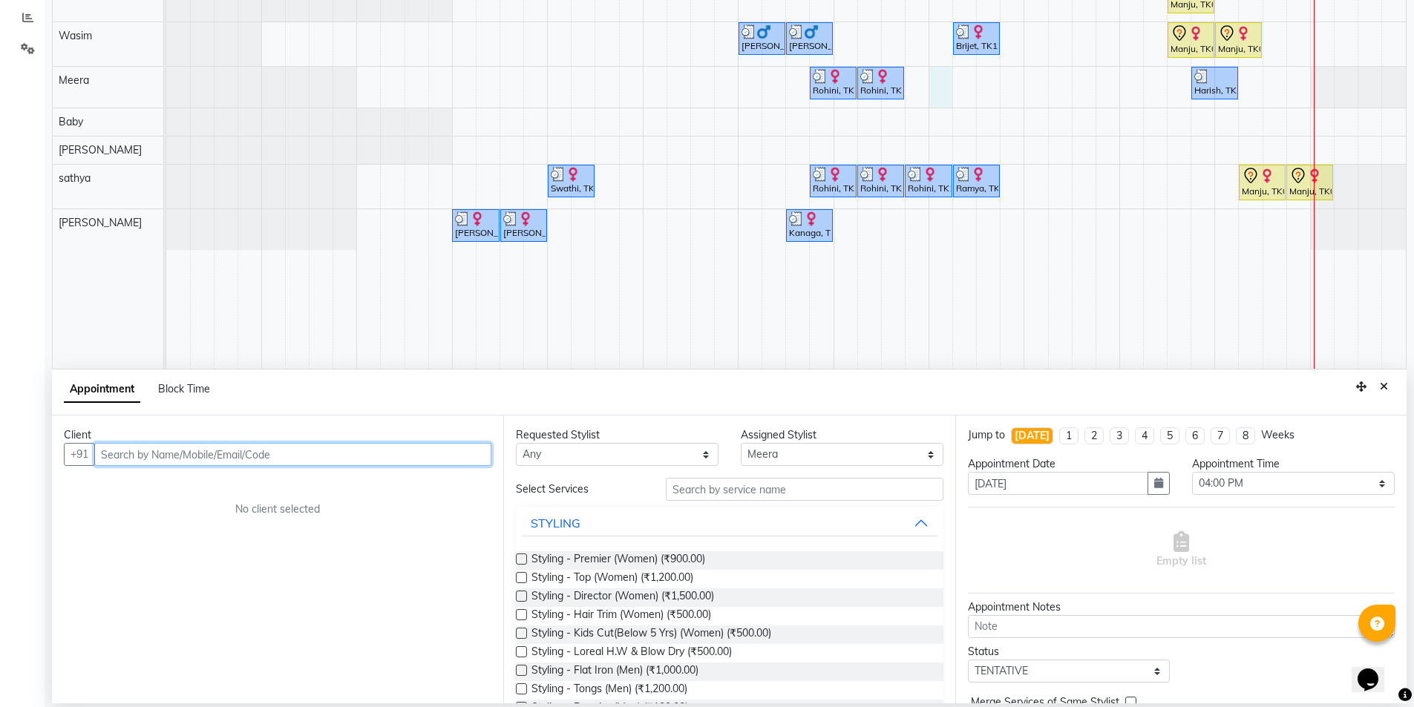
click at [186, 453] on input "text" at bounding box center [292, 454] width 397 height 23
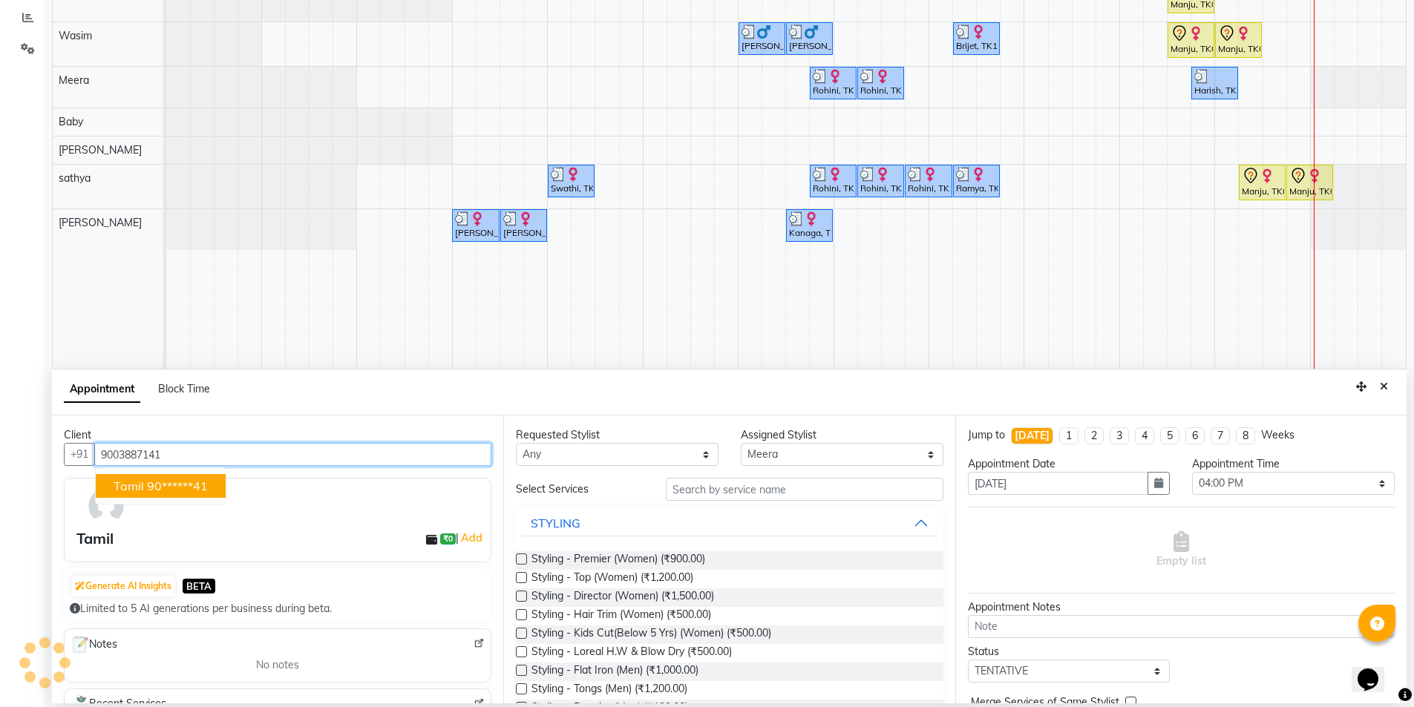
click at [134, 485] on span "Tamil" at bounding box center [129, 486] width 30 height 15
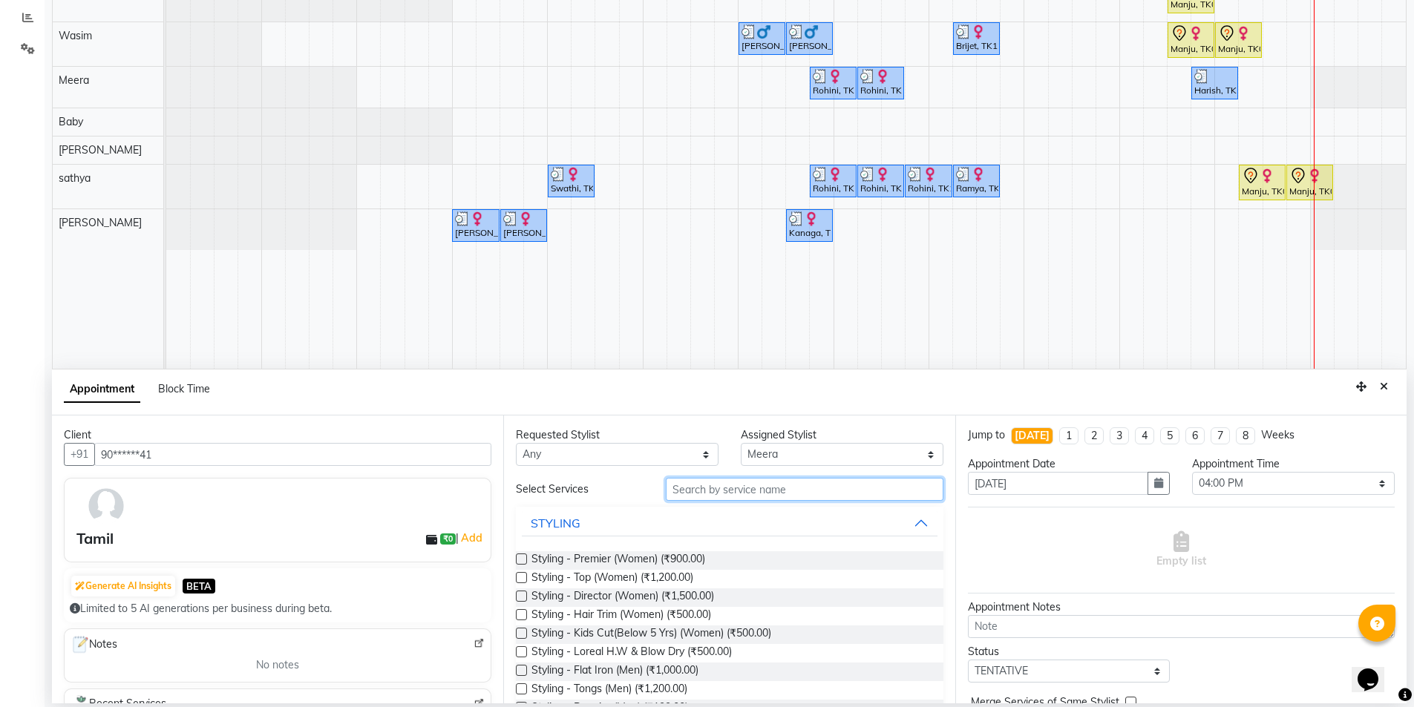
click at [707, 485] on input "text" at bounding box center [805, 489] width 278 height 23
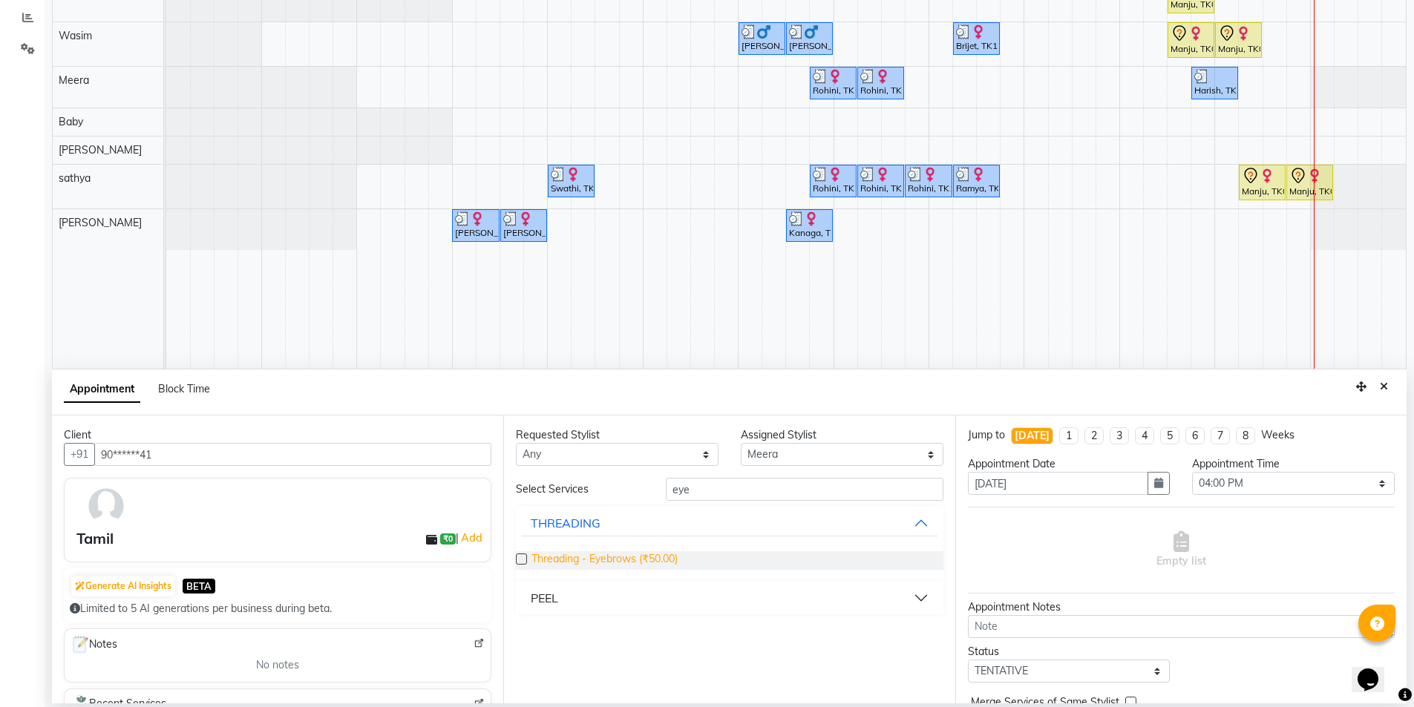
click at [571, 554] on span "Threading - Eyebrows (₹50.00)" at bounding box center [604, 560] width 146 height 19
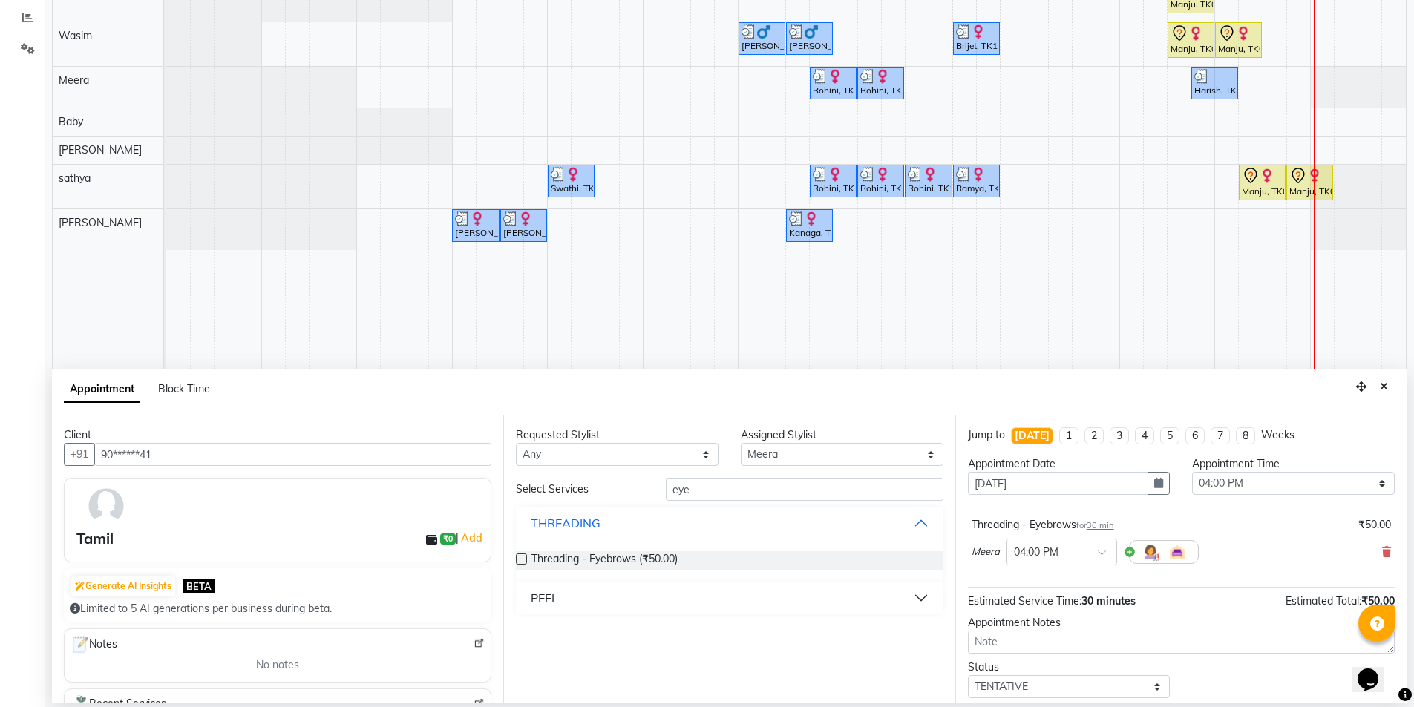
scroll to position [88, 0]
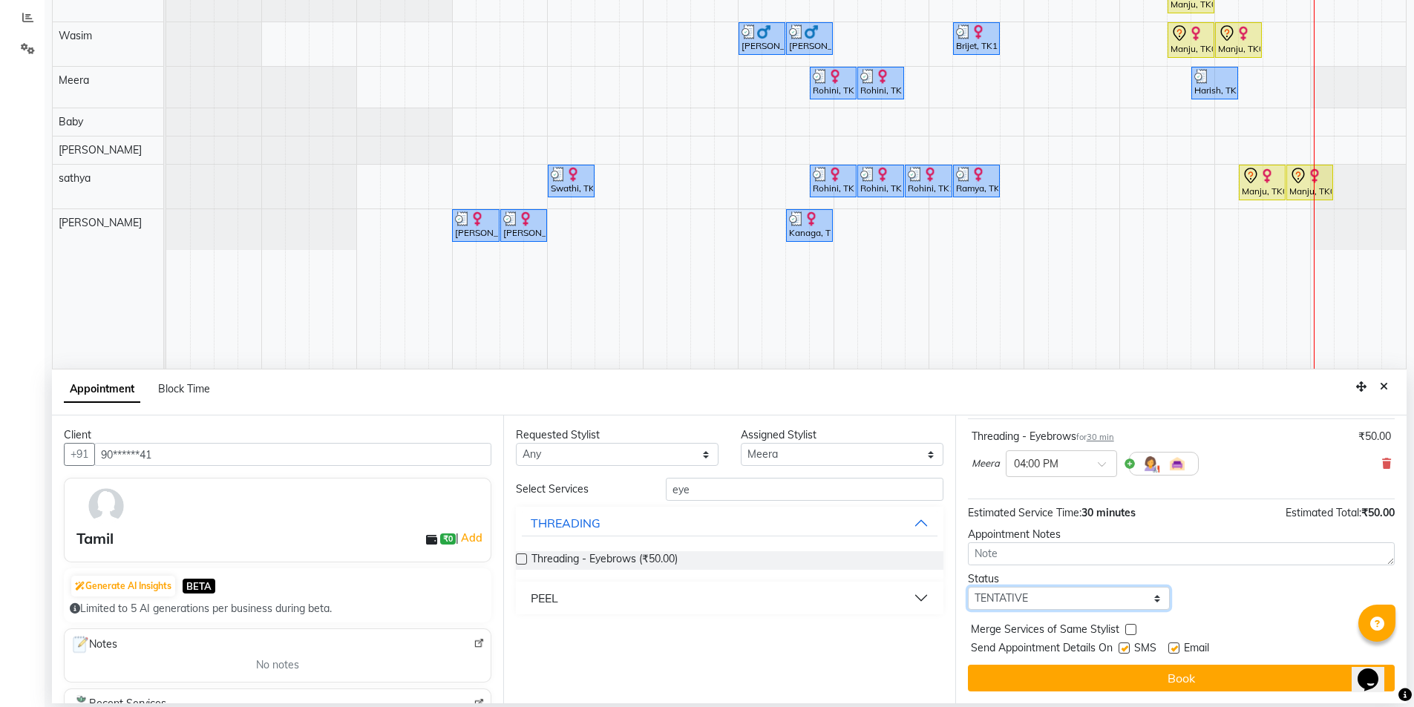
click at [1074, 607] on select "Select TENTATIVE CONFIRM CHECK-IN UPCOMING" at bounding box center [1069, 598] width 203 height 23
click at [968, 587] on select "Select TENTATIVE CONFIRM CHECK-IN UPCOMING" at bounding box center [1069, 598] width 203 height 23
click at [1123, 645] on label at bounding box center [1123, 648] width 11 height 11
click at [1123, 645] on input "checkbox" at bounding box center [1123, 650] width 10 height 10
click at [1173, 651] on label at bounding box center [1173, 648] width 11 height 11
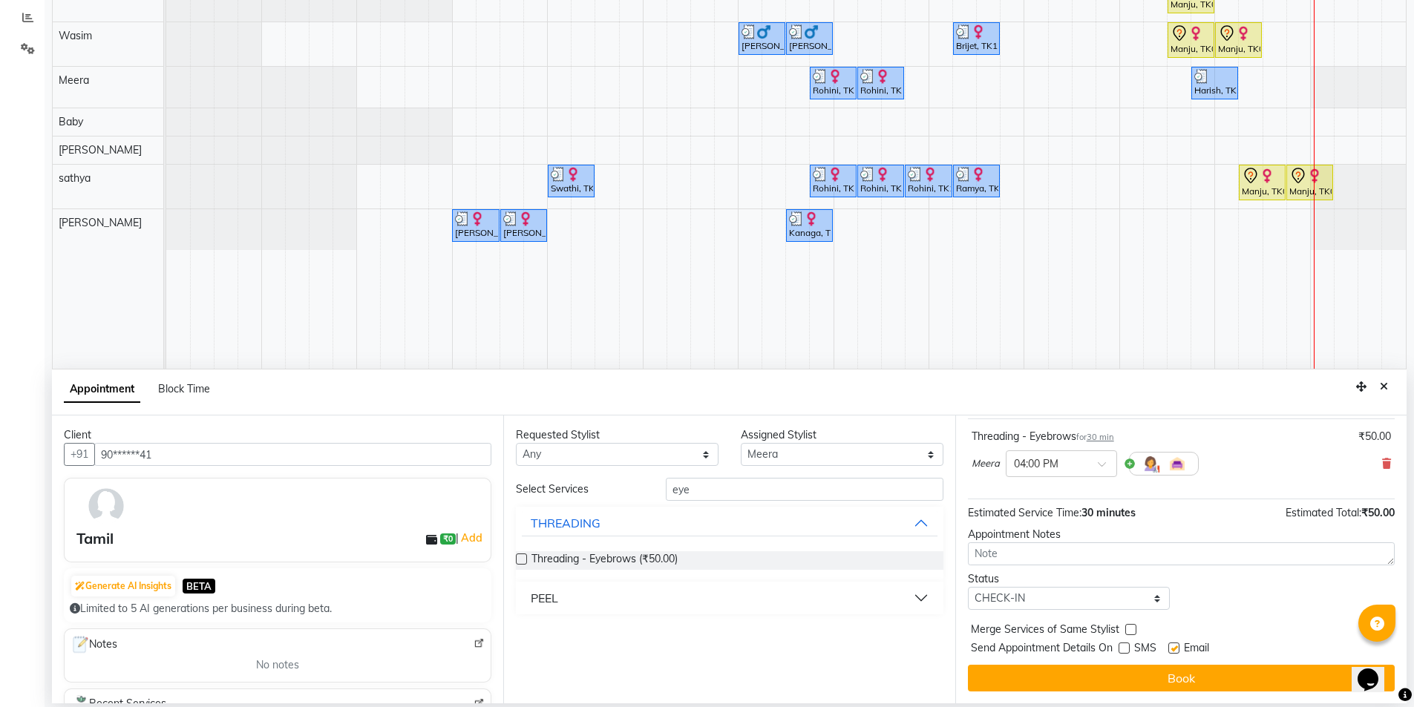
click at [1173, 651] on input "checkbox" at bounding box center [1173, 650] width 10 height 10
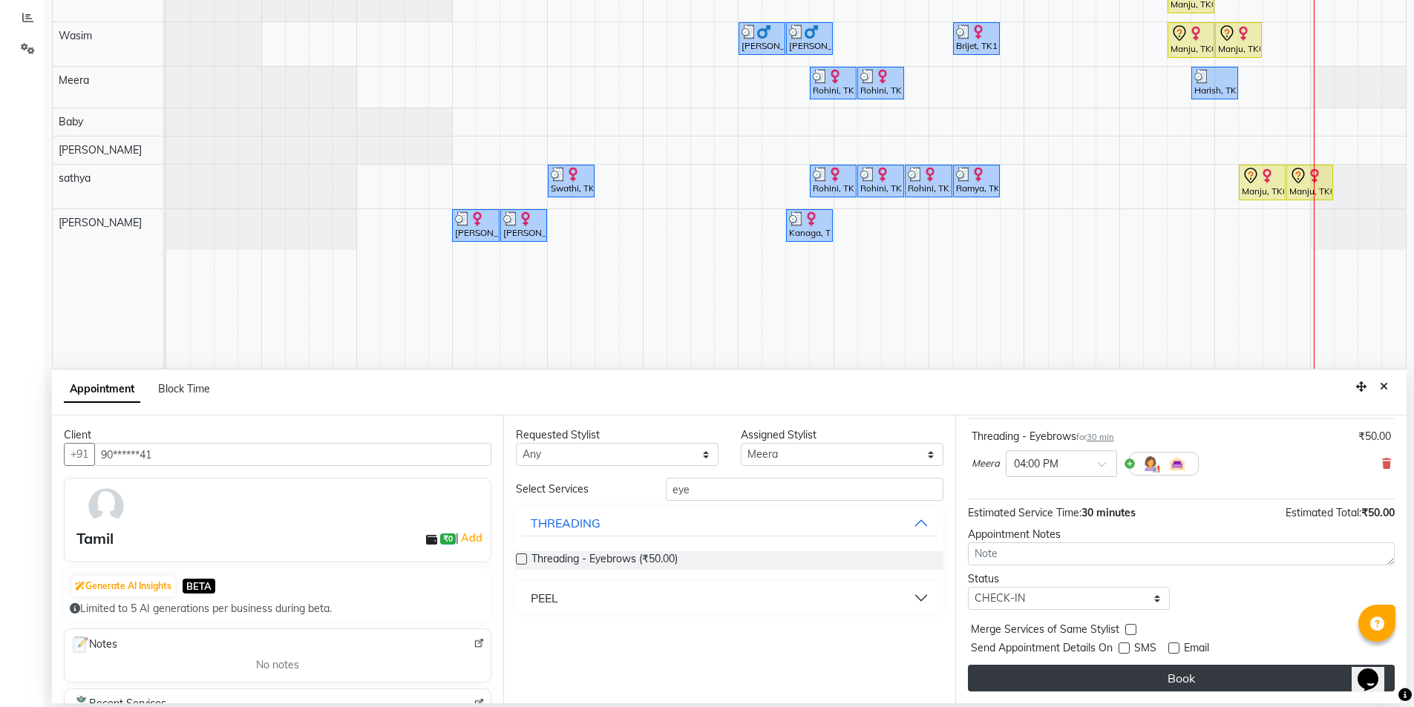
click at [1167, 674] on button "Book" at bounding box center [1181, 678] width 427 height 27
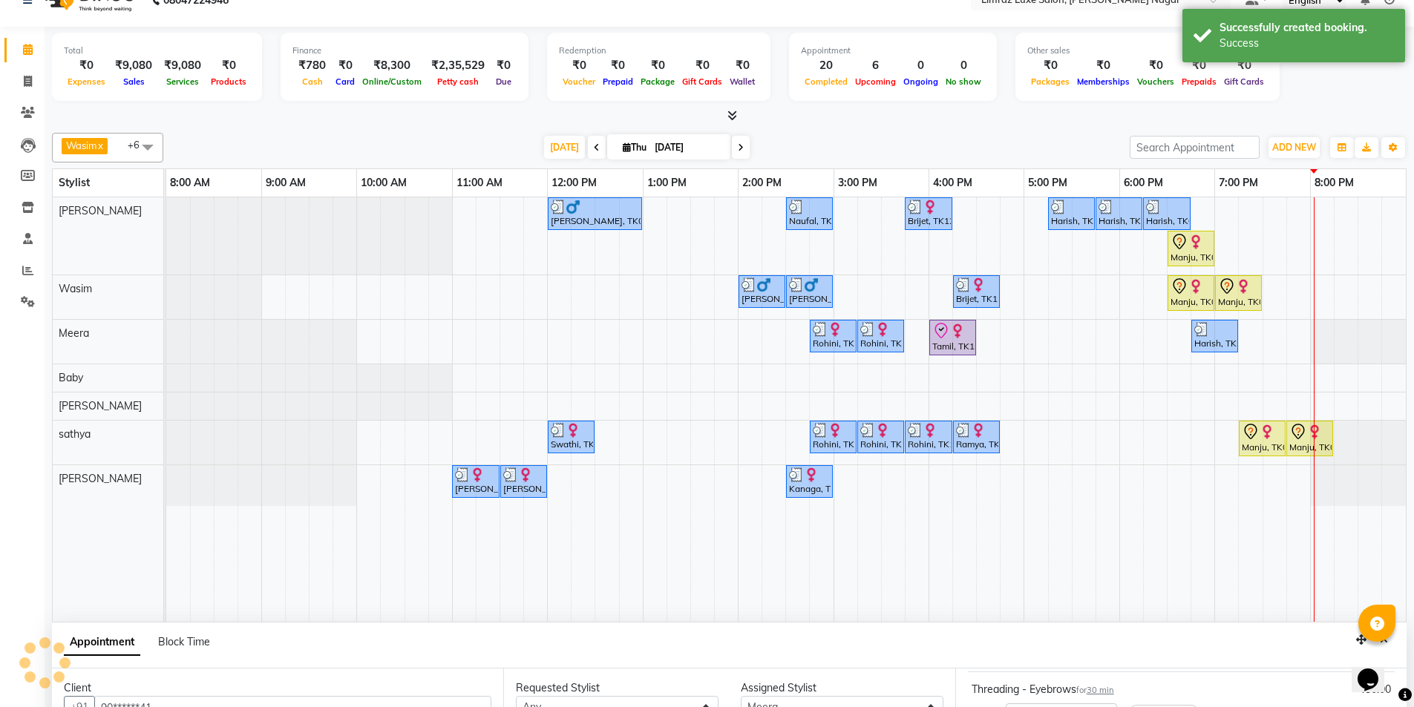
scroll to position [0, 0]
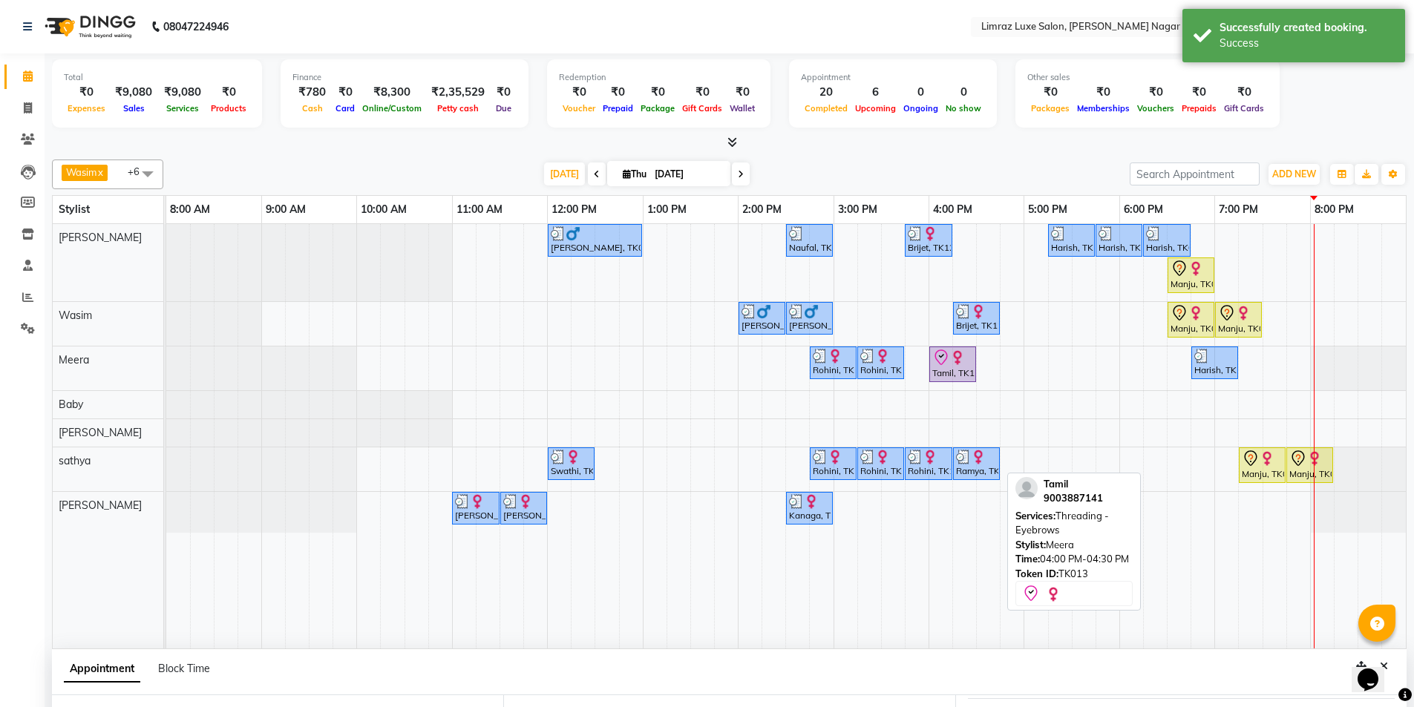
click at [945, 359] on icon at bounding box center [940, 357] width 13 height 16
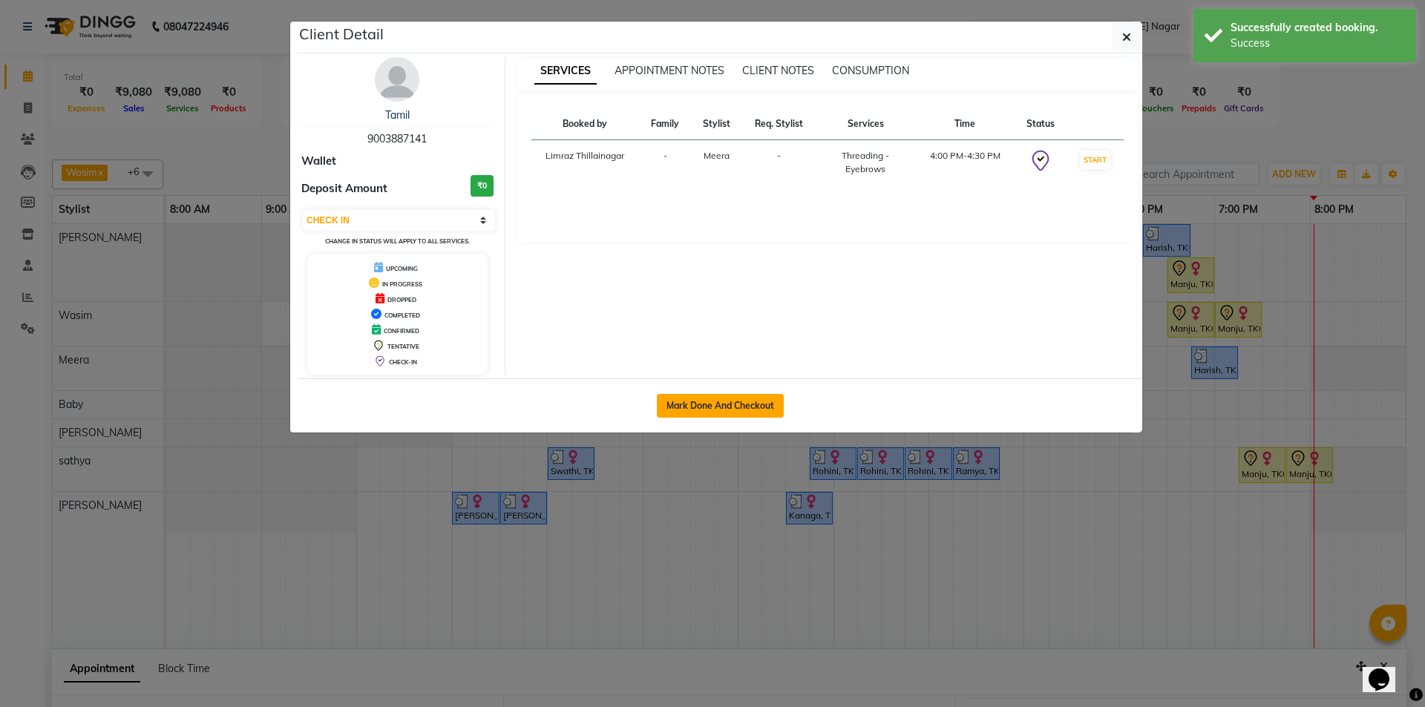
click at [761, 400] on button "Mark Done And Checkout" at bounding box center [720, 406] width 127 height 24
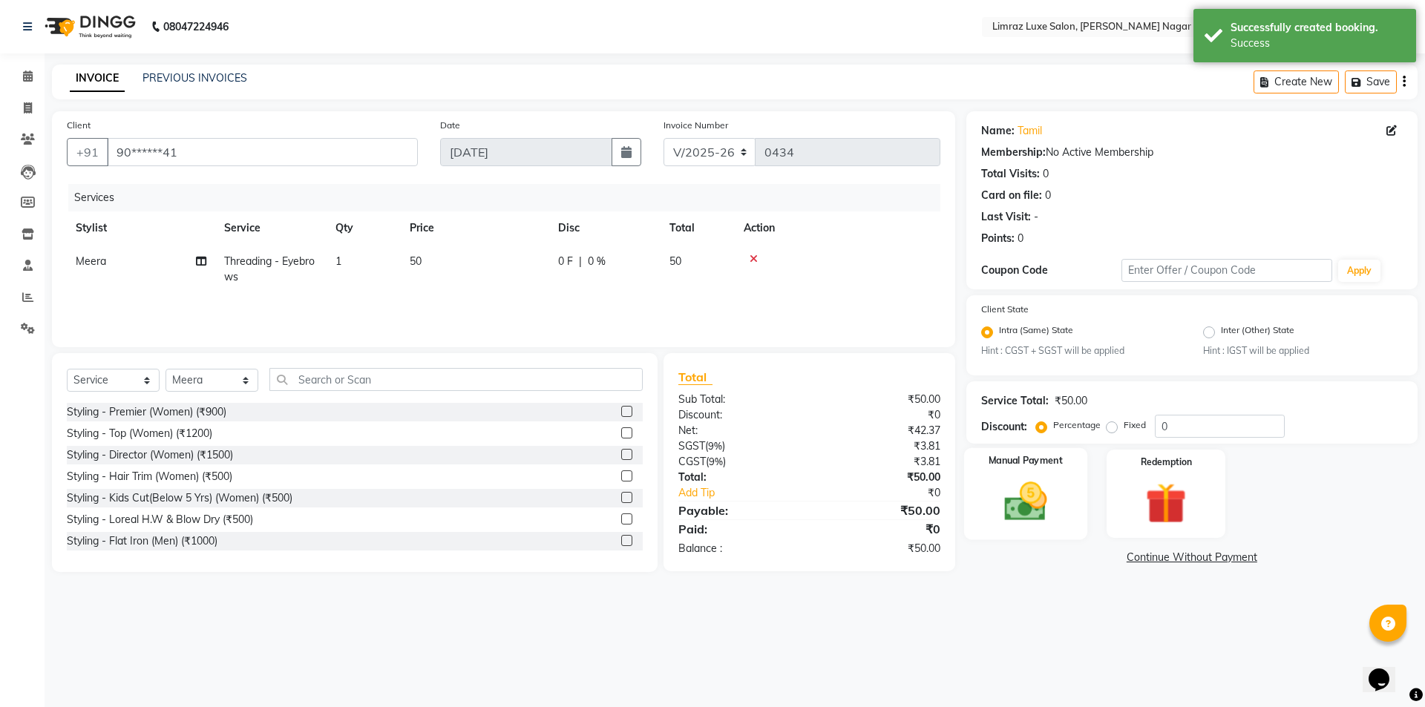
click at [1002, 489] on img at bounding box center [1025, 502] width 69 height 49
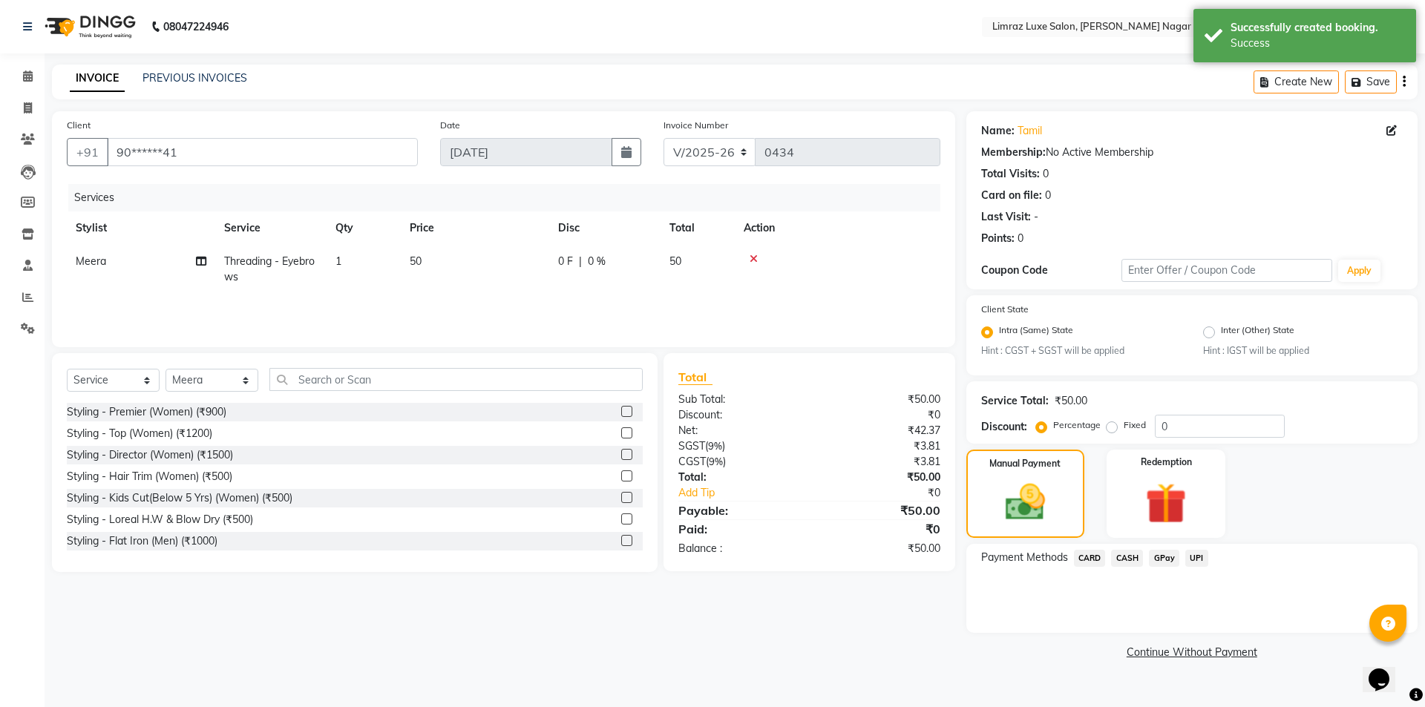
click at [1091, 558] on span "CARD" at bounding box center [1090, 558] width 32 height 17
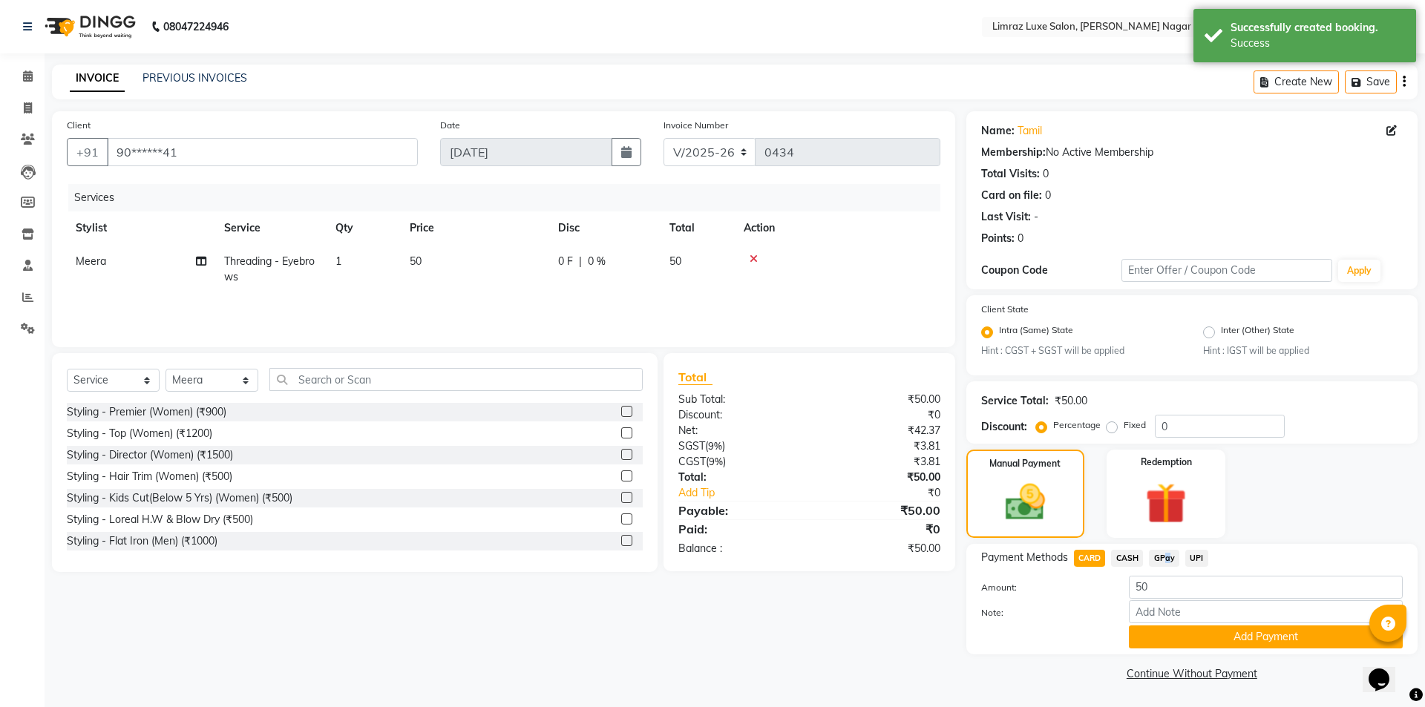
drag, startPoint x: 1162, startPoint y: 557, endPoint x: 1157, endPoint y: 571, distance: 15.0
click at [1163, 557] on span "GPay" at bounding box center [1164, 558] width 30 height 17
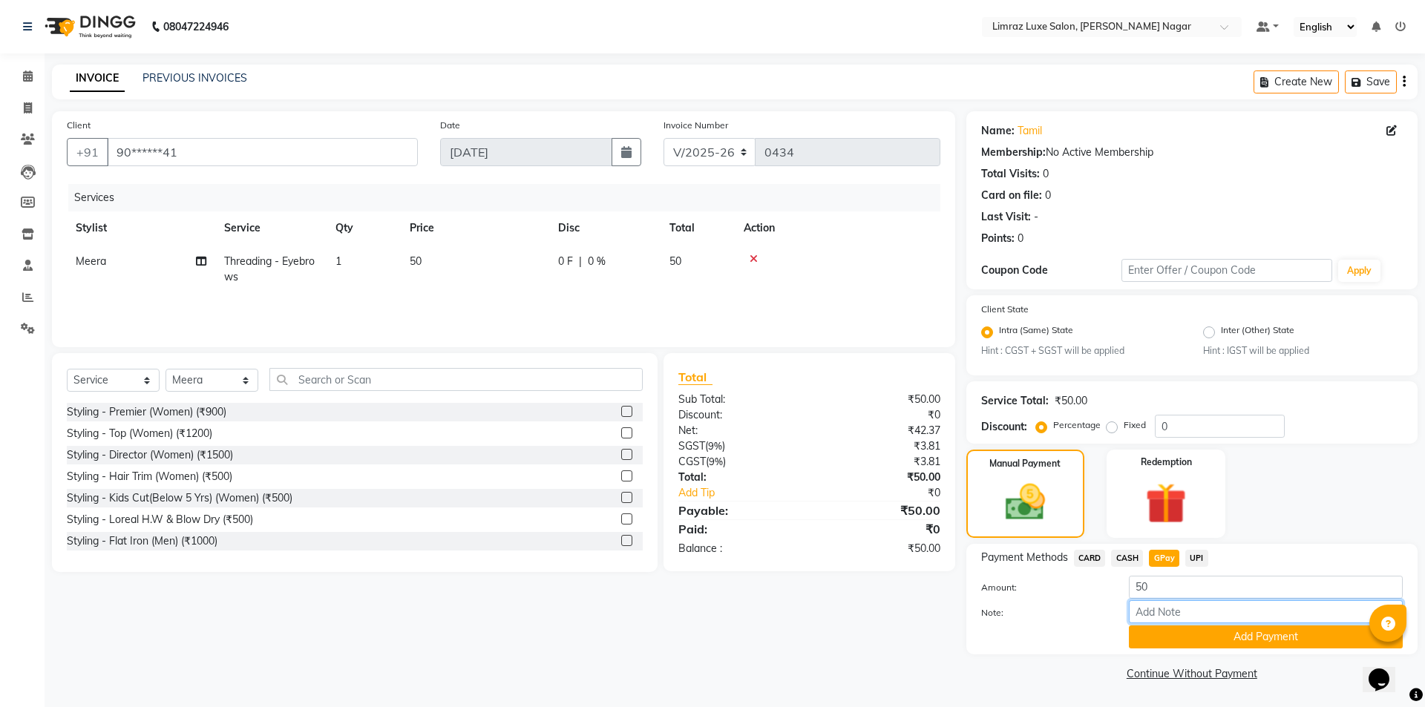
click at [1169, 617] on input "Note:" at bounding box center [1266, 611] width 274 height 23
click at [1286, 634] on button "Add Payment" at bounding box center [1266, 637] width 274 height 23
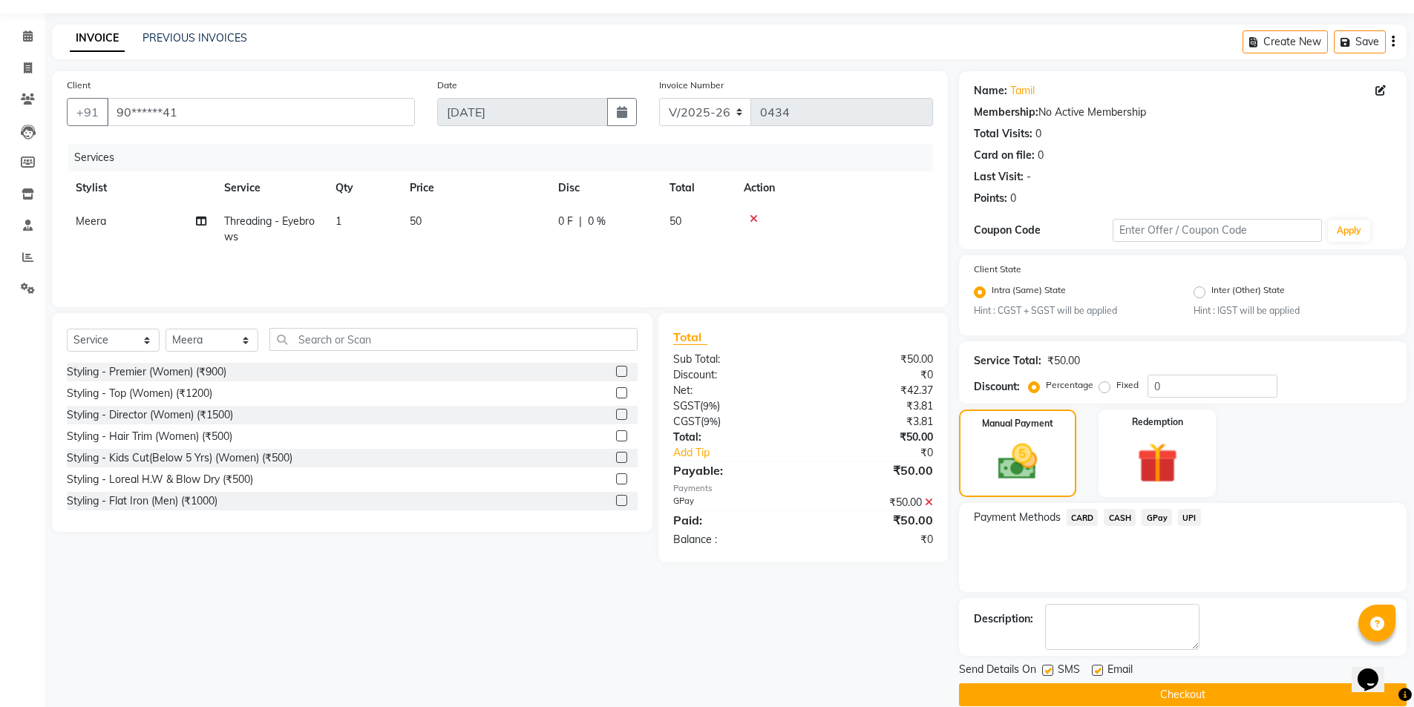
scroll to position [62, 0]
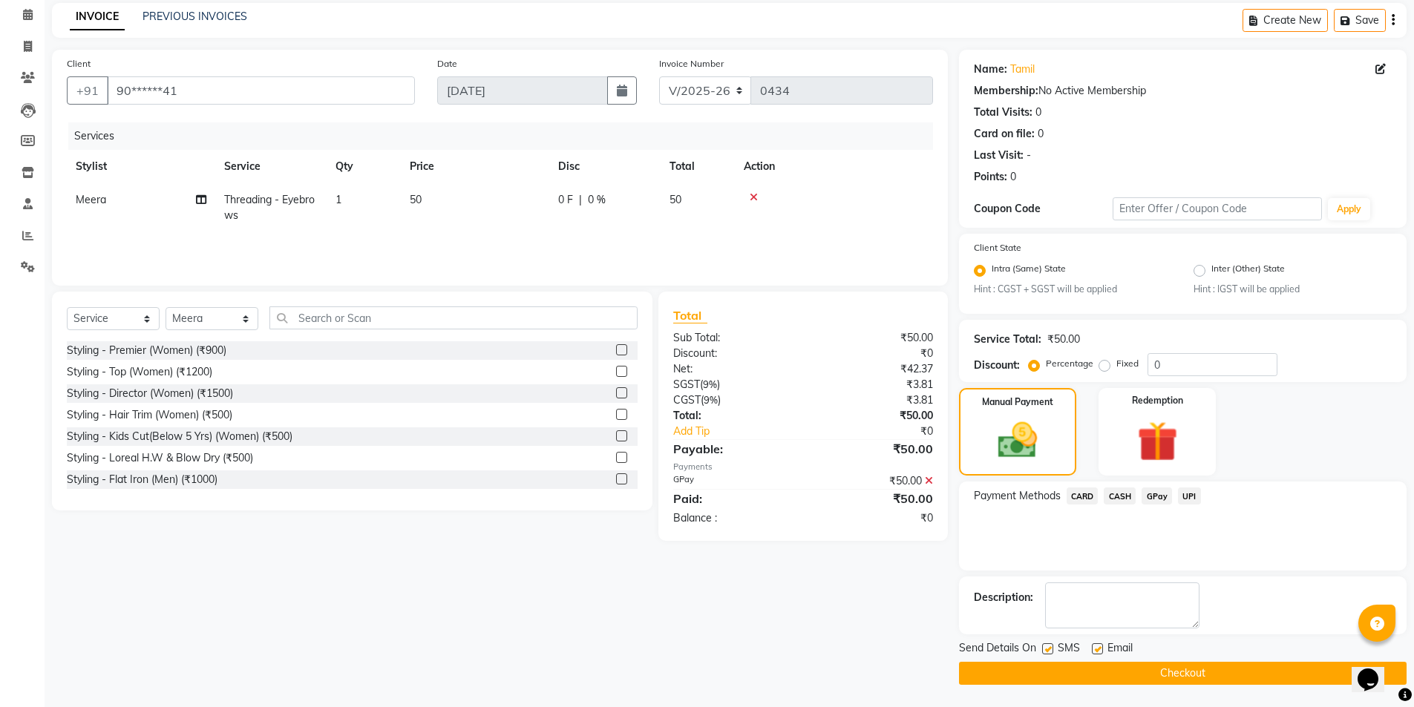
click at [1094, 650] on label at bounding box center [1097, 648] width 11 height 11
click at [1094, 650] on input "checkbox" at bounding box center [1097, 650] width 10 height 10
click at [1044, 649] on label at bounding box center [1047, 648] width 11 height 11
click at [1044, 649] on input "checkbox" at bounding box center [1047, 650] width 10 height 10
click at [1046, 667] on button "Checkout" at bounding box center [1182, 673] width 447 height 23
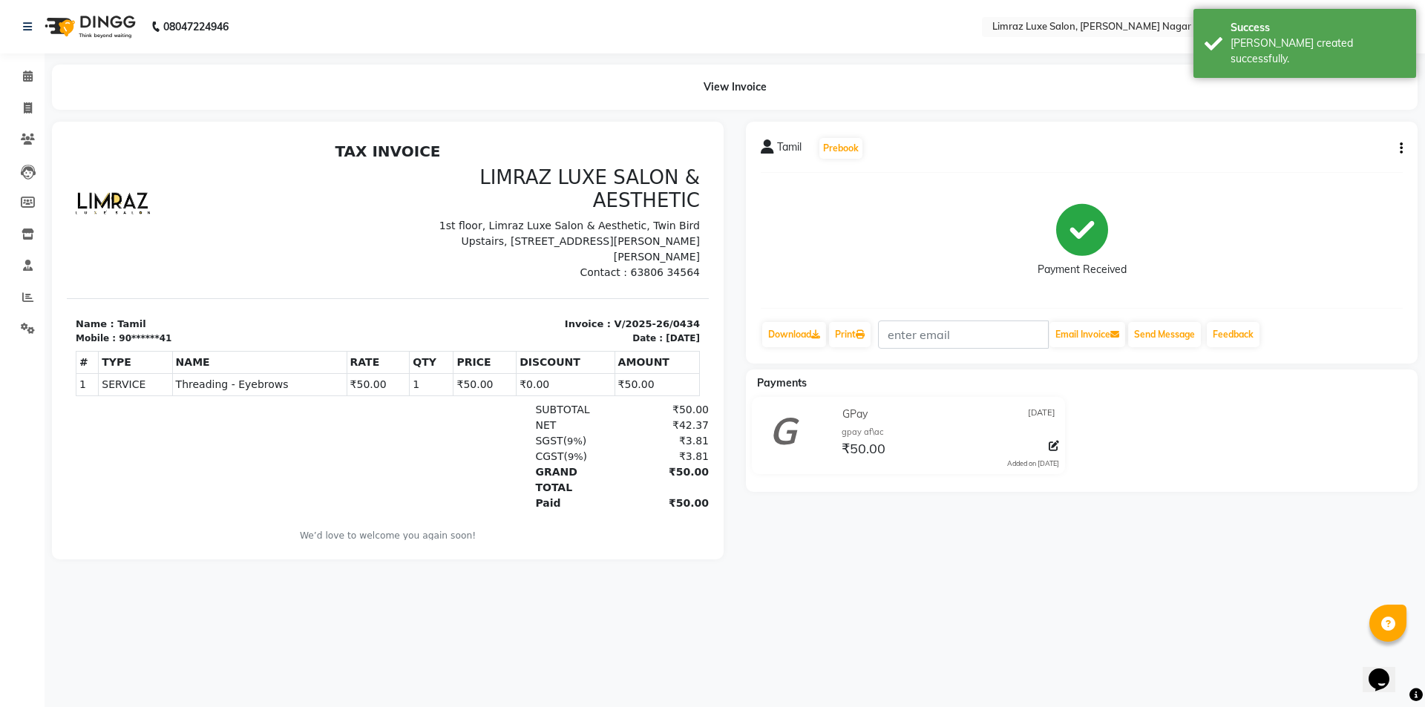
click at [94, 32] on img at bounding box center [89, 27] width 102 height 42
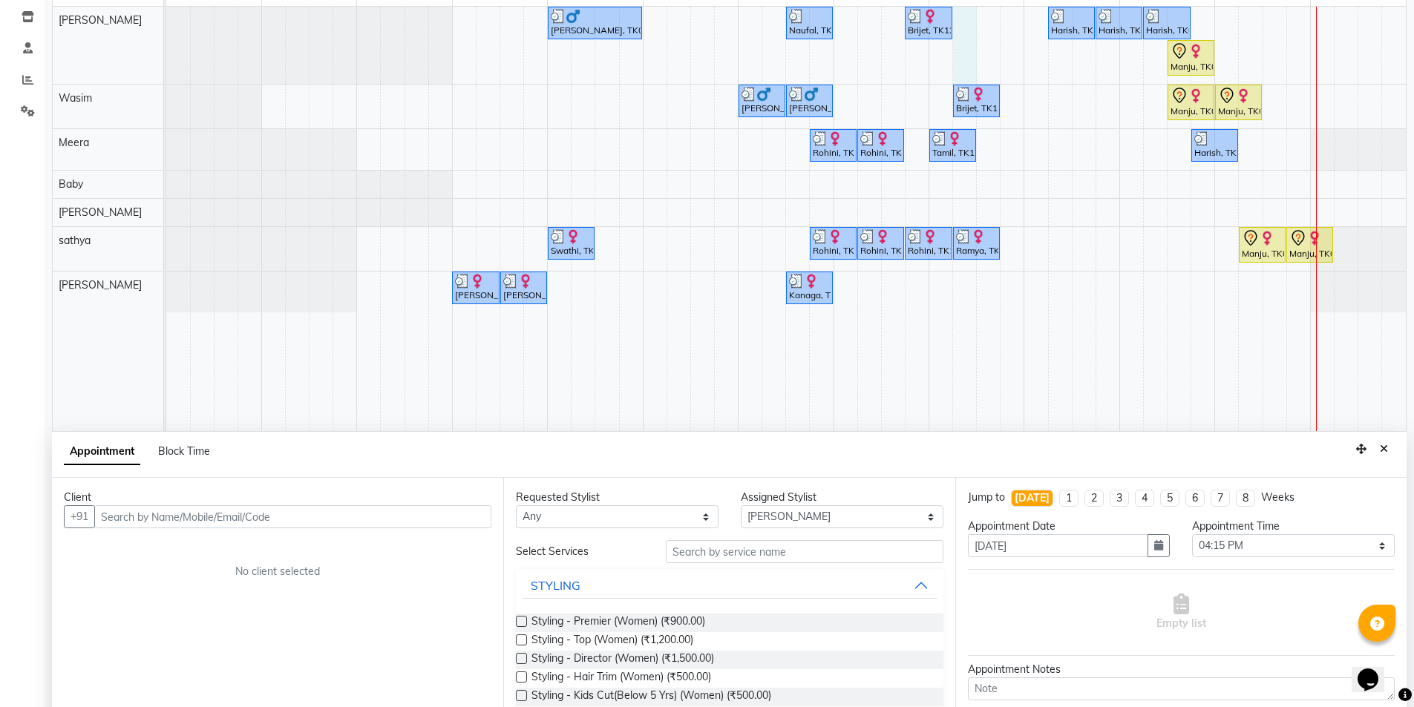
scroll to position [280, 0]
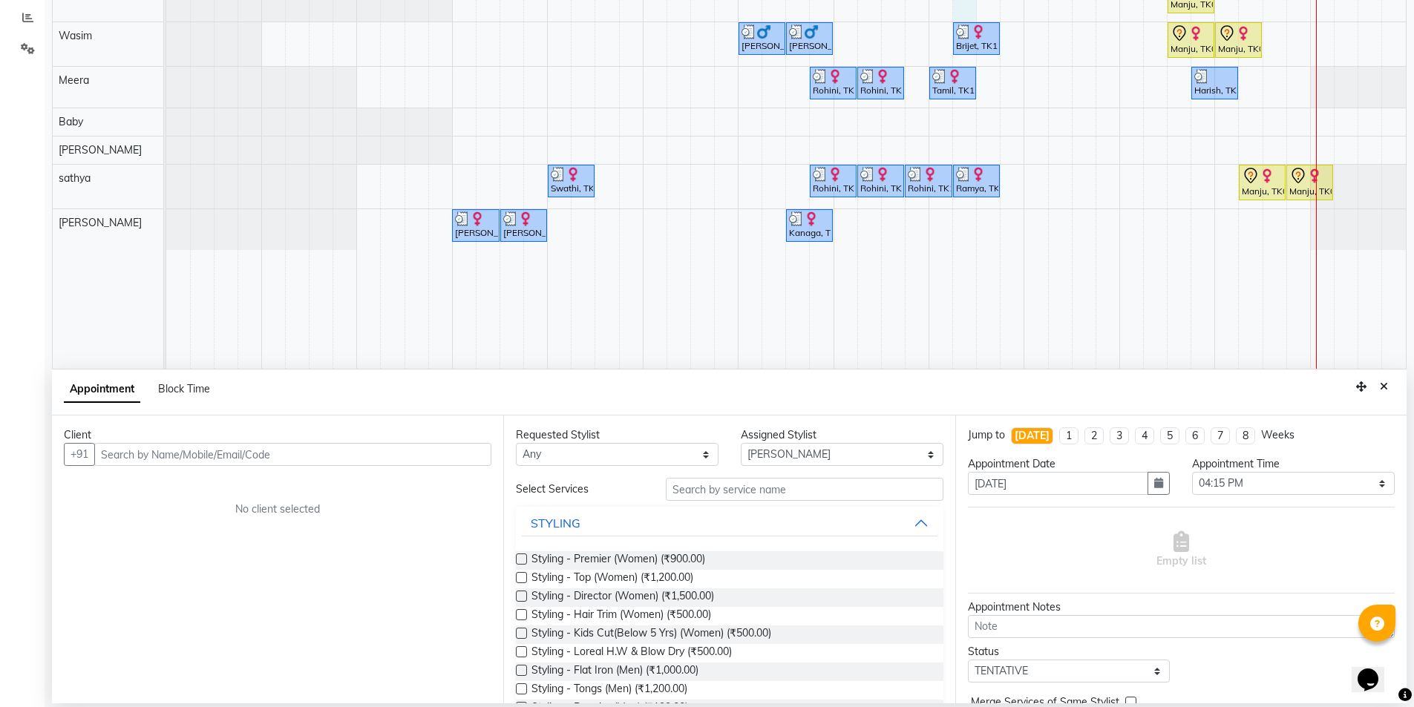
click at [293, 448] on input "text" at bounding box center [292, 454] width 397 height 23
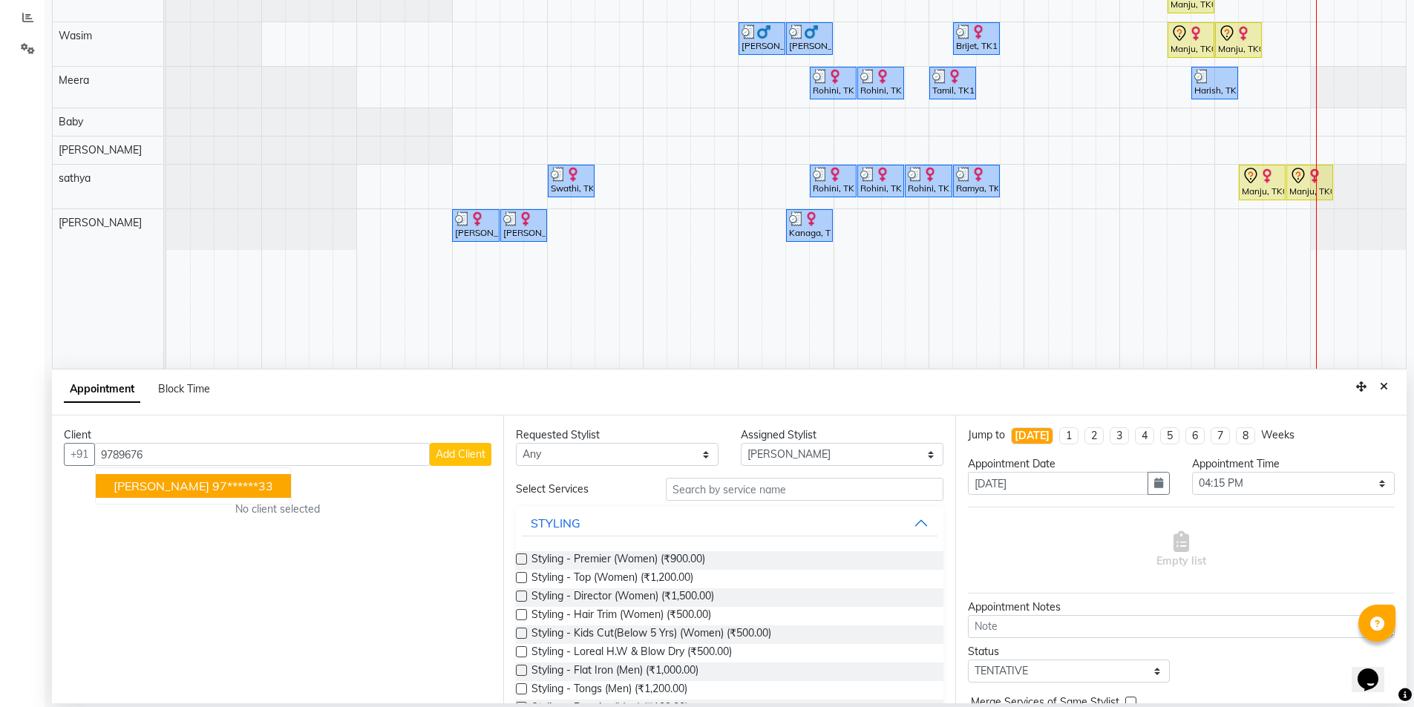
click at [212, 490] on ngb-highlight "97******33" at bounding box center [242, 486] width 61 height 15
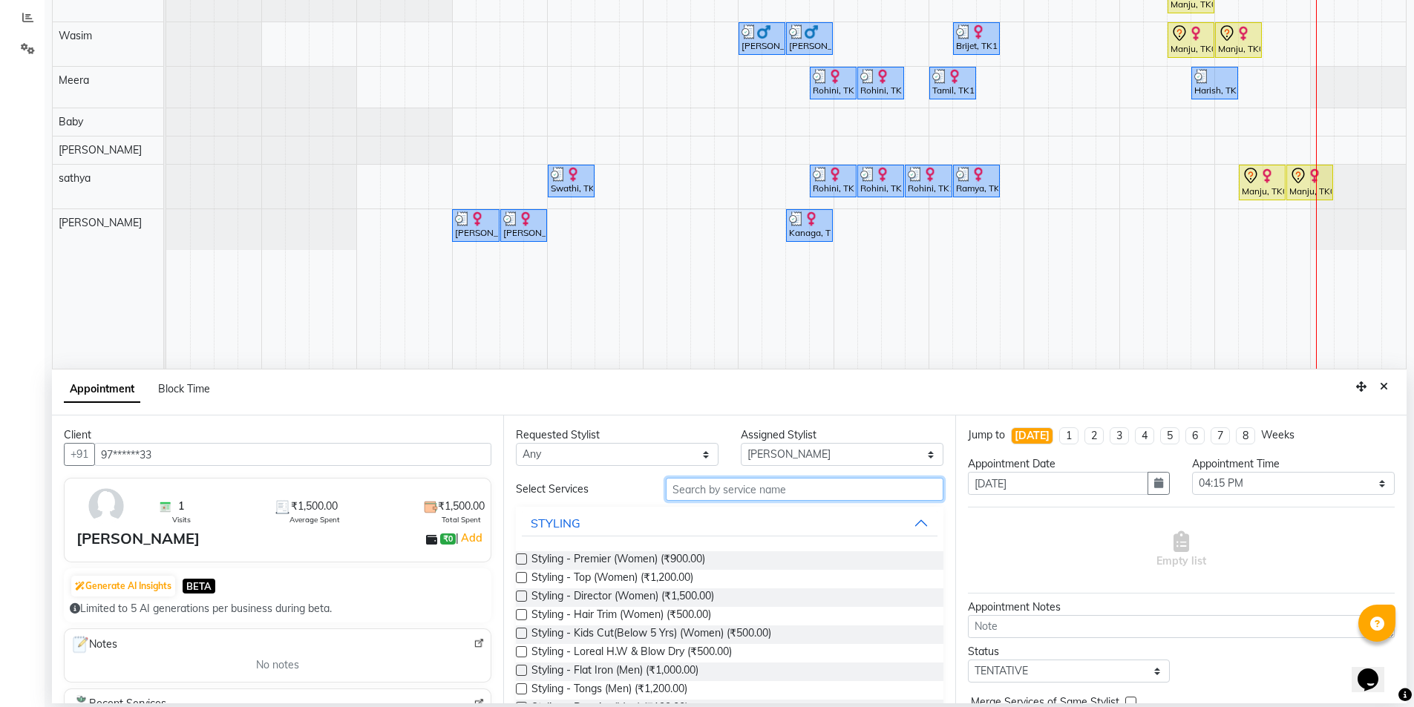
click at [715, 491] on input "text" at bounding box center [805, 489] width 278 height 23
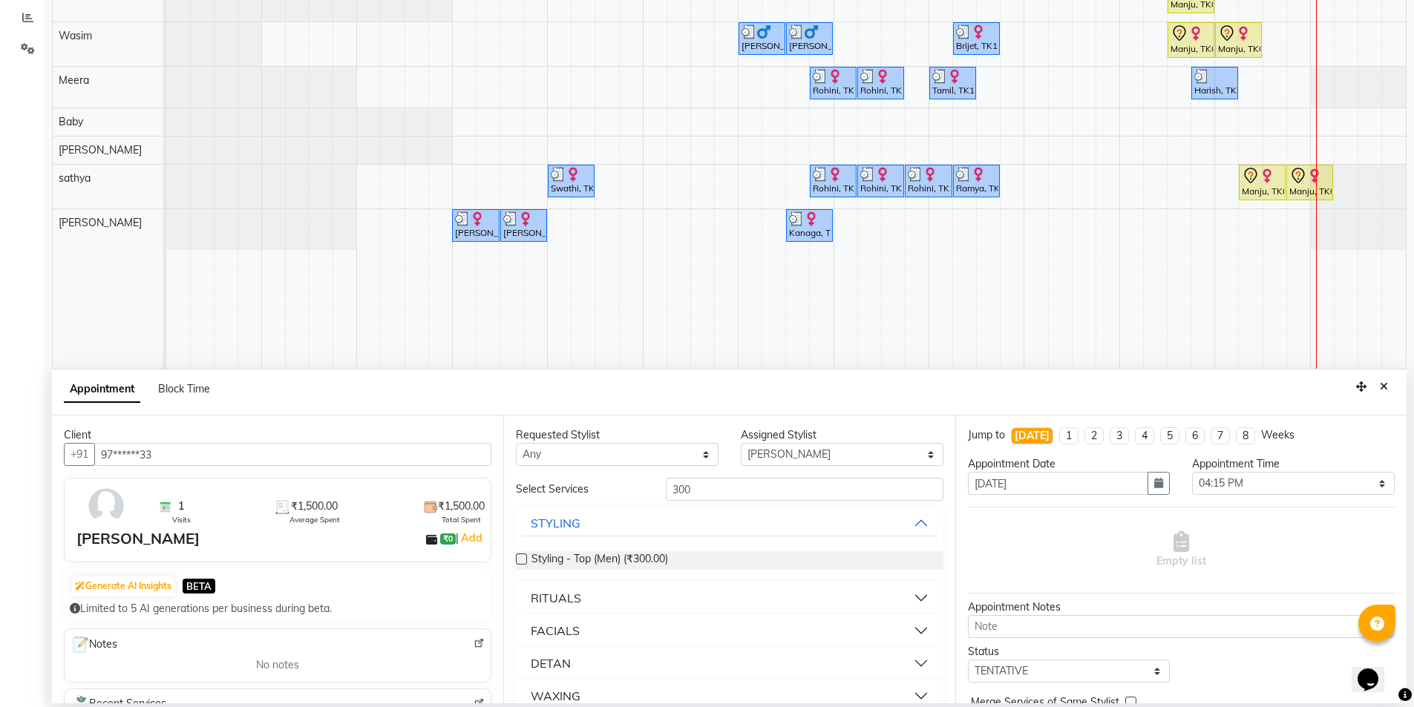
click at [522, 561] on label at bounding box center [521, 559] width 11 height 11
click at [522, 561] on input "checkbox" at bounding box center [521, 561] width 10 height 10
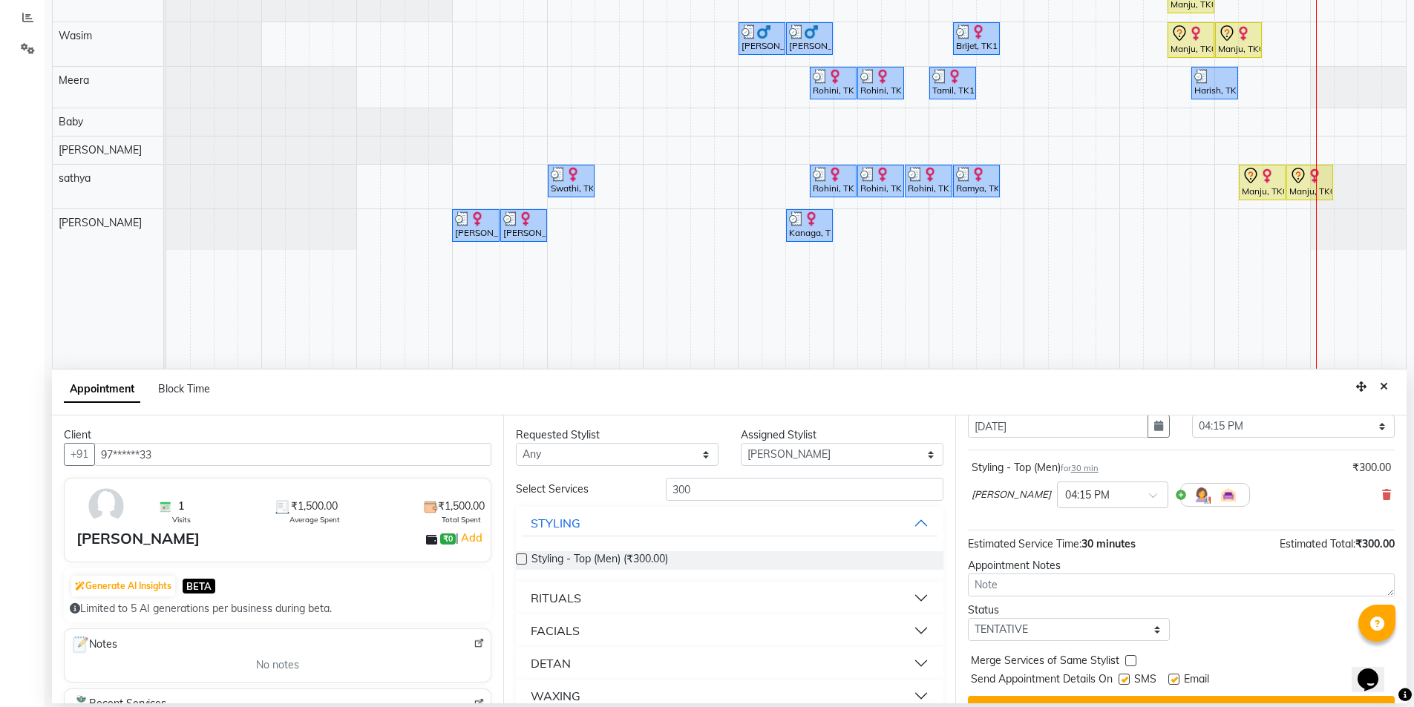
scroll to position [88, 0]
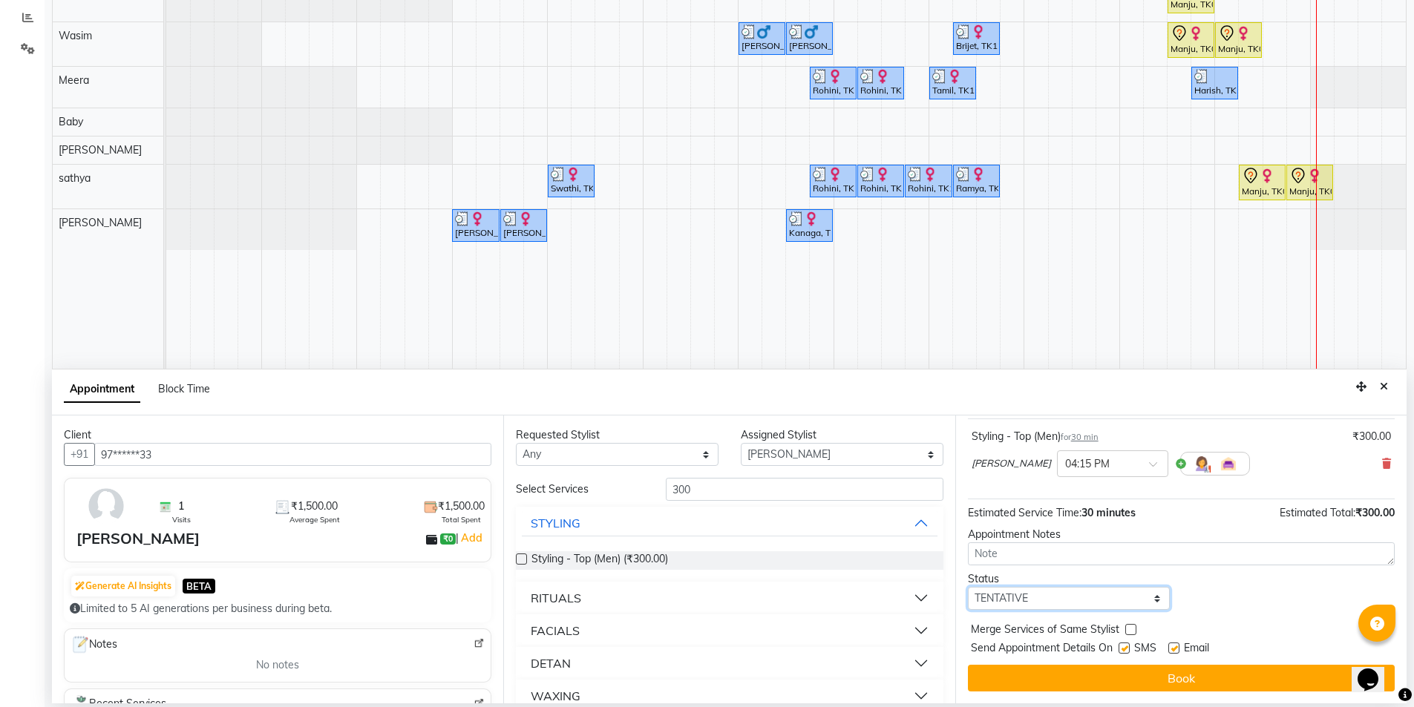
click at [1032, 601] on select "Select TENTATIVE CONFIRM CHECK-IN UPCOMING" at bounding box center [1069, 598] width 203 height 23
click at [968, 587] on select "Select TENTATIVE CONFIRM CHECK-IN UPCOMING" at bounding box center [1069, 598] width 203 height 23
click at [1125, 649] on label at bounding box center [1123, 648] width 11 height 11
click at [1125, 649] on input "checkbox" at bounding box center [1123, 650] width 10 height 10
click at [1175, 651] on label at bounding box center [1173, 648] width 11 height 11
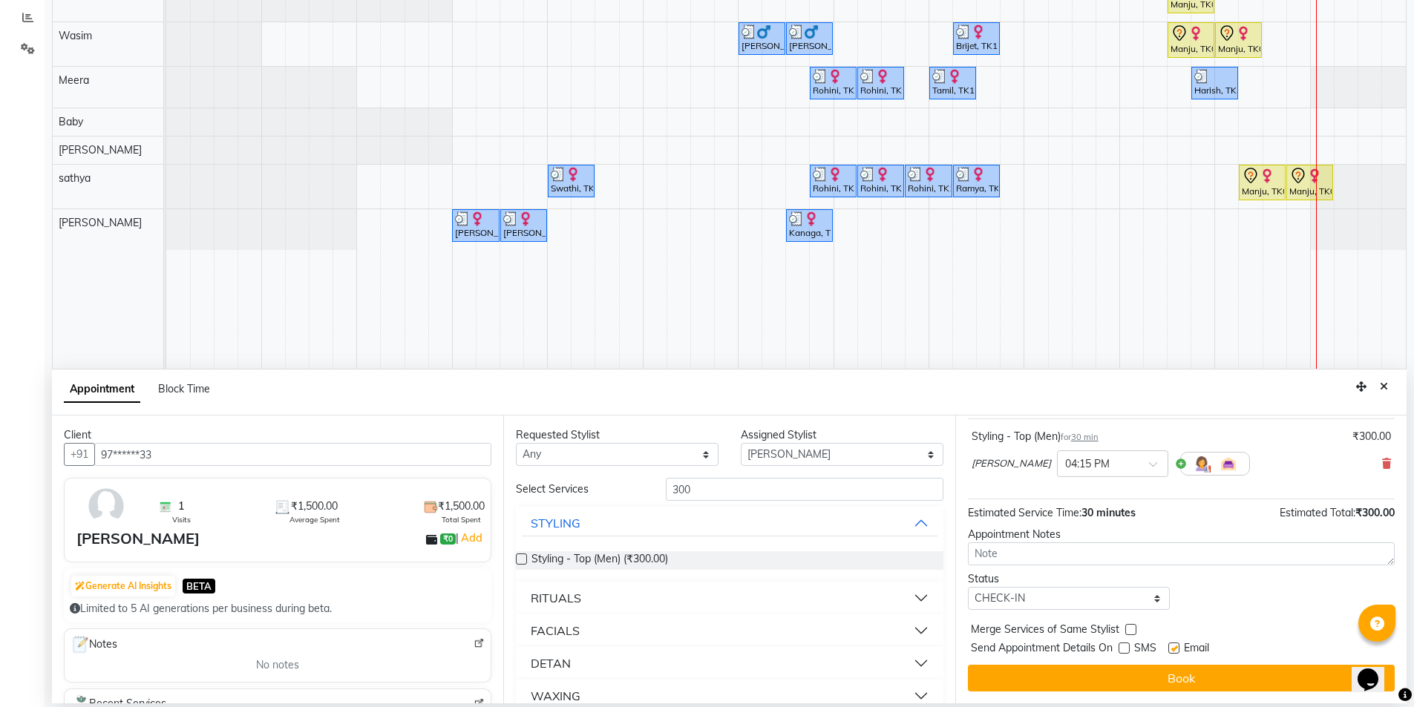
click at [1175, 651] on input "checkbox" at bounding box center [1173, 650] width 10 height 10
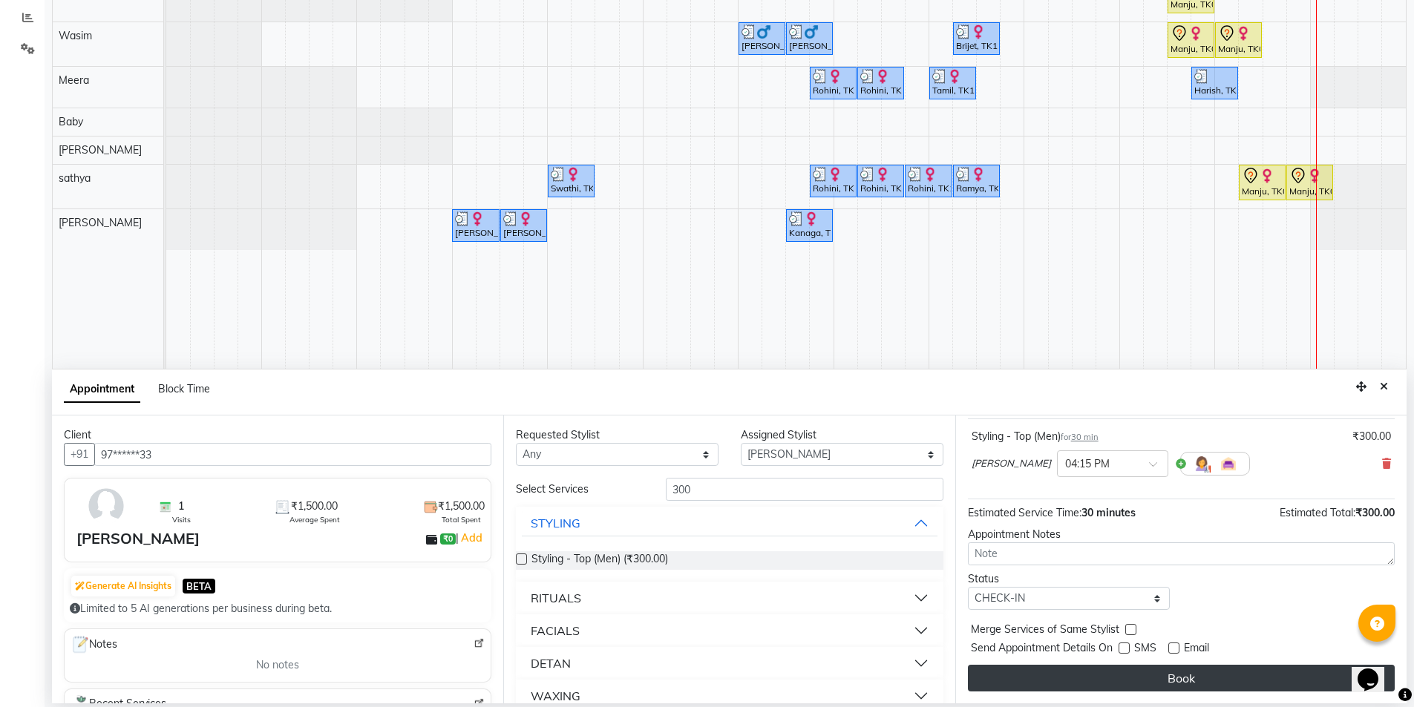
drag, startPoint x: 1161, startPoint y: 668, endPoint x: 1143, endPoint y: 682, distance: 22.7
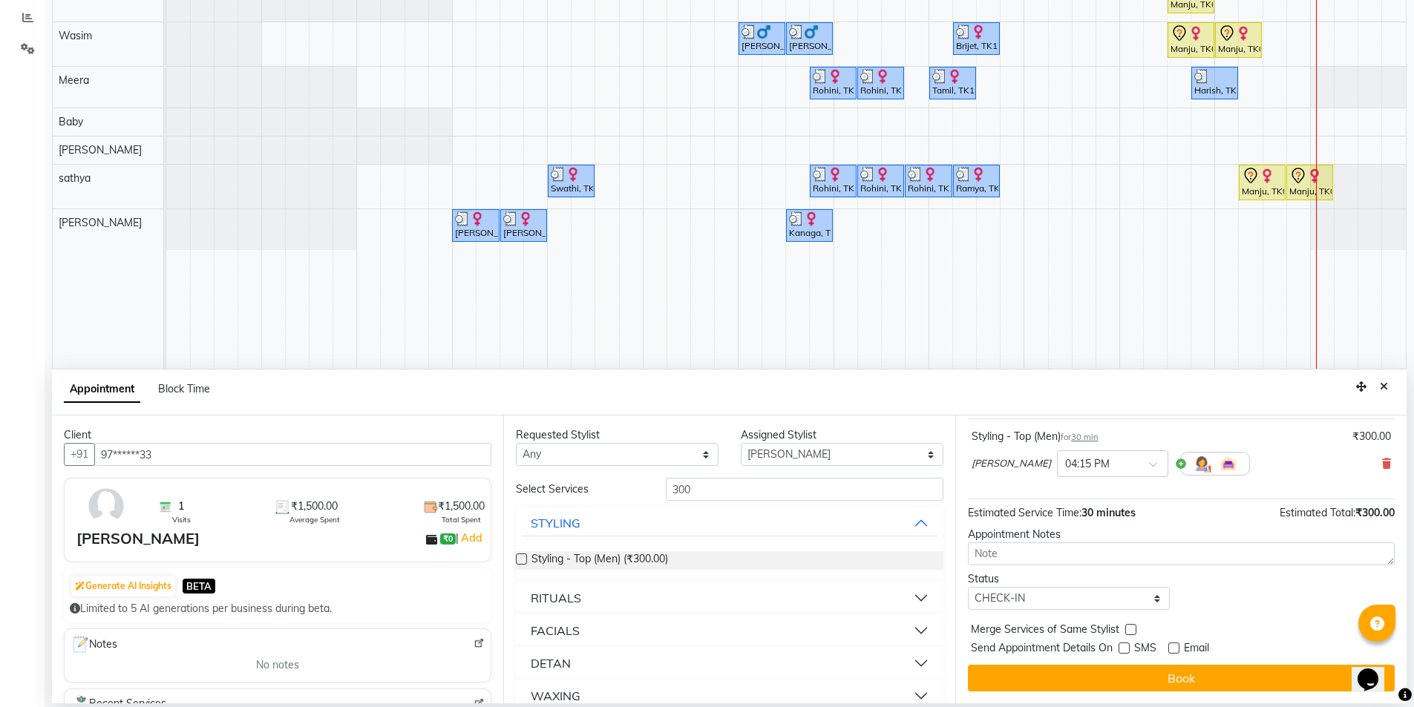
click at [1160, 668] on button "Book" at bounding box center [1181, 678] width 427 height 27
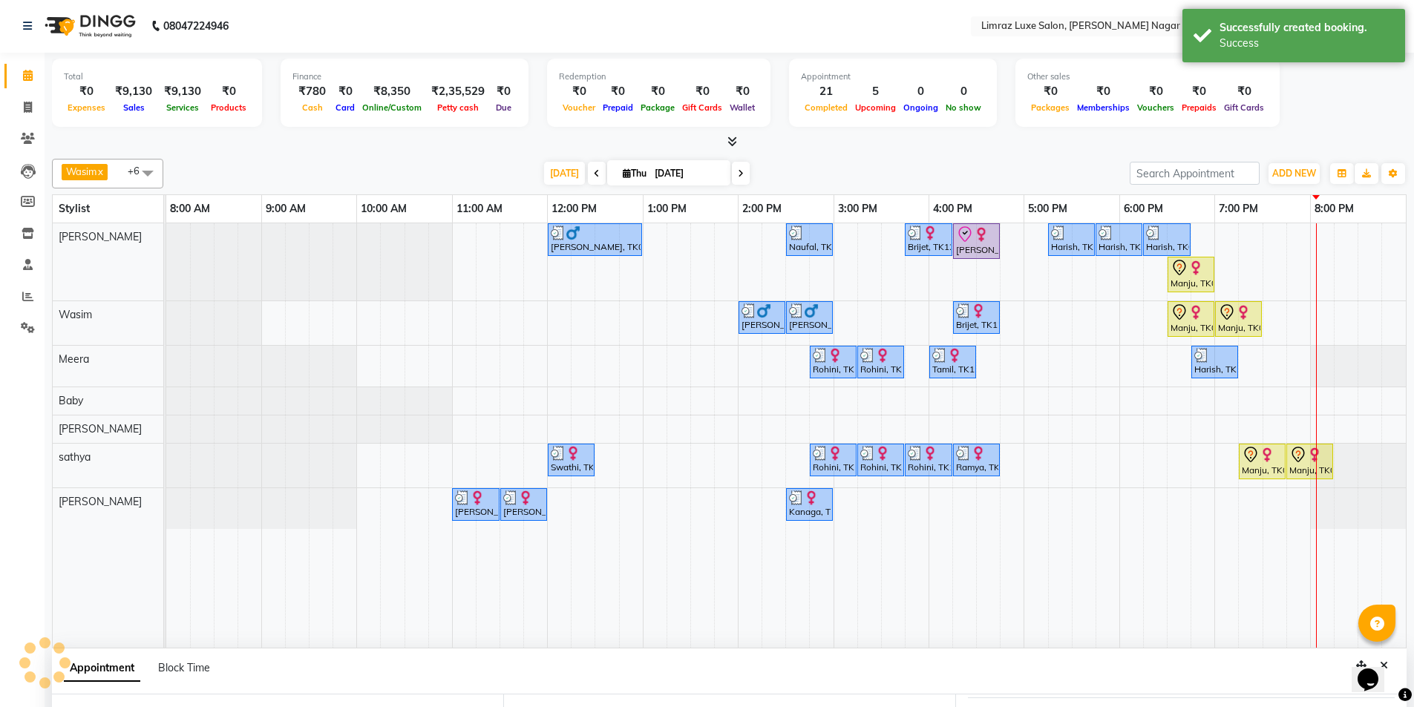
scroll to position [0, 0]
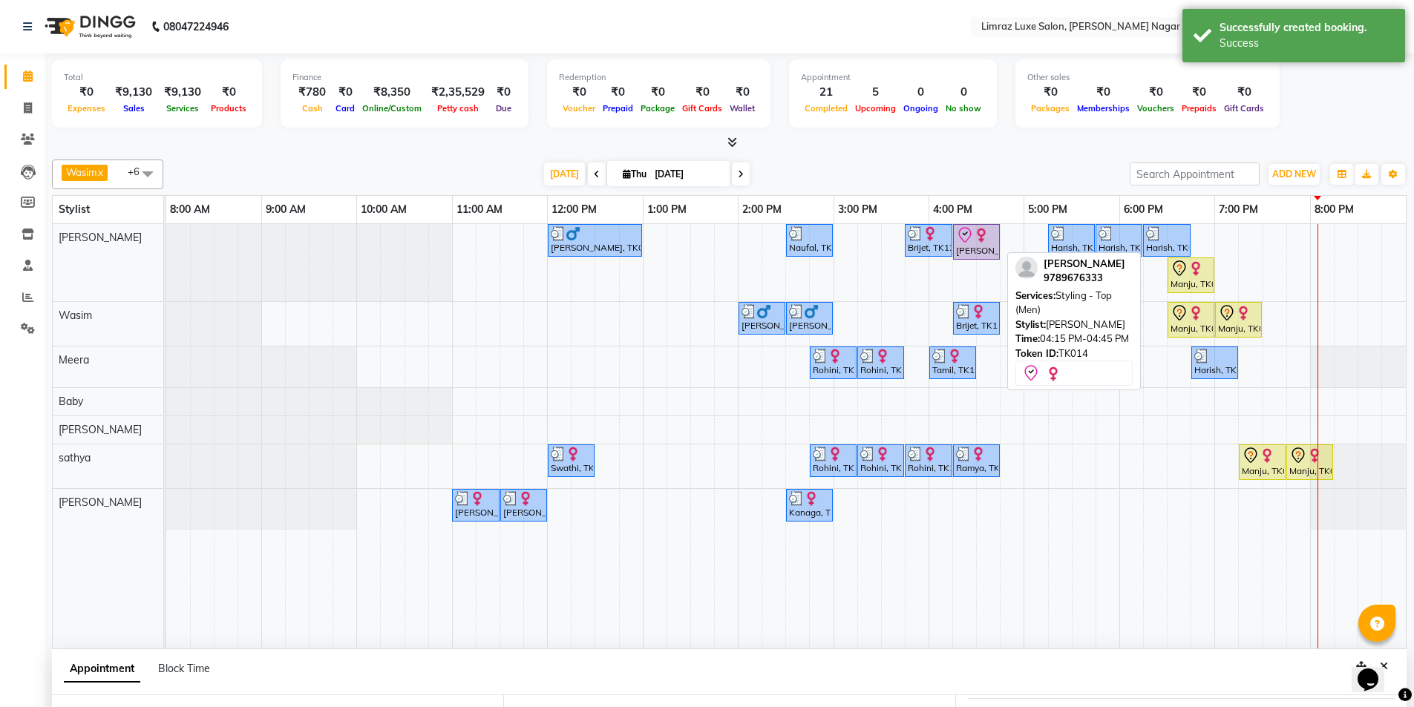
click at [972, 243] on icon at bounding box center [965, 235] width 18 height 18
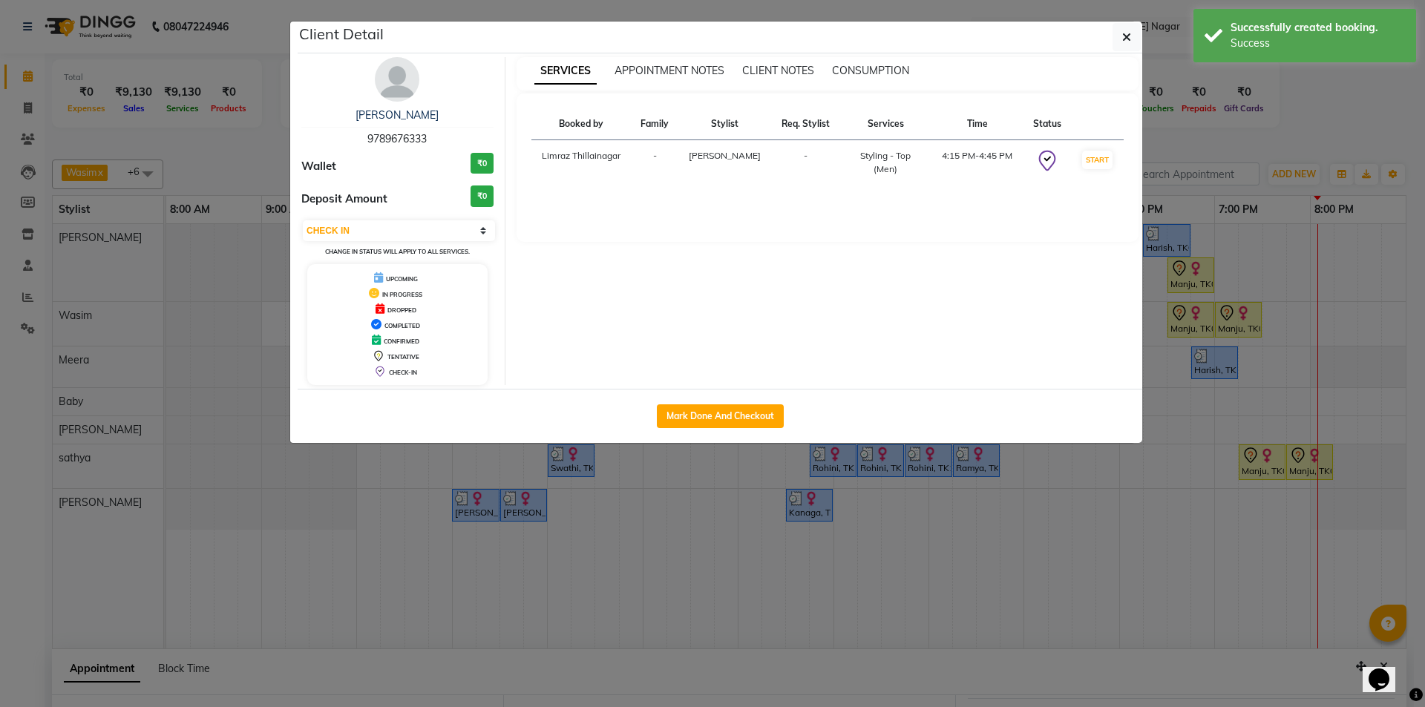
drag, startPoint x: 708, startPoint y: 410, endPoint x: 702, endPoint y: 448, distance: 38.3
click at [707, 410] on button "Mark Done And Checkout" at bounding box center [720, 416] width 127 height 24
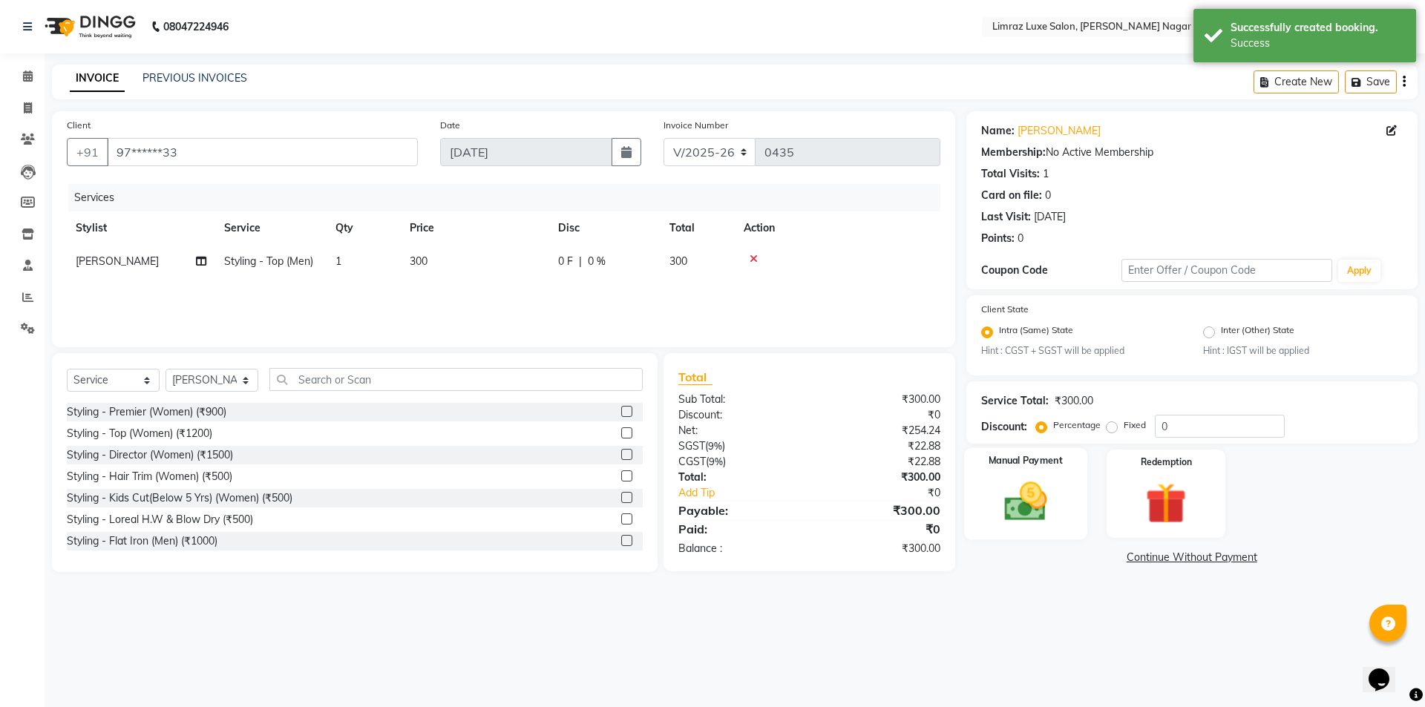
click at [1012, 506] on img at bounding box center [1025, 502] width 69 height 49
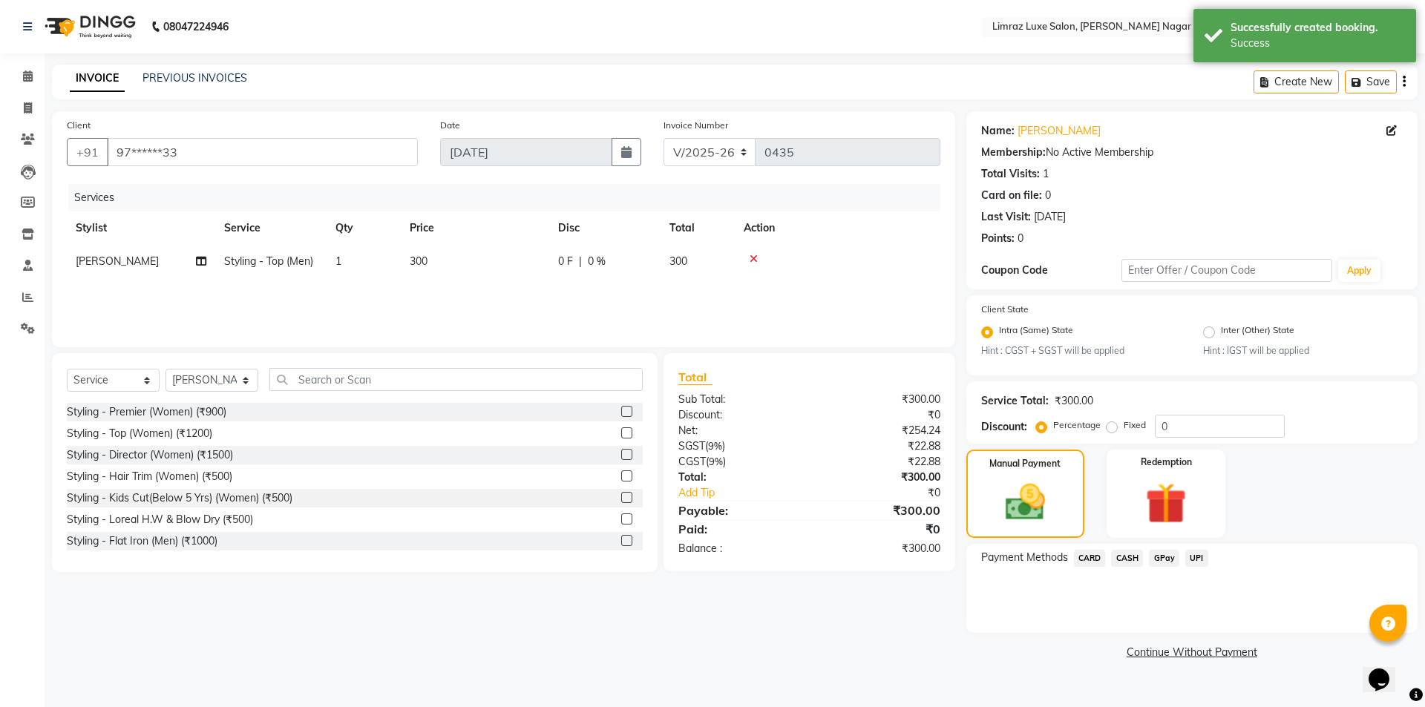
click at [1132, 560] on span "CASH" at bounding box center [1127, 558] width 32 height 17
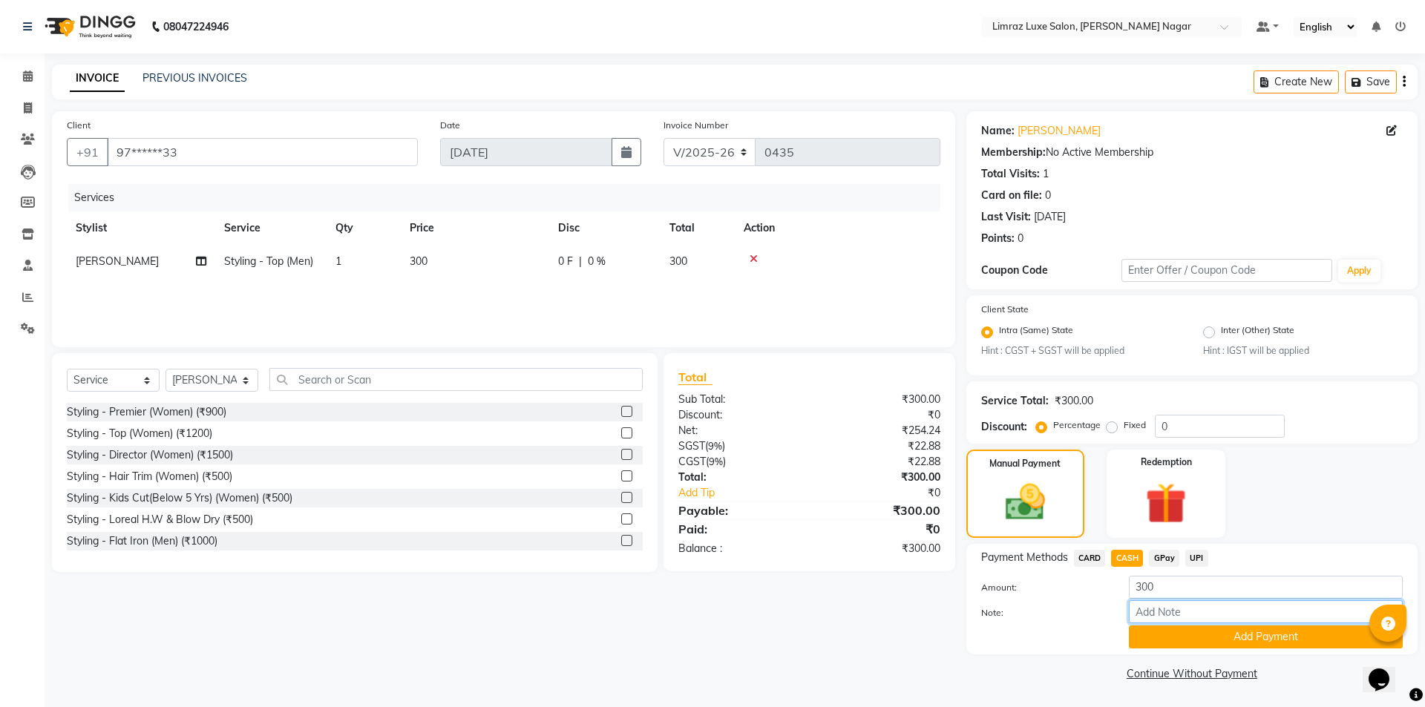
click at [1172, 610] on input "Note:" at bounding box center [1266, 611] width 274 height 23
click at [1076, 603] on div "Note:" at bounding box center [1192, 612] width 444 height 25
click at [1155, 639] on button "Add Payment" at bounding box center [1266, 637] width 274 height 23
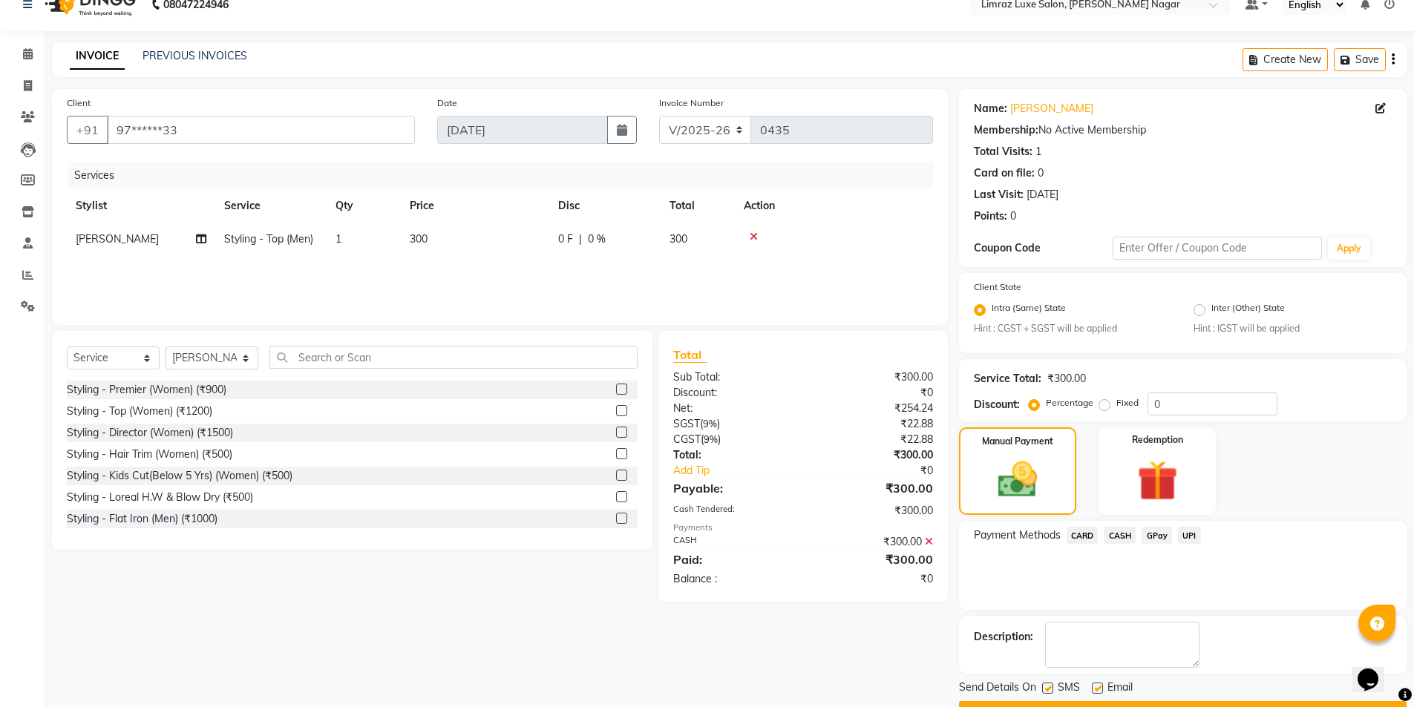
scroll to position [62, 0]
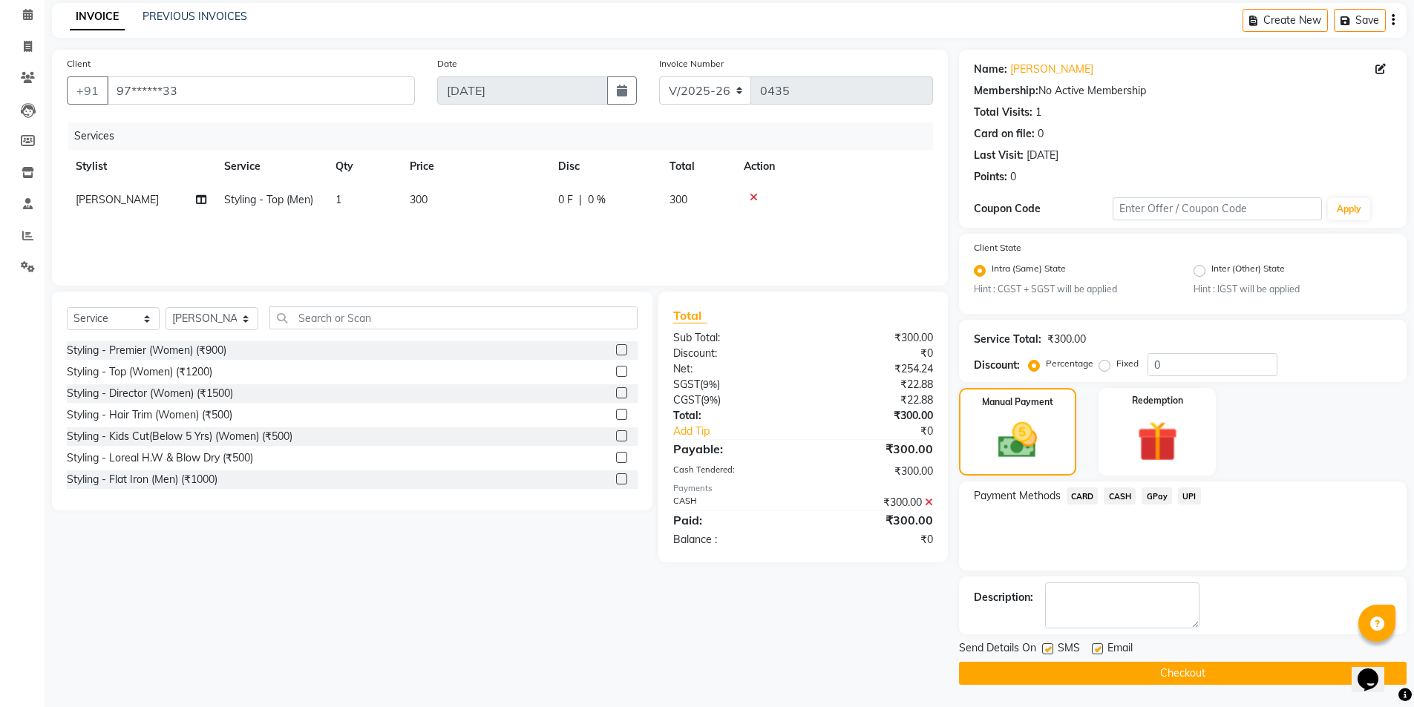
drag, startPoint x: 1050, startPoint y: 652, endPoint x: 1066, endPoint y: 651, distance: 16.3
click at [1050, 651] on label at bounding box center [1047, 648] width 11 height 11
click at [1050, 651] on input "checkbox" at bounding box center [1047, 650] width 10 height 10
click at [1092, 647] on label at bounding box center [1097, 648] width 11 height 11
click at [1092, 647] on input "checkbox" at bounding box center [1097, 650] width 10 height 10
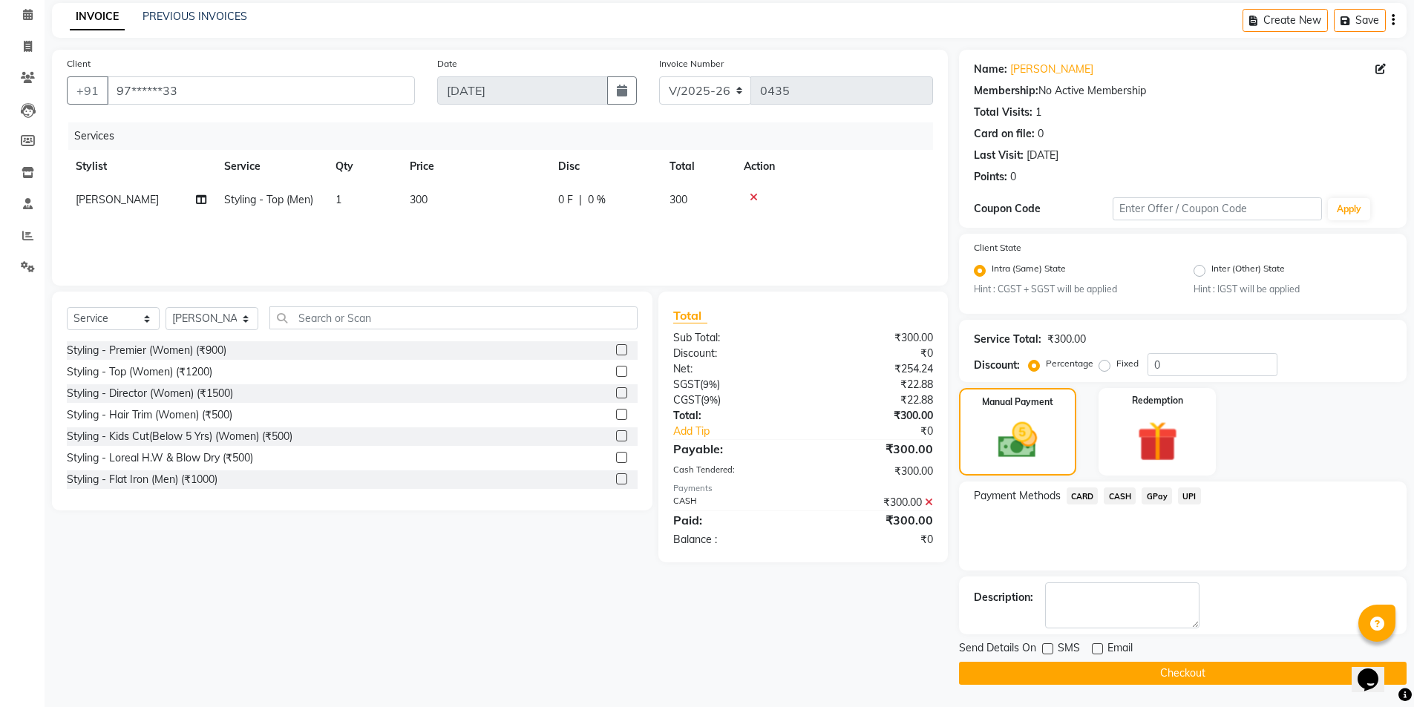
click at [1093, 666] on button "Checkout" at bounding box center [1182, 673] width 447 height 23
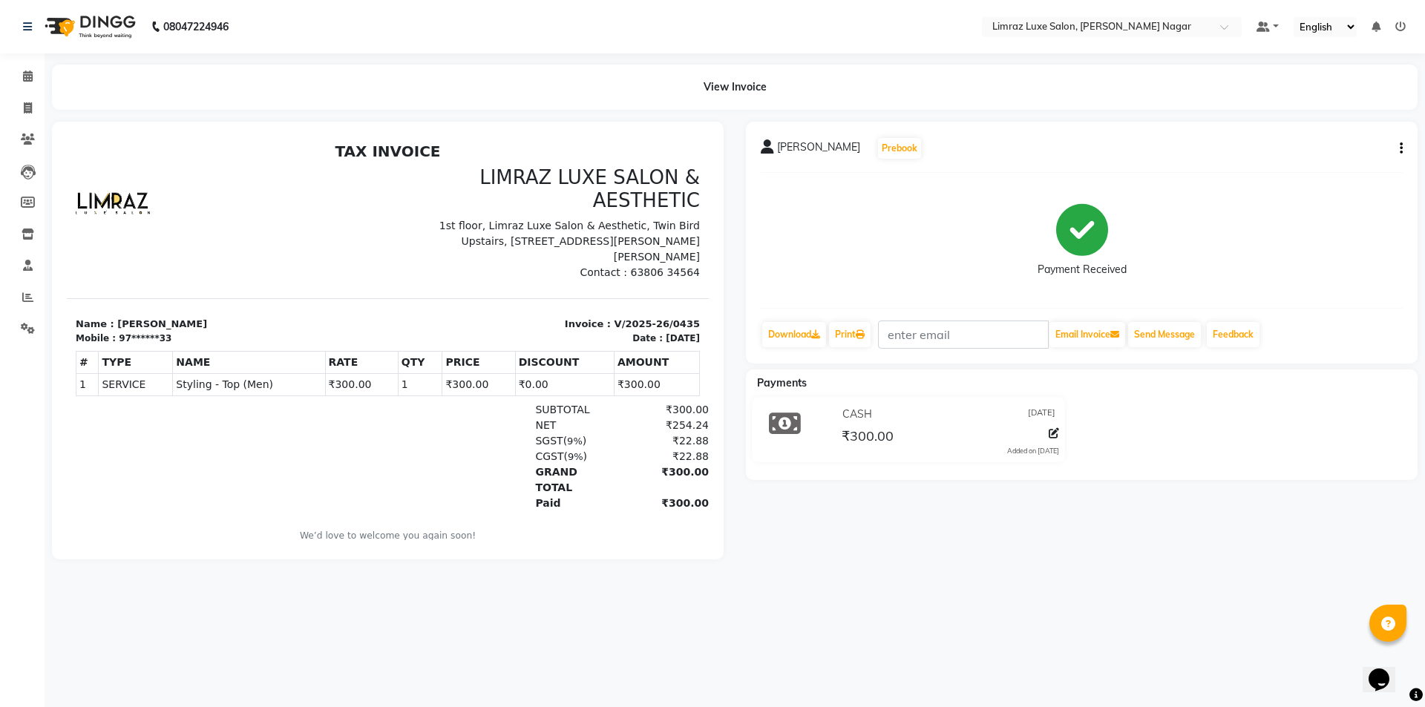
click at [102, 25] on img at bounding box center [89, 27] width 102 height 42
